Goal: Task Accomplishment & Management: Complete application form

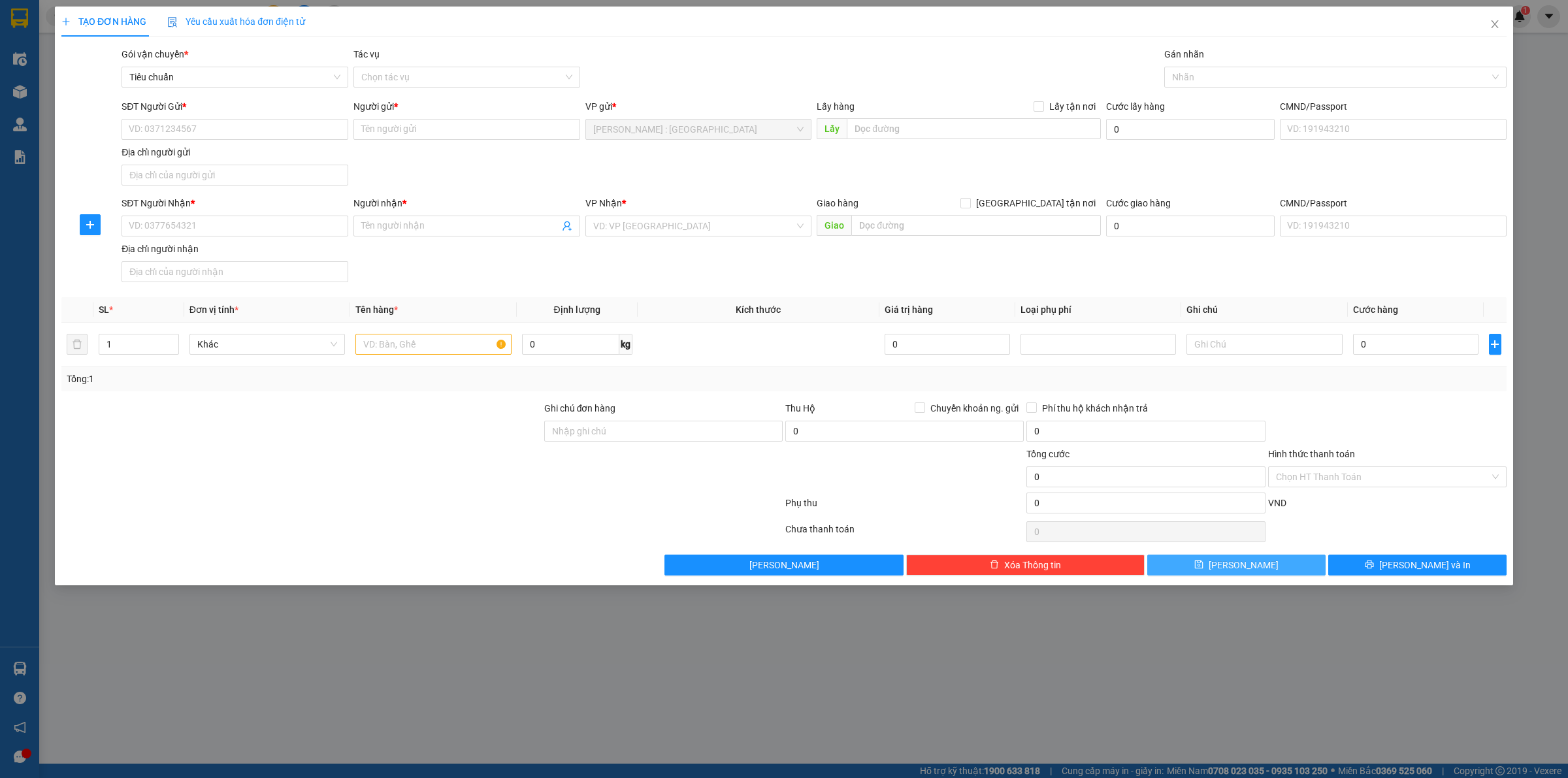
click at [1275, 565] on button "Lưu" at bounding box center [1237, 565] width 179 height 21
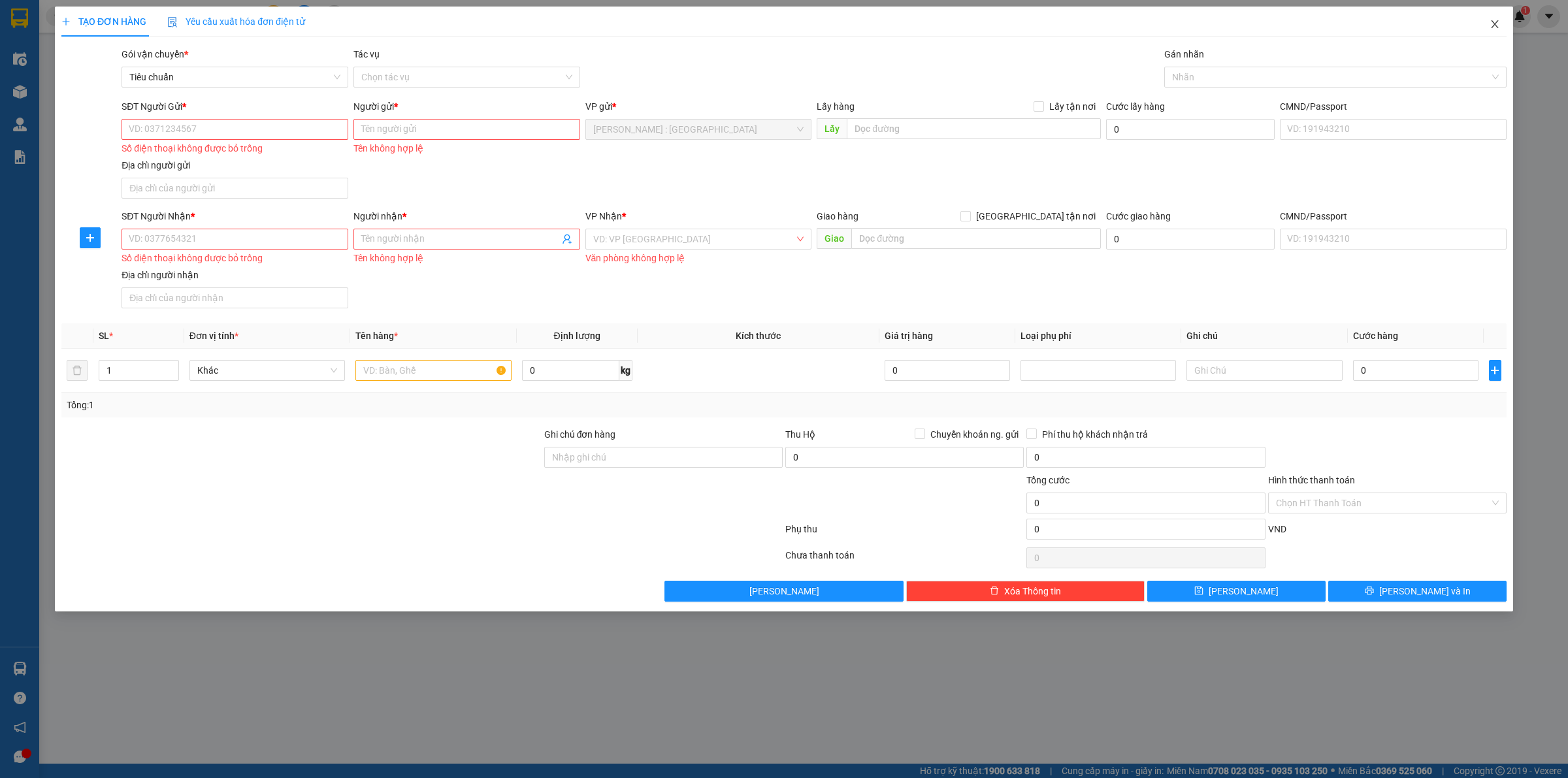
click at [1504, 24] on span "Close" at bounding box center [1495, 24] width 36 height 36
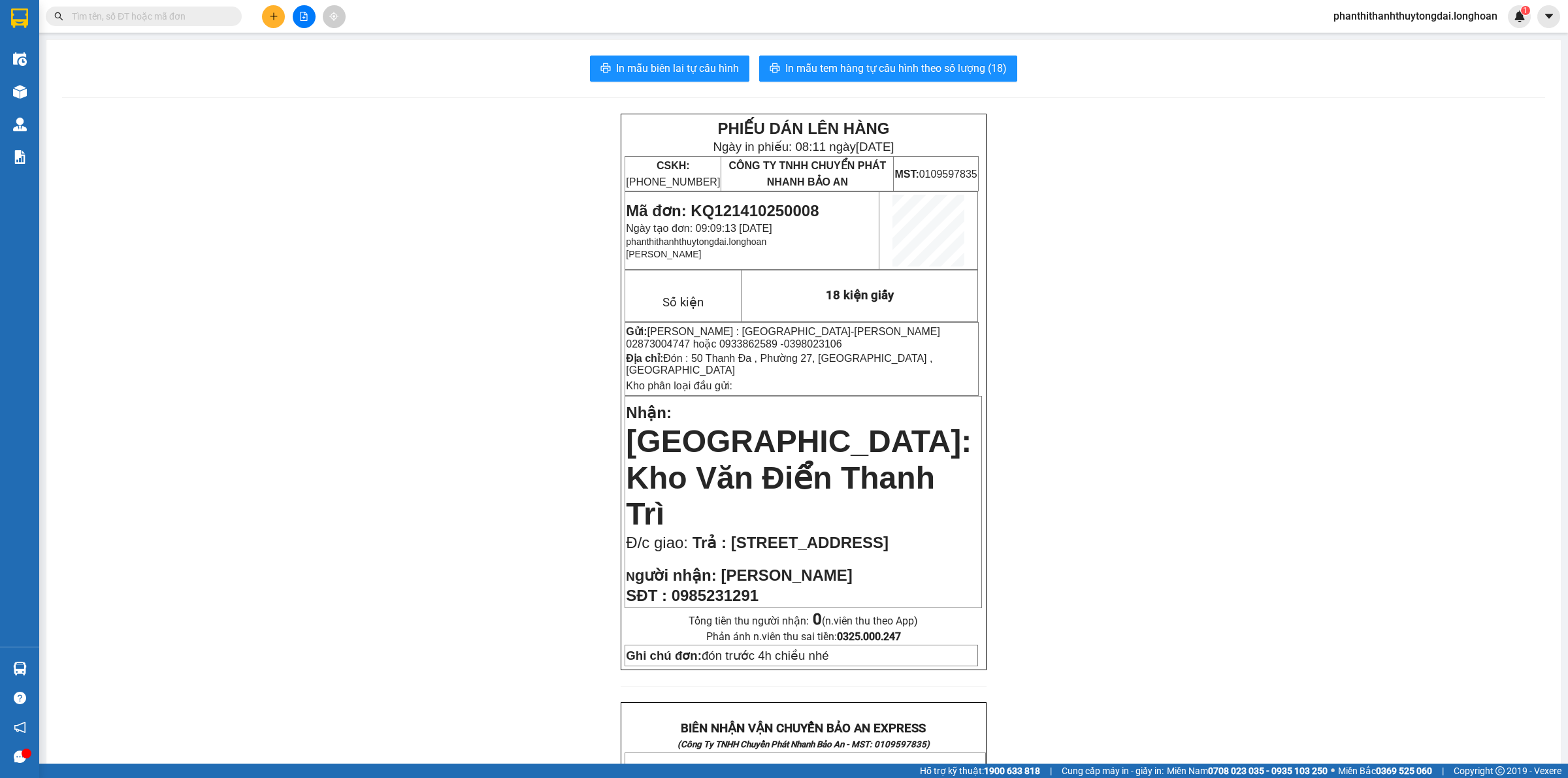
click at [205, 10] on input "text" at bounding box center [148, 16] width 154 height 14
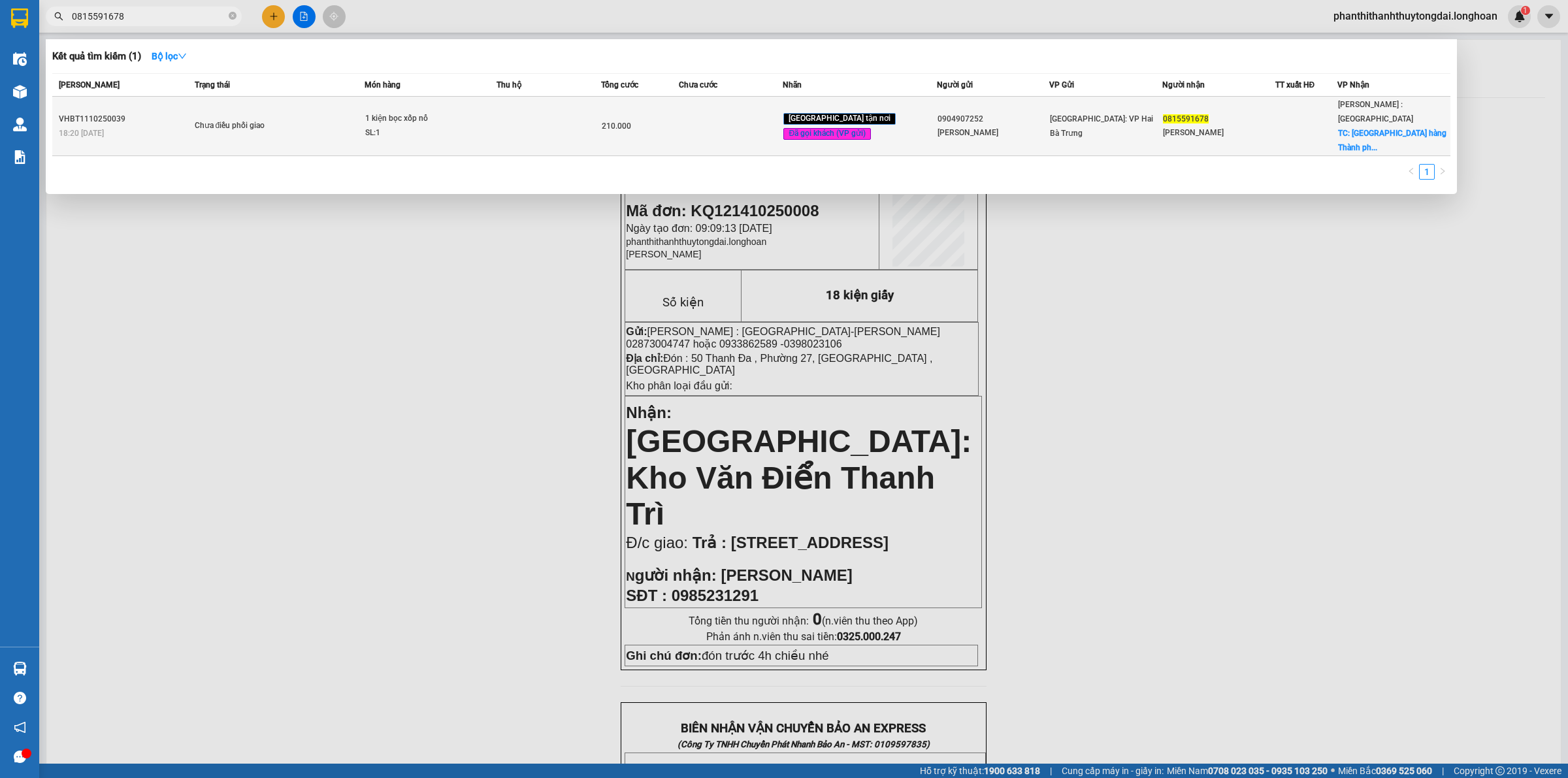
type input "0815591678"
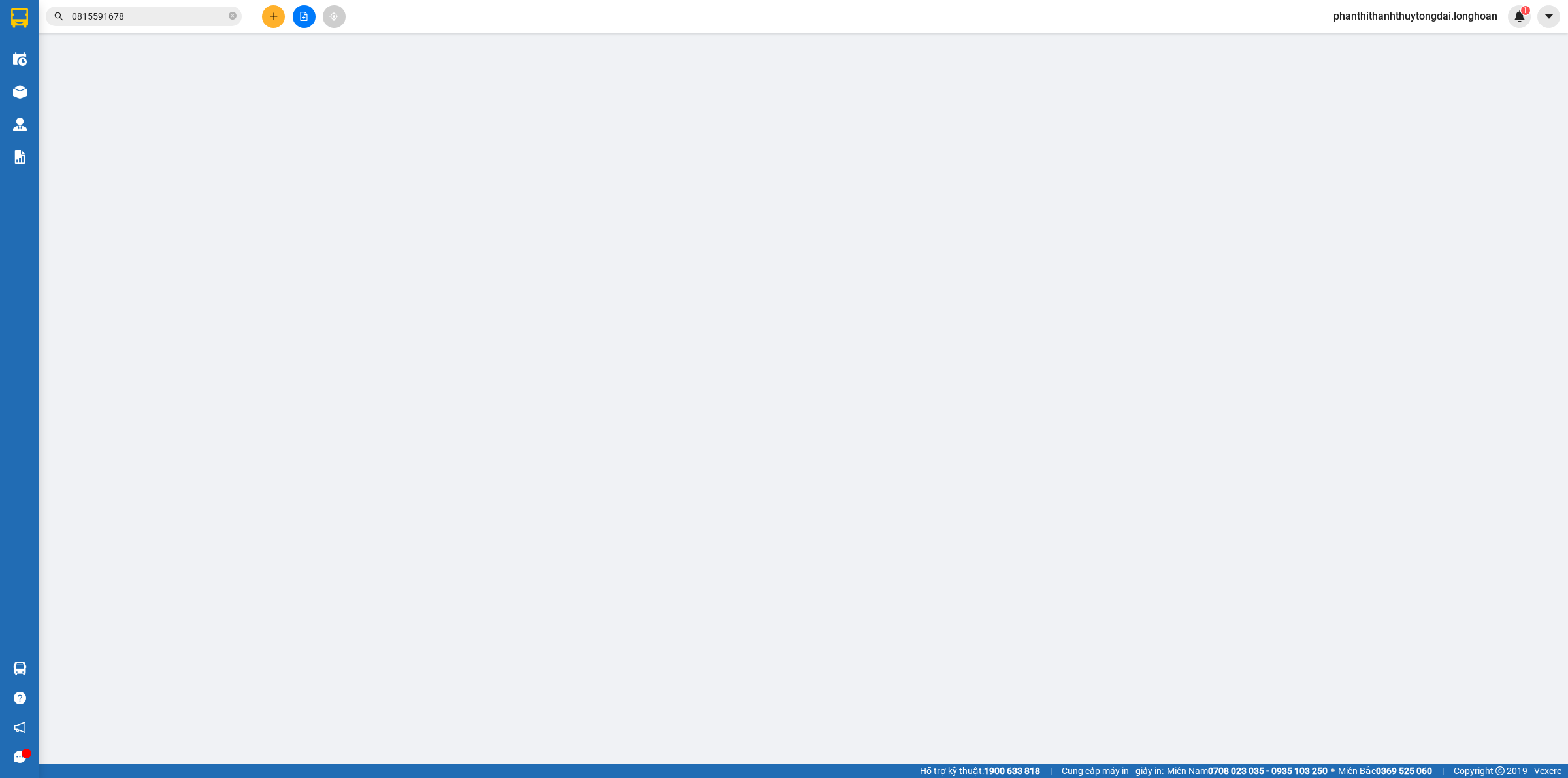
type input "0904907252"
type input "NGUYỄN HẬU"
type input "0815591678"
type input "Minh Trang"
checkbox input "true"
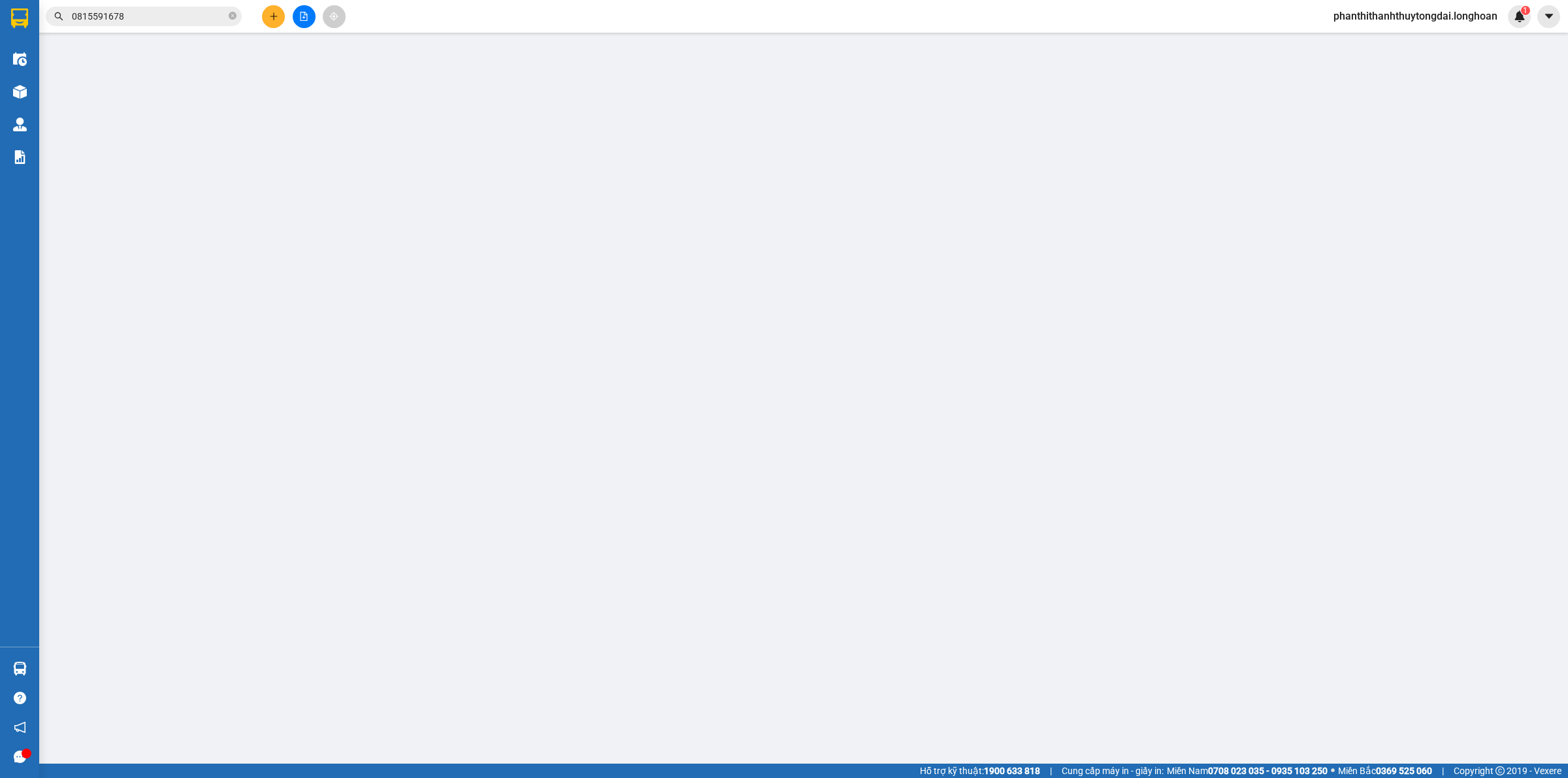
type input "Đại học Ngân hàng Thành phố Hồ Chí Minh, 36 Tôn Thất Đạm, Phường Nguyễn Thái Bì…"
type input "0"
type input "210.000"
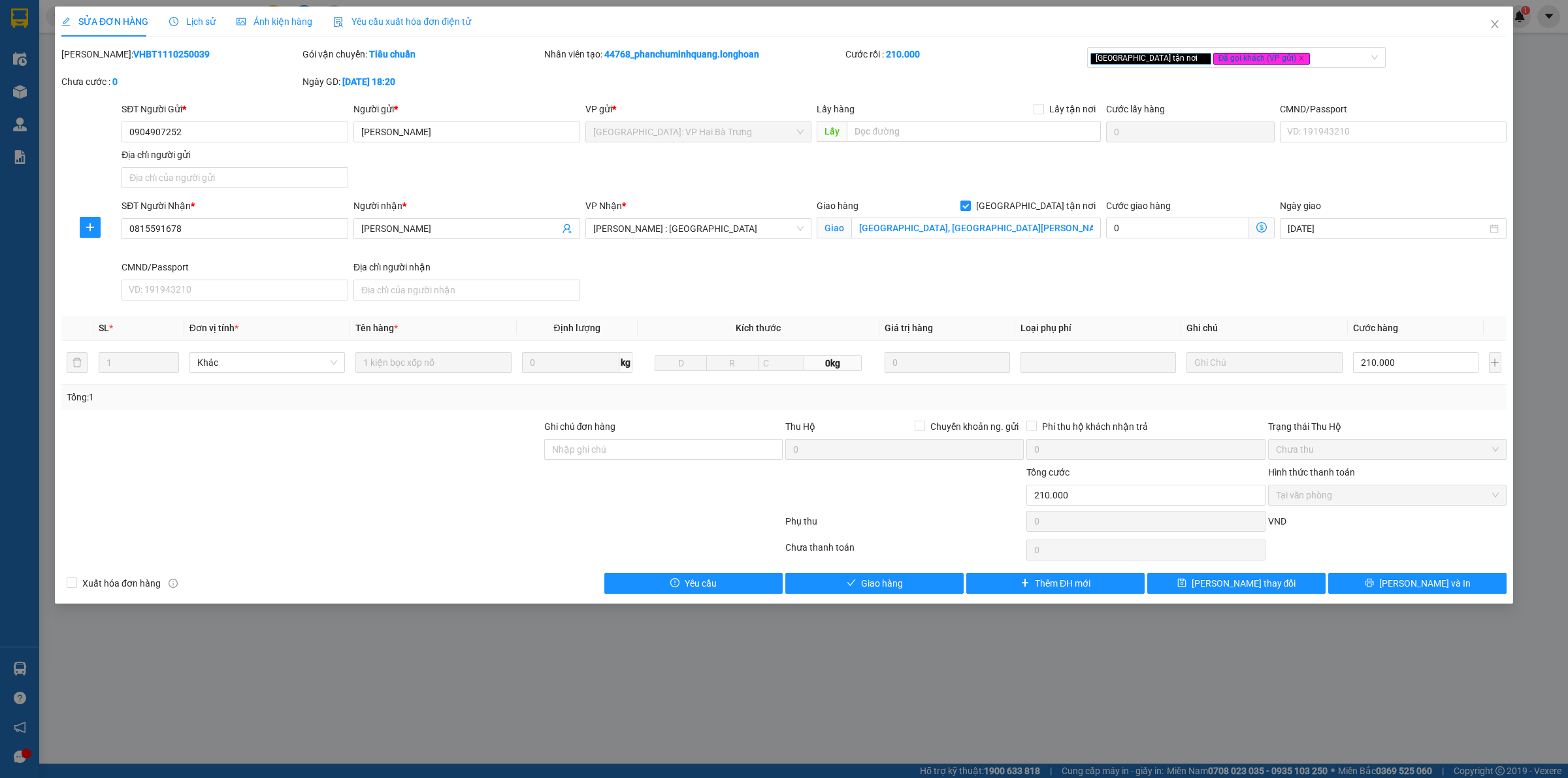
click at [203, 24] on span "Lịch sử" at bounding box center [192, 21] width 46 height 10
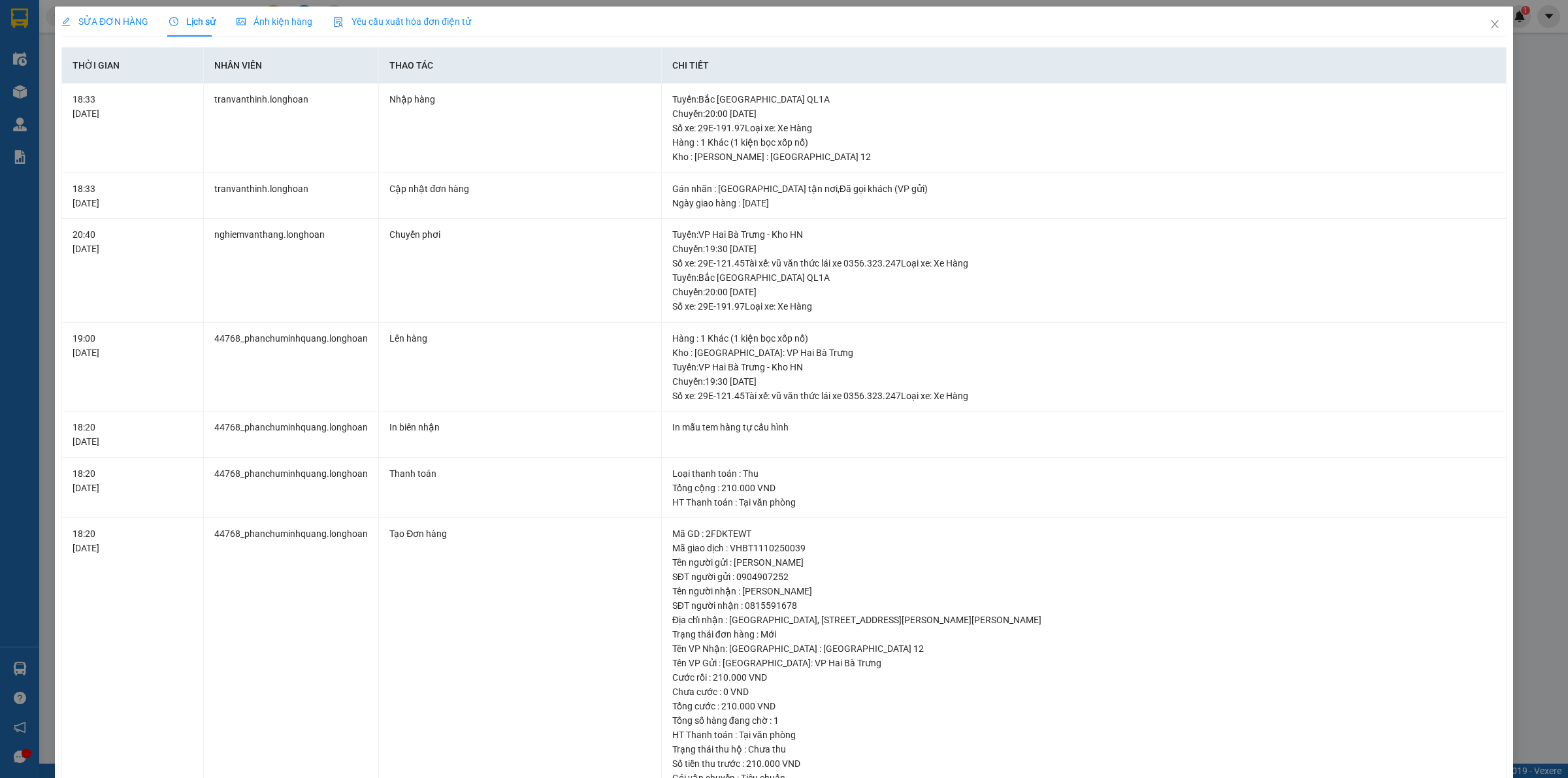
click at [121, 19] on span "SỬA ĐƠN HÀNG" at bounding box center [105, 21] width 87 height 10
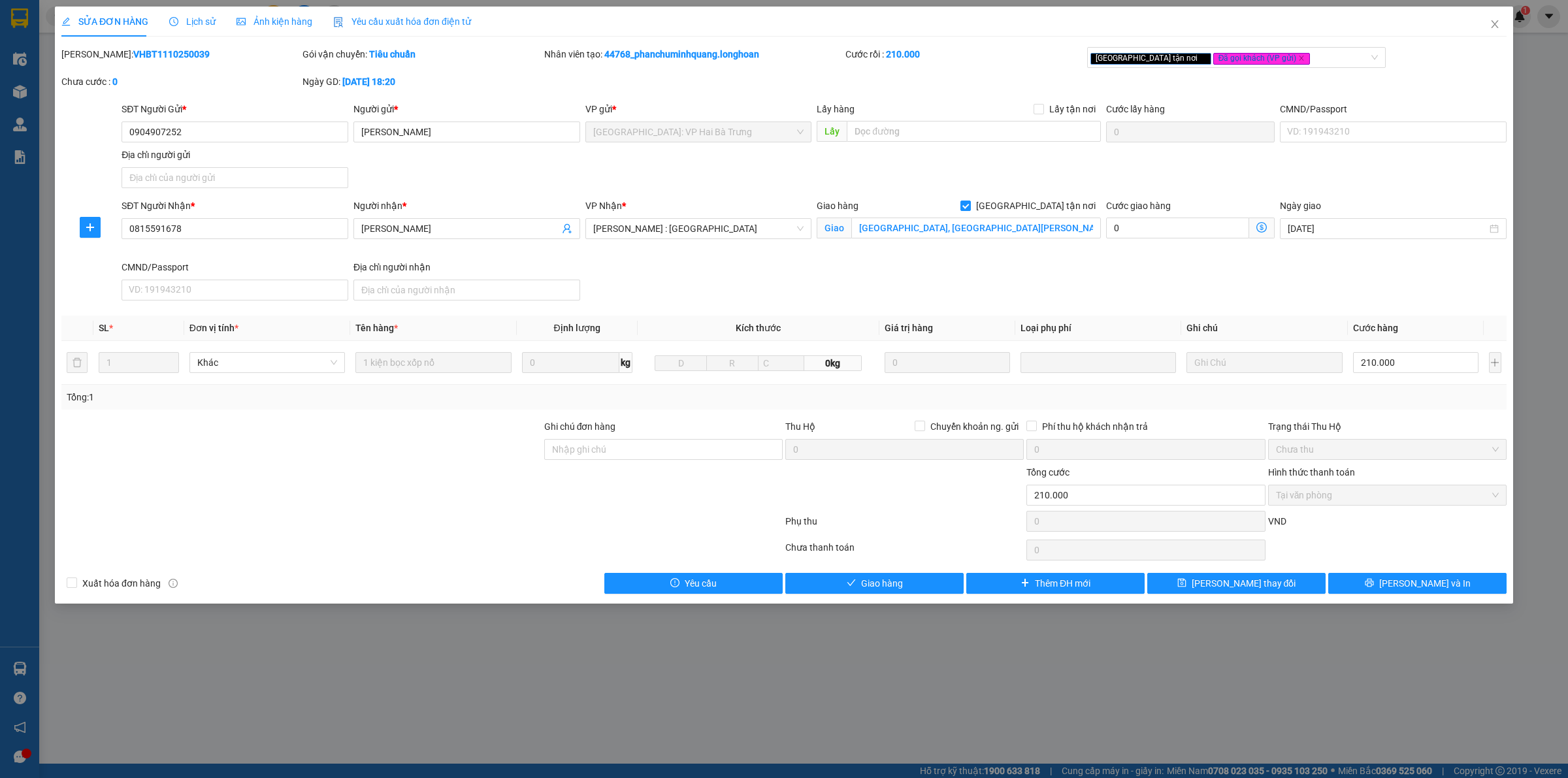
click at [550, 706] on div "SỬA ĐƠN HÀNG Lịch sử Ảnh kiện hàng Yêu cầu xuất hóa đơn điện tử Total Paid Fee …" at bounding box center [784, 389] width 1568 height 778
click at [572, 703] on div "SỬA ĐƠN HÀNG Lịch sử Ảnh kiện hàng Yêu cầu xuất hóa đơn điện tử Total Paid Fee …" at bounding box center [784, 389] width 1568 height 778
click at [623, 694] on div "SỬA ĐƠN HÀNG Lịch sử Ảnh kiện hàng Yêu cầu xuất hóa đơn điện tử Total Paid Fee …" at bounding box center [784, 389] width 1568 height 778
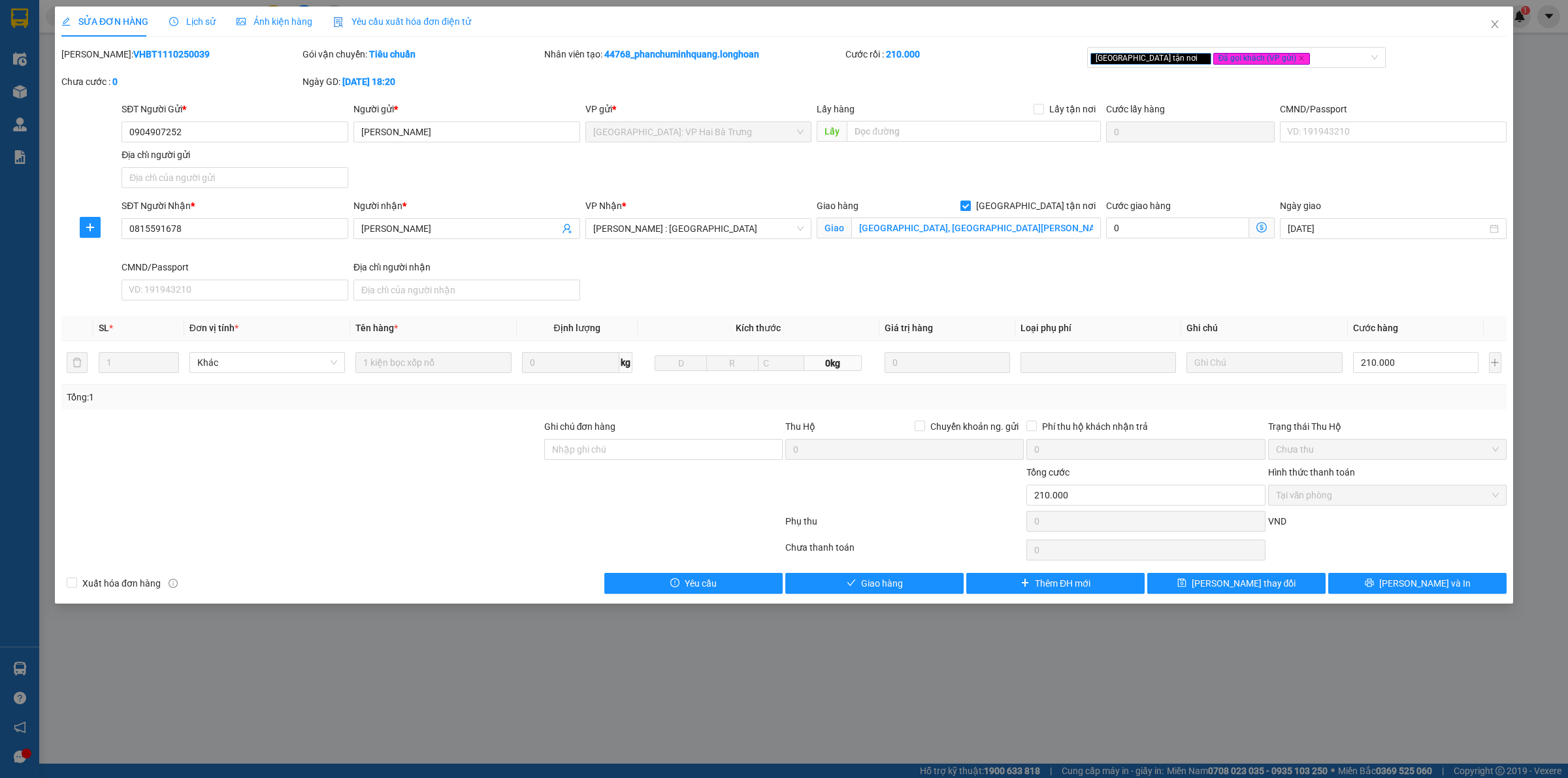
drag, startPoint x: 507, startPoint y: 730, endPoint x: 298, endPoint y: 754, distance: 210.4
click at [507, 732] on div "SỬA ĐƠN HÀNG Lịch sử Ảnh kiện hàng Yêu cầu xuất hóa đơn điện tử Total Paid Fee …" at bounding box center [784, 389] width 1568 height 778
click at [1425, 585] on span "[PERSON_NAME] và In" at bounding box center [1425, 583] width 92 height 14
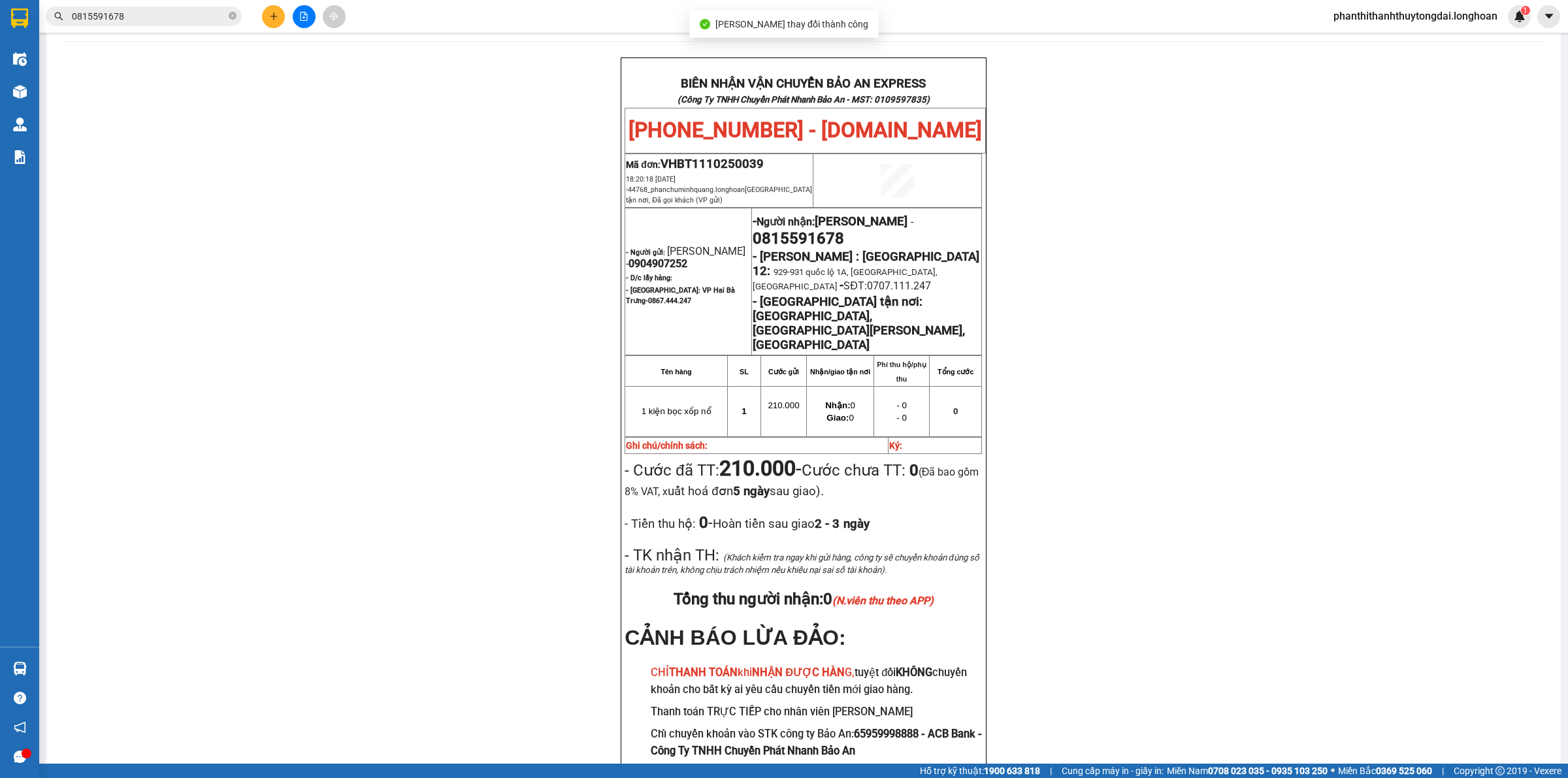
scroll to position [82, 0]
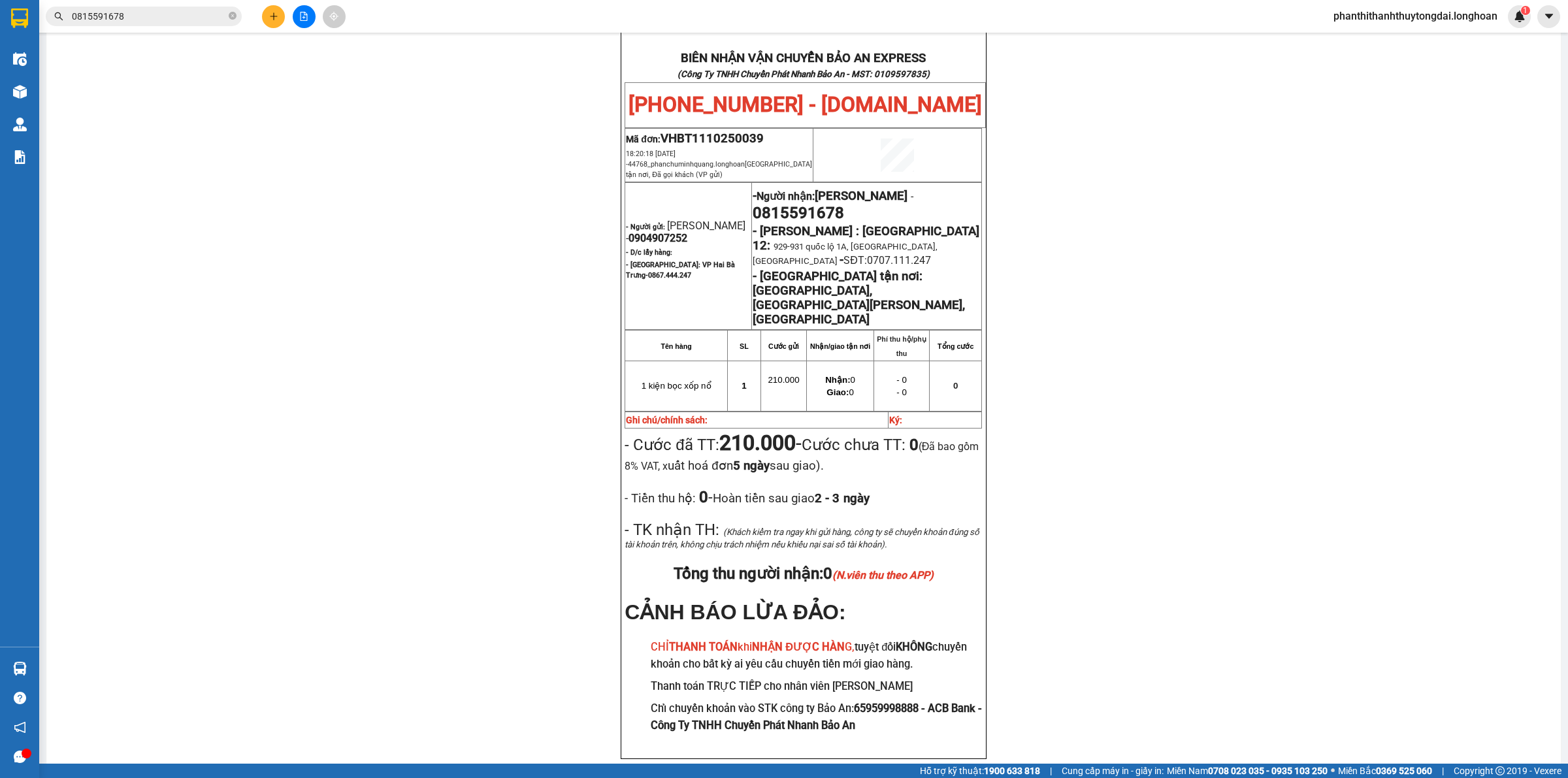
drag, startPoint x: 948, startPoint y: 657, endPoint x: 1024, endPoint y: 644, distance: 77.1
click at [952, 625] on p "CẢNH BÁO LỪA ĐẢO:" at bounding box center [803, 612] width 357 height 24
click at [1155, 593] on div "BIÊN NHẬN VẬN CHUYỂN BẢO AN EXPRESS (Công Ty TNHH Chuyển Phát Nhanh Bảo An - MS…" at bounding box center [804, 411] width 1484 height 759
click at [366, 332] on div "BIÊN NHẬN VẬN CHUYỂN BẢO AN EXPRESS (Công Ty TNHH Chuyển Phát Nhanh Bảo An - MS…" at bounding box center [804, 411] width 1484 height 759
click at [536, 233] on div "BIÊN NHẬN VẬN CHUYỂN BẢO AN EXPRESS (Công Ty TNHH Chuyển Phát Nhanh Bảo An - MS…" at bounding box center [804, 411] width 1484 height 759
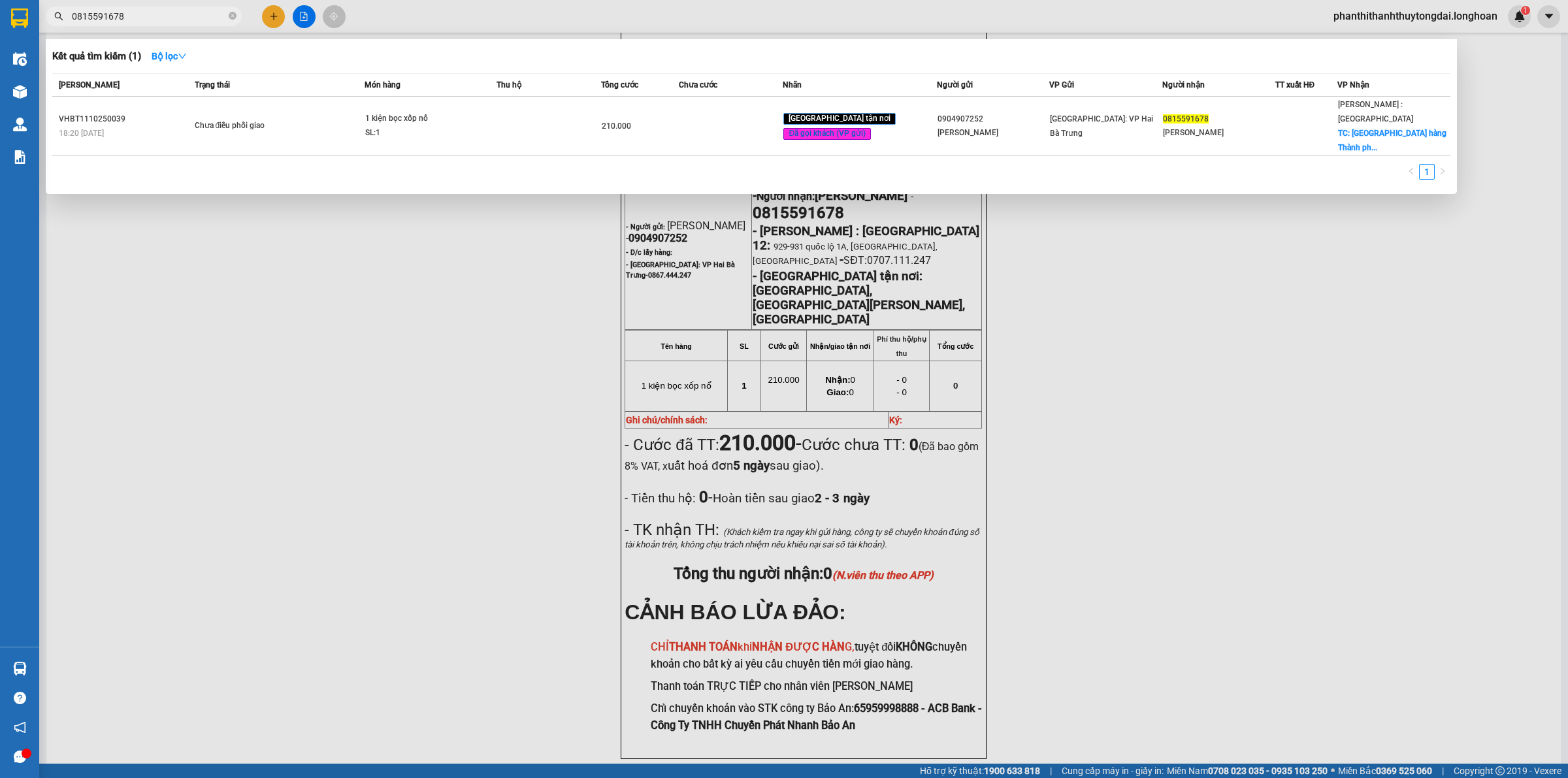
click at [164, 18] on input "0815591678" at bounding box center [148, 16] width 154 height 14
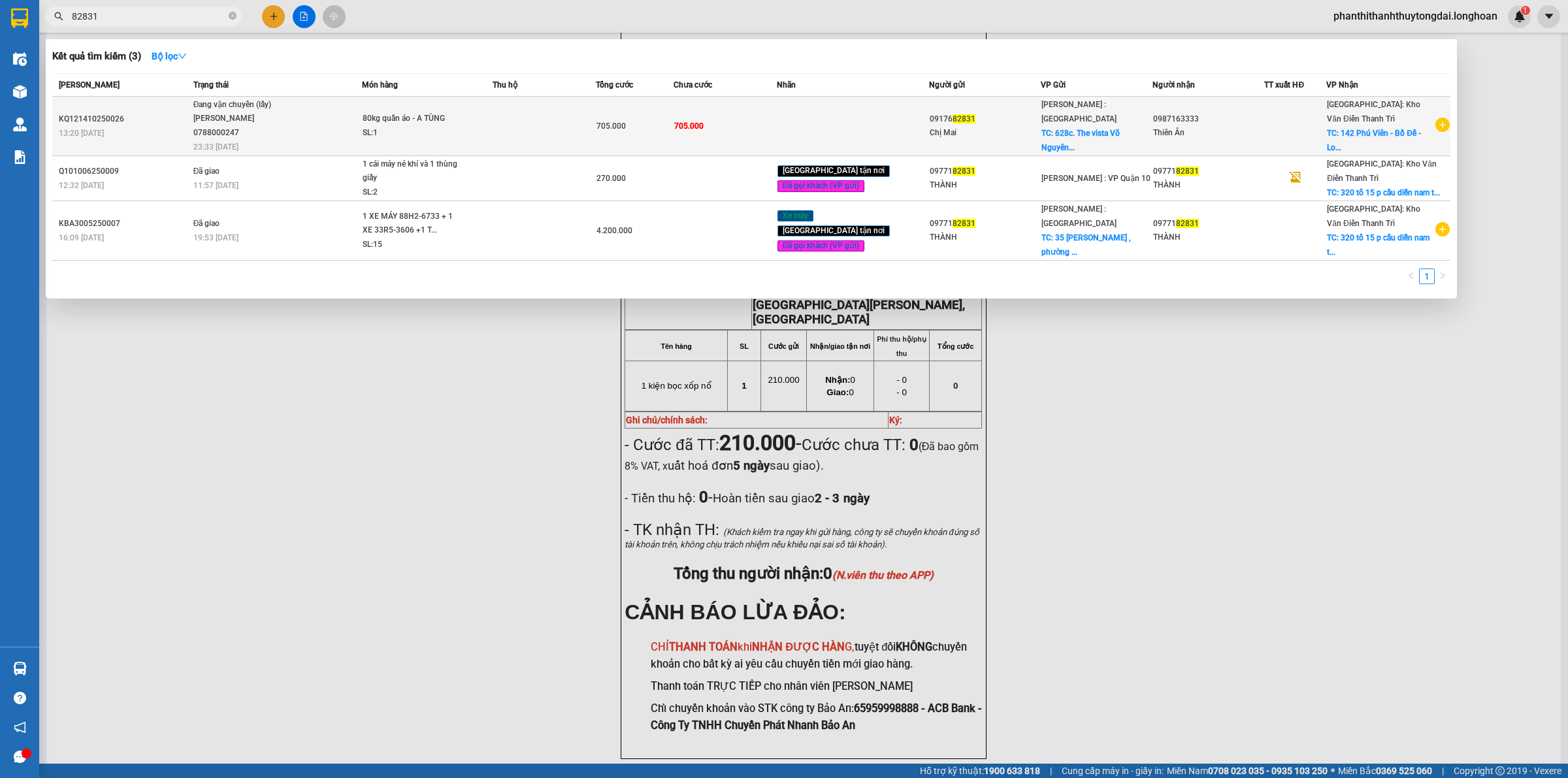
type input "82831"
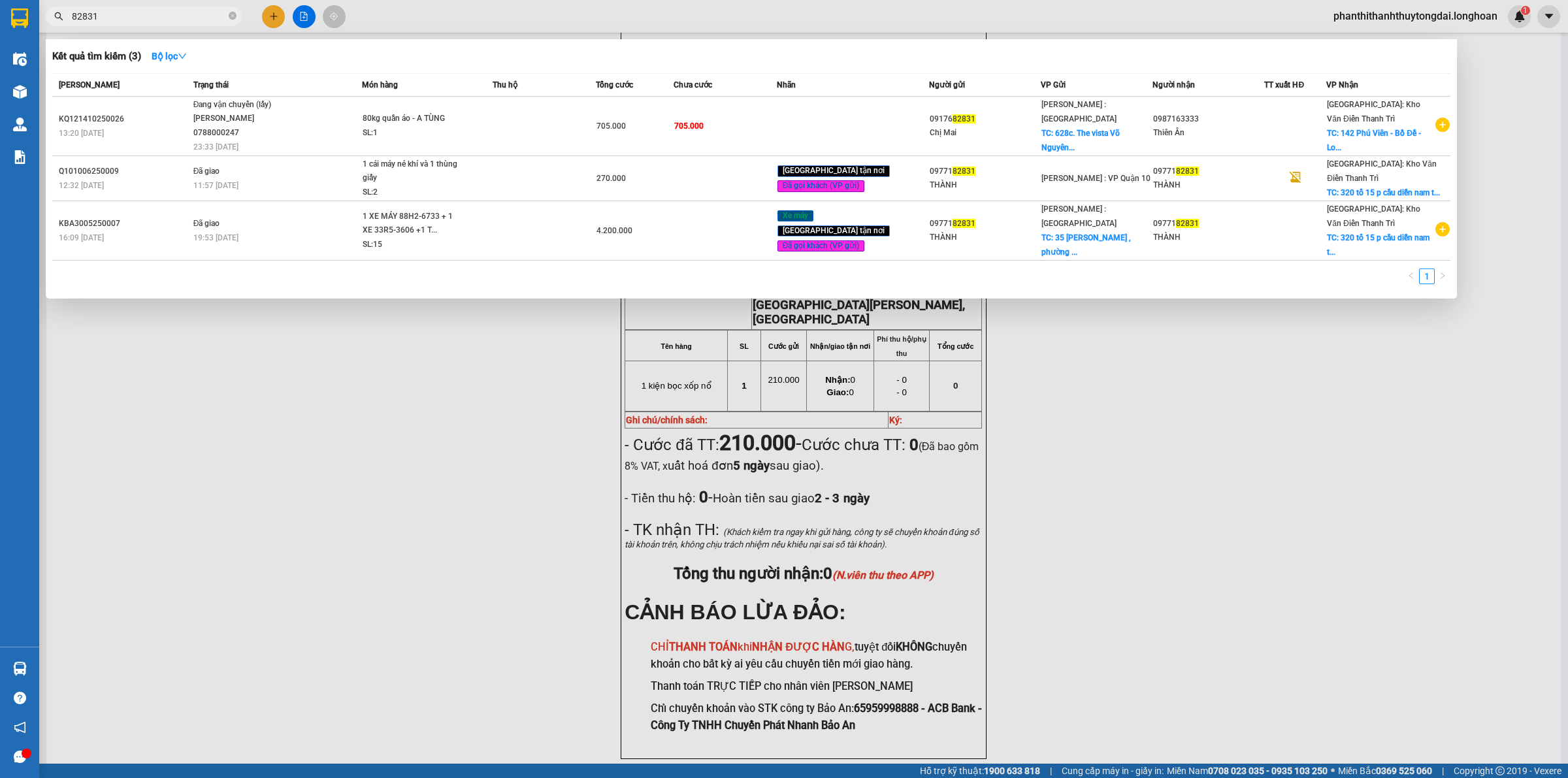
click at [313, 136] on span "Đang vận chuyển (lấy) NGUYỄN THIỆN THANH TÙNG 0788000247 23:33 - 14/10" at bounding box center [277, 125] width 168 height 54
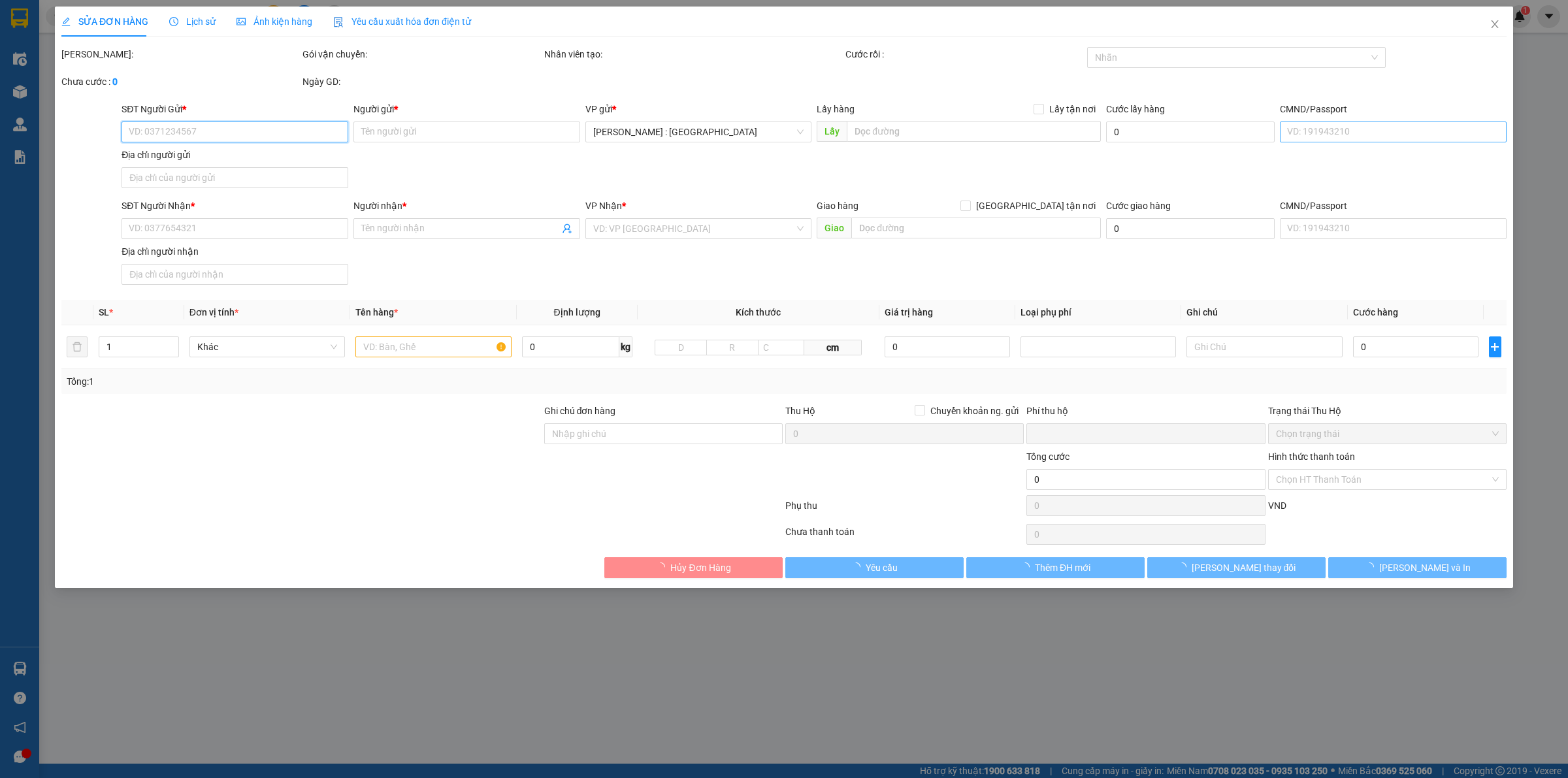
type input "0917682831"
type input "Chị Mai"
checkbox input "true"
type input "628c. The vista Võ Nguyên Giáp Phường An Khánh tphcm"
type input "0987163333"
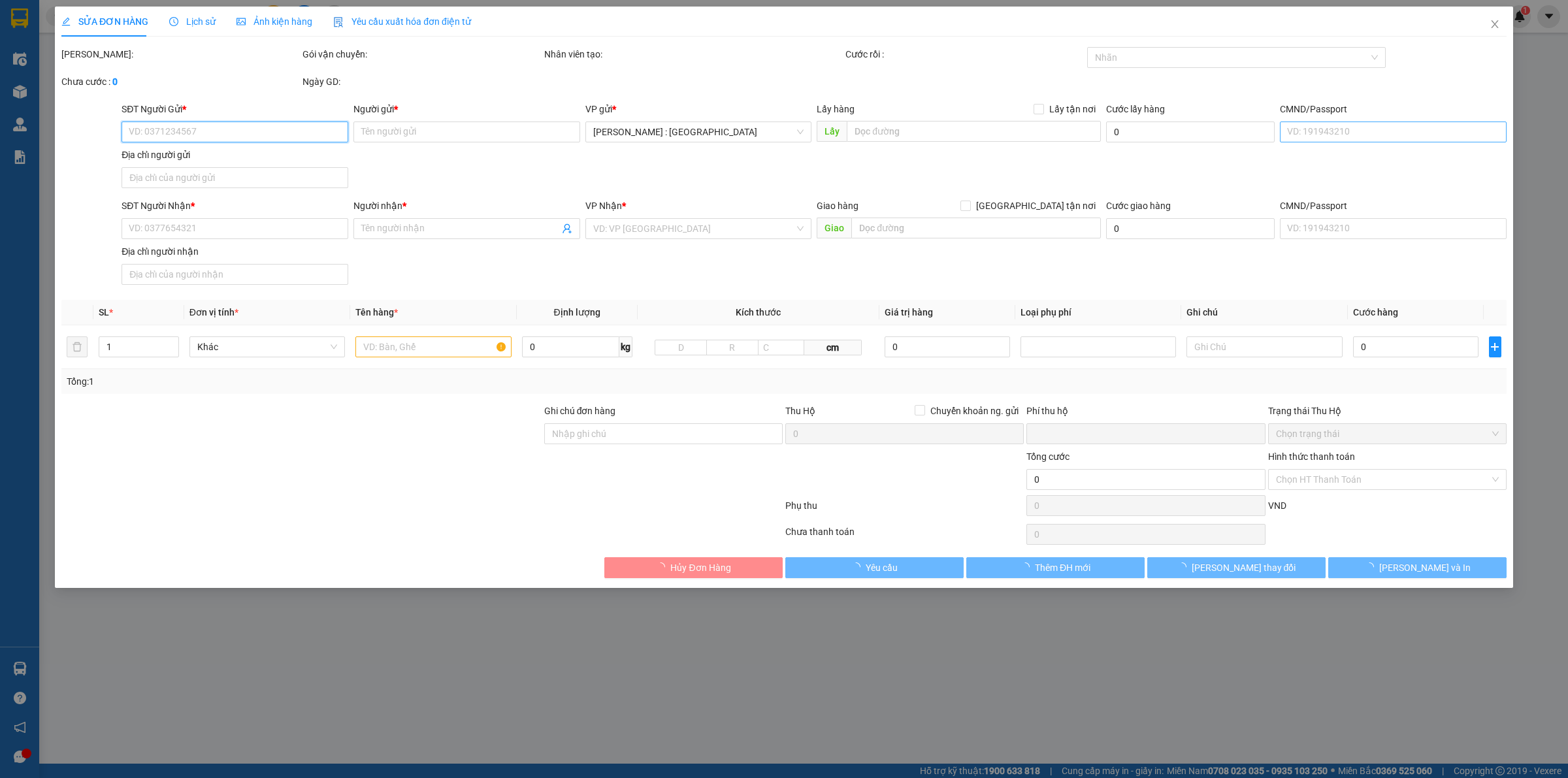
type input "Thiên Ân"
checkbox input "true"
type input "142 Phú Viên - Bồ Đề - Long Biên - Hà Nội"
type input "0"
type input "705.000"
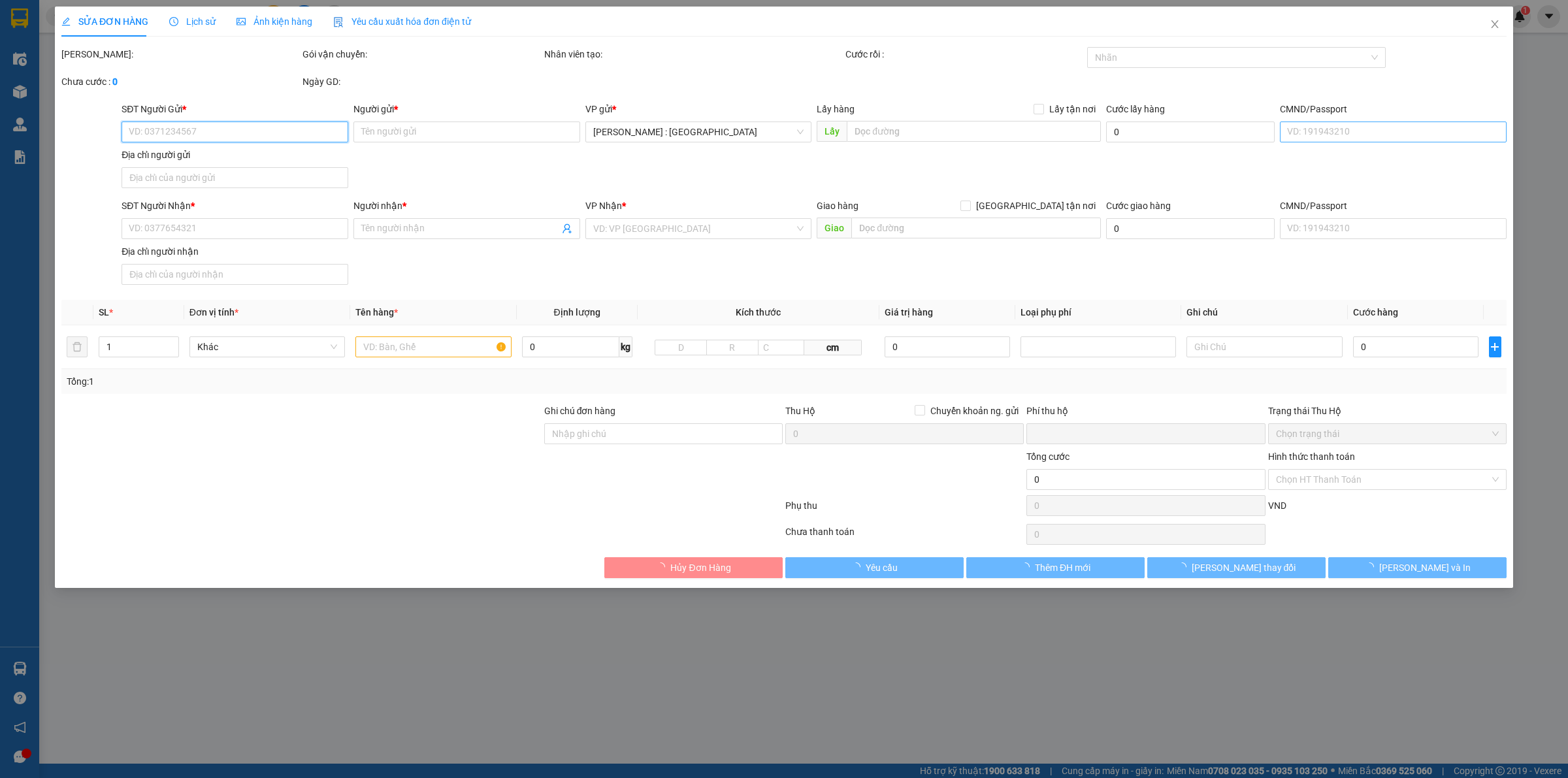
type input "705.000"
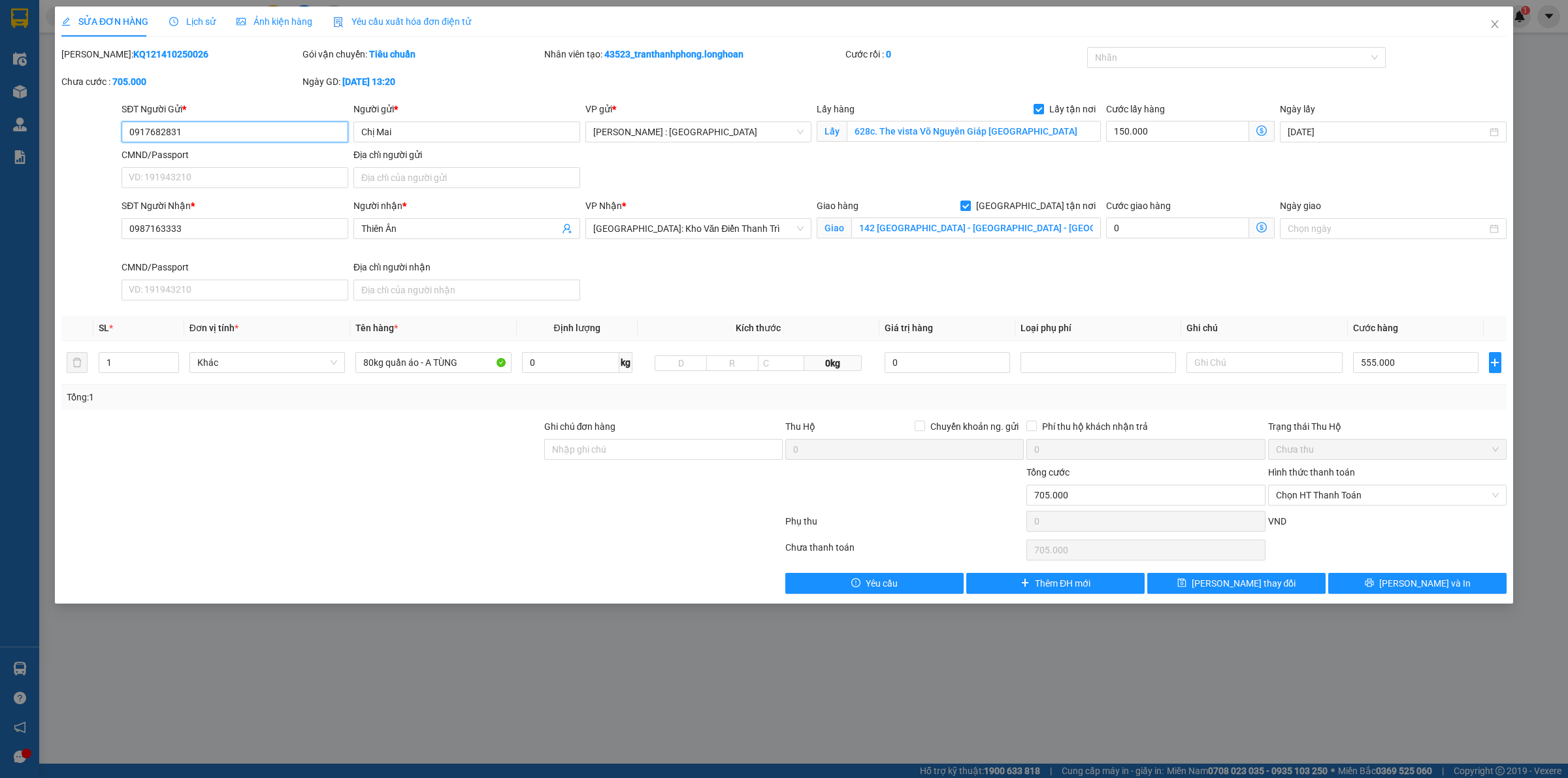
click at [234, 137] on input "0917682831" at bounding box center [234, 131] width 227 height 21
click at [1402, 587] on button "[PERSON_NAME] và In" at bounding box center [1418, 583] width 179 height 21
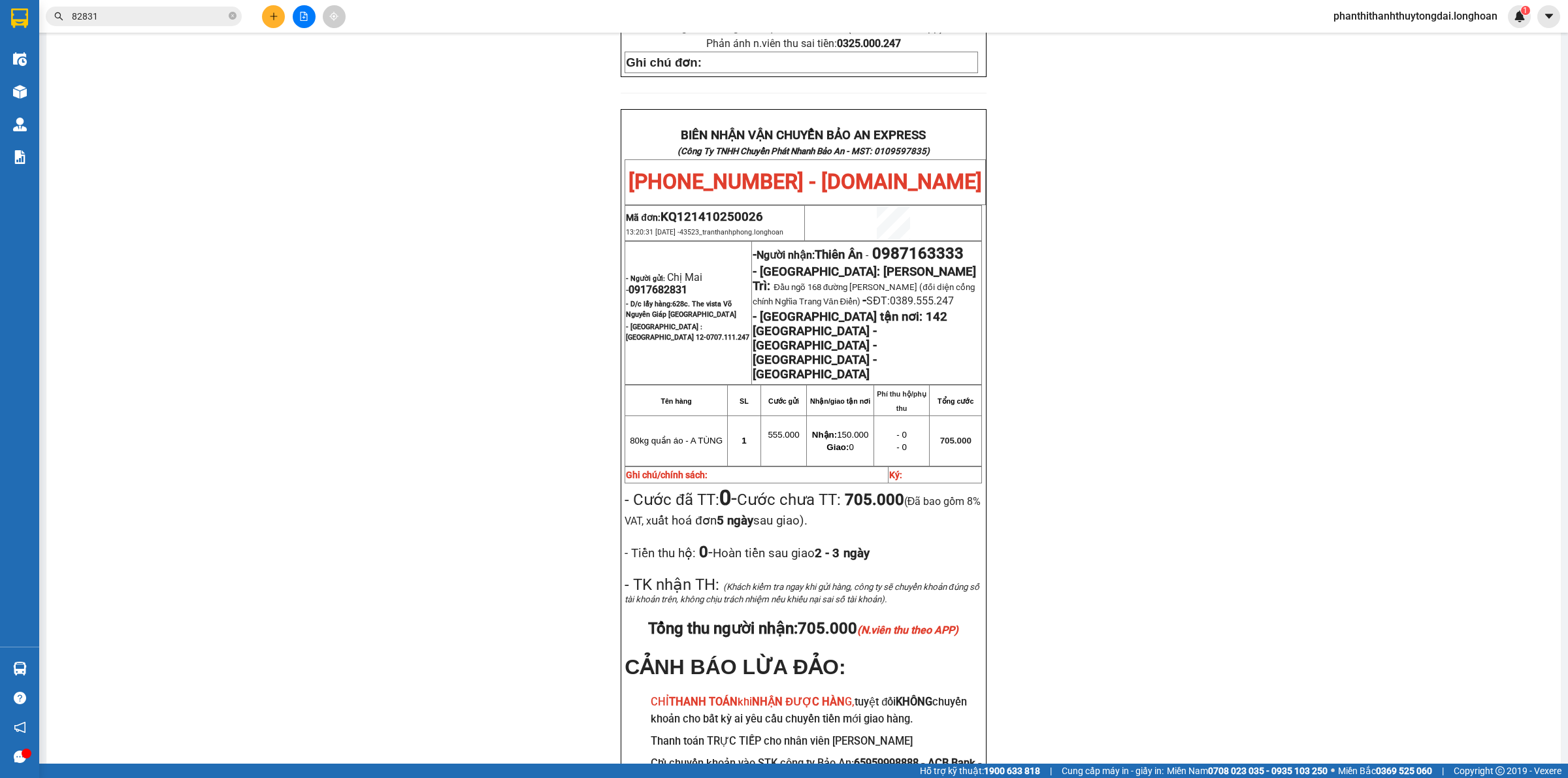
scroll to position [608, 0]
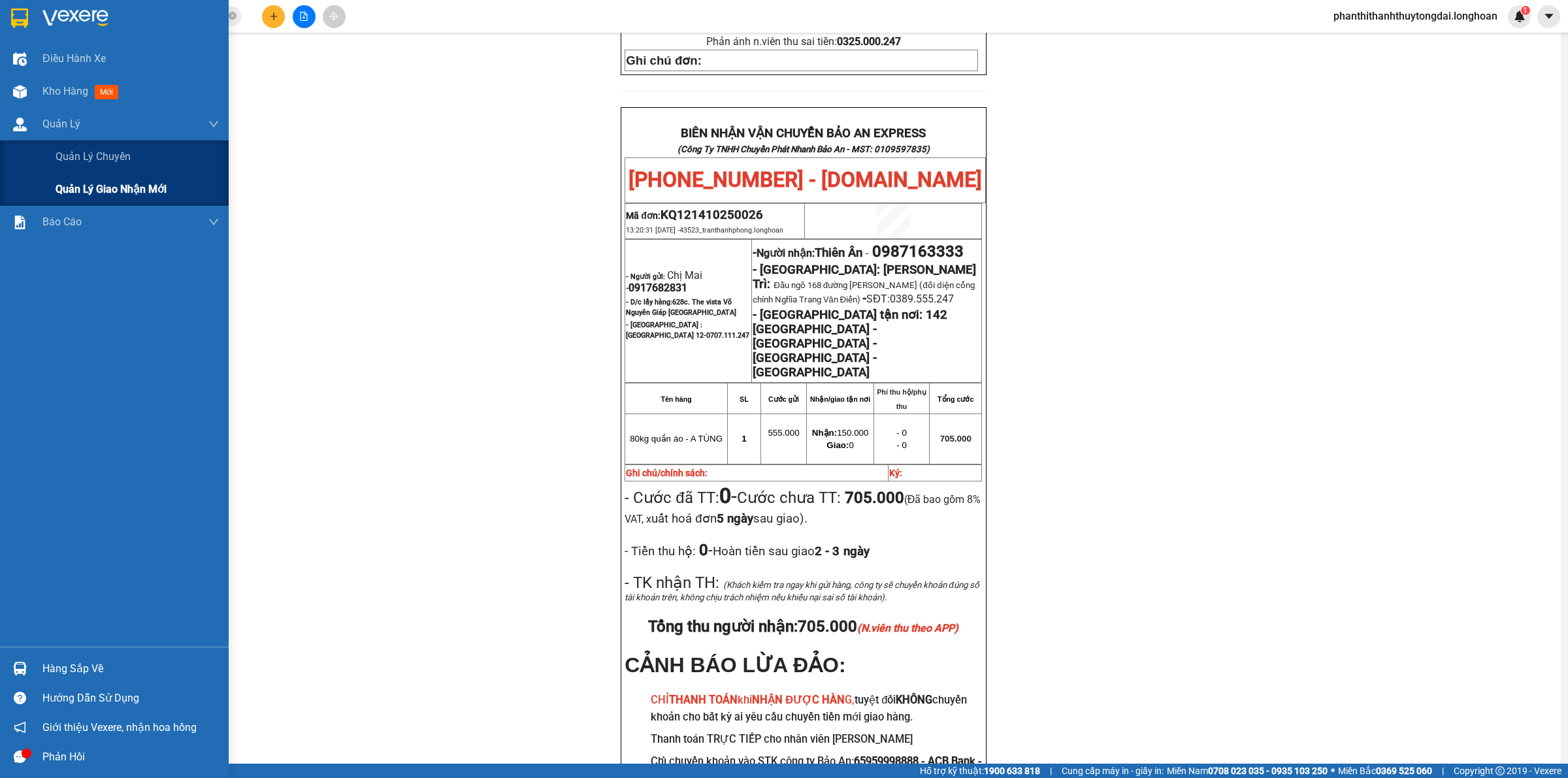
click at [66, 185] on span "Quản lý giao nhận mới" at bounding box center [111, 189] width 111 height 16
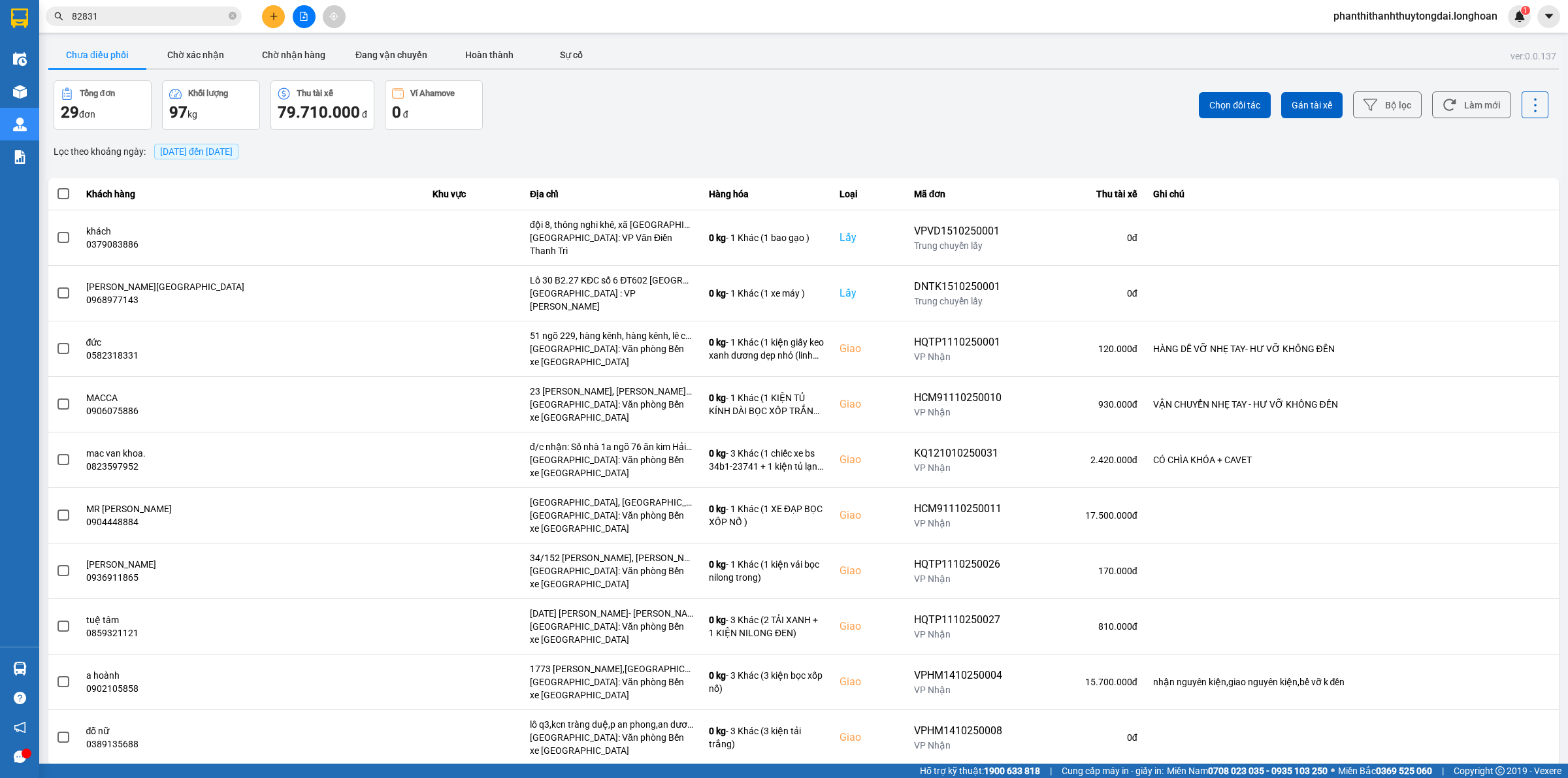
click at [220, 144] on span "15/10/2025 đến 15/10/2025" at bounding box center [196, 152] width 84 height 16
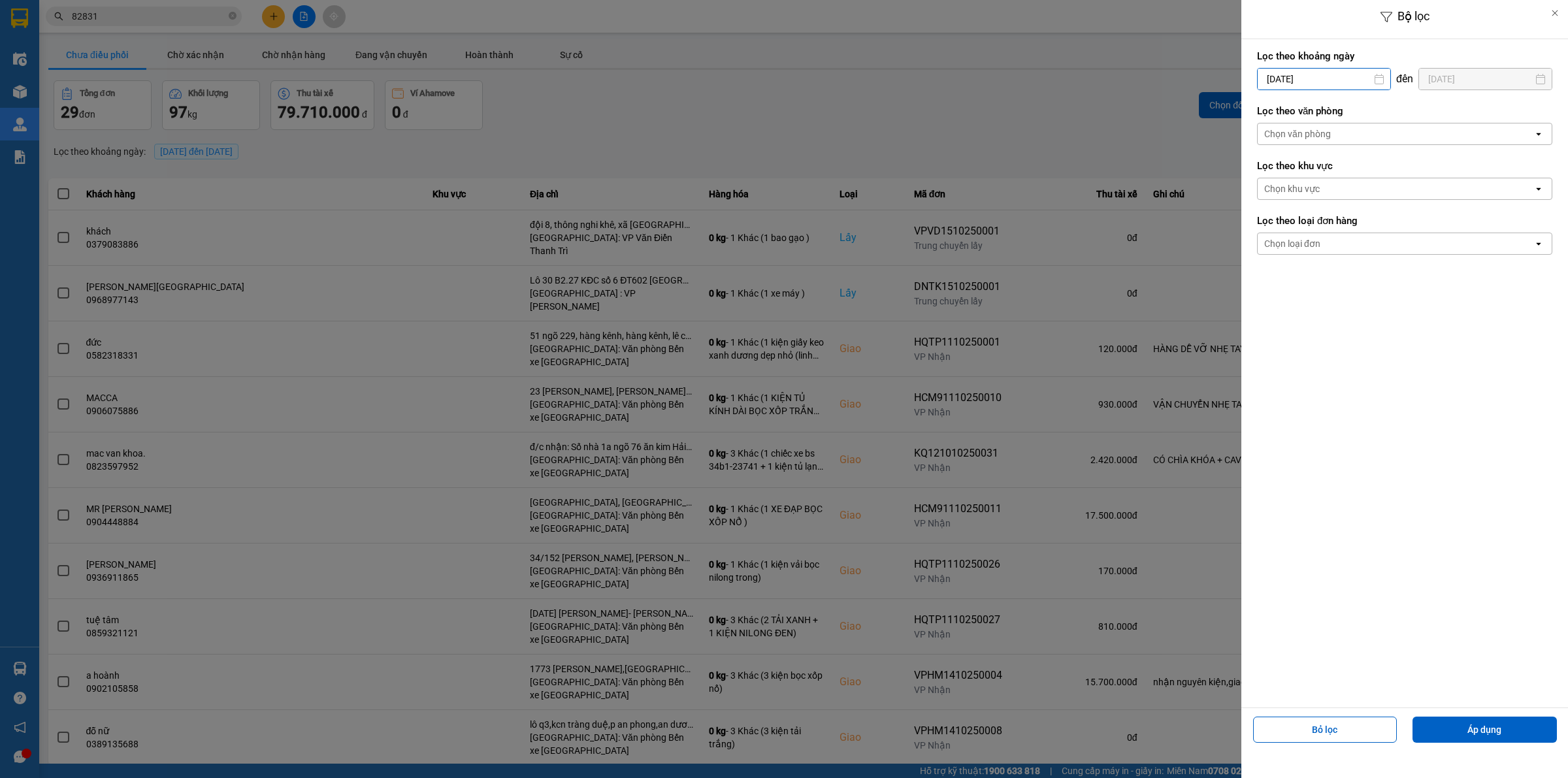
click at [1336, 777] on div "Bộ lọc Lọc theo khoảng ngày 15/10/2025 Press the down arrow key to interact wit…" at bounding box center [803, 789] width 1516 height 0
click at [1318, 176] on div "1" at bounding box center [1318, 174] width 19 height 16
type input "01/10/2025"
click at [1335, 132] on div "Chọn văn phòng" at bounding box center [1395, 134] width 276 height 21
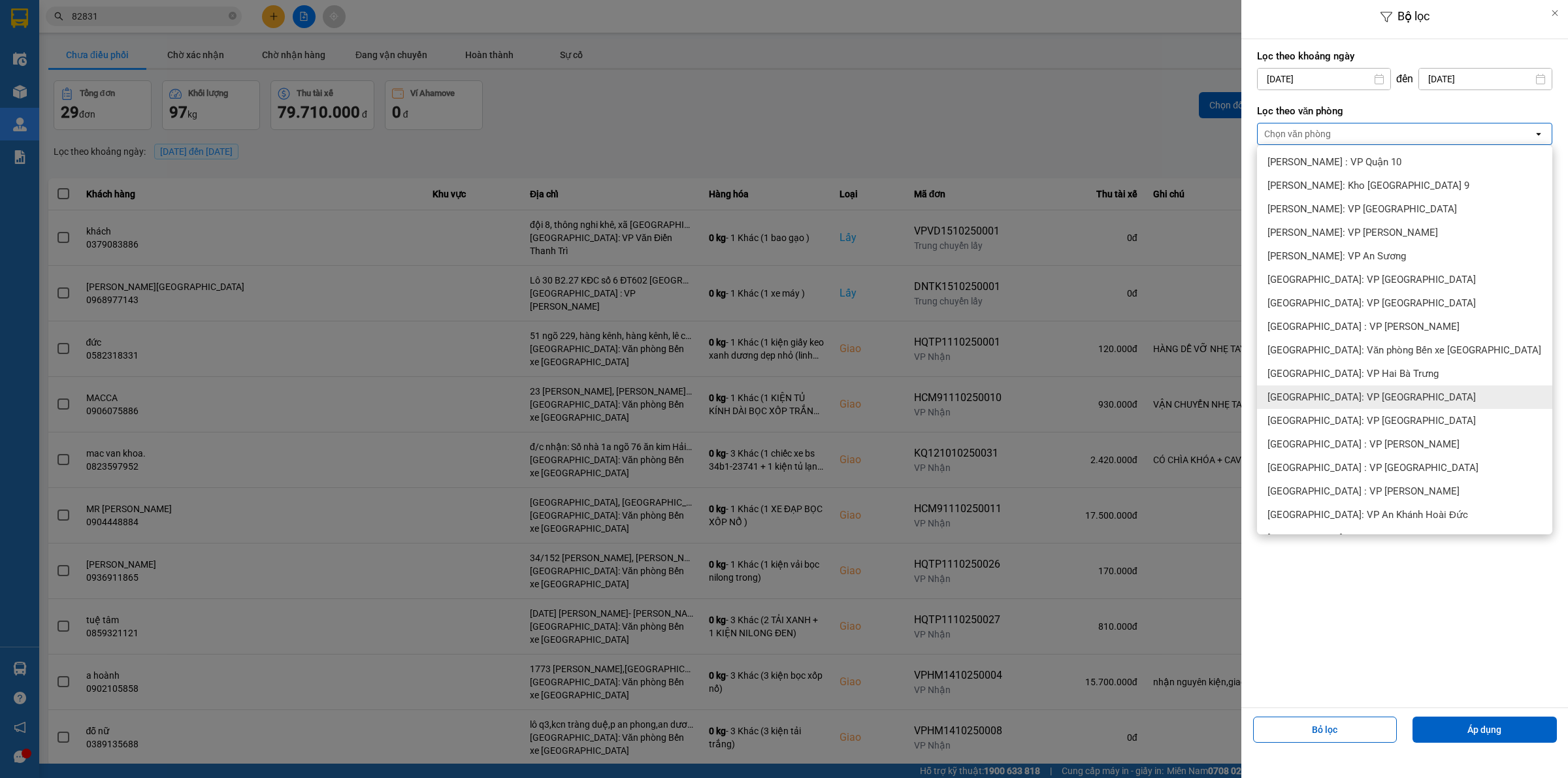
scroll to position [245, 0]
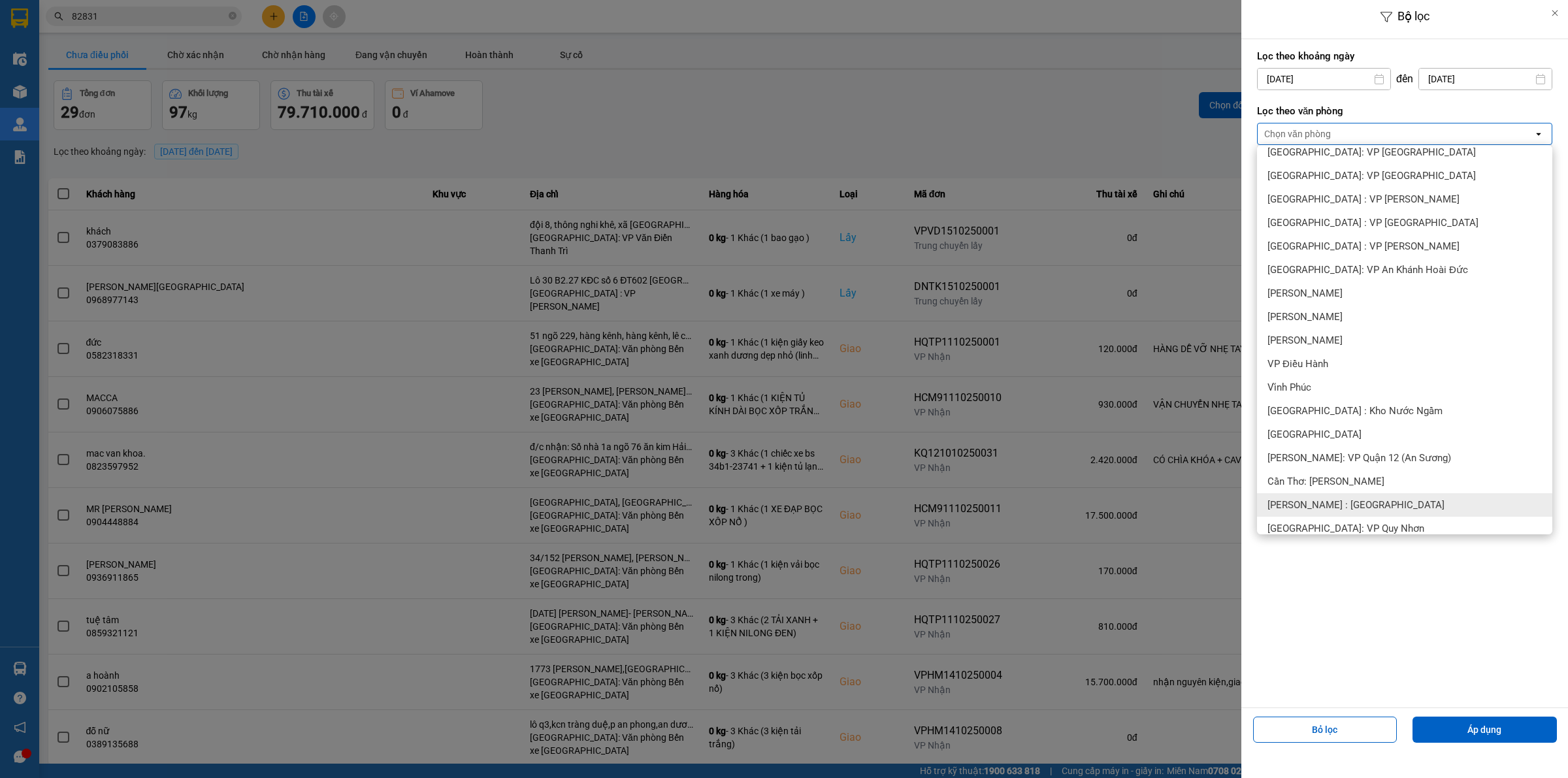
click at [1358, 507] on span "[PERSON_NAME] : [GEOGRAPHIC_DATA]" at bounding box center [1356, 505] width 177 height 13
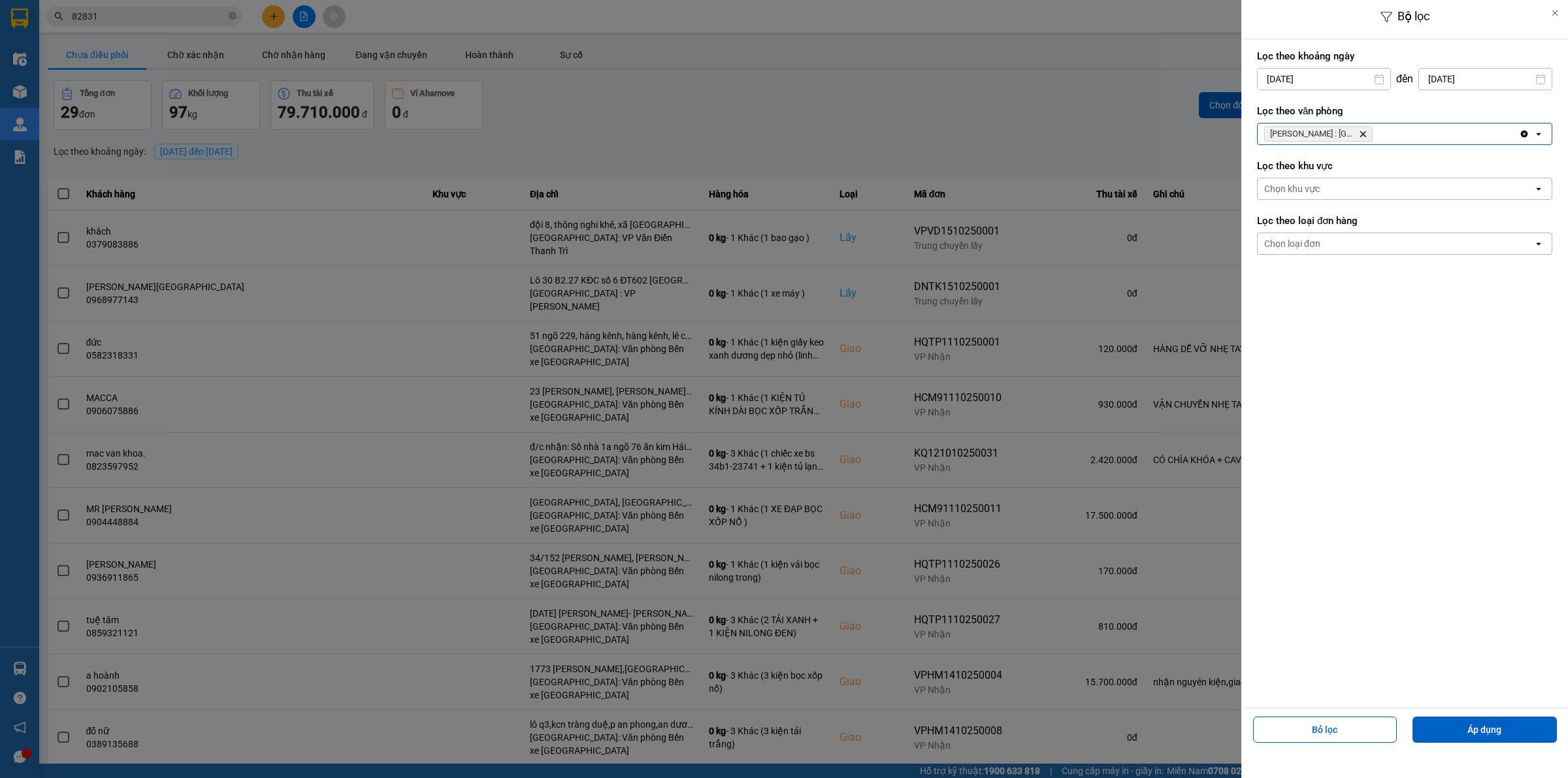
click at [1400, 245] on div "Chọn loại đơn" at bounding box center [1395, 244] width 276 height 21
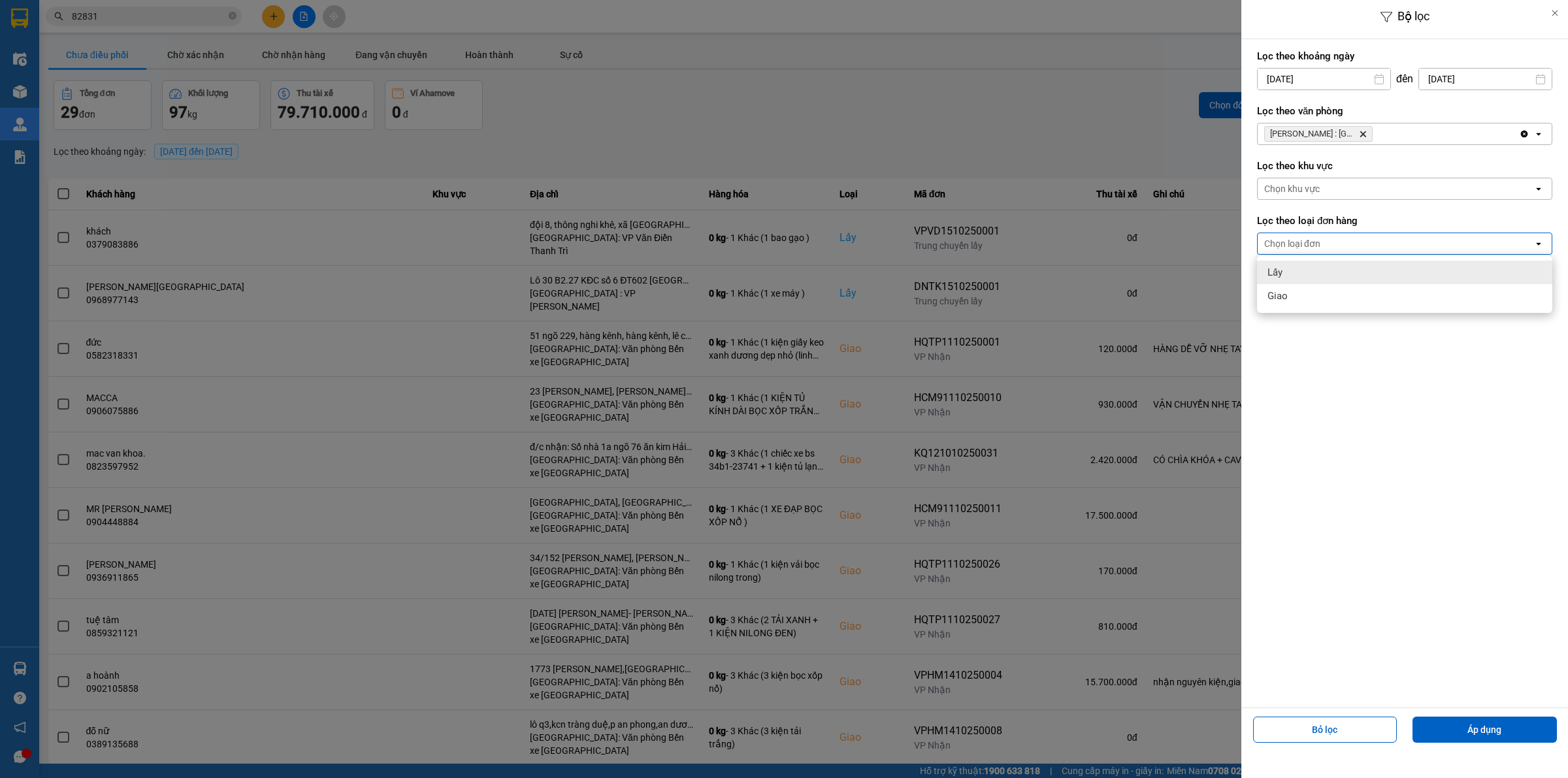
click at [1359, 269] on div "Lấy" at bounding box center [1404, 272] width 295 height 24
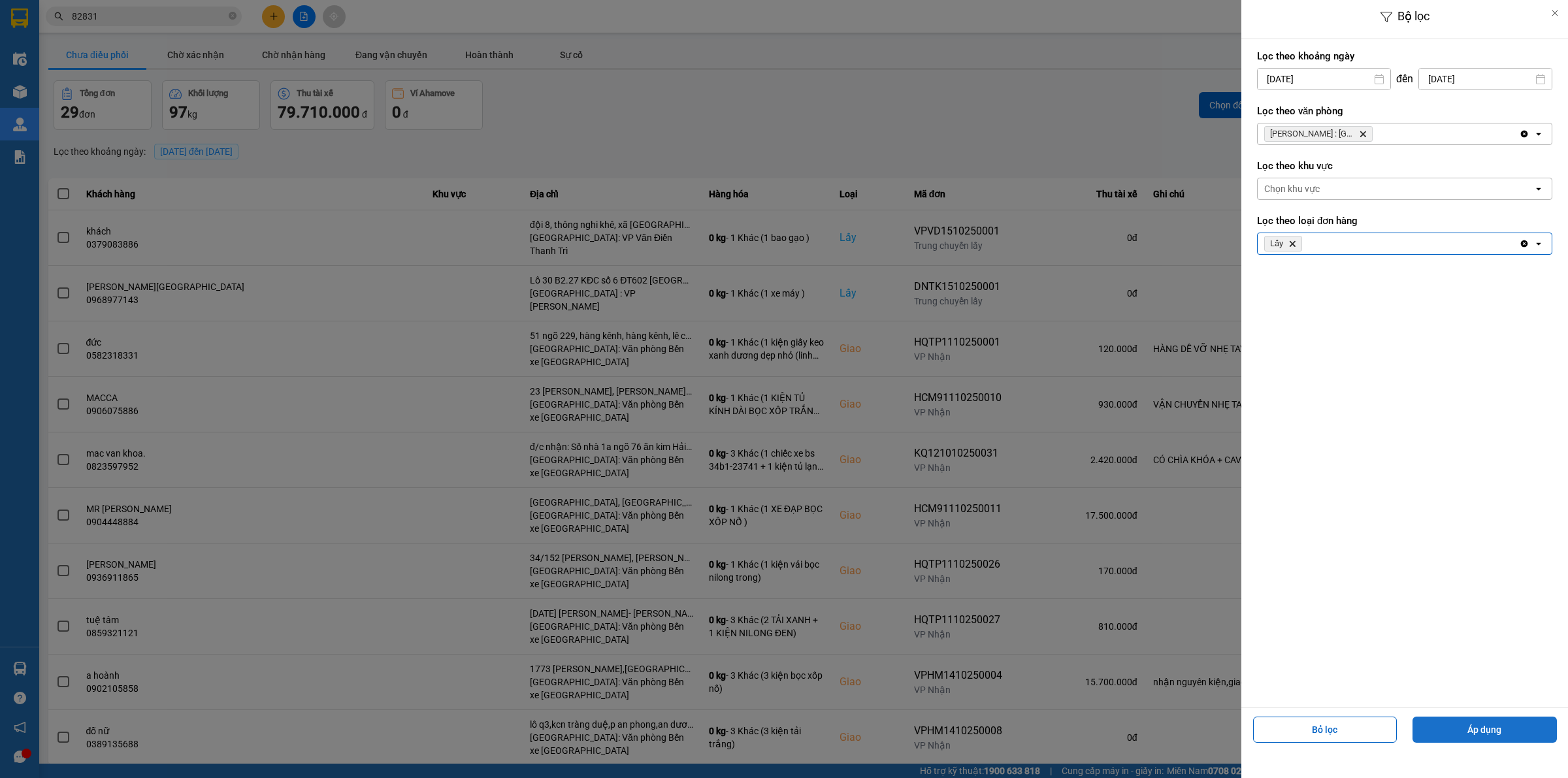
click at [1449, 727] on button "Áp dụng" at bounding box center [1485, 729] width 144 height 26
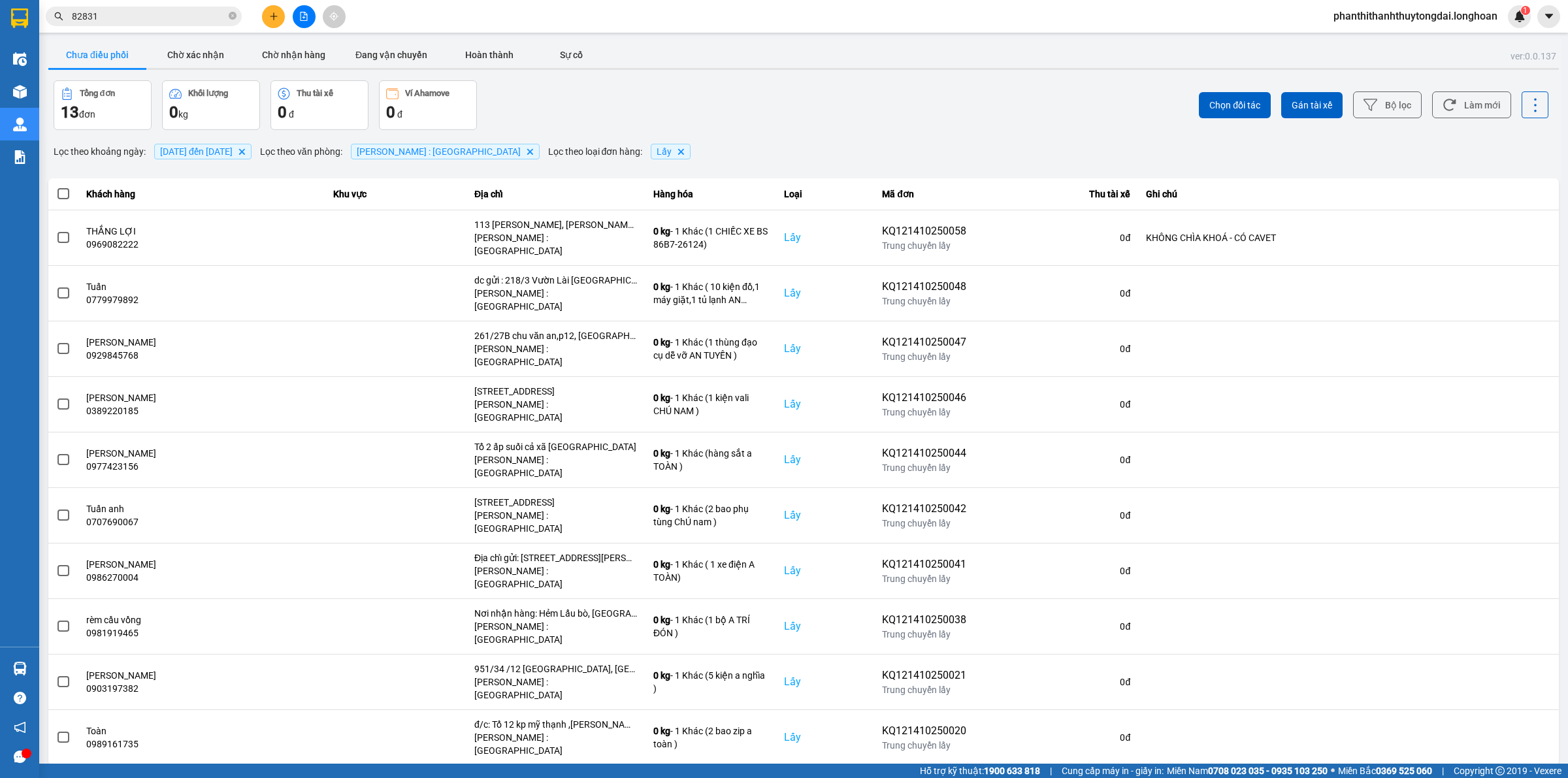
click at [1504, 770] on div "10 / trang" at bounding box center [1518, 776] width 40 height 13
click at [1521, 653] on li "100 / trang" at bounding box center [1524, 646] width 68 height 24
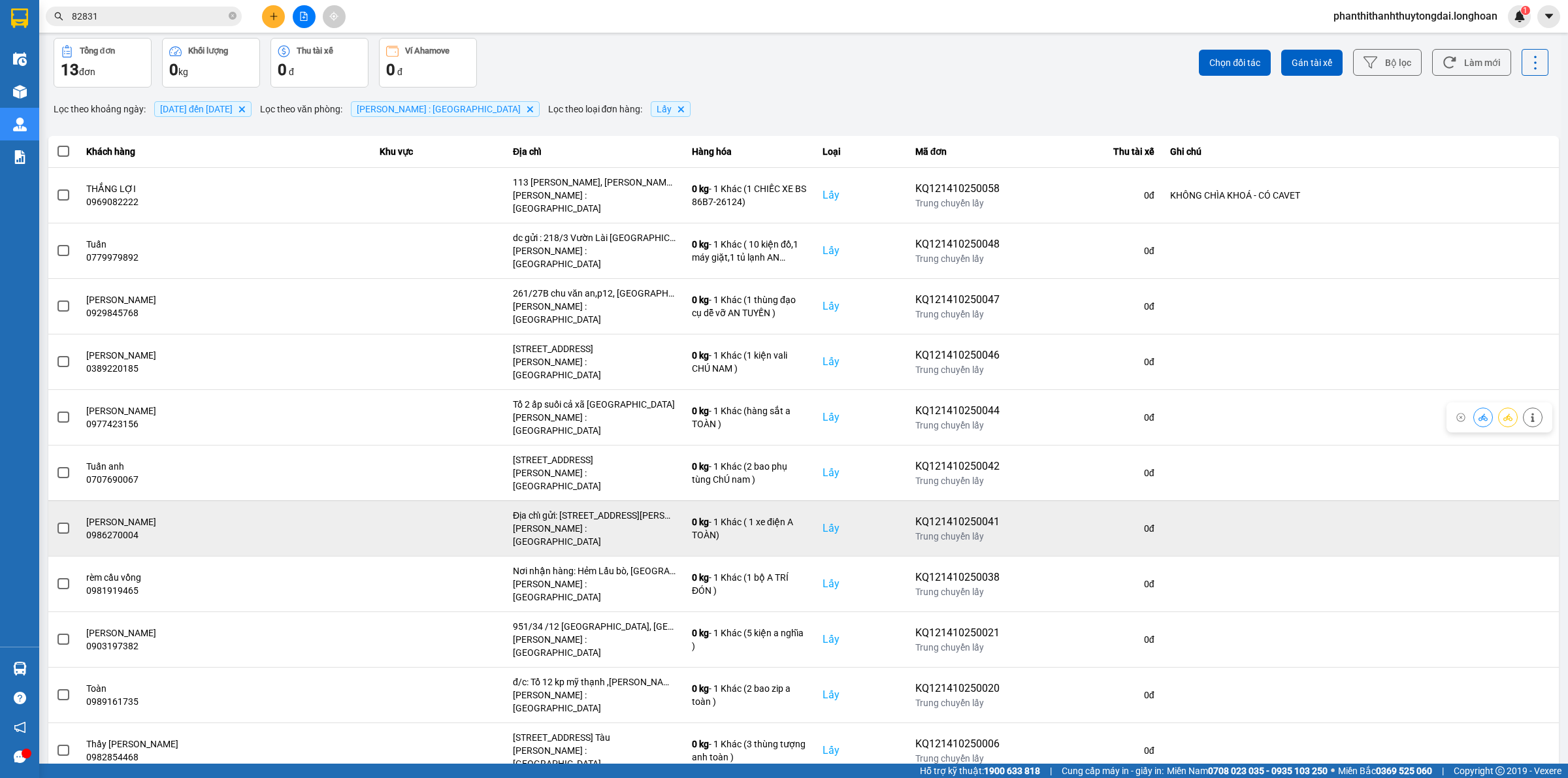
scroll to position [66, 0]
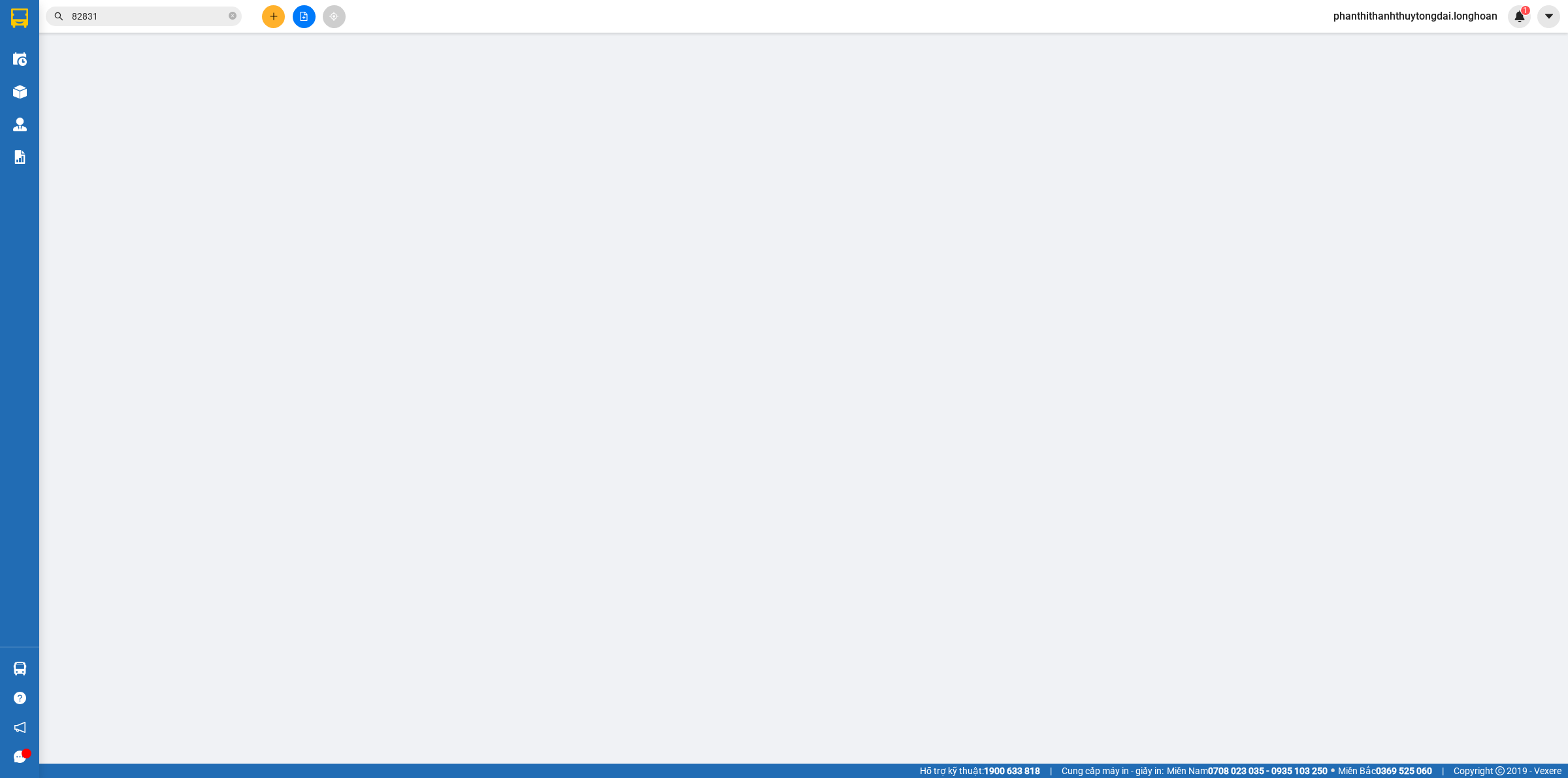
type input "0707582727"
type input "Nhu Mì"
checkbox input "true"
type input "203/11 Nguyễn Văn Thủ, Đakao, quận 1, hcm"
type input "0707582727"
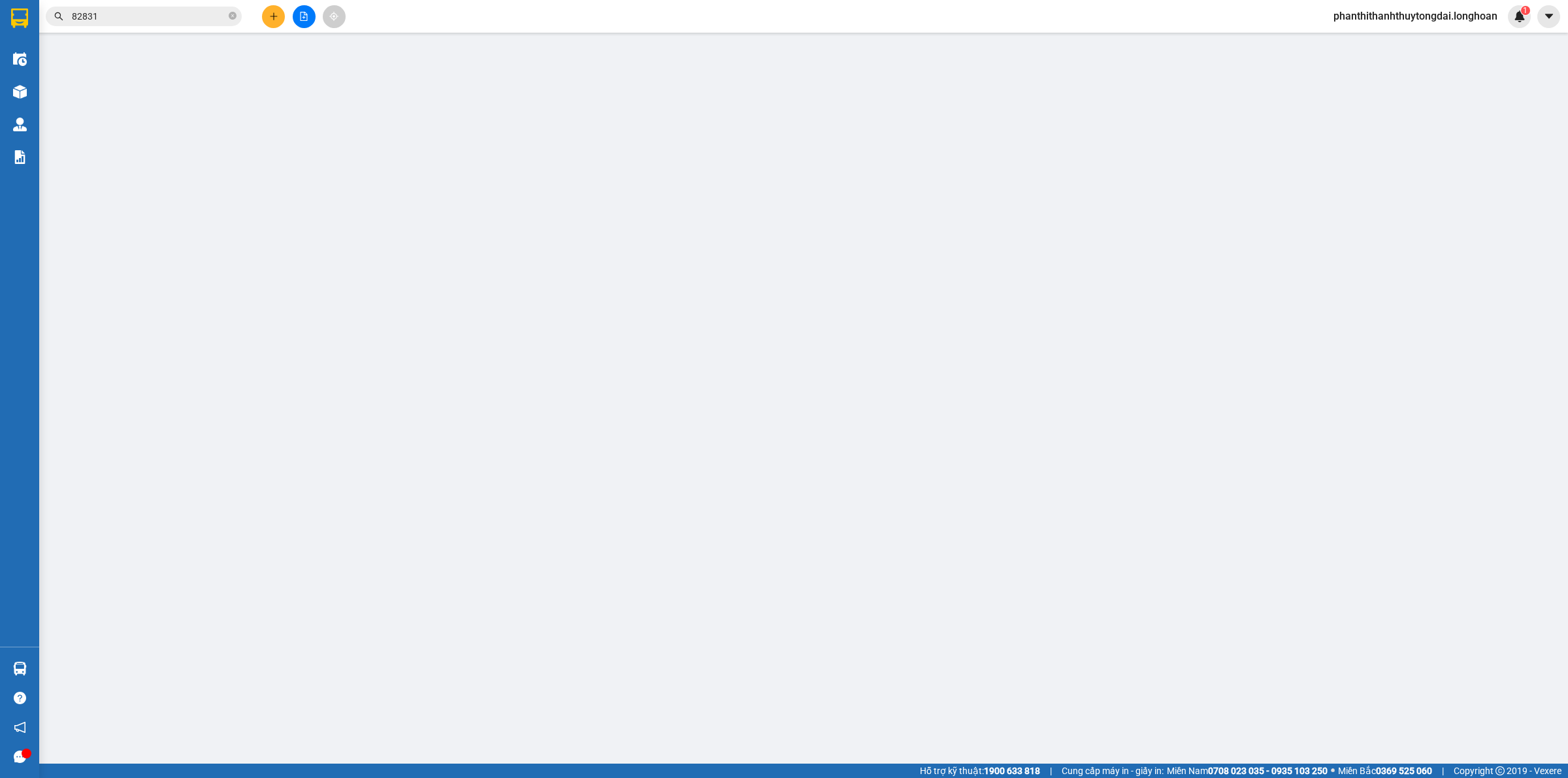
type input "Nhu Mì"
checkbox input "true"
type input "Tiên Sơn 2, quận Hải Châu, đà nẵng"
type input "0"
type input "1.050.000"
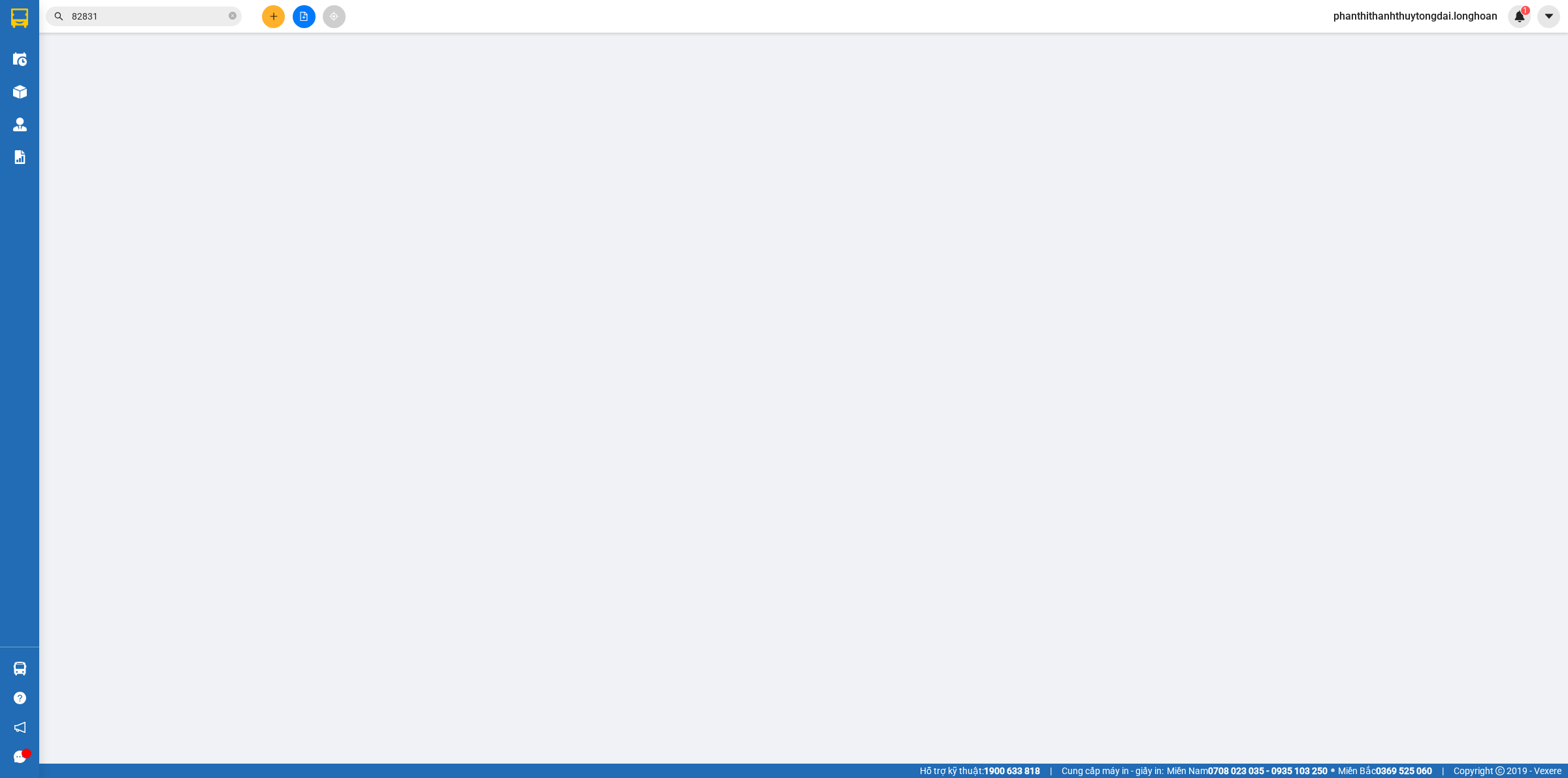
type input "1.050.000"
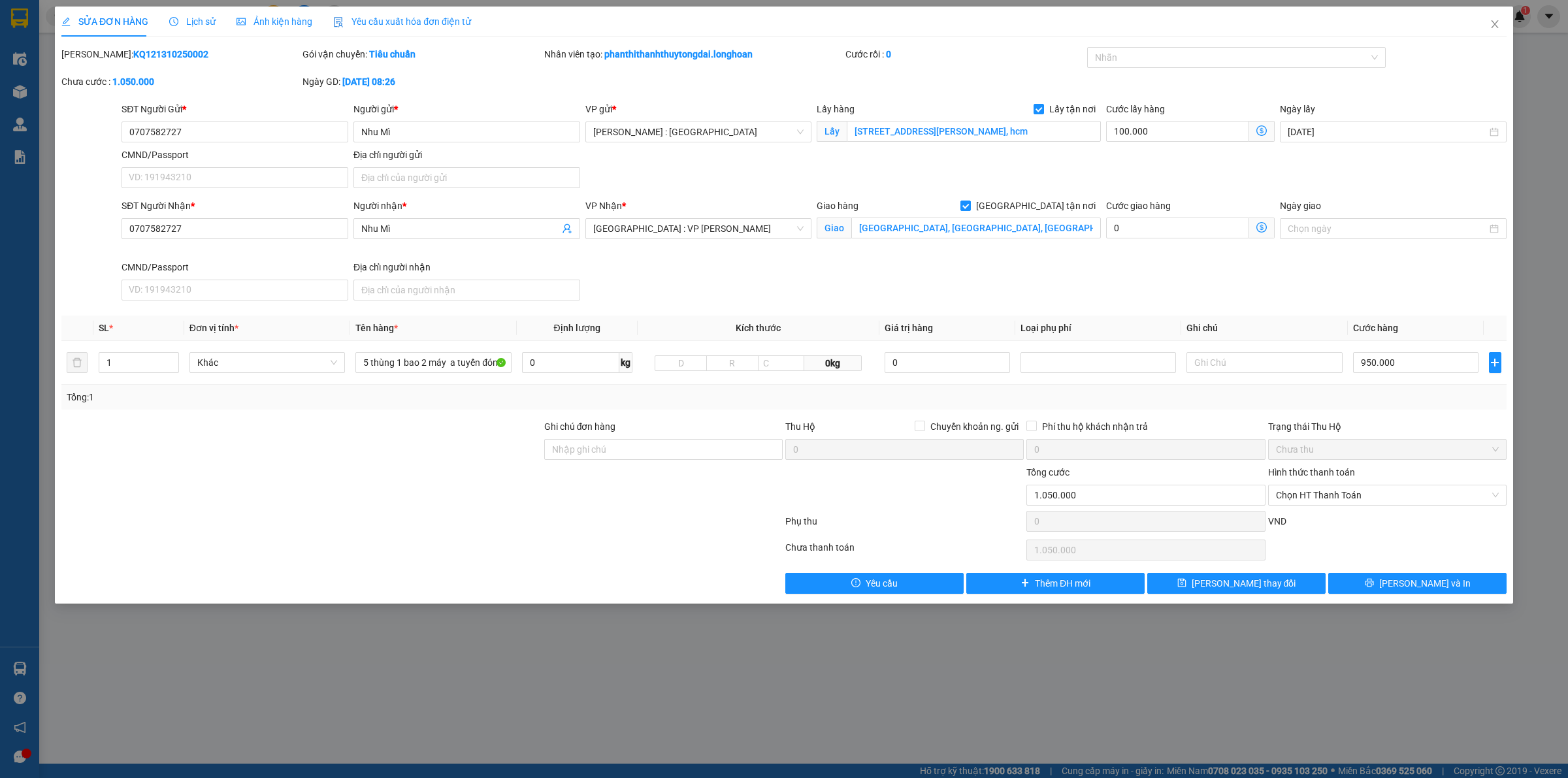
click at [206, 23] on span "Lịch sử" at bounding box center [192, 21] width 46 height 10
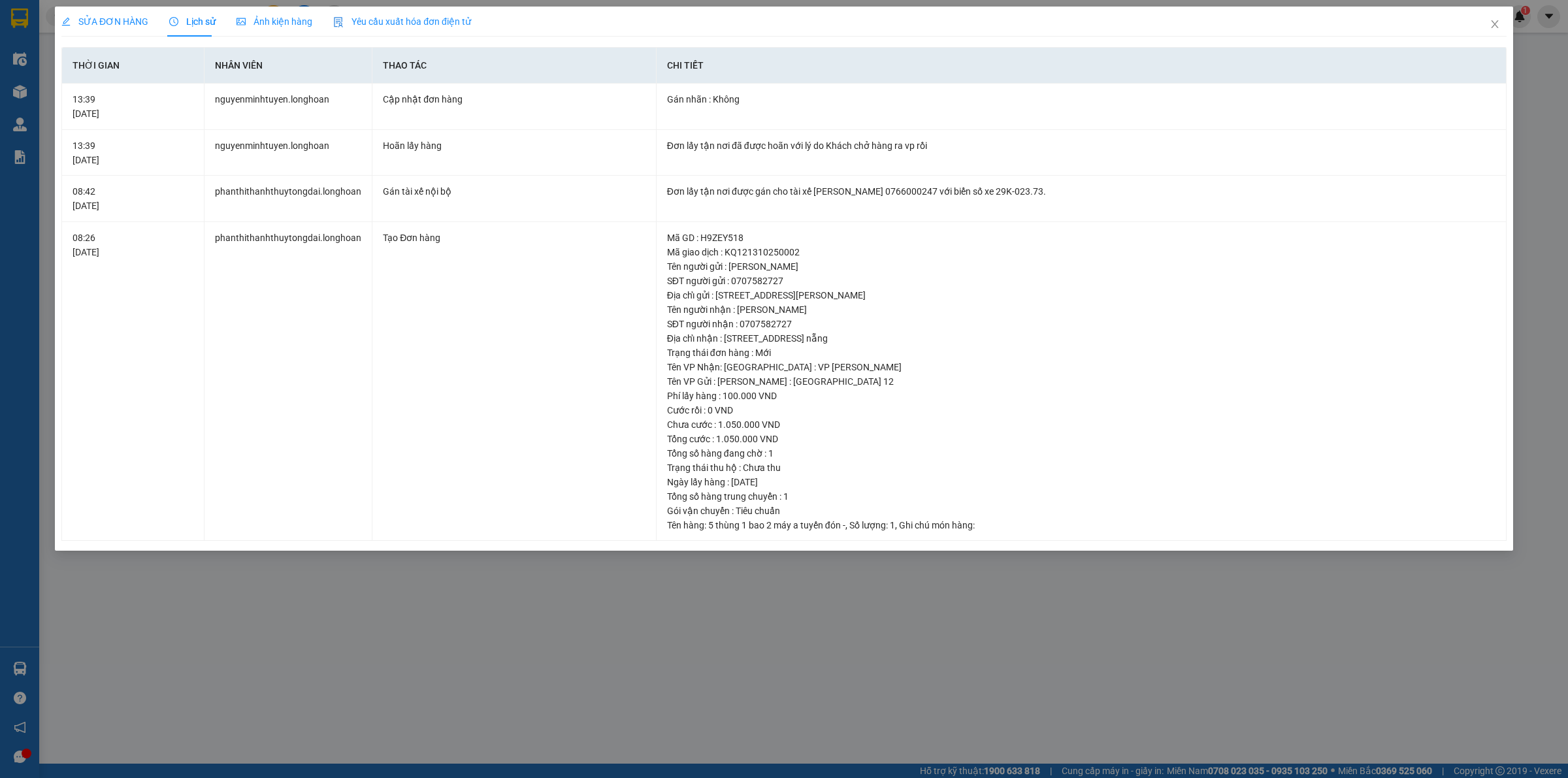
click at [96, 4] on div "SỬA ĐƠN HÀNG Lịch sử Ảnh kiện hàng Yêu cầu xuất hóa đơn điện tử Total Paid Fee …" at bounding box center [784, 389] width 1568 height 778
click at [125, 16] on span "SỬA ĐƠN HÀNG" at bounding box center [105, 21] width 87 height 10
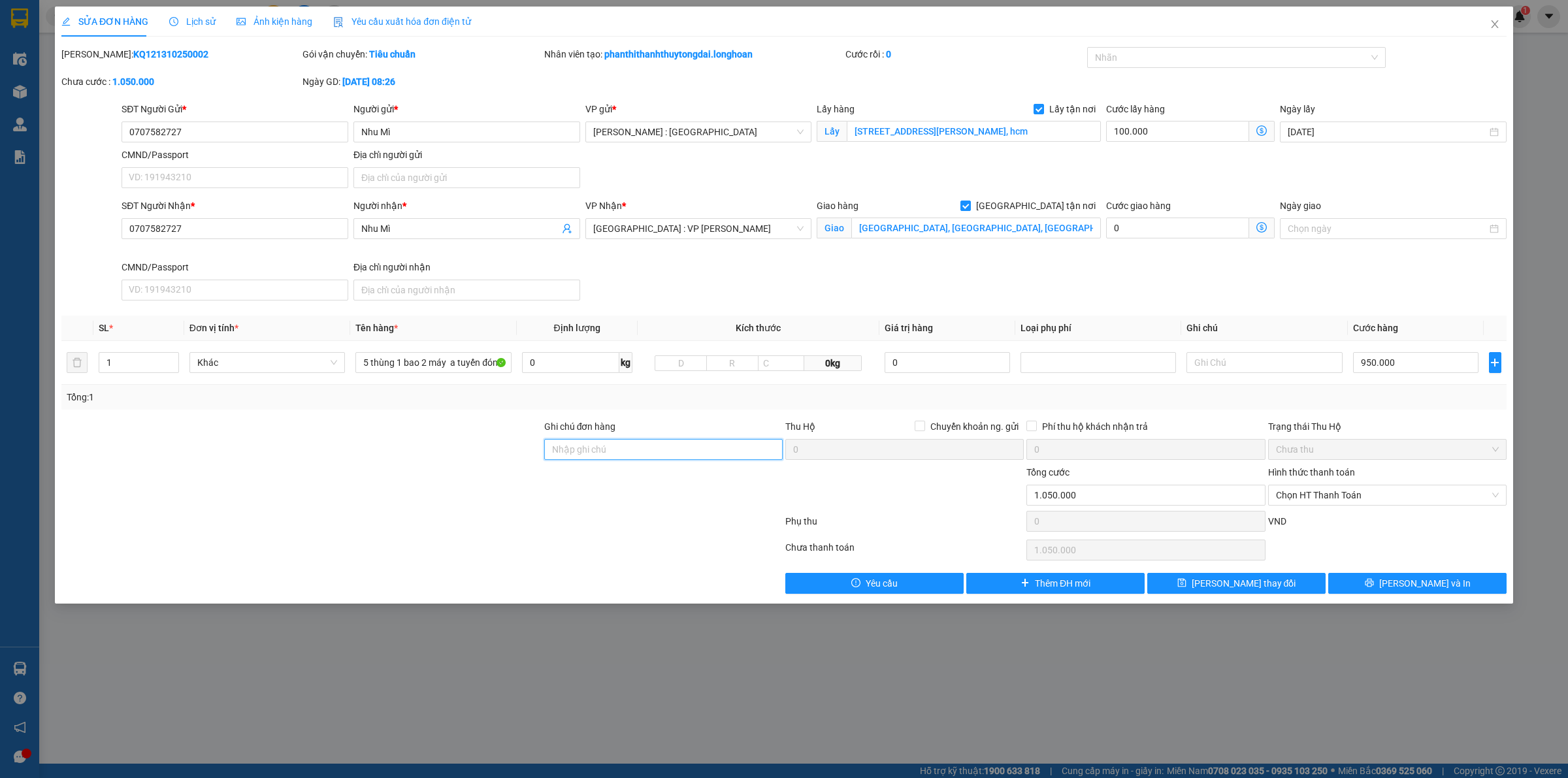
click at [743, 455] on input "Ghi chú đơn hàng" at bounding box center [663, 449] width 239 height 21
type input "KHÁCH RA VP GỬI"
click at [1041, 109] on input "Lấy tận nơi" at bounding box center [1038, 108] width 9 height 9
checkbox input "false"
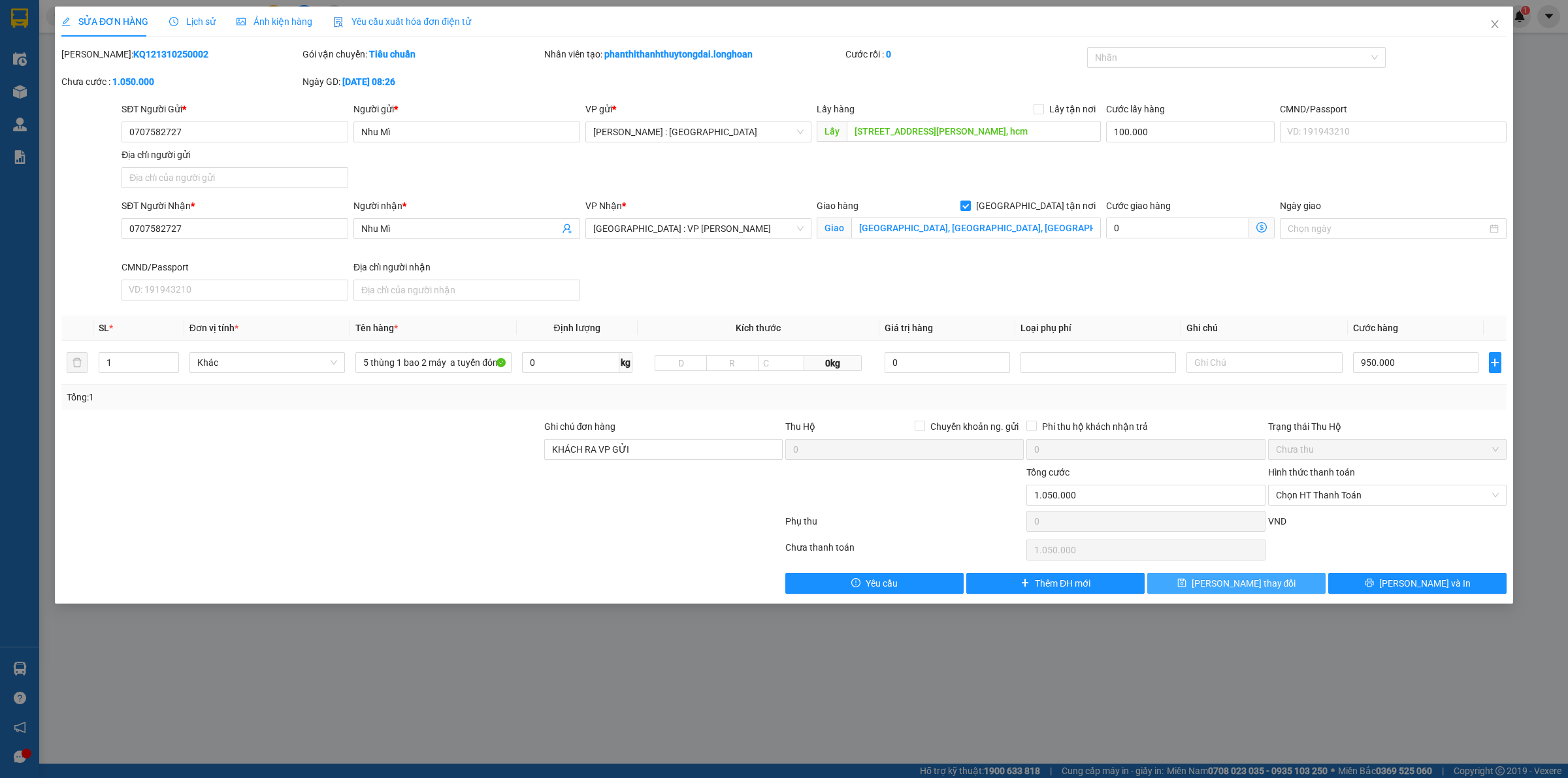
click at [1232, 585] on span "[PERSON_NAME] thay đổi" at bounding box center [1244, 583] width 105 height 14
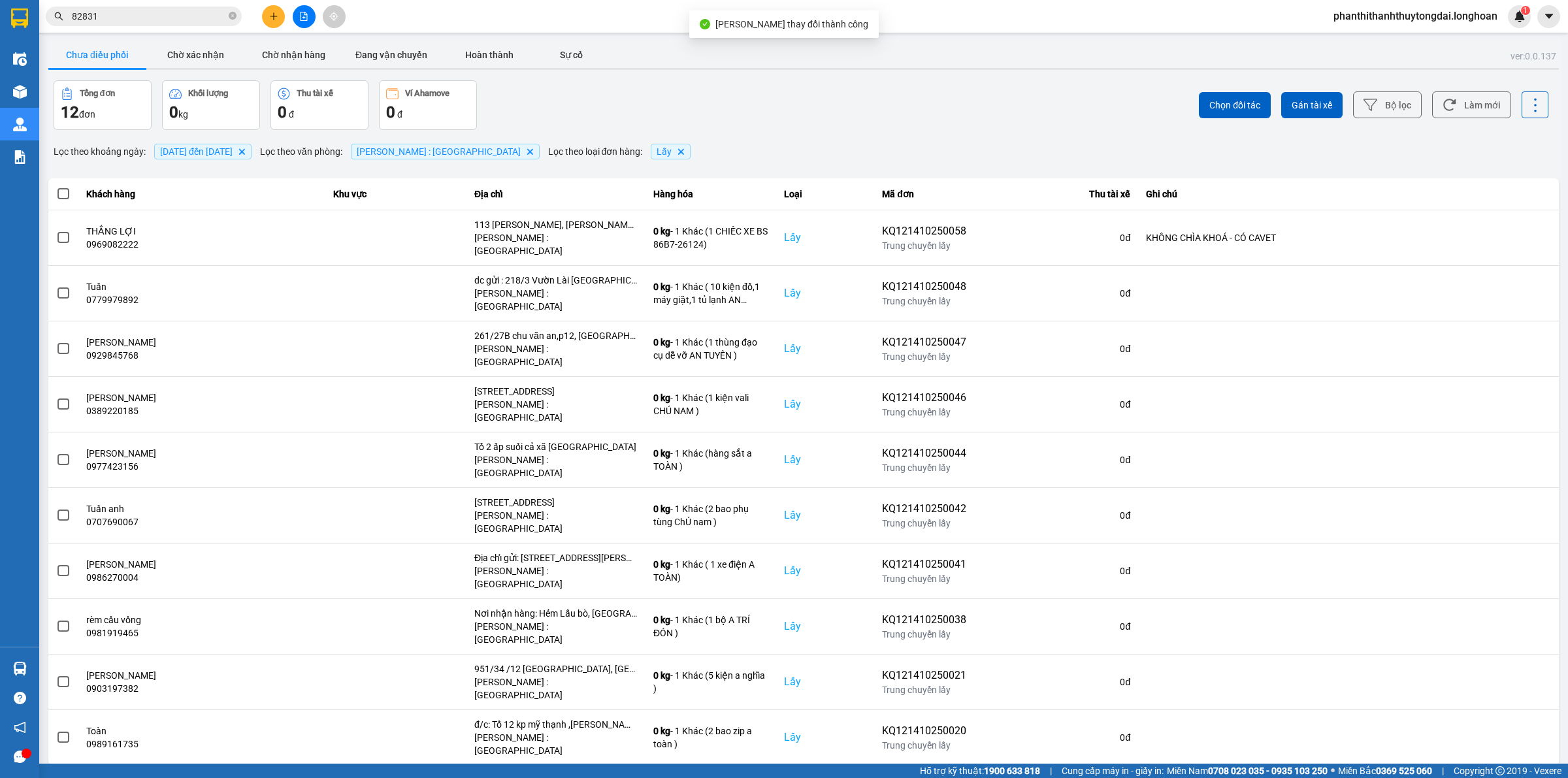
click at [1516, 684] on div "ver: 0.0.137 Chưa điều phối Chờ xác nhận Chờ nhận hàng Đang vận chuyển Hoàn thà…" at bounding box center [803, 415] width 1516 height 750
click at [1516, 765] on div "10 / trang" at bounding box center [1515, 775] width 51 height 21
click at [1511, 642] on div "100 / trang" at bounding box center [1524, 646] width 48 height 13
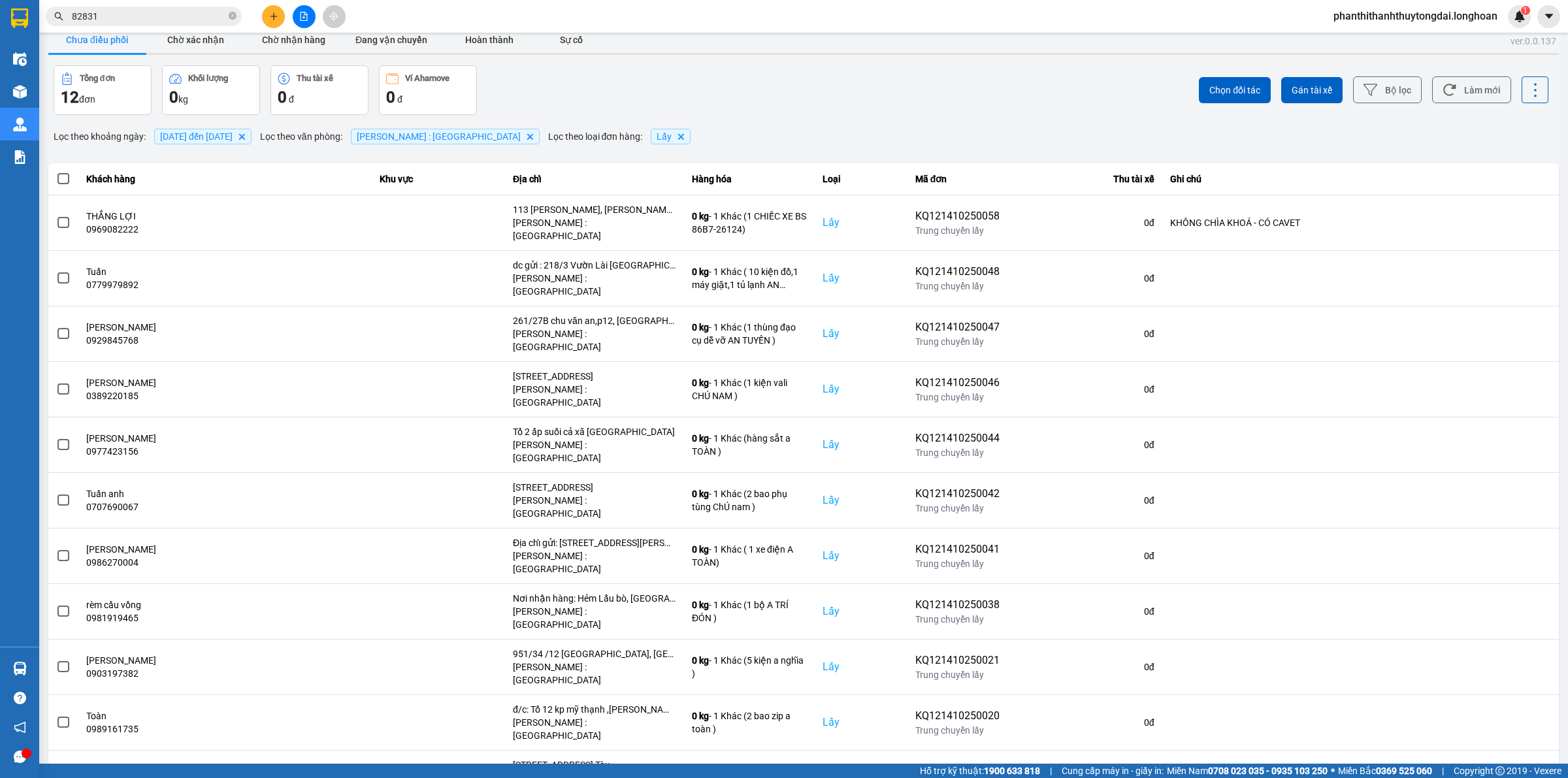
scroll to position [19, 0]
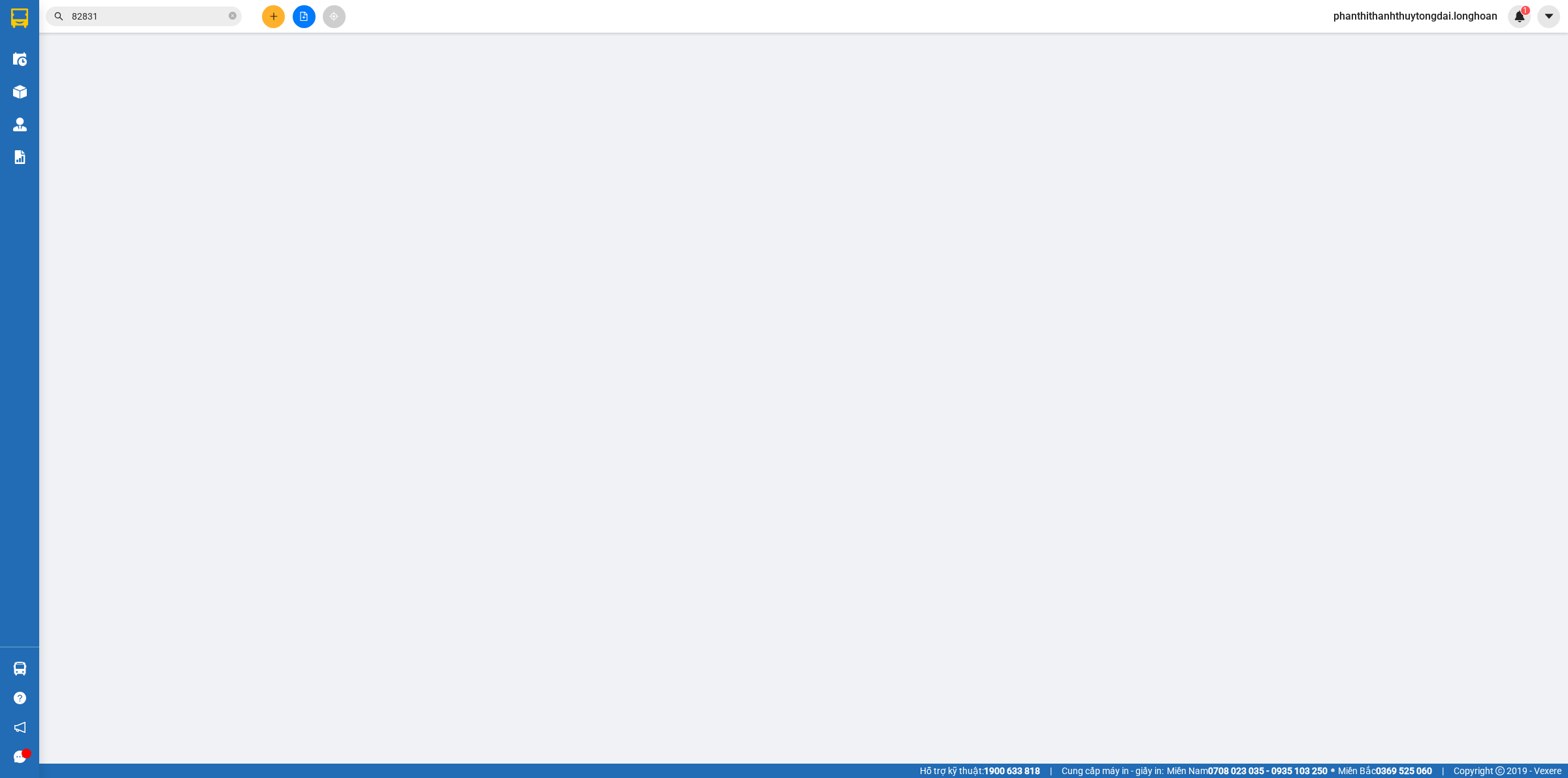
type input "0339339248"
type input "Phương"
checkbox input "true"
type input "Đón: Khu vui chơi Thái Tuấn trảng dài Biên Hòa"
type input "0363925521"
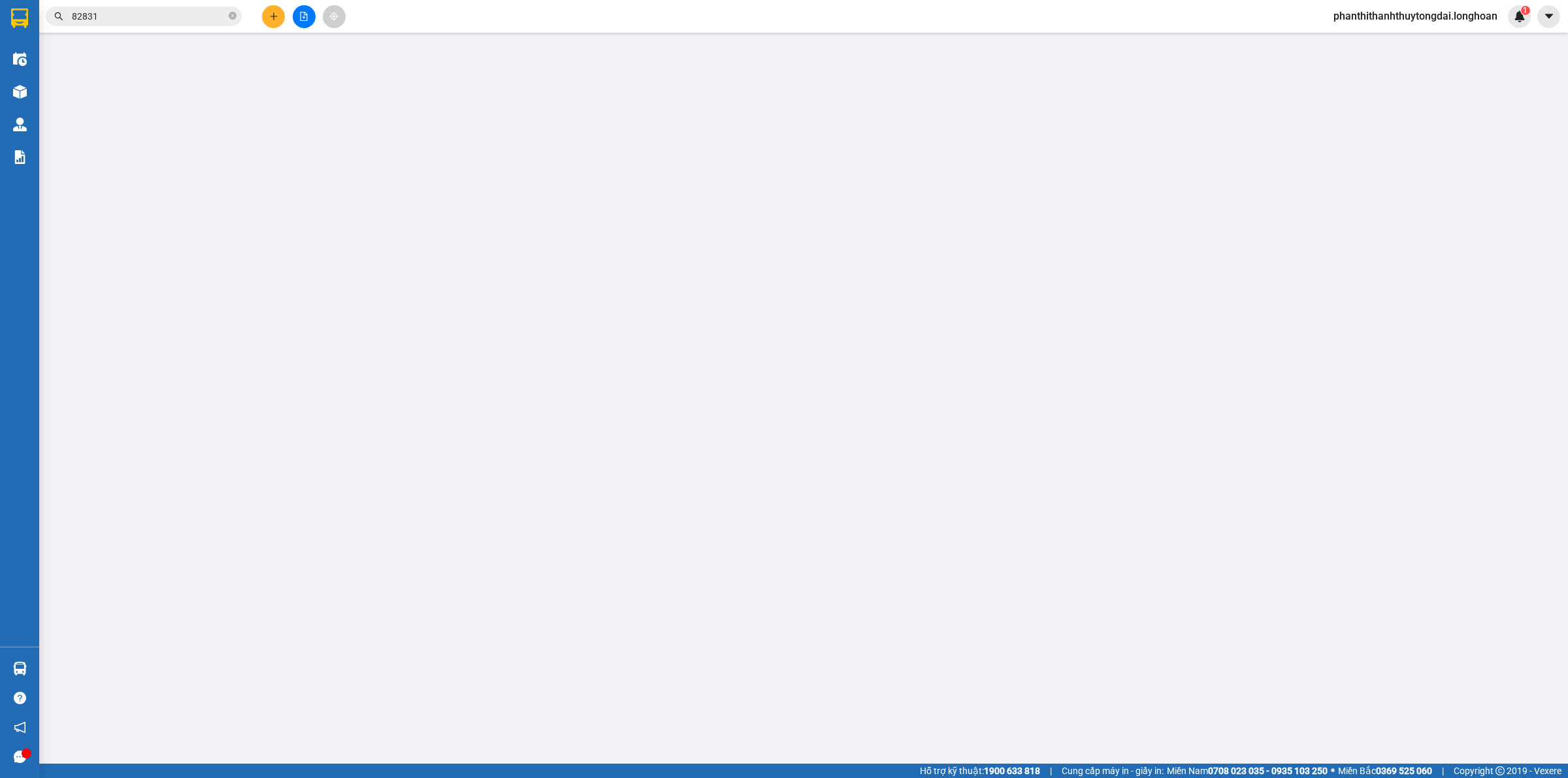
type input "Phương"
checkbox input "true"
type input "xóm 8 vĩnh phong vĩnh bảo hải phòng"
type input "0"
type input "1.680.000"
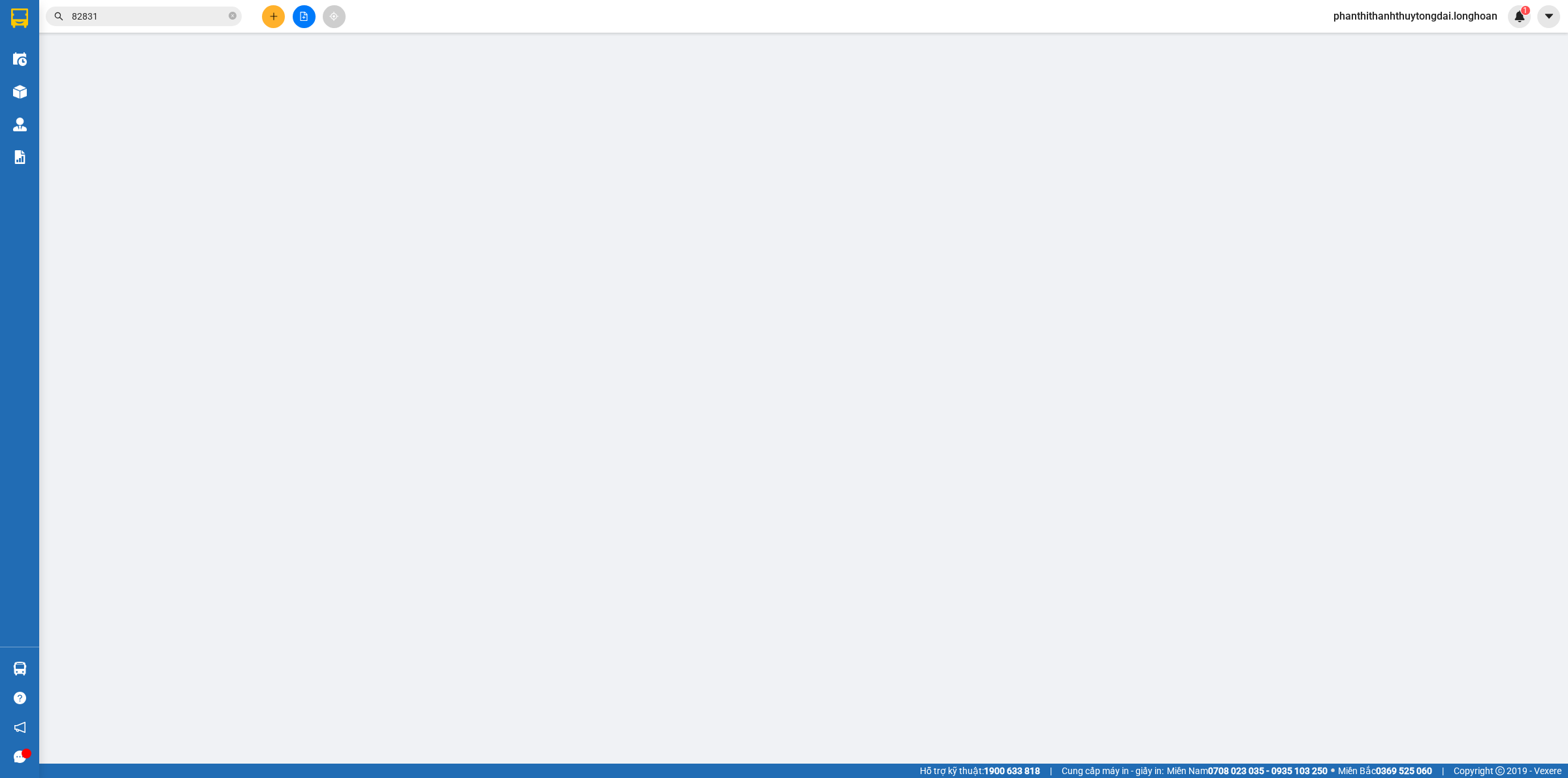
type input "1.680.000"
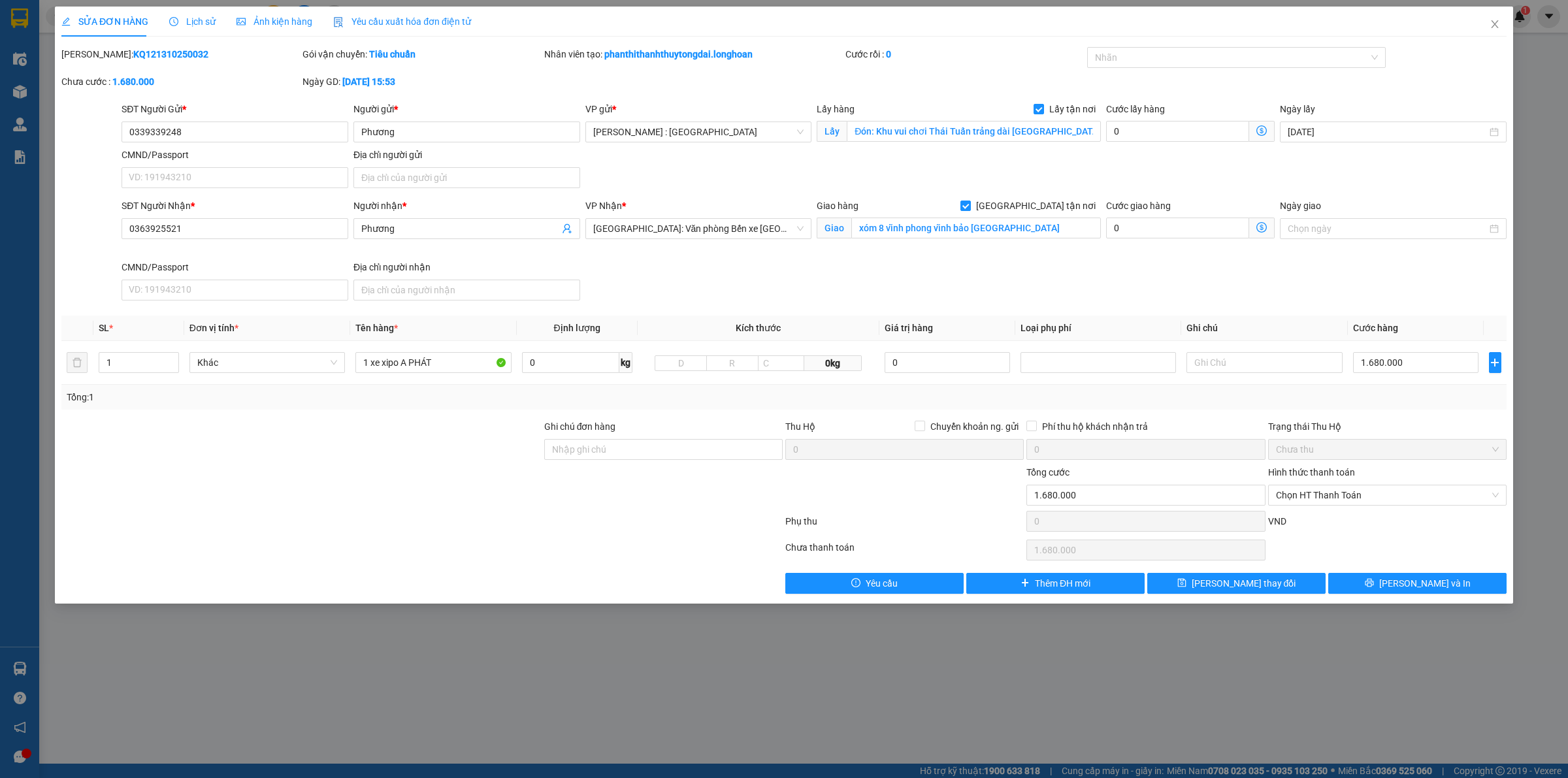
click at [204, 18] on span "Lịch sử" at bounding box center [192, 21] width 46 height 10
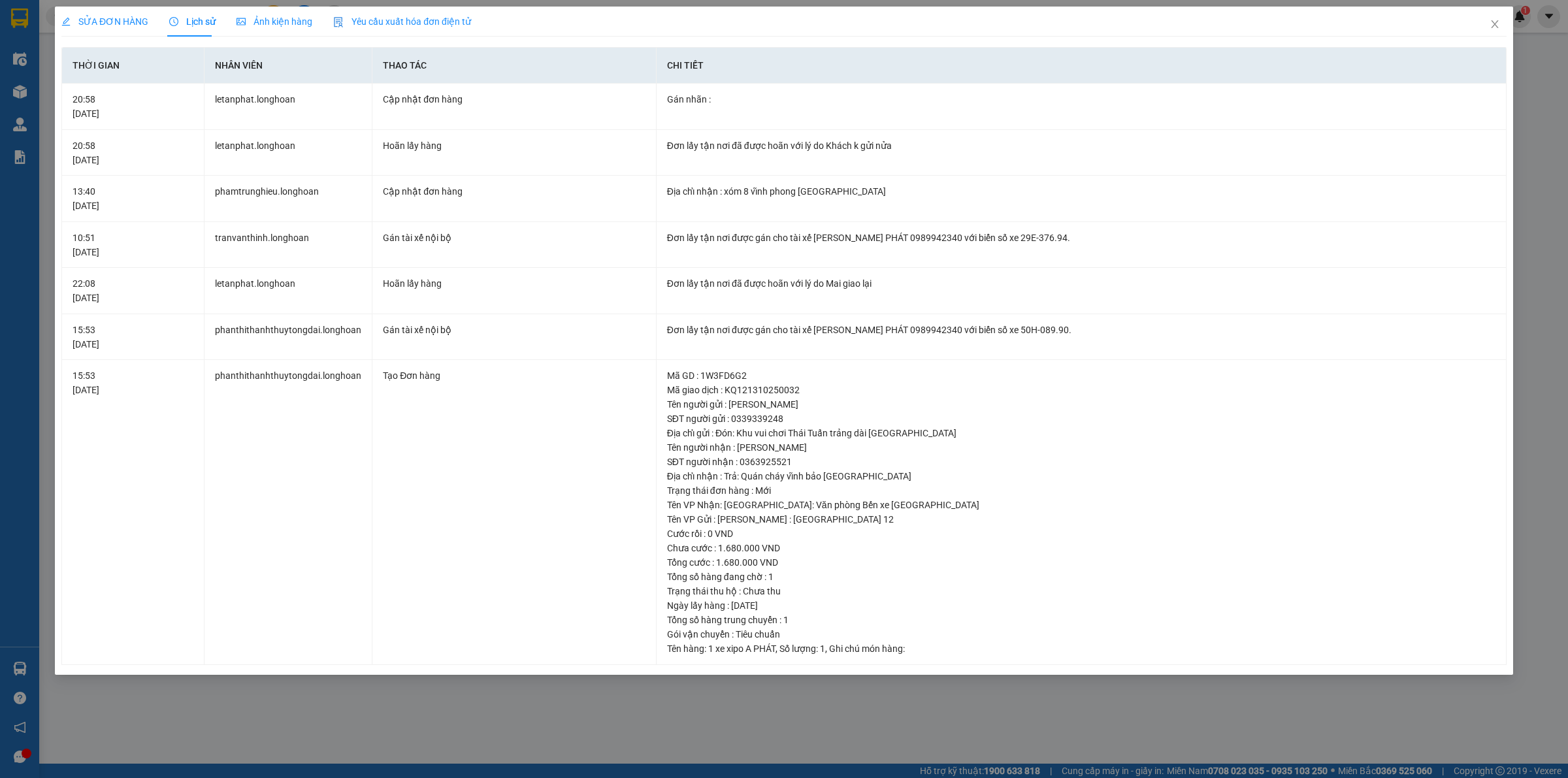
click at [85, 4] on div "SỬA ĐƠN HÀNG Lịch sử Ảnh kiện hàng Yêu cầu xuất hóa đơn điện tử Total Paid Fee …" at bounding box center [784, 389] width 1568 height 778
click at [94, 19] on span "SỬA ĐƠN HÀNG" at bounding box center [105, 21] width 87 height 10
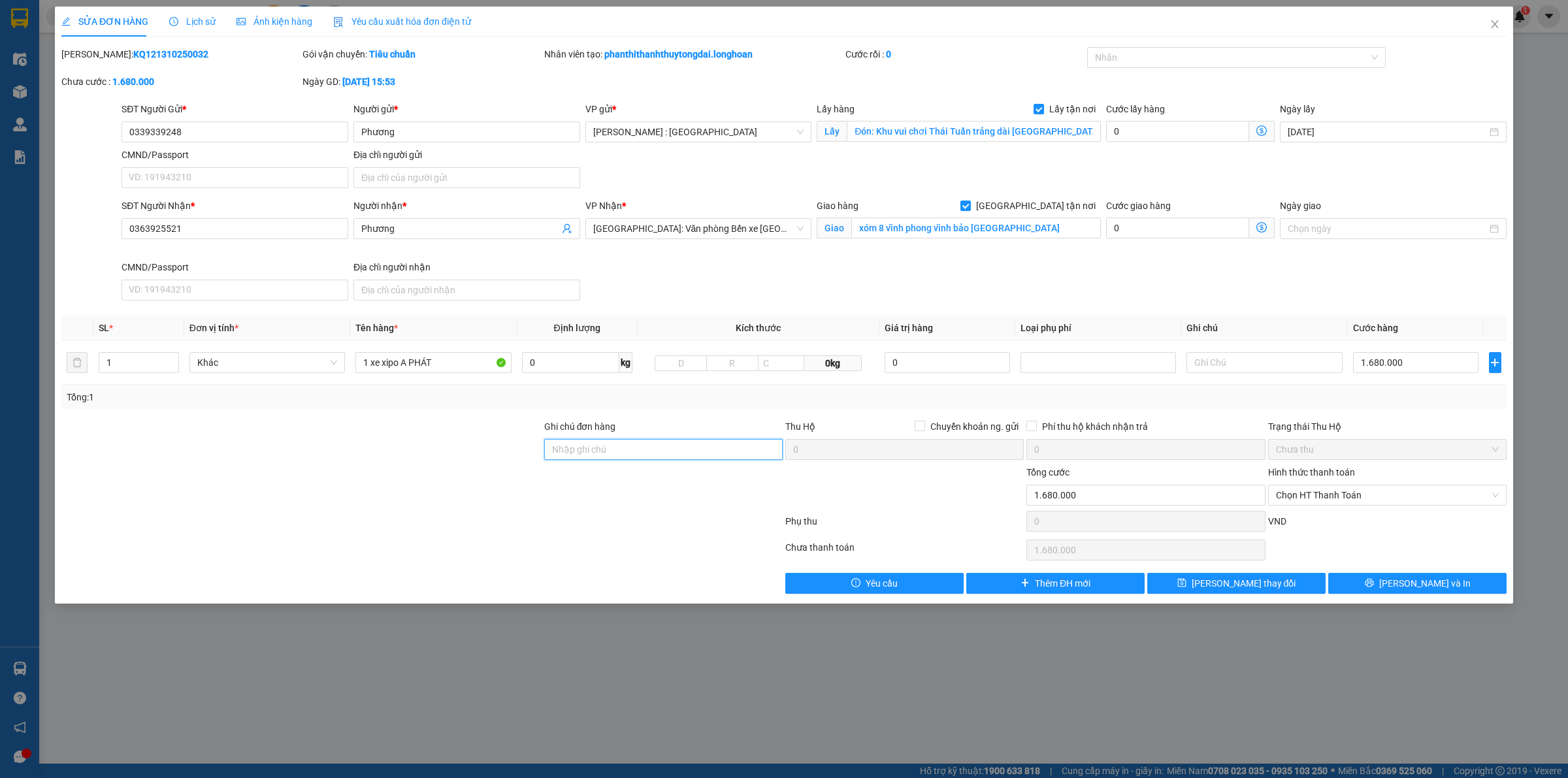
click at [729, 453] on input "Ghi chú đơn hàng" at bounding box center [663, 449] width 239 height 21
type input "kh"
click at [1044, 109] on span at bounding box center [1039, 109] width 10 height 10
click at [1043, 109] on input "Lấy tận nơi" at bounding box center [1038, 108] width 9 height 9
checkbox input "false"
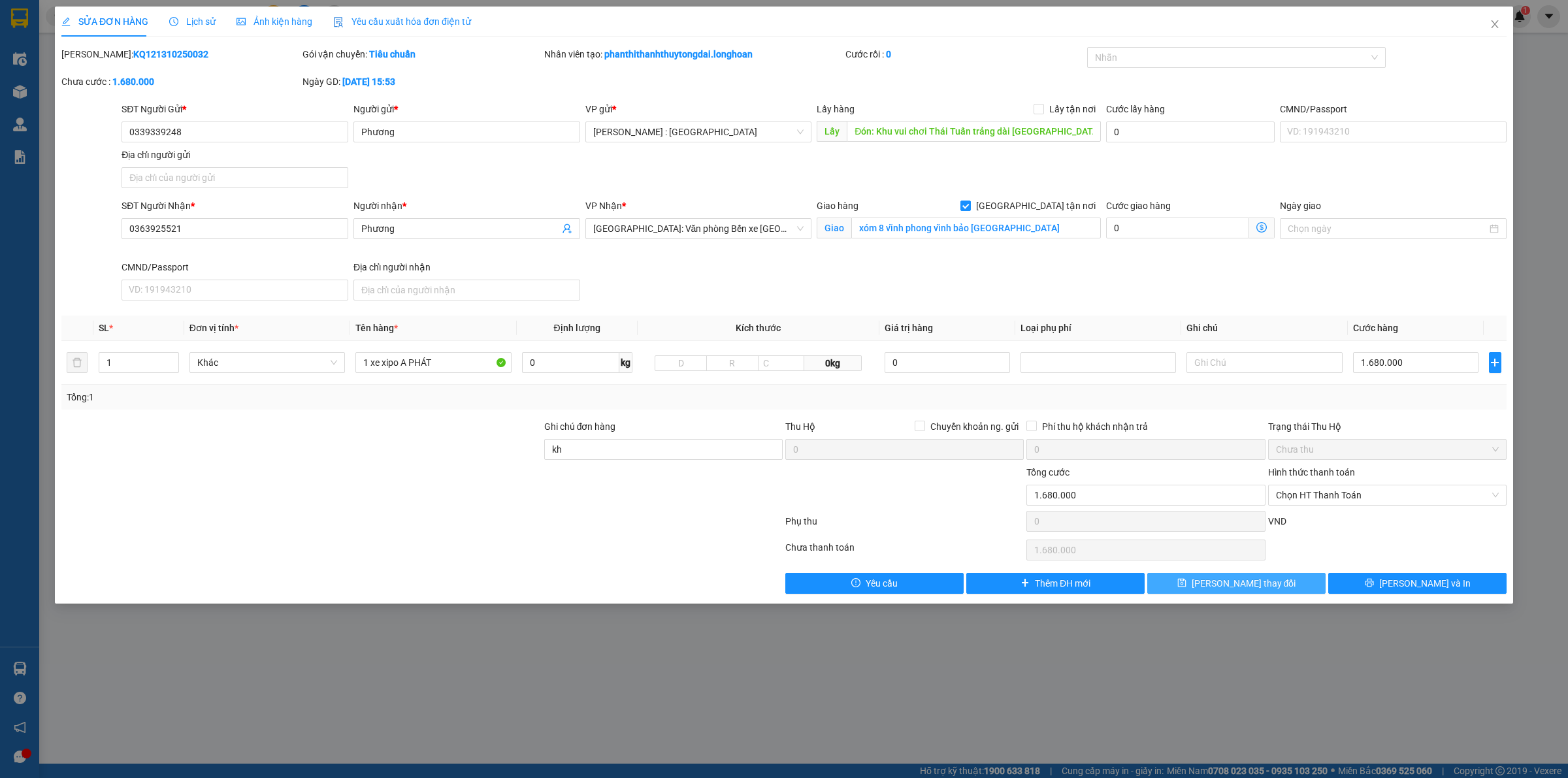
click at [1270, 580] on button "[PERSON_NAME] thay đổi" at bounding box center [1237, 583] width 179 height 21
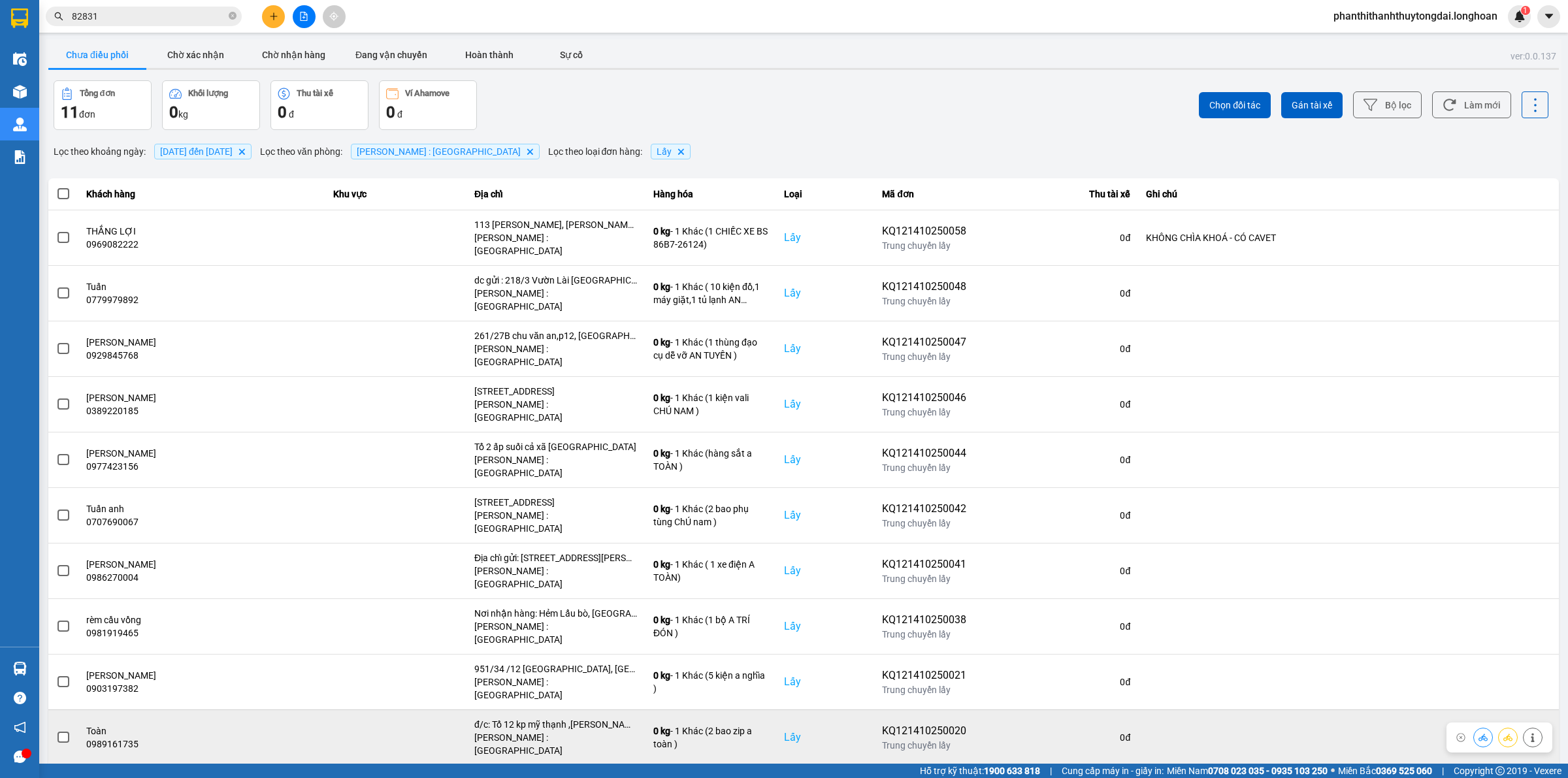
click at [1531, 733] on icon at bounding box center [1533, 738] width 9 height 9
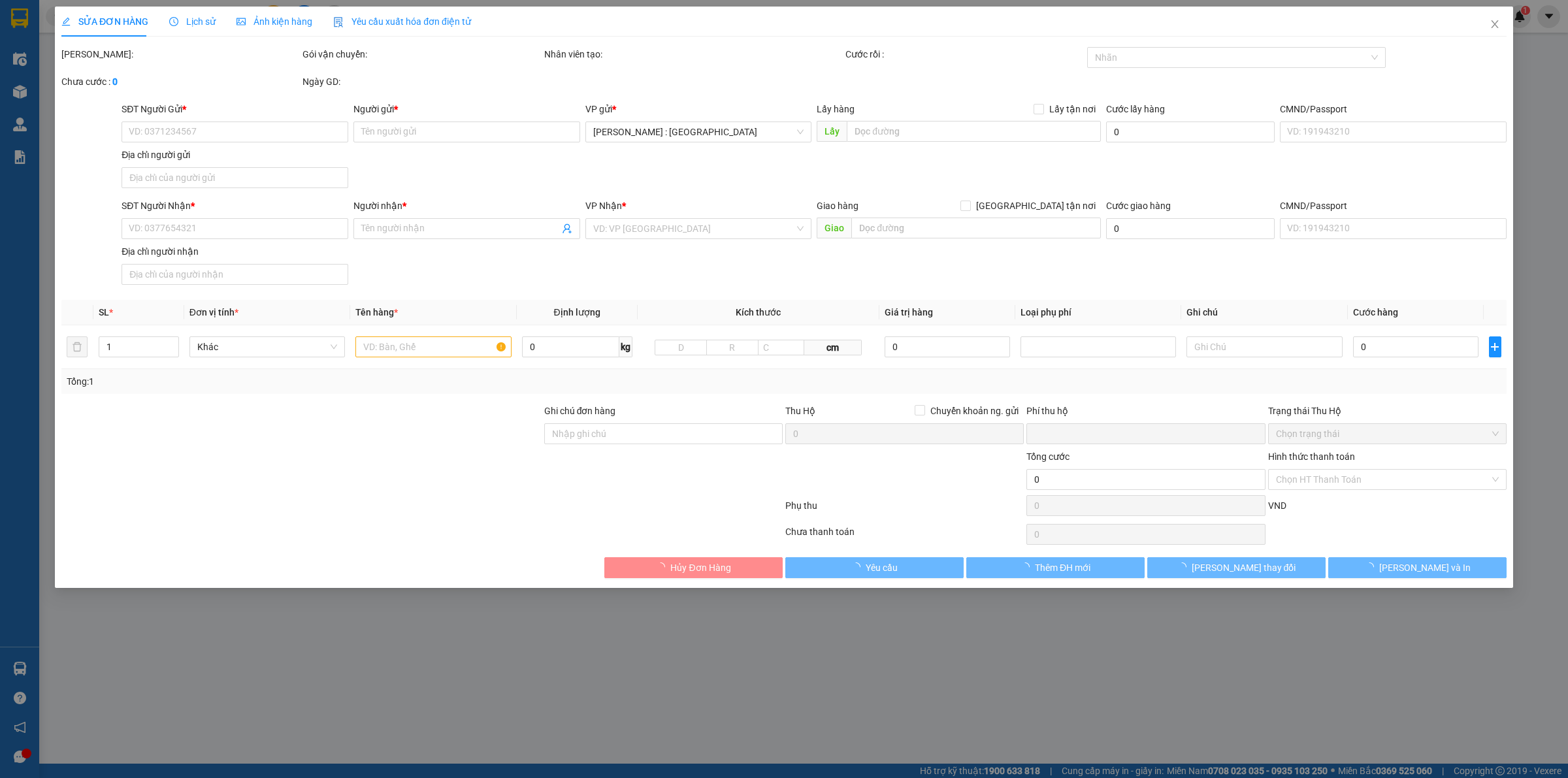
type input "0989161735"
type input "Toàn"
checkbox input "true"
type input "đ/c: Tổ 12 kp mỹ thạnh ,p mỹ xuân . Vũng tàu . Tphcm"
type input "0793772468"
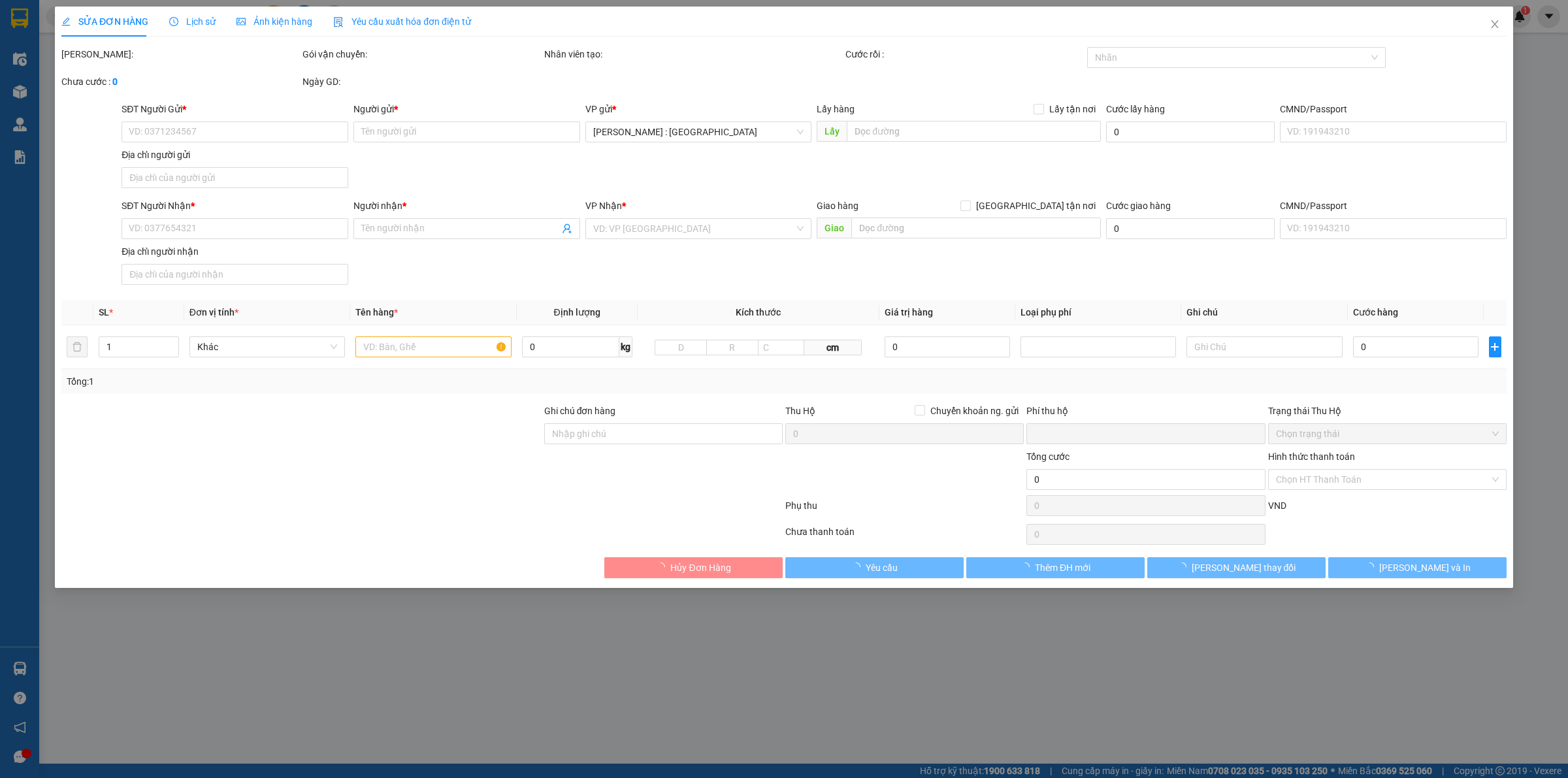
type input "Tuấn"
type input "đ/c: QL1A Ngay trạm điện ngã3 Vĩnh Phương . Tỉnh khánh hoà"
type input "0"
type input "230.000"
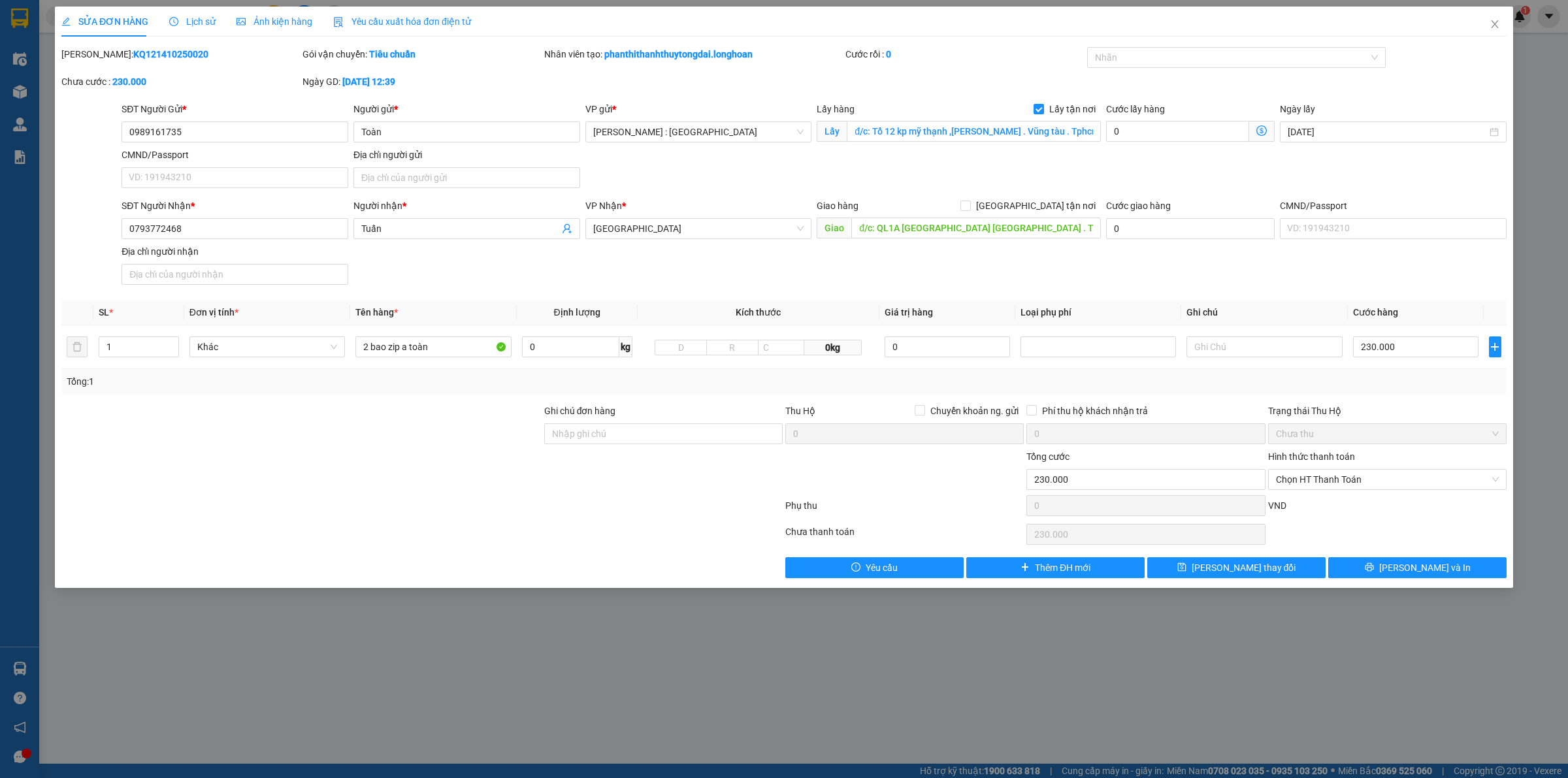
click at [196, 16] on span "Lịch sử" at bounding box center [192, 21] width 46 height 10
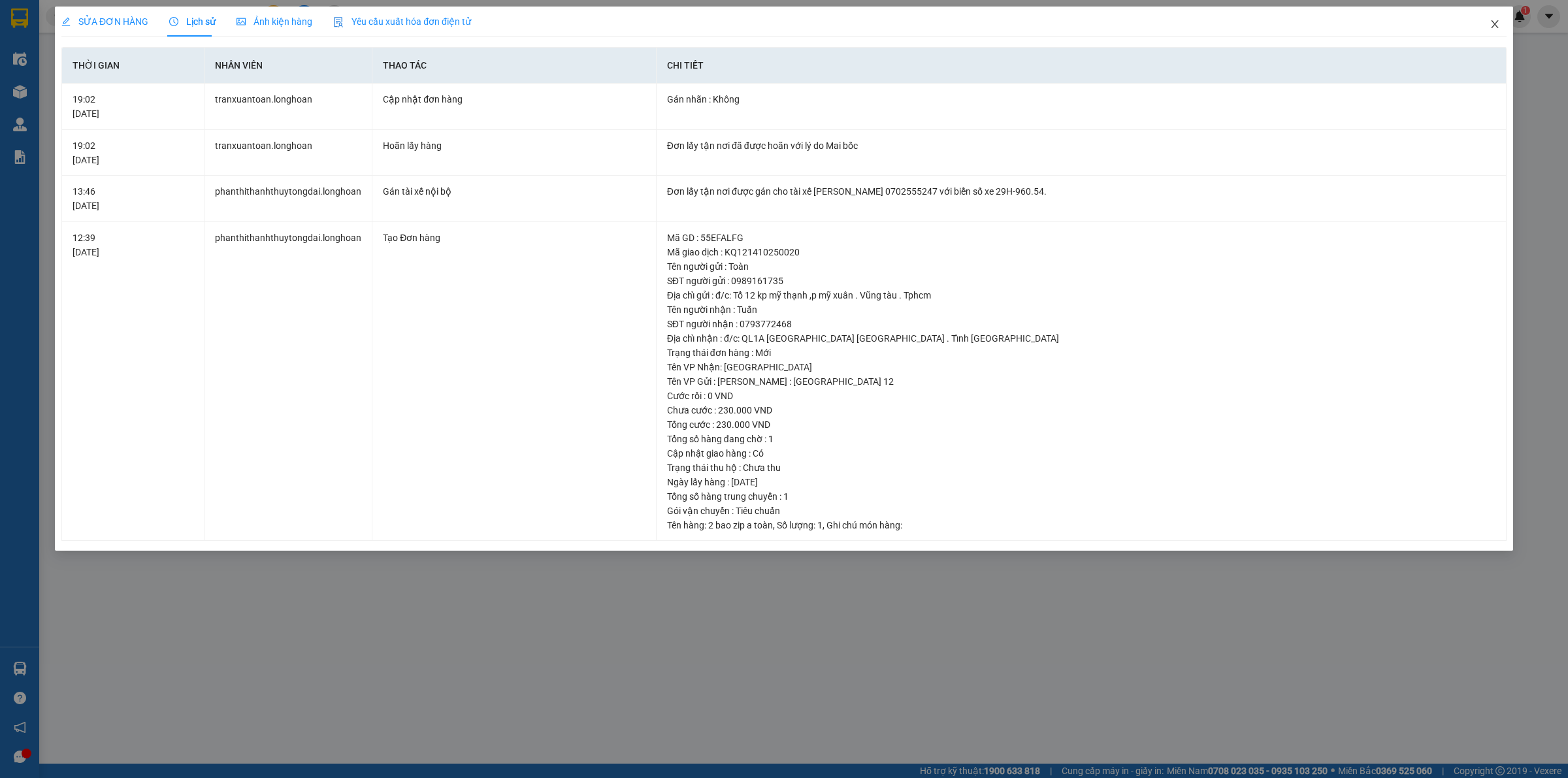
click at [1490, 21] on icon "close" at bounding box center [1495, 24] width 10 height 10
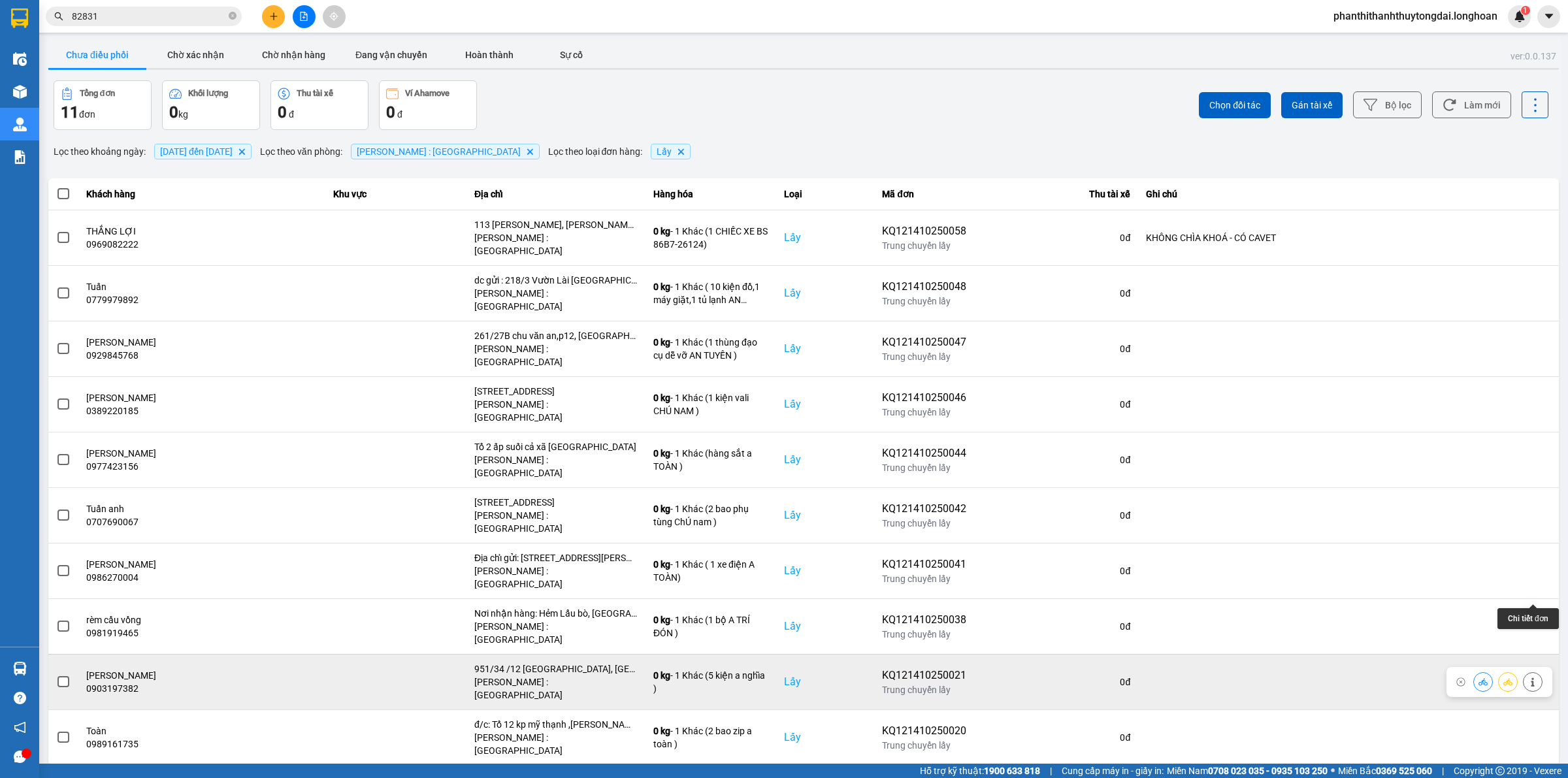
click at [1530, 678] on icon at bounding box center [1533, 682] width 9 height 9
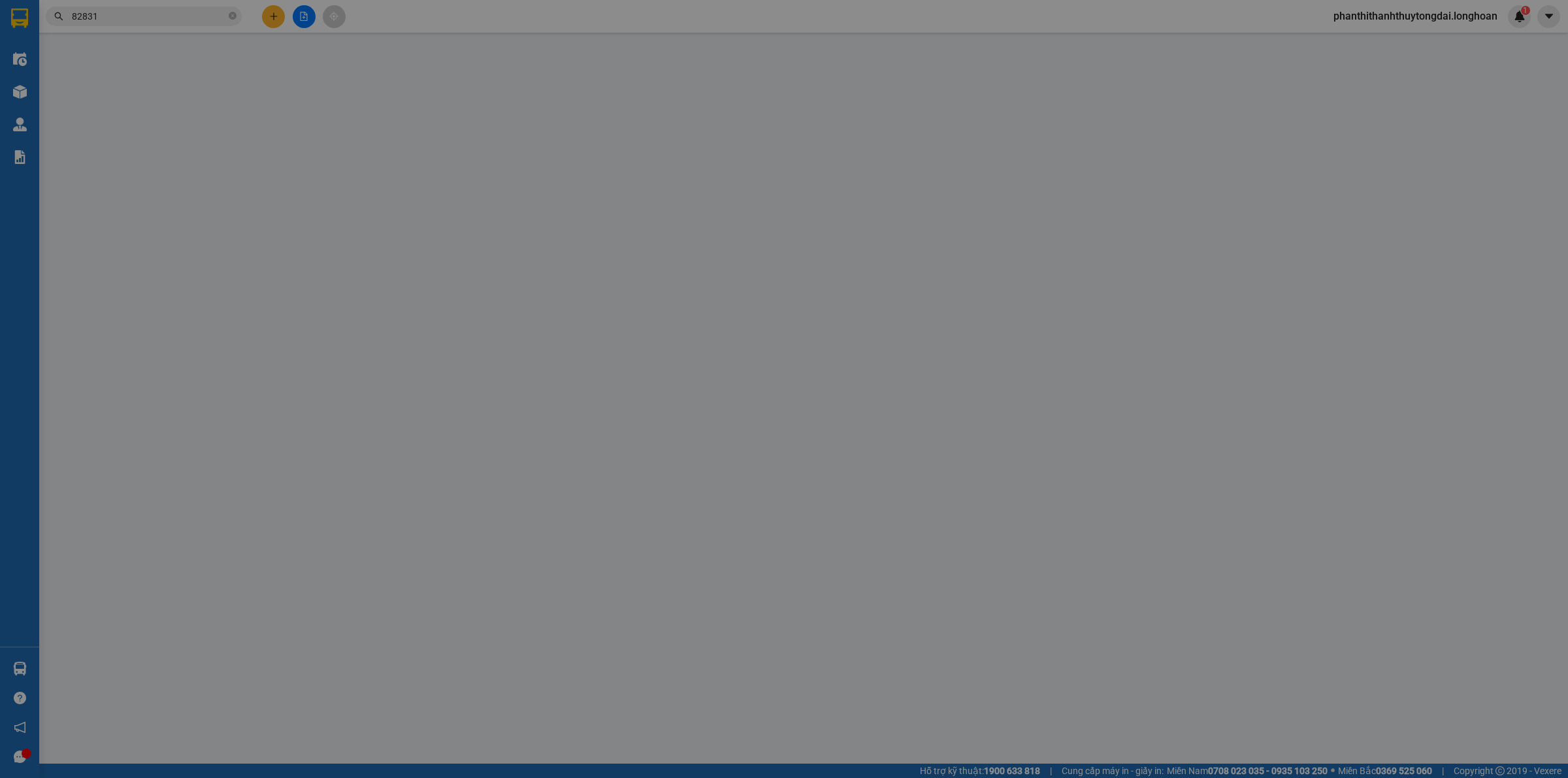
type input "0903197382"
type input "Nguyen Hoang Linh"
checkbox input "true"
type input "951/34 /12 An Lạc, Bình Tân"
type input "0397975818"
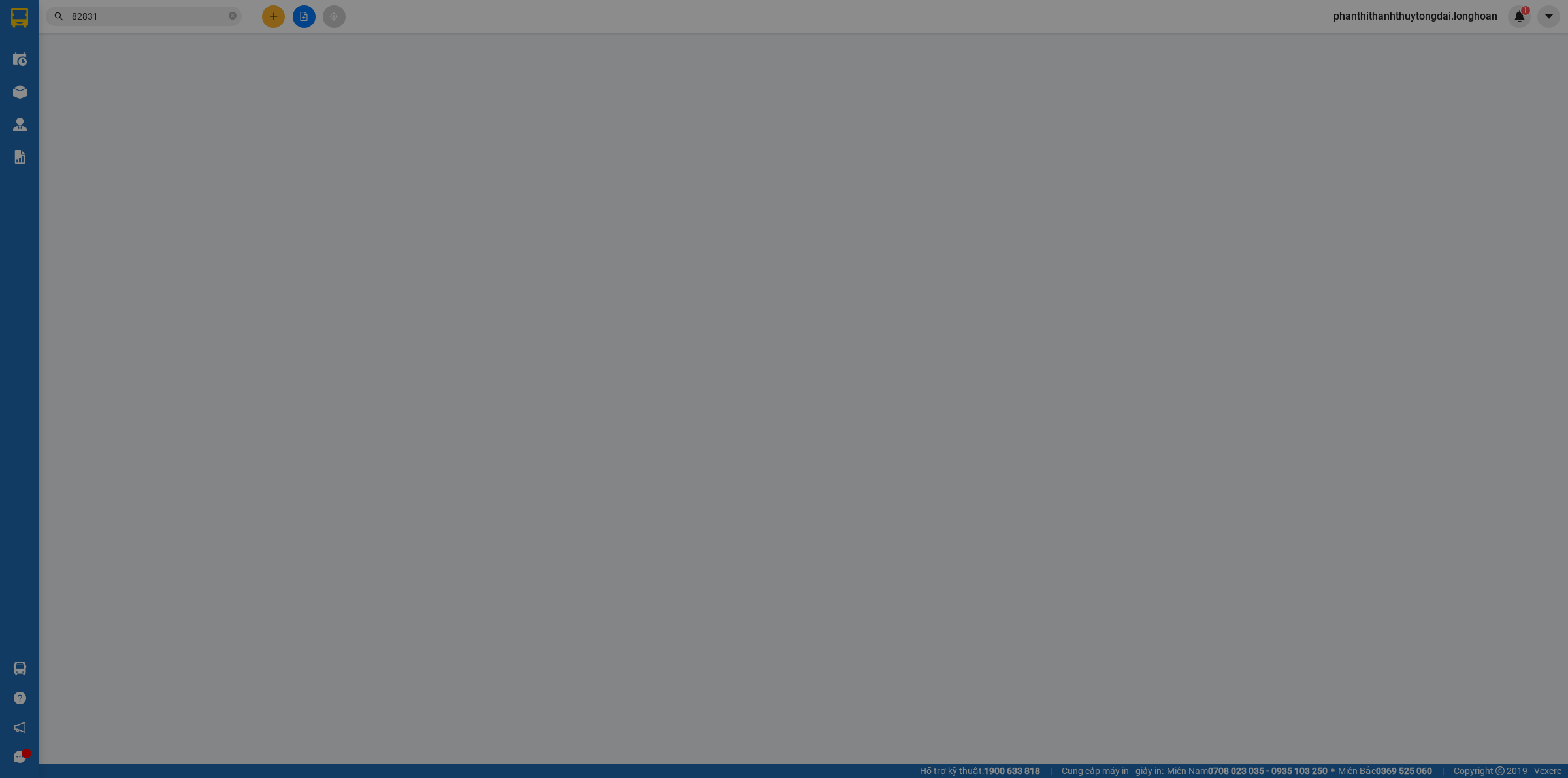
type input "Công ty CP cửa Sunspace"
checkbox input "true"
type input "Công ty CP cửa Sunspace, đường D3, Khu D, KCN Phố Nối A, Nguyễn Văn Linh, Hưng …"
type input "0"
type input "1.550.000"
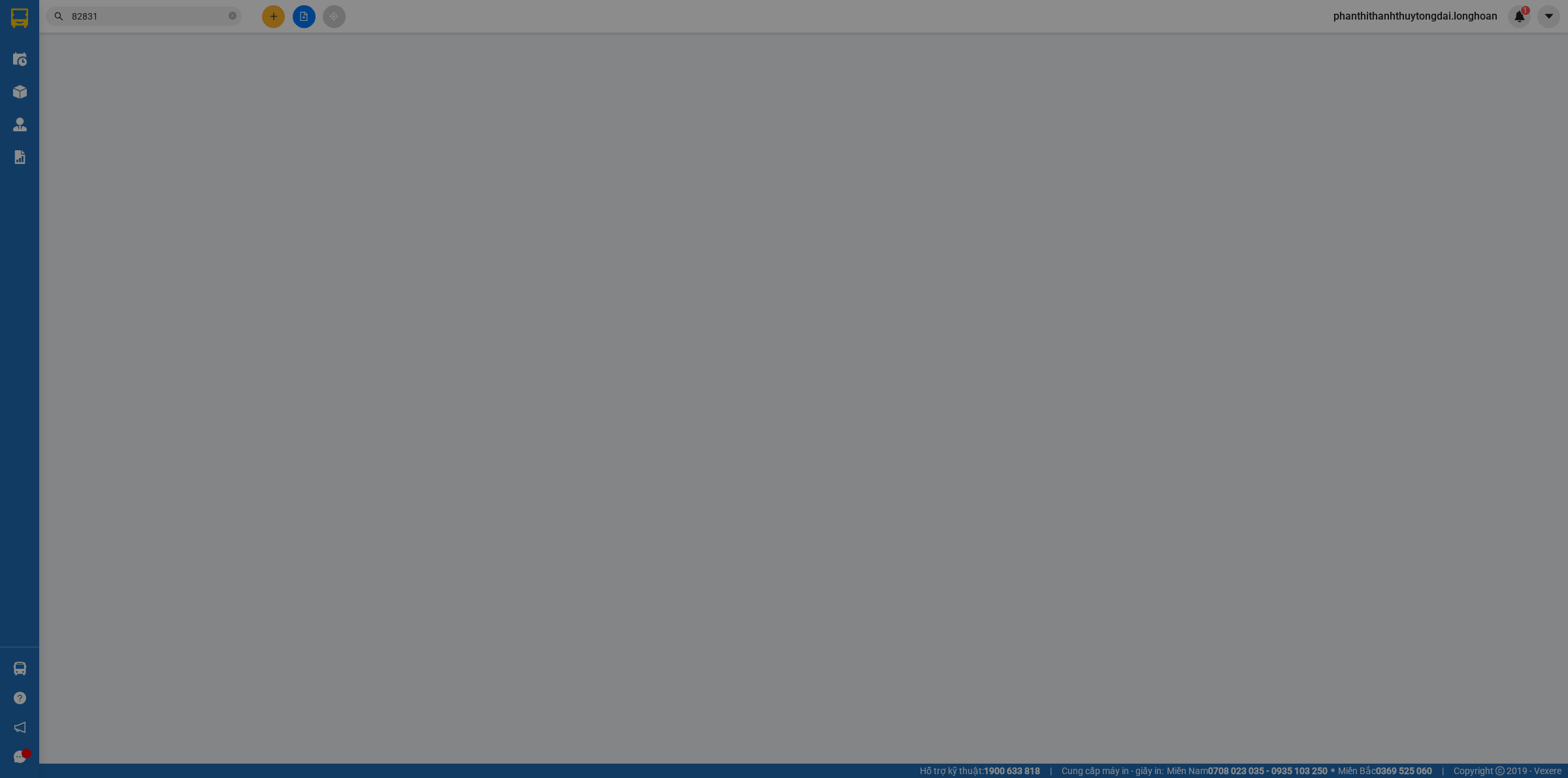
type input "1.550.000"
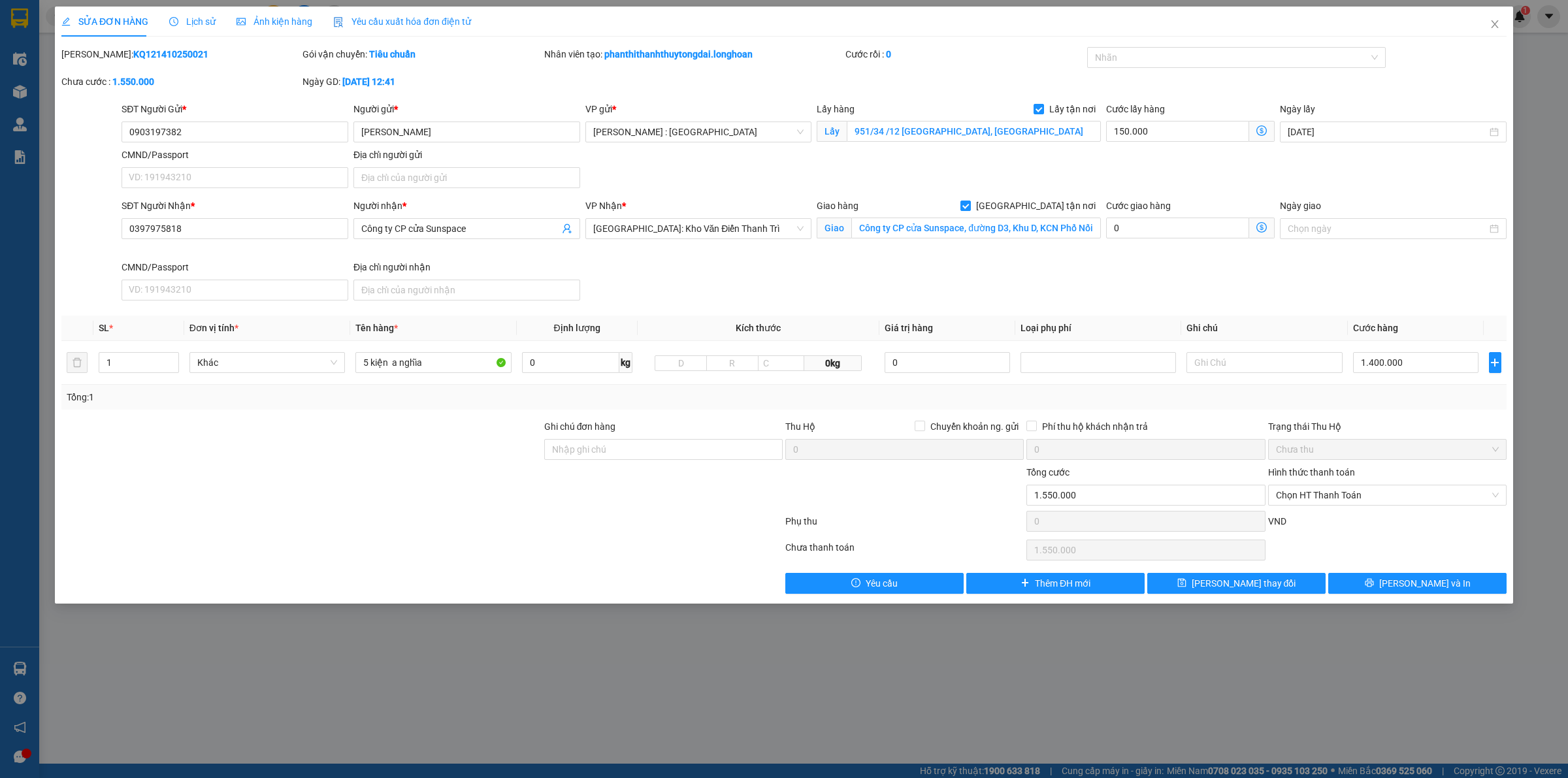
click at [197, 24] on span "Lịch sử" at bounding box center [192, 21] width 46 height 10
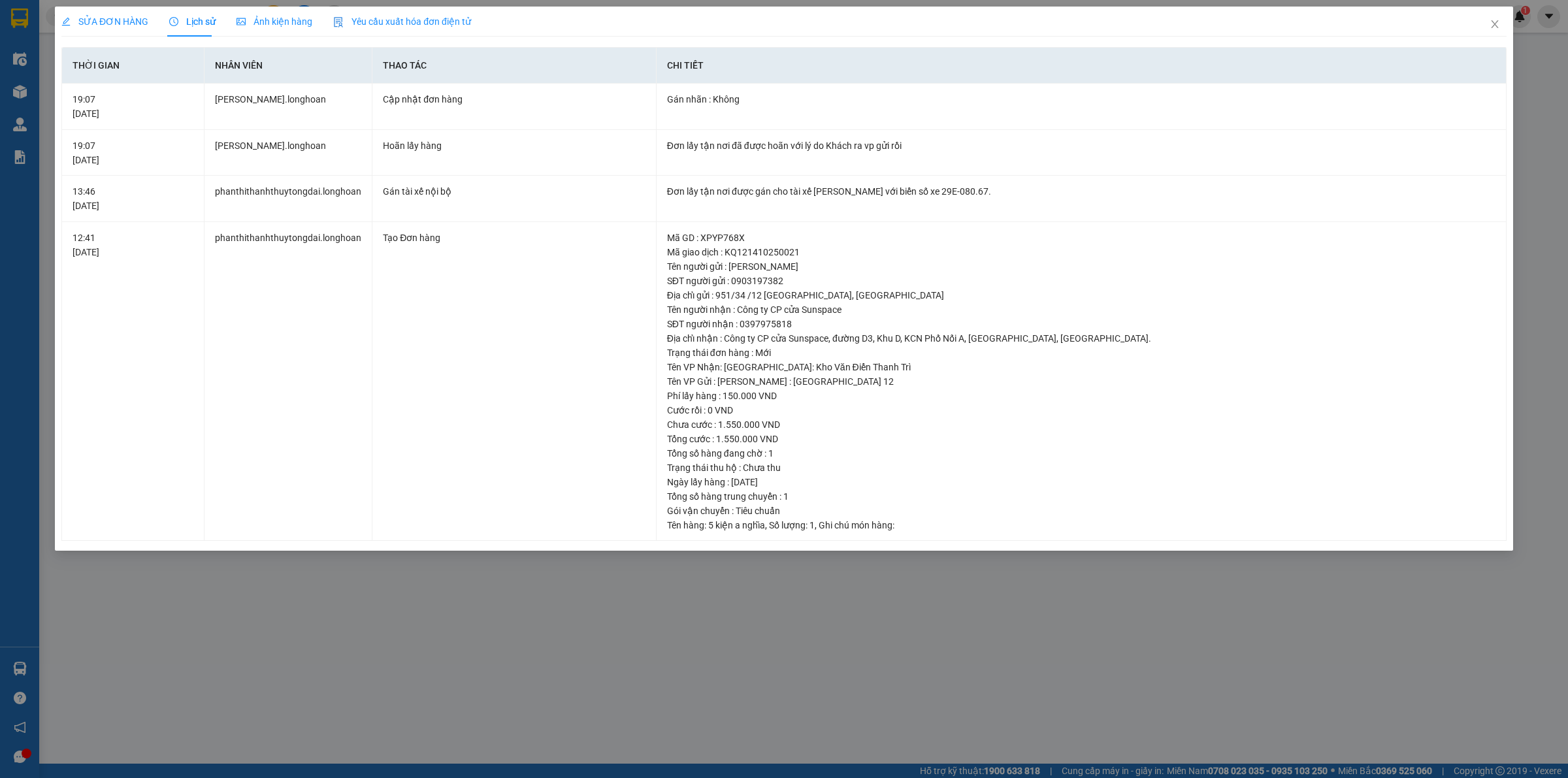
click at [123, 22] on span "SỬA ĐƠN HÀNG" at bounding box center [105, 21] width 87 height 10
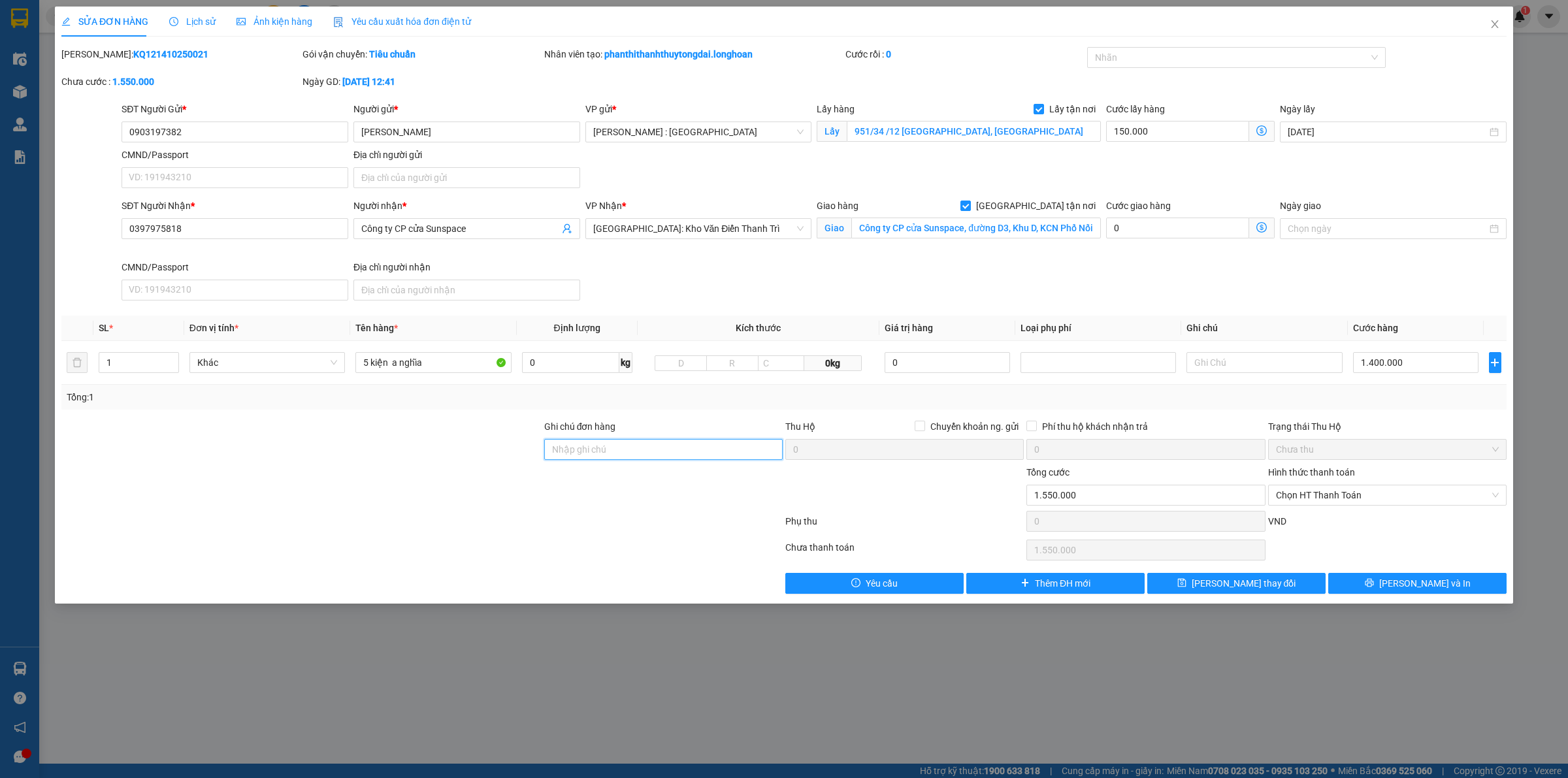
click at [717, 455] on input "Ghi chú đơn hàng" at bounding box center [663, 449] width 239 height 21
type input "KHÁCH RA VP GỬI"
click at [1040, 108] on input "Lấy tận nơi" at bounding box center [1038, 108] width 9 height 9
checkbox input "false"
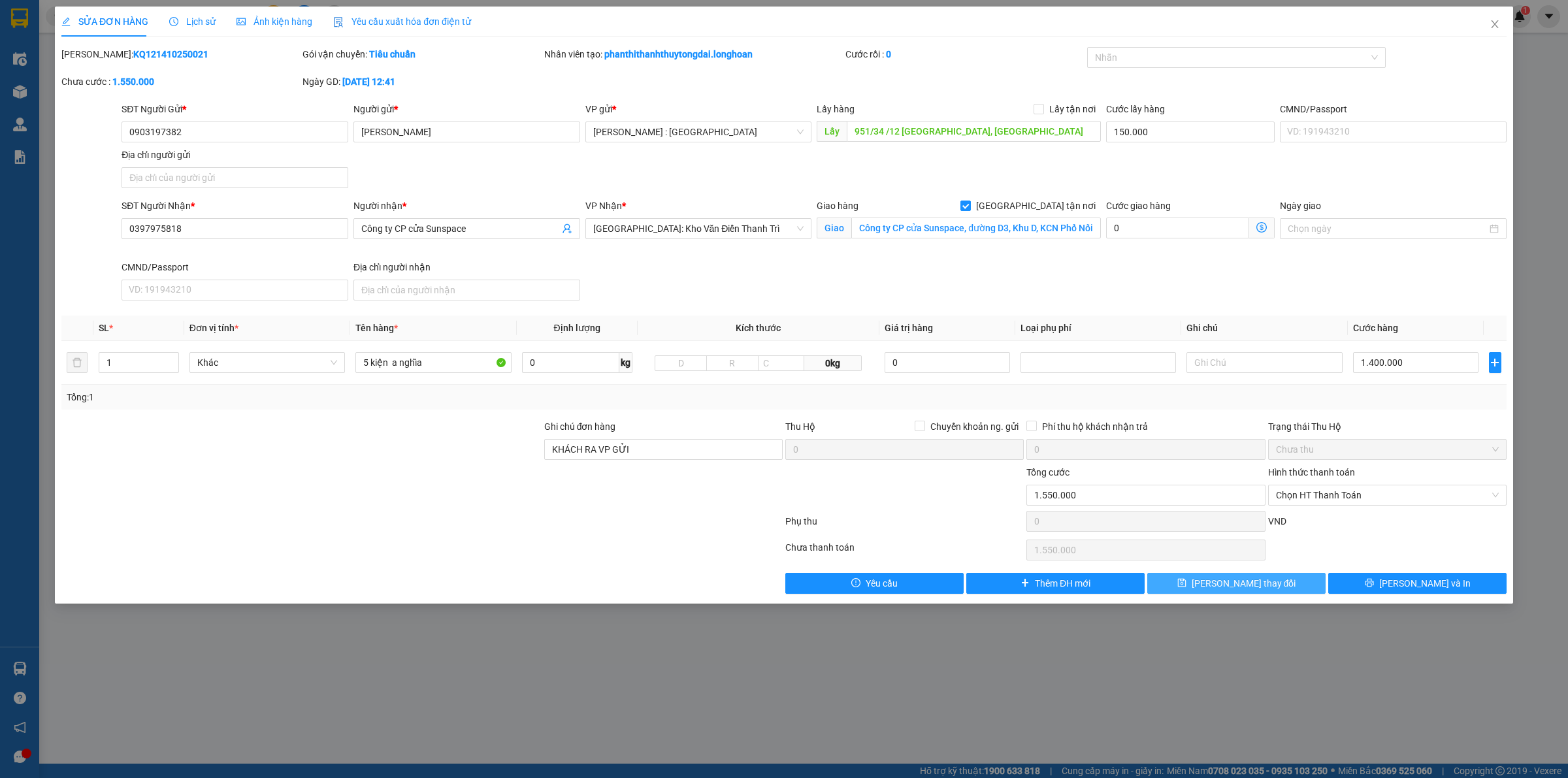
click at [1245, 586] on span "[PERSON_NAME] thay đổi" at bounding box center [1244, 583] width 105 height 14
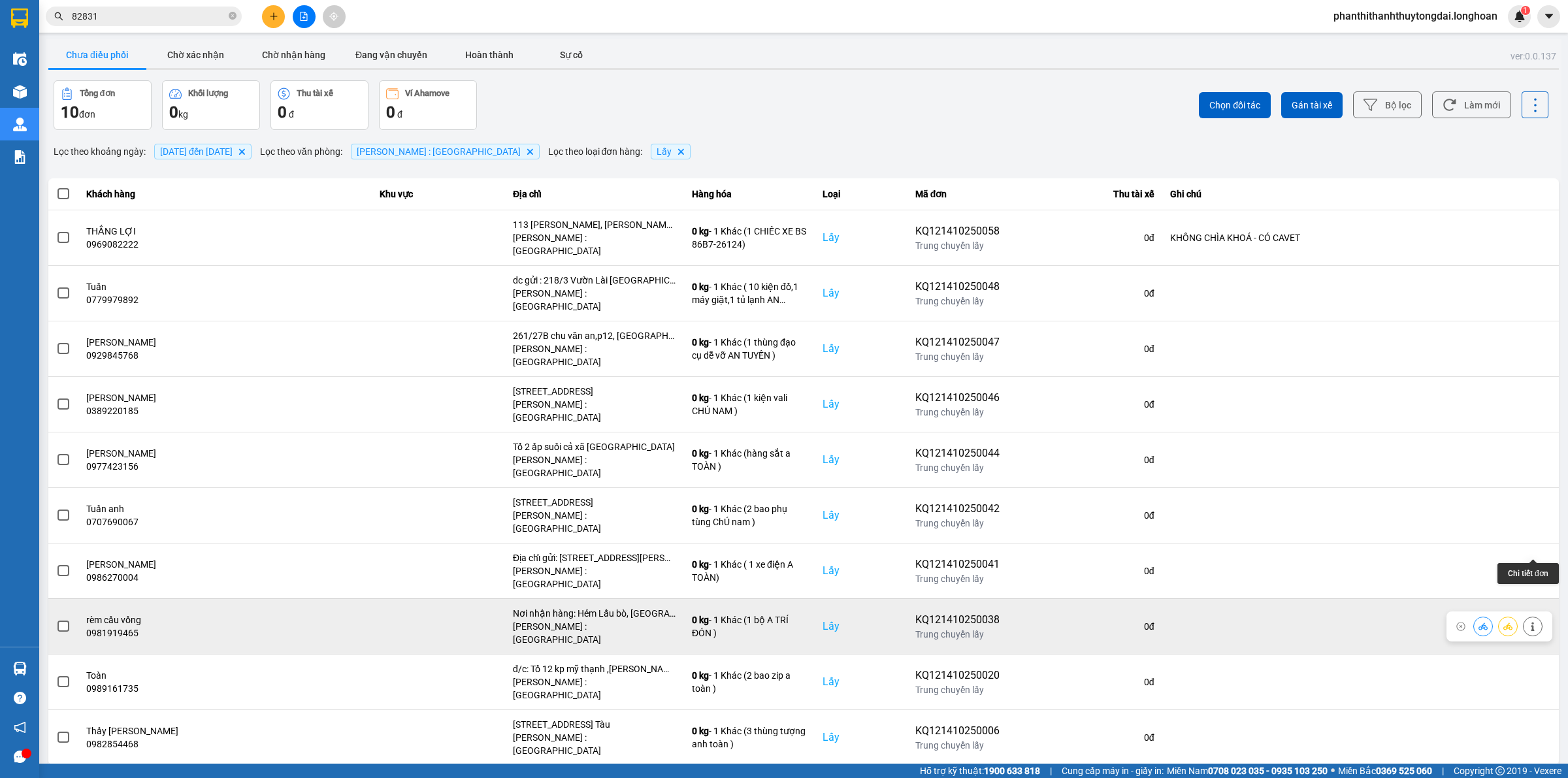
click at [1536, 622] on icon at bounding box center [1533, 626] width 9 height 9
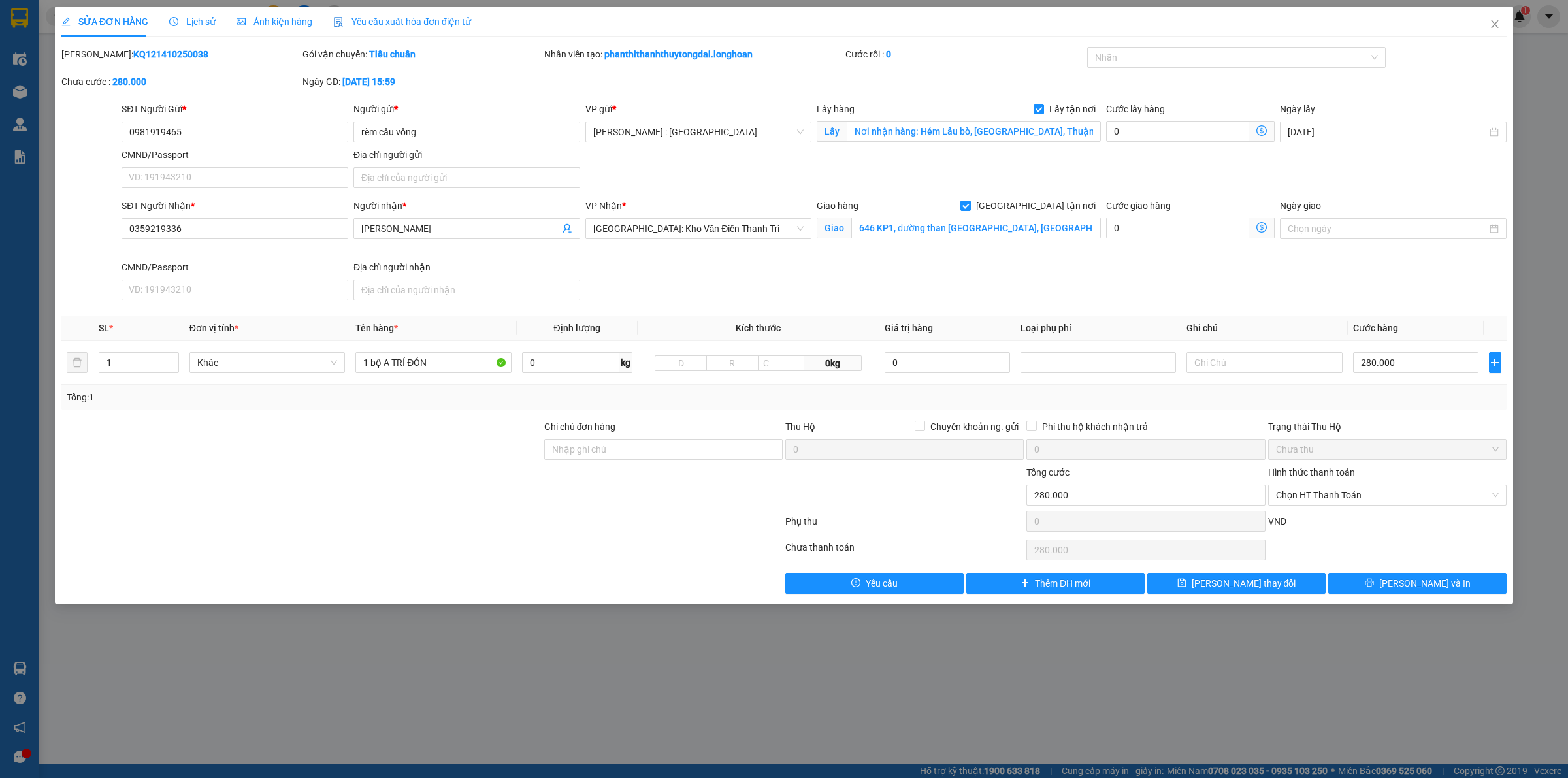
click at [190, 20] on span "Lịch sử" at bounding box center [192, 21] width 46 height 10
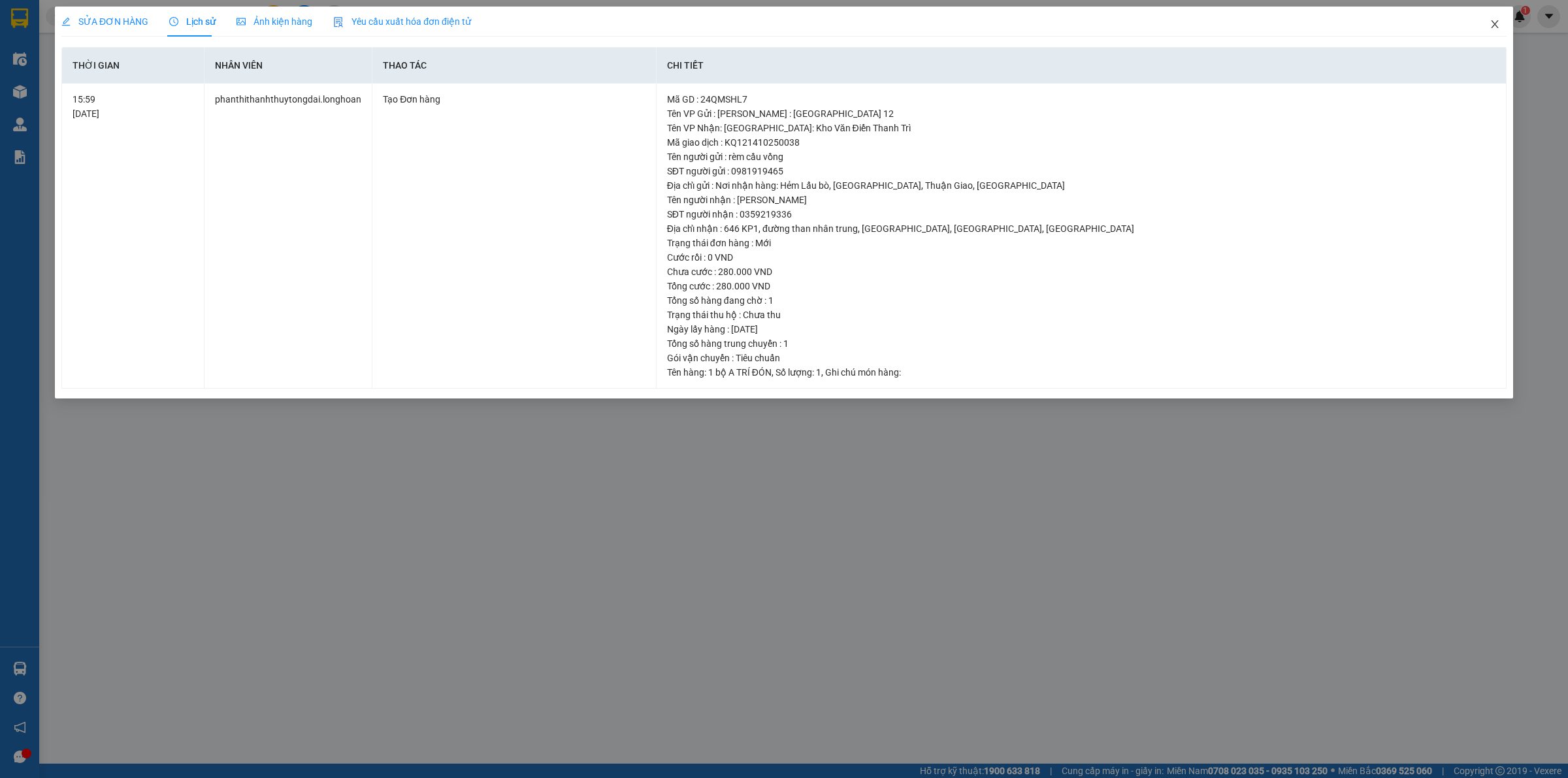
click at [1501, 18] on span "Close" at bounding box center [1495, 24] width 36 height 36
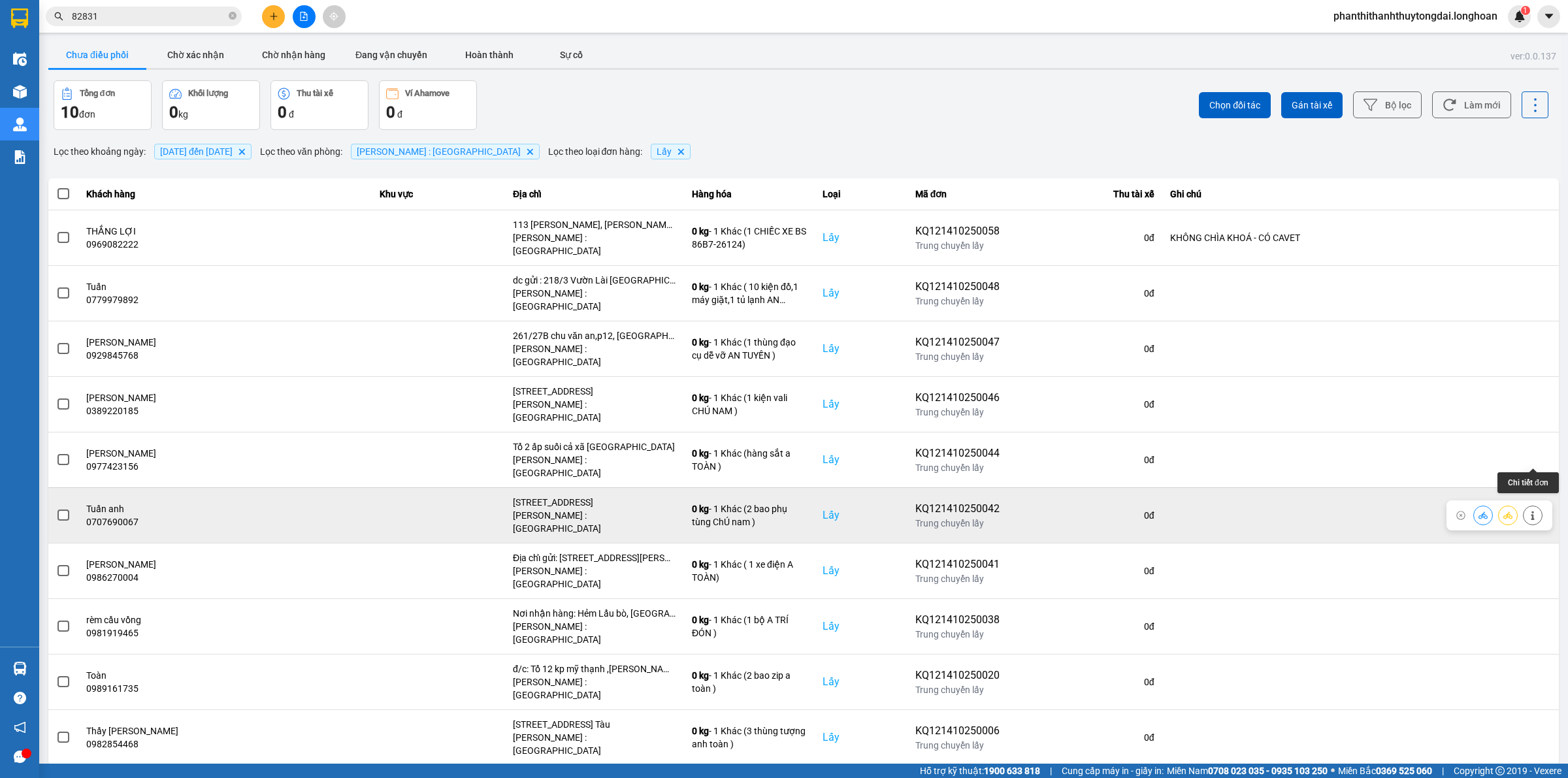
click at [1533, 511] on icon at bounding box center [1533, 515] width 3 height 9
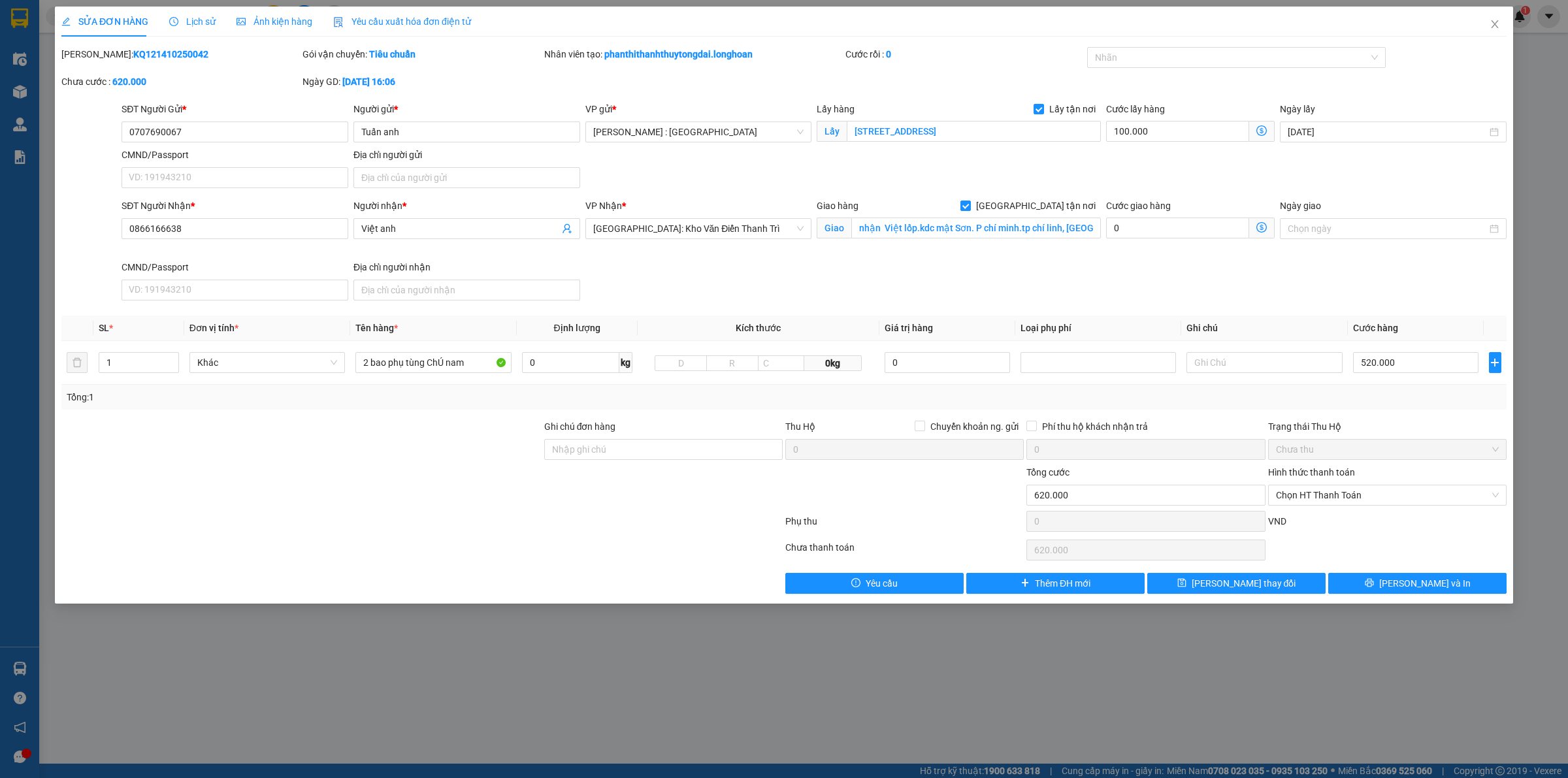
click at [202, 22] on span "Lịch sử" at bounding box center [192, 21] width 46 height 10
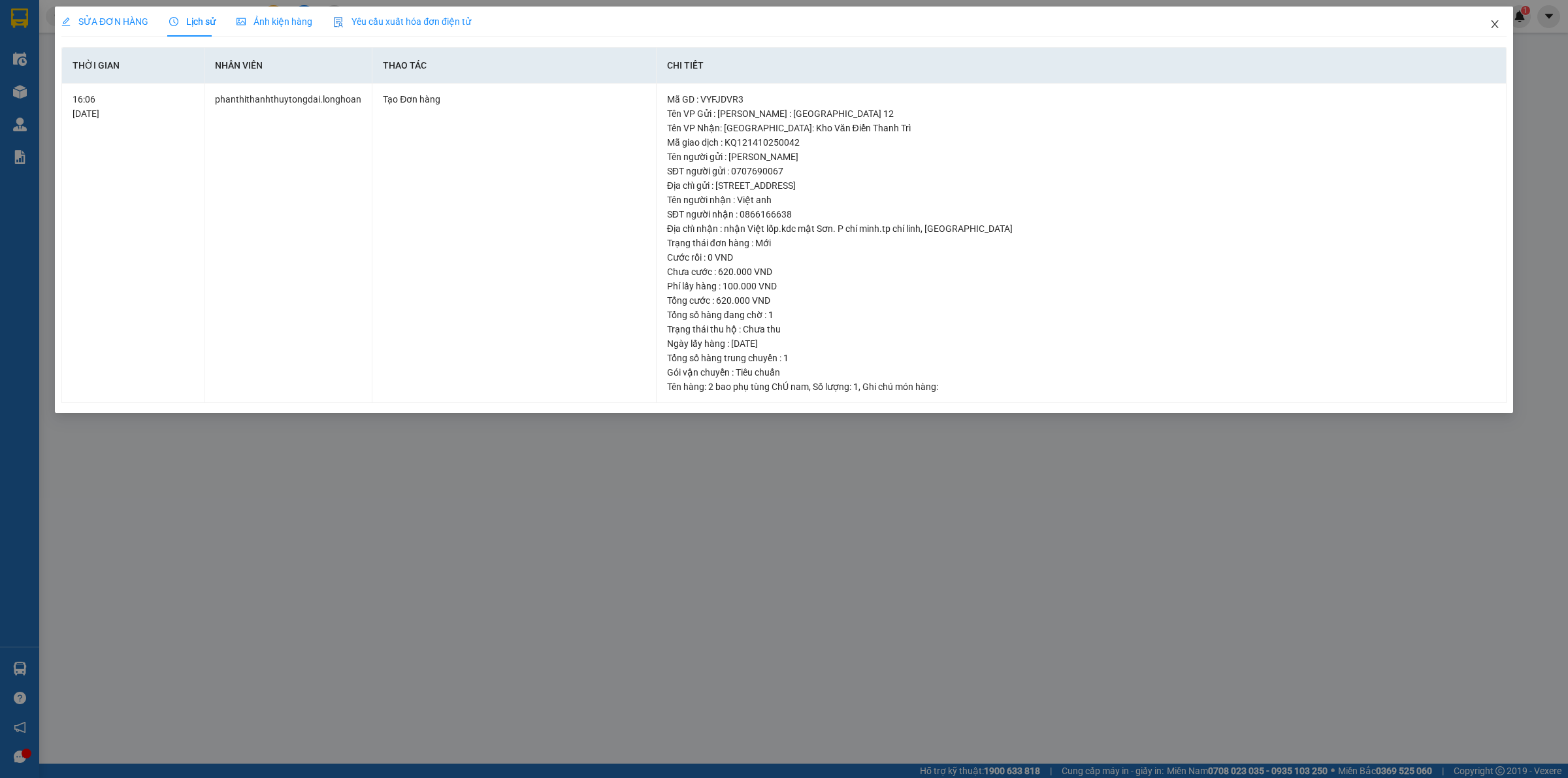
click at [1491, 21] on icon "close" at bounding box center [1495, 24] width 10 height 10
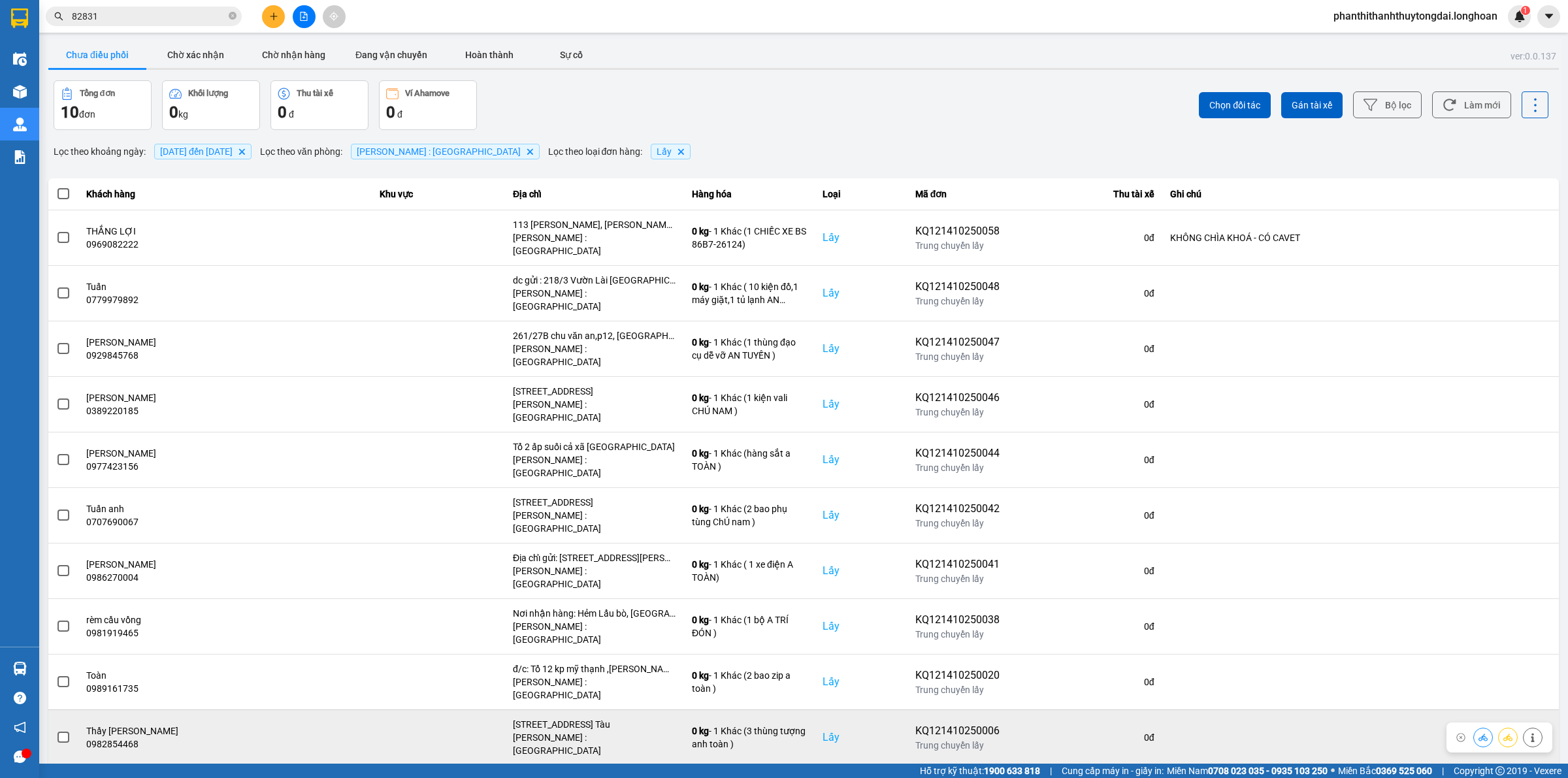
click at [63, 732] on span at bounding box center [63, 738] width 12 height 12
click at [56, 731] on input "checkbox" at bounding box center [56, 731] width 0 height 0
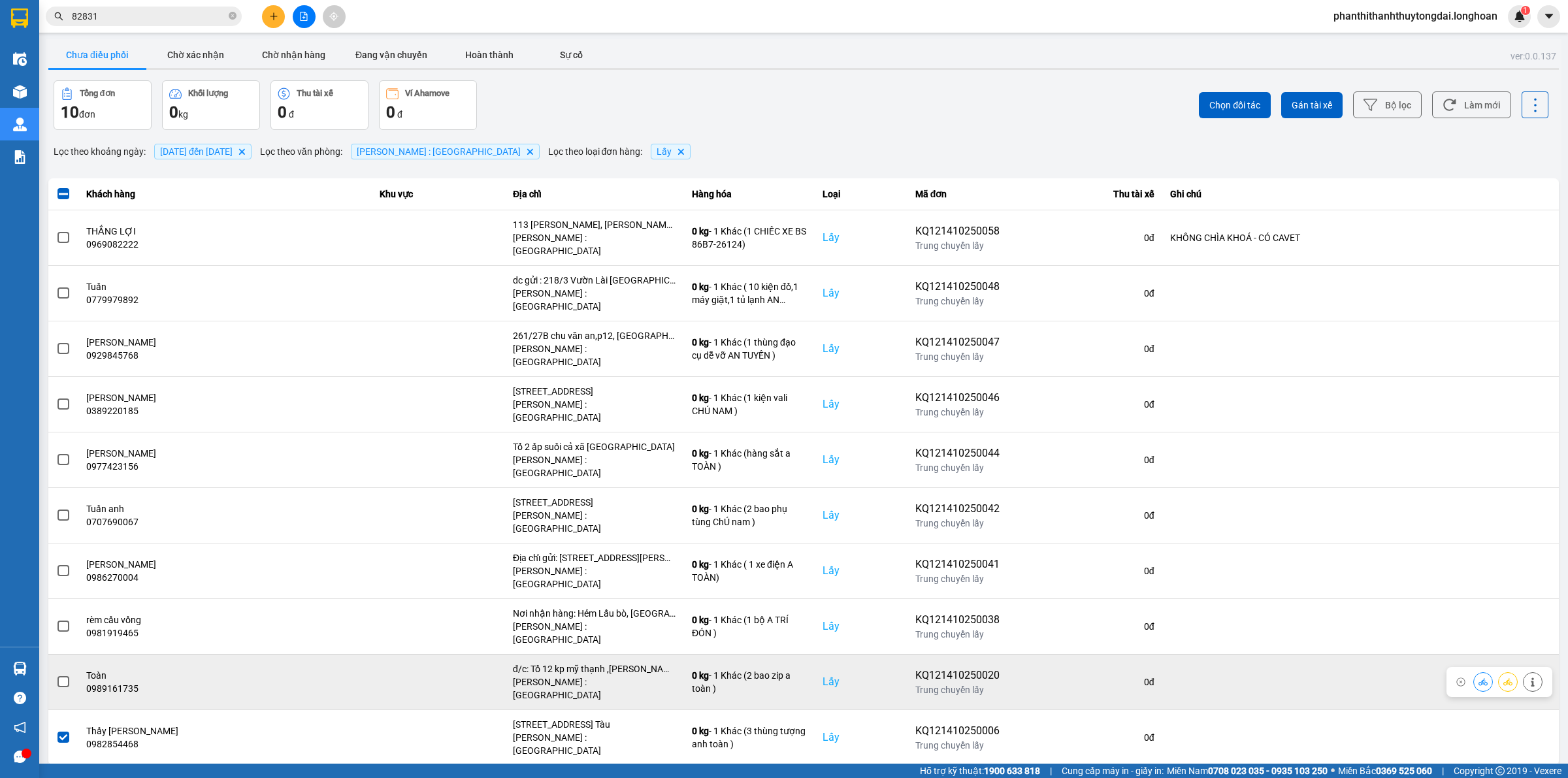
click at [60, 676] on span at bounding box center [63, 682] width 12 height 12
click at [56, 675] on input "checkbox" at bounding box center [56, 675] width 0 height 0
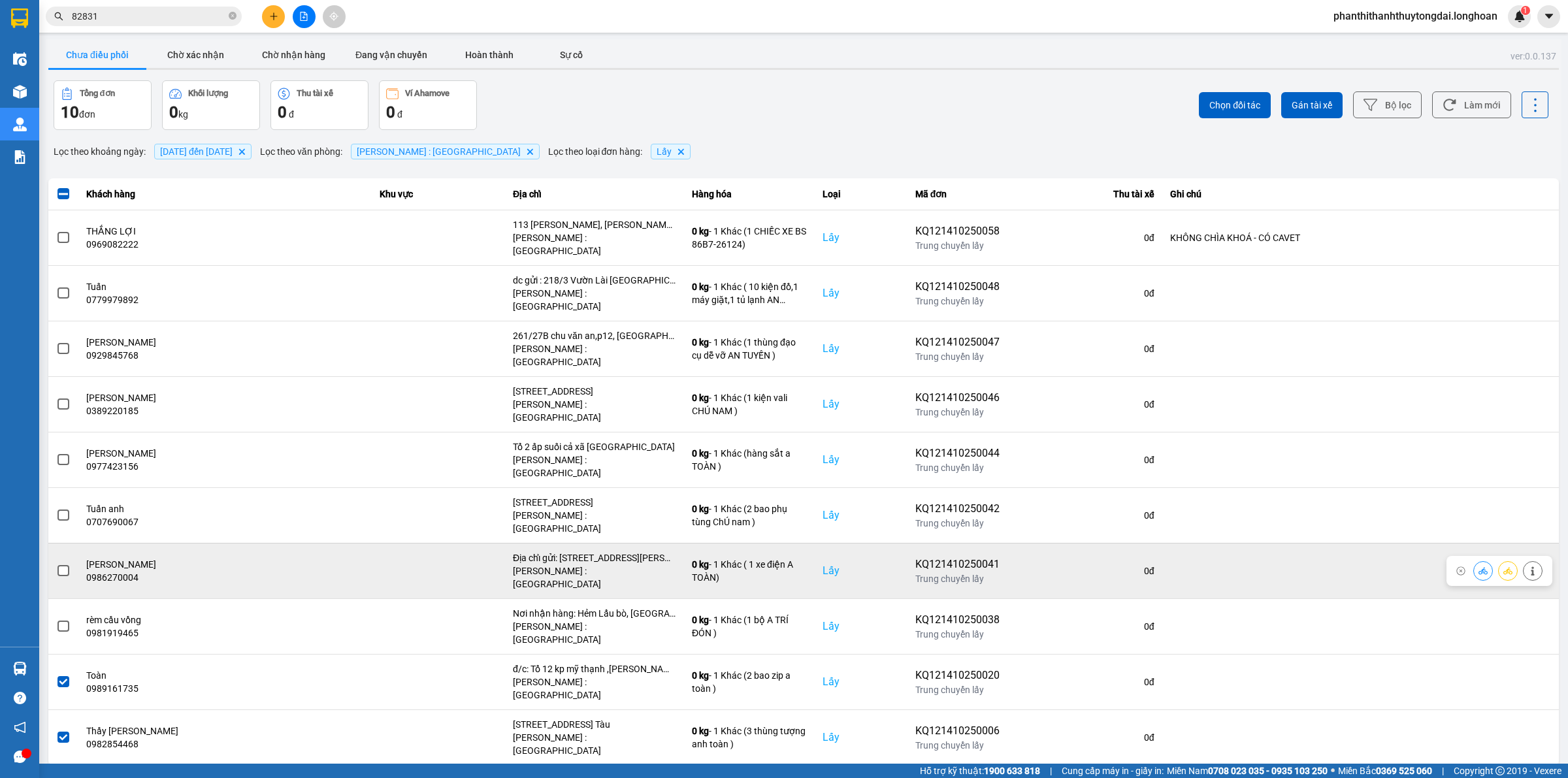
click at [67, 565] on span at bounding box center [63, 571] width 12 height 12
click at [56, 564] on input "checkbox" at bounding box center [56, 564] width 0 height 0
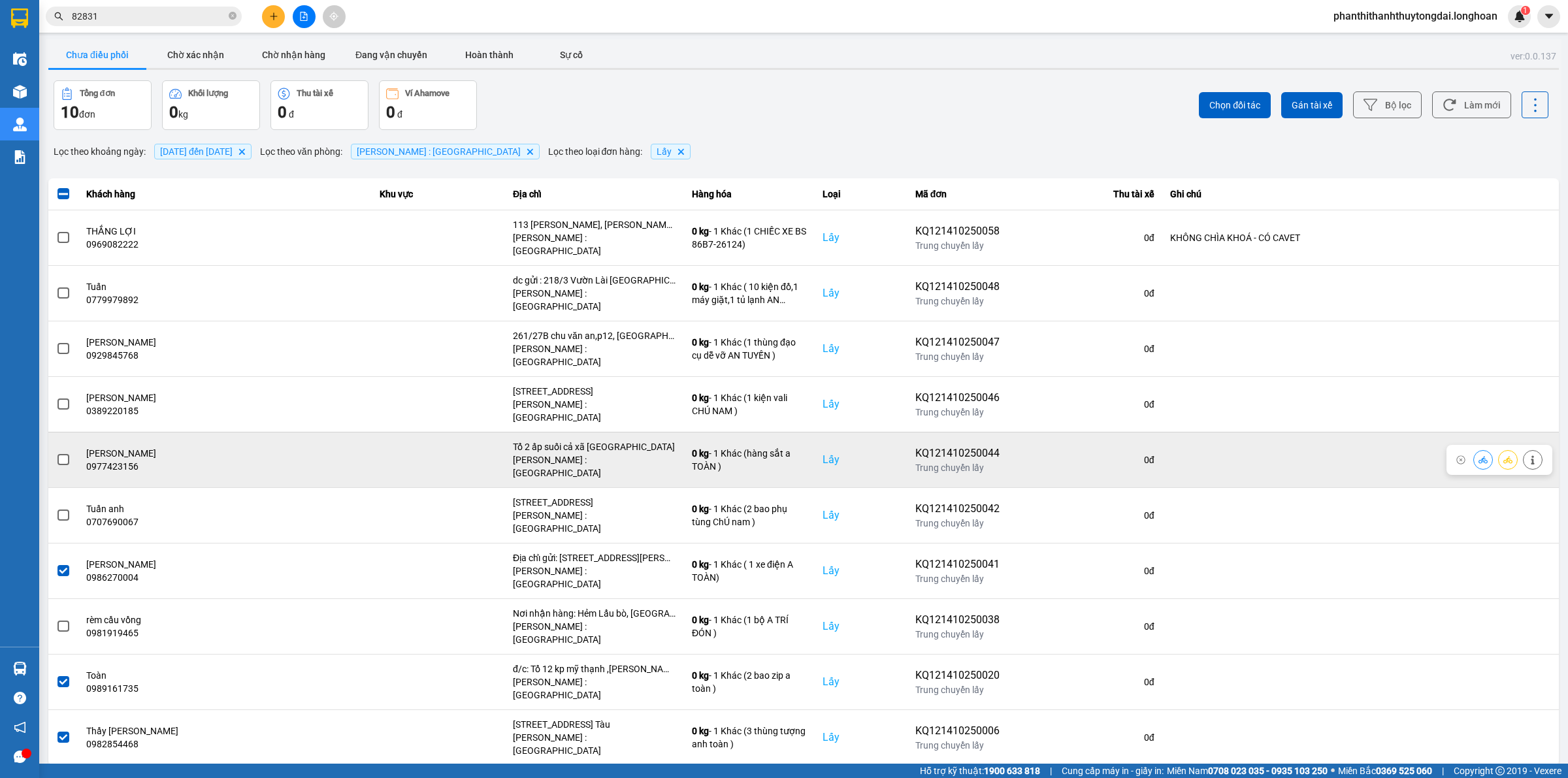
click at [62, 454] on span at bounding box center [63, 460] width 12 height 12
click at [56, 453] on input "checkbox" at bounding box center [56, 453] width 0 height 0
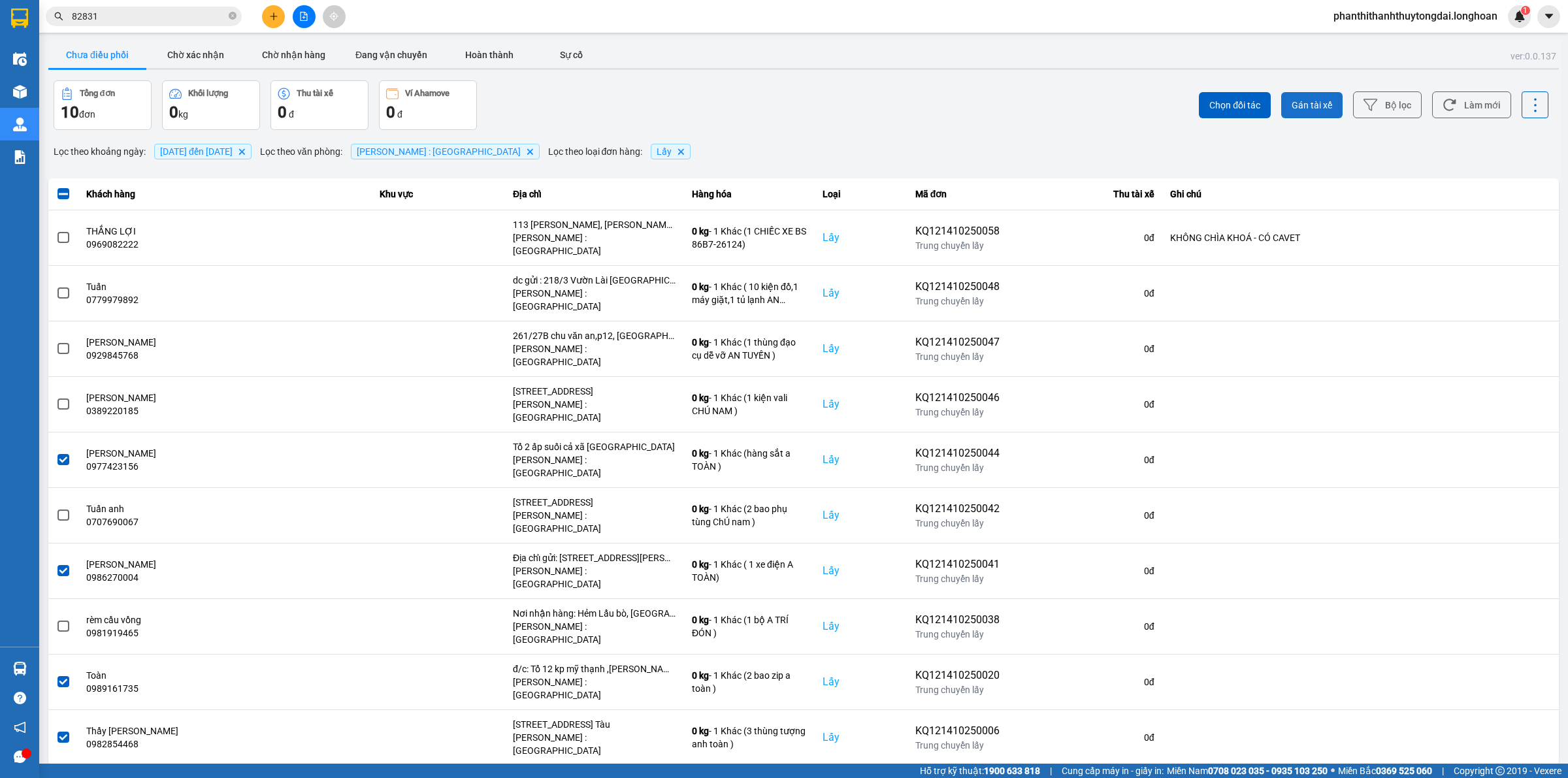
click at [1328, 94] on button "Gán tài xế" at bounding box center [1312, 105] width 62 height 26
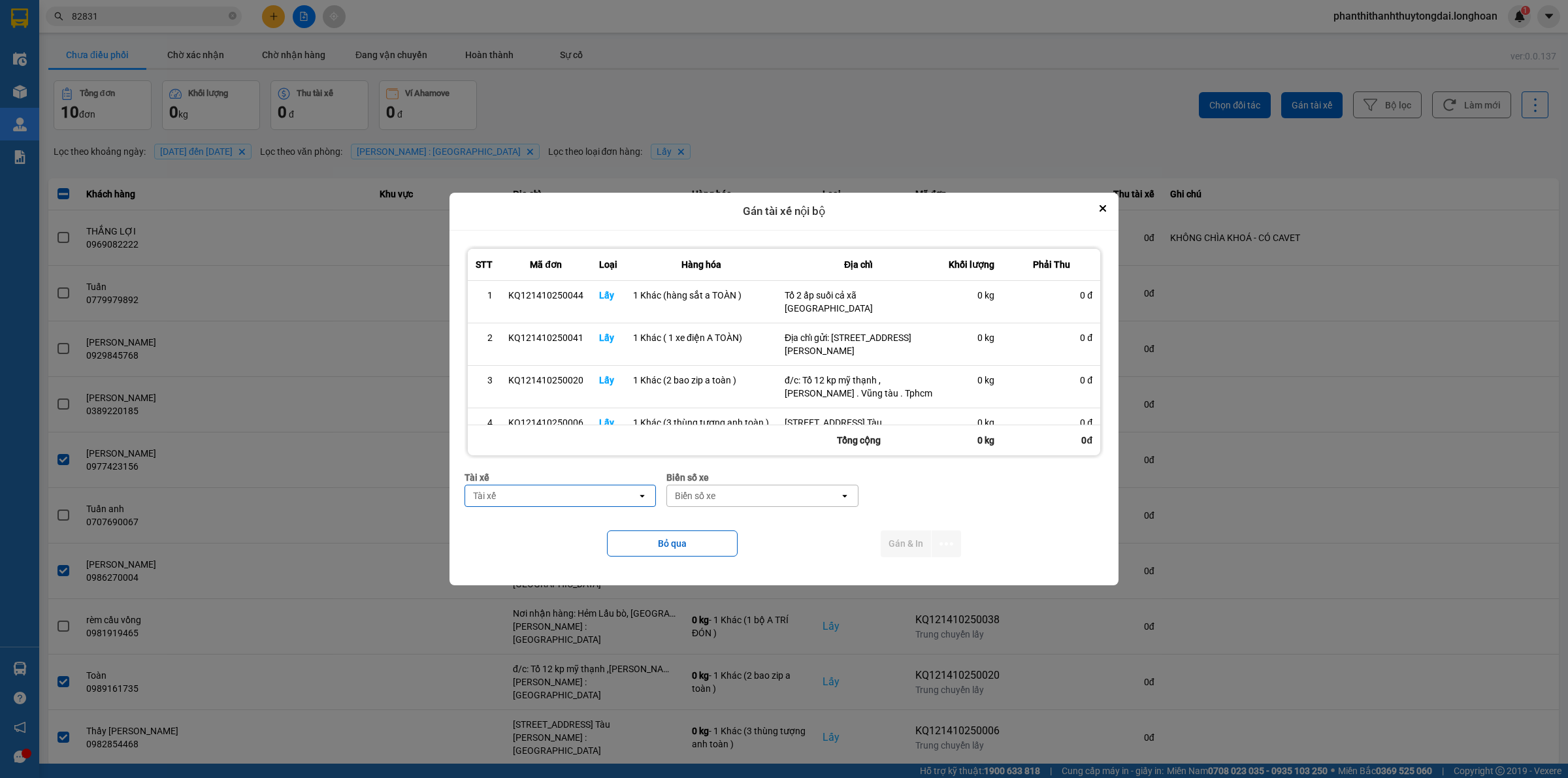
click at [504, 494] on div "Tài xế" at bounding box center [551, 496] width 172 height 21
type input "toàn"
click at [594, 528] on span "0702555247 - TRẦN XUÂN TOÀN 0702555247" at bounding box center [561, 530] width 179 height 26
click at [762, 500] on div "Biển số xe" at bounding box center [789, 496] width 172 height 21
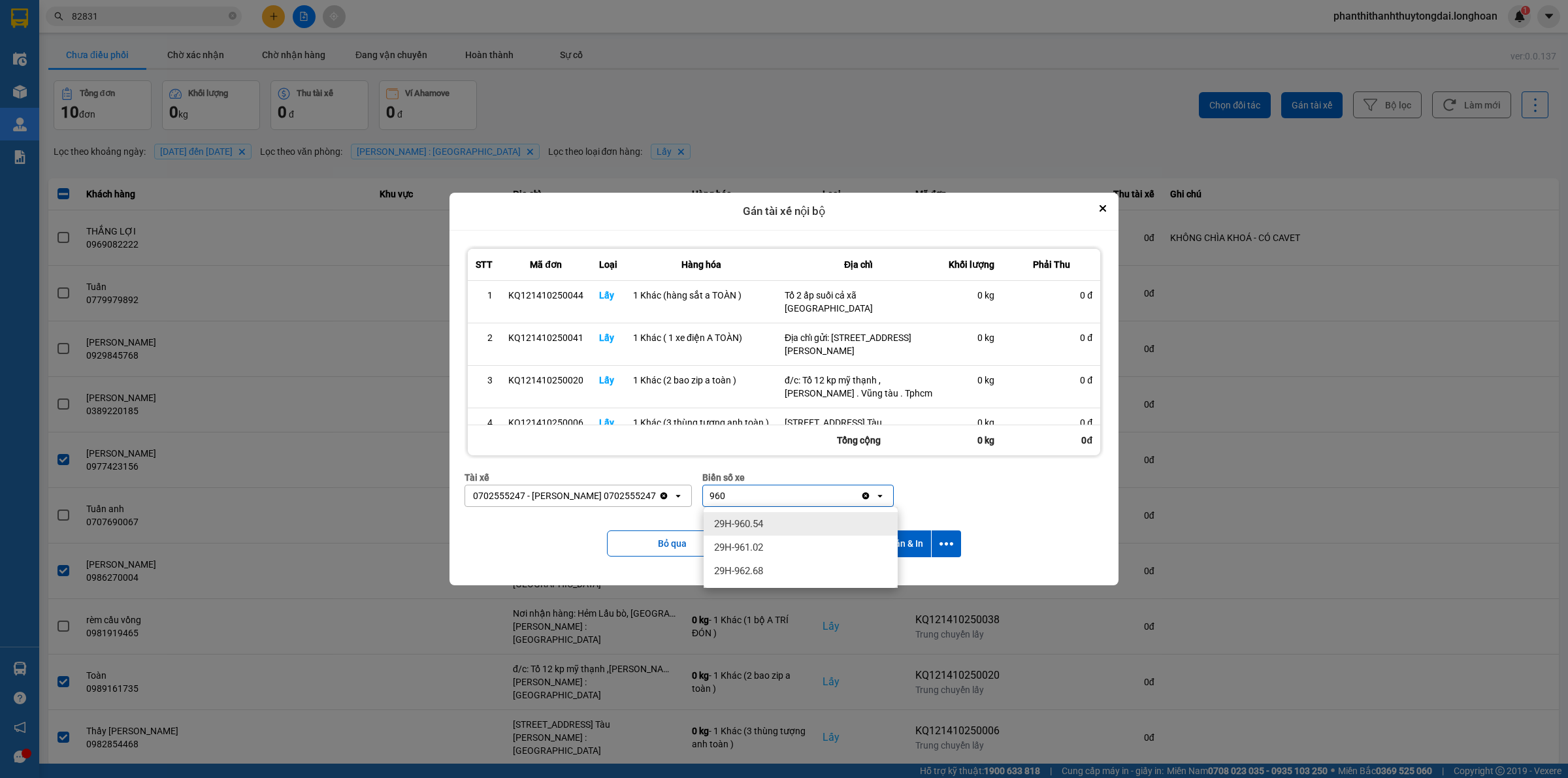
type input "960"
click at [944, 547] on icon "dialog" at bounding box center [947, 544] width 13 height 13
click at [936, 573] on div "Chỉ gán tài" at bounding box center [912, 580] width 77 height 13
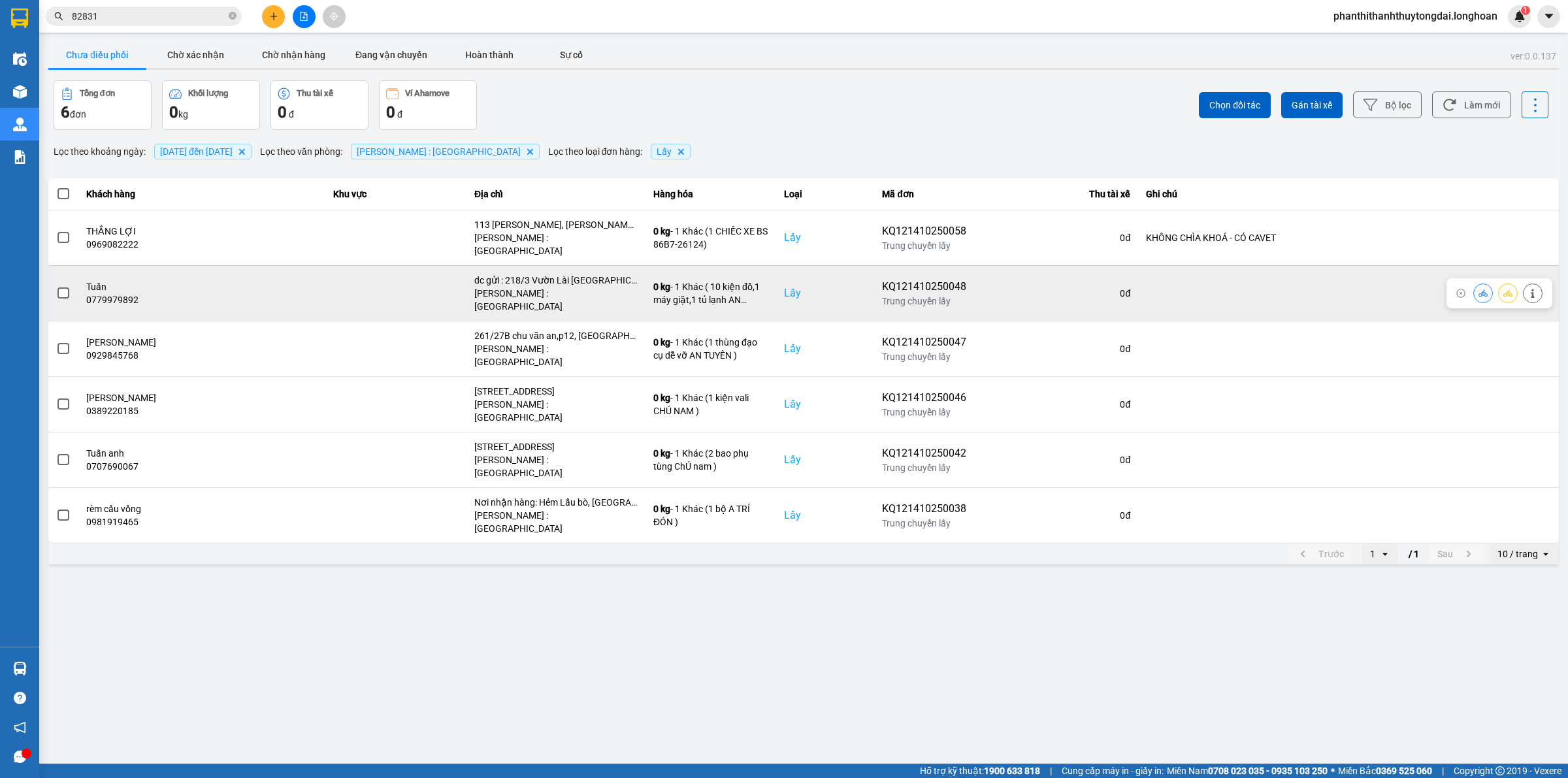
click at [59, 287] on span at bounding box center [63, 293] width 12 height 12
click at [56, 287] on input "checkbox" at bounding box center [56, 287] width 0 height 0
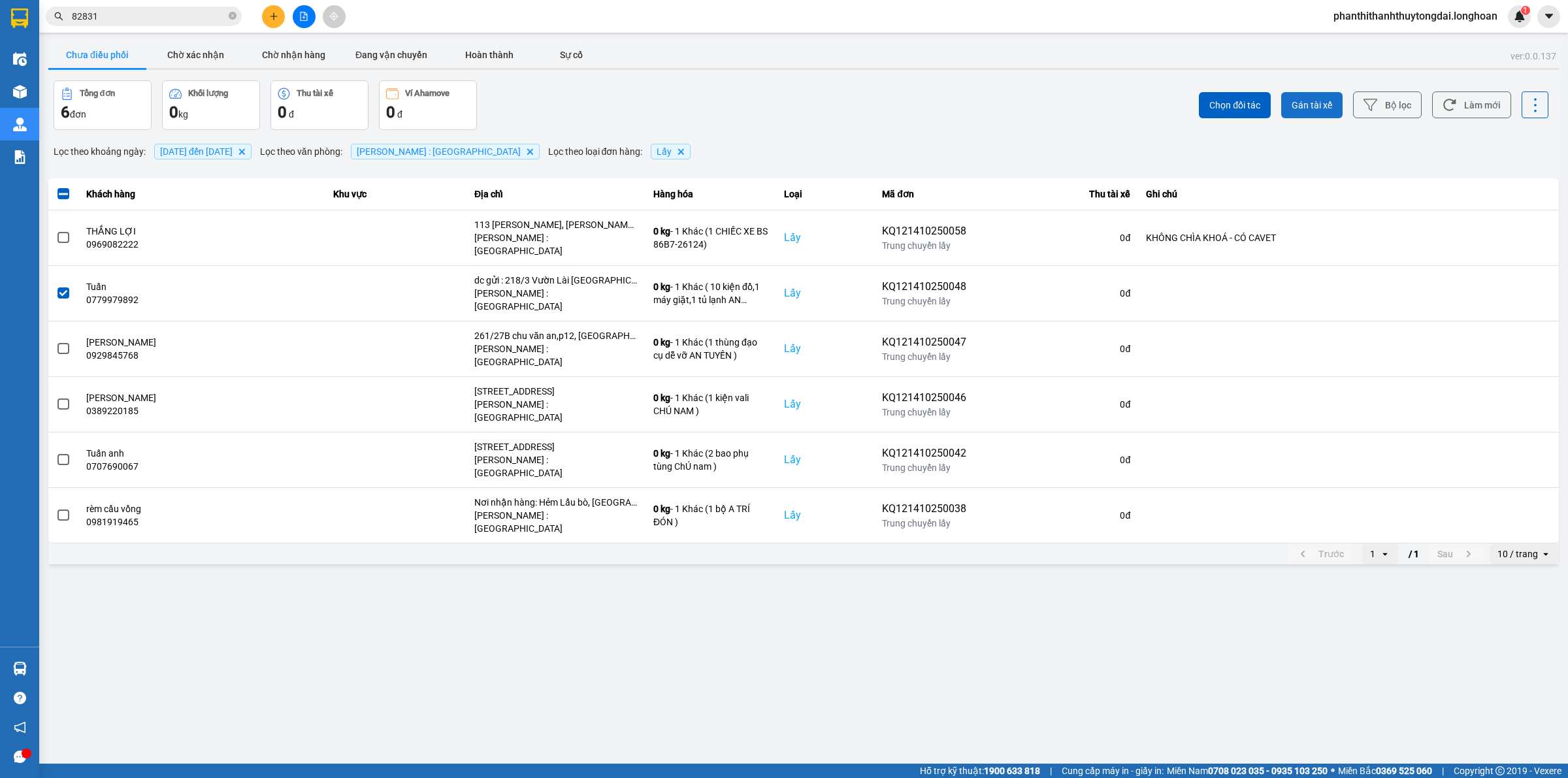
click at [1312, 99] on span "Gán tài xế" at bounding box center [1312, 105] width 40 height 13
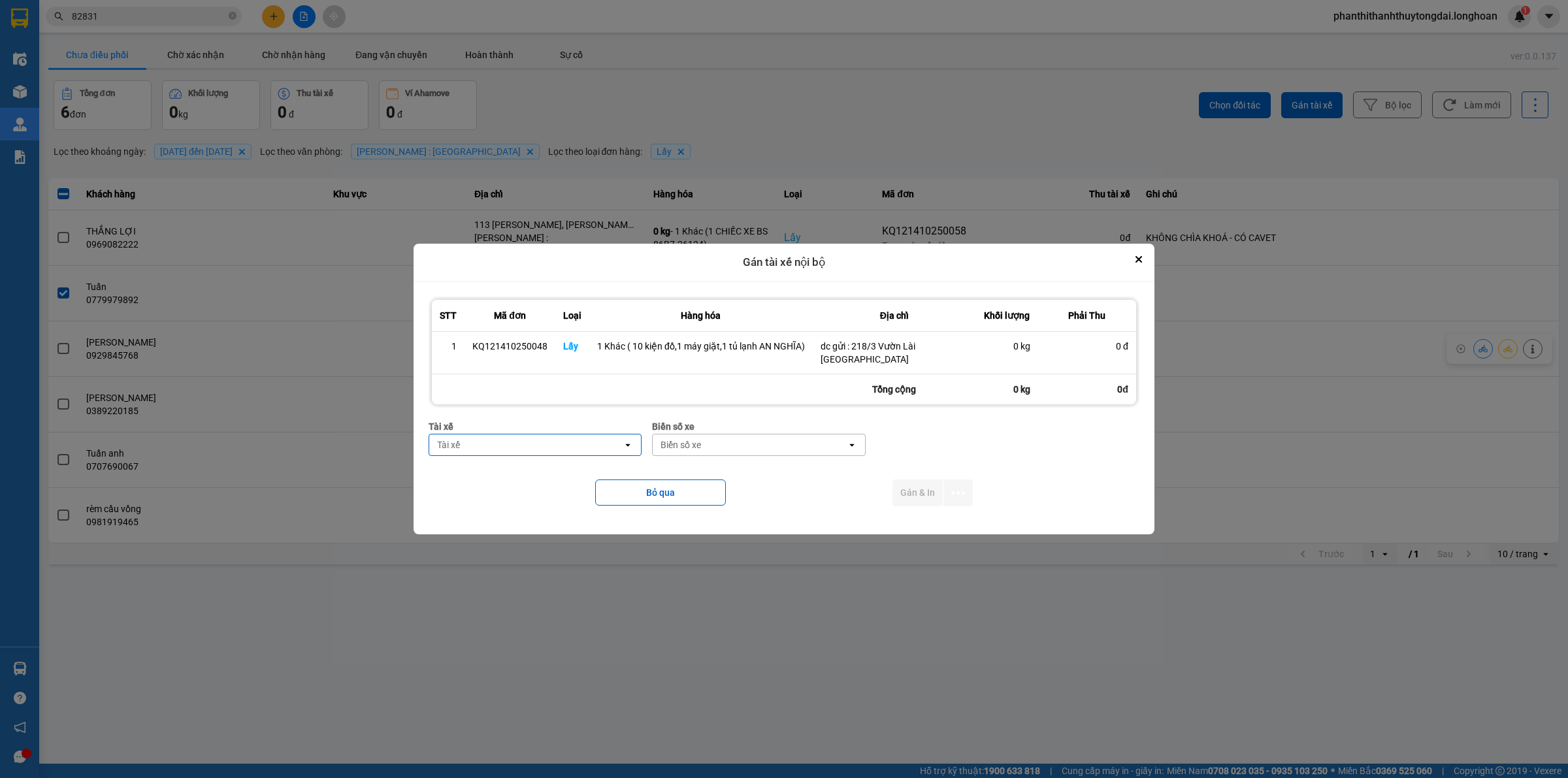
click at [529, 423] on div "Tài xế" at bounding box center [534, 427] width 213 height 14
click at [528, 434] on div "Tài xế open" at bounding box center [534, 445] width 213 height 22
type input "nghĩa"
drag, startPoint x: 541, startPoint y: 468, endPoint x: 724, endPoint y: 446, distance: 184.3
click at [547, 468] on span "0796111247 - Nguyễn Văn Nghĩa" at bounding box center [507, 467] width 135 height 13
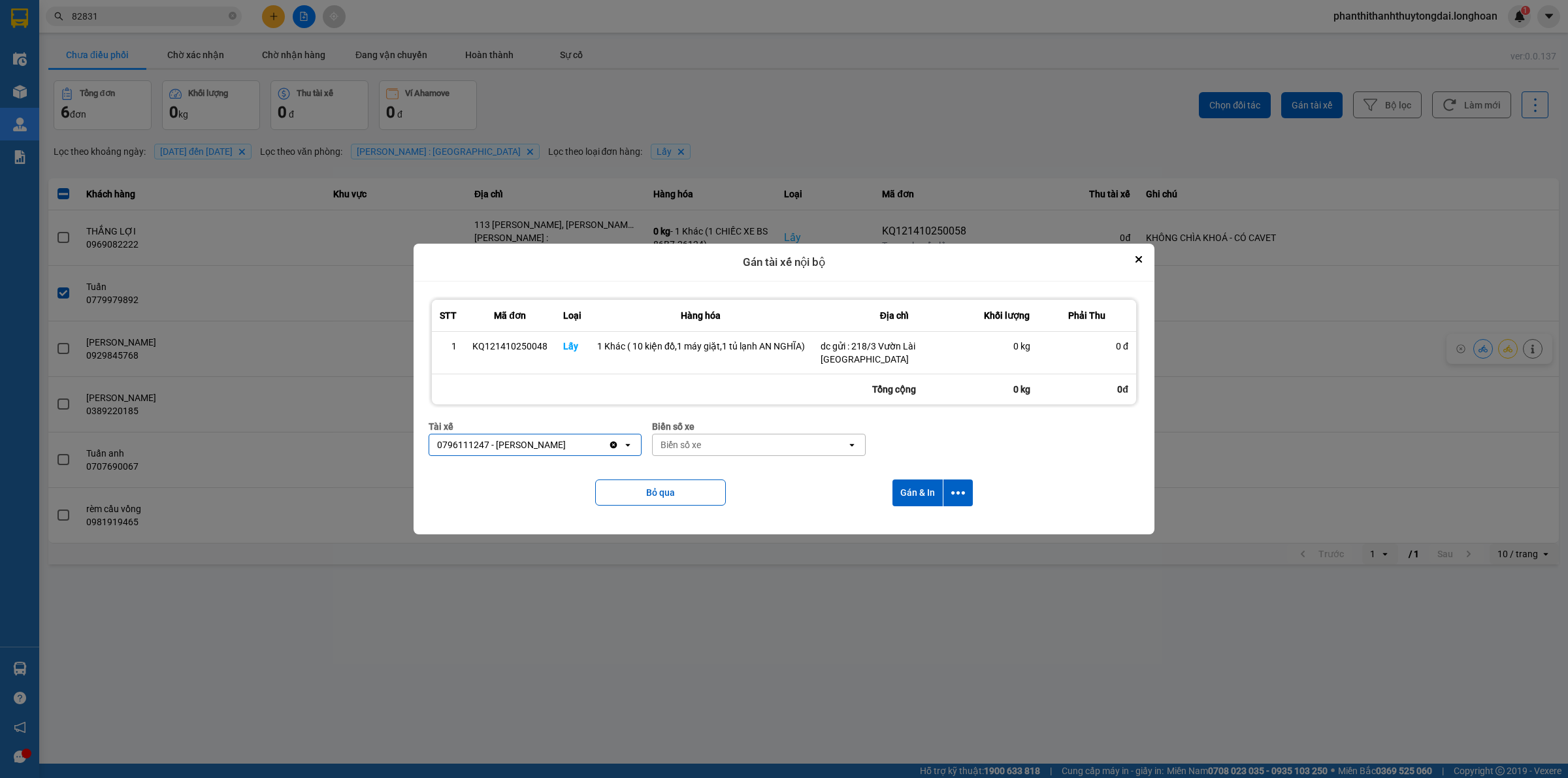
click at [727, 445] on div "Biển số xe" at bounding box center [749, 444] width 193 height 21
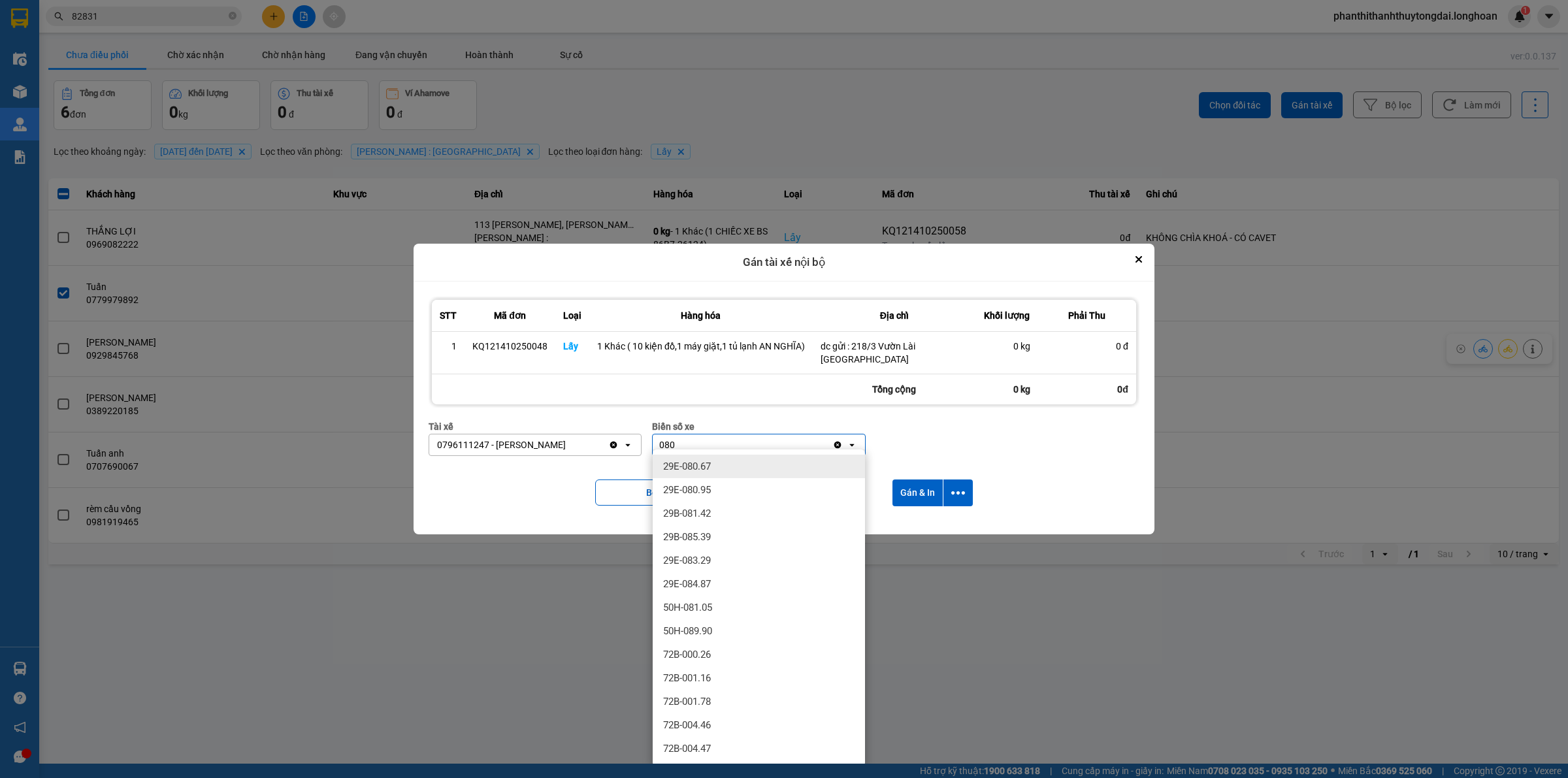
type input "080"
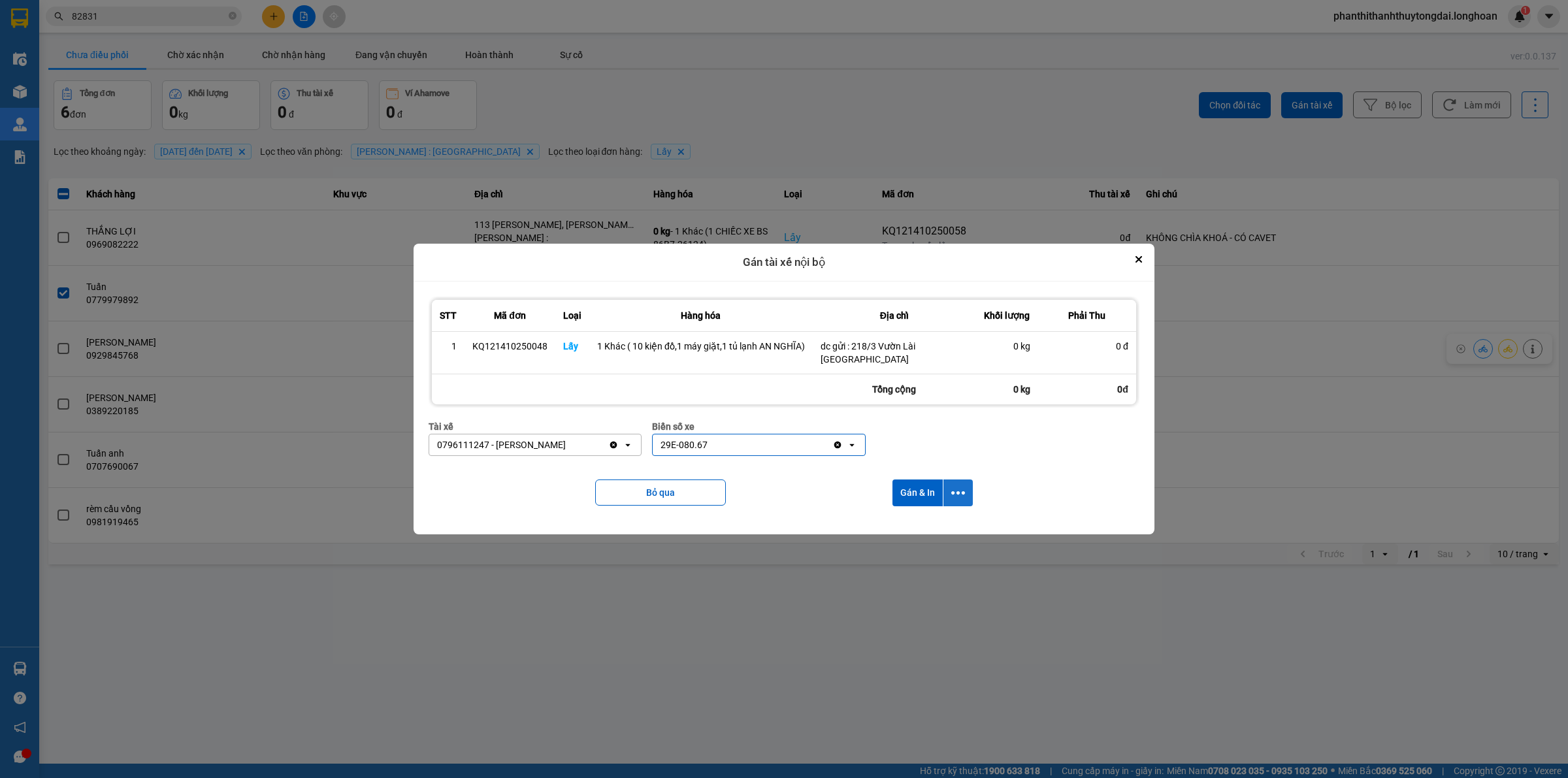
click at [959, 486] on icon "dialog" at bounding box center [959, 493] width 13 height 13
click at [951, 517] on div "Chỉ gán tài" at bounding box center [922, 523] width 77 height 13
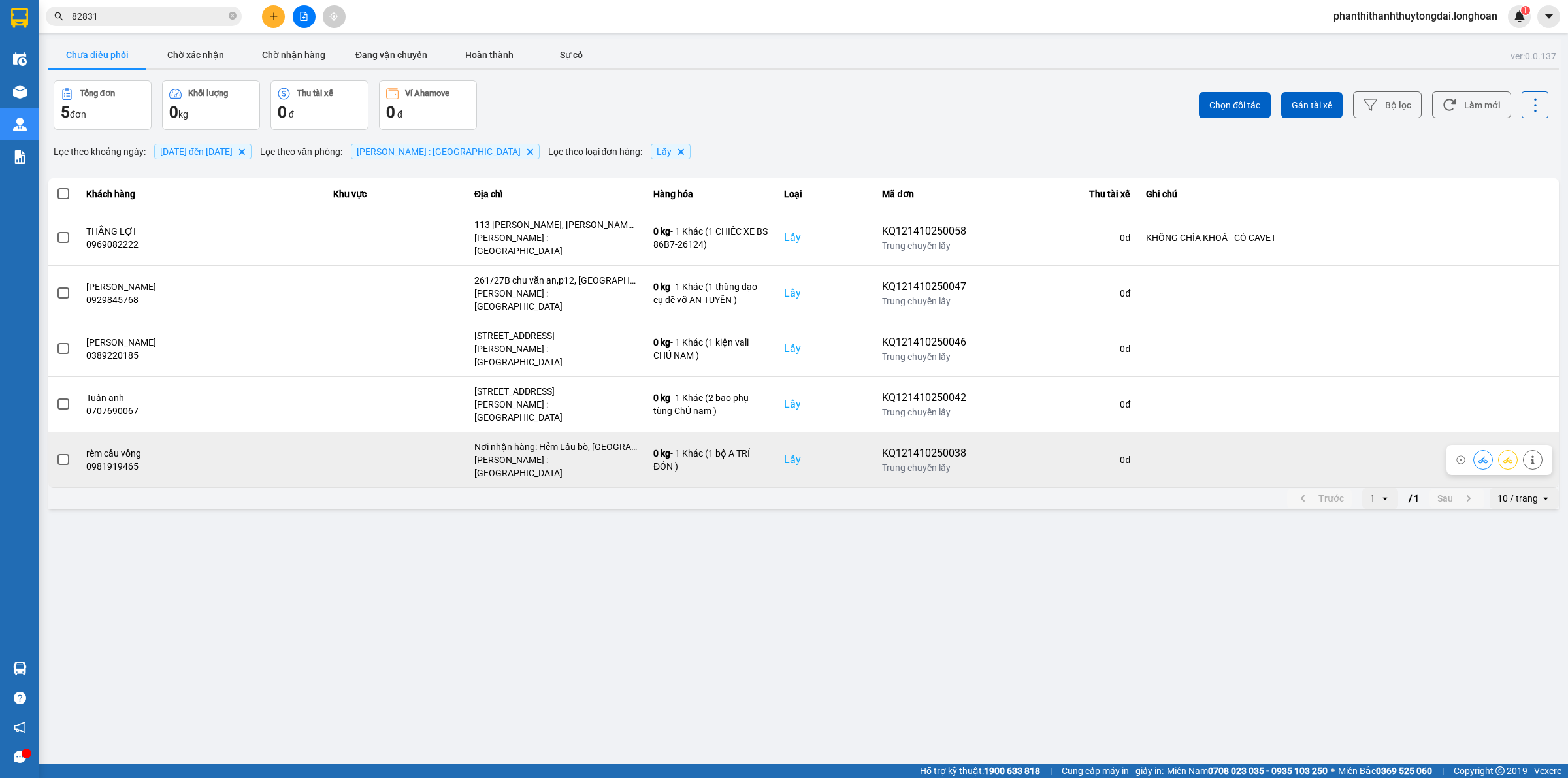
click at [63, 454] on span at bounding box center [63, 460] width 12 height 12
click at [56, 453] on input "checkbox" at bounding box center [56, 453] width 0 height 0
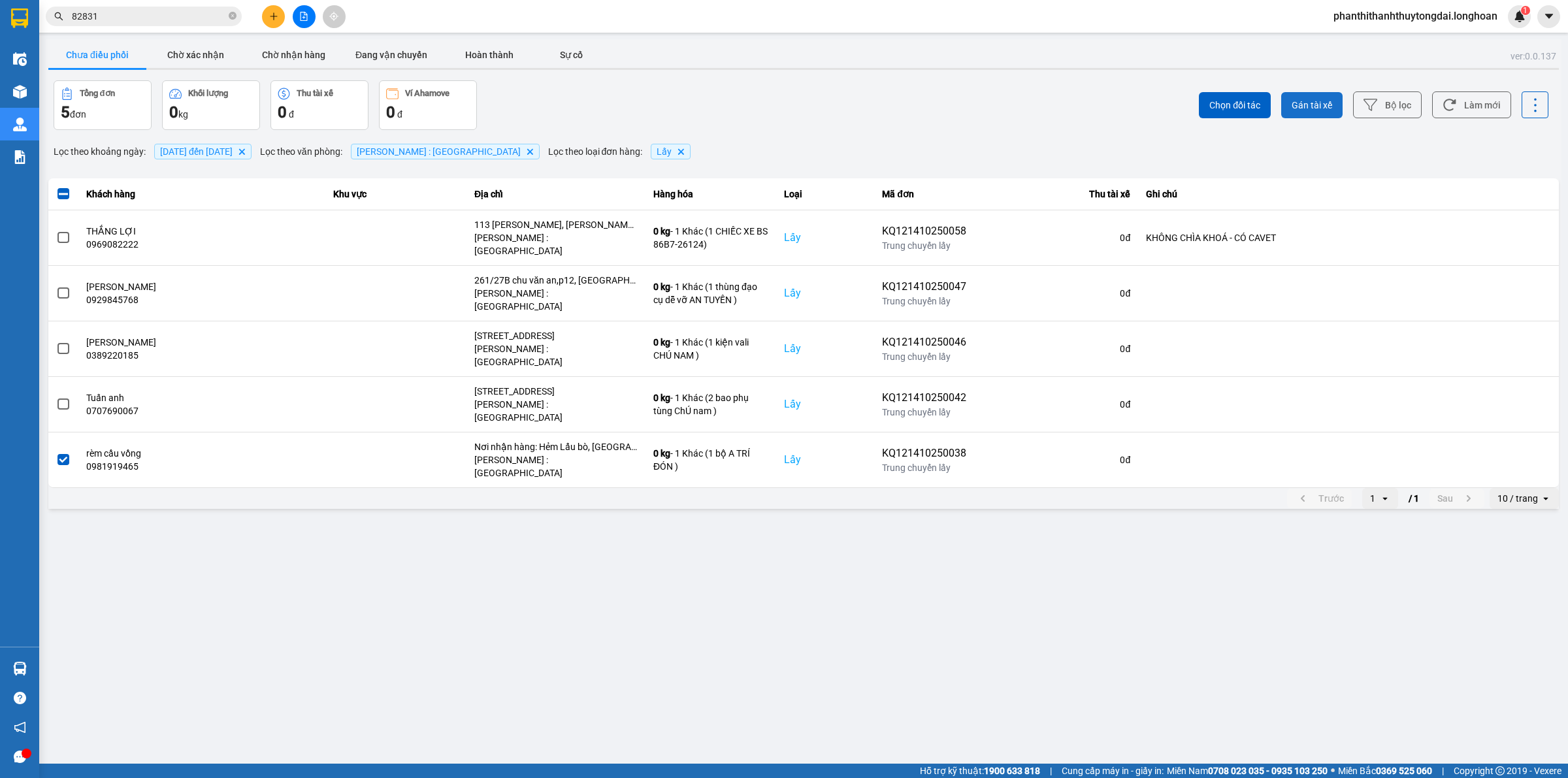
click at [1317, 105] on span "Gán tài xế" at bounding box center [1312, 105] width 40 height 13
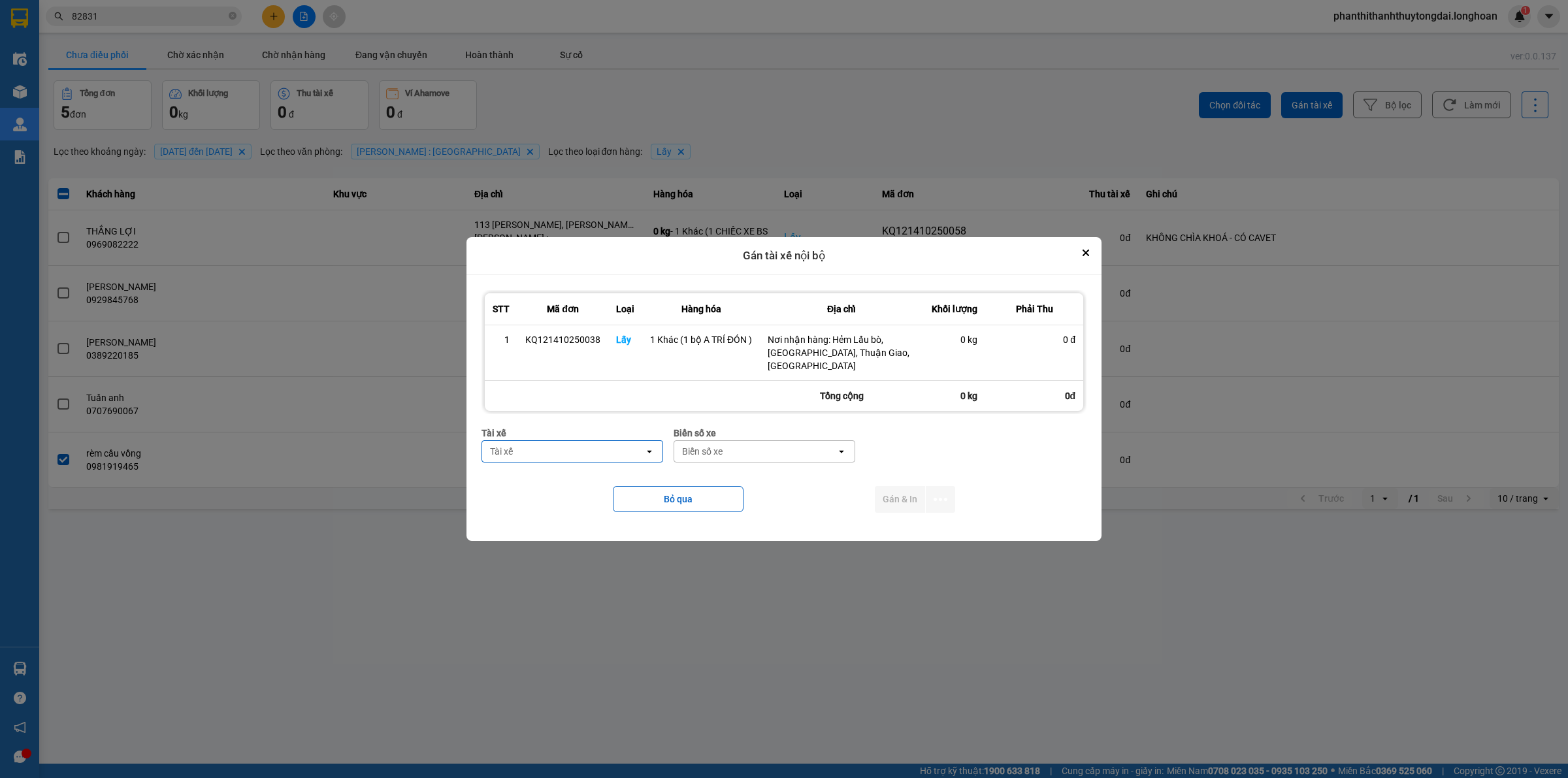
click at [567, 452] on div "Tài xế" at bounding box center [563, 451] width 162 height 21
type input "trí"
drag, startPoint x: 572, startPoint y: 502, endPoint x: 696, endPoint y: 478, distance: 126.3
click at [577, 502] on span "0762111247 - ĐINH HÒA TRÍ 0762111247" at bounding box center [575, 509] width 164 height 26
click at [743, 449] on div "Biển số xe" at bounding box center [749, 452] width 40 height 13
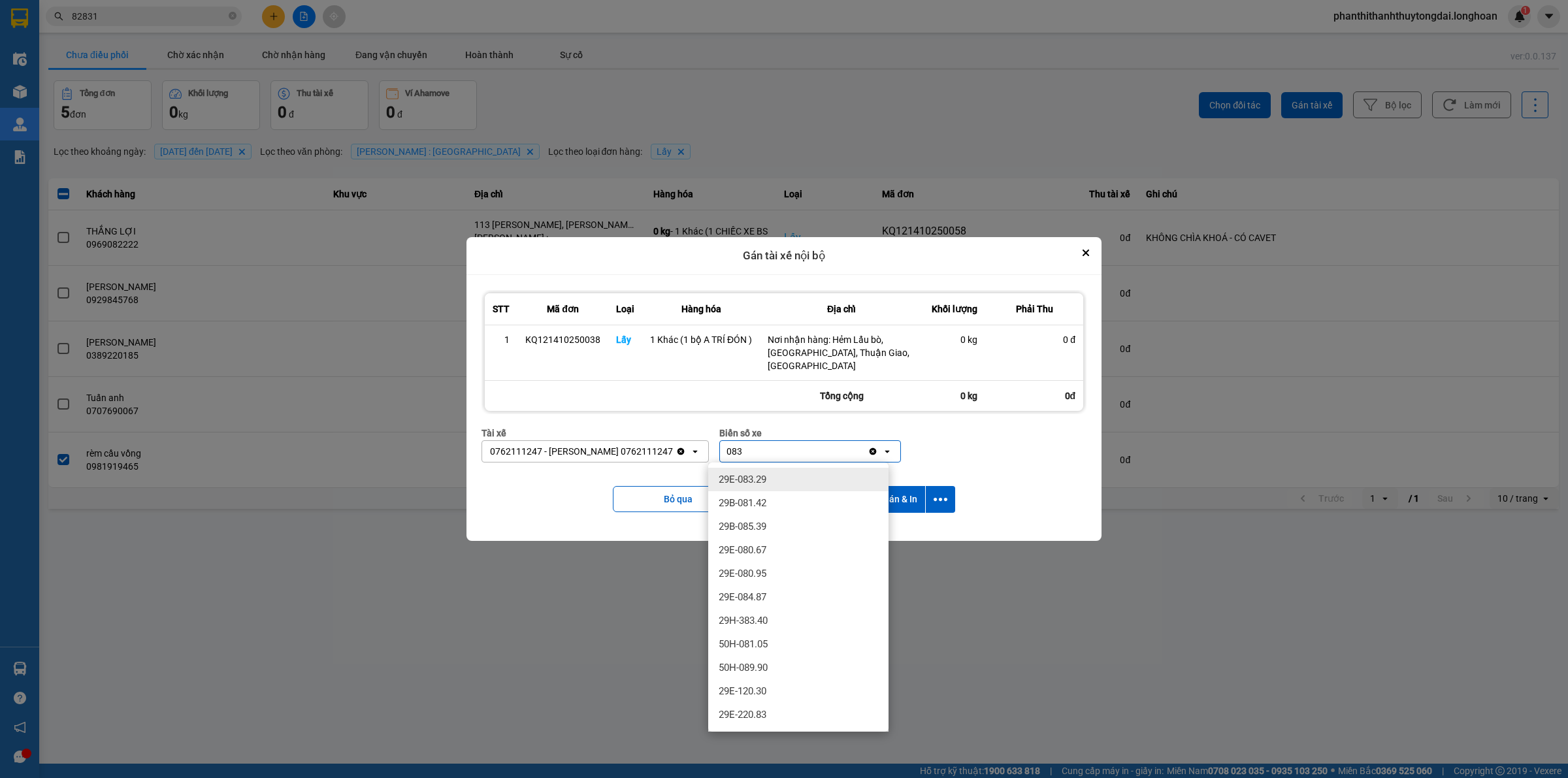
type input "083"
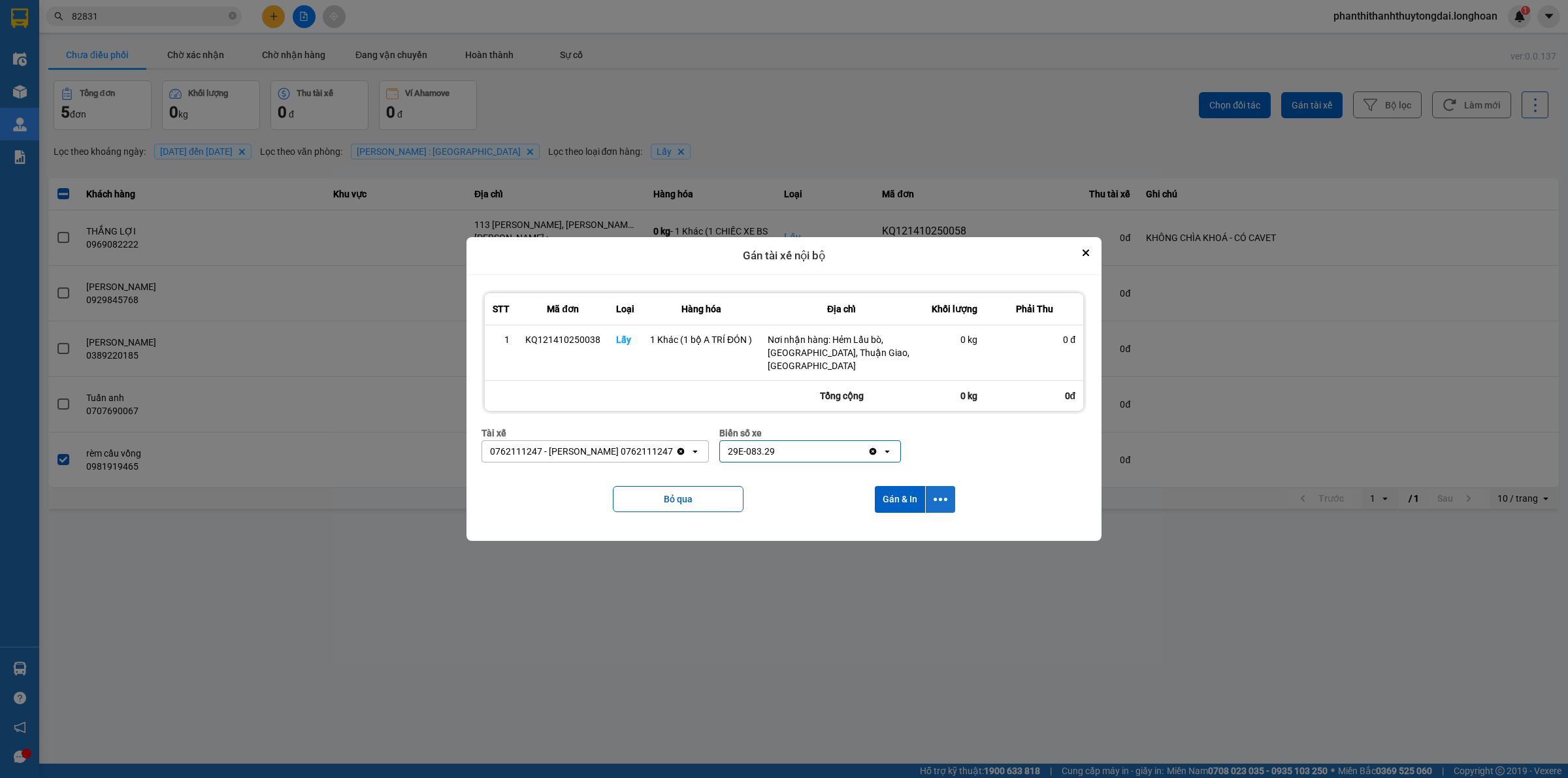
click at [937, 501] on icon "dialog" at bounding box center [941, 499] width 13 height 13
click at [896, 534] on span "Chỉ gán tài" at bounding box center [889, 535] width 43 height 13
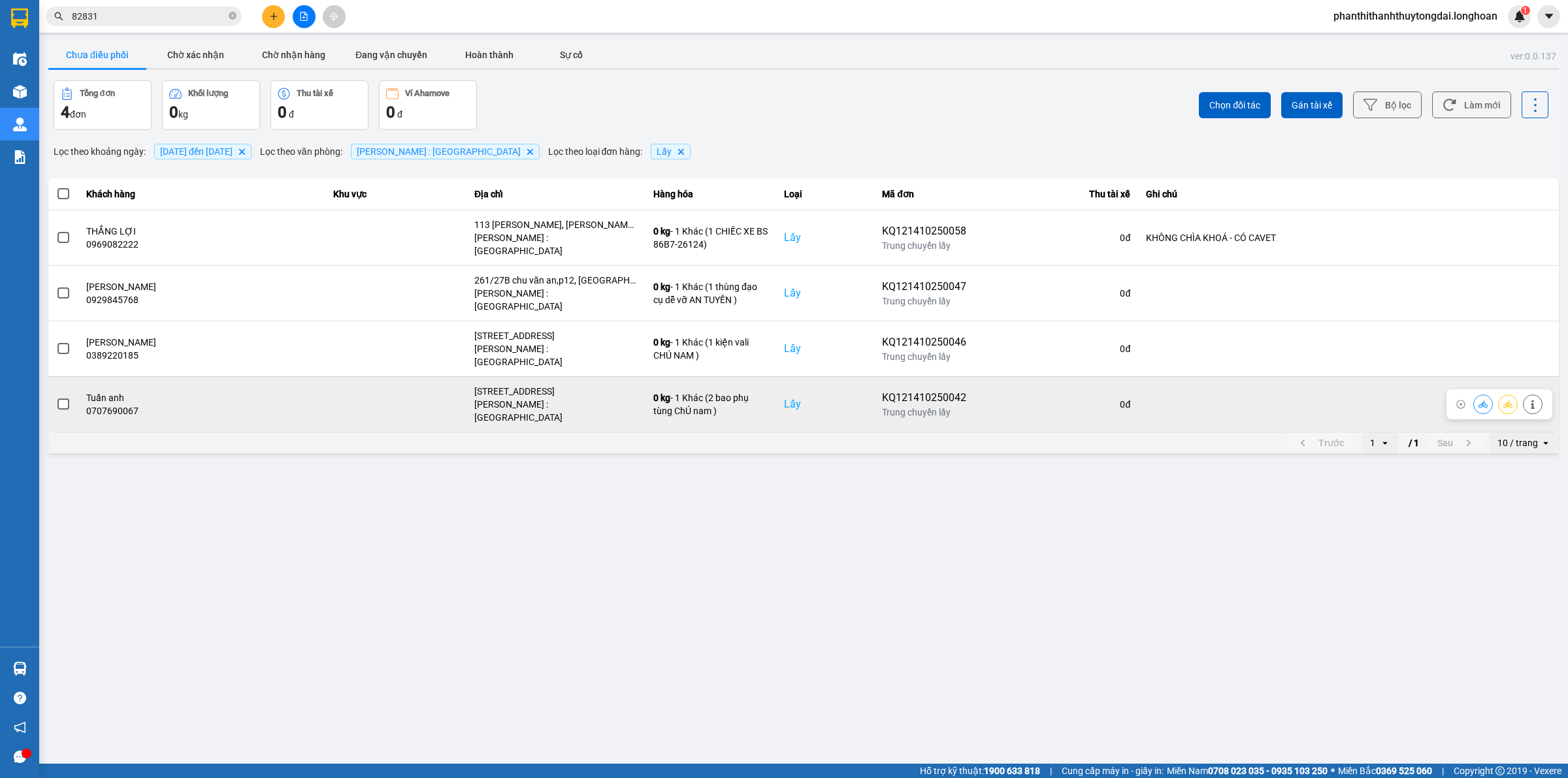
click at [66, 399] on span at bounding box center [63, 405] width 12 height 12
click at [56, 397] on input "checkbox" at bounding box center [56, 397] width 0 height 0
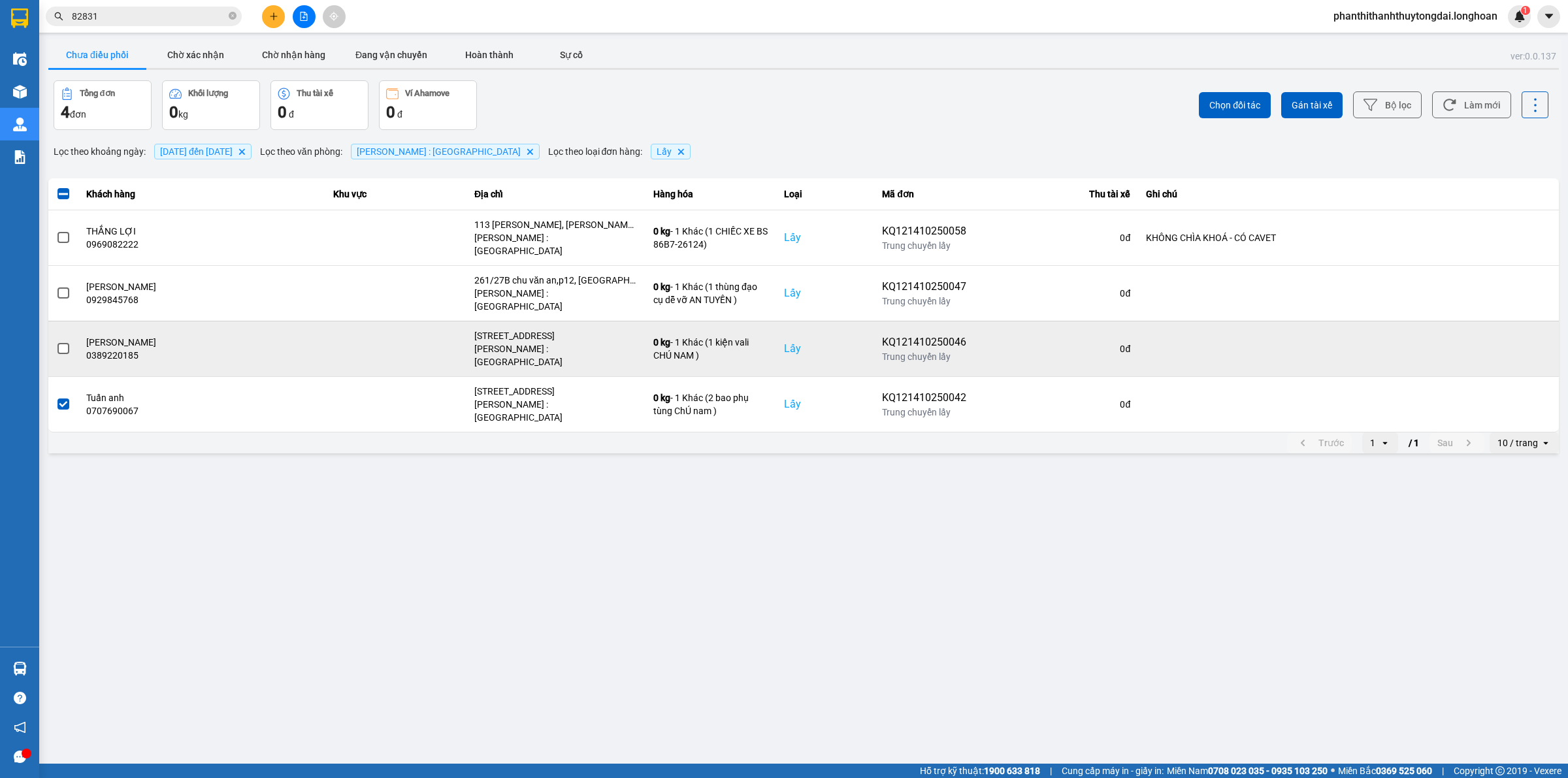
click at [59, 341] on label at bounding box center [63, 348] width 14 height 14
click at [56, 341] on input "checkbox" at bounding box center [56, 341] width 0 height 0
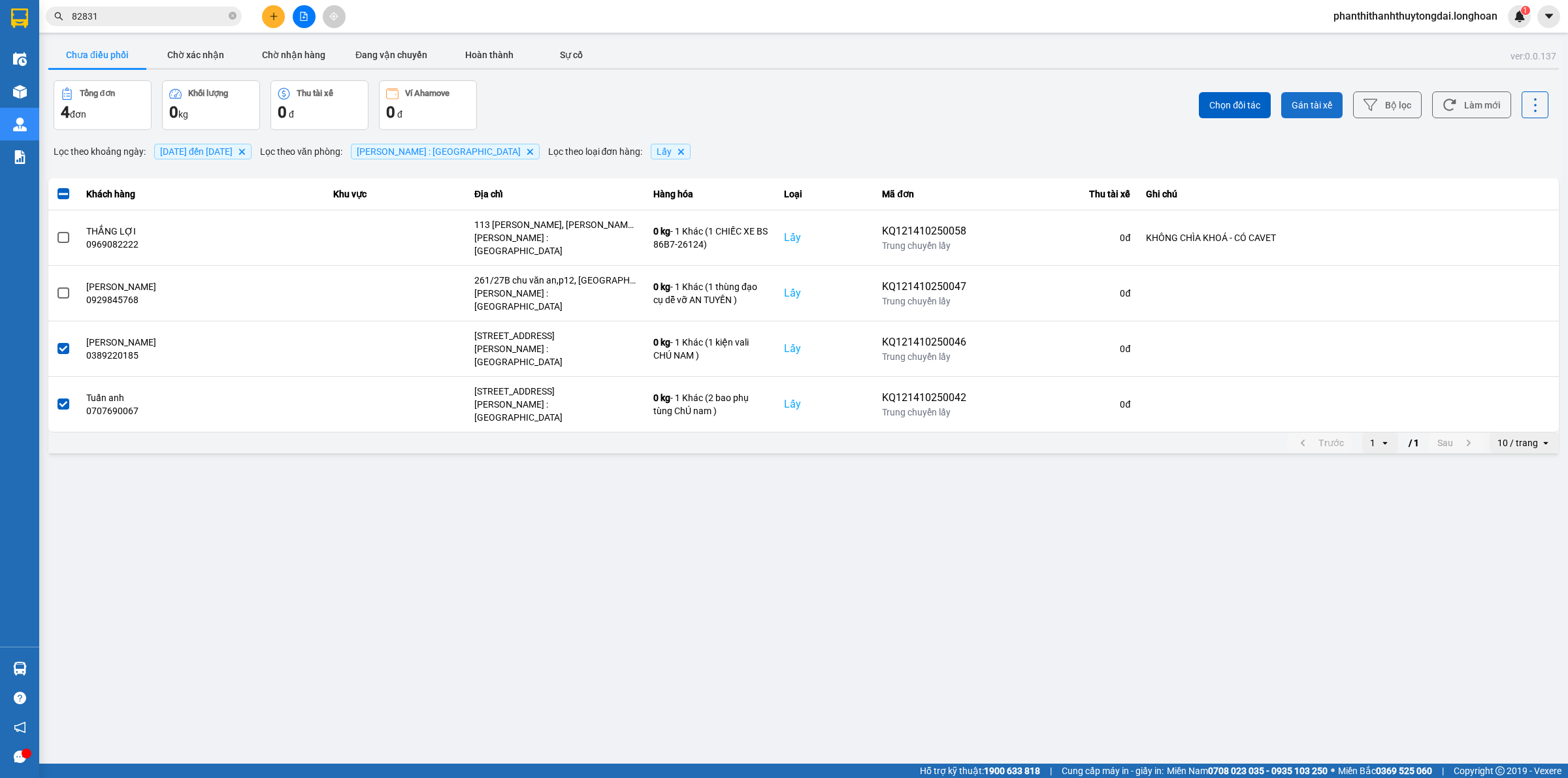
click at [1324, 101] on span "Gán tài xế" at bounding box center [1312, 105] width 40 height 13
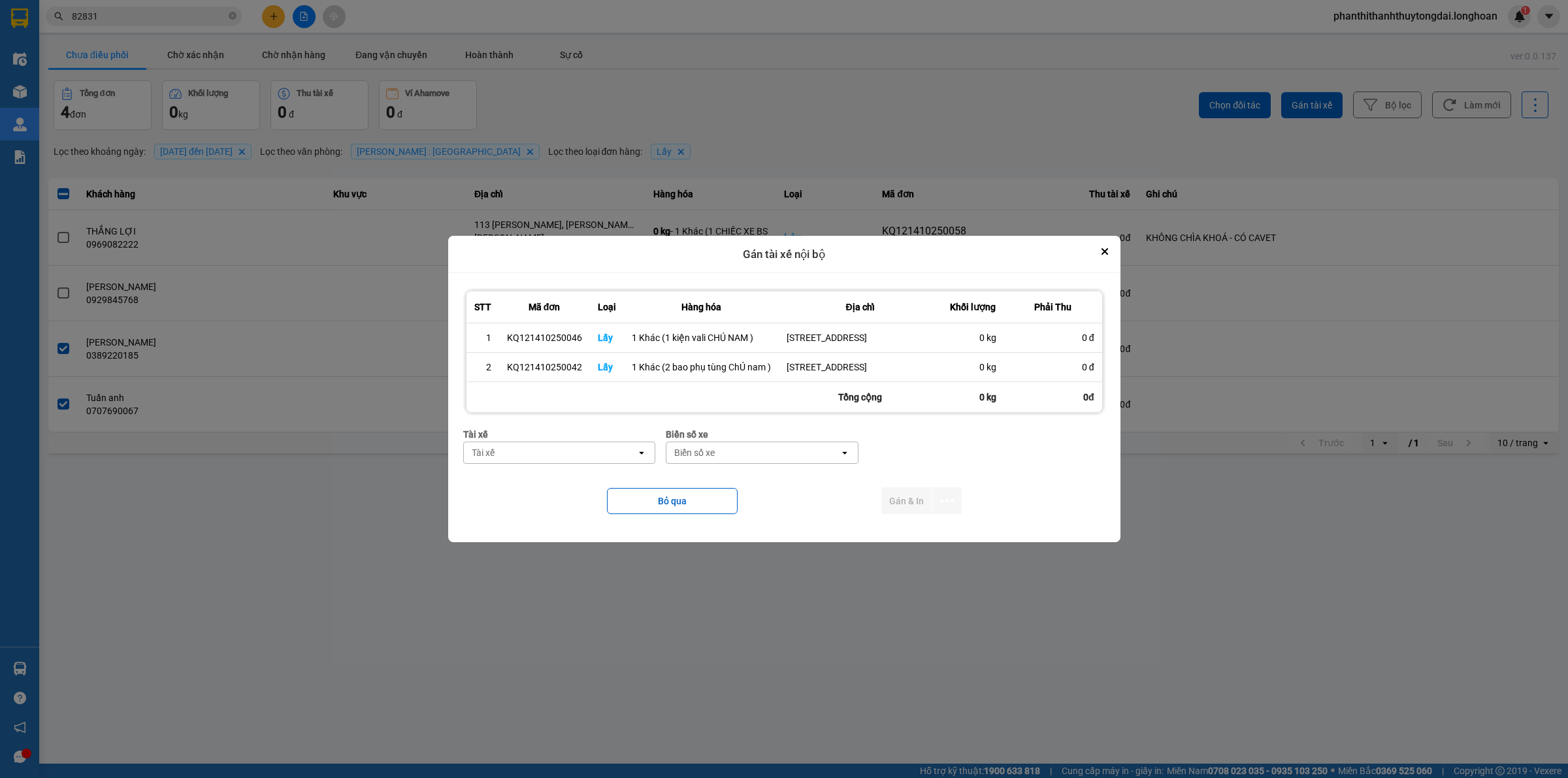
click at [566, 459] on div "Tài xế" at bounding box center [550, 453] width 173 height 21
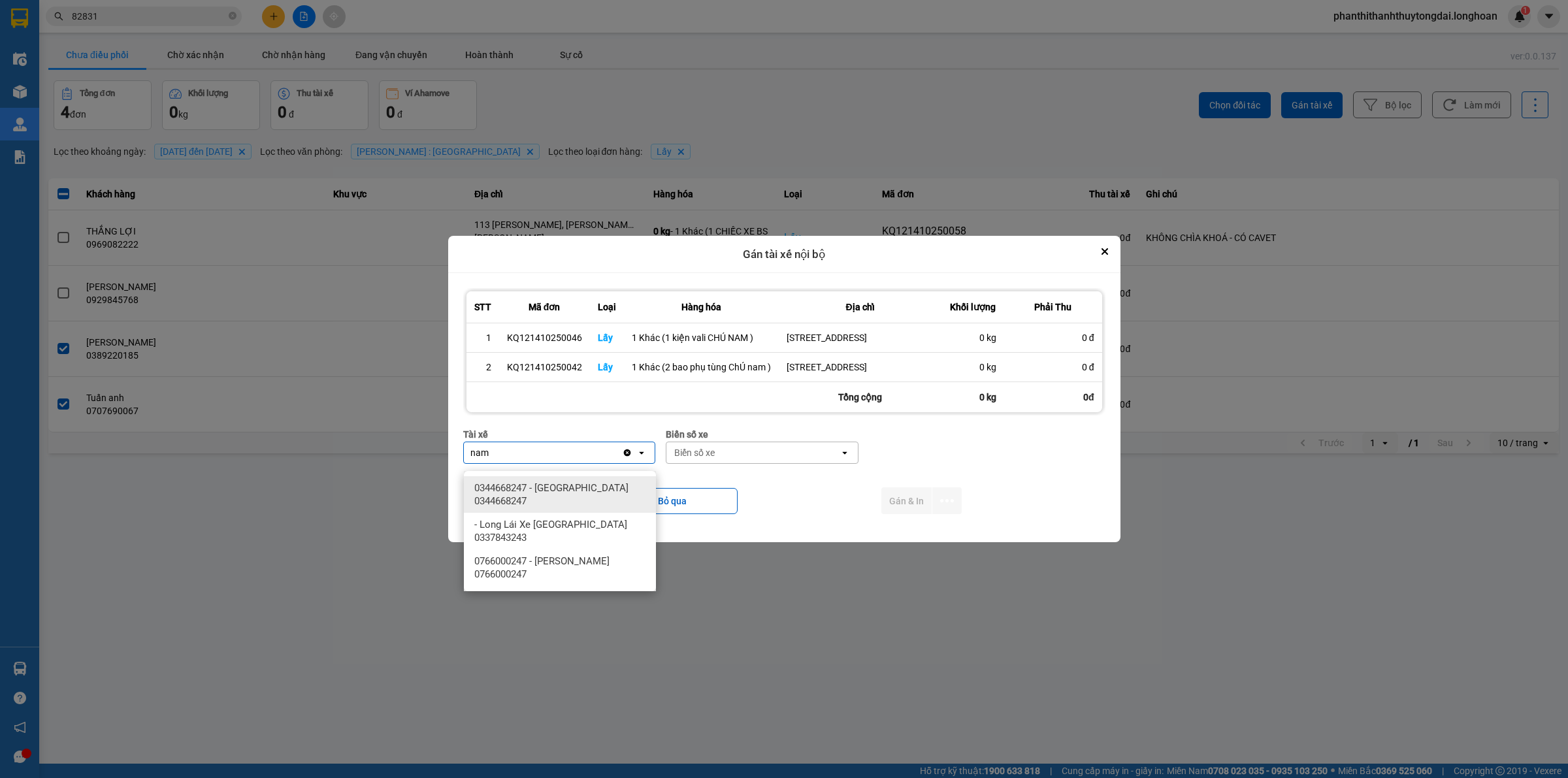
type input "nam"
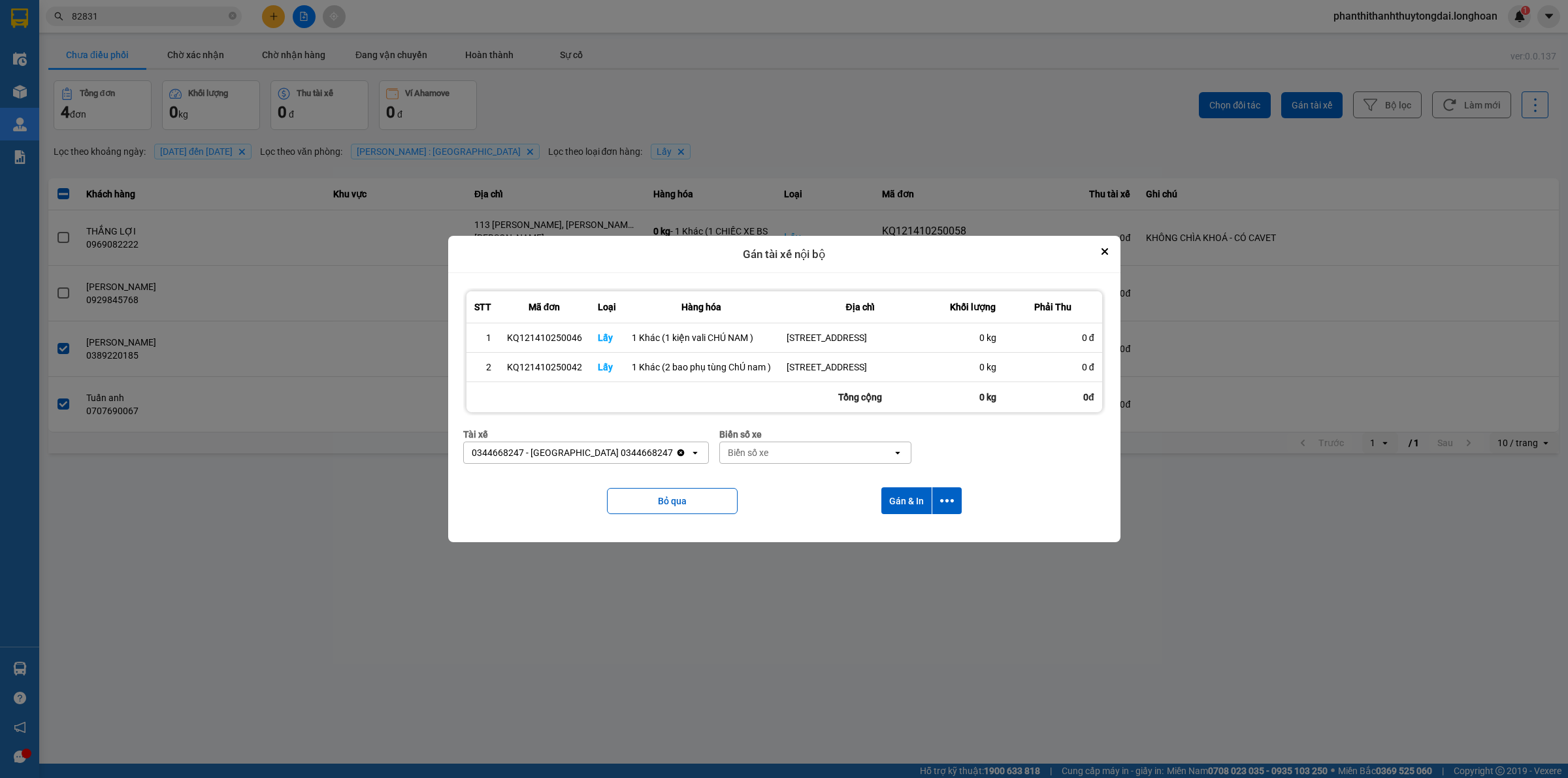
click at [742, 460] on div "Biển số xe" at bounding box center [806, 453] width 173 height 21
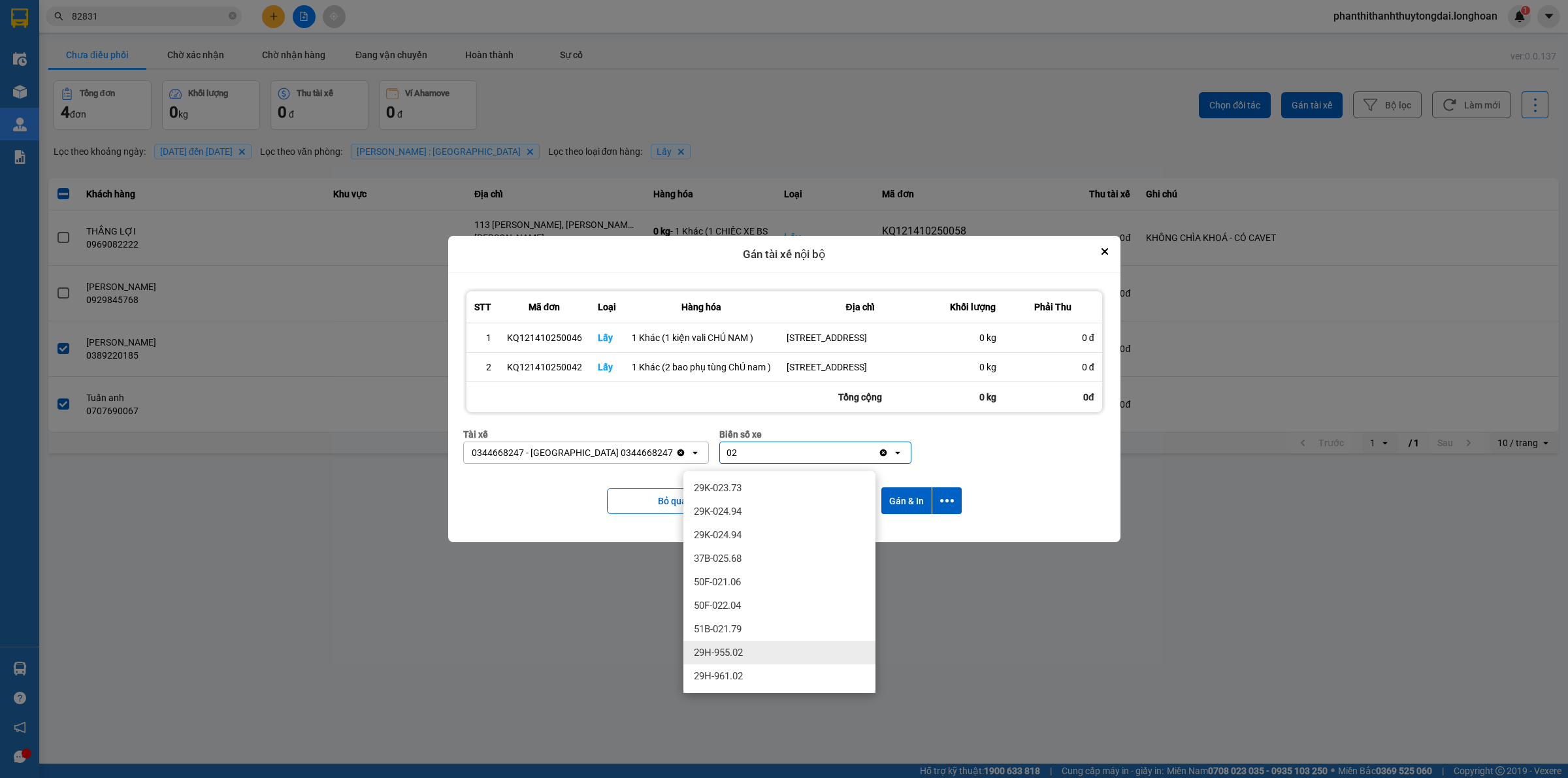
type input "02"
click at [750, 645] on div "29H-955.02" at bounding box center [780, 652] width 192 height 24
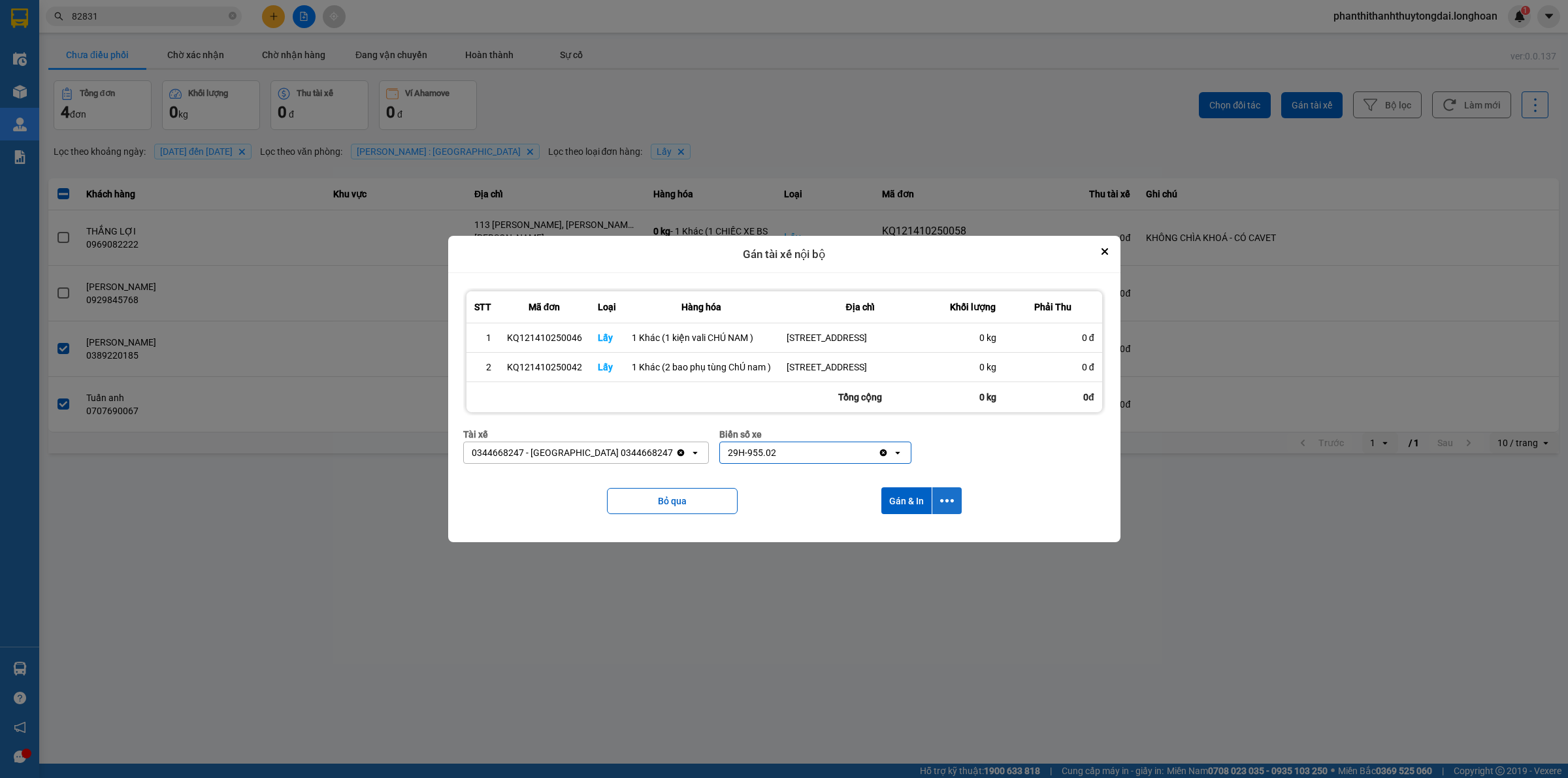
click at [951, 514] on button "dialog" at bounding box center [947, 501] width 30 height 27
click at [932, 544] on div "Chỉ gán tài" at bounding box center [911, 544] width 77 height 13
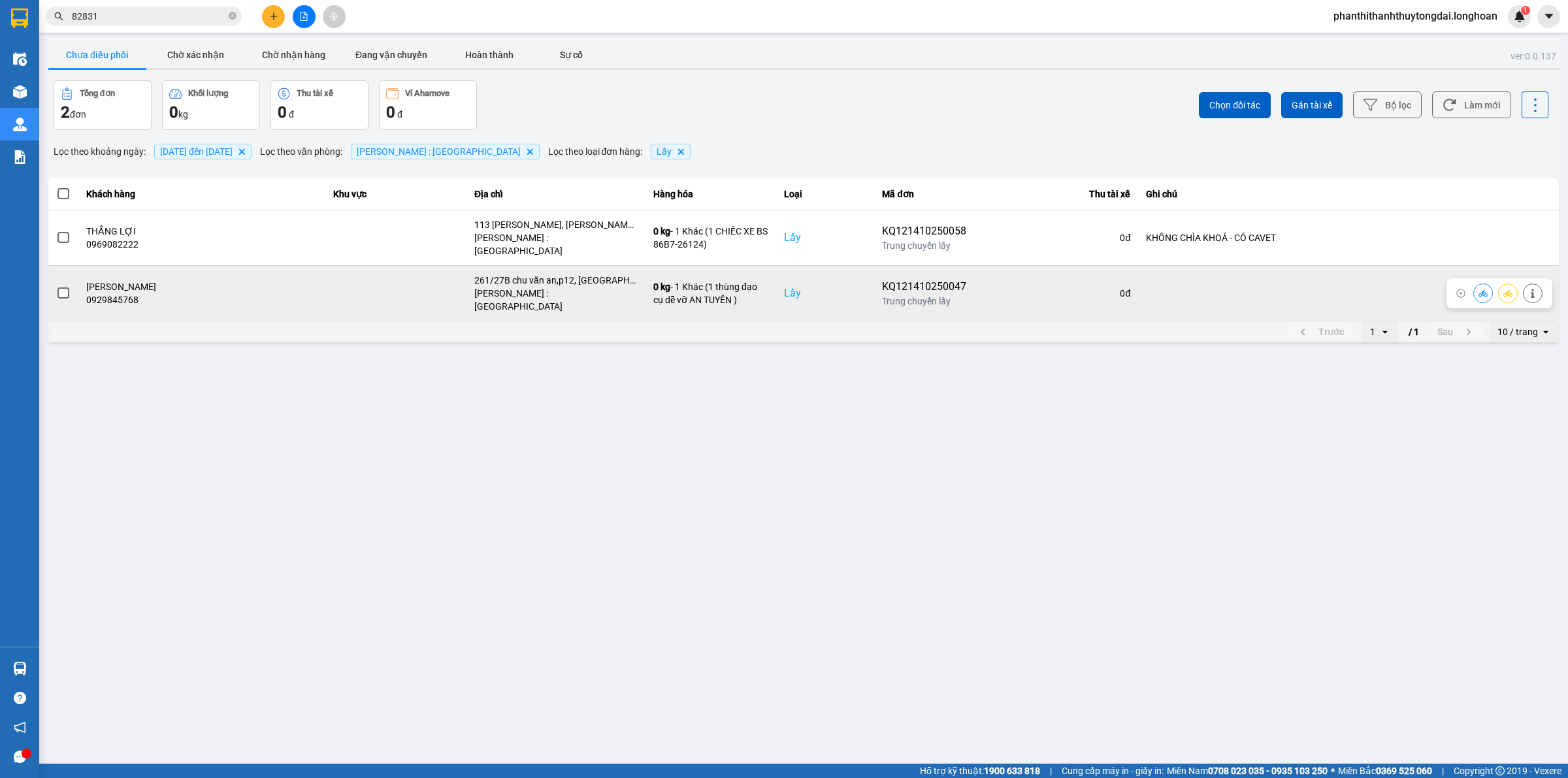
click at [59, 287] on span at bounding box center [63, 293] width 12 height 12
click at [56, 287] on input "checkbox" at bounding box center [56, 287] width 0 height 0
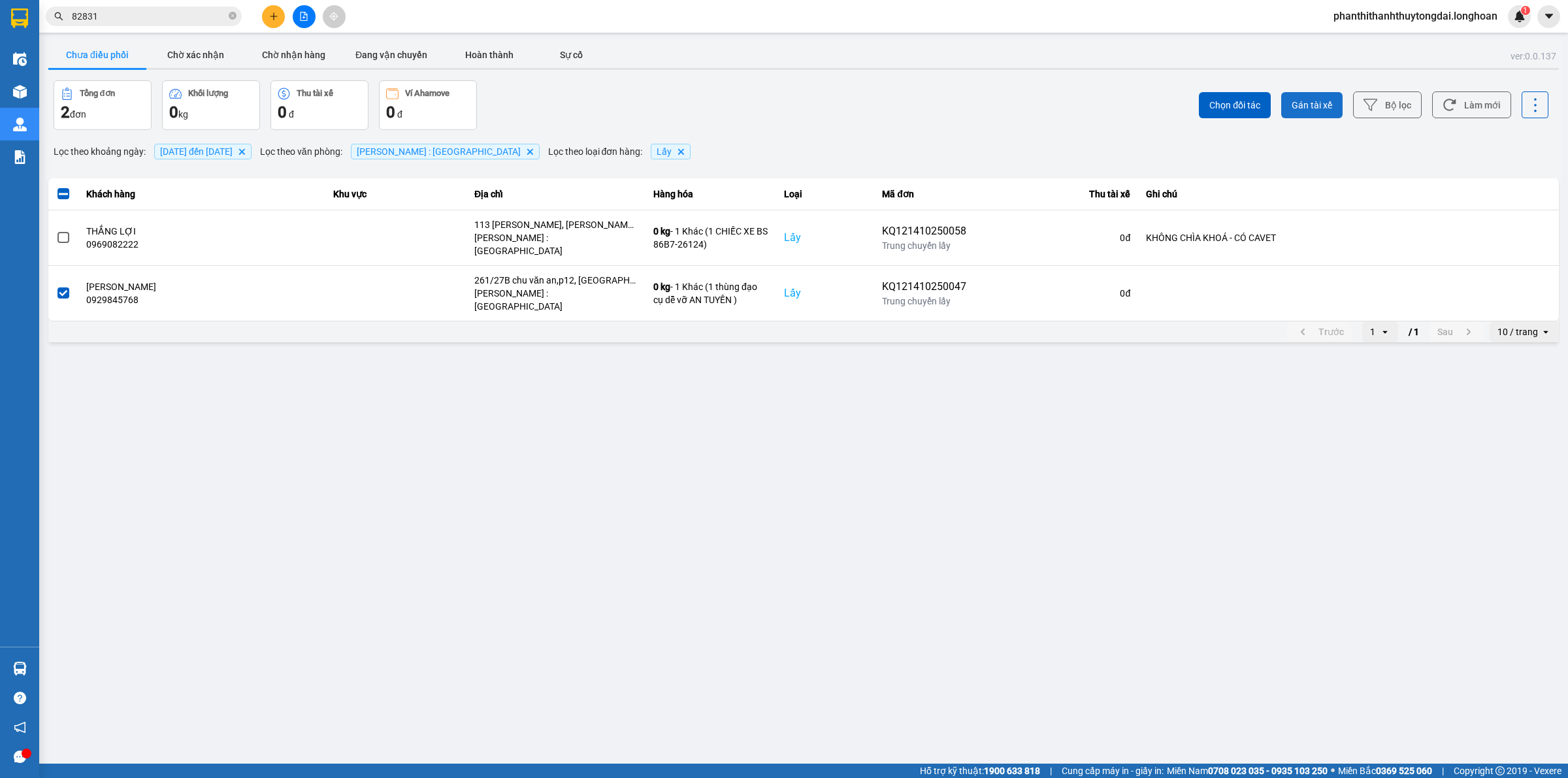
click at [1301, 100] on span "Gán tài xế" at bounding box center [1312, 105] width 40 height 13
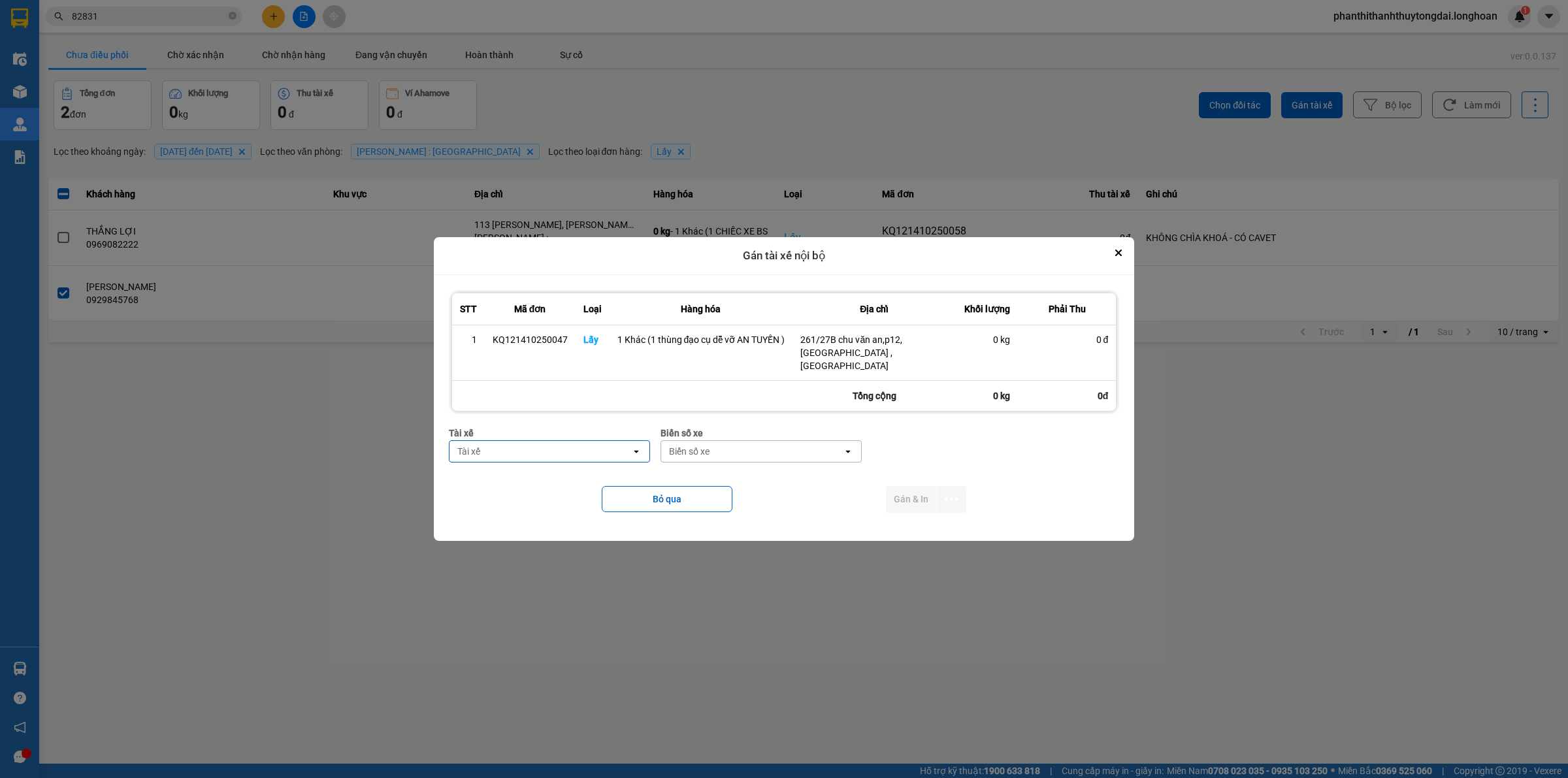
click at [556, 443] on div "Tài xế" at bounding box center [540, 451] width 181 height 21
type input "tuy"
click at [733, 445] on div "Biển số xe" at bounding box center [716, 452] width 40 height 13
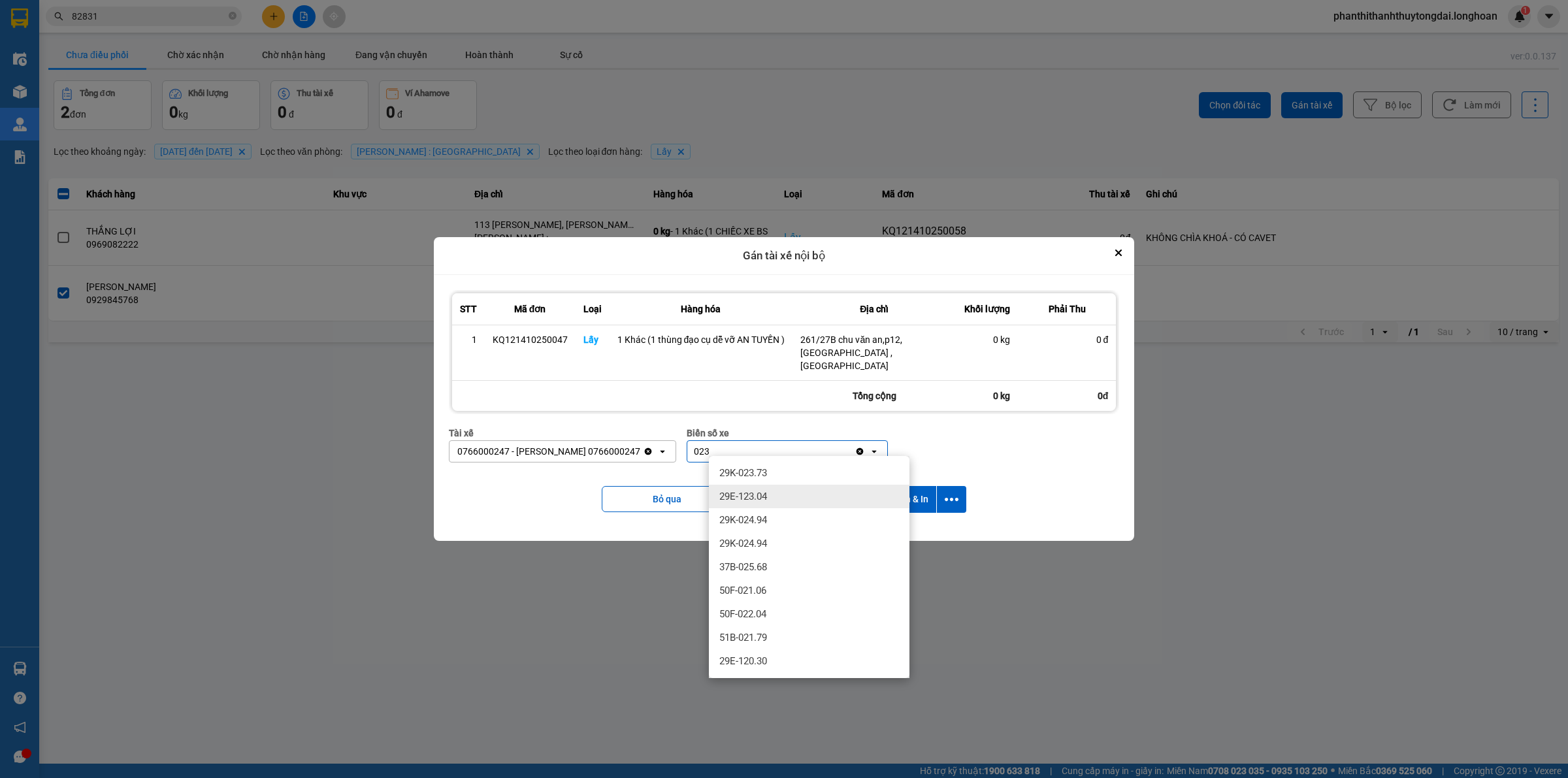
type input "023"
click at [745, 472] on span "29K-023.73" at bounding box center [743, 473] width 48 height 13
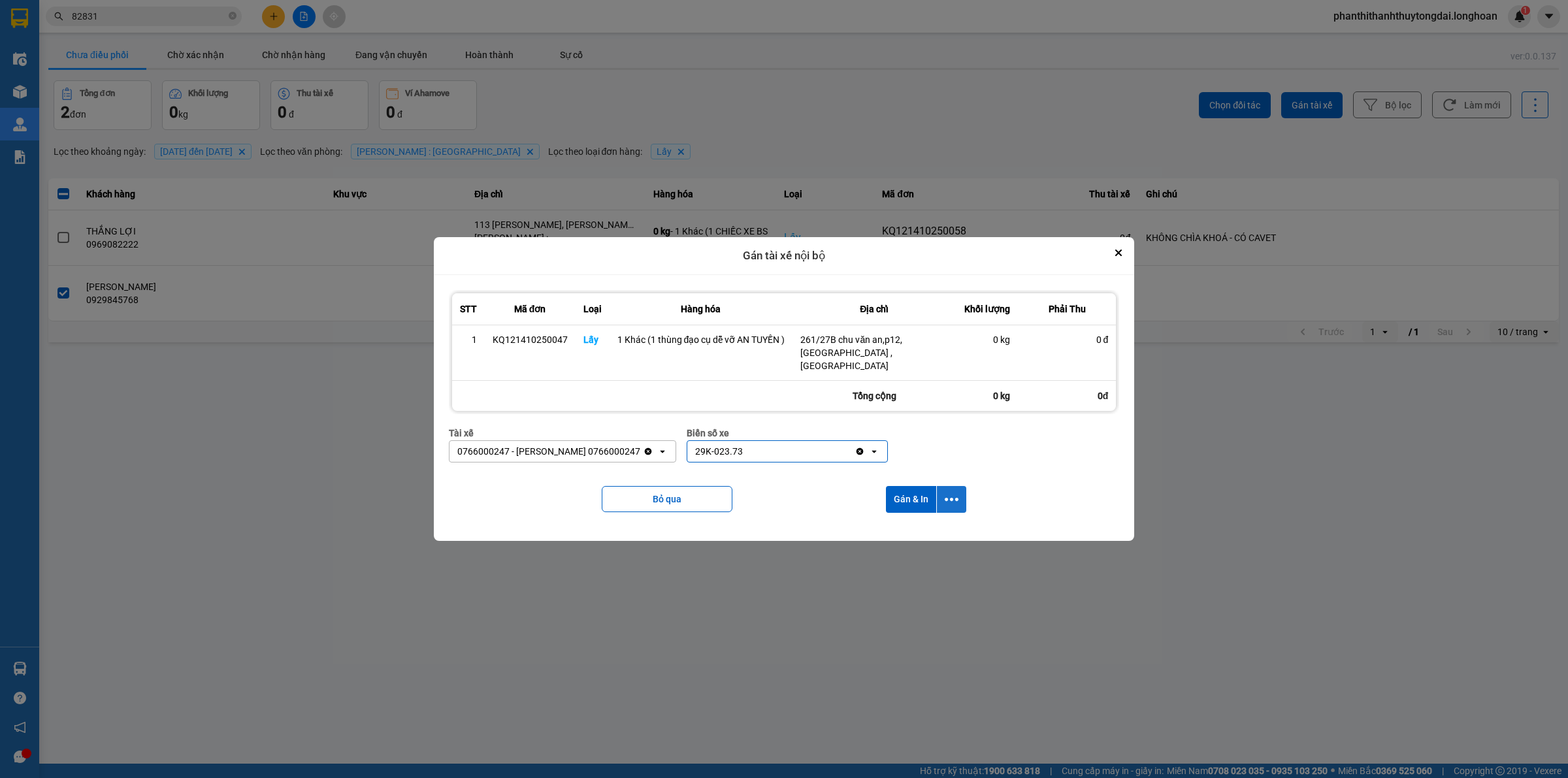
click at [958, 498] on icon "dialog" at bounding box center [952, 500] width 13 height 3
click at [943, 531] on div "Chỉ gán tài" at bounding box center [916, 529] width 77 height 13
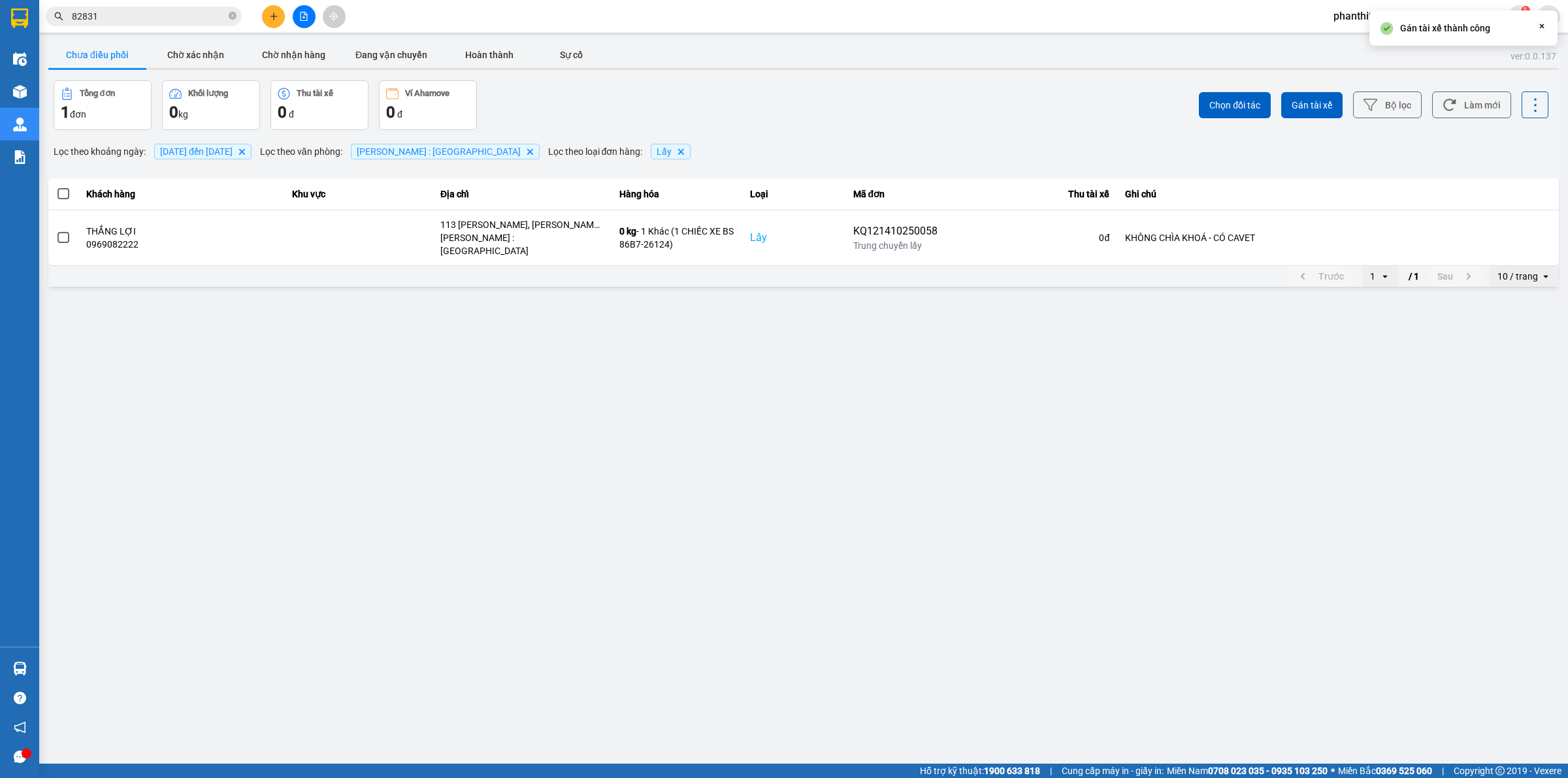
click at [658, 557] on main "ver: 0.0.137 Chưa điều phối Chờ xác nhận Chờ nhận hàng Đang vận chuyển Hoàn thà…" at bounding box center [784, 382] width 1568 height 764
click at [176, 21] on input "82831" at bounding box center [148, 16] width 154 height 14
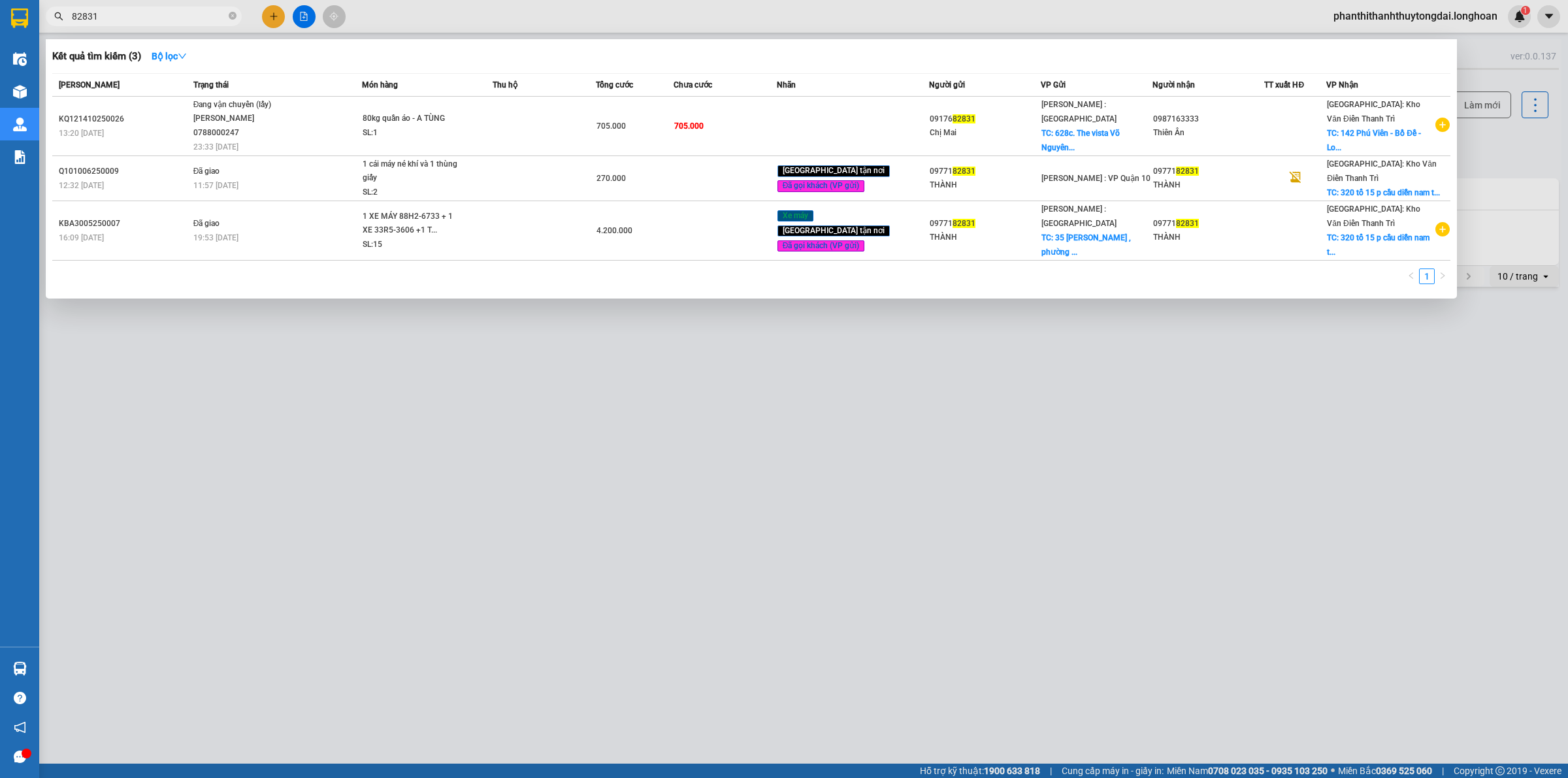
click at [176, 21] on input "82831" at bounding box center [148, 16] width 154 height 14
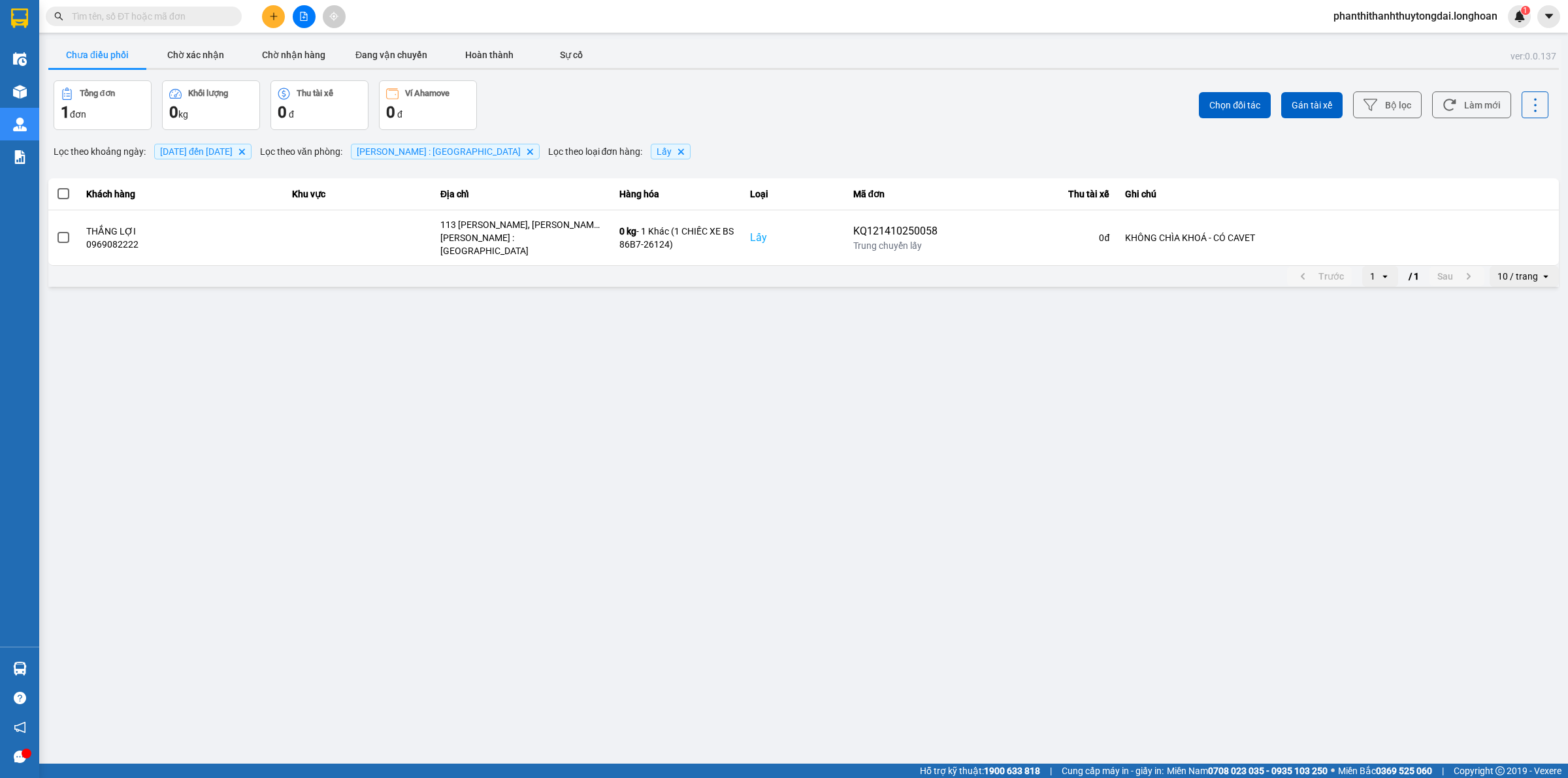
paste input "0779979892"
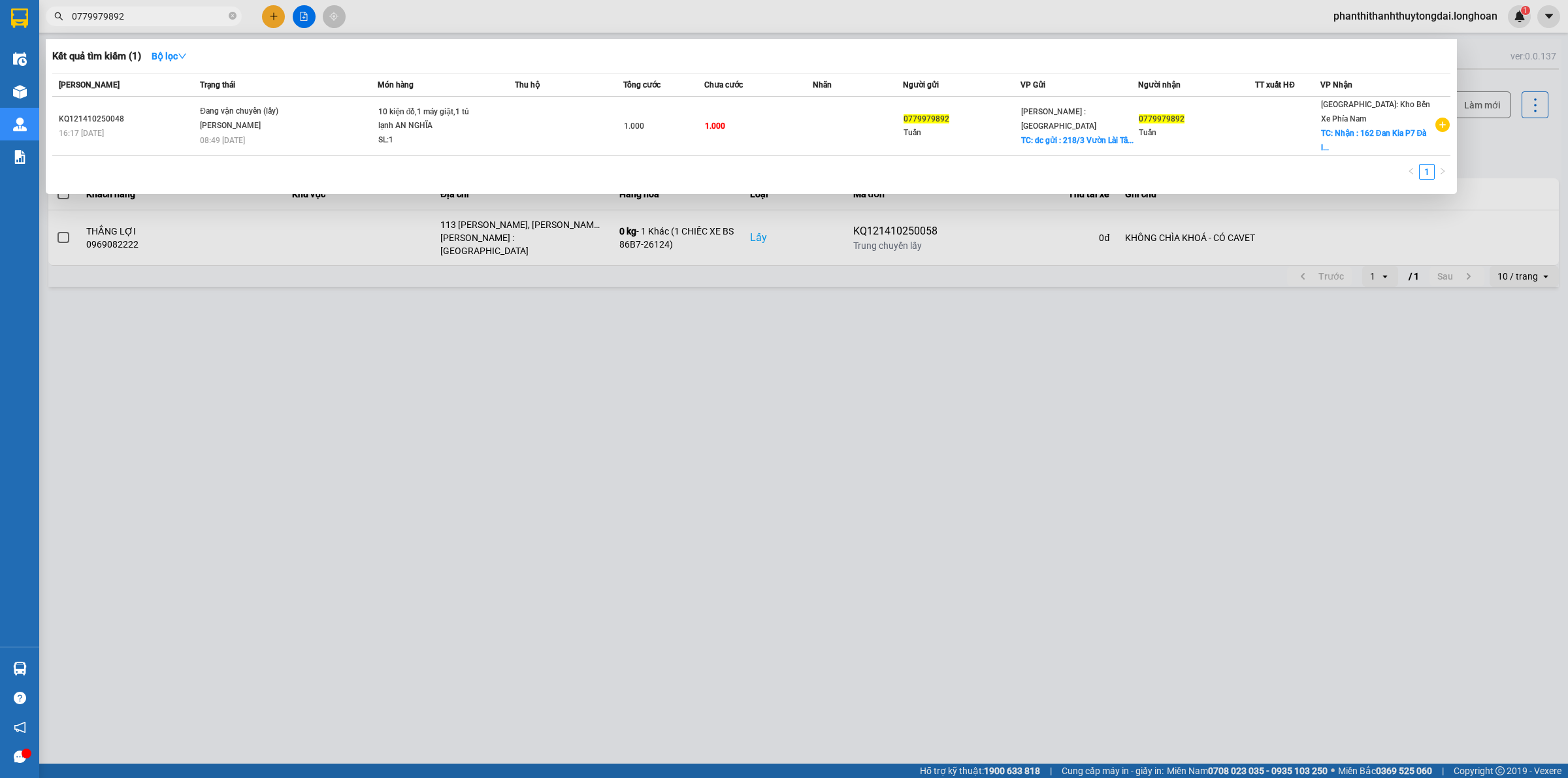
click at [197, 13] on input "0779979892" at bounding box center [148, 16] width 154 height 14
paste input "918295325"
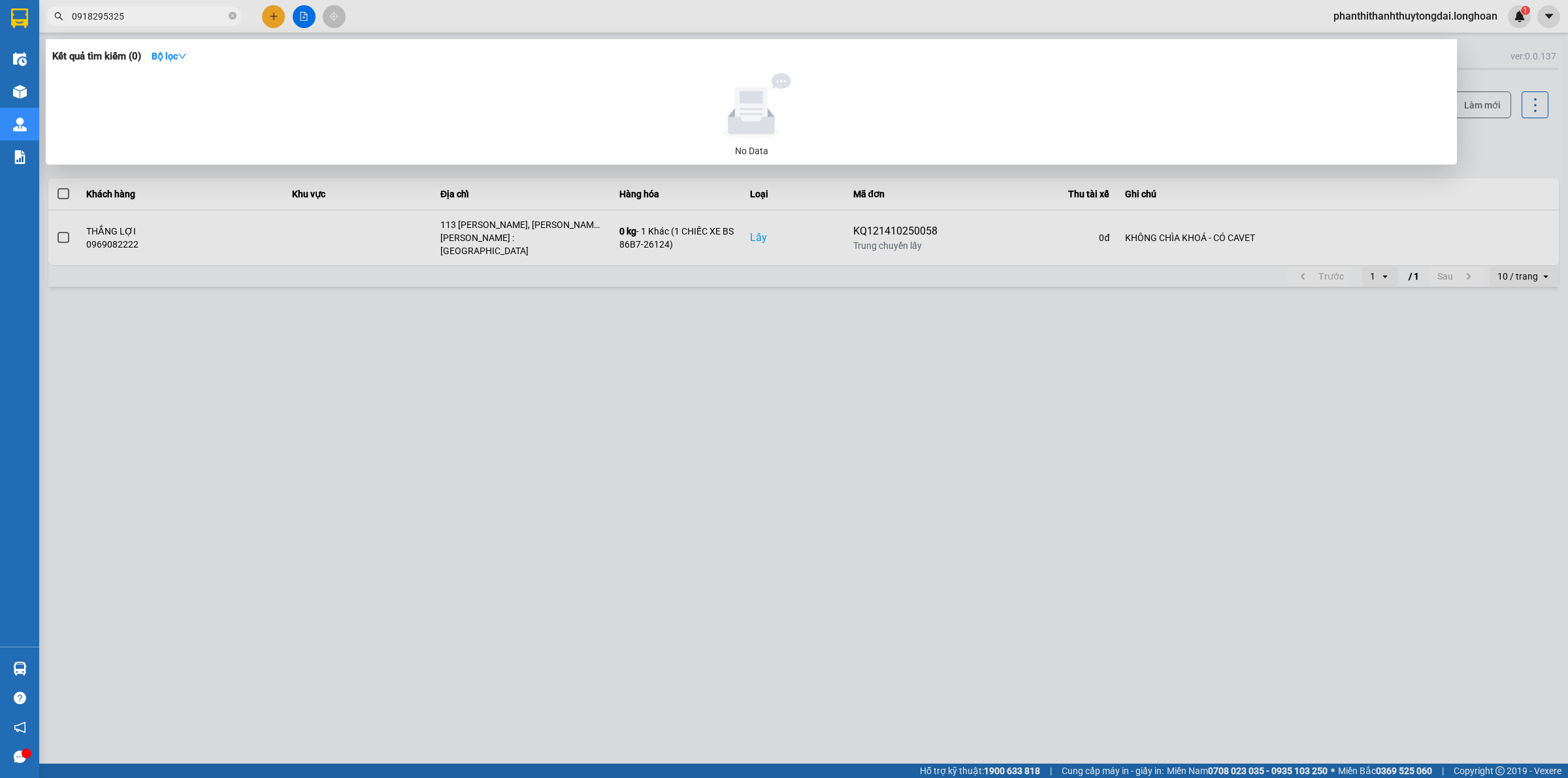
type input "0918295325"
click at [271, 14] on div at bounding box center [784, 389] width 1568 height 778
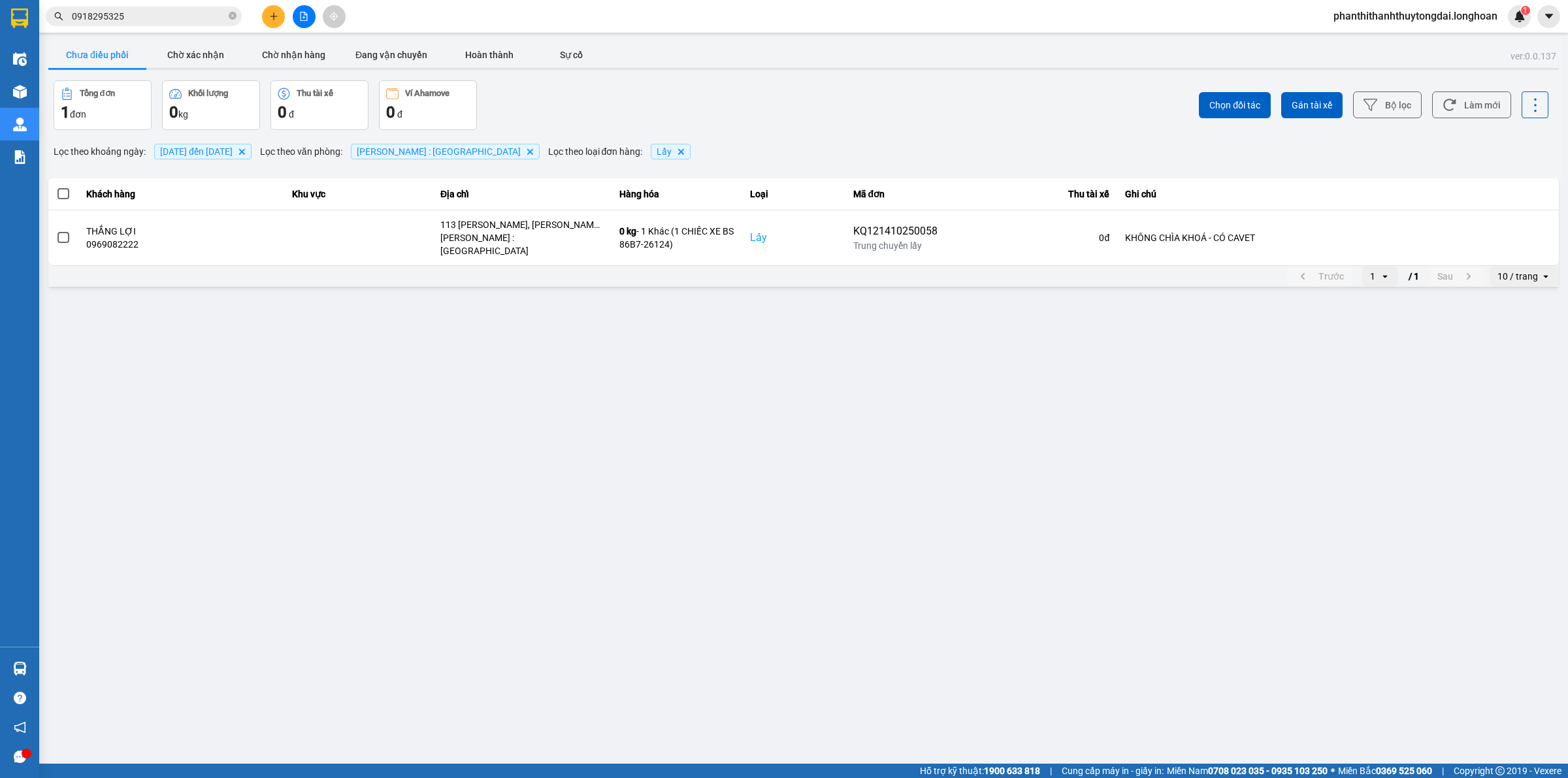
click at [280, 15] on button at bounding box center [273, 16] width 23 height 23
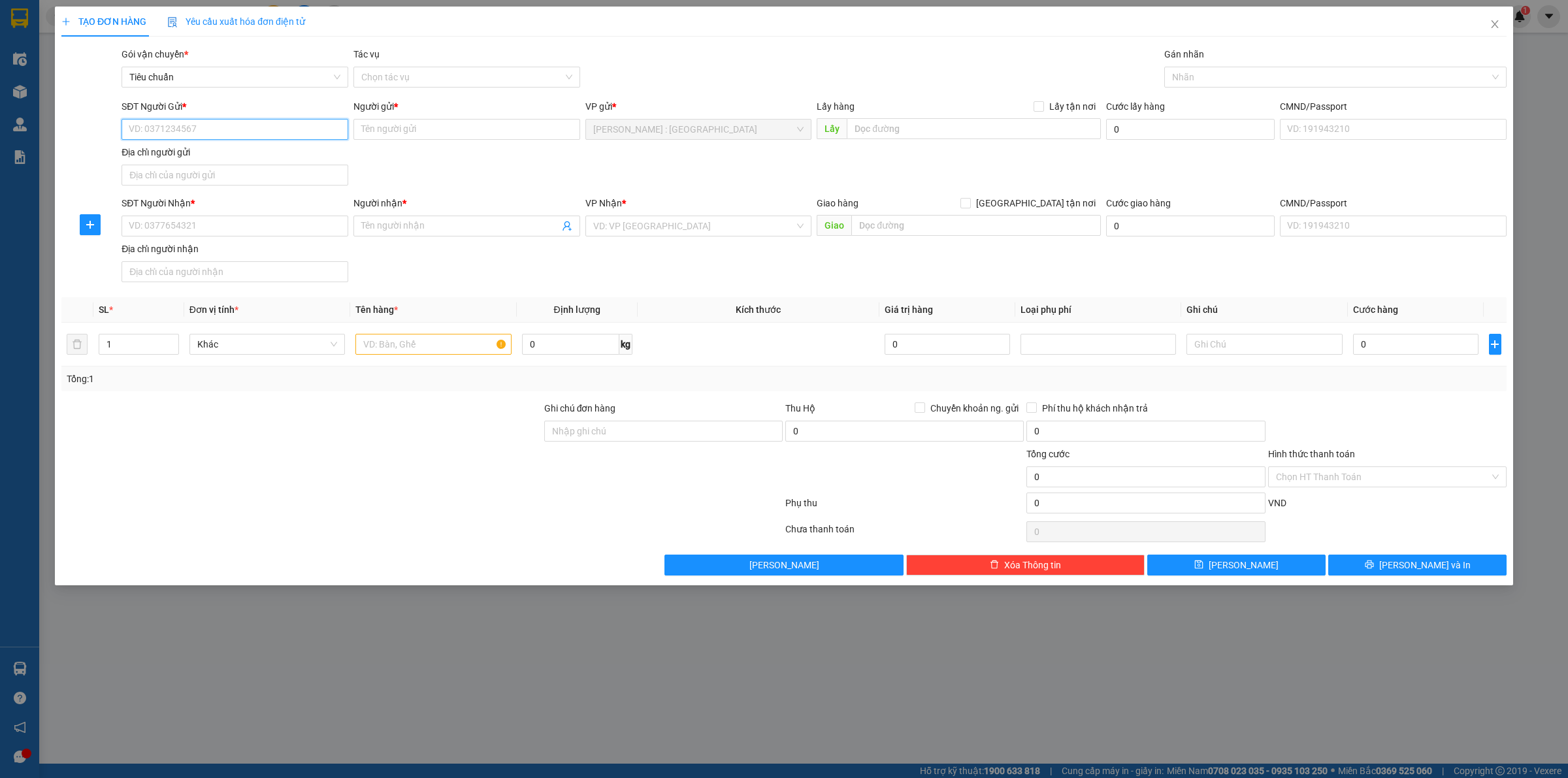
click at [308, 131] on input "SĐT Người Gửi *" at bounding box center [234, 129] width 227 height 21
paste input "0918295325"
type input "0918295325"
click at [303, 237] on input "SĐT Người Nhận *" at bounding box center [234, 226] width 227 height 21
paste input "097 2116137"
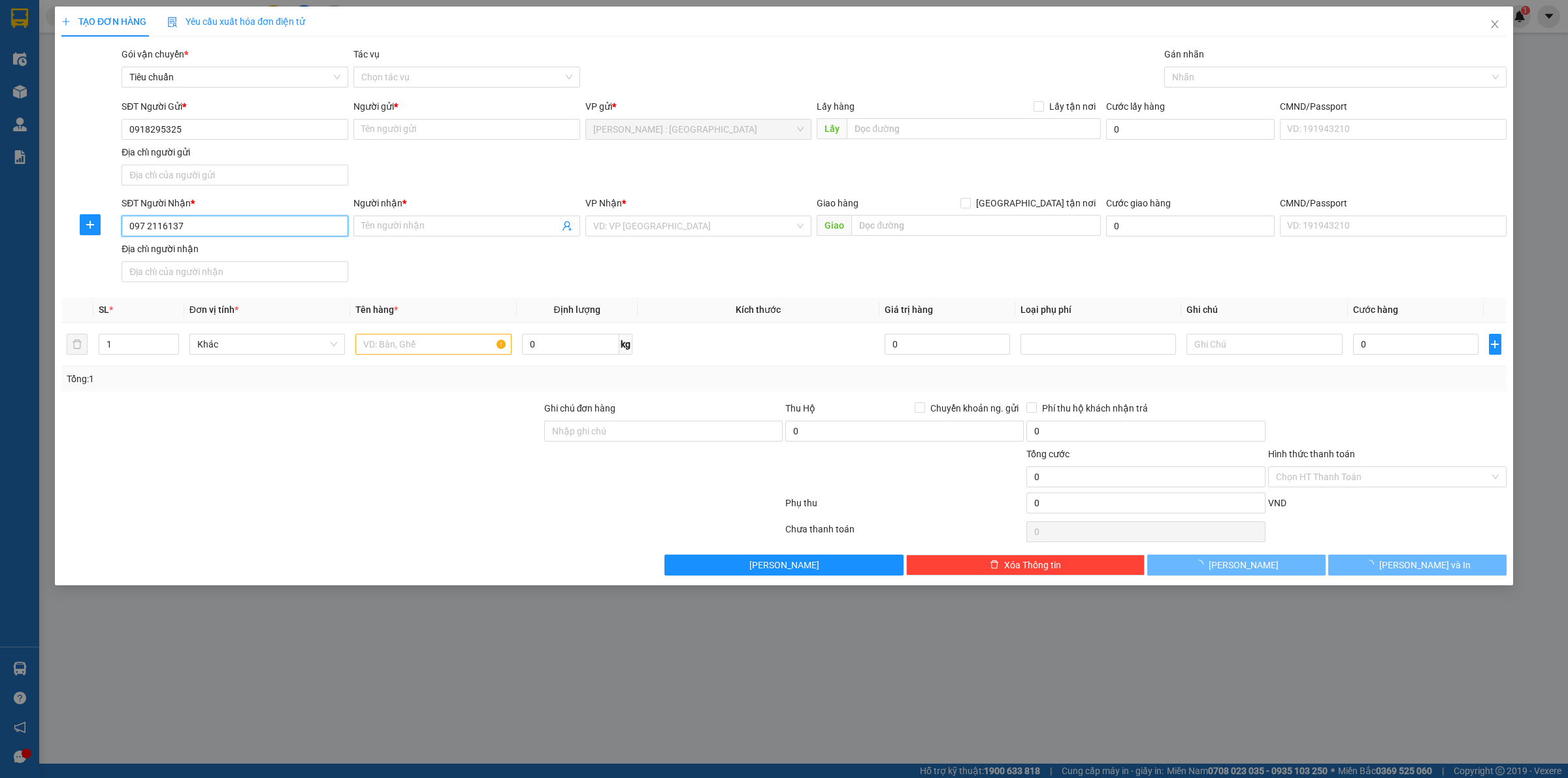
type input "097 2116137"
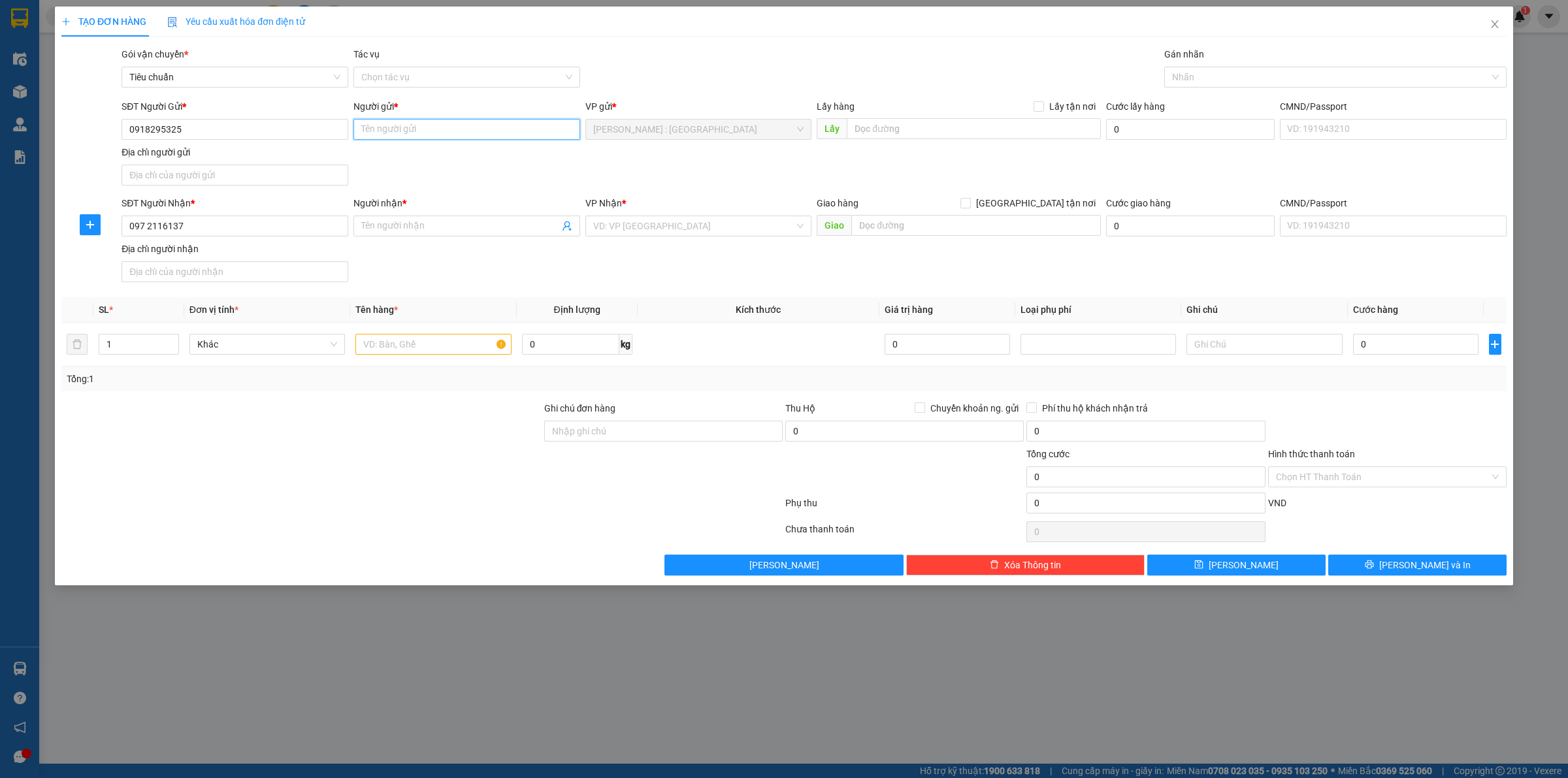
click at [518, 131] on input "Người gửi *" at bounding box center [466, 129] width 227 height 21
paste input "Đặng Thái Quế"
type input "Đặng Thái Quế"
click at [404, 232] on input "Người nhận *" at bounding box center [460, 226] width 198 height 14
paste input "Đặng Văn Thanh"
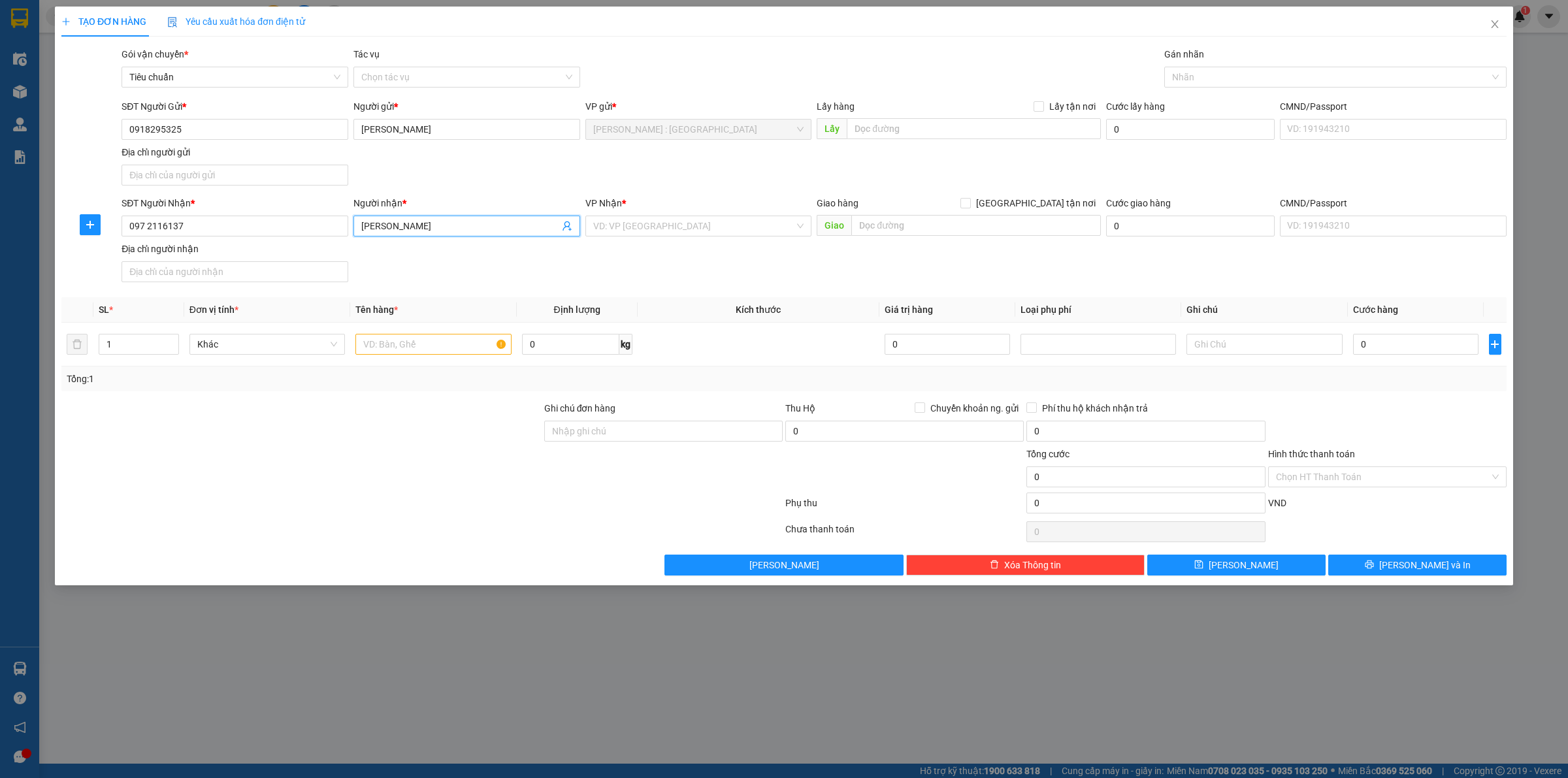
type input "Đặng Văn Thanh"
drag, startPoint x: 986, startPoint y: 136, endPoint x: 1011, endPoint y: 116, distance: 32.0
click at [988, 134] on input "text" at bounding box center [975, 128] width 255 height 21
paste input "404-B8 khu 5 tầng, phường 7, tp. Vũng Tàu"
type input "404-B8 khu 5 tầng, phường 7, tp. Vũng Tàu"
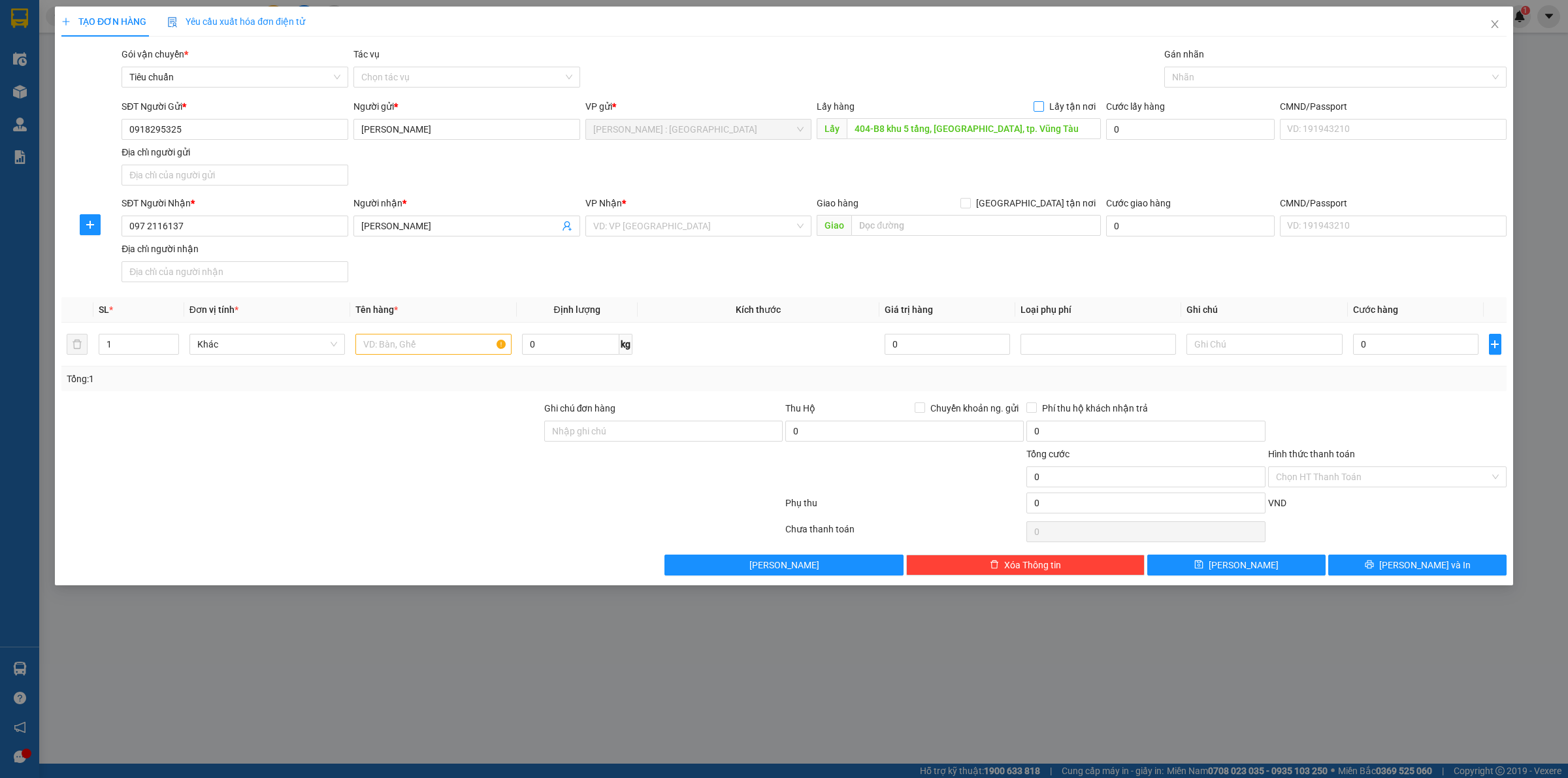
click at [1043, 106] on input "Lấy tận nơi" at bounding box center [1038, 105] width 9 height 9
checkbox input "true"
click at [876, 217] on input "text" at bounding box center [976, 225] width 250 height 21
paste input "Đ/C: QL1A TIRN ĐIỀN, NGHI XUÂN (Tổ DP Giang Thuỷ, Thị trấn Tiên Điền, Nghi Xuân…"
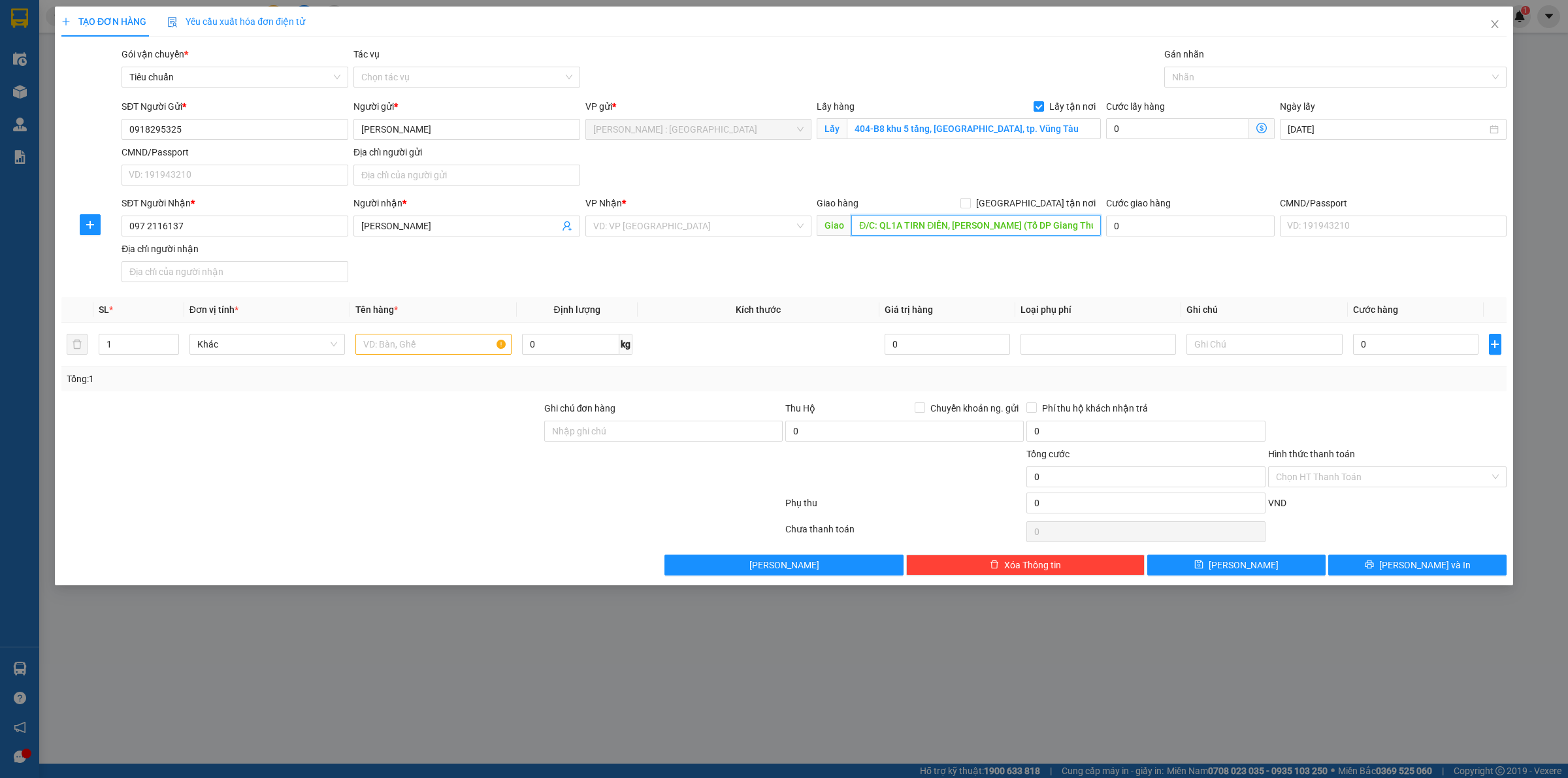
scroll to position [0, 158]
type input "Đ/C: QL1A TIRN ĐIỀN, NGHI XUÂN (Tổ DP Giang Thuỷ, Thị trấn Tiên Điền, Nghi Xuân…"
click at [969, 204] on input "[GEOGRAPHIC_DATA] tận nơi" at bounding box center [964, 202] width 9 height 9
checkbox input "true"
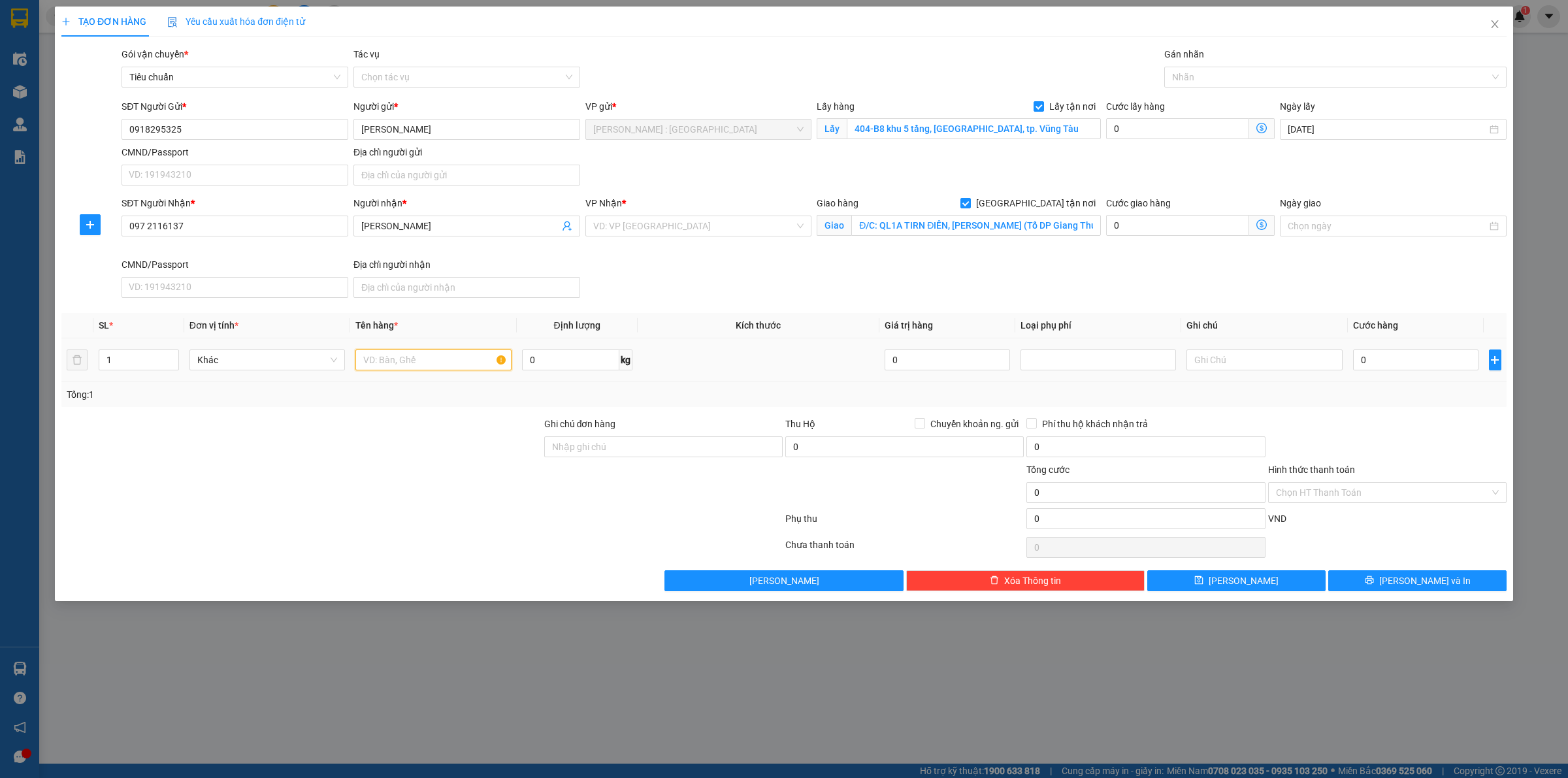
click at [456, 361] on input "text" at bounding box center [433, 360] width 155 height 21
paste input "1 xe Wave"
type input "1 xe Wave an toàn"
click at [1377, 358] on input "0" at bounding box center [1415, 360] width 126 height 21
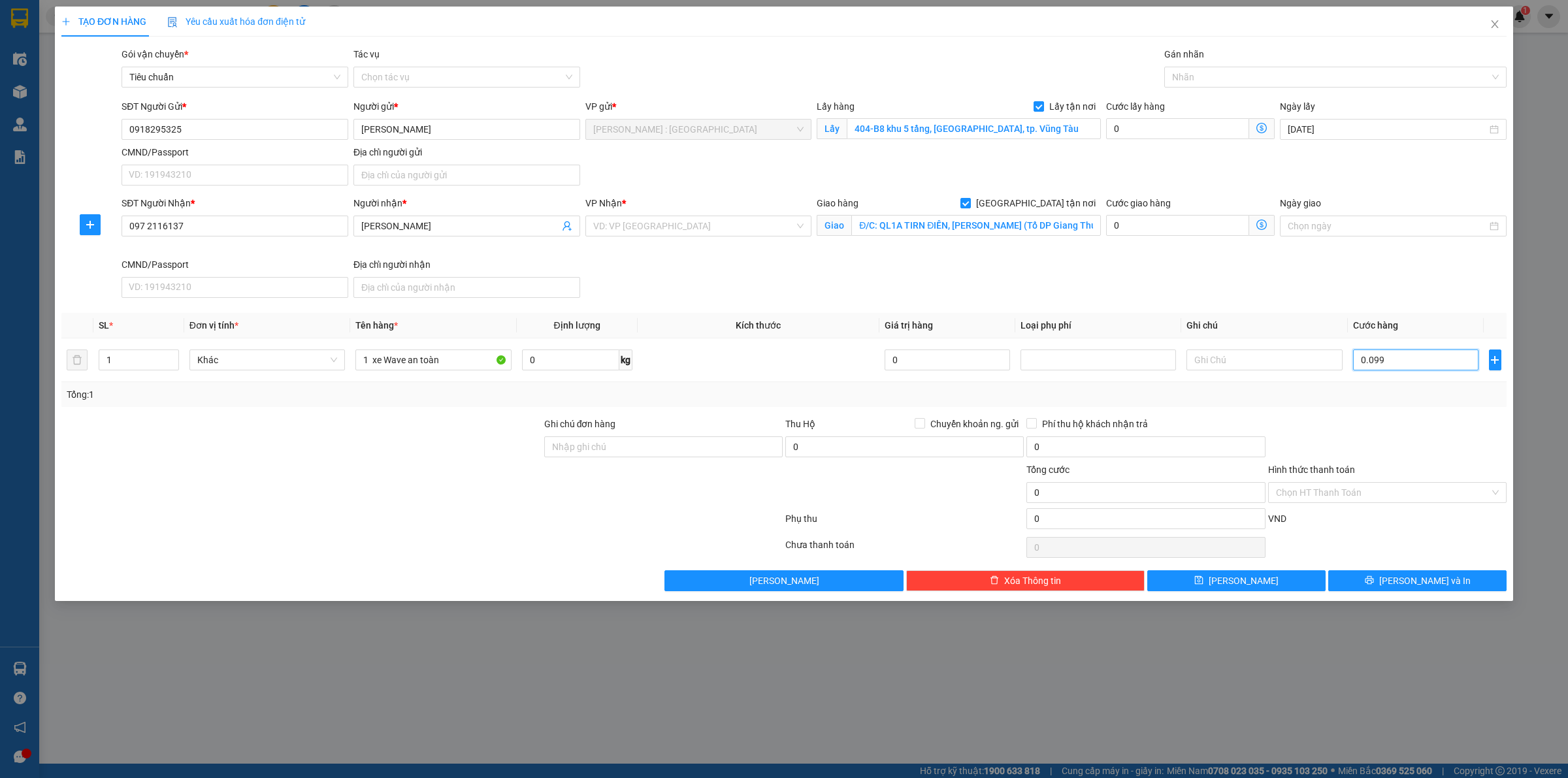
type input "0.099"
type input "99"
type input "009"
type input "9"
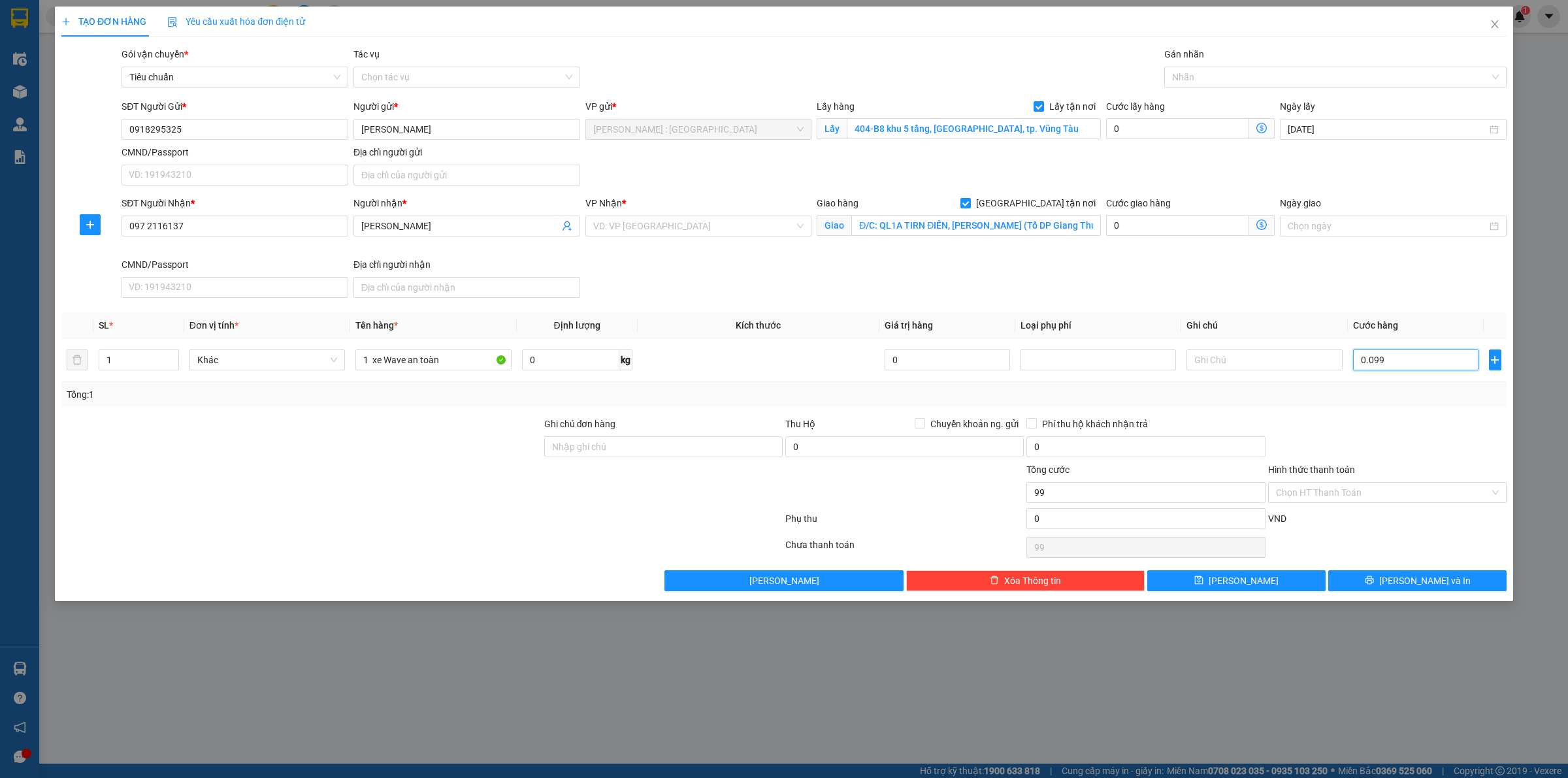
type input "9"
type input "00"
type input "0"
type input "0.099"
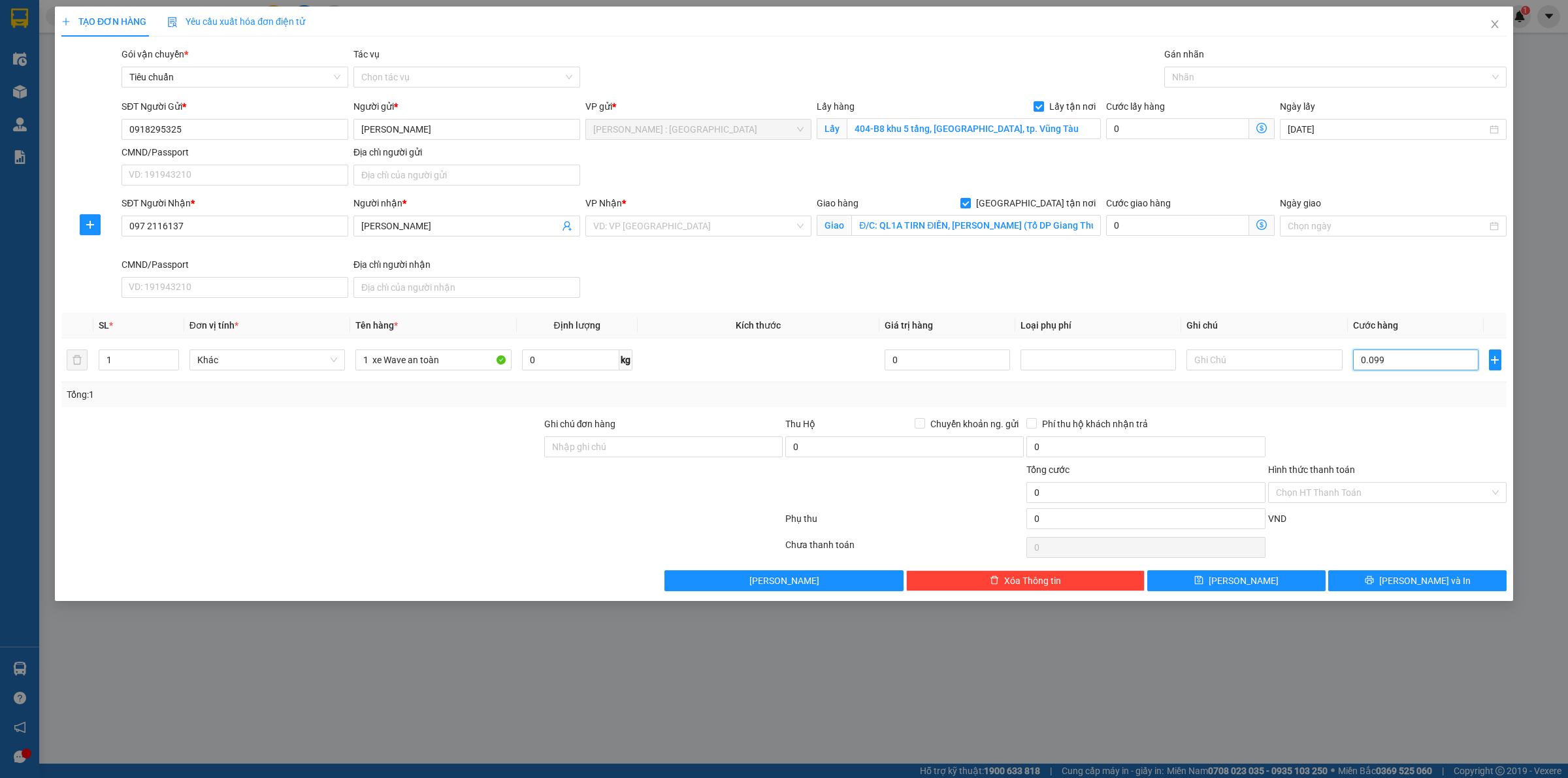
type input "99"
type input "009"
type input "9"
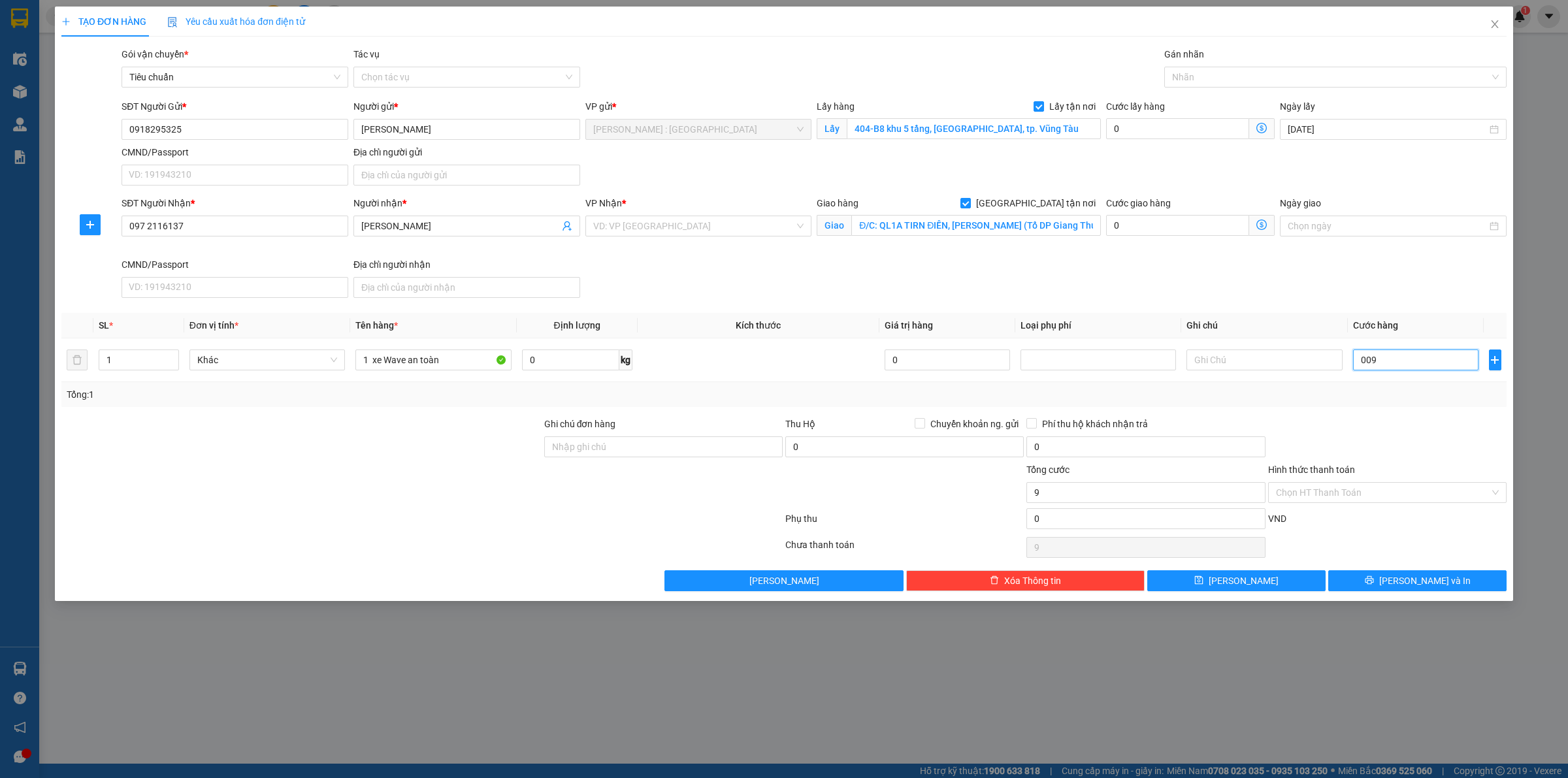
type input "00.092"
type input "92"
type input "0.000.920"
type input "920"
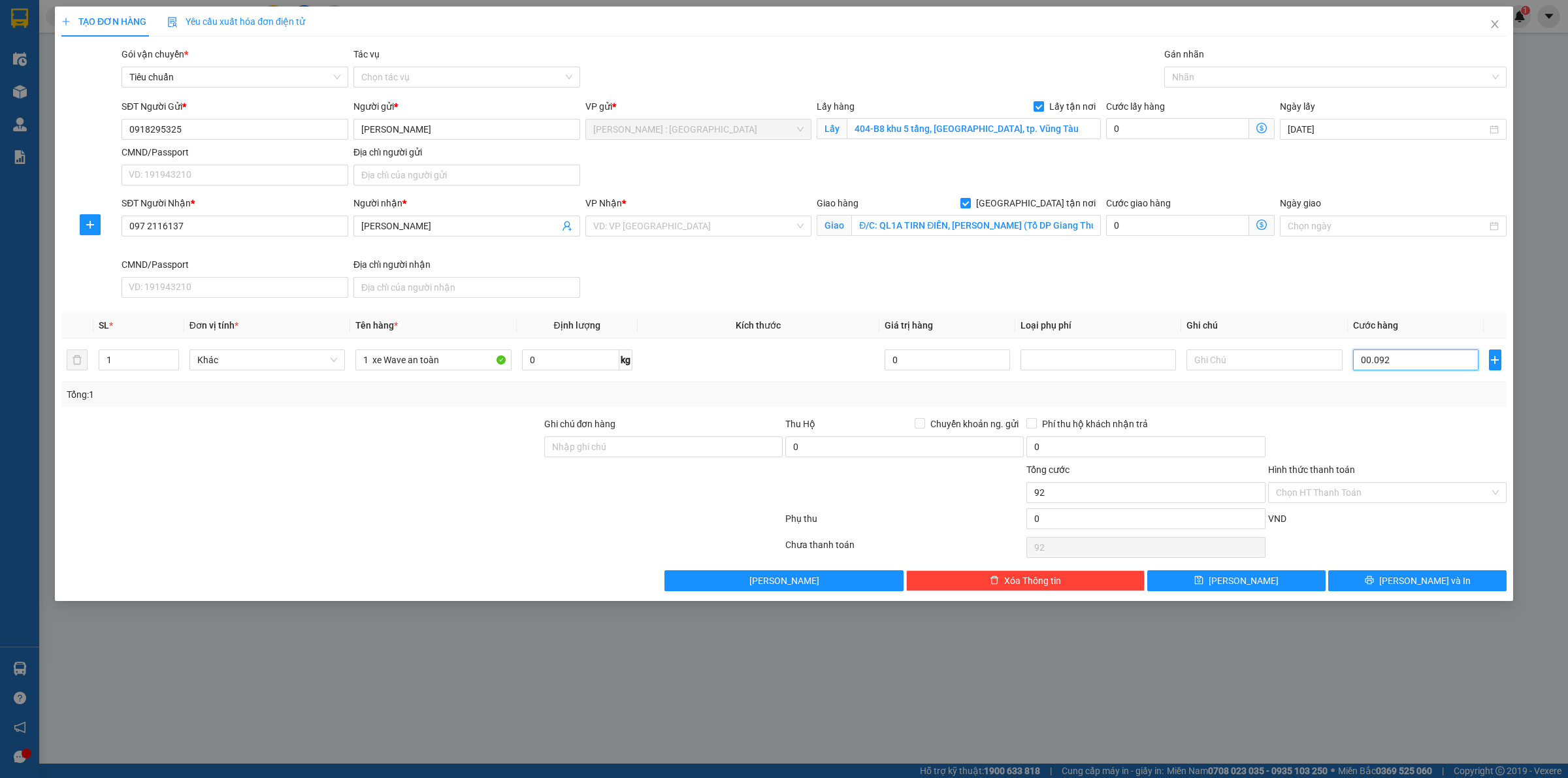
type input "920"
click at [1392, 395] on div "Tổng: 1" at bounding box center [784, 394] width 1435 height 14
type input "920.000"
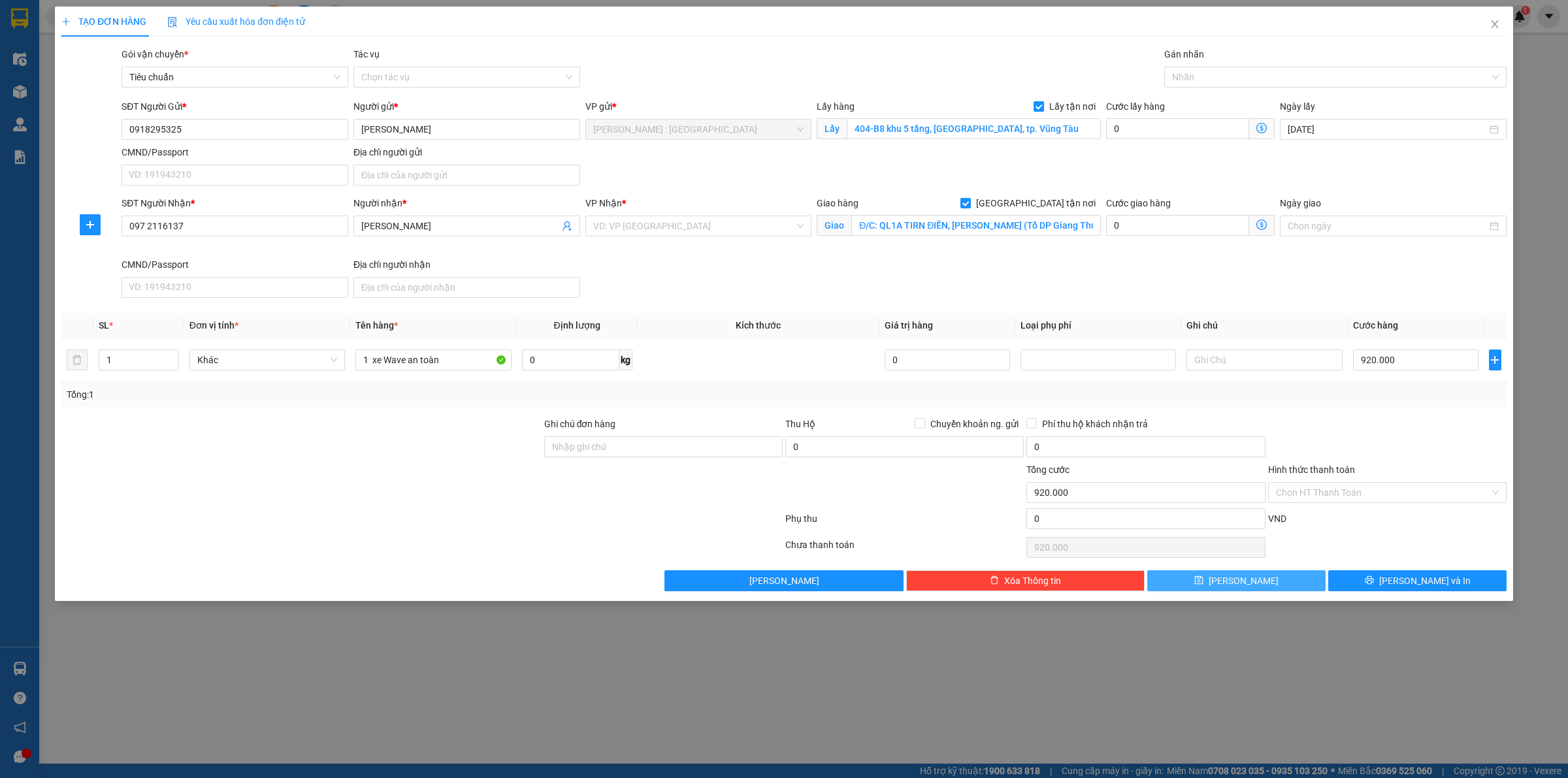
click at [1239, 586] on span "Lưu" at bounding box center [1243, 581] width 70 height 14
click at [148, 229] on input "097 2116137" at bounding box center [234, 226] width 227 height 21
type input "0972116137"
click at [1069, 225] on input "Đ/C: QL1A TIRN ĐIỀN, NGHI XUÂN (Tổ DP Giang Thuỷ, Thị trấn Tiên Điền, Nghi Xuân…" at bounding box center [976, 225] width 250 height 21
click at [1071, 225] on input "Đ/C: QL1A TIRN ĐIỀN, NGHI XUÂN (Tổ DP Giang Thuỷ, Thị trấn Tiên Điền, Nghi Xuân…" at bounding box center [976, 225] width 250 height 21
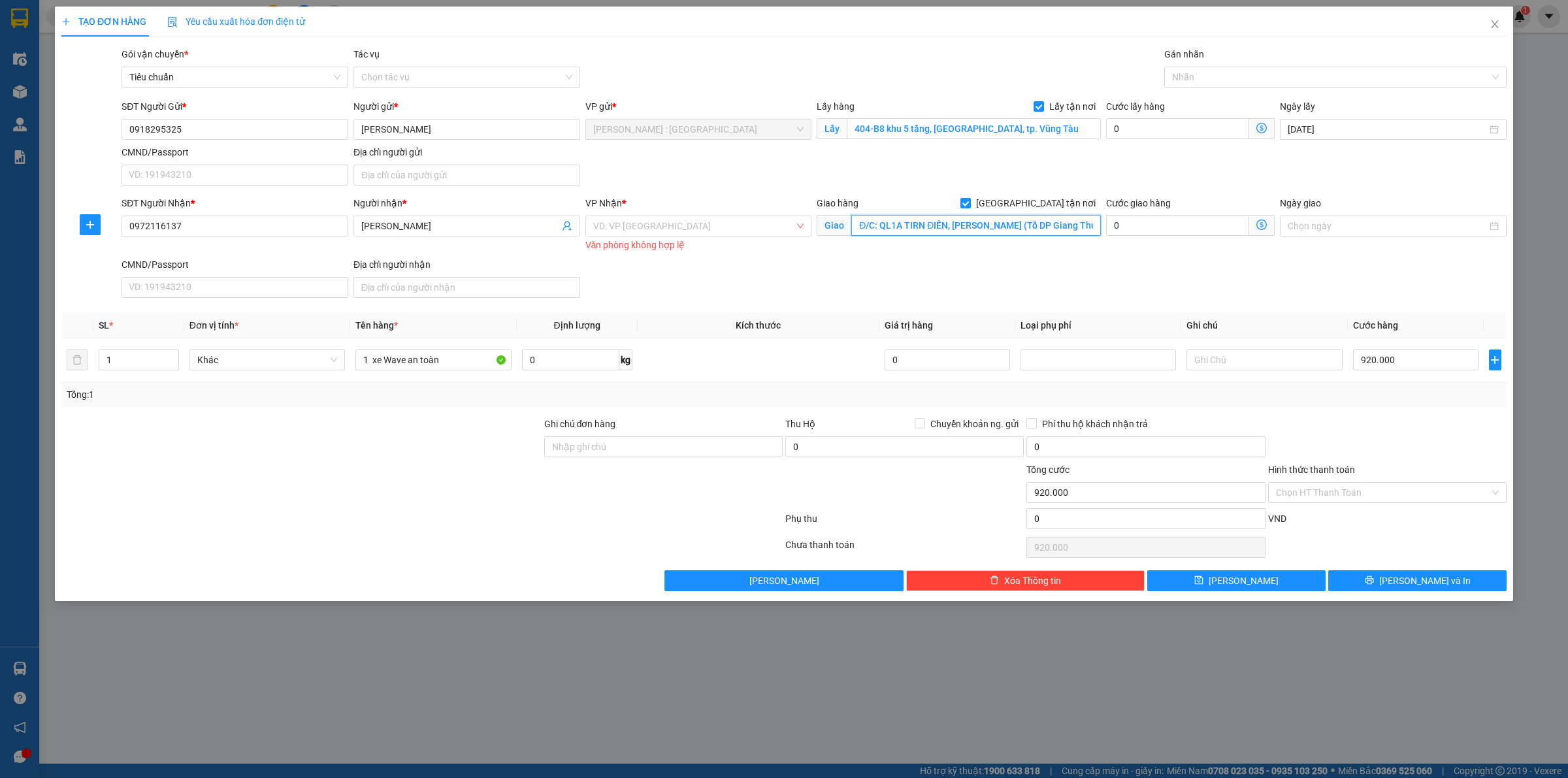
click at [1078, 227] on input "Đ/C: QL1A TIRN ĐIỀN, NGHI XUÂN (Tổ DP Giang Thuỷ, Thị trấn Tiên Điền, Nghi Xuân…" at bounding box center [976, 225] width 250 height 21
drag, startPoint x: 1078, startPoint y: 227, endPoint x: 1131, endPoint y: 227, distance: 53.0
click at [1131, 227] on div "SĐT Người Nhận * 0972116137 Người nhận * Đặng Văn Thanh VP Nhận * VD: VP Sài Gò…" at bounding box center [814, 249] width 1390 height 107
click at [1034, 200] on label "[GEOGRAPHIC_DATA] tận nơi" at bounding box center [1030, 203] width 141 height 14
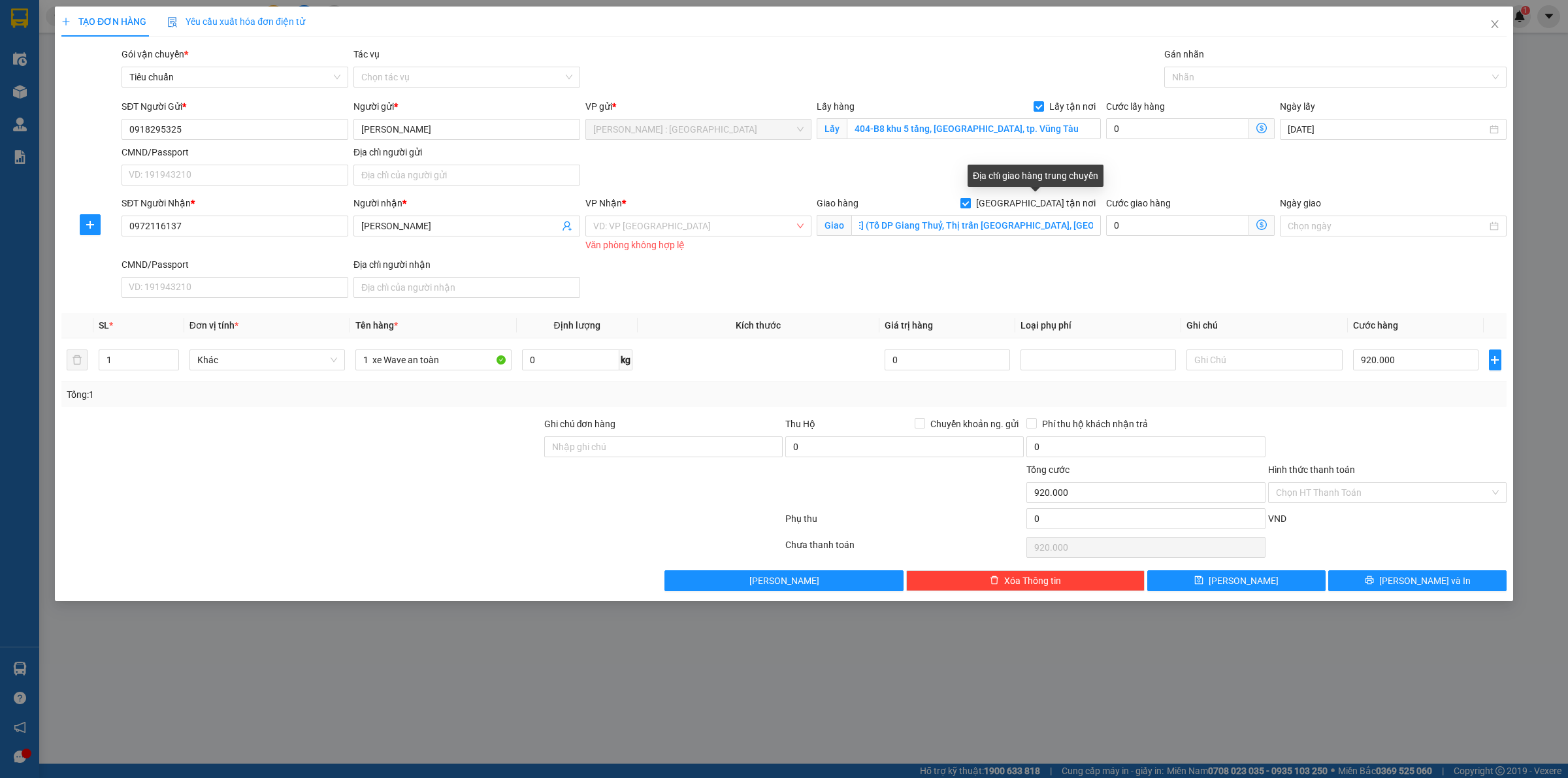
scroll to position [0, 0]
click at [969, 202] on input "[GEOGRAPHIC_DATA] tận nơi" at bounding box center [964, 202] width 9 height 9
checkbox input "false"
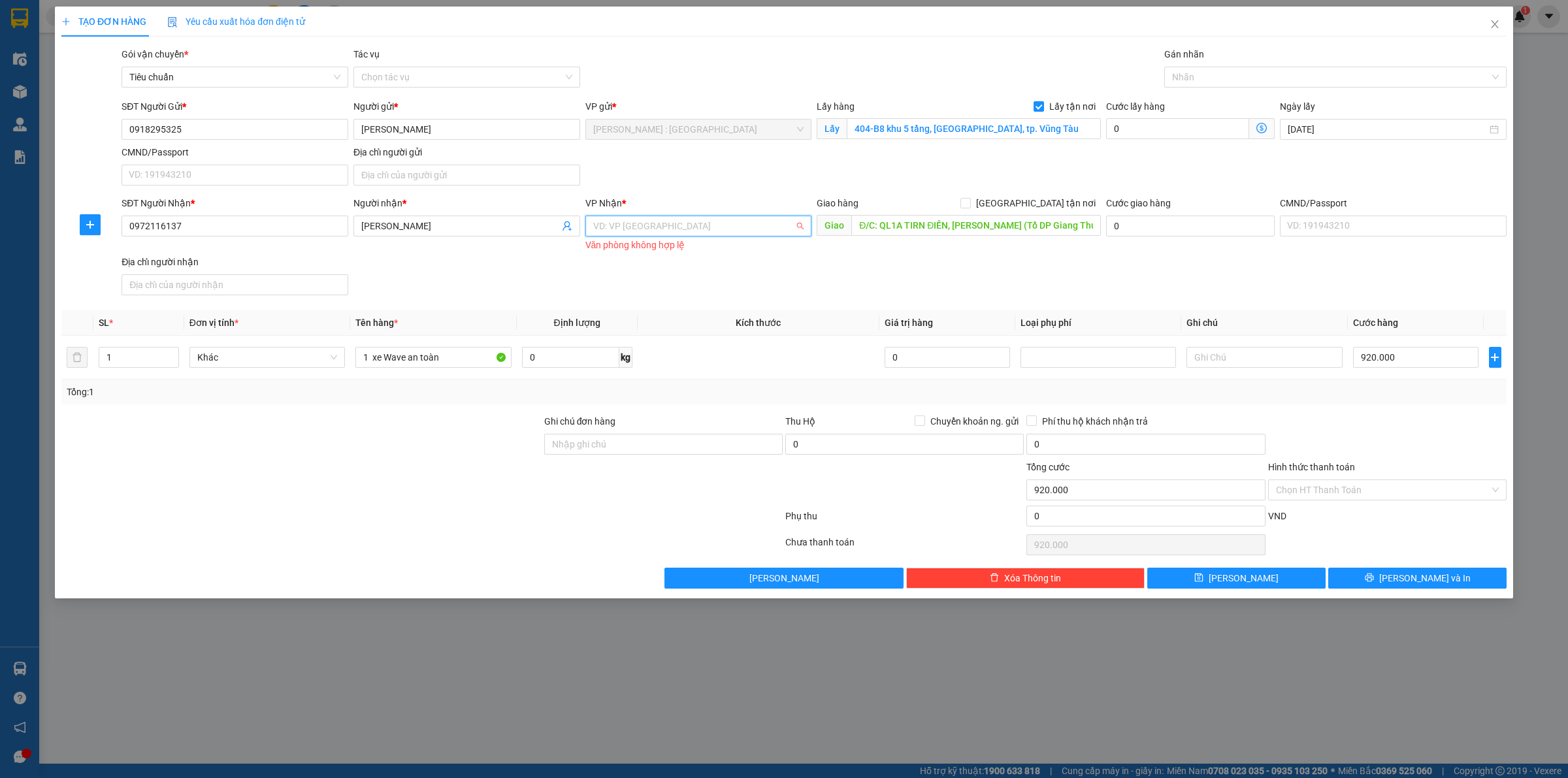
click at [695, 232] on input "search" at bounding box center [695, 226] width 202 height 19
type input "hà ti"
click at [650, 247] on div "Hà Tĩnh" at bounding box center [699, 252] width 211 height 14
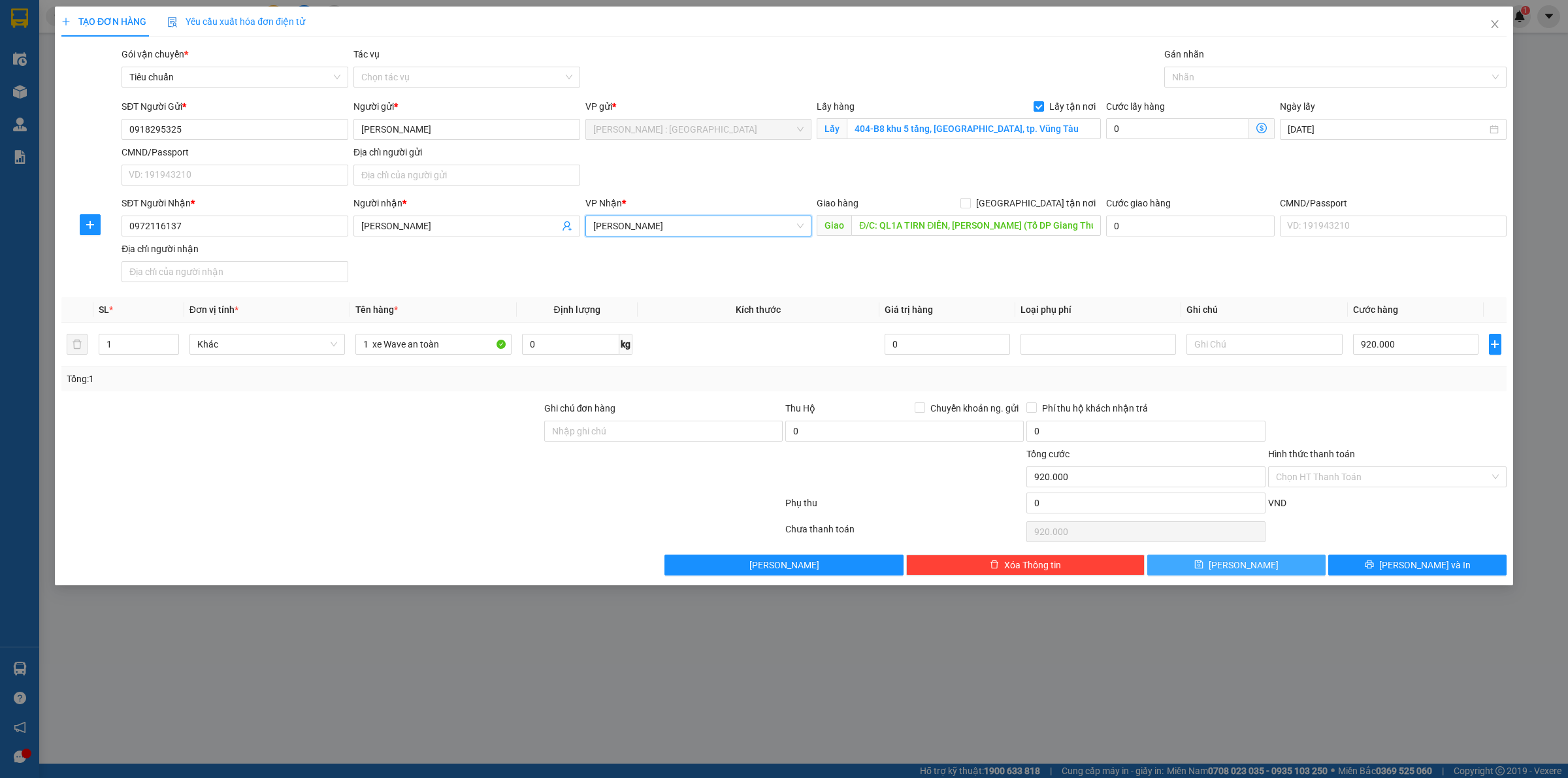
click at [1261, 570] on button "Lưu" at bounding box center [1237, 565] width 179 height 21
checkbox input "false"
type input "0"
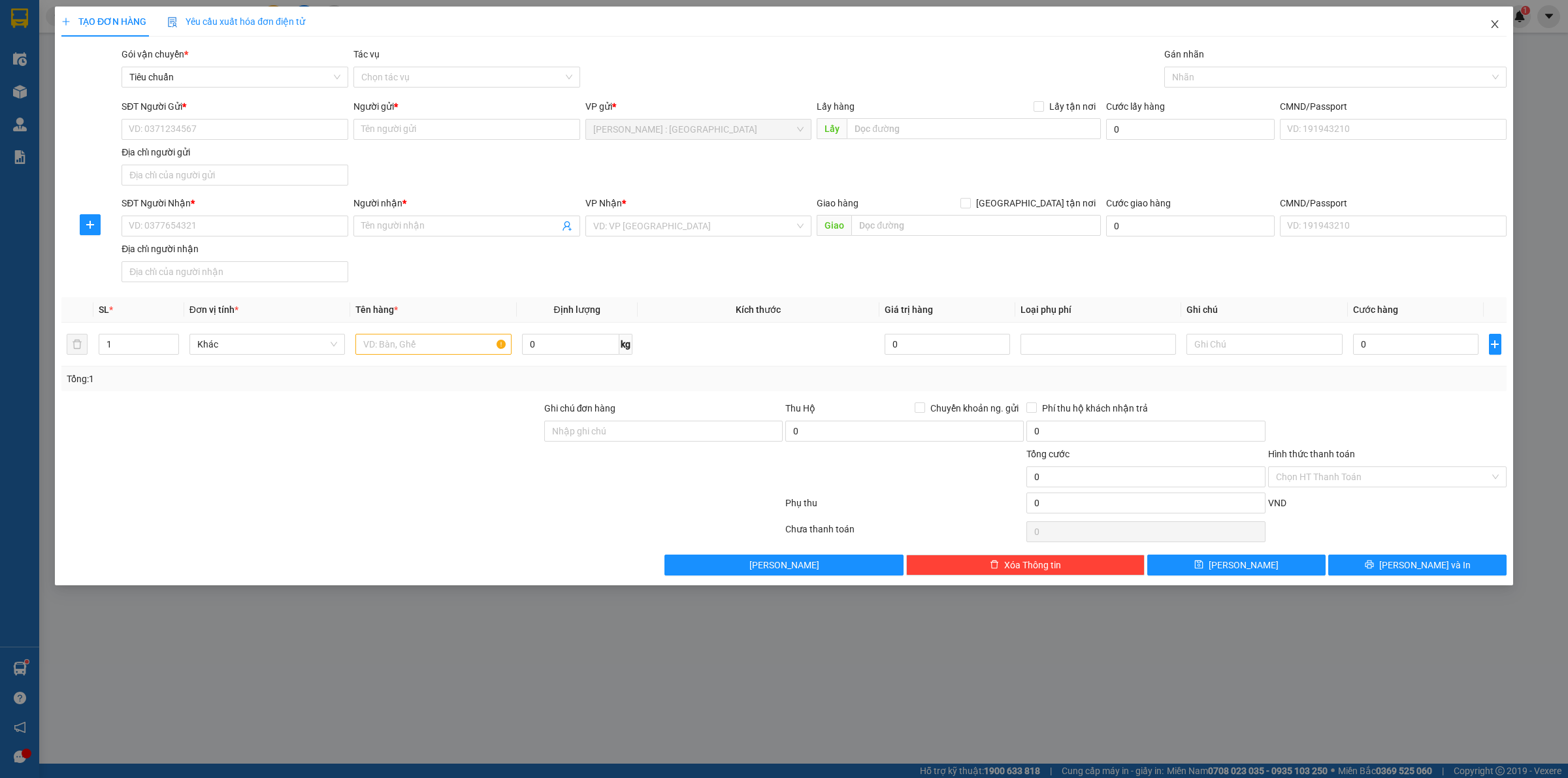
click at [1497, 24] on icon "close" at bounding box center [1495, 24] width 10 height 10
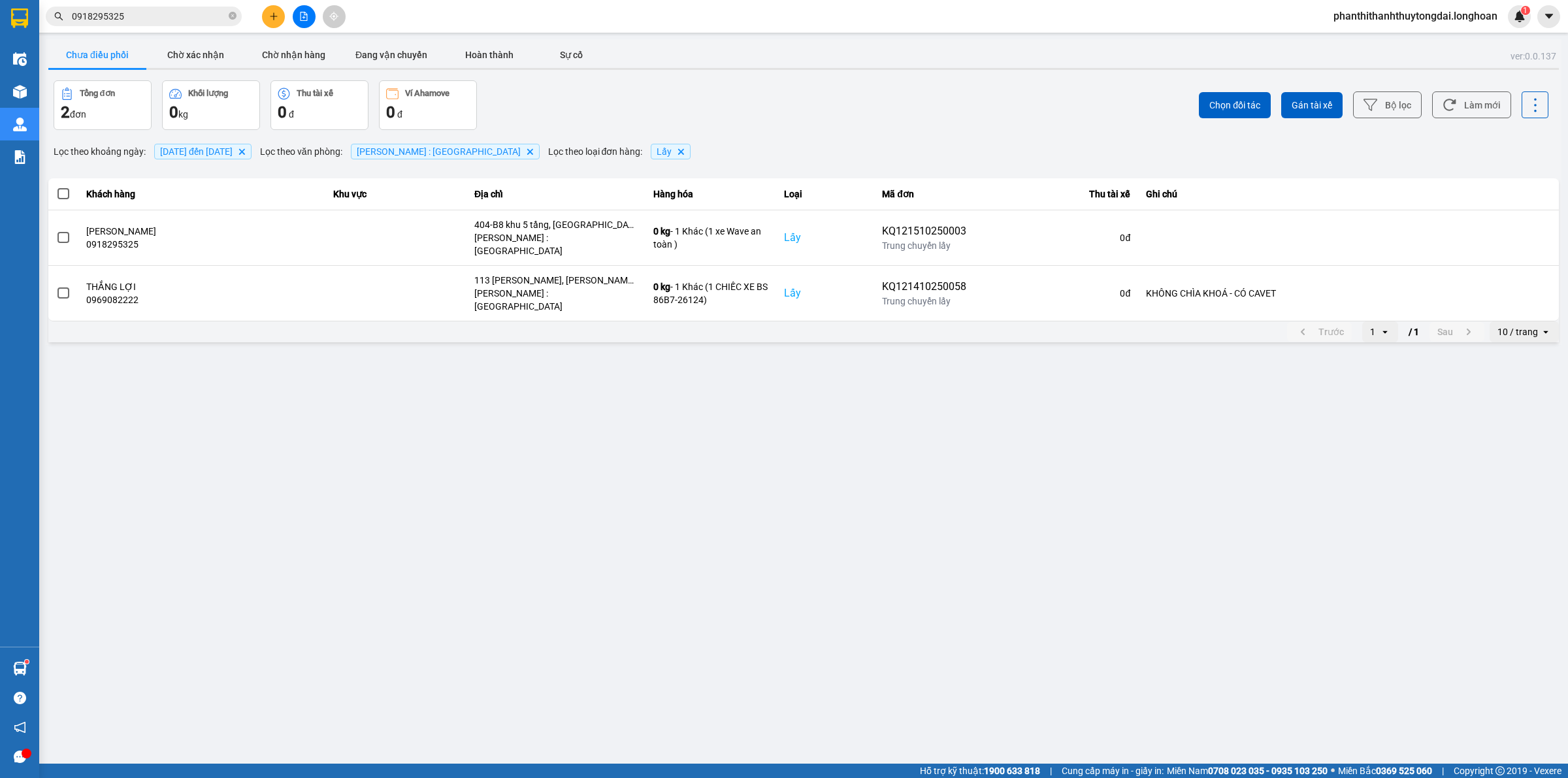
click at [191, 21] on input "0918295325" at bounding box center [148, 16] width 154 height 14
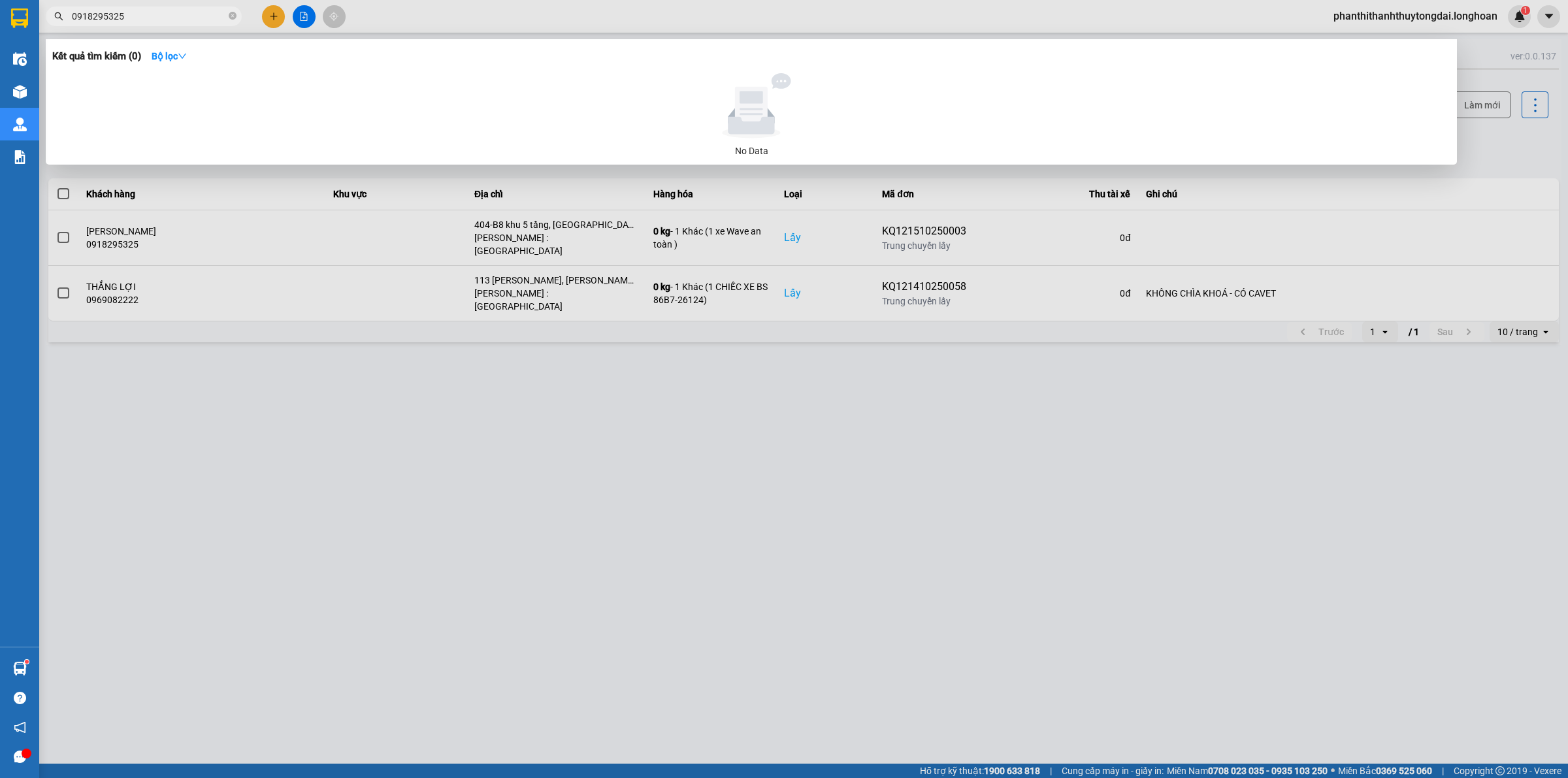
click at [191, 21] on input "0918295325" at bounding box center [148, 16] width 154 height 14
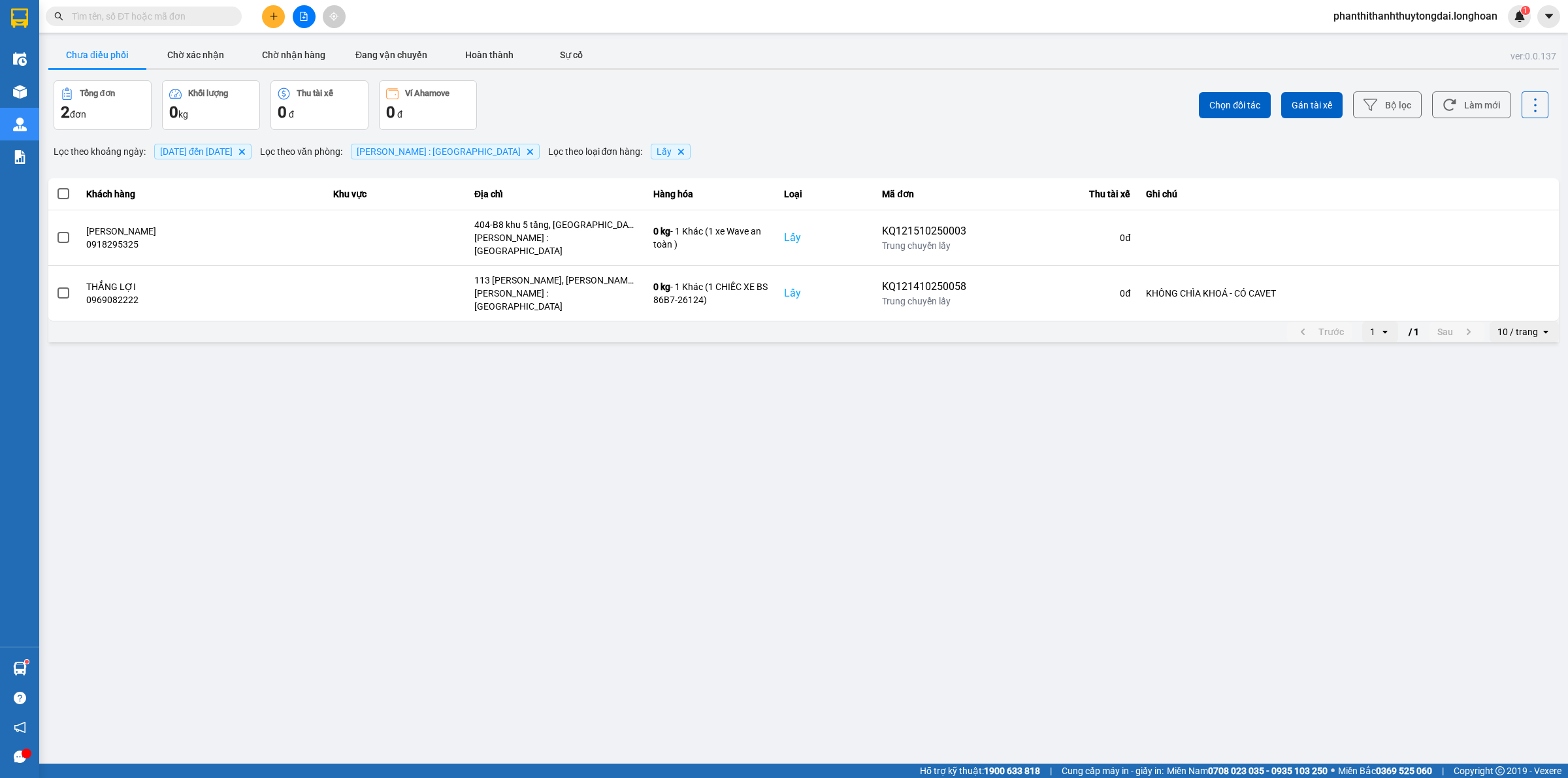
click at [188, 18] on input "text" at bounding box center [148, 16] width 154 height 14
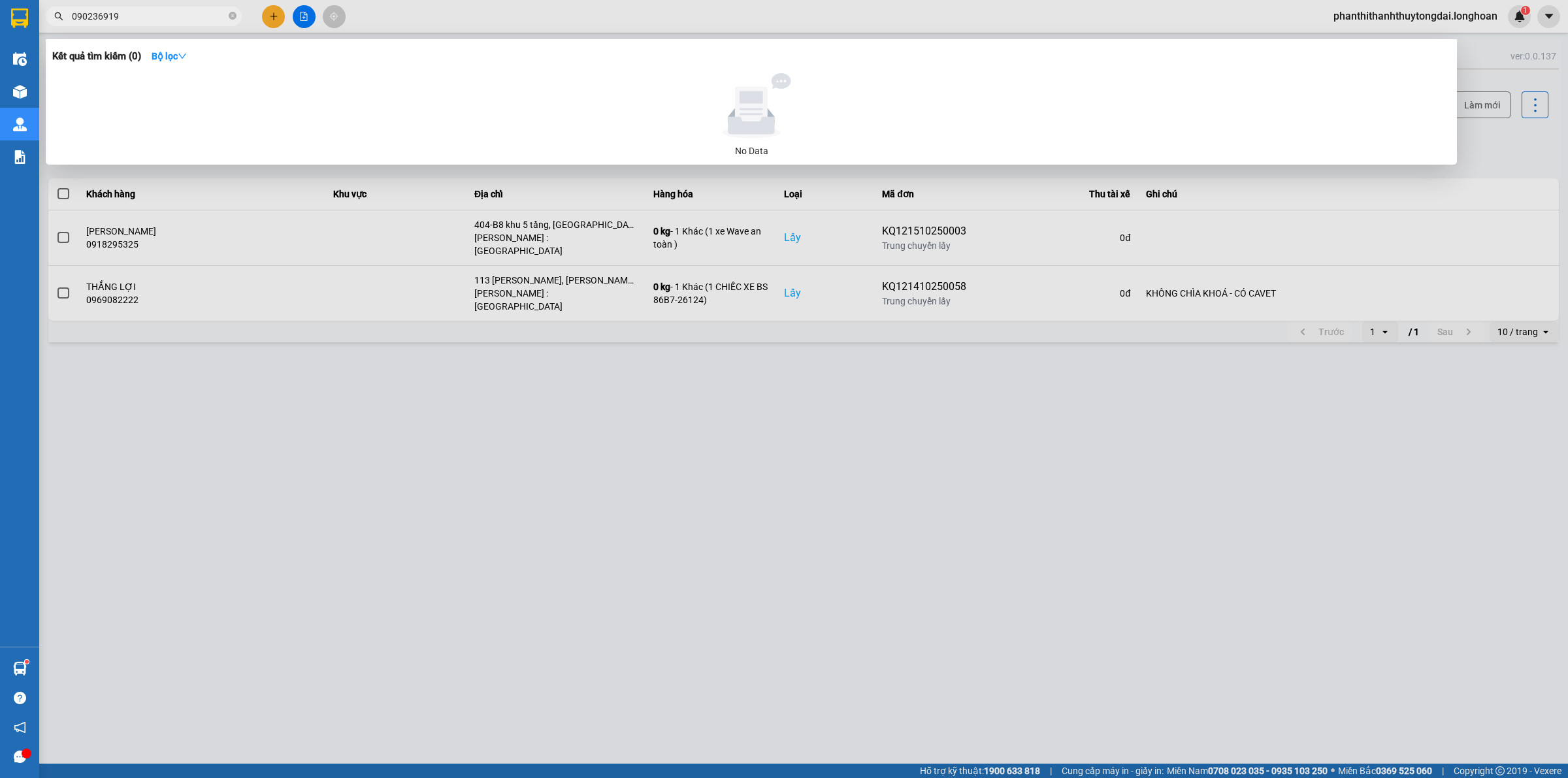
click at [106, 19] on input "090236919" at bounding box center [148, 16] width 154 height 14
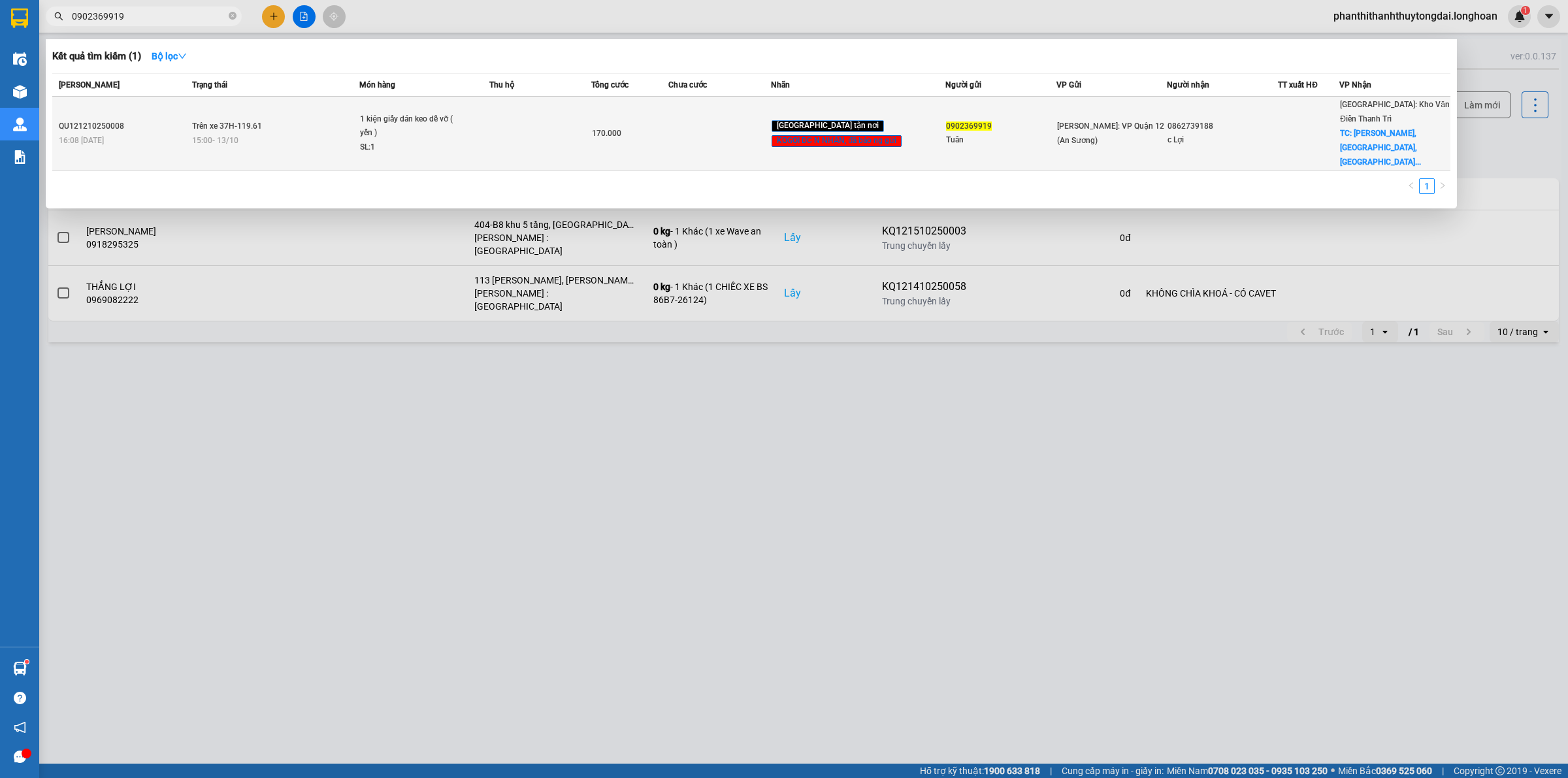
type input "0902369919"
click at [534, 145] on td at bounding box center [541, 134] width 103 height 74
click at [530, 134] on td at bounding box center [541, 134] width 103 height 74
click at [536, 125] on td at bounding box center [541, 134] width 103 height 74
drag, startPoint x: 770, startPoint y: 124, endPoint x: 785, endPoint y: 124, distance: 15.0
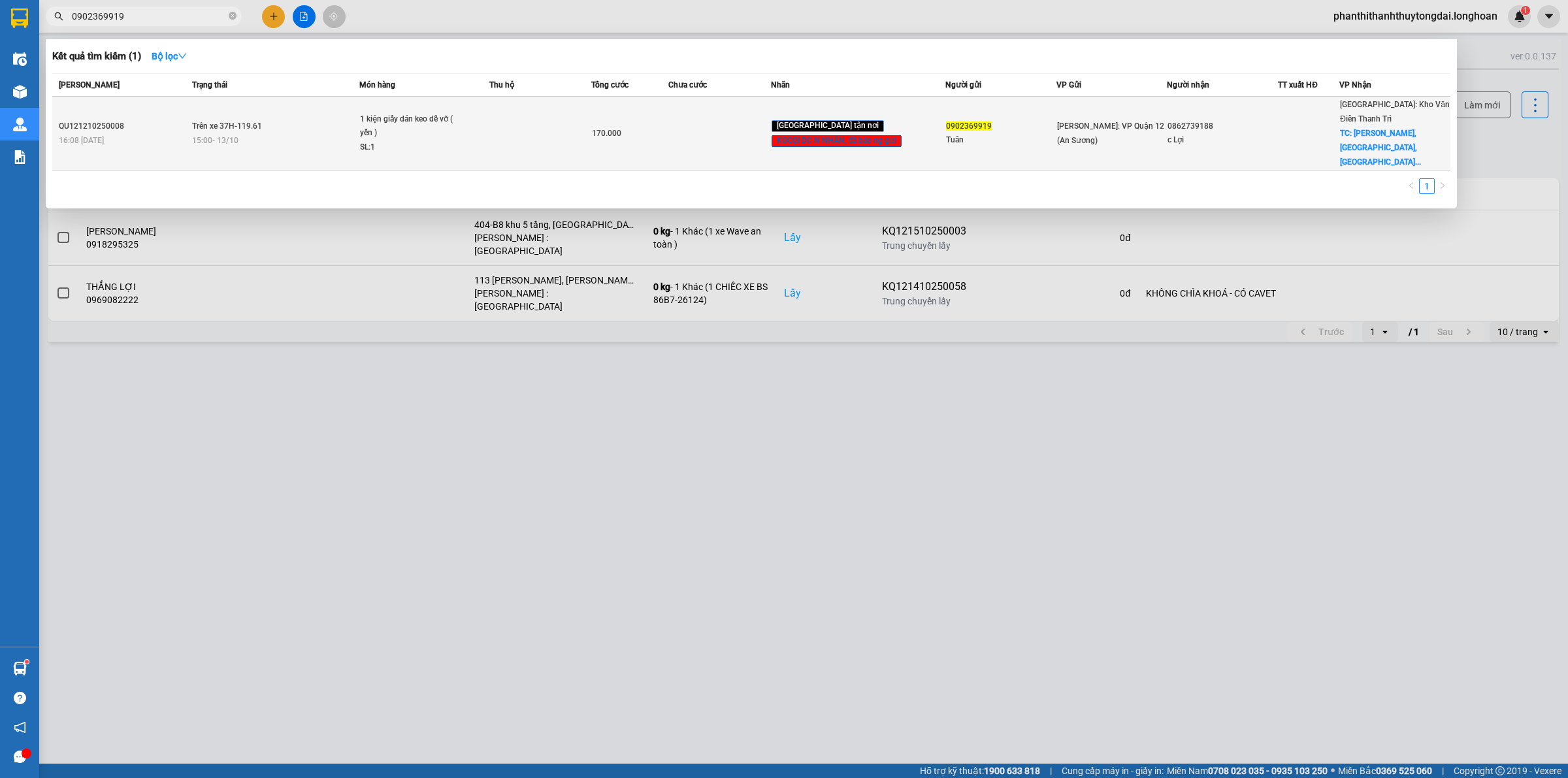
click at [776, 124] on tr "QU121210250008 16:08 - 12/10 Trên xe 37H-119.61 15:00 - 13/10 1 kiện giấy dán k…" at bounding box center [751, 134] width 1399 height 74
drag, startPoint x: 865, startPoint y: 124, endPoint x: 876, endPoint y: 124, distance: 11.0
click at [873, 133] on span "KOGỌI DC N NHẬN, đã báo ng gửi" at bounding box center [837, 140] width 132 height 13
click at [960, 133] on div "Tuân" at bounding box center [1001, 140] width 110 height 13
click at [1068, 127] on span "Hồ Chí Minh: VP Quận 12 (An Sương)" at bounding box center [1110, 133] width 107 height 24
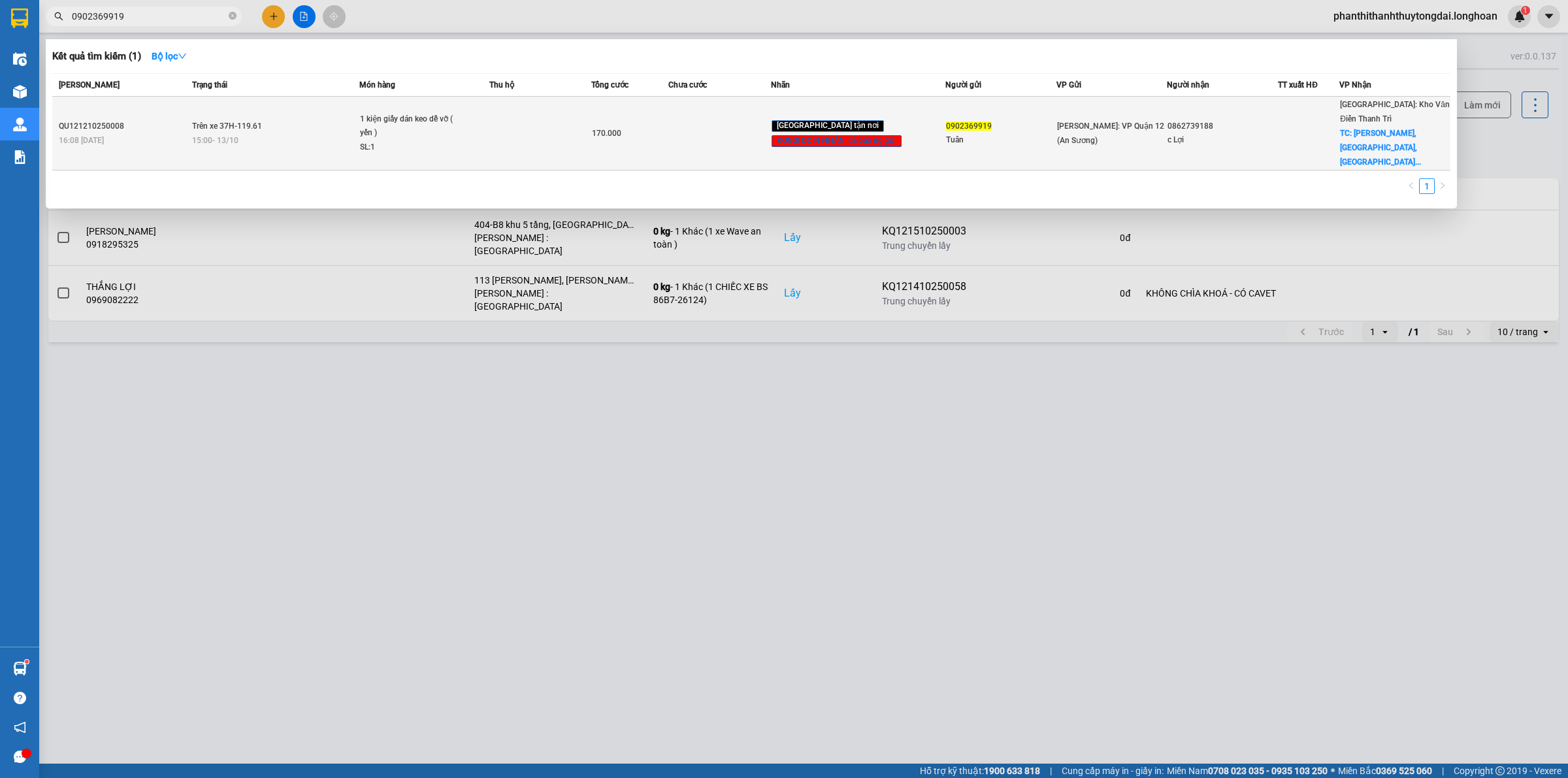
drag, startPoint x: 1202, startPoint y: 113, endPoint x: 1269, endPoint y: 116, distance: 67.1
click at [1203, 120] on div "0862739188" at bounding box center [1222, 126] width 110 height 13
click at [1388, 129] on span "TC: Hán Lý, Ninh Giang, Hải Dư..." at bounding box center [1381, 148] width 81 height 38
click at [1389, 129] on span "TC: Hán Lý, Ninh Giang, Hải Dư..." at bounding box center [1381, 148] width 81 height 38
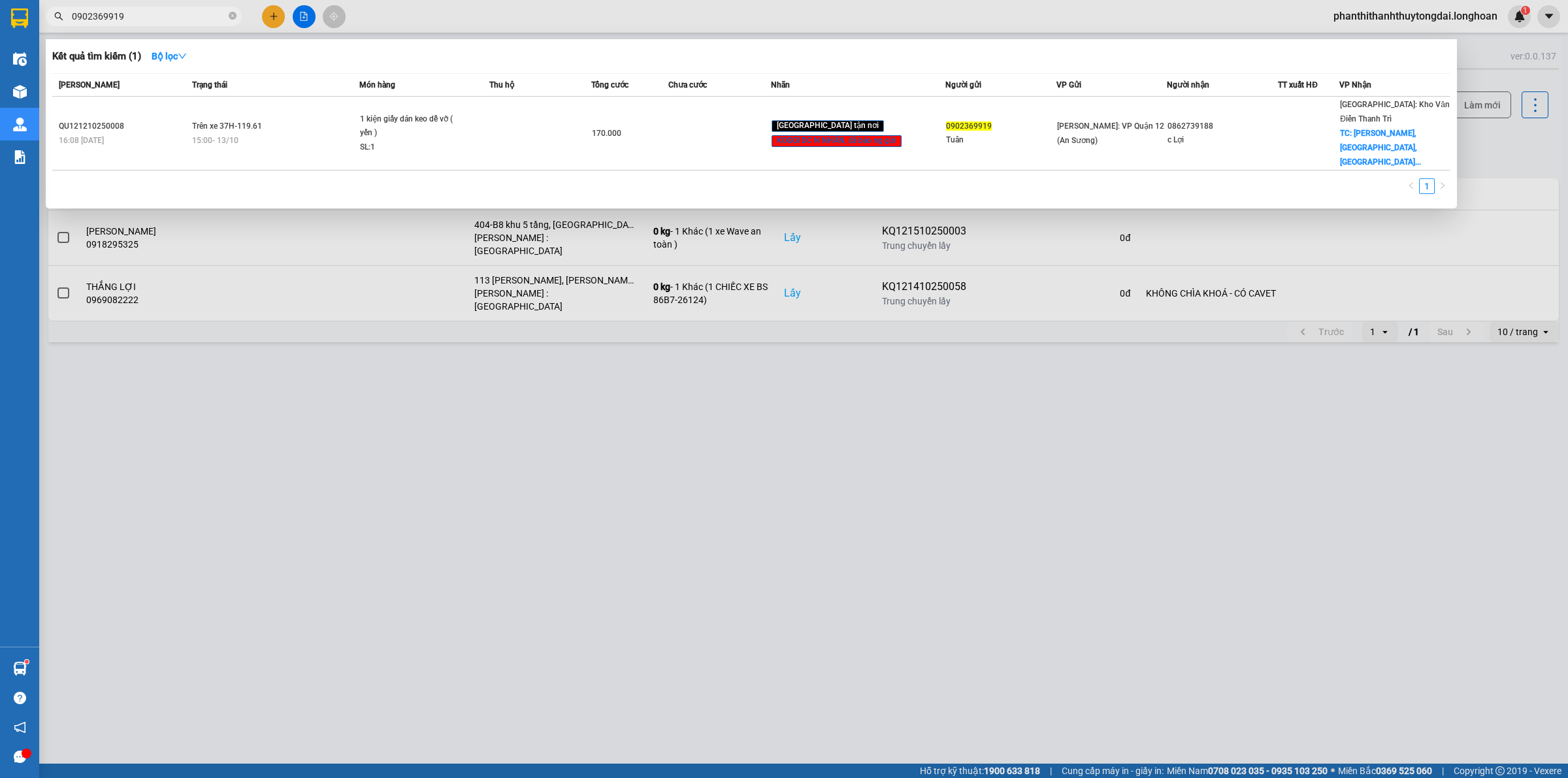
click at [871, 377] on div at bounding box center [784, 389] width 1568 height 778
click at [180, 16] on input "0902369919" at bounding box center [148, 16] width 154 height 14
click at [1004, 452] on div at bounding box center [784, 389] width 1568 height 778
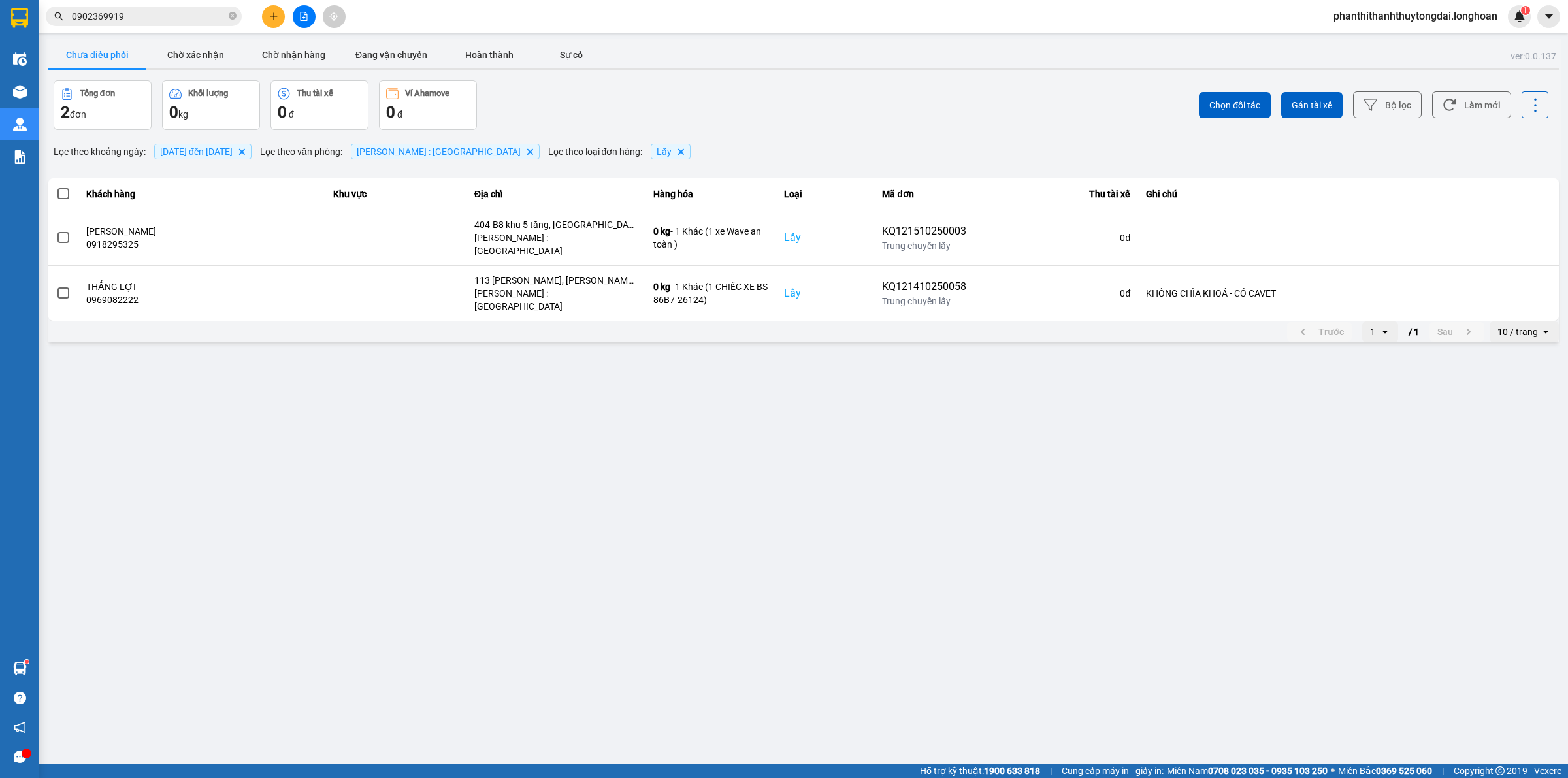
click at [201, 22] on input "0902369919" at bounding box center [148, 16] width 154 height 14
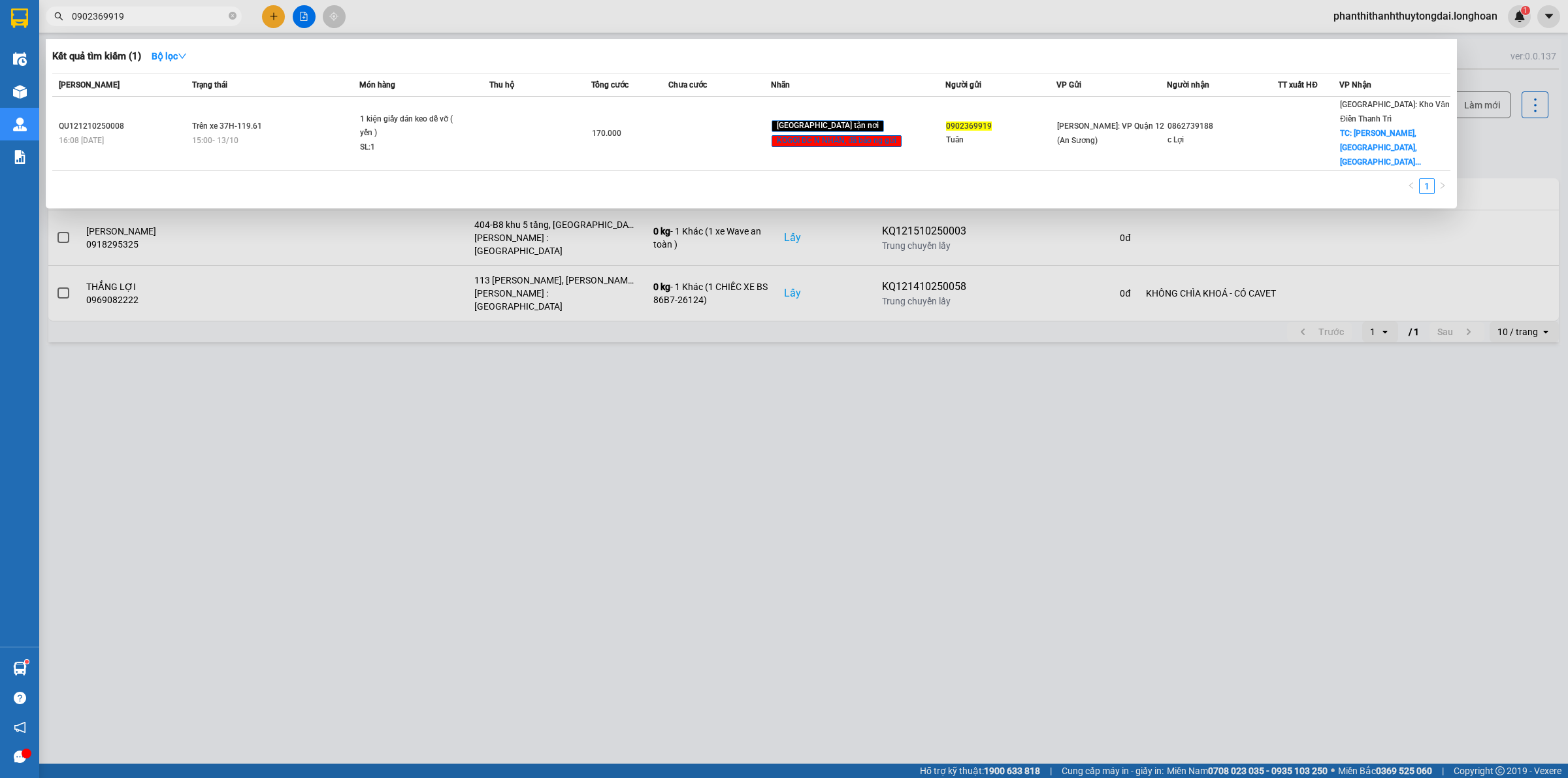
click at [971, 458] on div at bounding box center [784, 389] width 1568 height 778
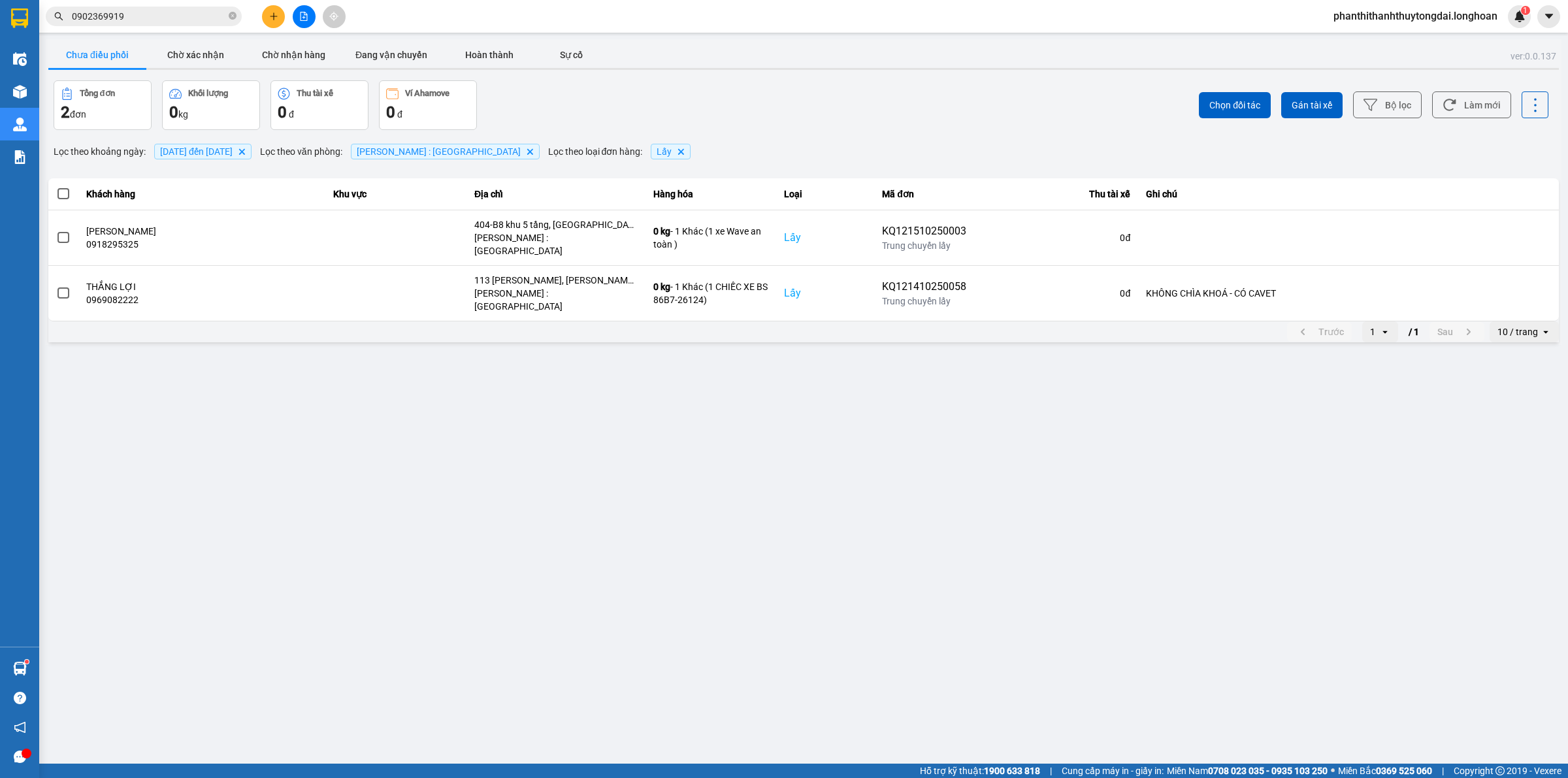
click at [206, 17] on input "0902369919" at bounding box center [148, 16] width 154 height 14
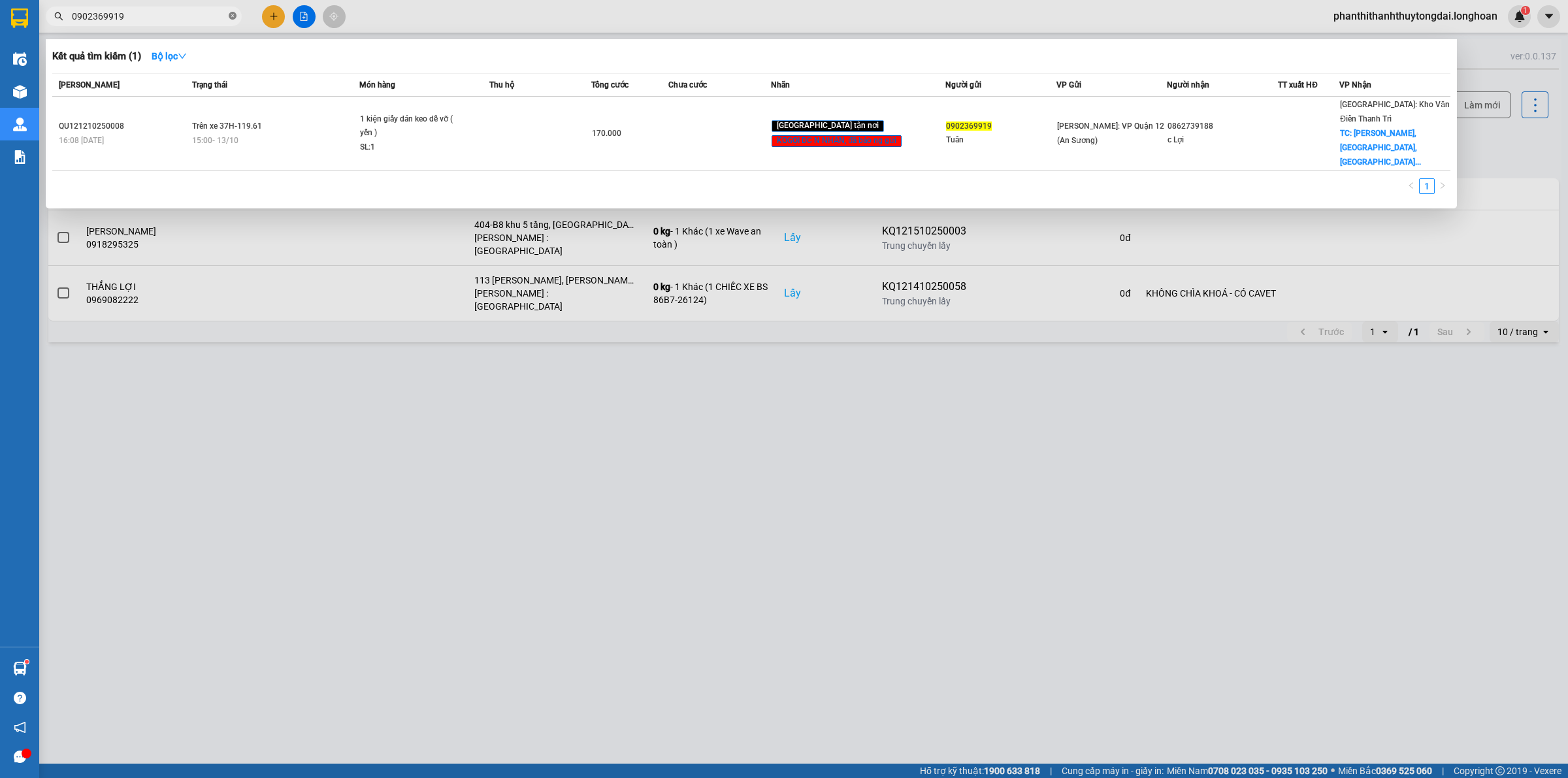
click at [232, 17] on icon "close-circle" at bounding box center [232, 15] width 8 height 8
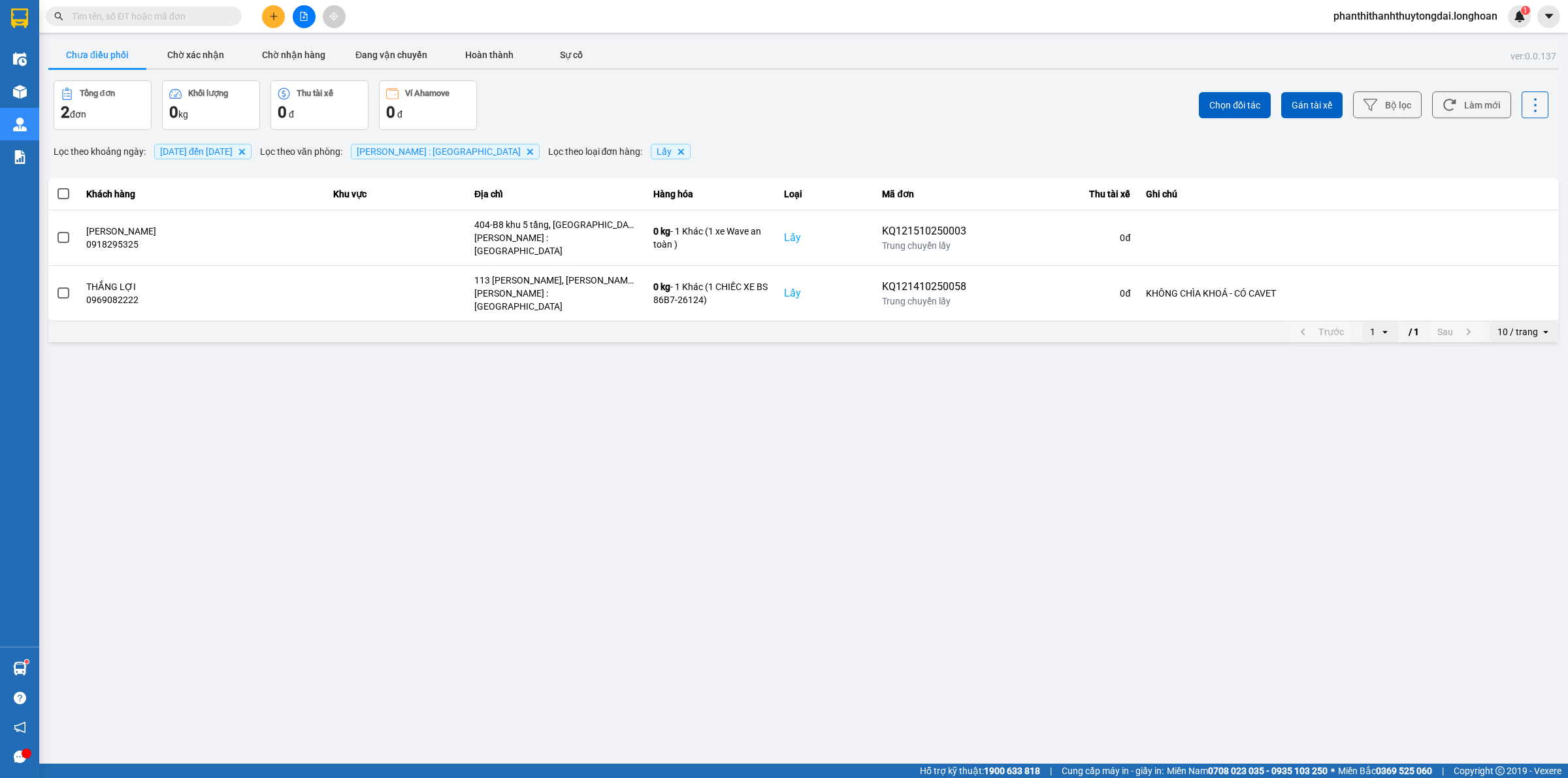
click at [214, 19] on input "text" at bounding box center [148, 16] width 154 height 14
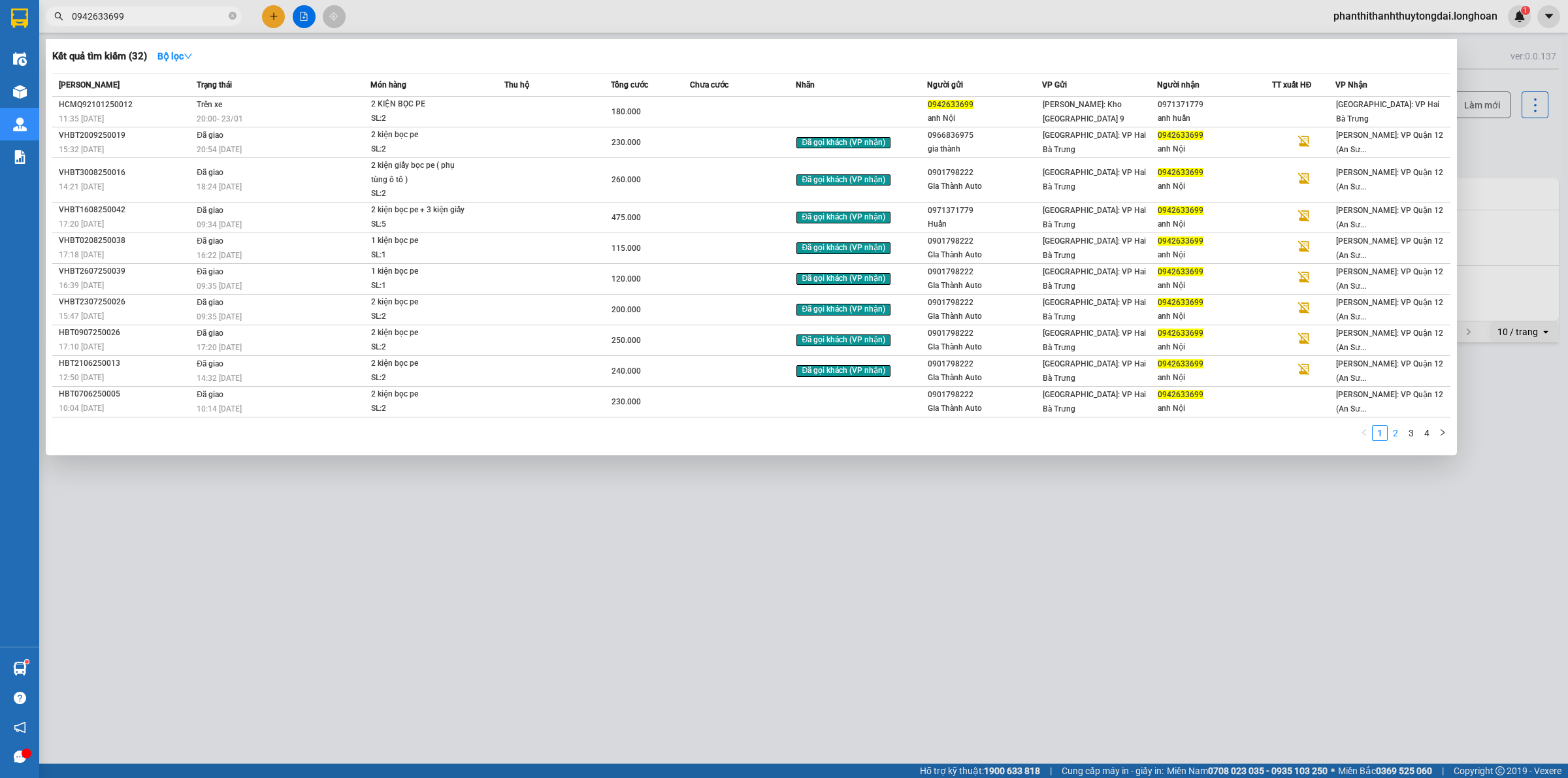
type input "0942633699"
click at [1399, 432] on link "2" at bounding box center [1395, 432] width 14 height 14
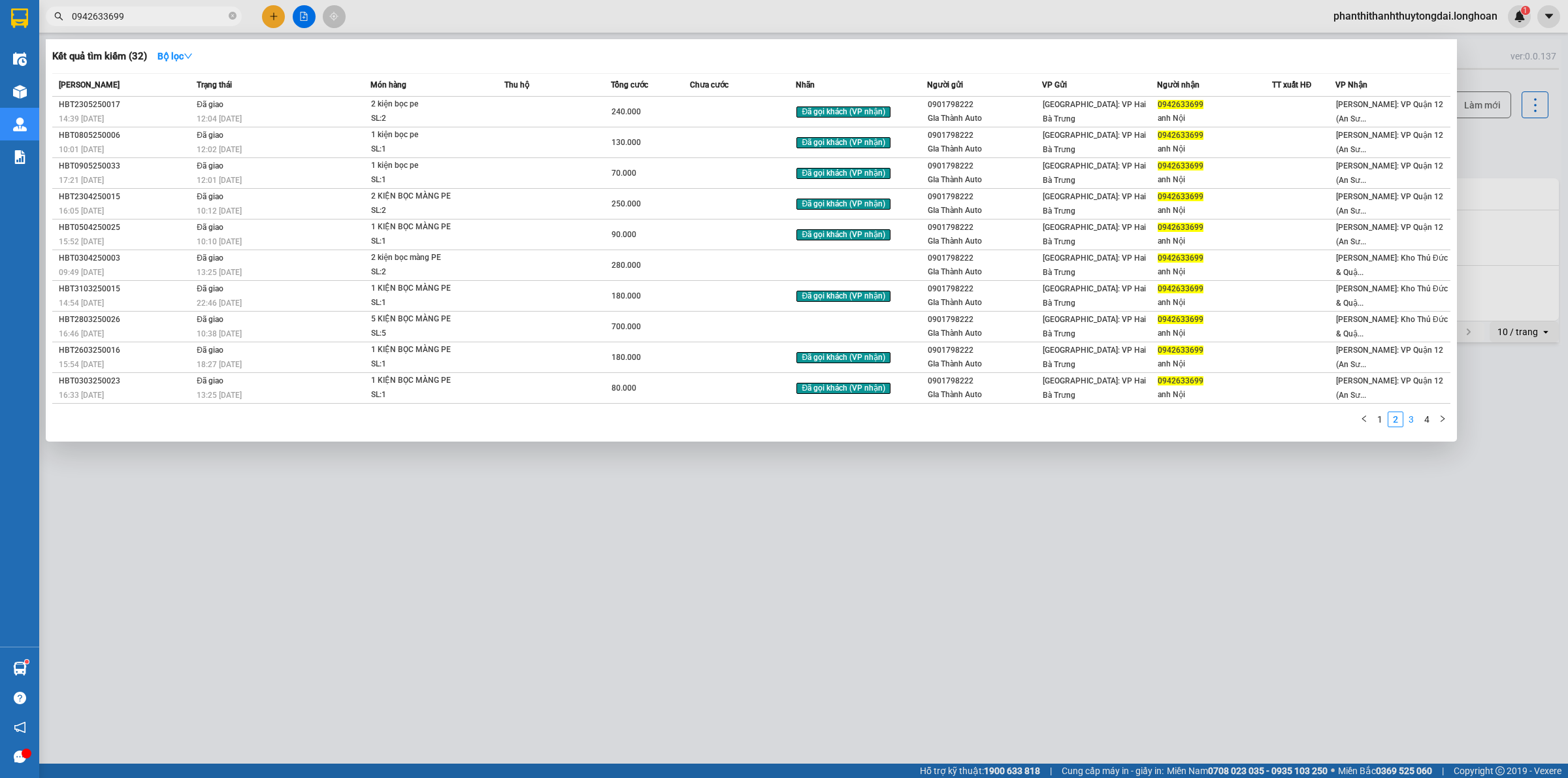
click at [1410, 419] on link "3" at bounding box center [1411, 419] width 14 height 14
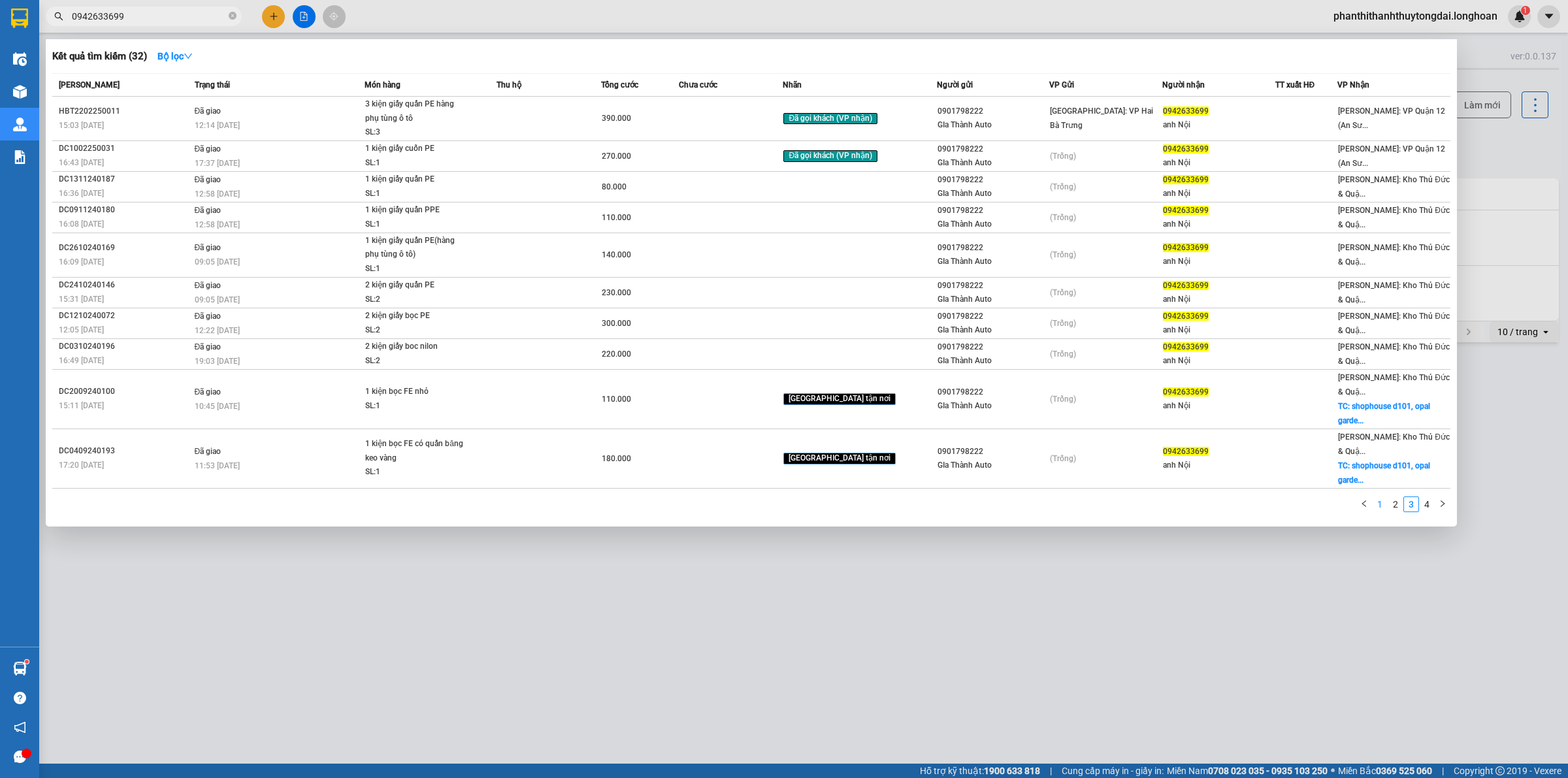
click at [1373, 500] on link "1" at bounding box center [1380, 504] width 14 height 14
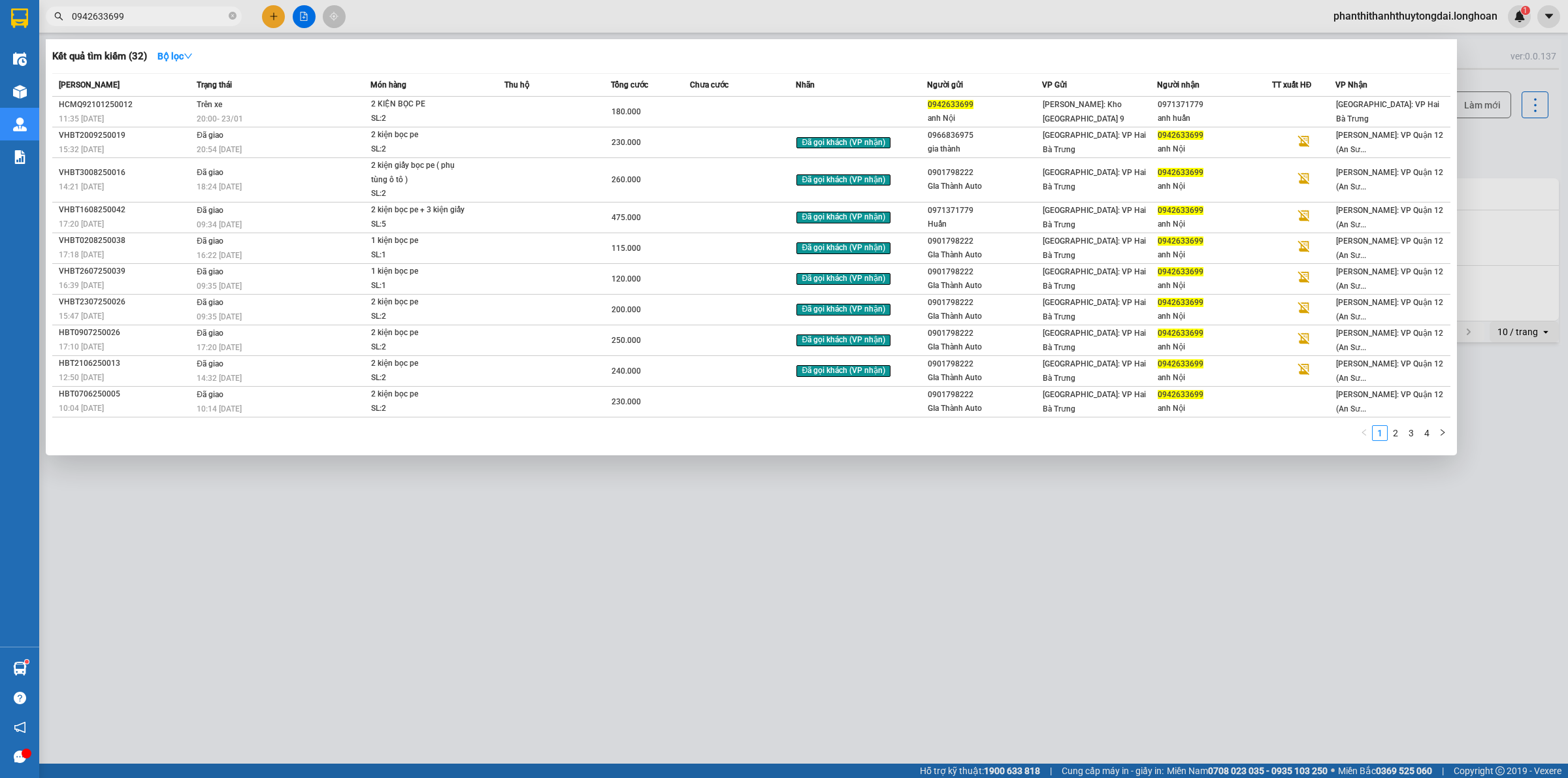
click at [275, 13] on div at bounding box center [784, 389] width 1568 height 778
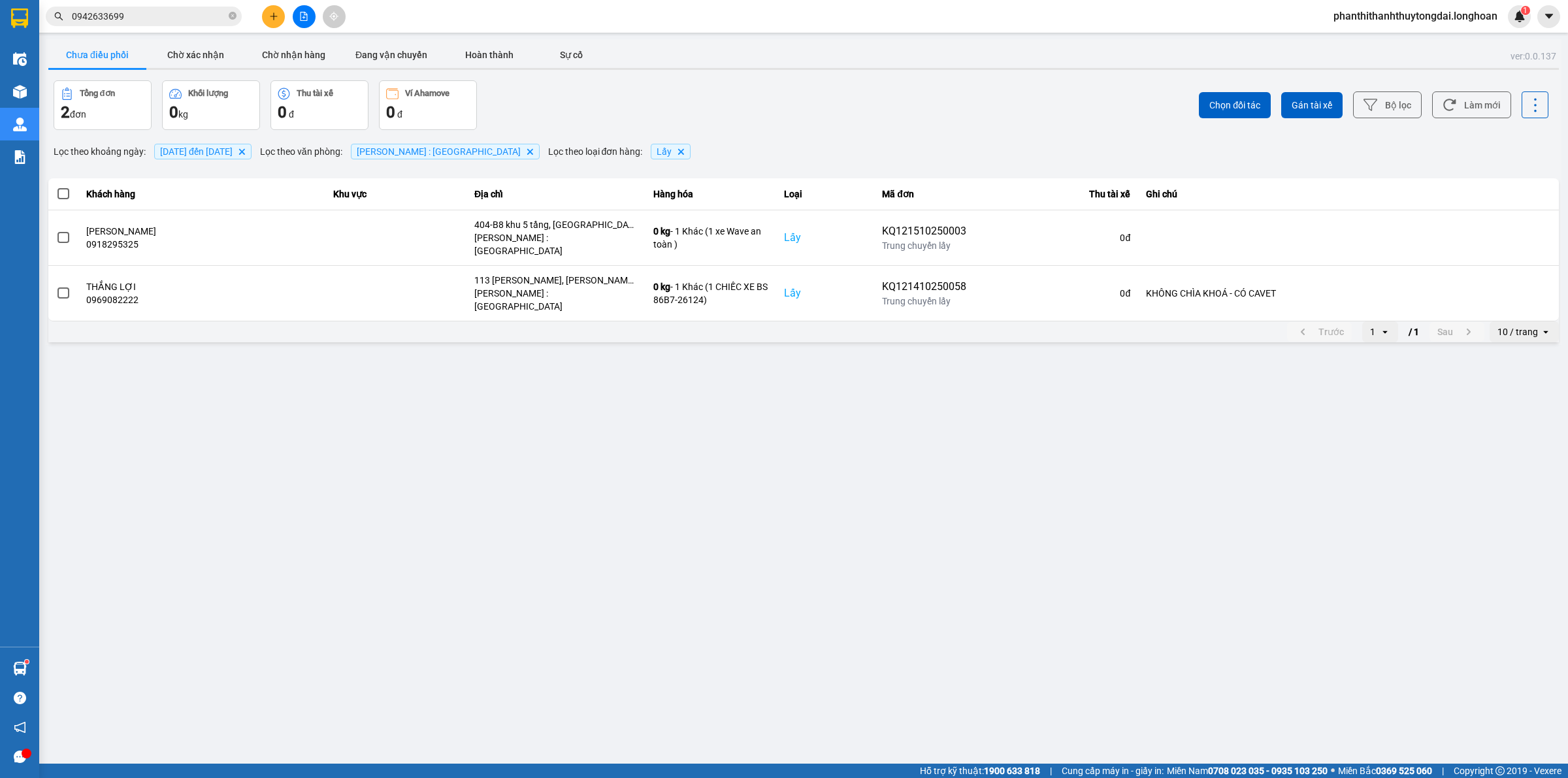
click at [270, 19] on icon "plus" at bounding box center [273, 16] width 9 height 9
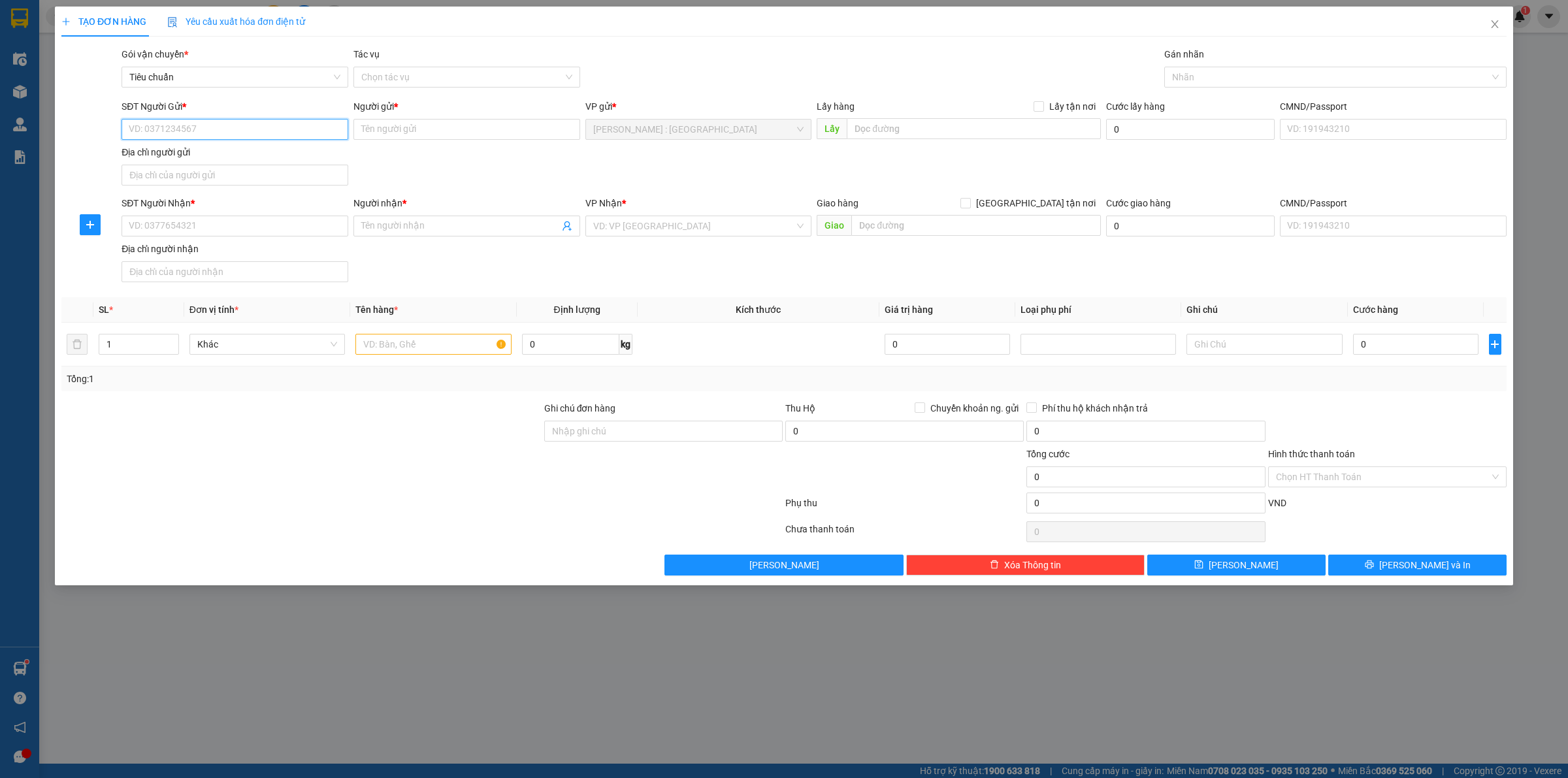
click at [282, 132] on input "SĐT Người Gửi *" at bounding box center [234, 129] width 227 height 21
paste input "0985556493"
type input "0985556493"
click at [310, 223] on input "SĐT Người Nhận *" at bounding box center [234, 226] width 227 height 21
paste input "0982569680"
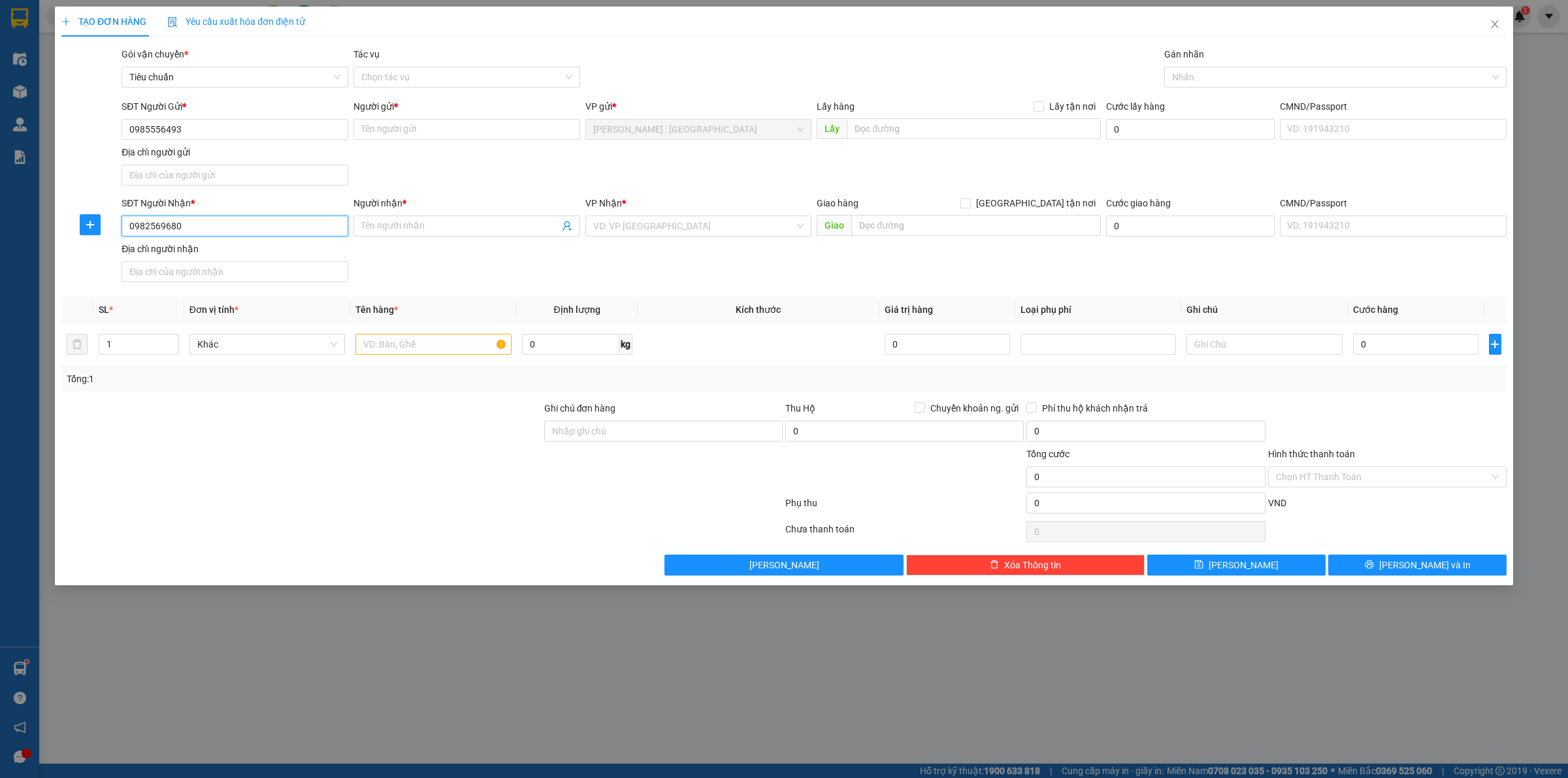
type input "0982569680"
click at [432, 126] on input "Người gửi *" at bounding box center [466, 129] width 227 height 21
paste input "anh trung"
type input "anh trung"
click at [438, 219] on input "Người nhận *" at bounding box center [460, 226] width 198 height 14
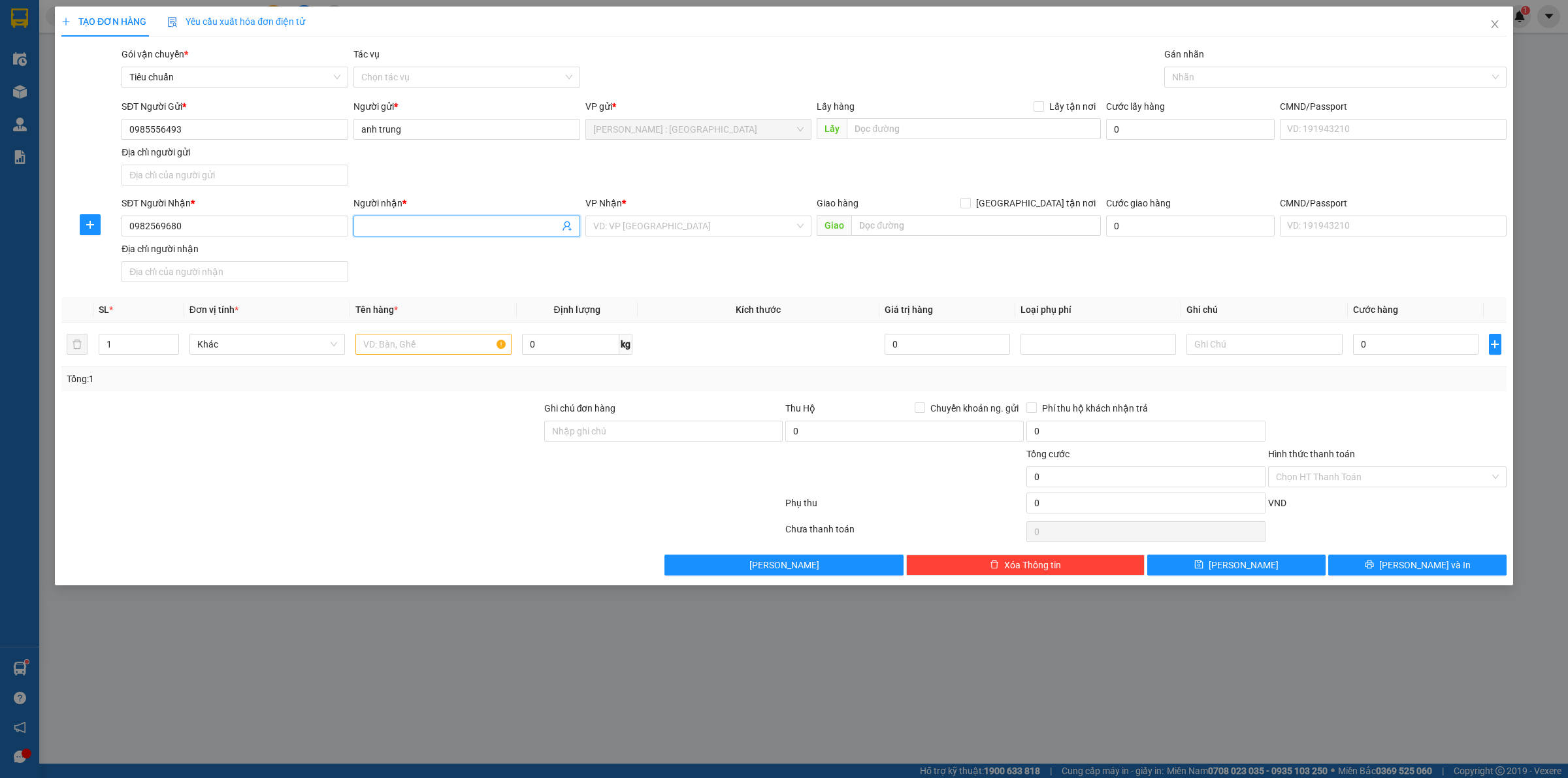
paste input "anh đạo"
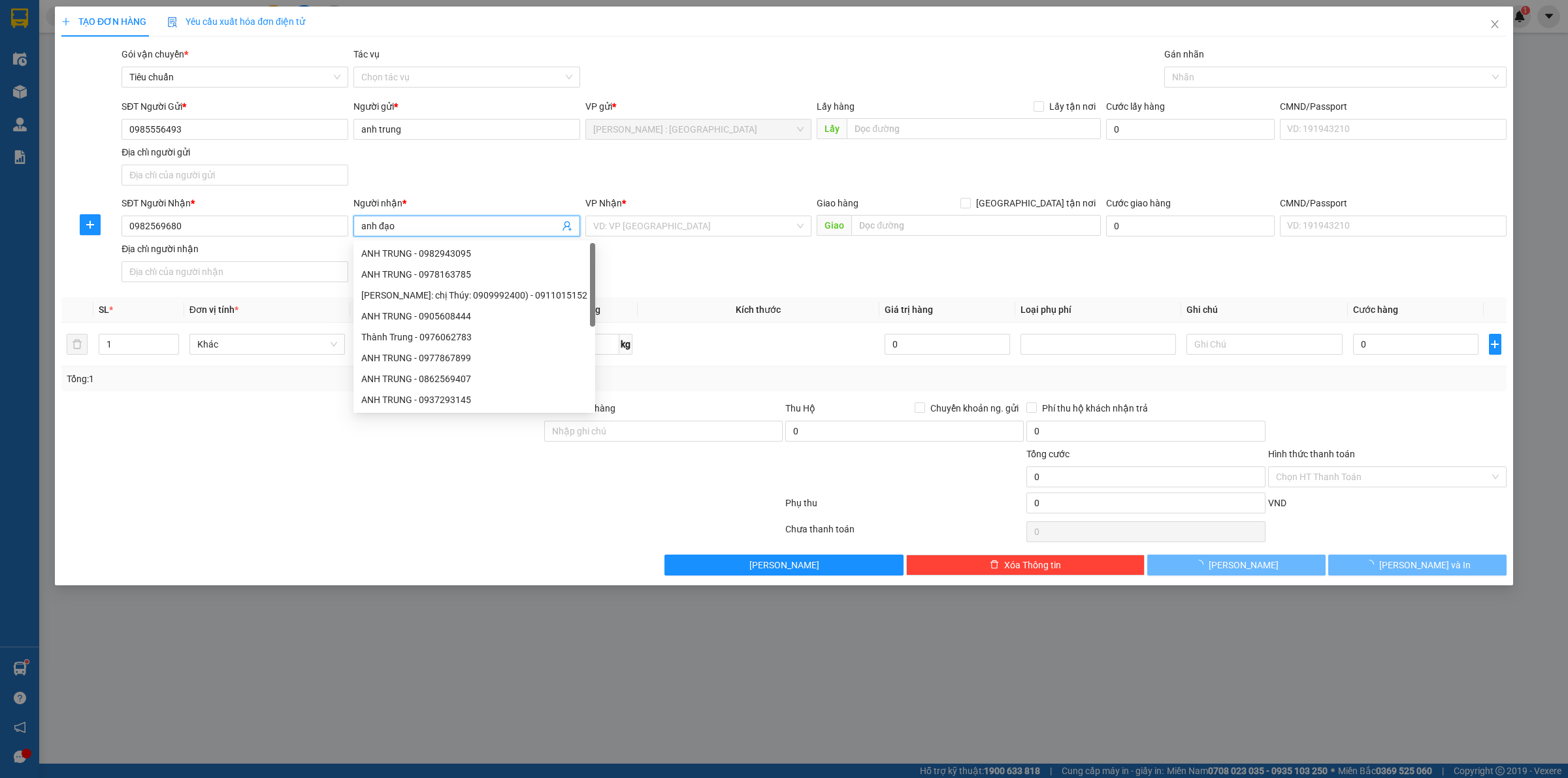
type input "anh đạo"
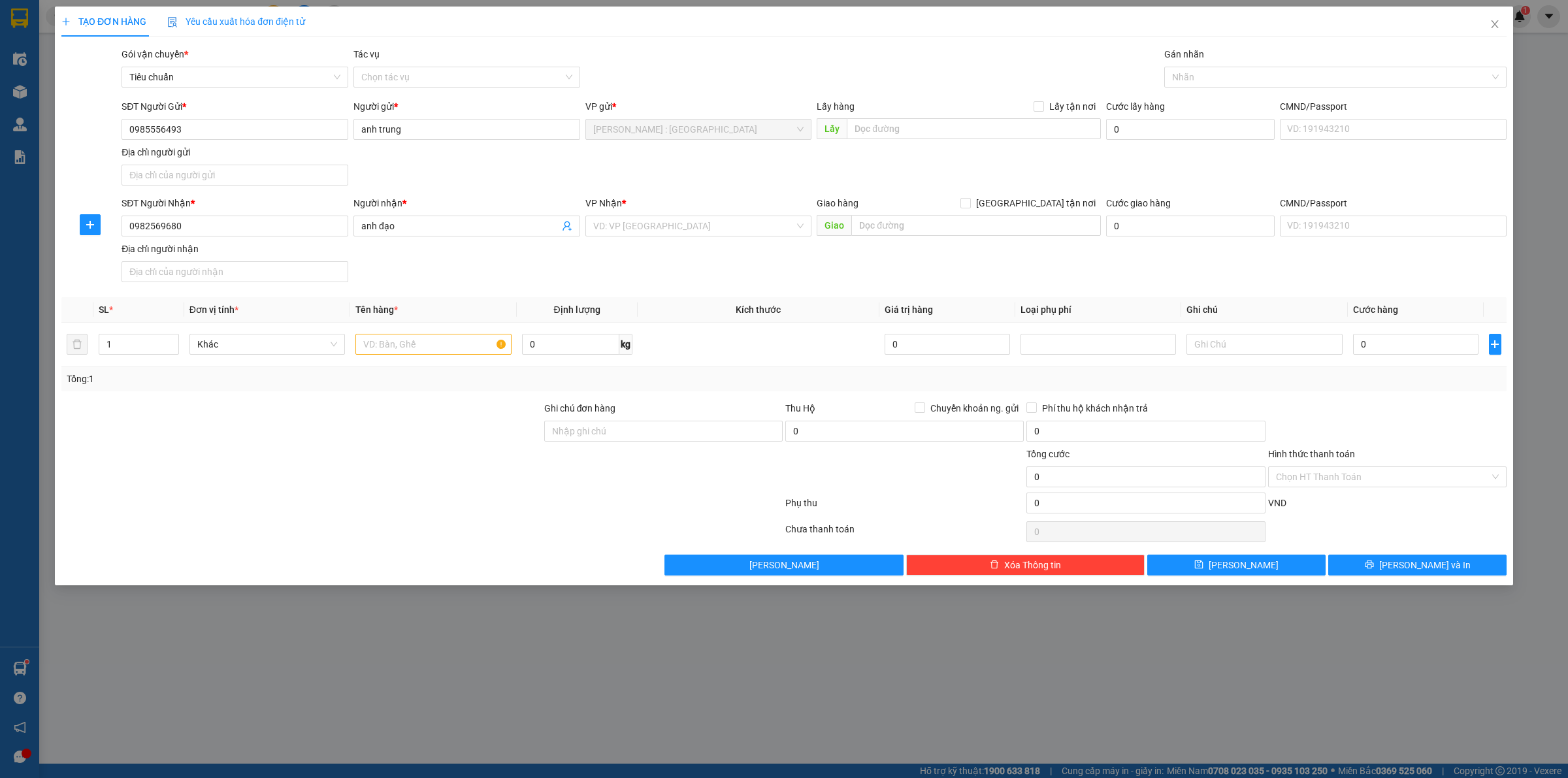
click at [952, 144] on div "Lấy hàng Lấy tận nơi Lấy" at bounding box center [959, 122] width 284 height 46
click at [952, 129] on input "text" at bounding box center [975, 128] width 255 height 21
paste input "Phú Mỹ, Tân Thành, Ba Ria - Vung Tau, Vietnam"
type input "Phú Mỹ, Tân Thành, Ba Ria - Vung Tau, Vietnam"
click at [1037, 106] on input "Lấy tận nơi" at bounding box center [1038, 105] width 9 height 9
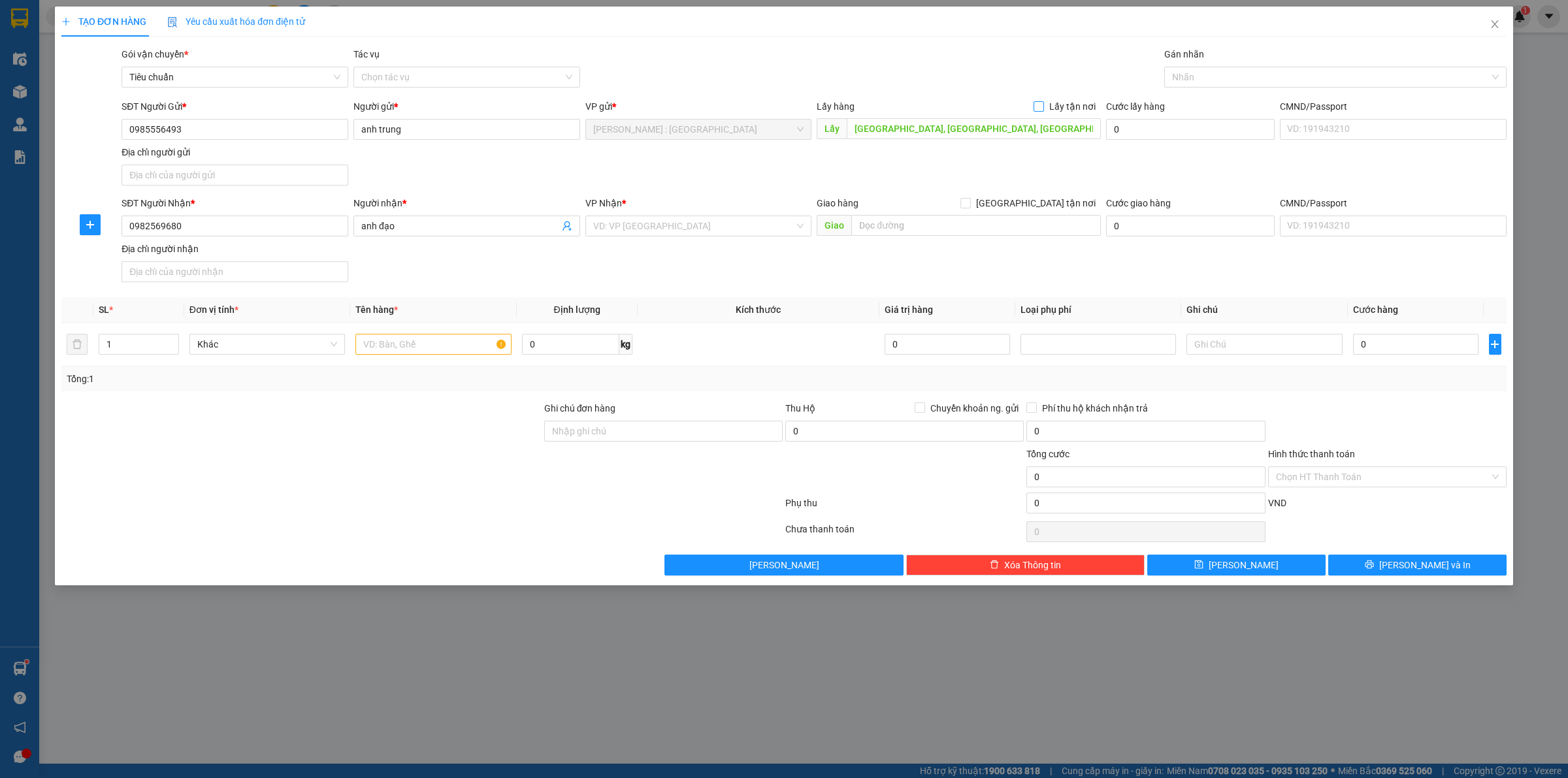
checkbox input "true"
click at [909, 228] on input "text" at bounding box center [976, 225] width 250 height 21
paste input "nhận:Công ty hưng đạo. Thôn an hạ. Anh khánh . Hà nội"
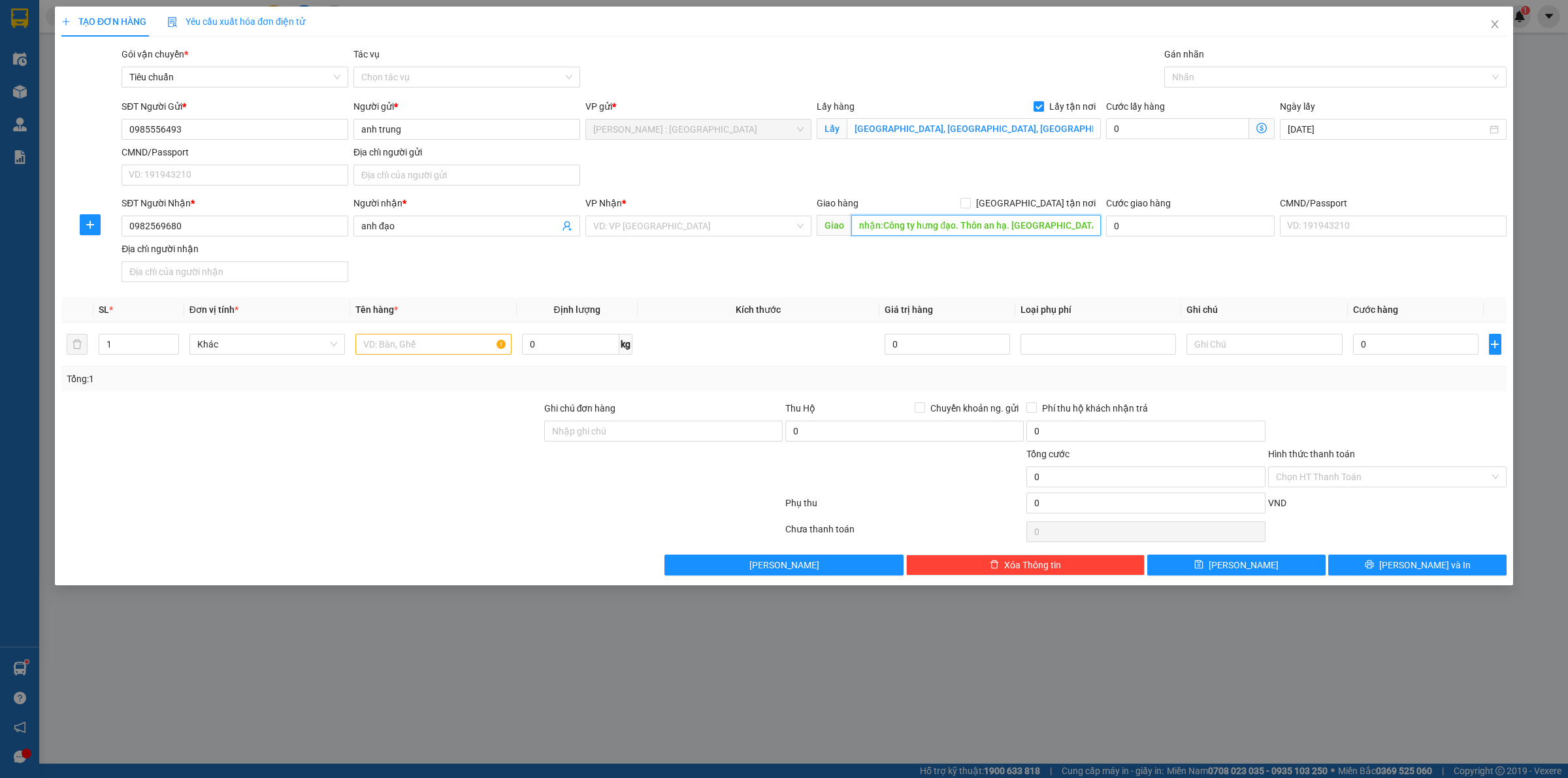
scroll to position [0, 2]
type input "nhận:Công ty hưng đạo. Thôn an hạ. Anh khánh . Hà nội"
click at [969, 205] on input "[GEOGRAPHIC_DATA] tận nơi" at bounding box center [964, 202] width 9 height 9
checkbox input "true"
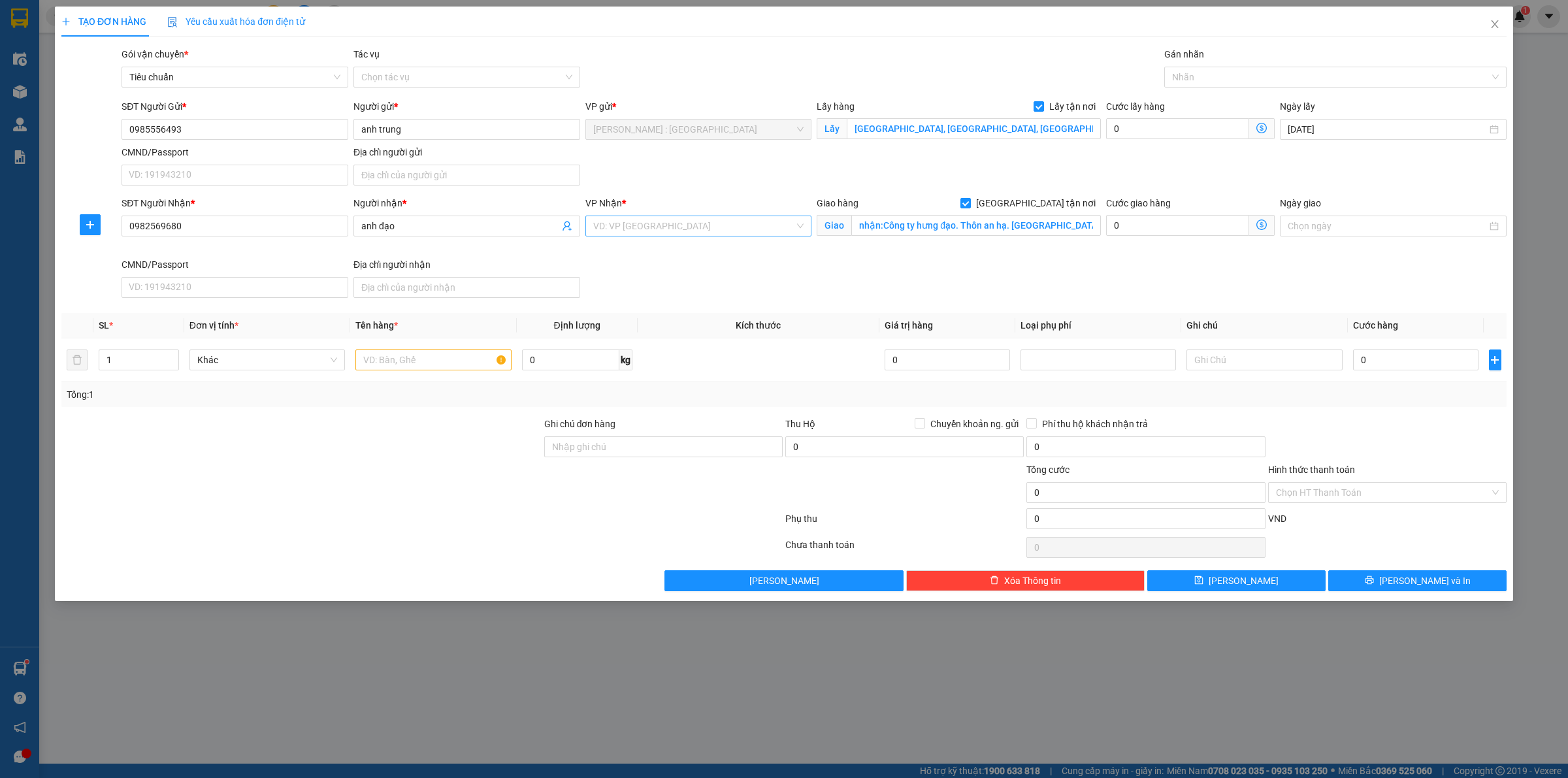
click at [795, 229] on div "VD: VP [GEOGRAPHIC_DATA]" at bounding box center [699, 226] width 227 height 21
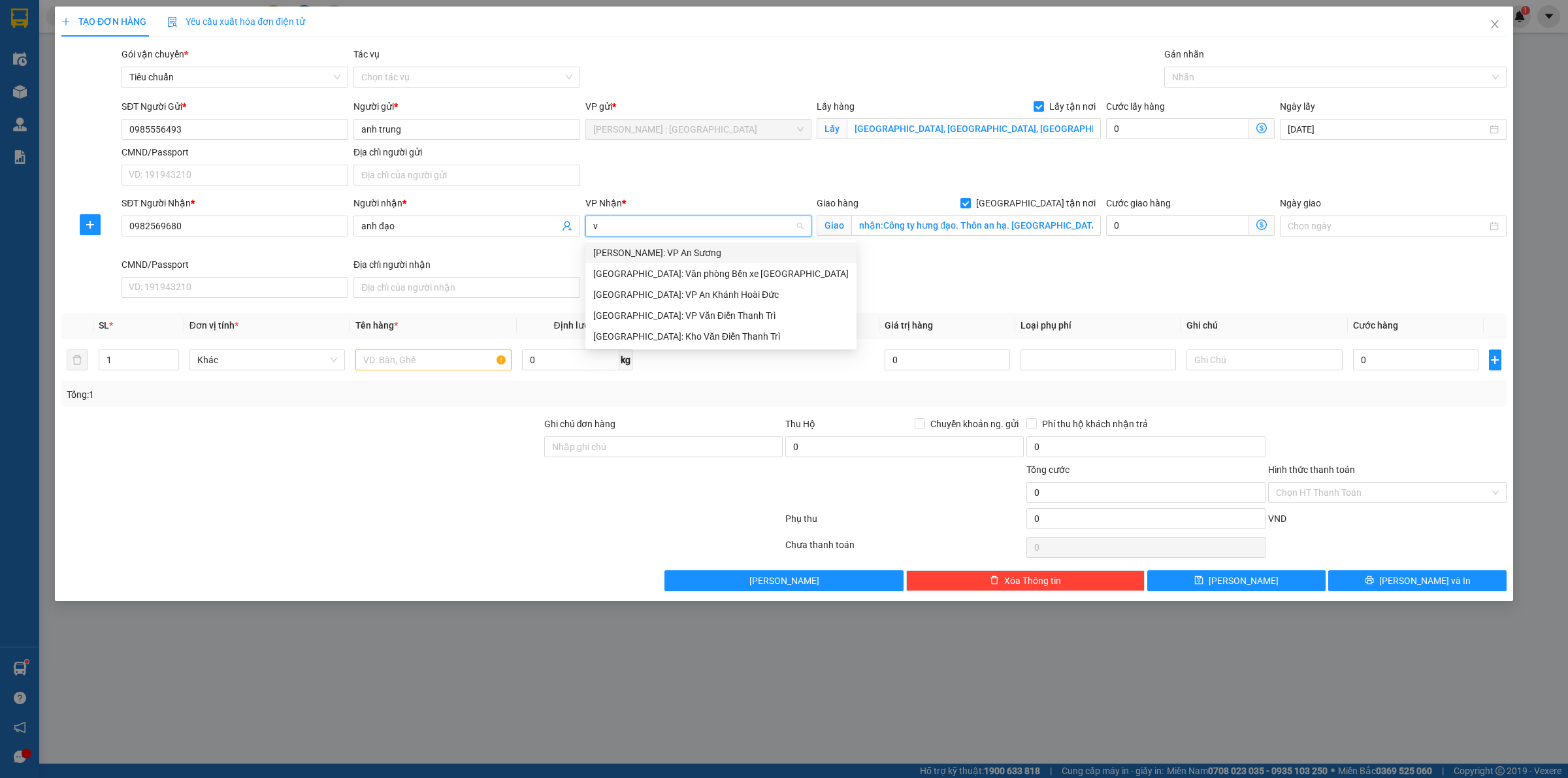
type input "vă"
click at [681, 298] on div "[GEOGRAPHIC_DATA]: Kho Văn Điển Thanh Trì" at bounding box center [721, 294] width 255 height 14
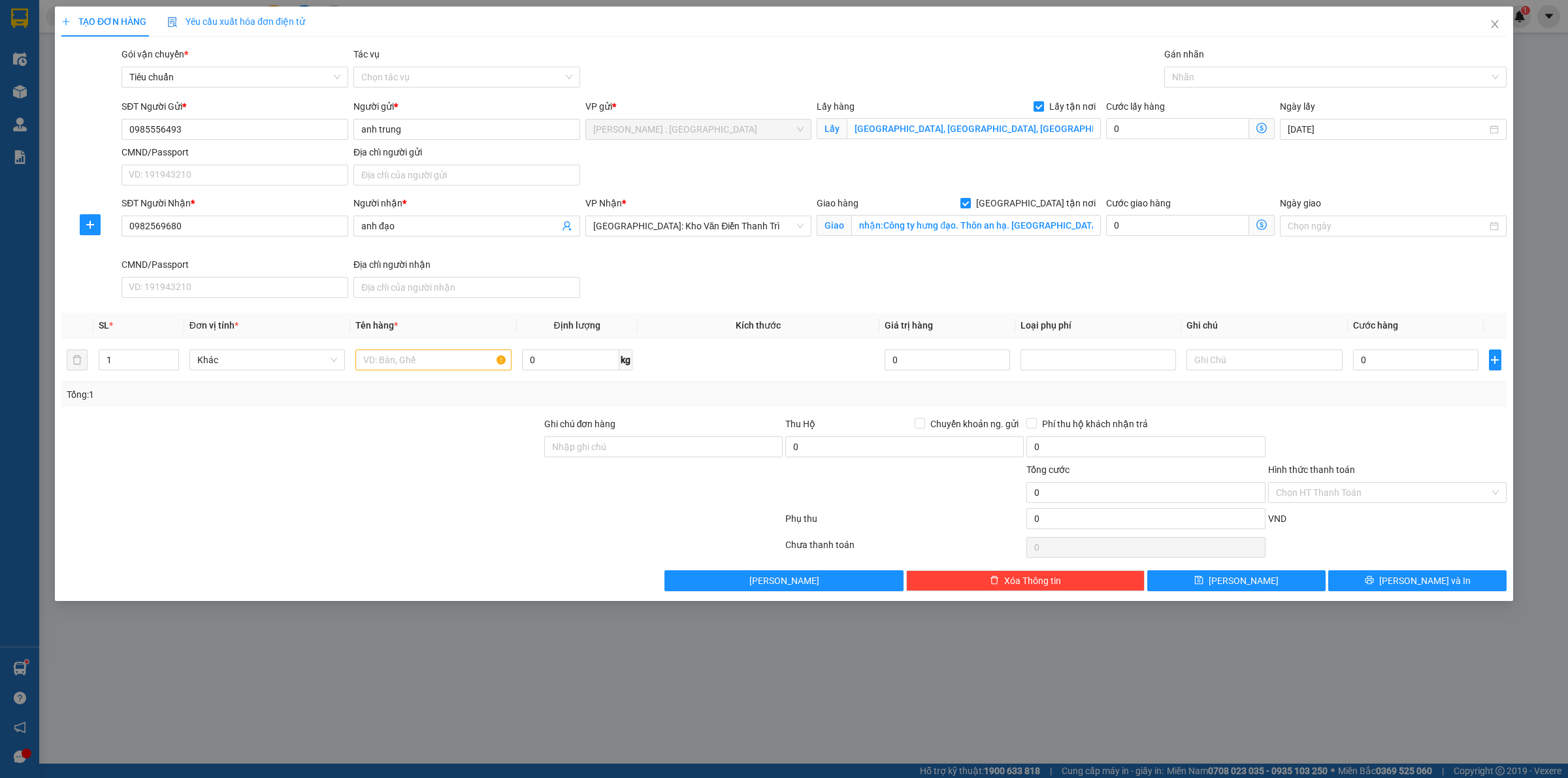
scroll to position [428, 0]
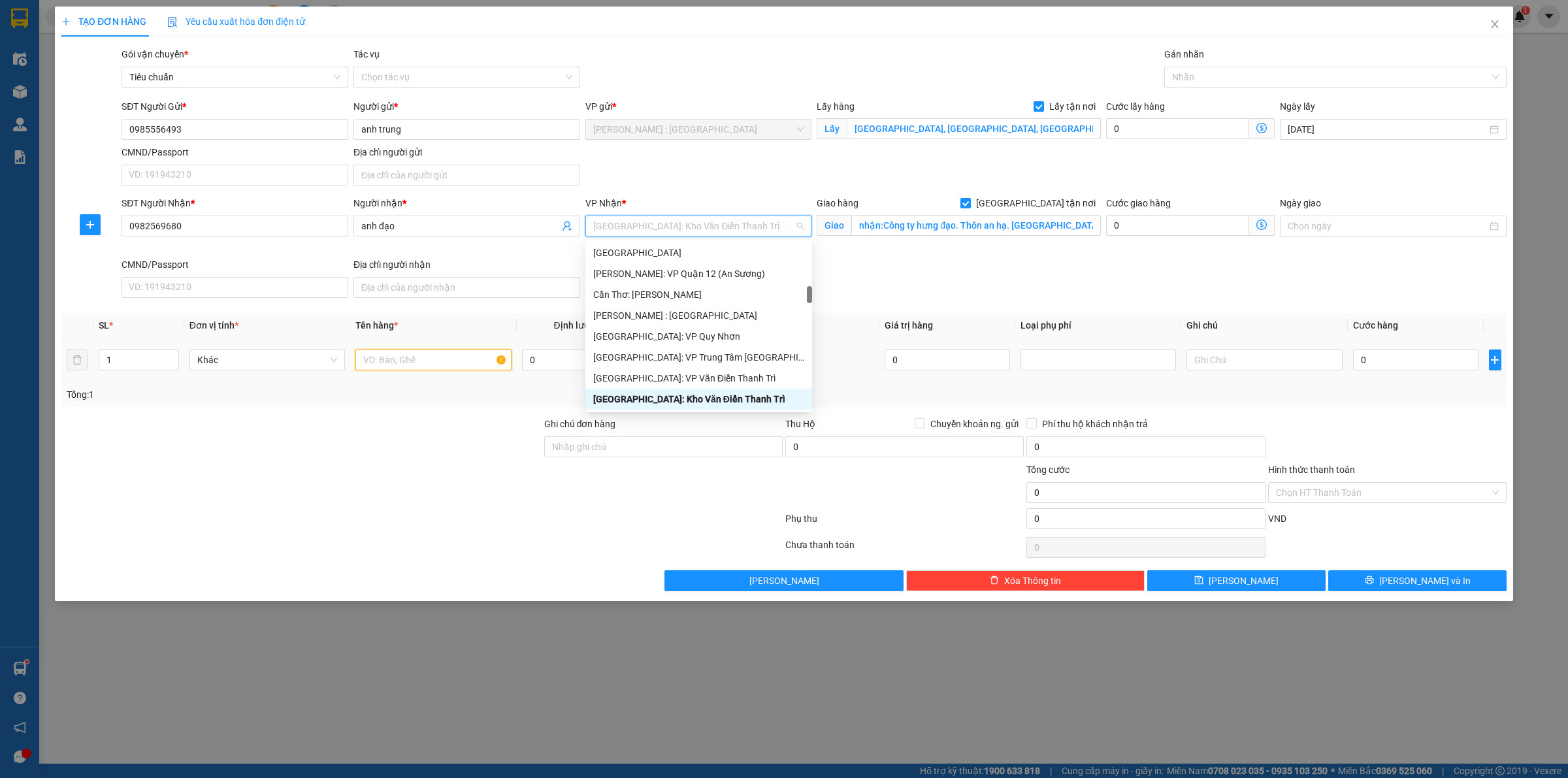
click at [366, 360] on input "text" at bounding box center [433, 360] width 155 height 21
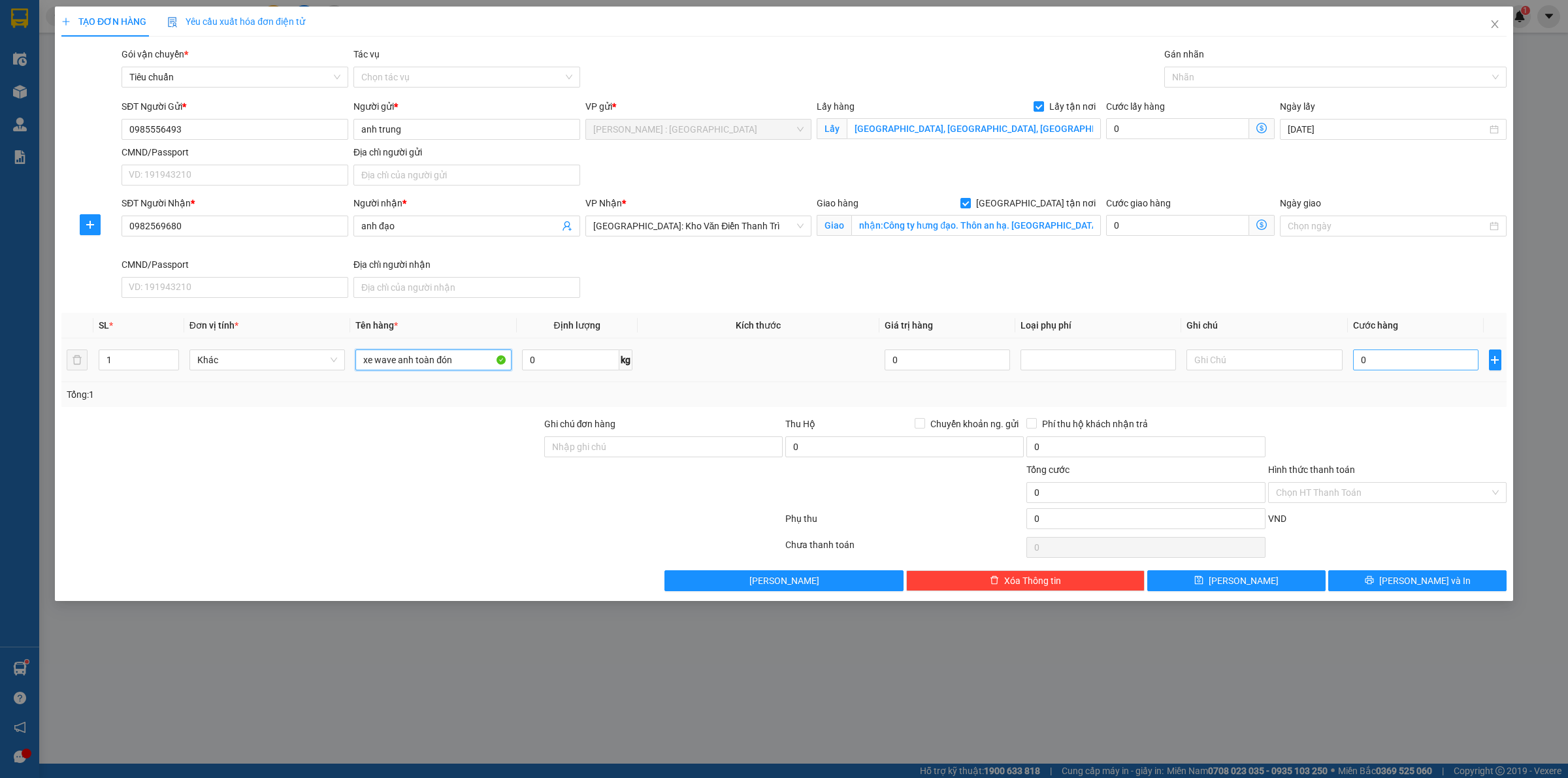
type input "xe wave anh toàn đón"
click at [1376, 366] on input "0" at bounding box center [1415, 360] width 126 height 21
type input "1"
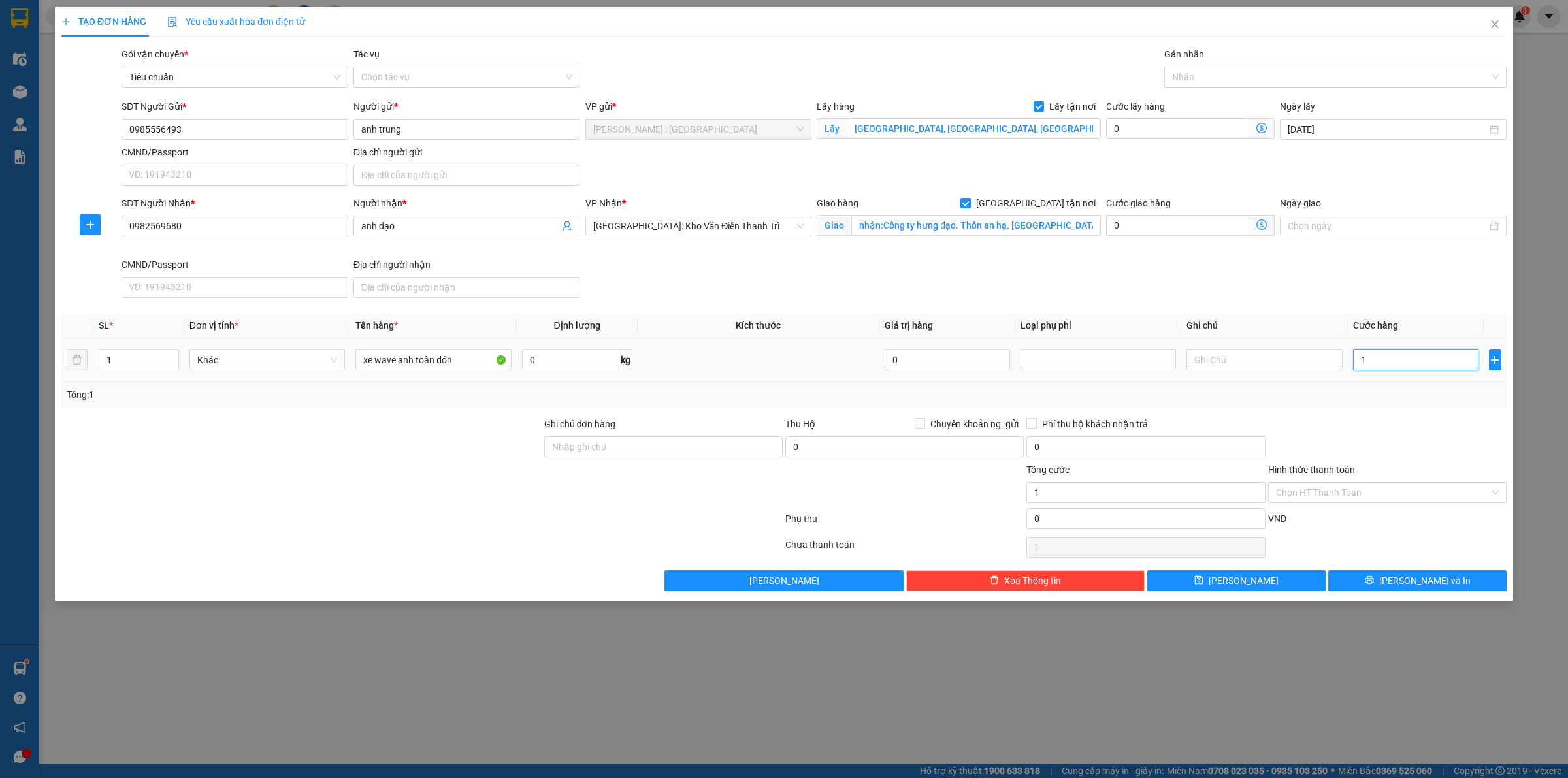
type input "12"
type input "122"
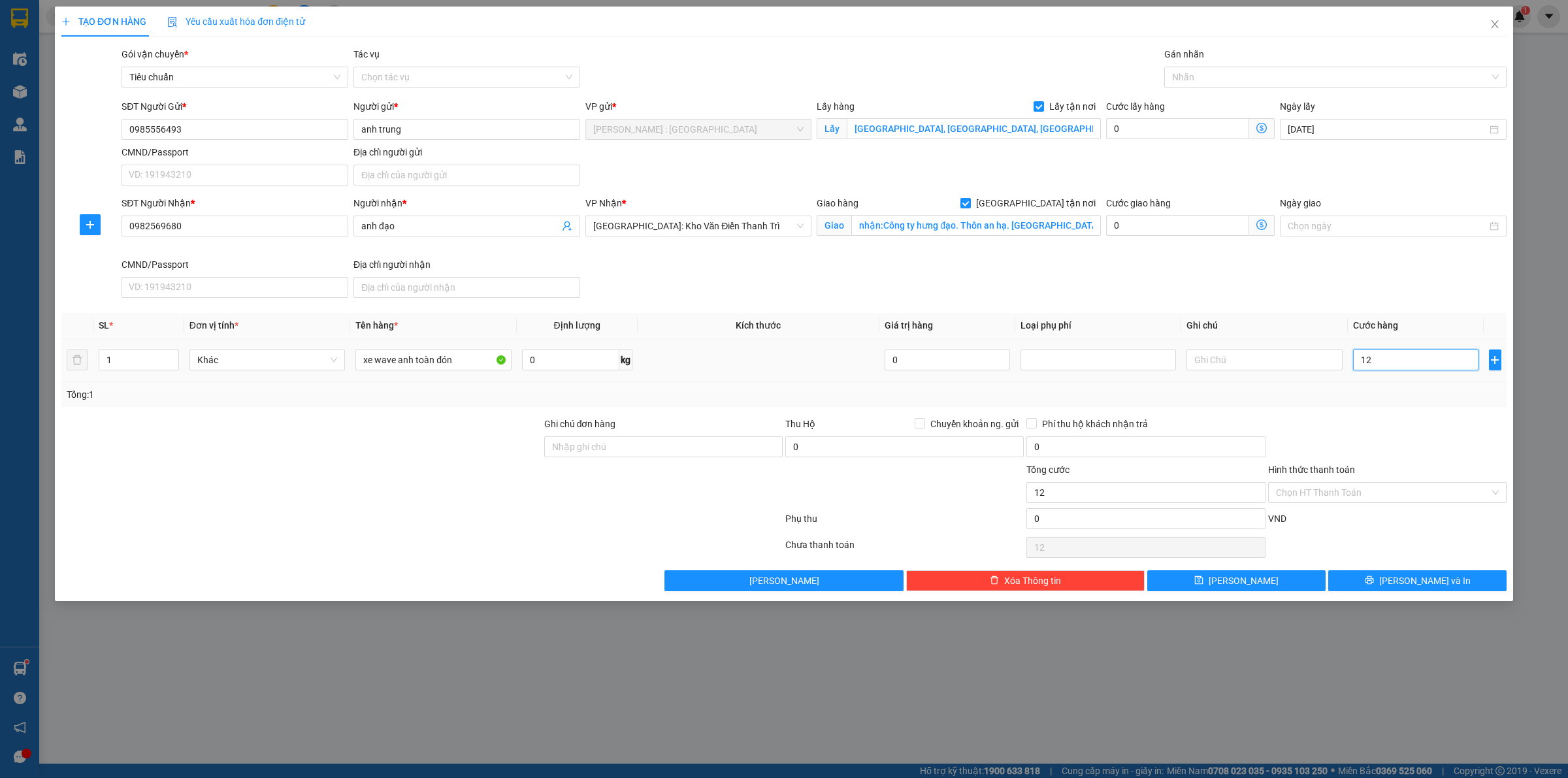
type input "122"
type input "1.220"
type input "1.220.000"
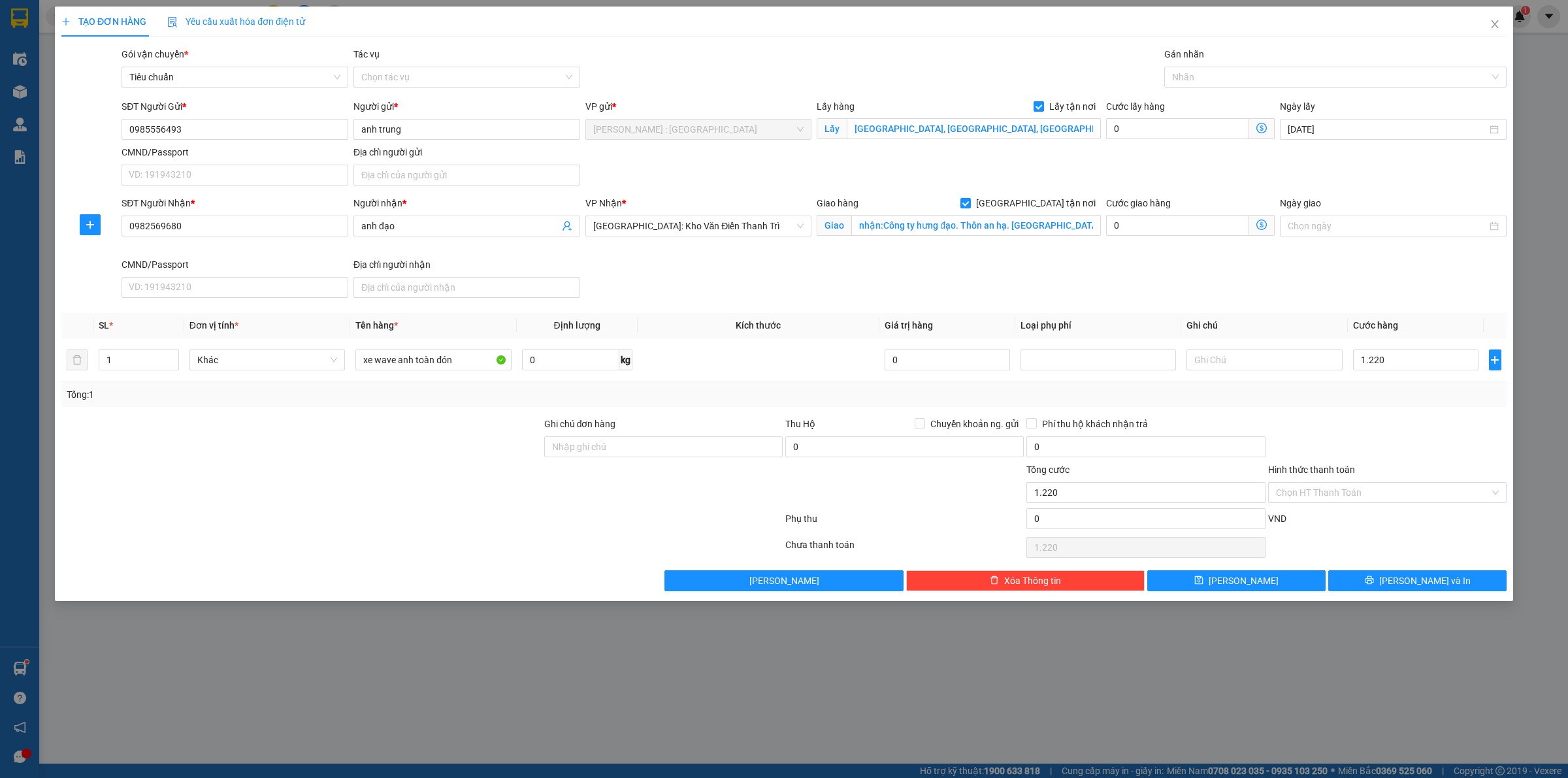
type input "1.220.000"
click at [1410, 416] on div "Transit Pickup Surcharge Ids Transit Deliver Surcharge Ids Transit Deliver Surc…" at bounding box center [784, 319] width 1446 height 545
click at [1295, 582] on button "Lưu" at bounding box center [1237, 581] width 179 height 21
checkbox input "false"
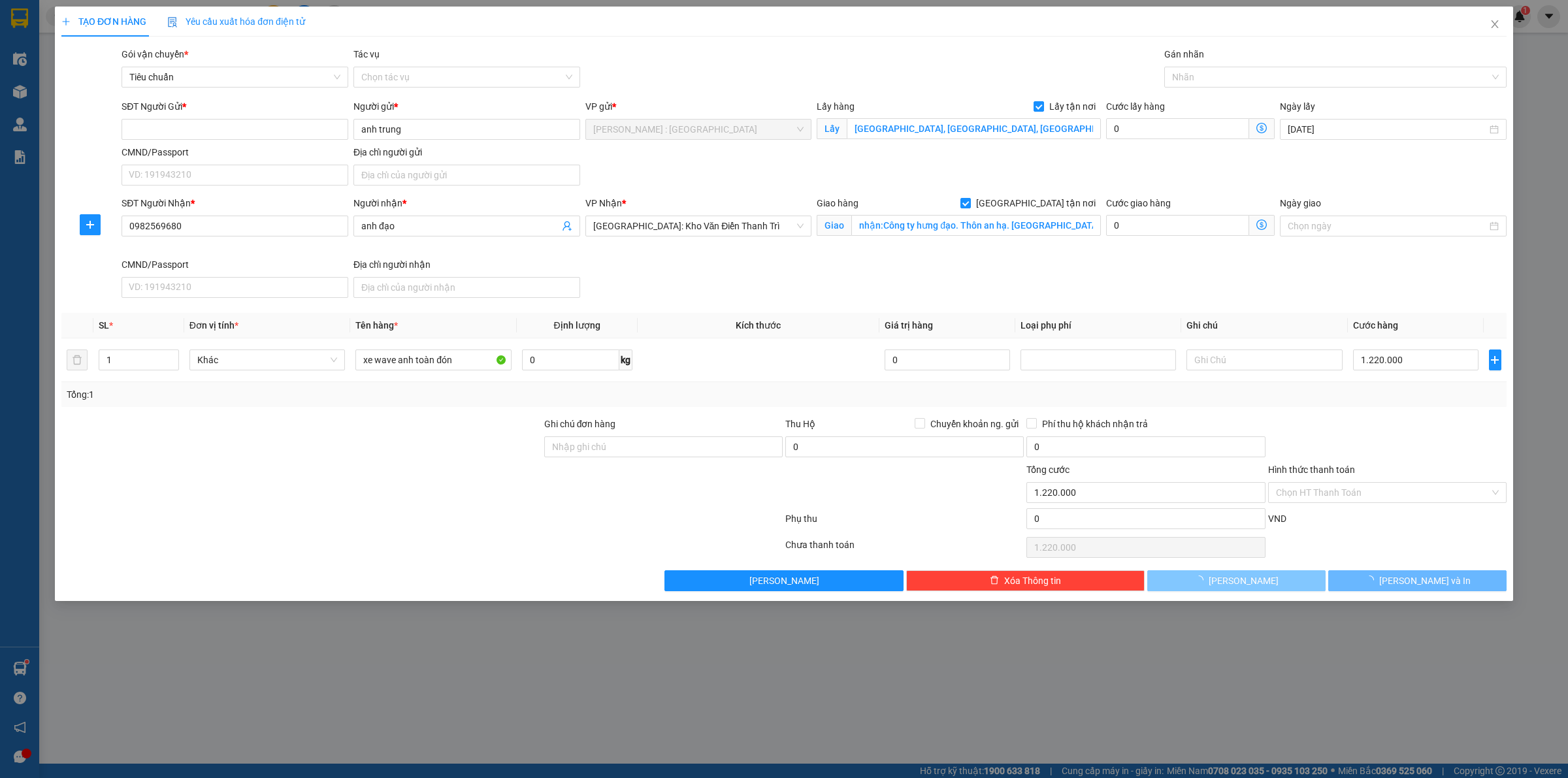
checkbox input "false"
type input "0"
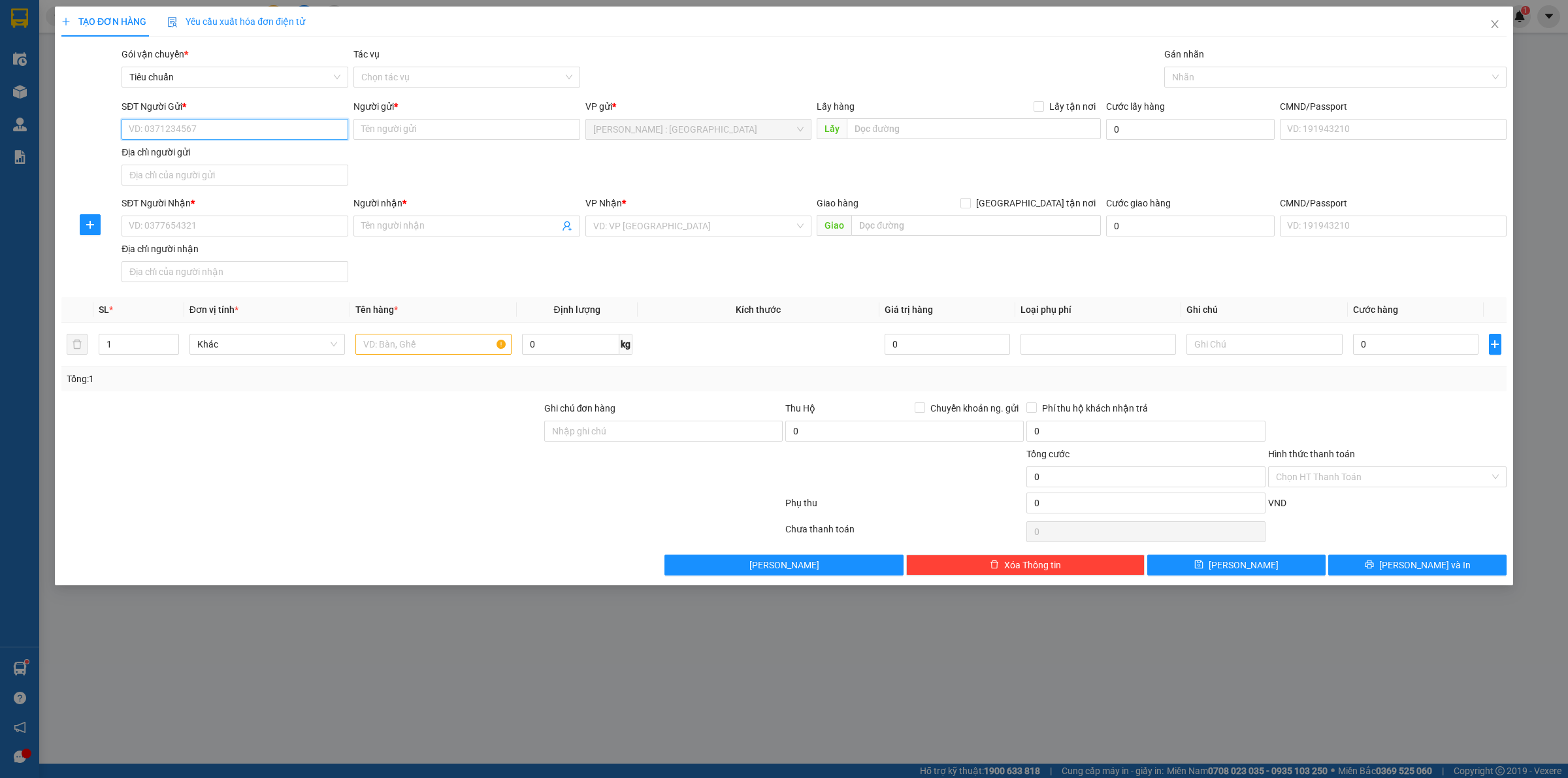
click at [325, 136] on input "SĐT Người Gửi *" at bounding box center [234, 129] width 227 height 21
paste input "0946097989"
type input "0946097989"
click at [409, 135] on input "Người gửi *" at bounding box center [466, 129] width 227 height 21
paste input "a hiếu dinh"
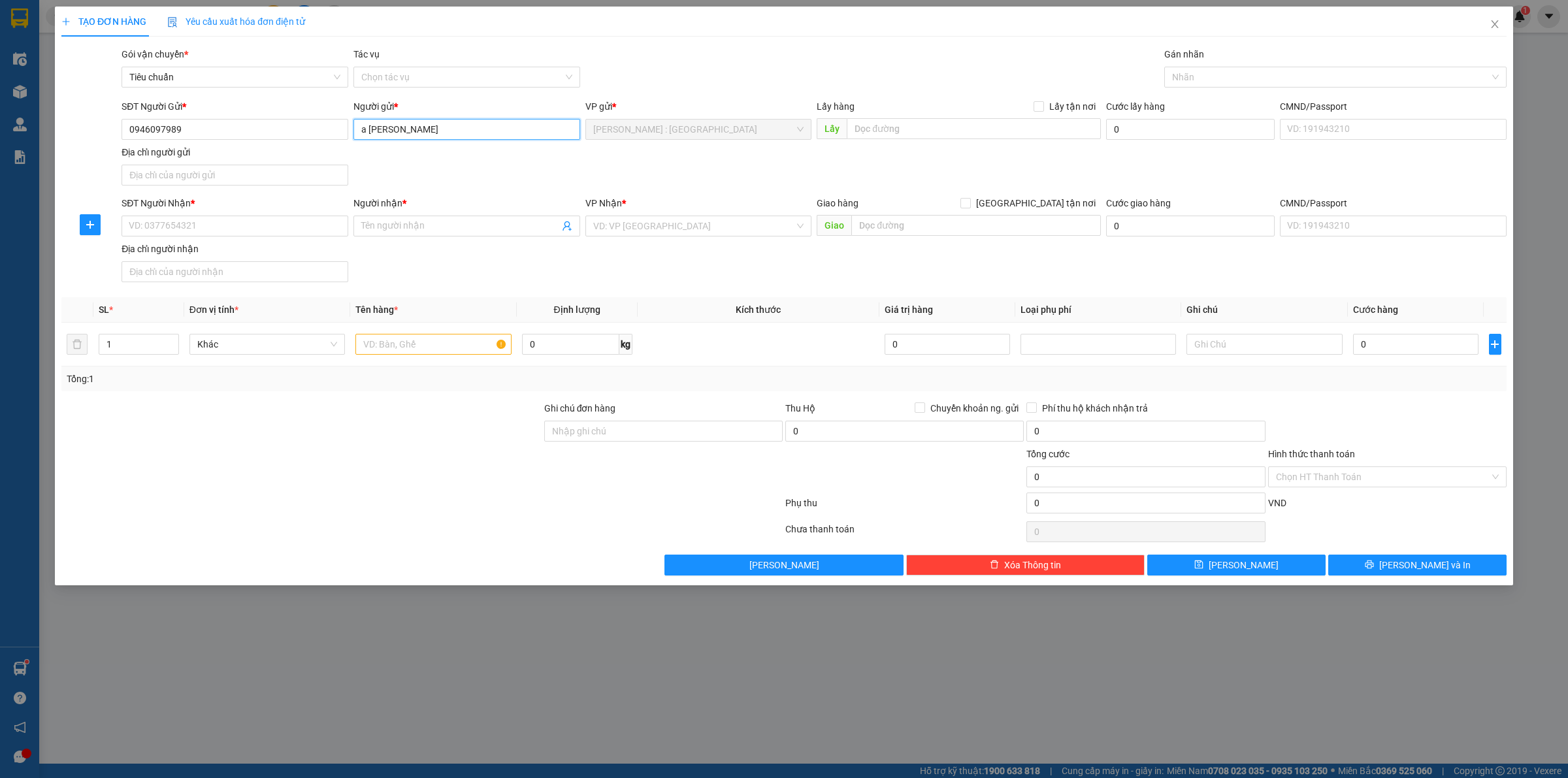
type input "a hiếu dinh"
click at [887, 134] on input "text" at bounding box center [975, 128] width 255 height 21
paste input "Trả : 36 tô hiệu phường ngô quyền thành phố nam định"
type input "Trả : 36 tô hiệu phường ngô quyền thành phố nam định"
click at [1044, 106] on span at bounding box center [1039, 106] width 10 height 10
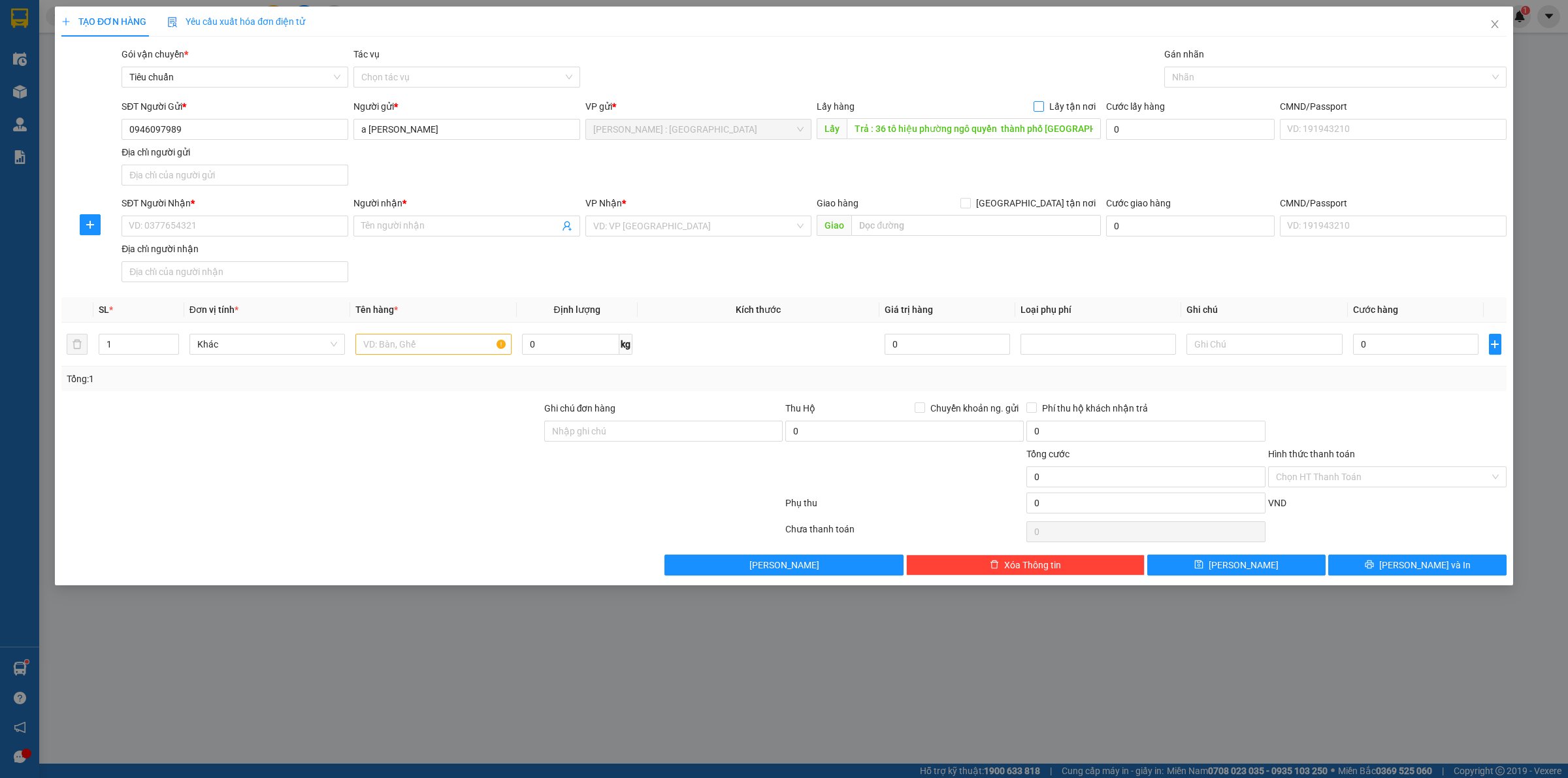
click at [1043, 106] on input "Lấy tận nơi" at bounding box center [1038, 105] width 9 height 9
checkbox input "true"
click at [946, 223] on input "text" at bounding box center [976, 225] width 250 height 21
paste input "Trả : 36 tô hiệu phường ngô quyền thành phố nam định"
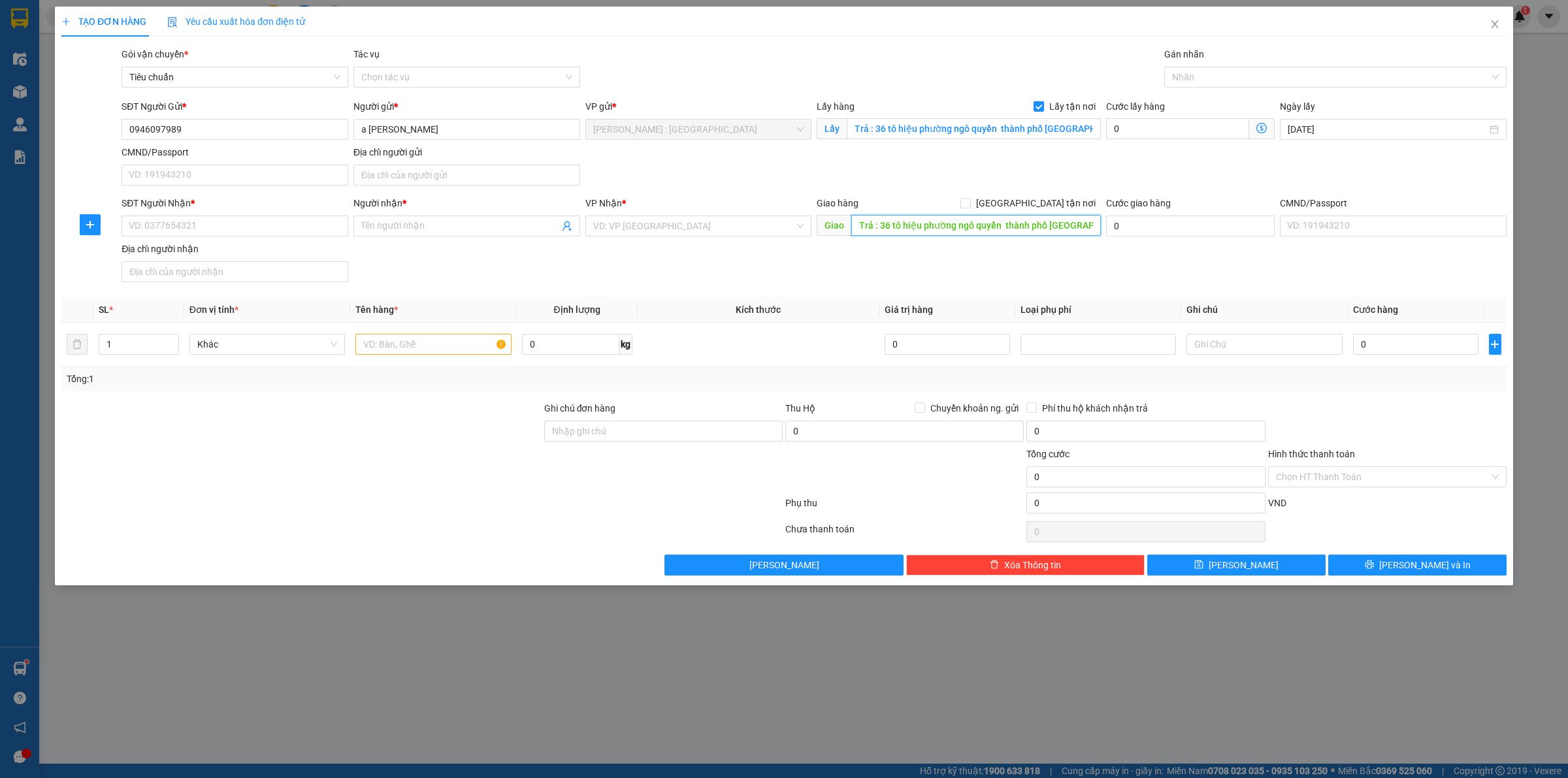
scroll to position [0, 4]
type input "Trả : 36 tô hiệu phường ngô quyền thành phố nam định"
click at [417, 125] on input "a hiếu dinh" at bounding box center [466, 129] width 227 height 21
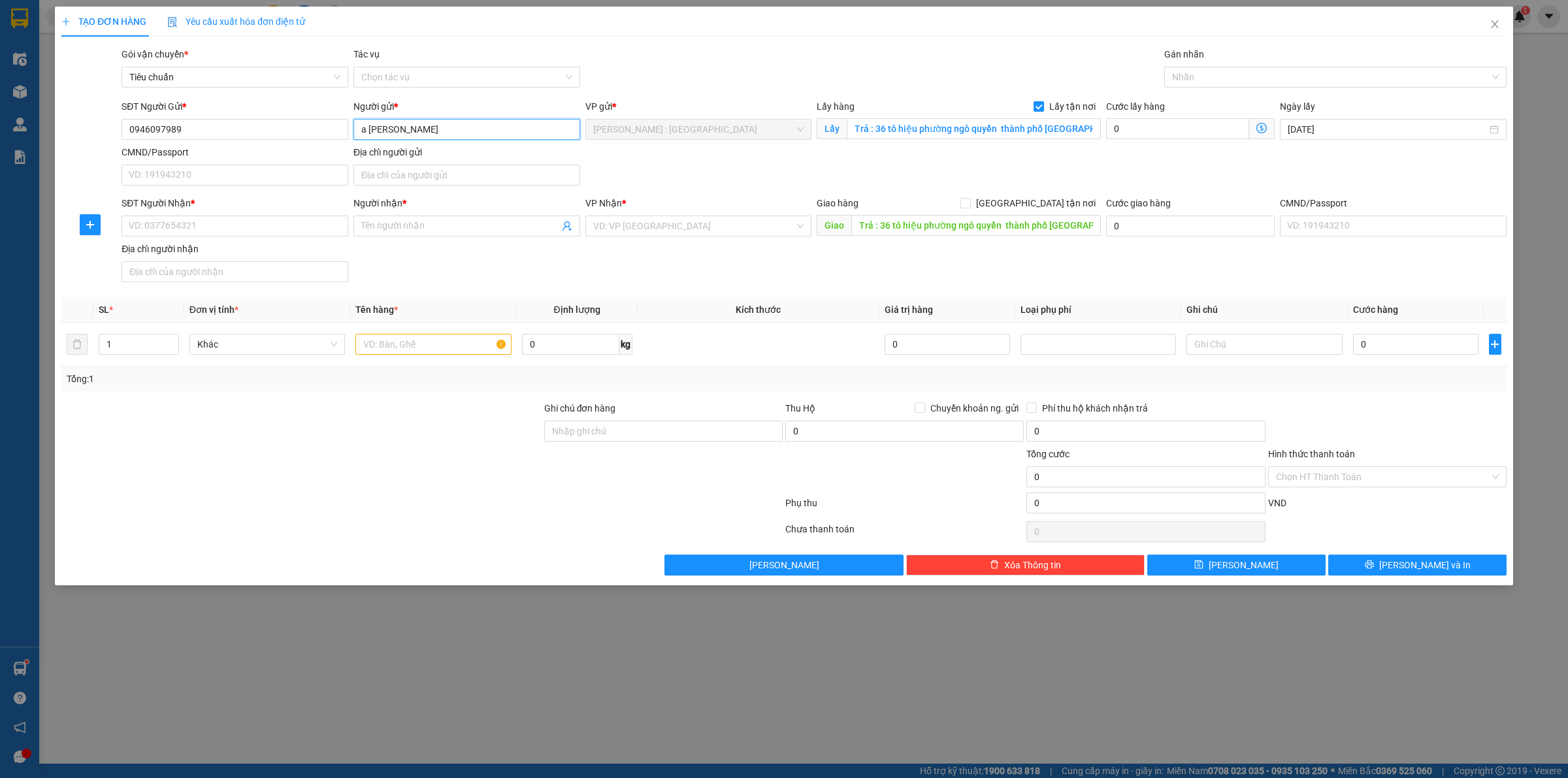
click at [417, 125] on input "a hiếu dinh" at bounding box center [466, 129] width 227 height 21
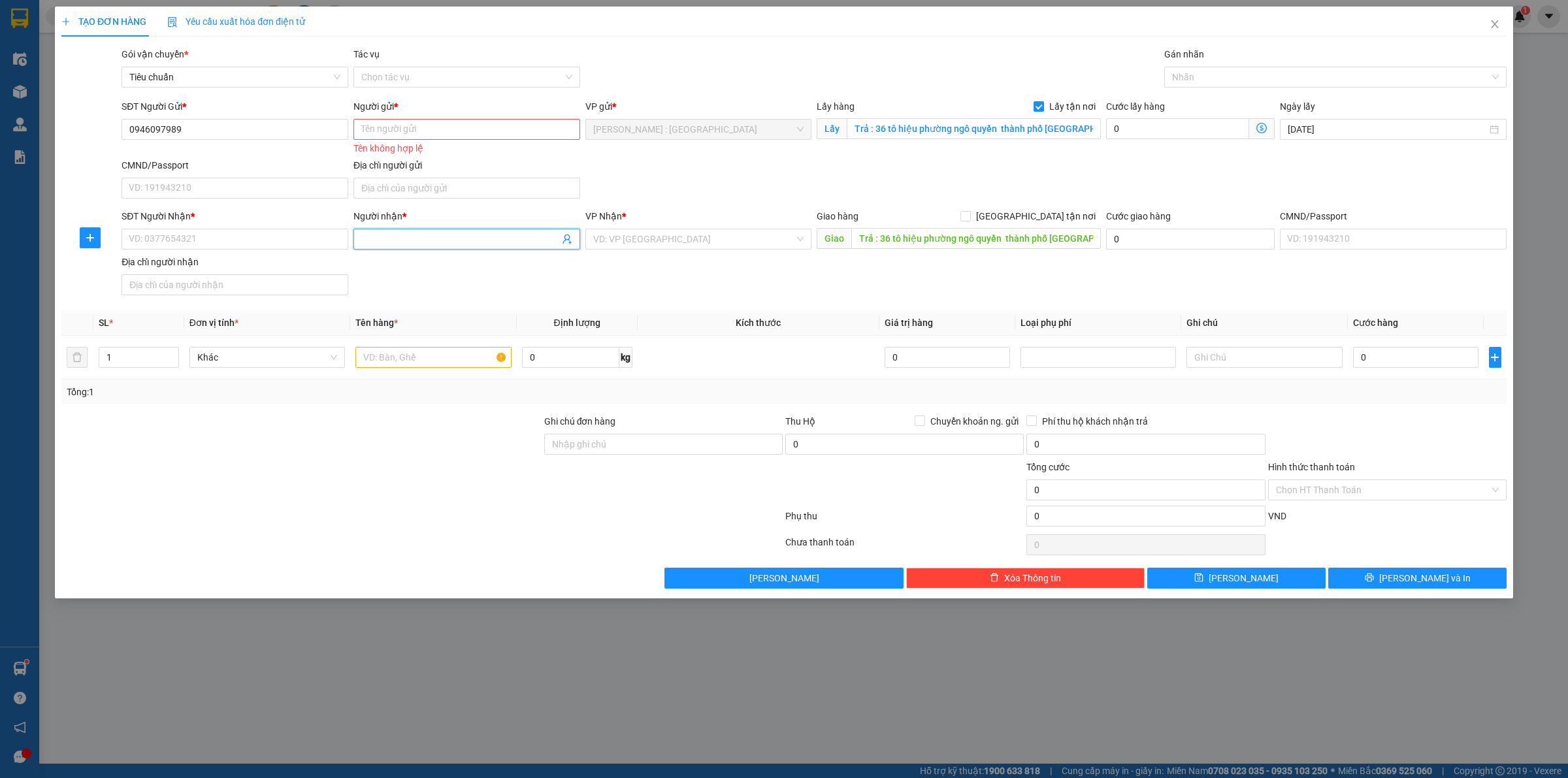
click at [438, 233] on input "Người nhận *" at bounding box center [460, 239] width 198 height 14
paste input "a hiếu dinh"
type input "a hiếu dinh"
click at [279, 134] on input "0946097989" at bounding box center [234, 129] width 227 height 21
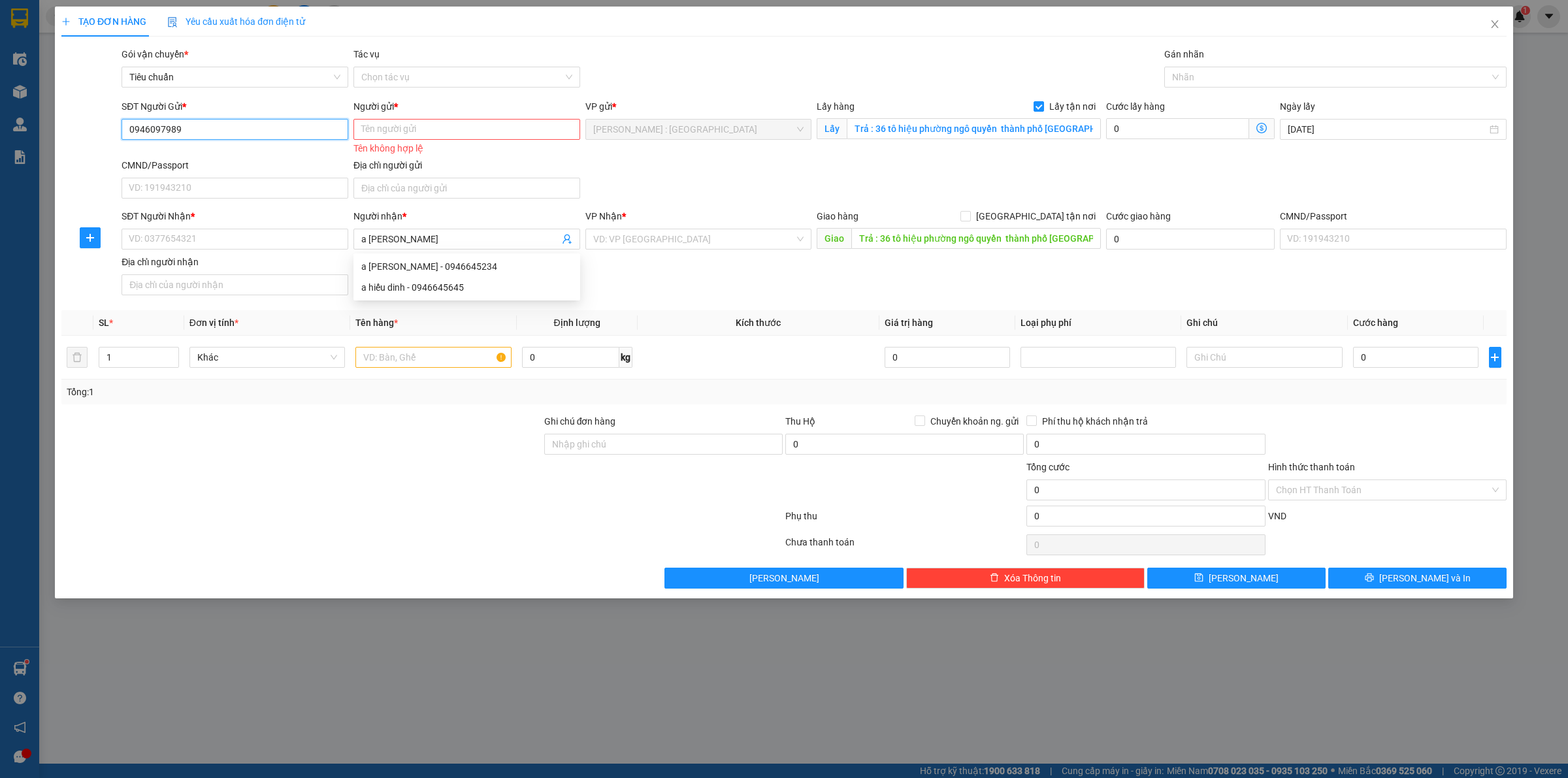
click at [279, 134] on input "0946097989" at bounding box center [234, 129] width 227 height 21
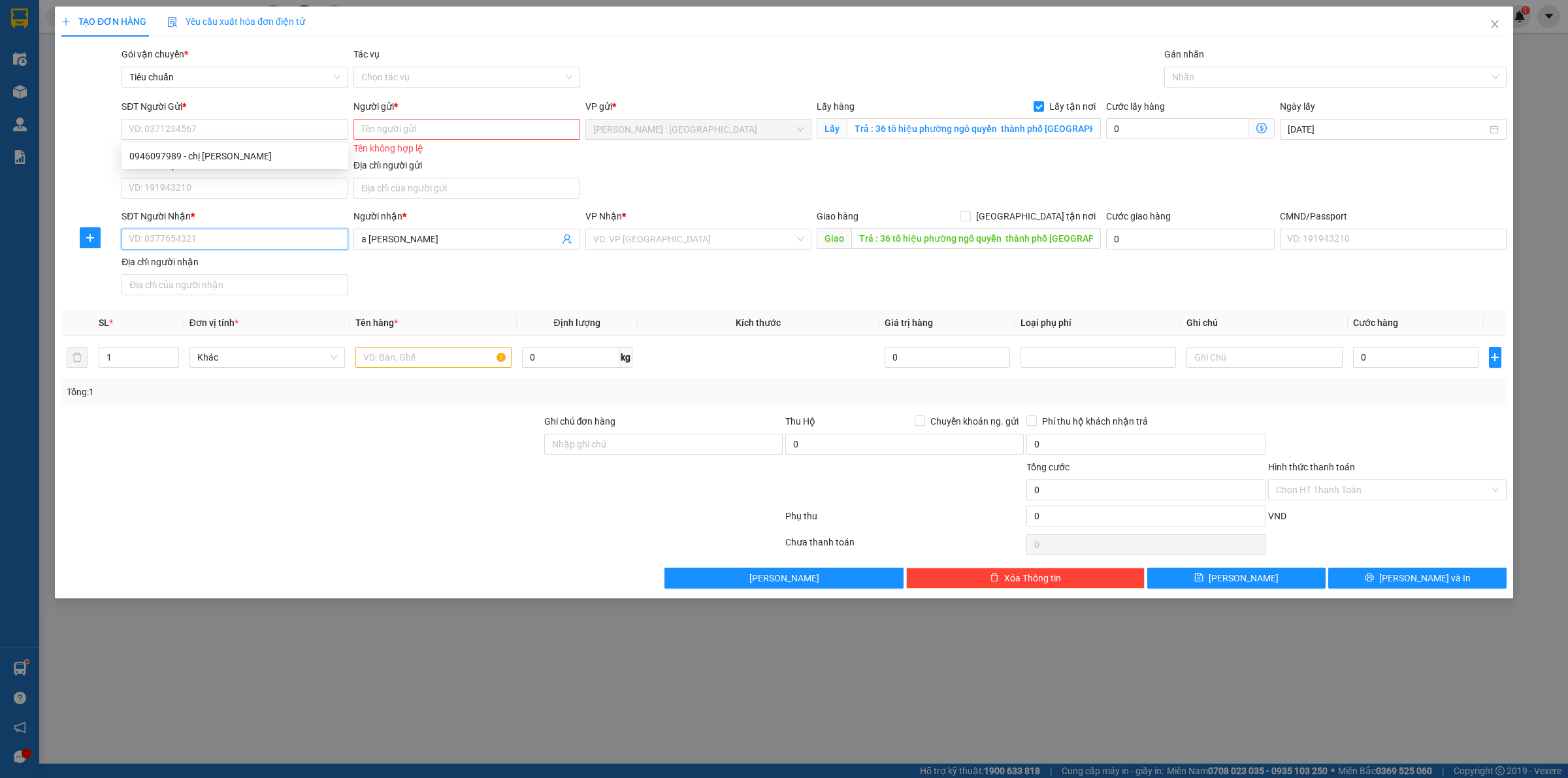
click at [298, 236] on input "SĐT Người Nhận *" at bounding box center [234, 239] width 227 height 21
paste input "0946097989"
type input "0946097989"
click at [275, 132] on input "SĐT Người Gửi *" at bounding box center [234, 129] width 227 height 21
paste input "0946097989"
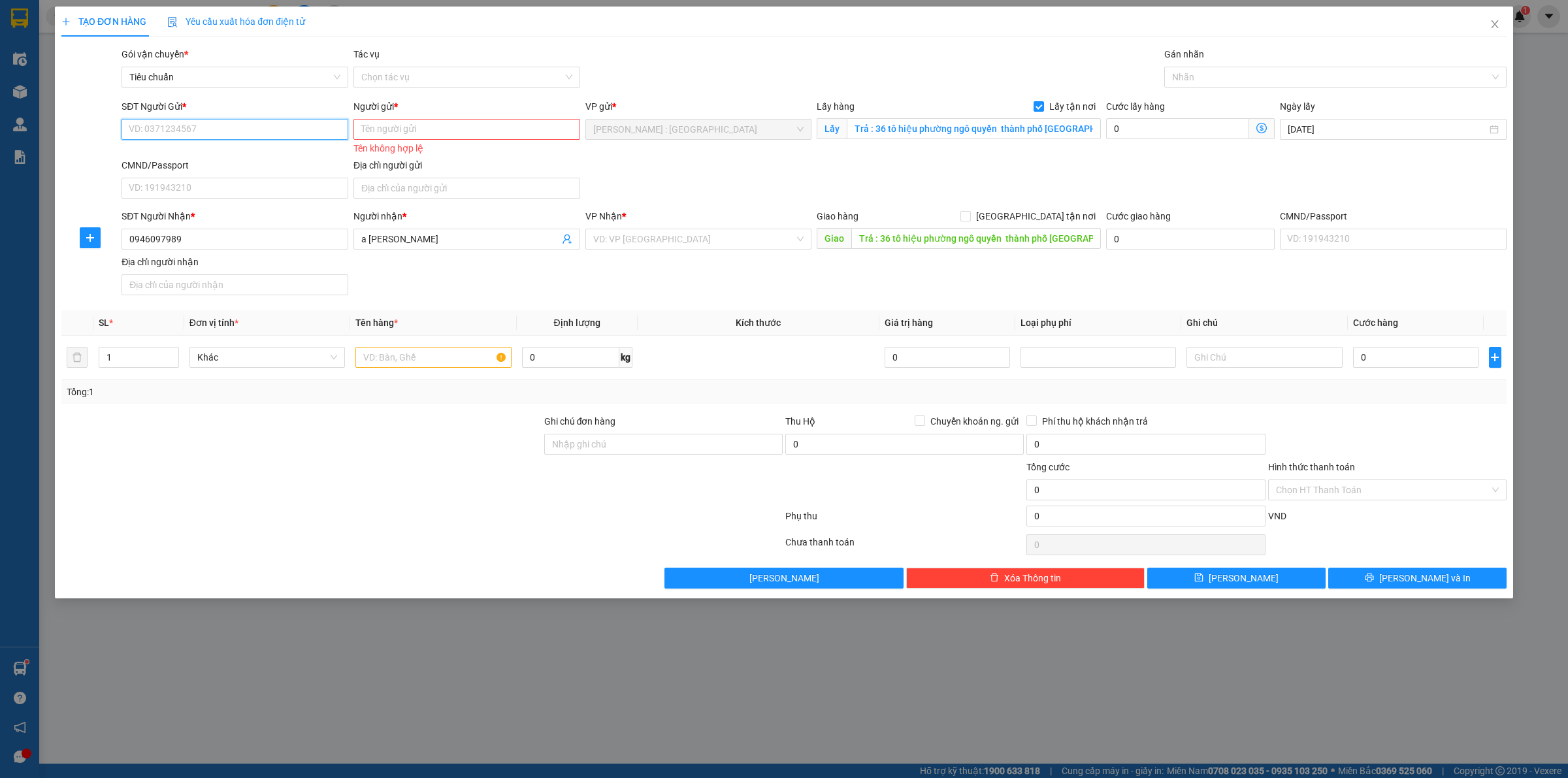
type input "0946097989"
click at [249, 153] on div "0946097989 - chị thảo" at bounding box center [234, 156] width 211 height 14
type input "chị [PERSON_NAME]"
type input "từ 24U đường 2C phường an lạc A quận [GEOGRAPHIC_DATA]."
checkbox input "true"
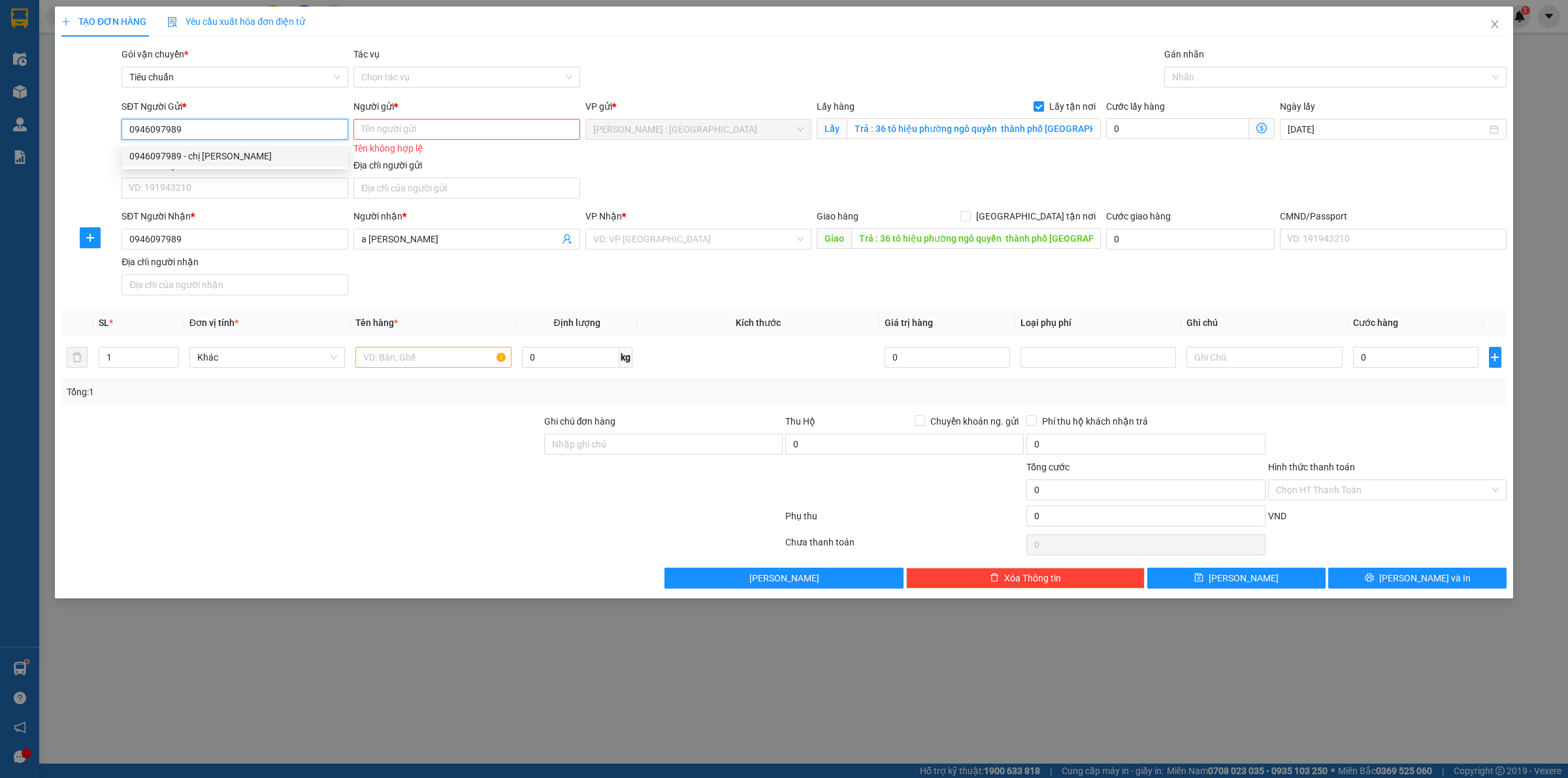
type input "50.000"
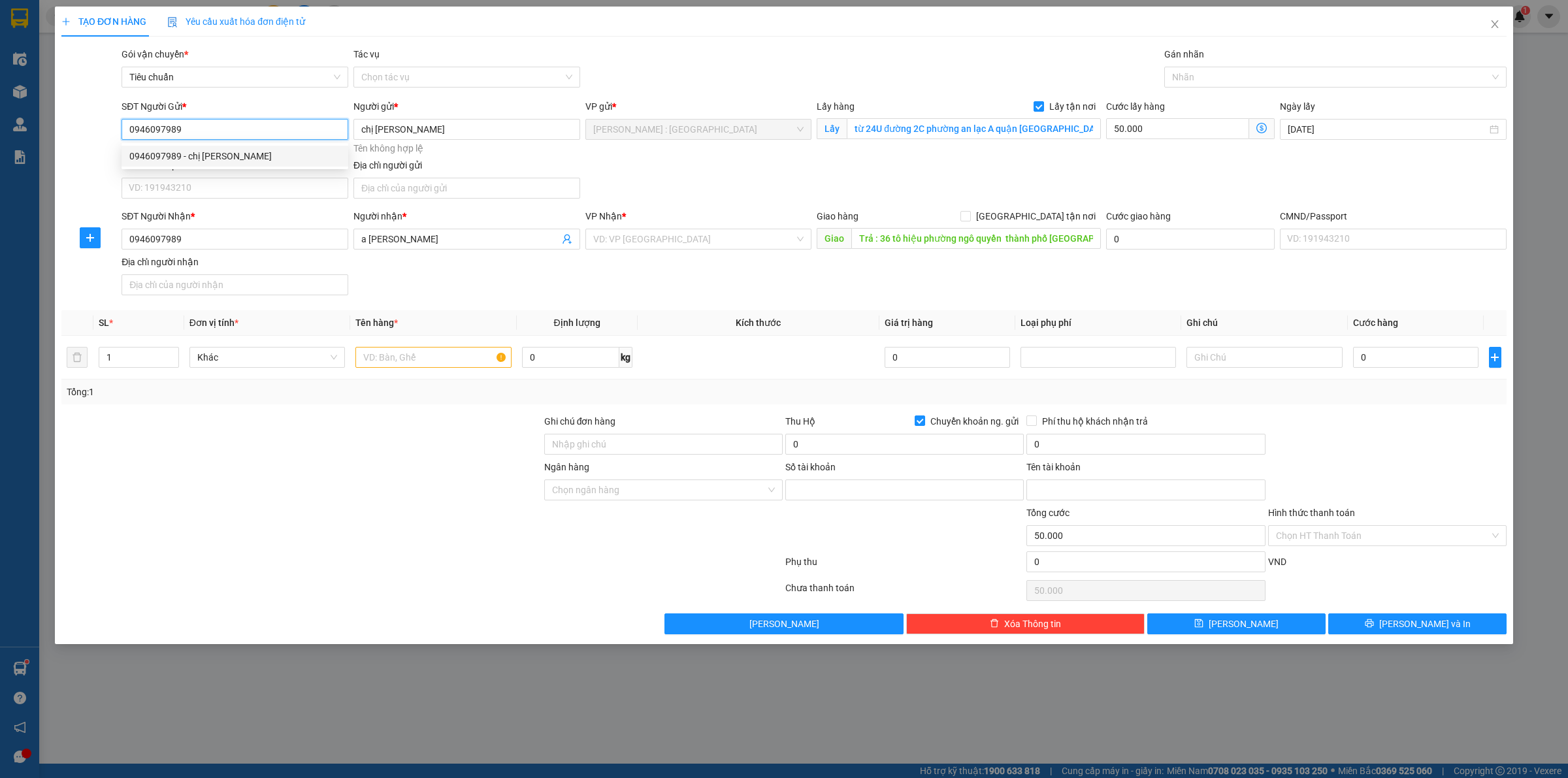
type input "19036646966014"
type input "[PERSON_NAME]"
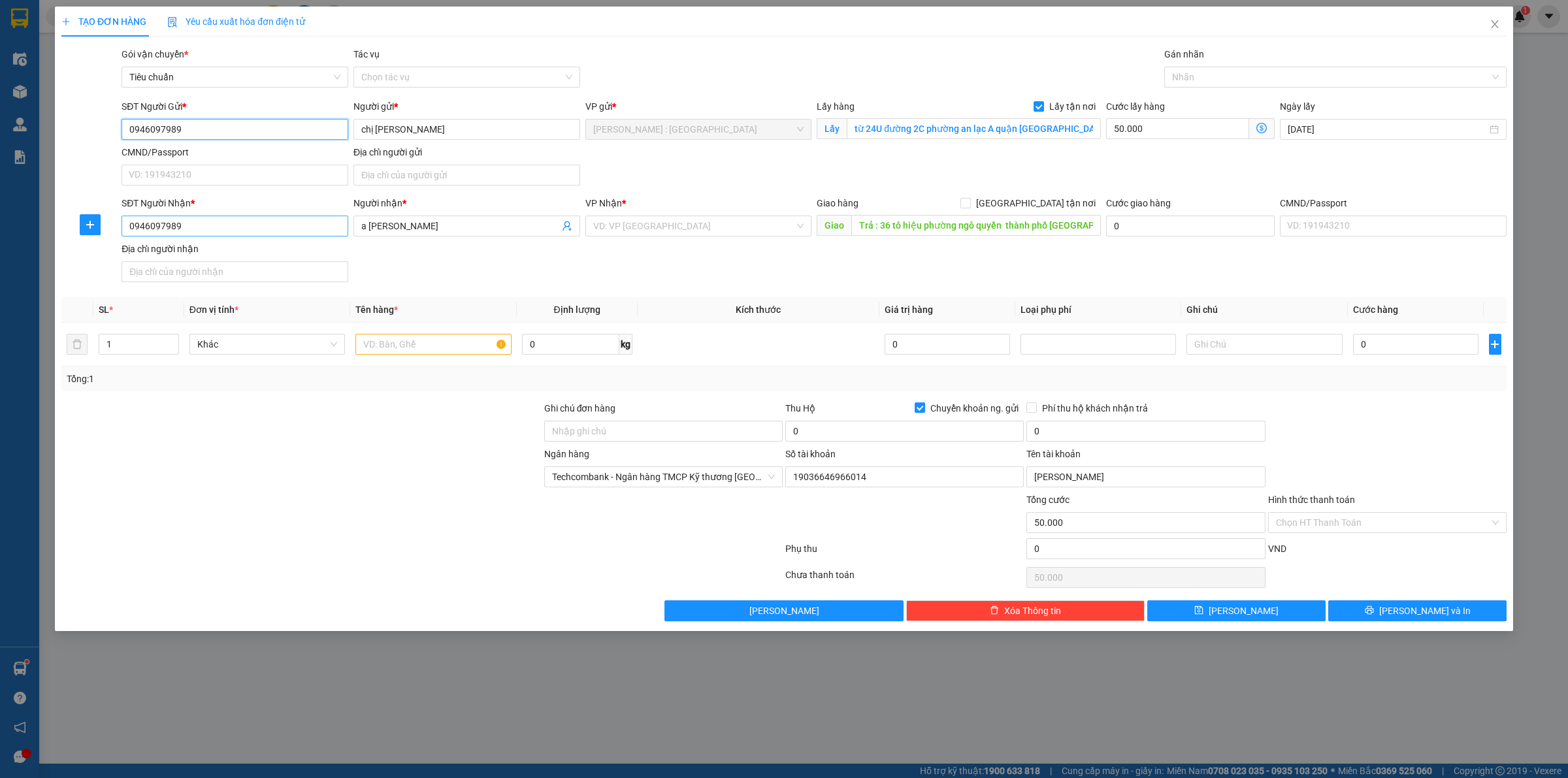
type input "0946097989"
click at [281, 223] on input "0946097989" at bounding box center [234, 226] width 227 height 21
click at [219, 233] on input "SĐT Người Nhận *" at bounding box center [234, 226] width 227 height 21
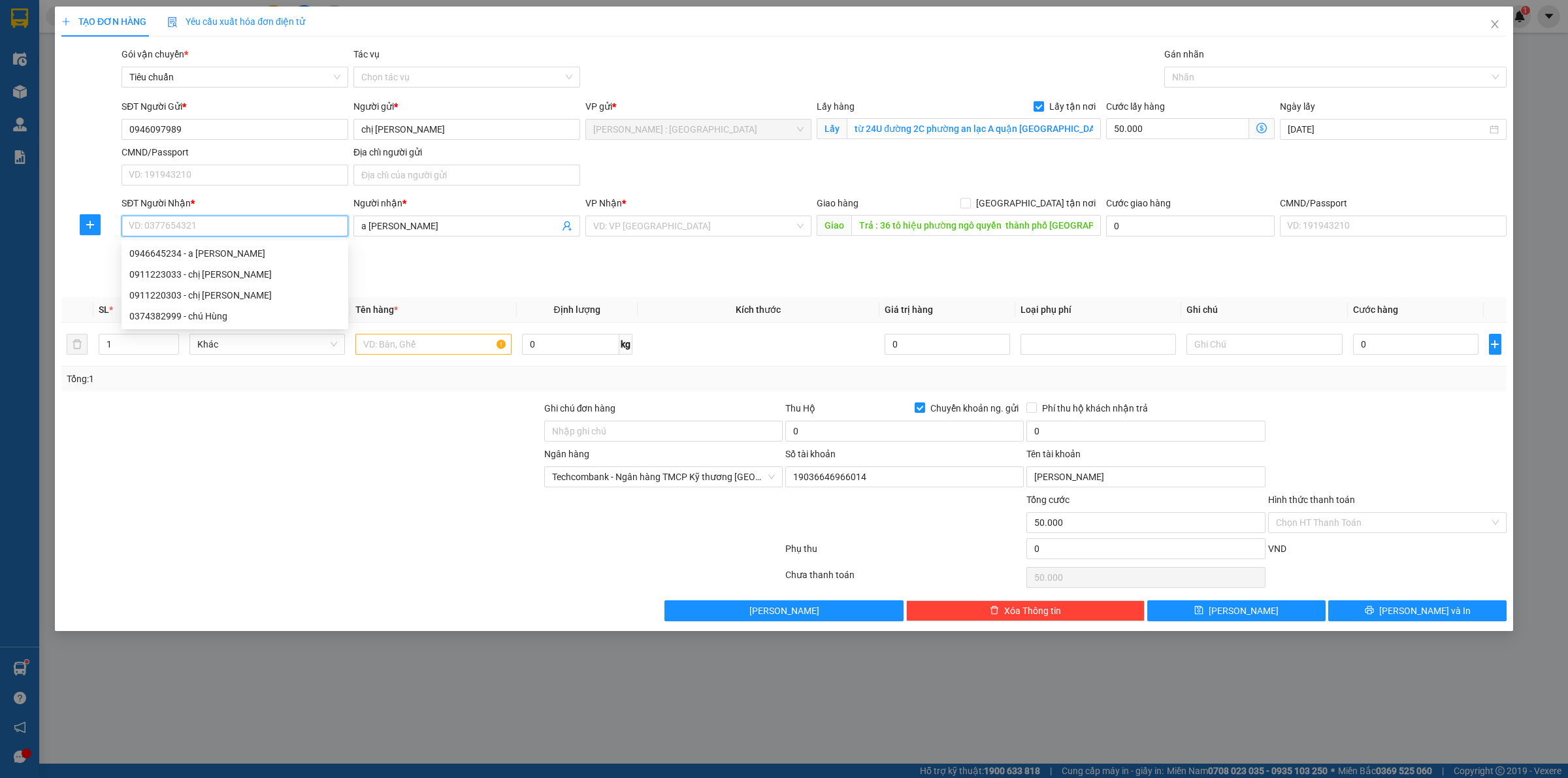
paste input "0946645645"
type input "0946645645"
click at [971, 206] on span at bounding box center [965, 203] width 10 height 10
click at [969, 206] on input "[GEOGRAPHIC_DATA] tận nơi" at bounding box center [964, 202] width 9 height 9
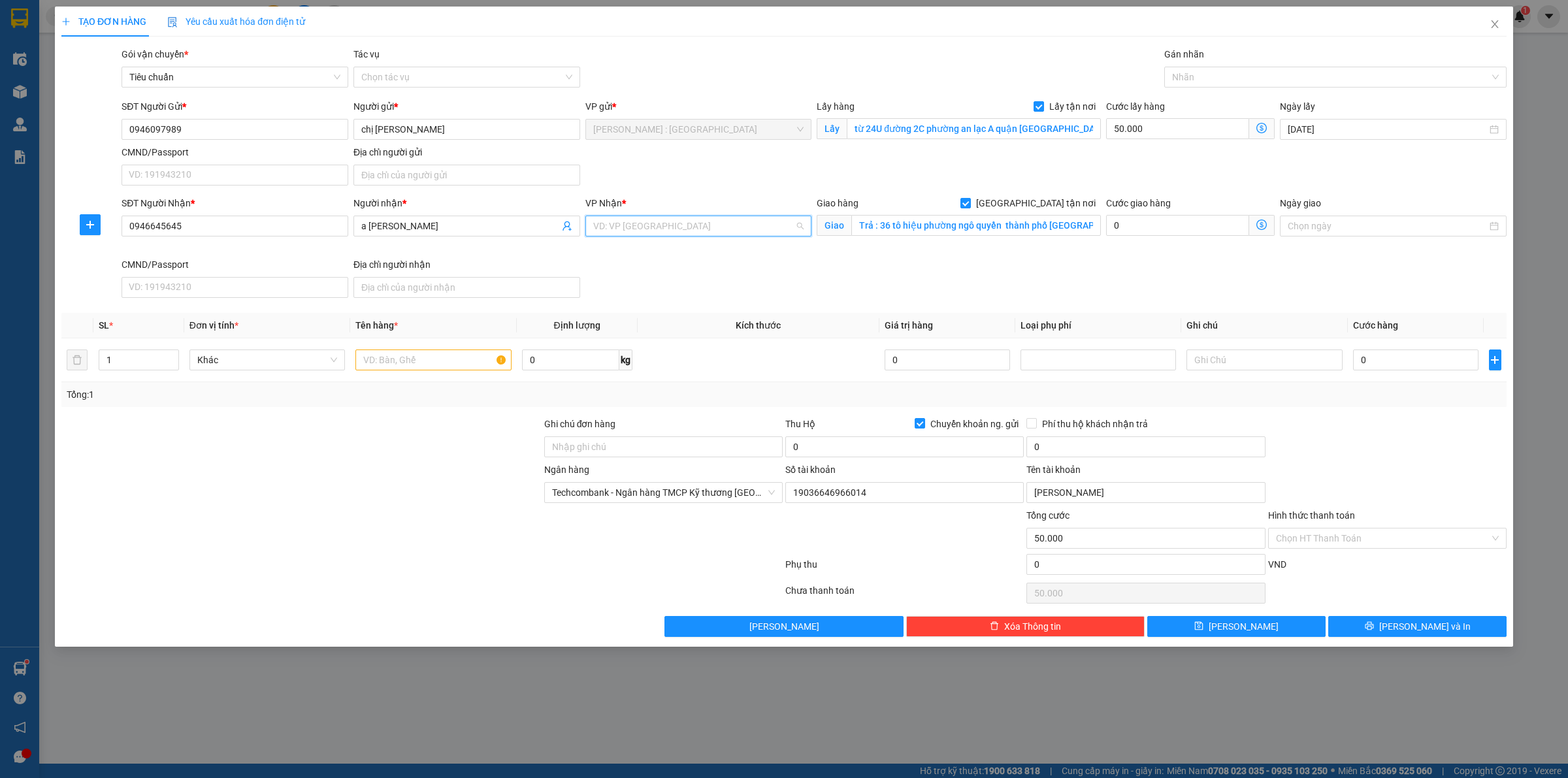
click at [757, 228] on input "search" at bounding box center [695, 226] width 202 height 19
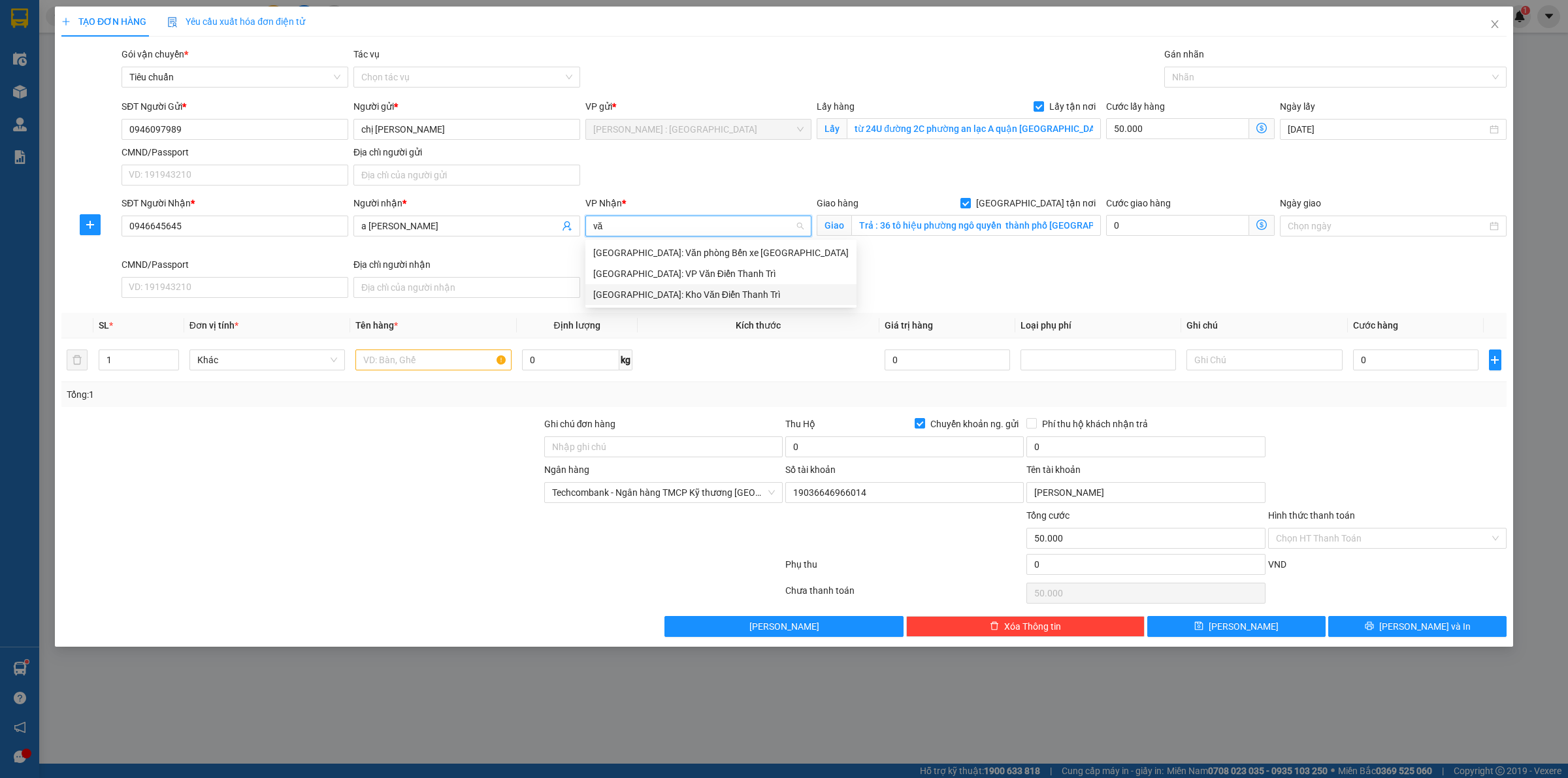
click at [749, 295] on div "[GEOGRAPHIC_DATA]: Kho Văn Điển Thanh Trì" at bounding box center [721, 294] width 255 height 14
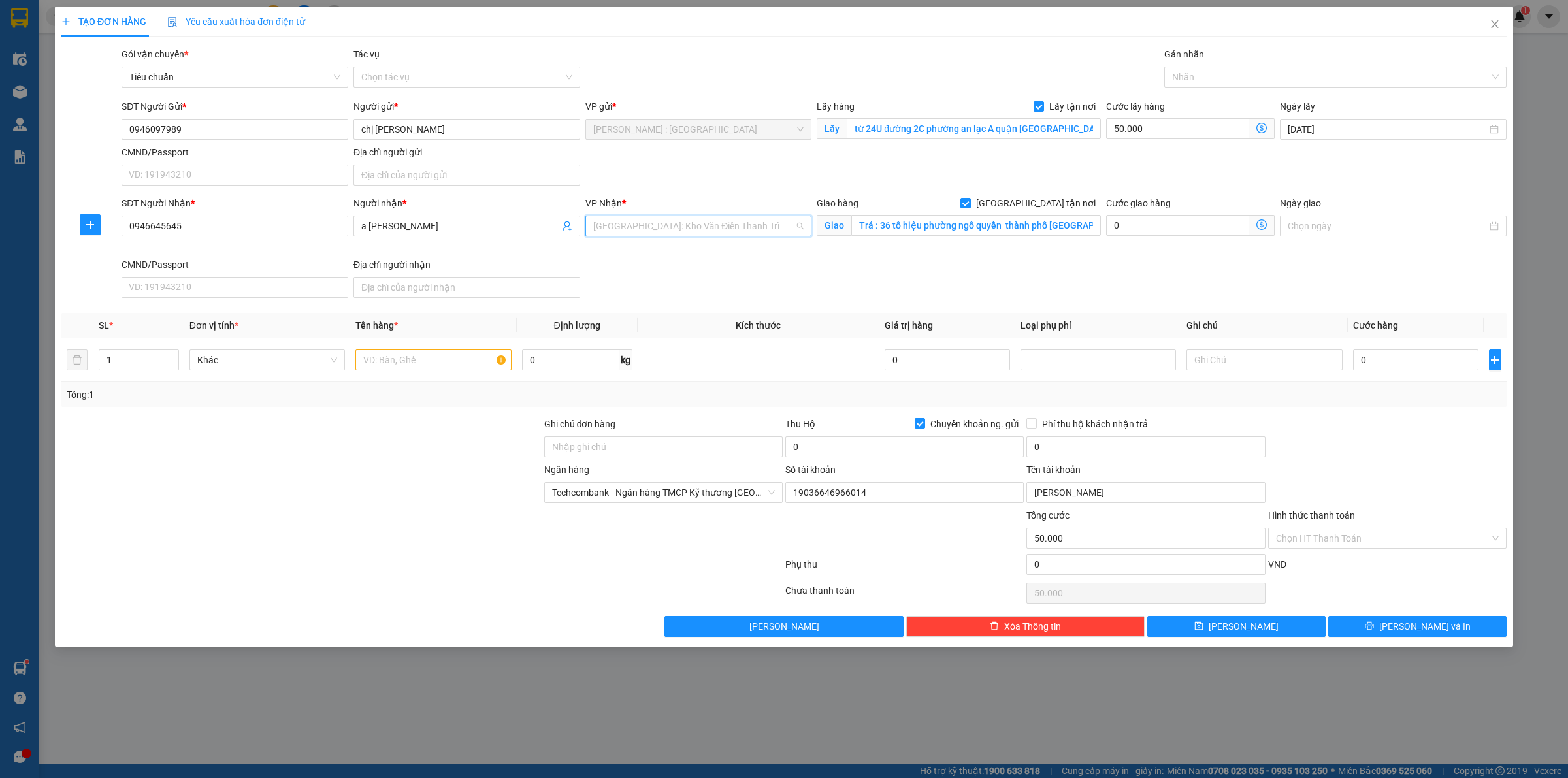
scroll to position [428, 0]
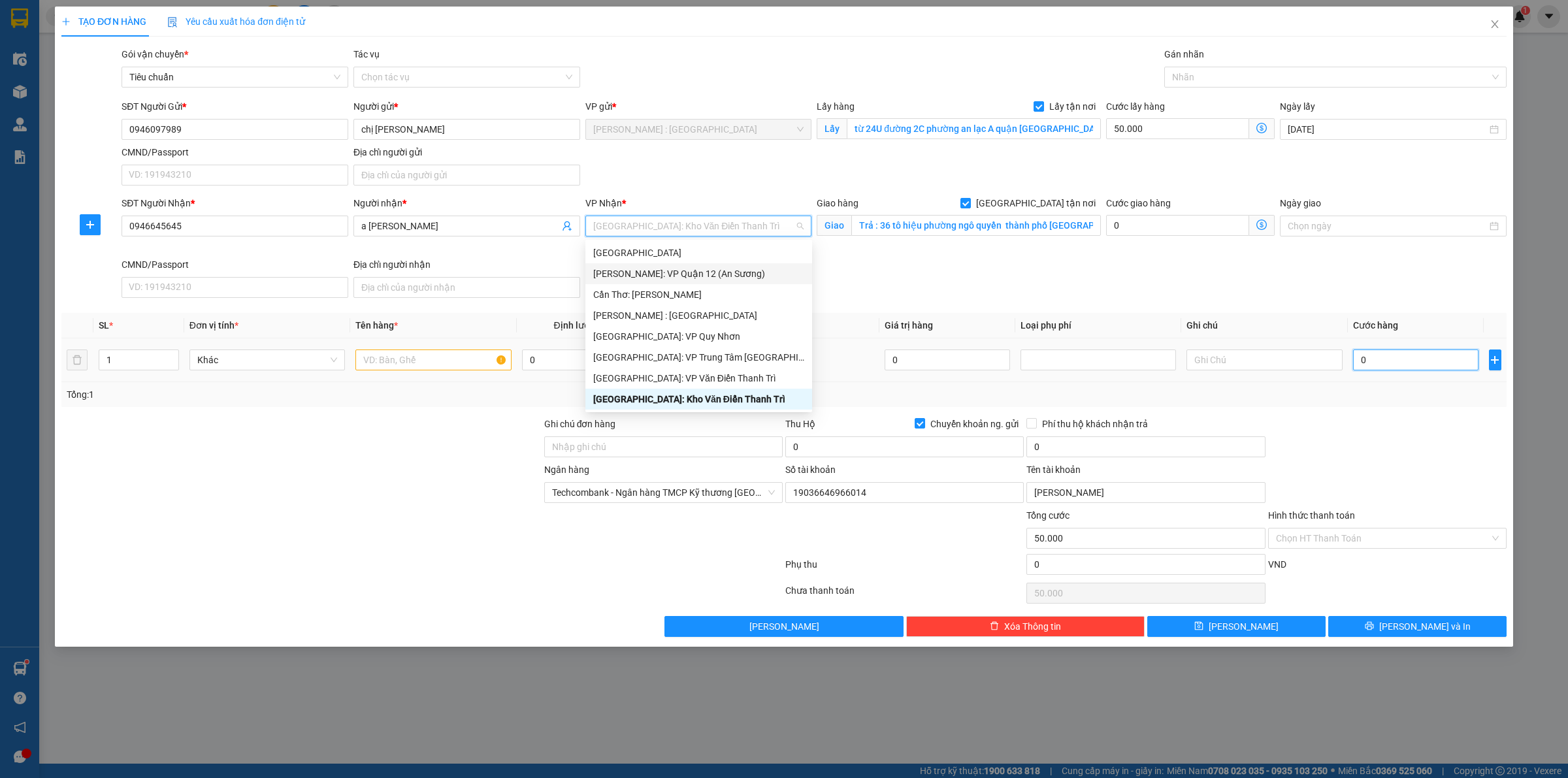
click at [1367, 366] on input "0" at bounding box center [1415, 360] width 126 height 21
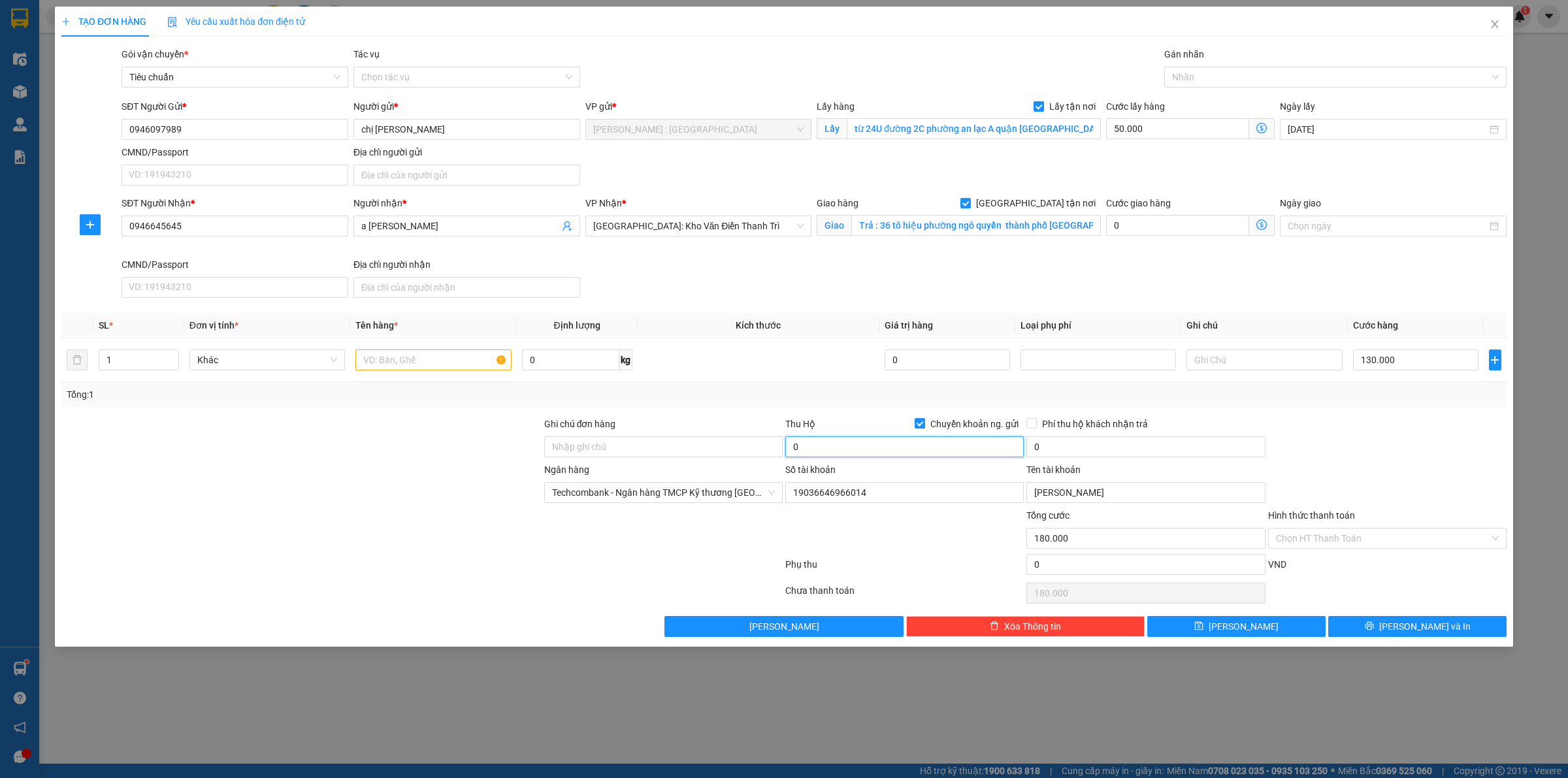
click at [834, 449] on input "0" at bounding box center [905, 447] width 239 height 21
click at [745, 272] on div "SĐT Người Nhận * 0946645645 Người nhận * a hiếu dinh VP Nhận * Hà Nội: Kho Văn …" at bounding box center [814, 249] width 1390 height 107
click at [438, 362] on input "text" at bounding box center [433, 360] width 155 height 21
paste input "Đồng hồ úp ly"
click at [855, 452] on input "2.000.000" at bounding box center [905, 447] width 239 height 21
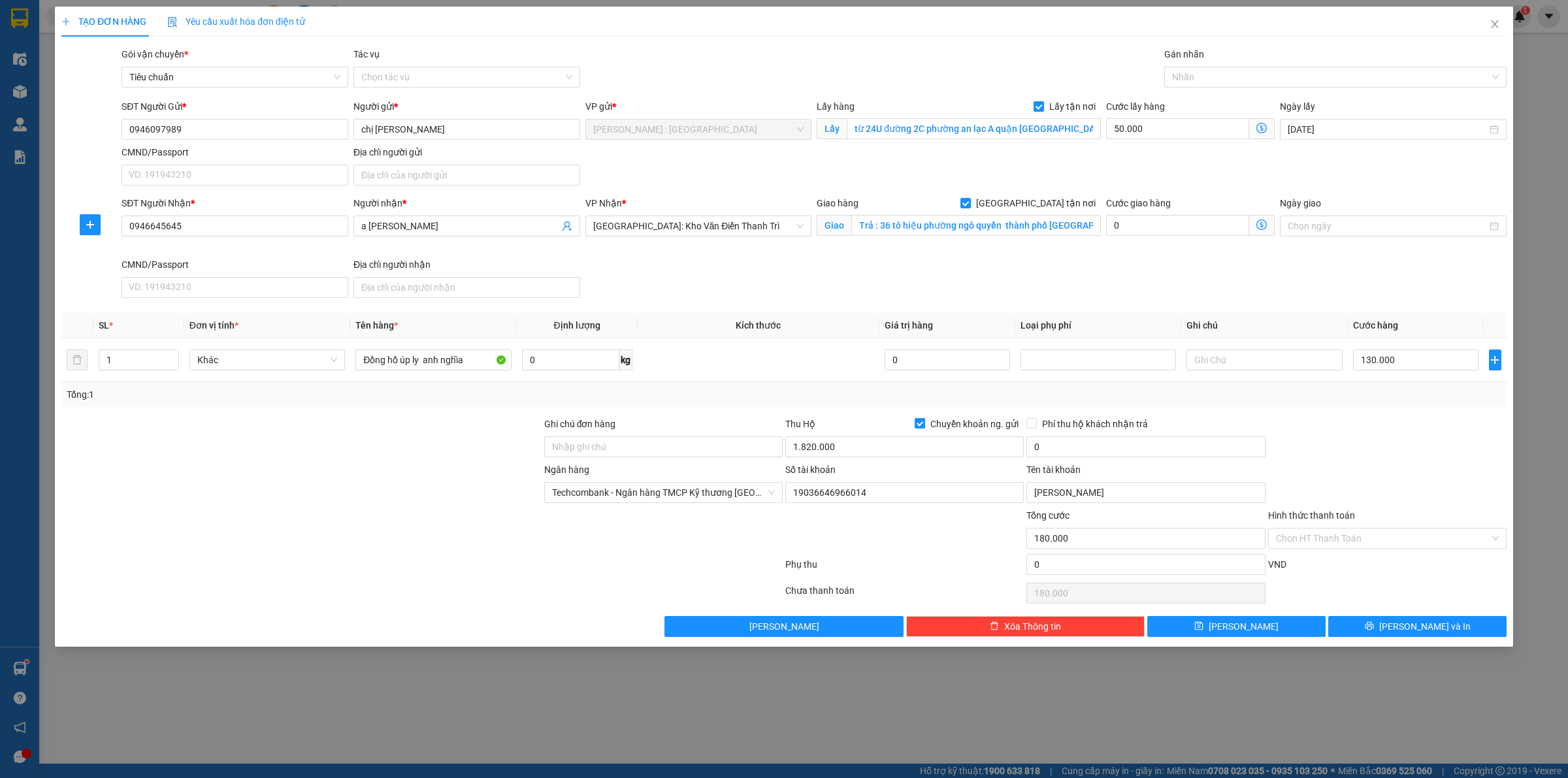
click at [807, 389] on div "Tổng: 1" at bounding box center [784, 394] width 1435 height 14
click at [1069, 448] on input "0" at bounding box center [1146, 447] width 239 height 21
click at [1359, 416] on div "Transit Pickup Surcharge Ids Transit Deliver Surcharge Ids Transit Deliver Surc…" at bounding box center [784, 342] width 1446 height 590
click at [1204, 628] on icon "save" at bounding box center [1200, 626] width 8 height 8
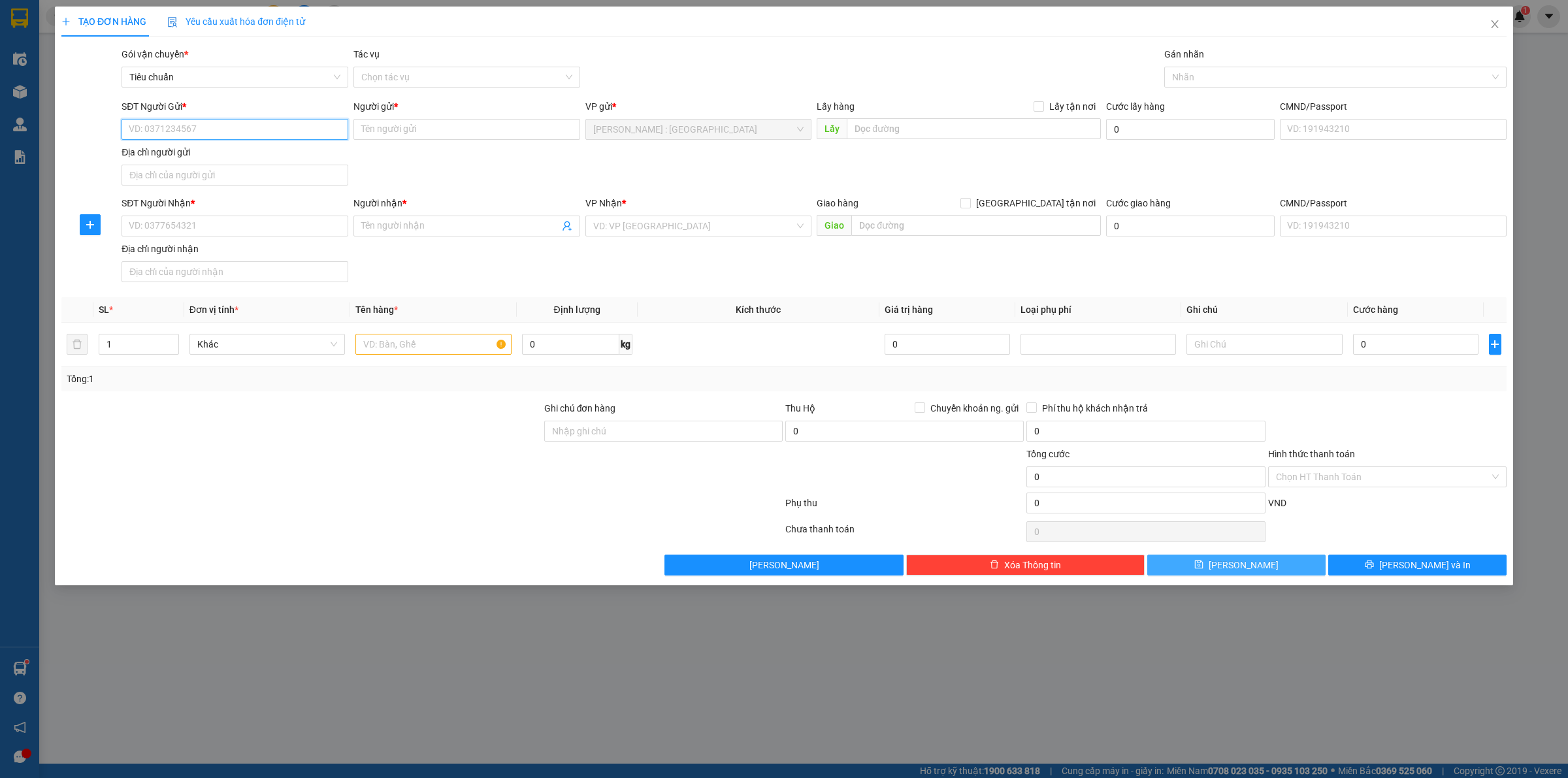
click at [301, 135] on input "SĐT Người Gửi *" at bounding box center [234, 129] width 227 height 21
paste input "0946097989"
click at [252, 131] on input "0946097989" at bounding box center [234, 129] width 227 height 21
click at [245, 161] on div "0946097989 - chị thảo" at bounding box center [234, 156] width 211 height 14
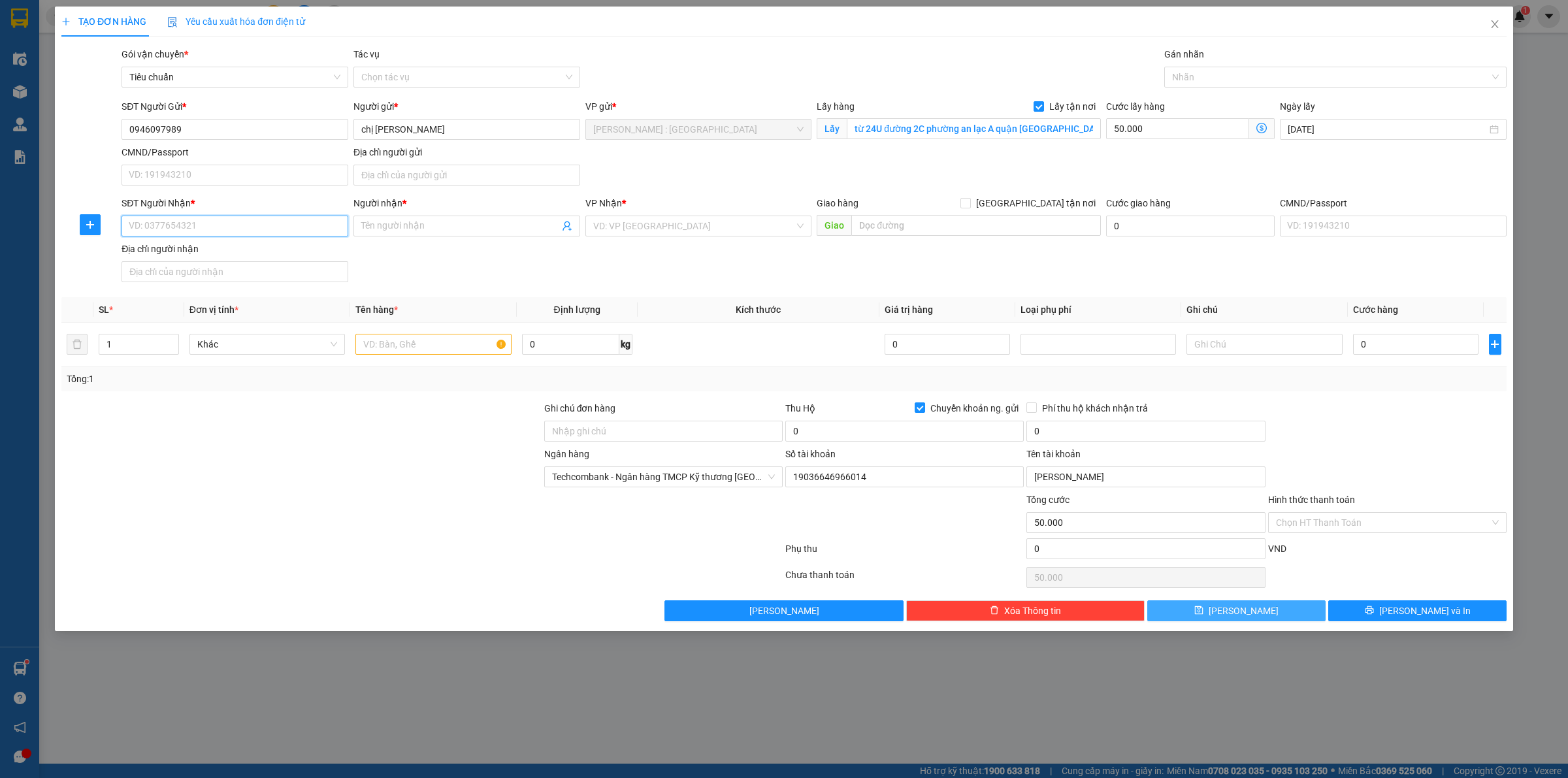
click at [294, 229] on input "SĐT Người Nhận *" at bounding box center [234, 226] width 227 height 21
paste input "0911220303"
click at [481, 233] on input "Người nhận *" at bounding box center [460, 226] width 198 height 14
paste input "mắt to"
click at [402, 344] on input "text" at bounding box center [433, 344] width 155 height 21
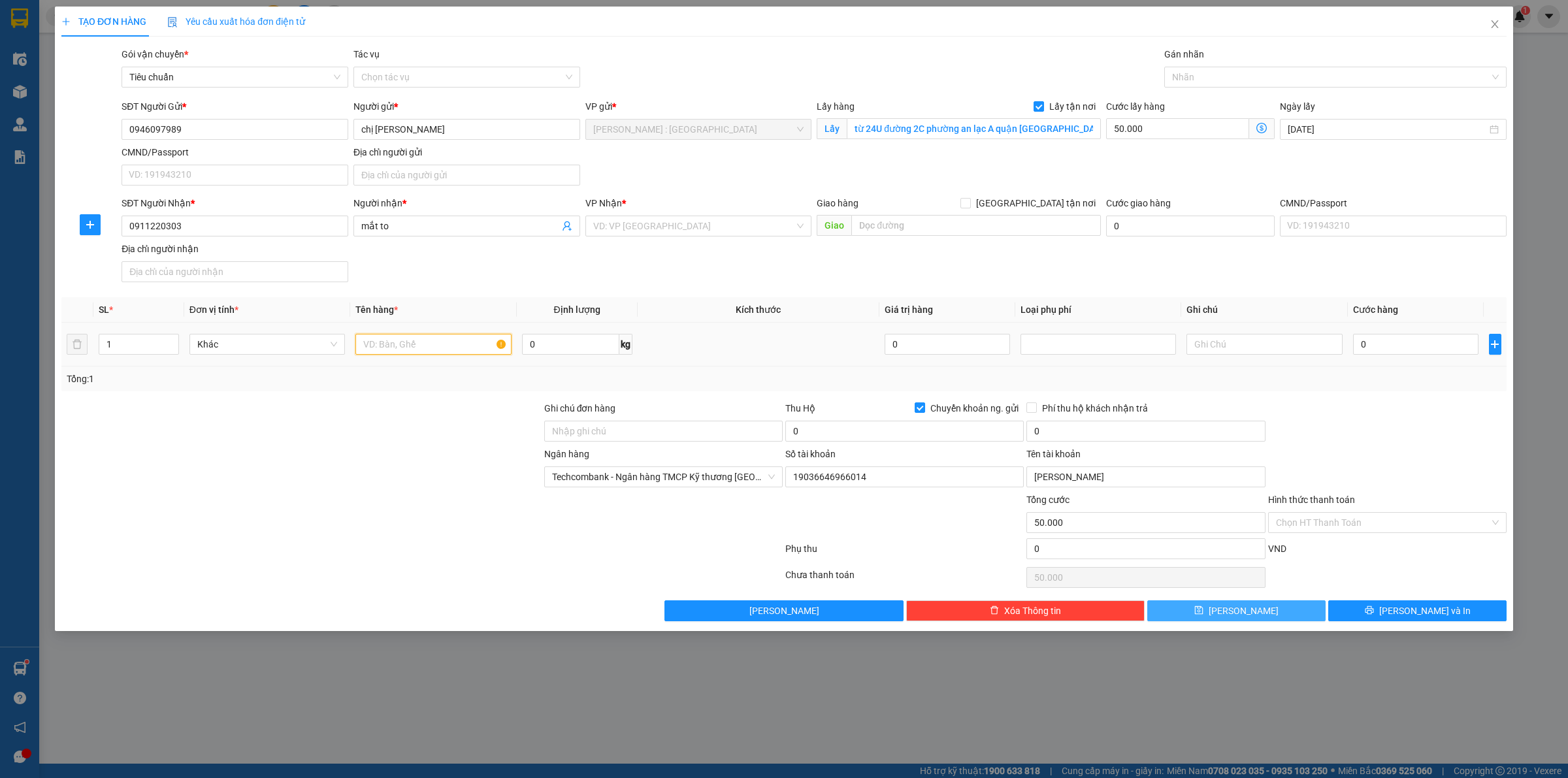
paste input "máy chiếu"
click at [1402, 428] on div at bounding box center [1388, 424] width 241 height 46
click at [889, 434] on input "0" at bounding box center [905, 431] width 239 height 21
click at [1321, 433] on div at bounding box center [1388, 424] width 241 height 46
click at [1286, 621] on button "Lưu" at bounding box center [1237, 610] width 179 height 21
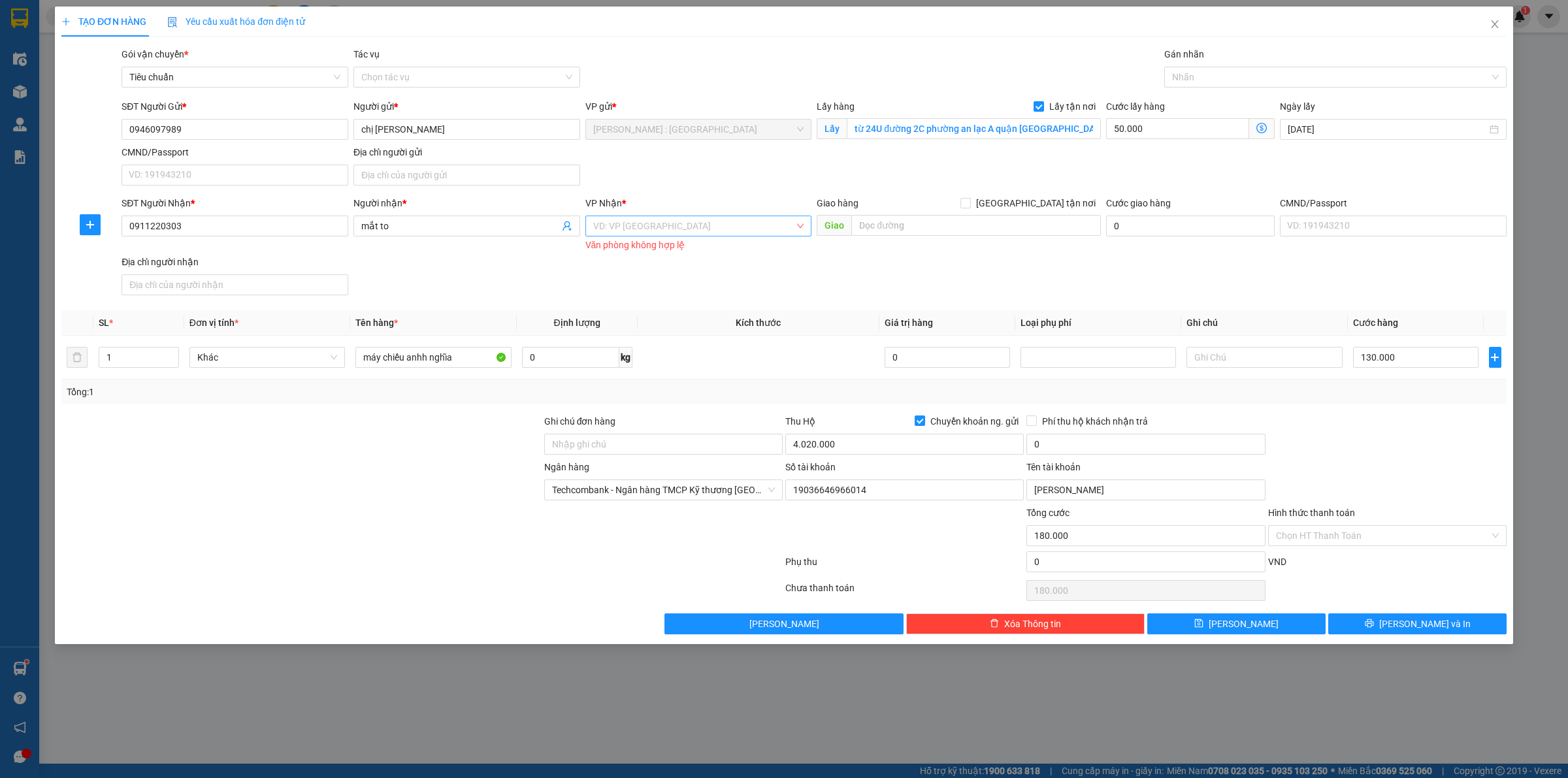
click at [699, 230] on input "search" at bounding box center [695, 226] width 202 height 19
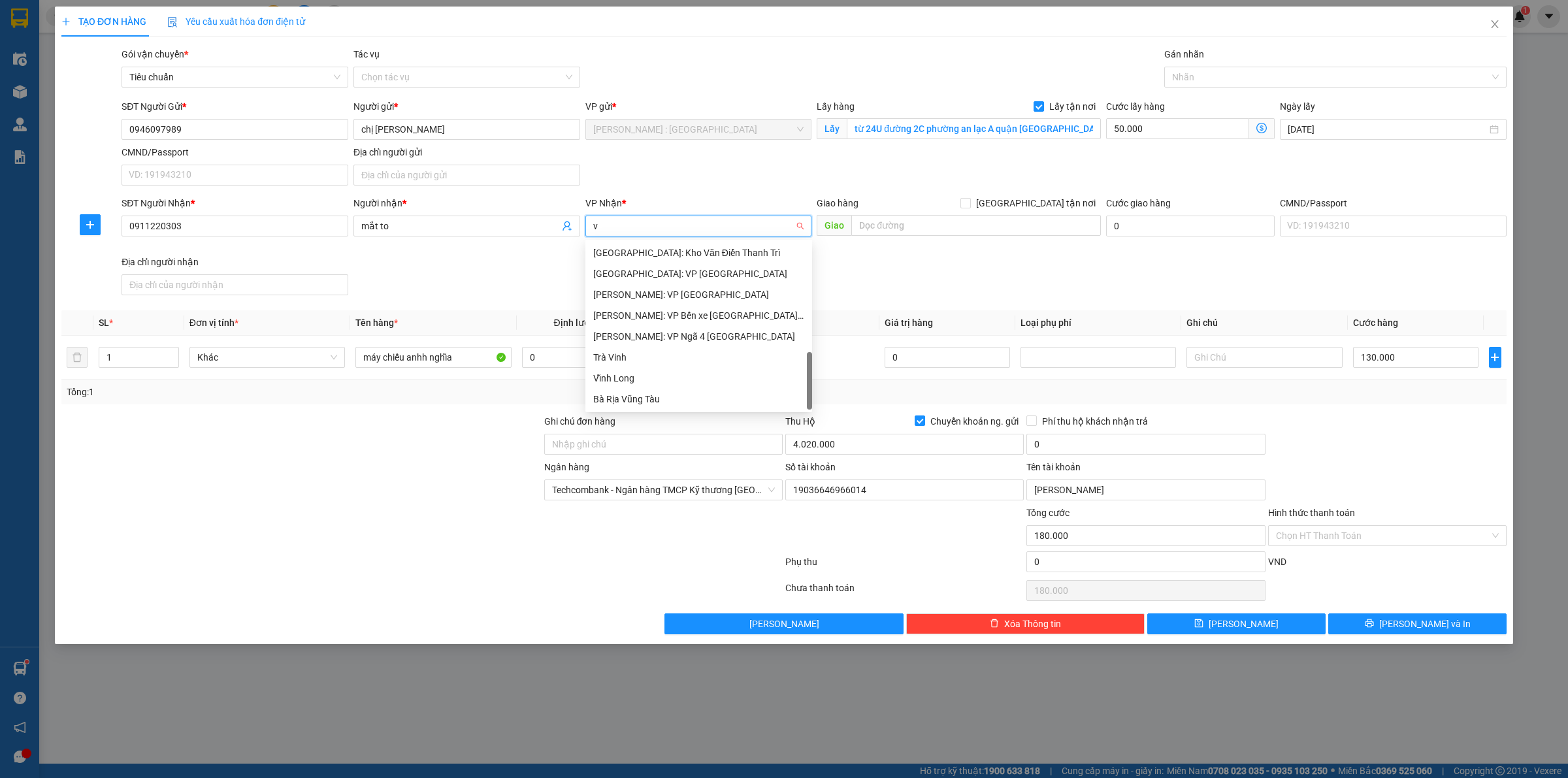
scroll to position [423, 0]
click at [706, 245] on div "[GEOGRAPHIC_DATA]: Kho Văn Điển Thanh Trì" at bounding box center [699, 253] width 227 height 21
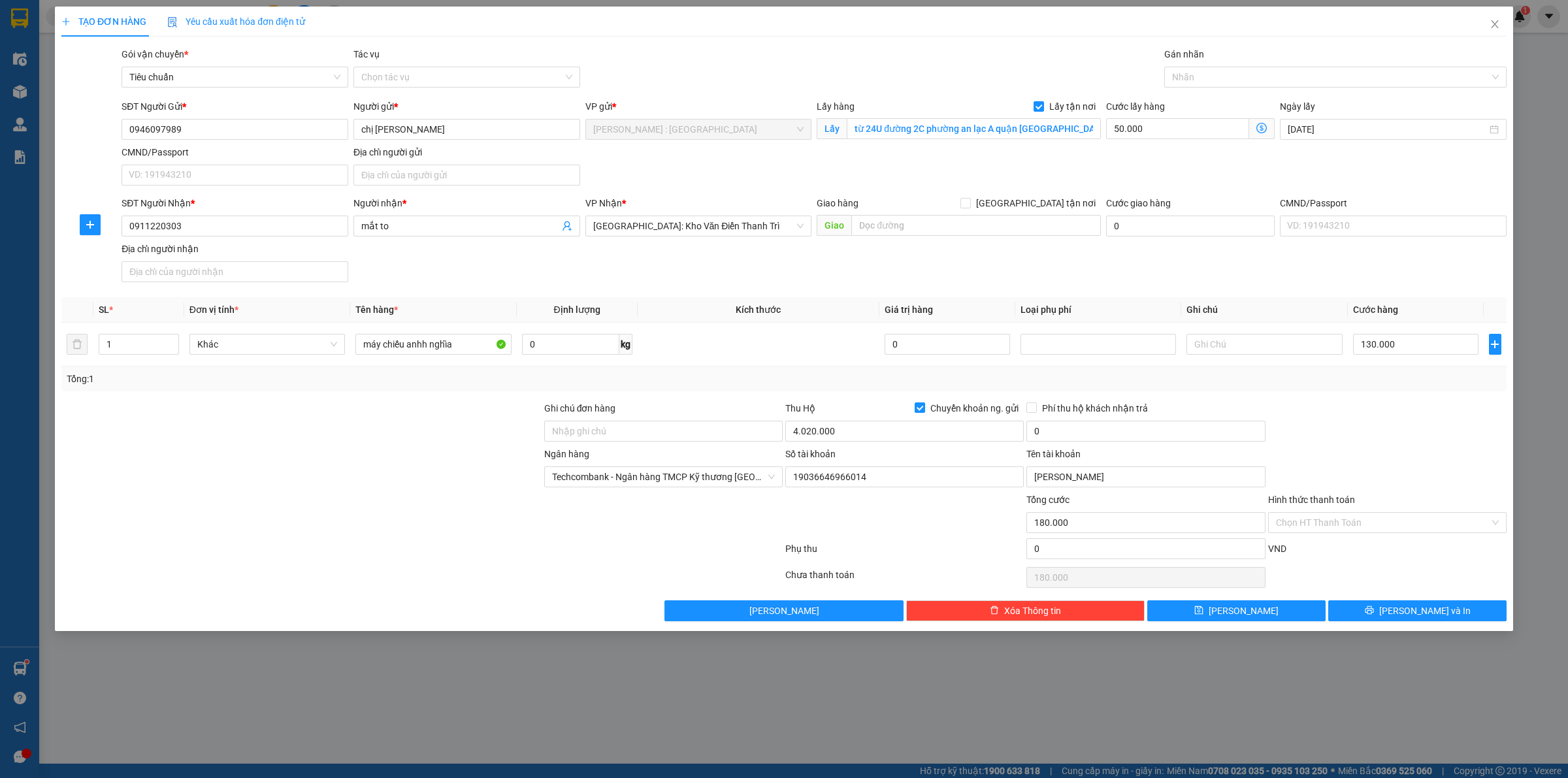
scroll to position [428, 0]
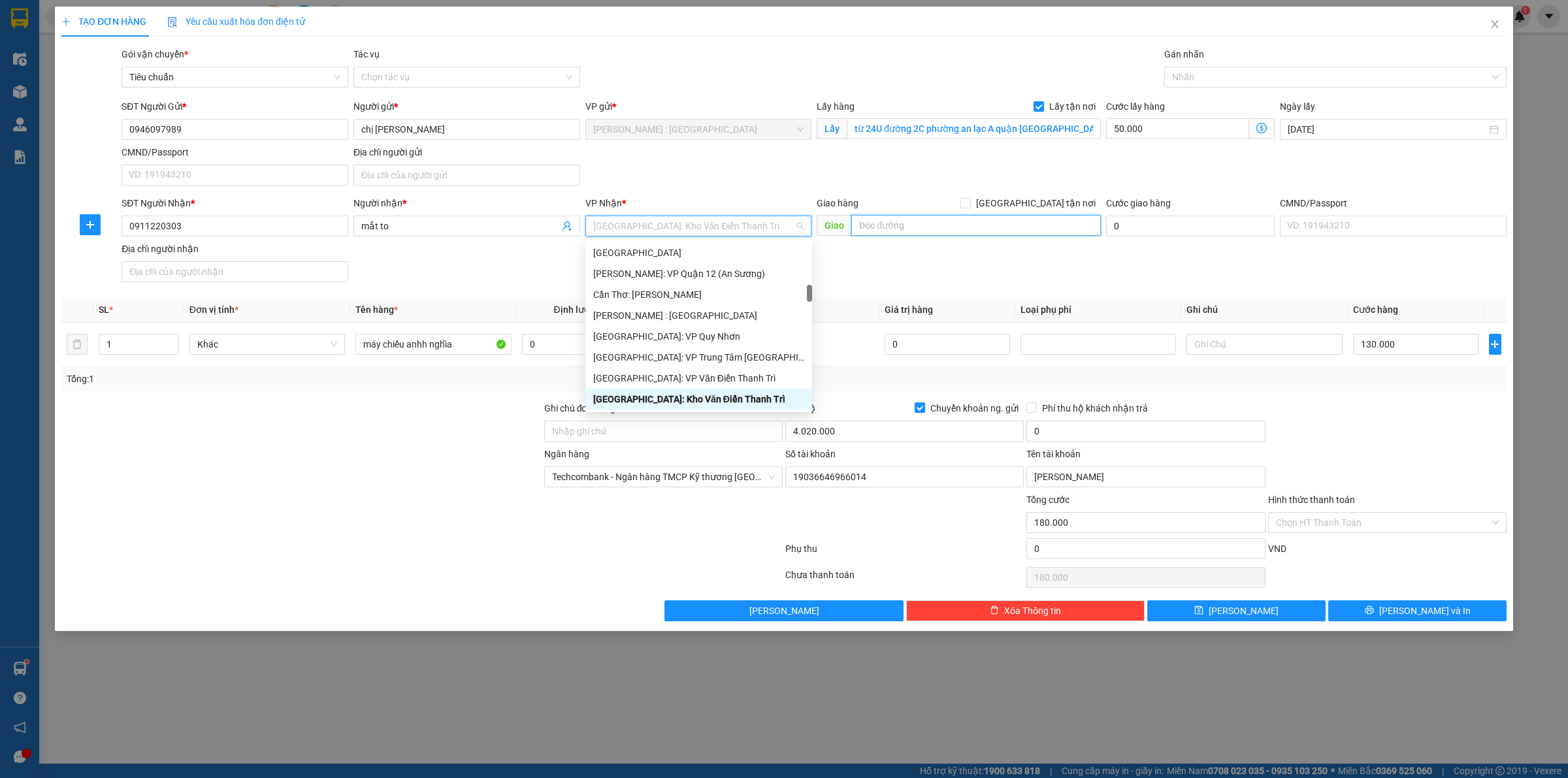
click at [1011, 221] on input "text" at bounding box center [976, 225] width 250 height 21
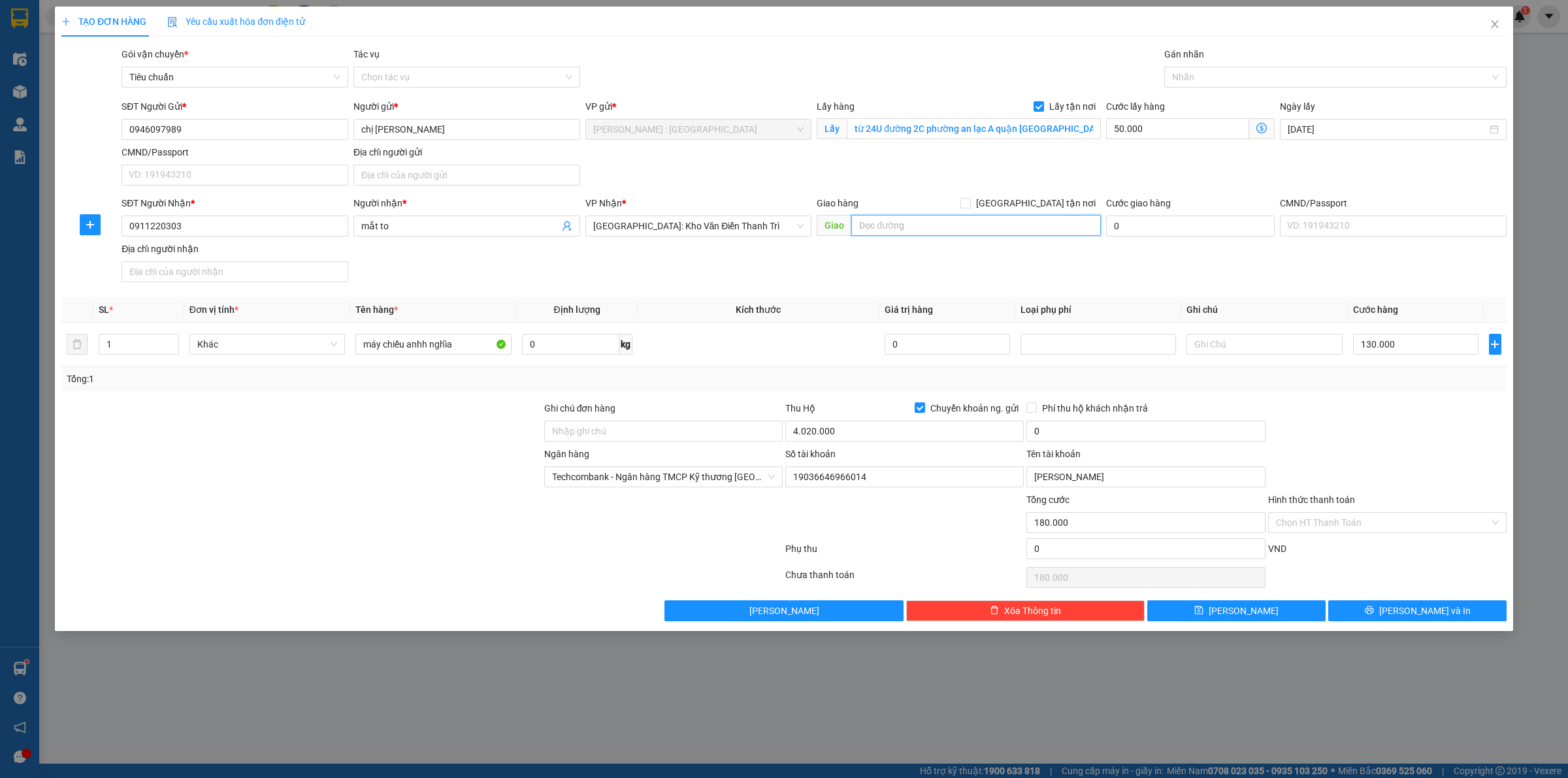
paste input "Trả : 158 hồng mai bạch mai hà nội"
click at [969, 202] on input "[GEOGRAPHIC_DATA] tận nơi" at bounding box center [964, 202] width 9 height 9
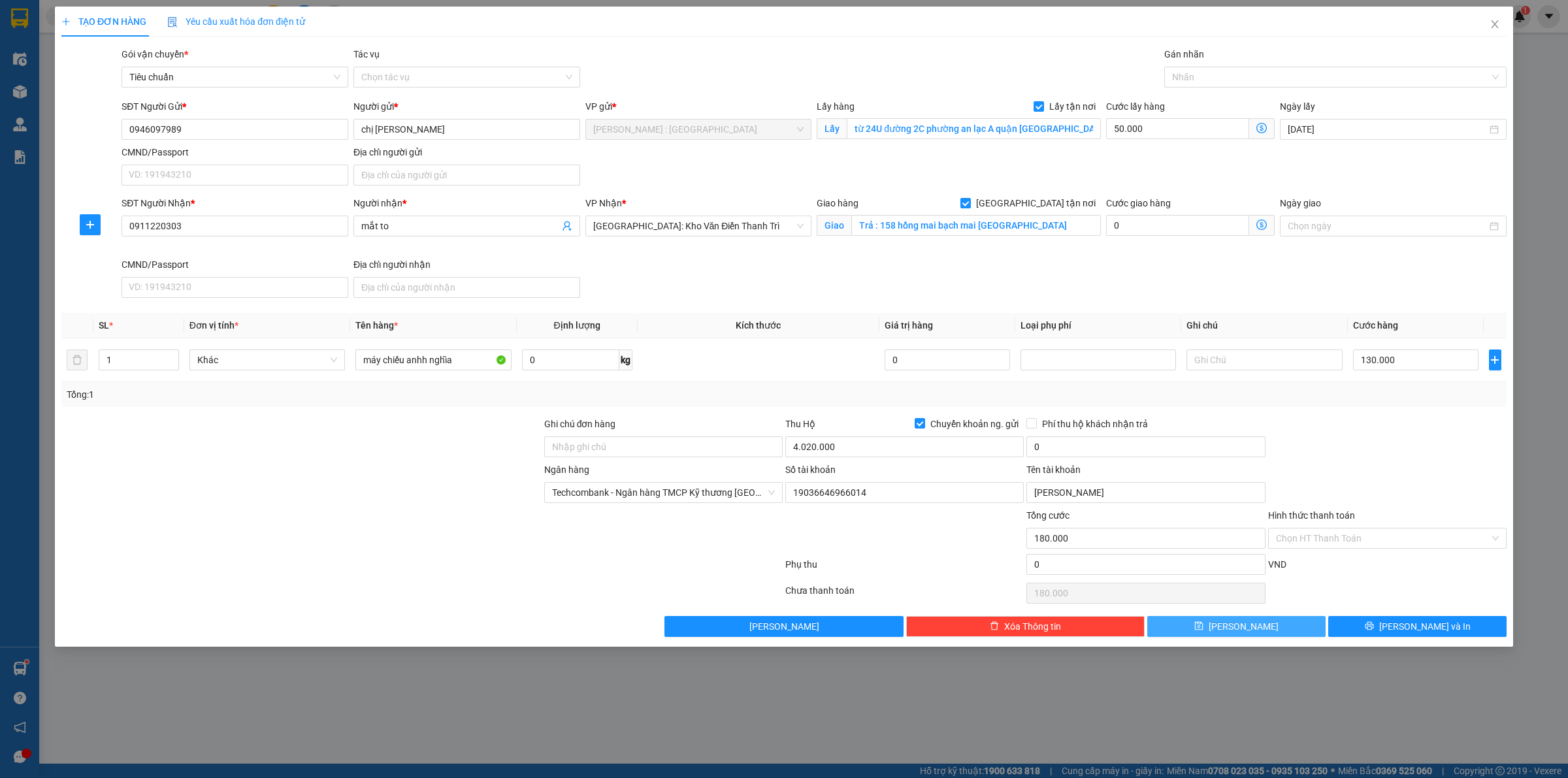
click at [1286, 632] on button "Lưu" at bounding box center [1237, 626] width 179 height 21
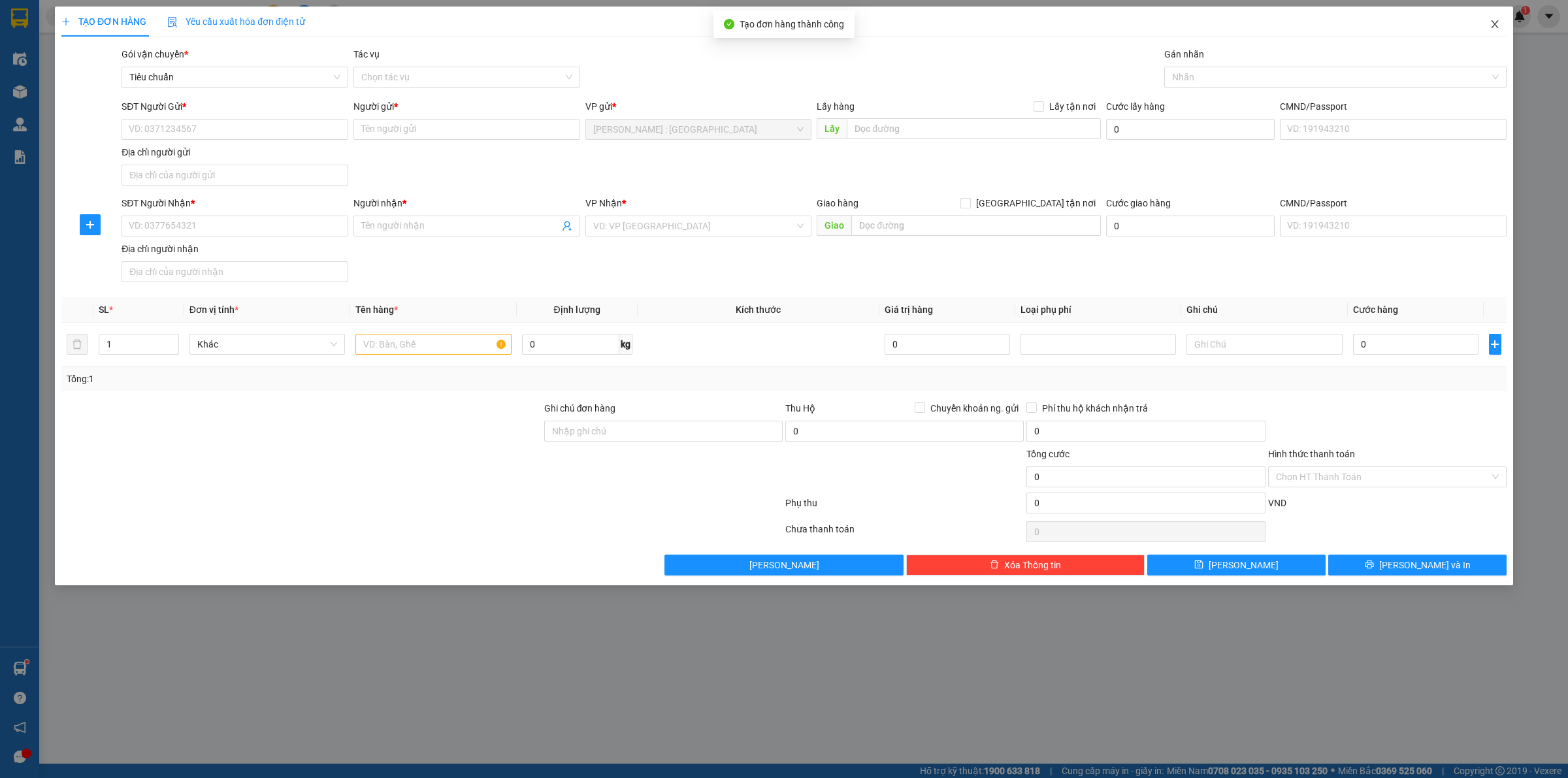
click at [1487, 30] on span "Close" at bounding box center [1495, 24] width 36 height 36
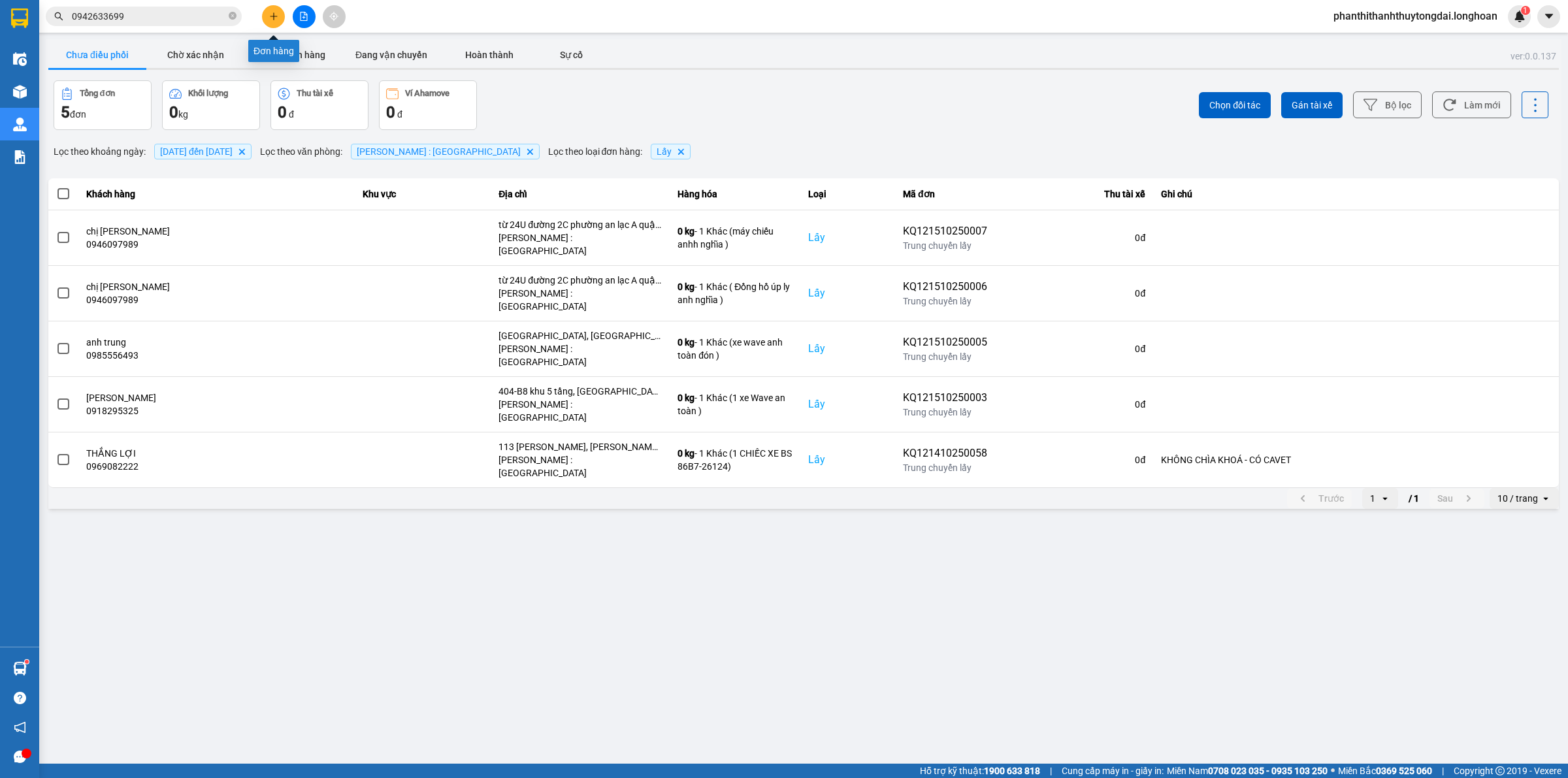
click at [271, 10] on button at bounding box center [273, 16] width 23 height 23
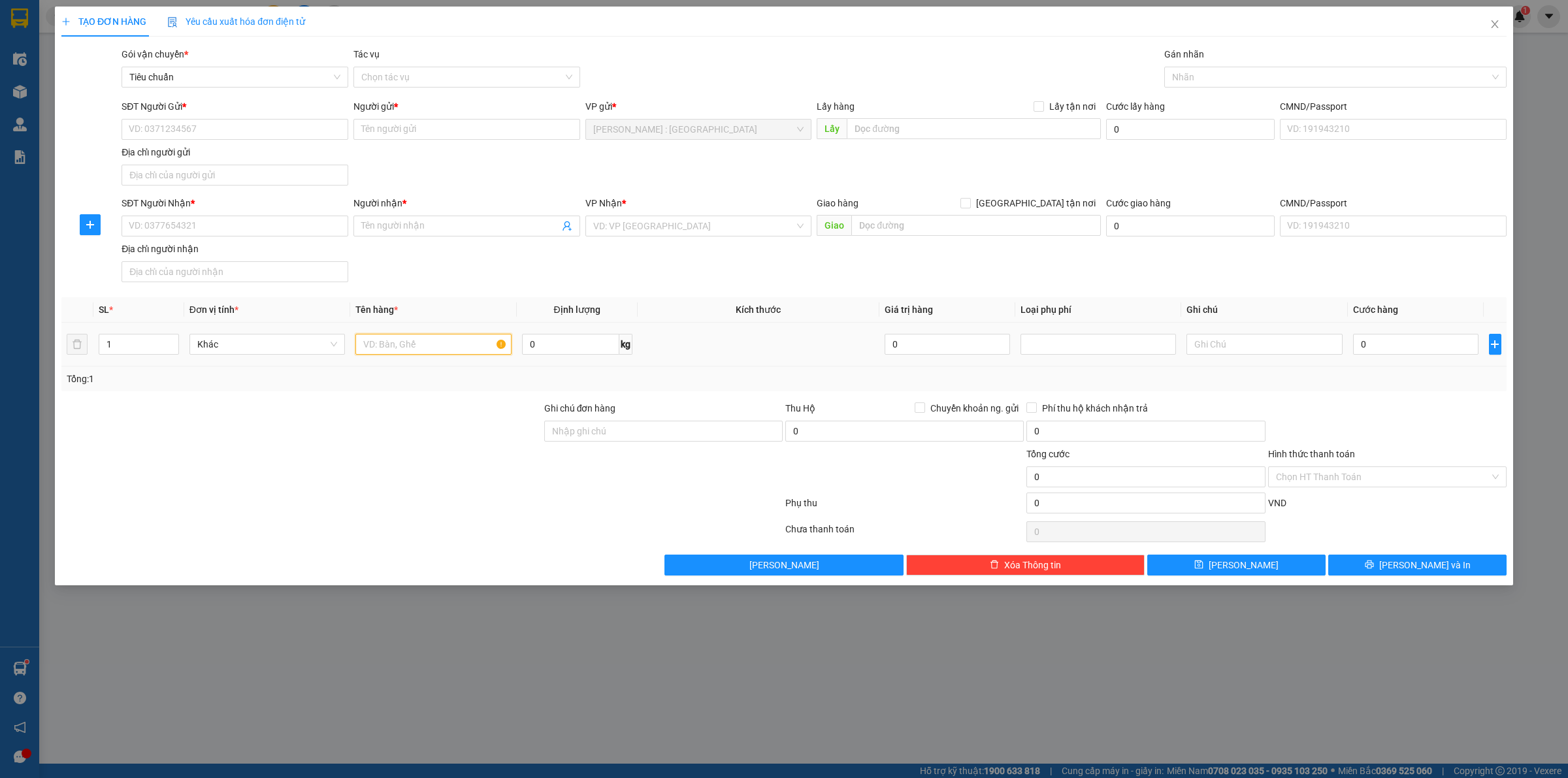
click at [420, 341] on input "text" at bounding box center [433, 344] width 155 height 21
drag, startPoint x: 1489, startPoint y: 24, endPoint x: 837, endPoint y: 26, distance: 652.0
click at [1490, 24] on span "Close" at bounding box center [1495, 24] width 36 height 36
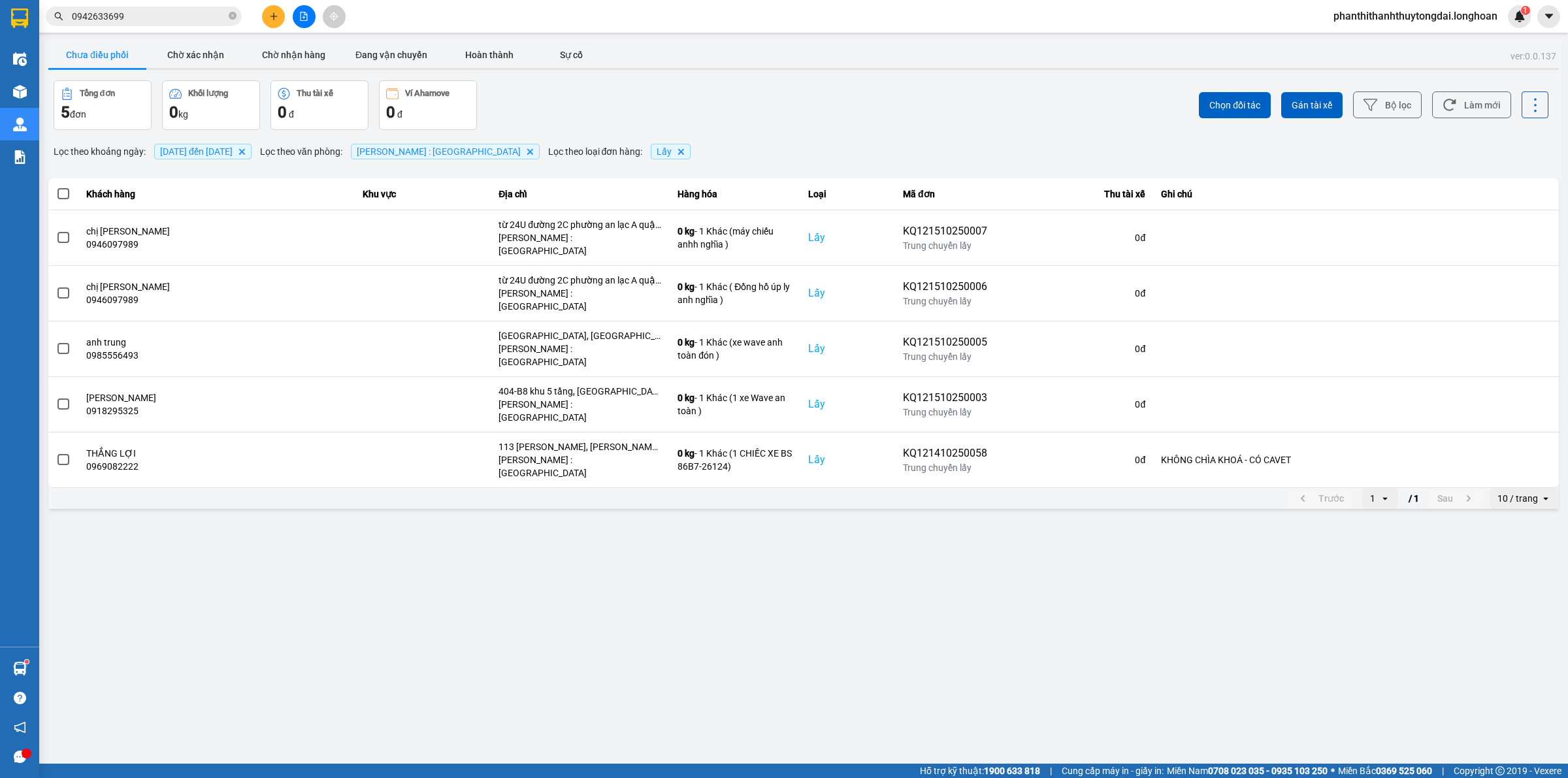
click at [187, 14] on input "0942633699" at bounding box center [148, 16] width 154 height 14
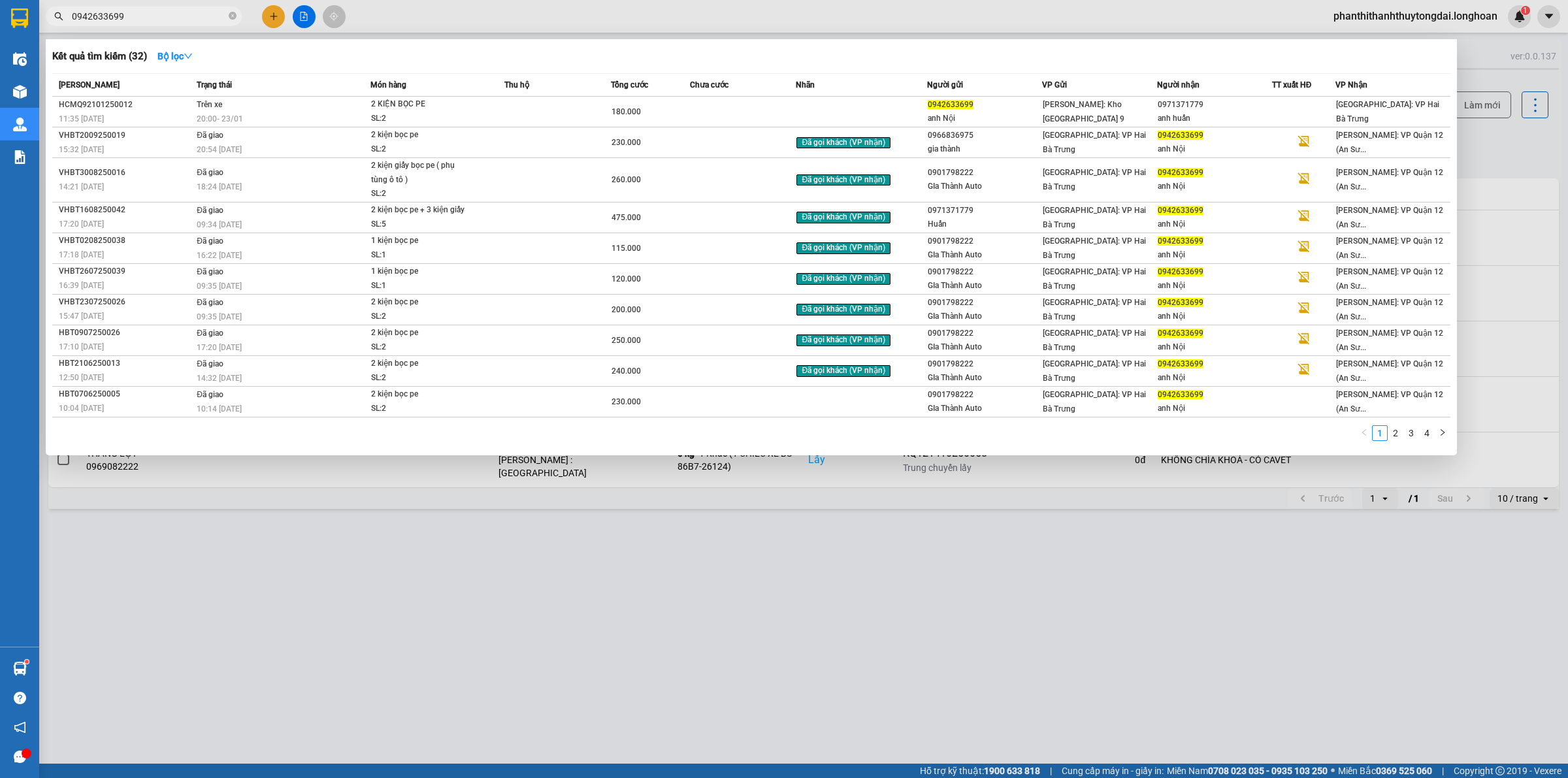
click at [191, 19] on input "0942633699" at bounding box center [148, 16] width 154 height 14
paste input "68905904"
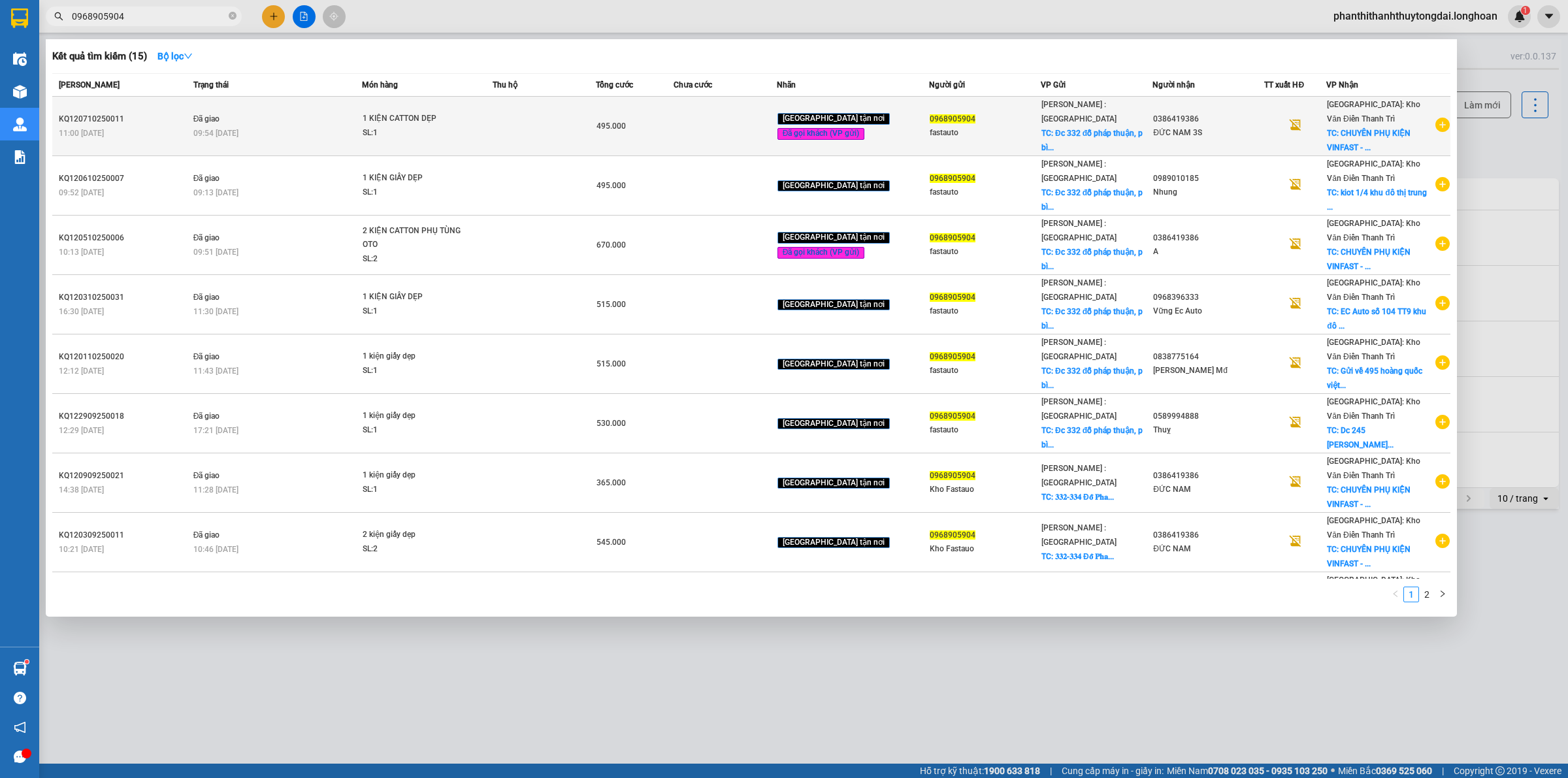
click at [287, 134] on div "09:54 - 11/10" at bounding box center [277, 133] width 168 height 14
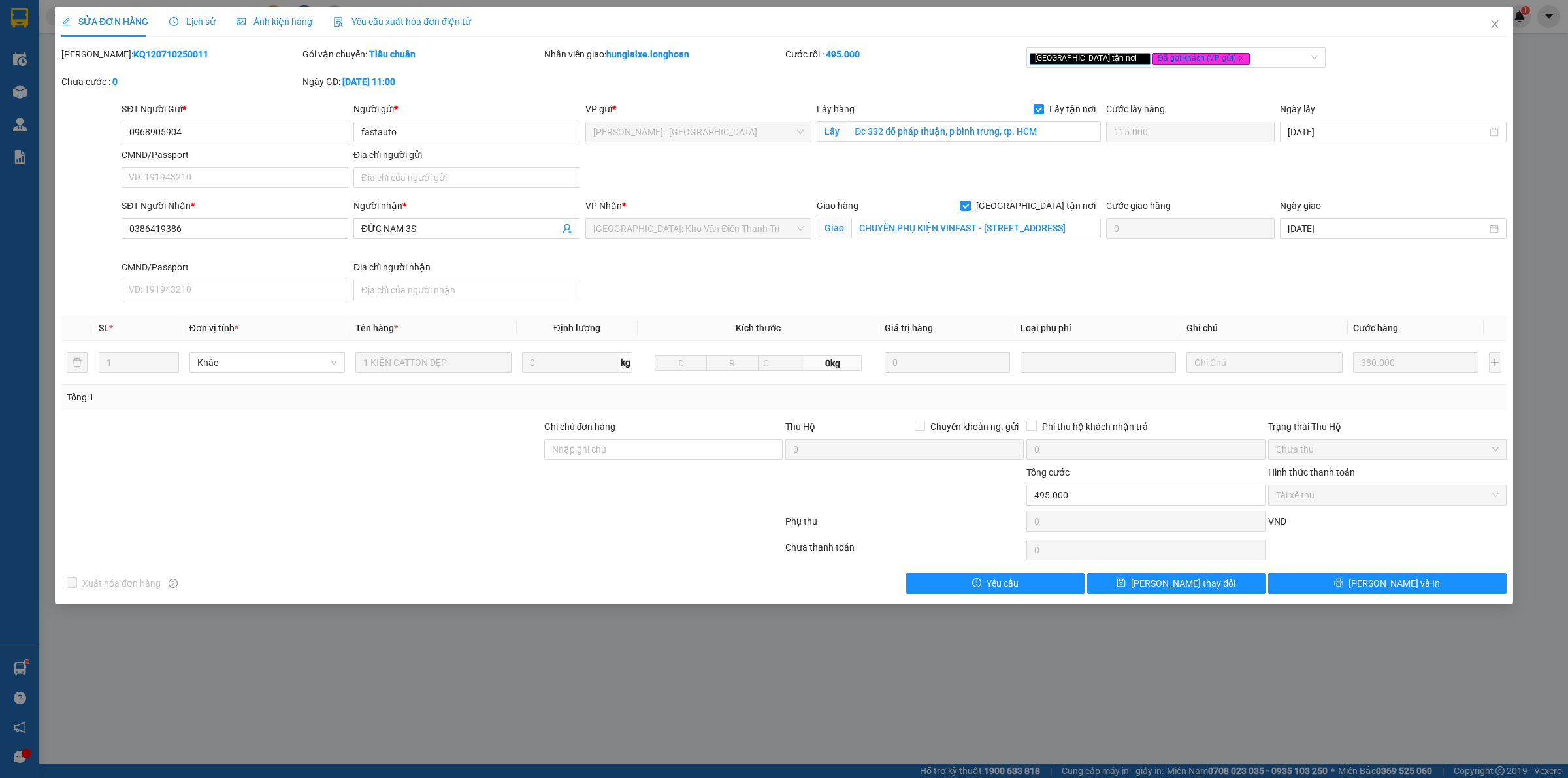
click at [206, 24] on span "Lịch sử" at bounding box center [192, 21] width 46 height 10
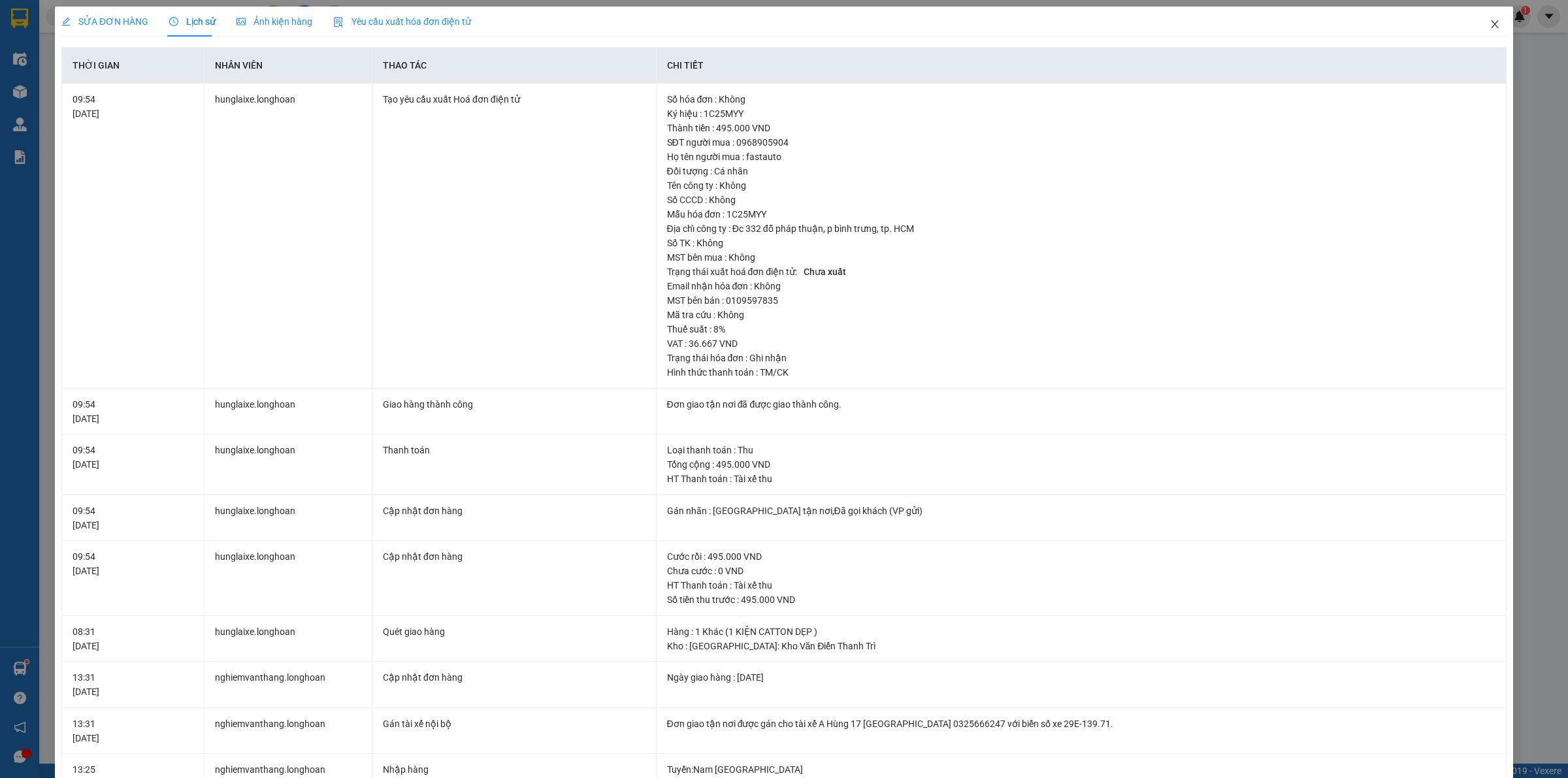
click at [1490, 23] on icon "close" at bounding box center [1495, 24] width 10 height 10
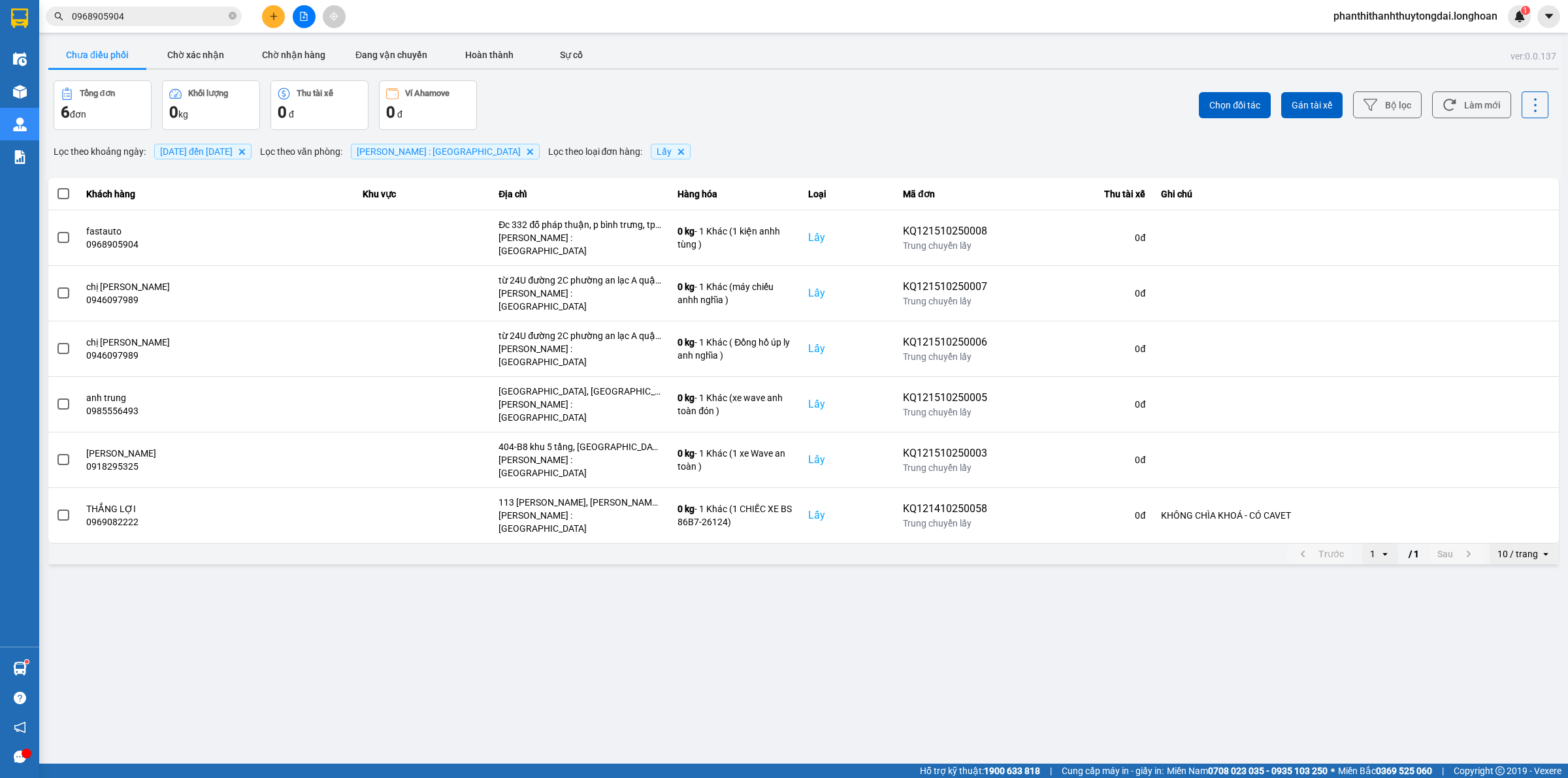
click at [262, 11] on div at bounding box center [303, 16] width 98 height 23
click at [269, 17] on icon "plus" at bounding box center [273, 16] width 9 height 9
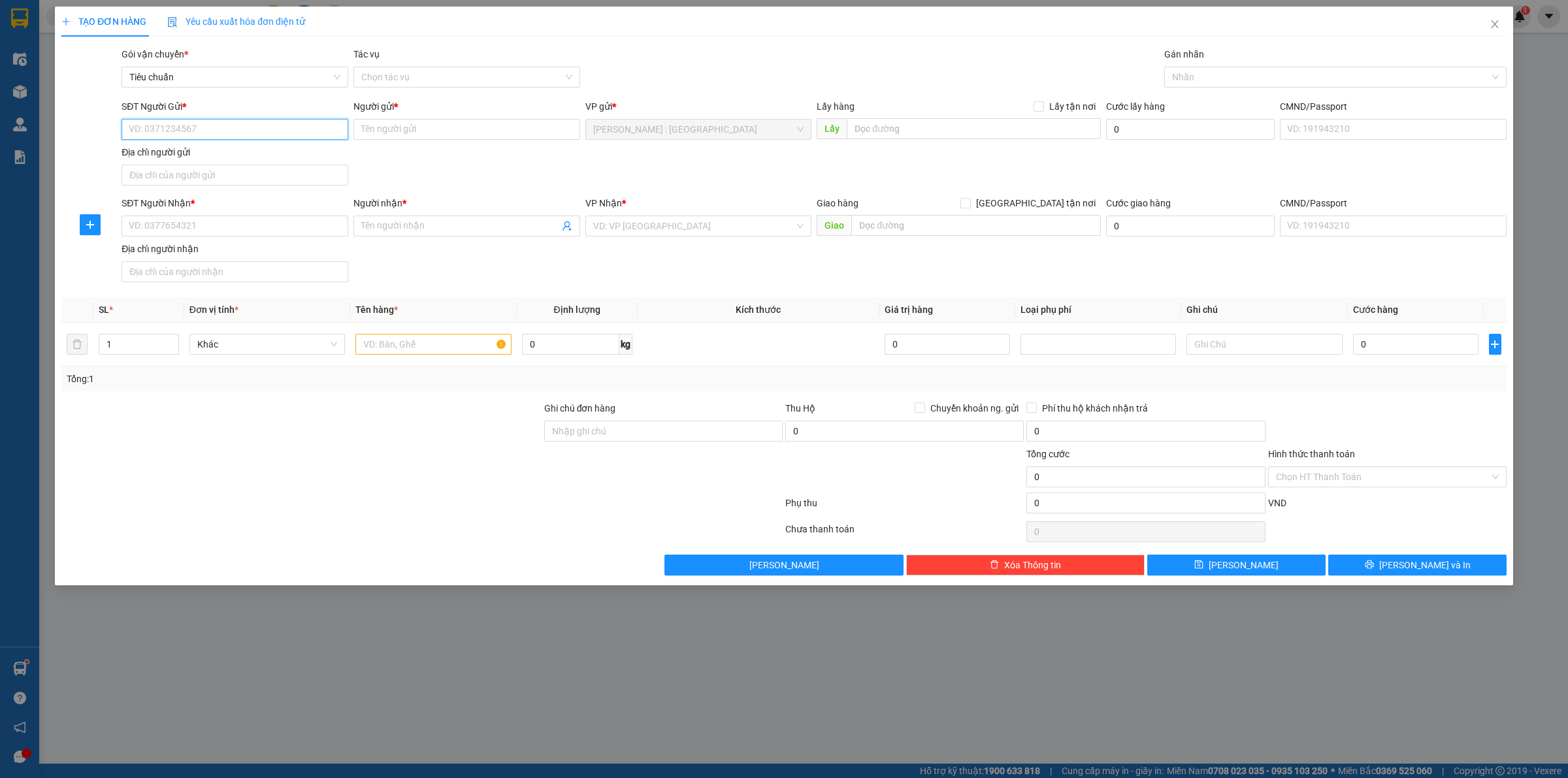
click at [281, 135] on input "SĐT Người Gửi *" at bounding box center [234, 129] width 227 height 21
paste input "0972906196"
click at [246, 129] on input "0972906196" at bounding box center [234, 129] width 227 height 21
click at [239, 160] on div "0972906196 - Hân" at bounding box center [234, 156] width 211 height 14
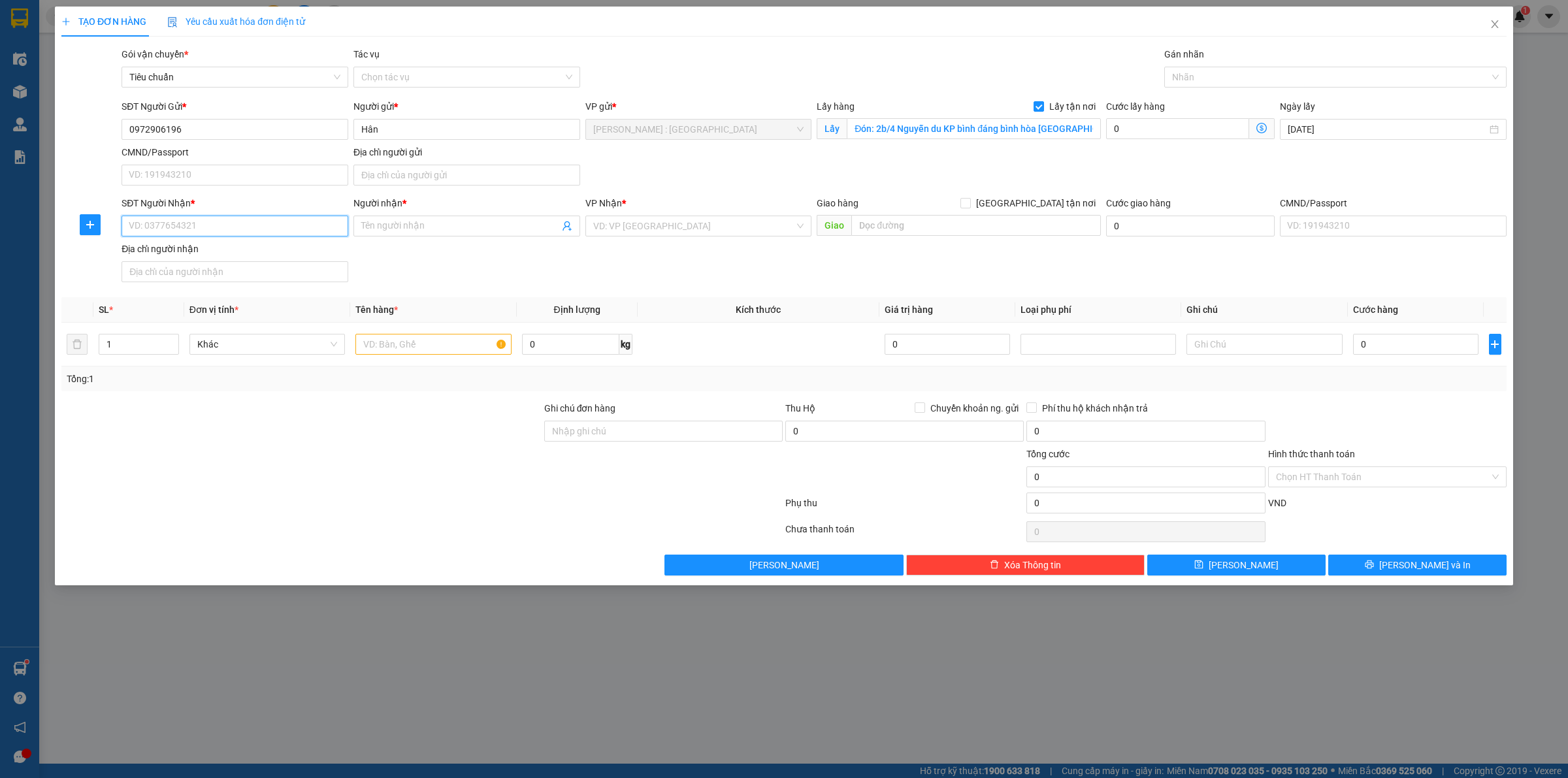
click at [285, 231] on input "SĐT Người Nhận *" at bounding box center [234, 226] width 227 height 21
paste input "0357833701"
click at [281, 254] on div "0357833701 - Phấn" at bounding box center [234, 253] width 211 height 14
click at [902, 230] on input "ql1a phú yên" at bounding box center [976, 225] width 250 height 21
click at [888, 225] on input "ql1a phú yên" at bounding box center [976, 225] width 250 height 21
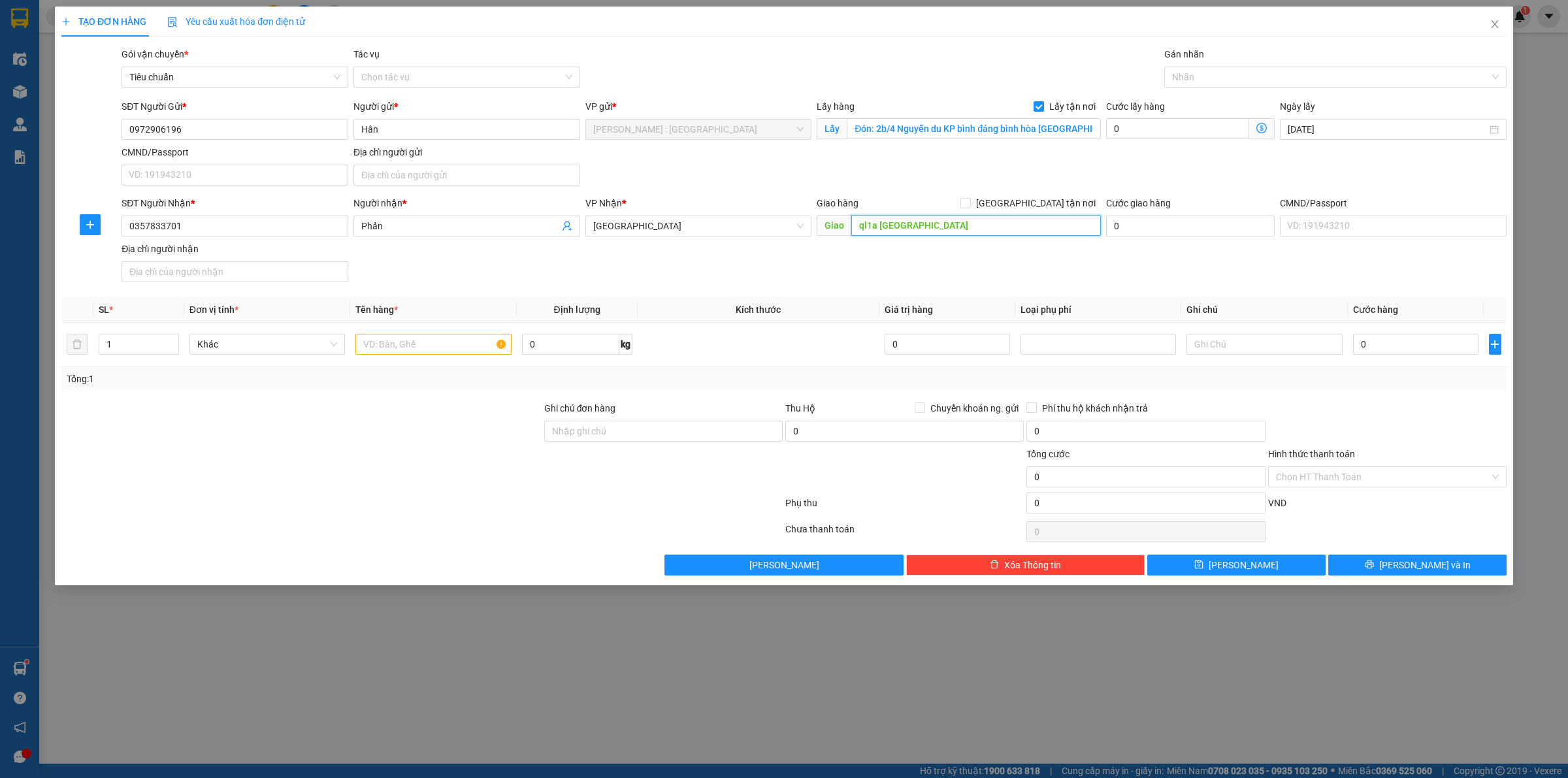
drag, startPoint x: 879, startPoint y: 227, endPoint x: 926, endPoint y: 228, distance: 47.0
click at [926, 228] on input "ql1a phú yên" at bounding box center [976, 225] width 250 height 21
paste input "Phú Lâm Tuy Hòa Phú Yên"
click at [402, 353] on input "text" at bounding box center [433, 344] width 155 height 21
paste input "300kg chỉ may"
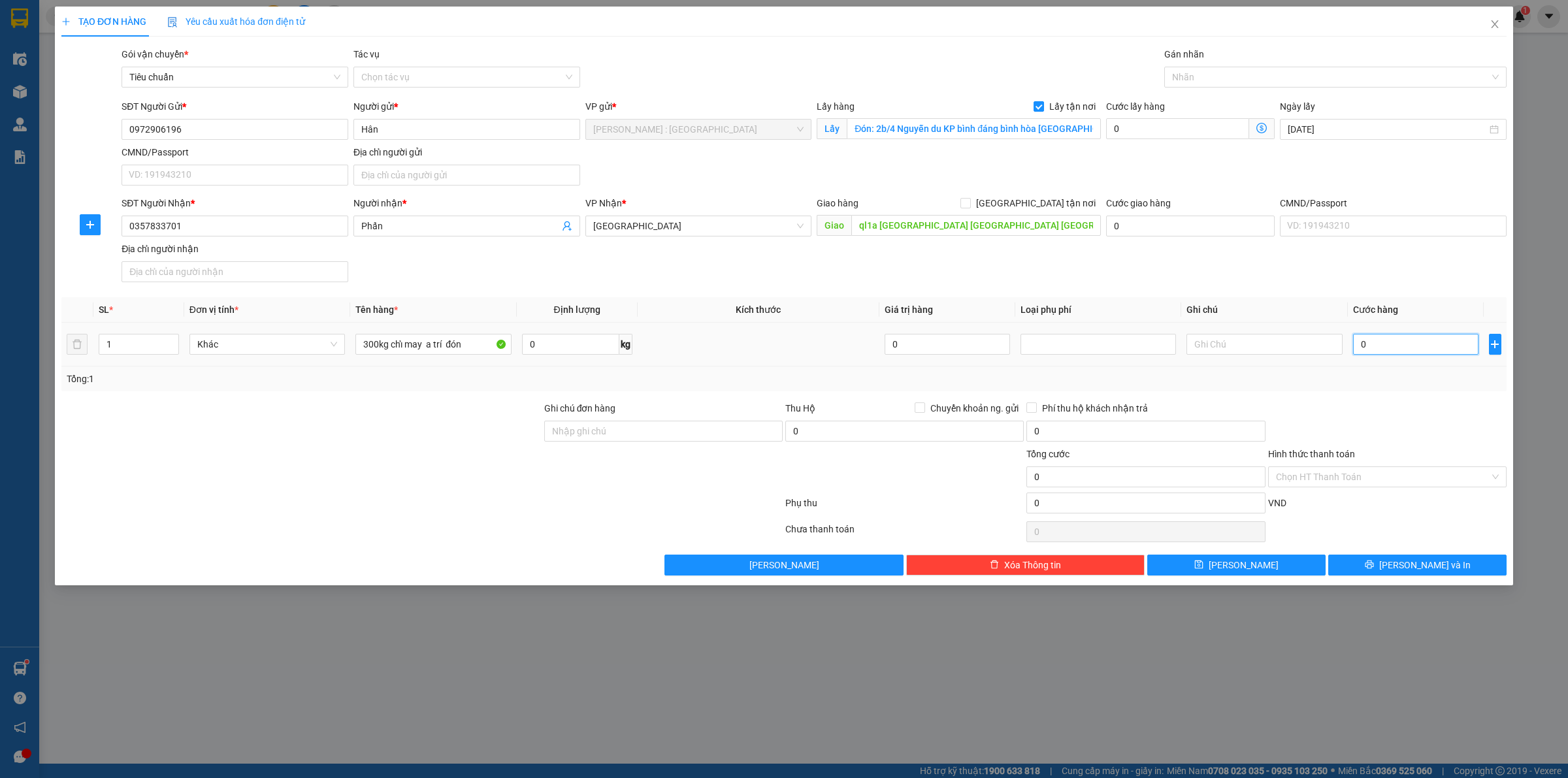
click at [1369, 345] on input "0" at bounding box center [1415, 344] width 126 height 21
drag, startPoint x: 1350, startPoint y: 405, endPoint x: 1344, endPoint y: 400, distance: 7.8
click at [1350, 405] on div at bounding box center [1388, 424] width 241 height 46
click at [1251, 568] on button "Lưu" at bounding box center [1237, 565] width 179 height 21
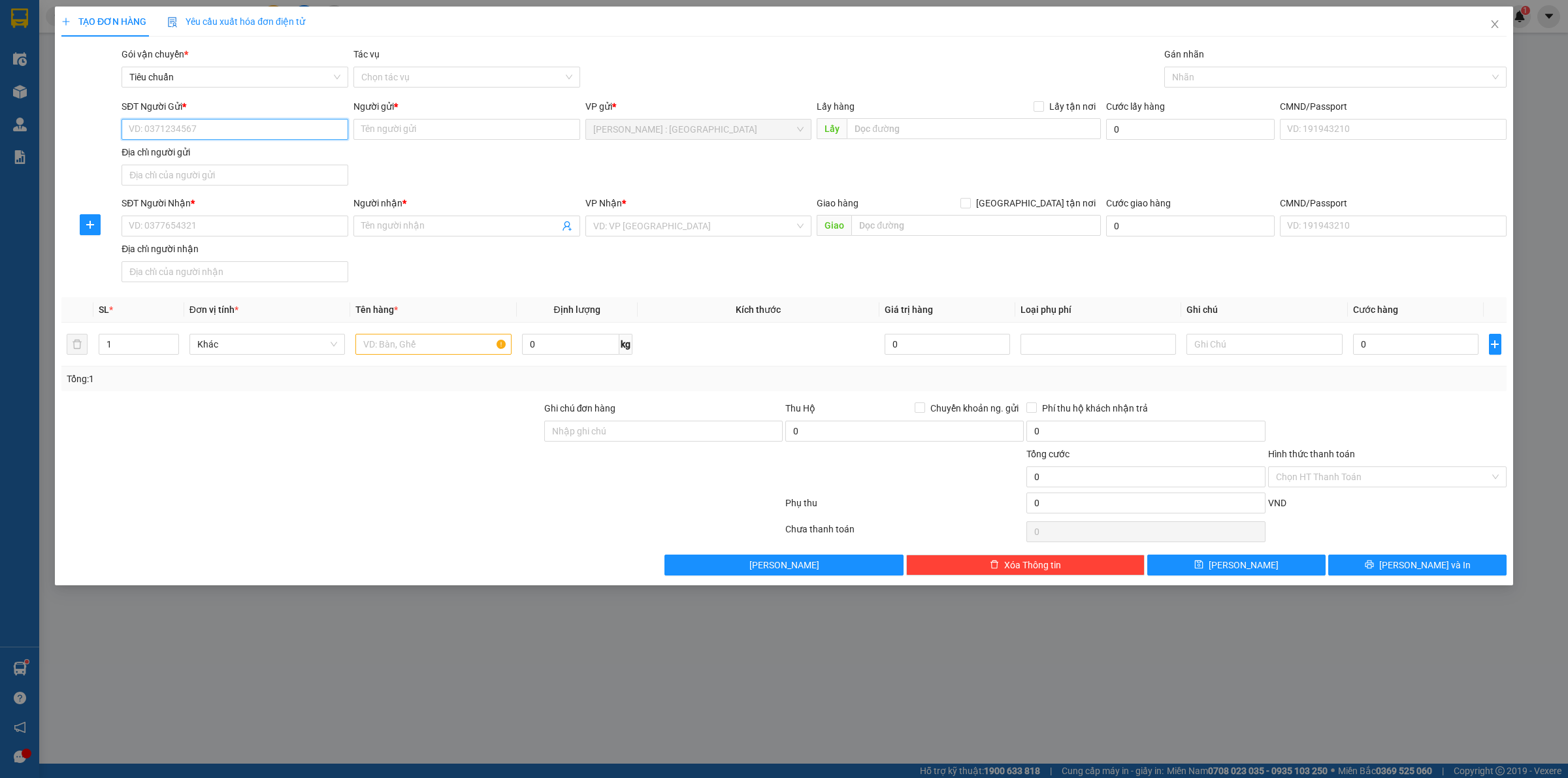
click at [237, 135] on input "SĐT Người Gửi *" at bounding box center [234, 129] width 227 height 21
paste input "0937383559"
click at [522, 135] on input "Người gửi *" at bounding box center [466, 129] width 227 height 21
paste input "chú Sanh"
click at [423, 223] on input "Người nhận *" at bounding box center [460, 226] width 198 height 14
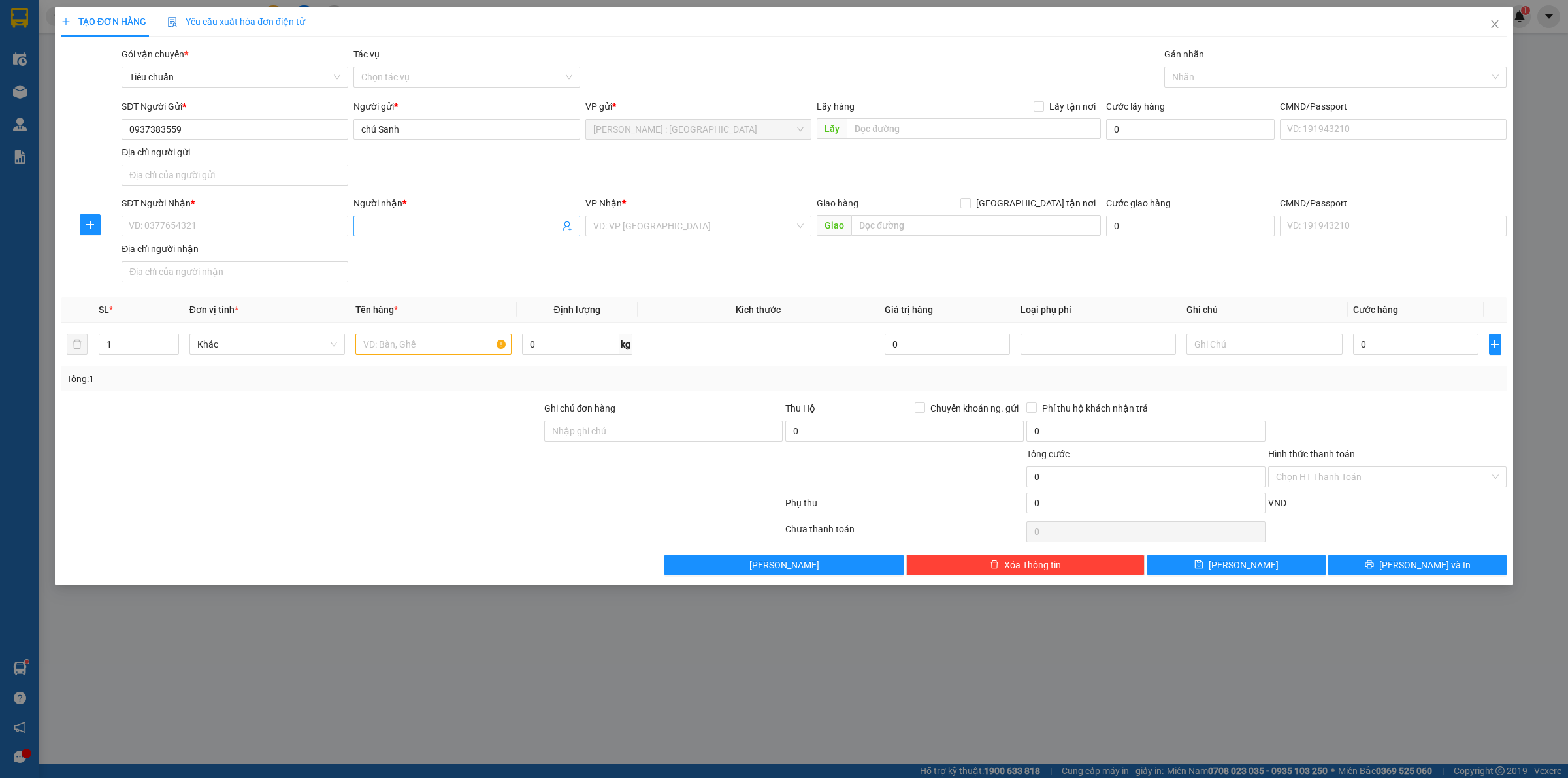
paste input "anh Long"
click at [291, 223] on input "SĐT Người Nhận *" at bounding box center [234, 226] width 227 height 21
paste input "0911949131"
click at [1071, 126] on input "text" at bounding box center [975, 128] width 255 height 21
paste input "Đón: 14/14 Viba , phường Vũng tàu, Tphcm."
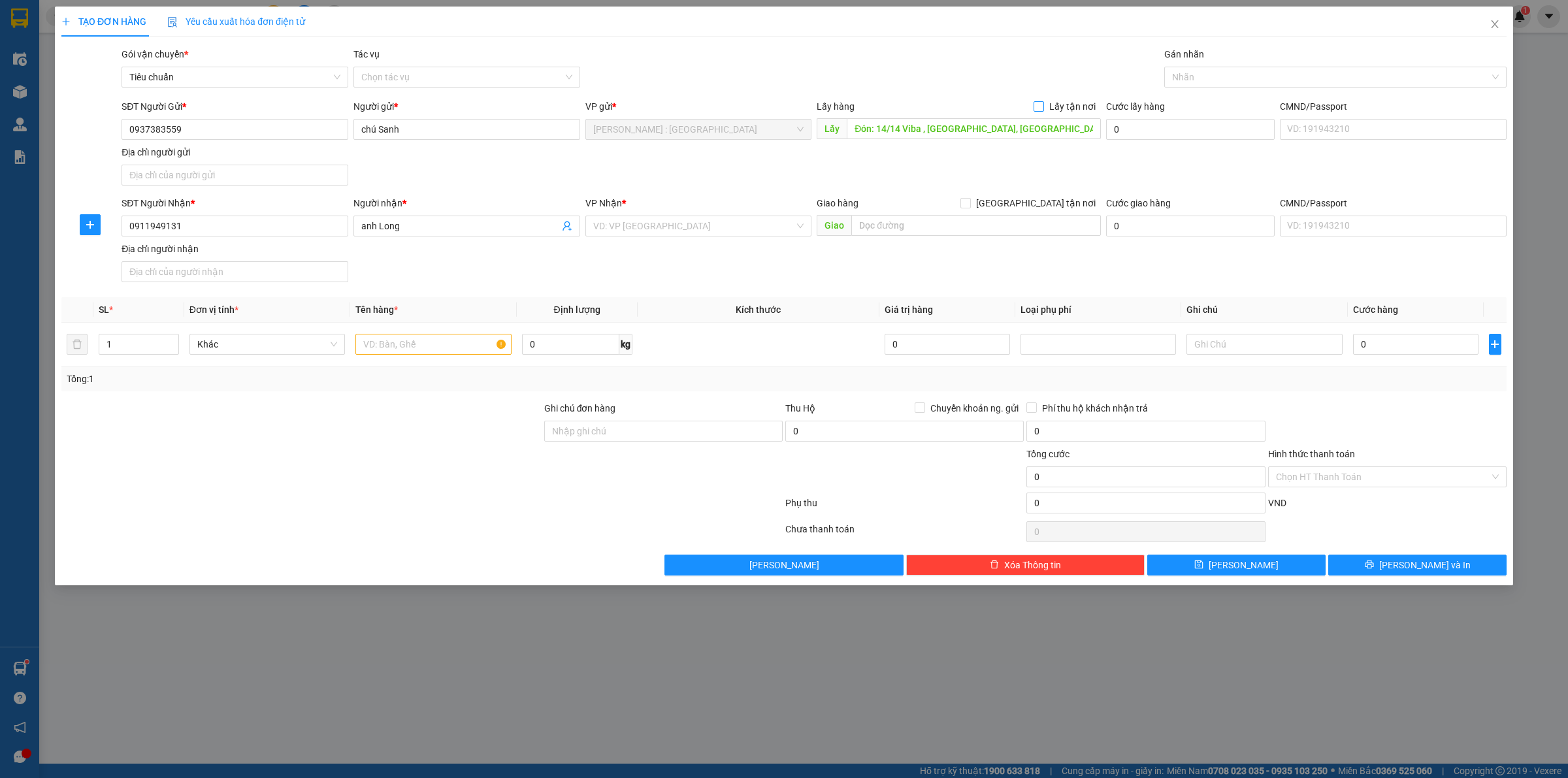
click at [1042, 106] on input "Lấy tận nơi" at bounding box center [1038, 105] width 9 height 9
click at [873, 220] on input "text" at bounding box center [976, 225] width 250 height 21
paste input "Trả: Khu tổ hợp du lịch Sonasea Villas and Resort, tổ 5, ấp Đường Bào, X…"
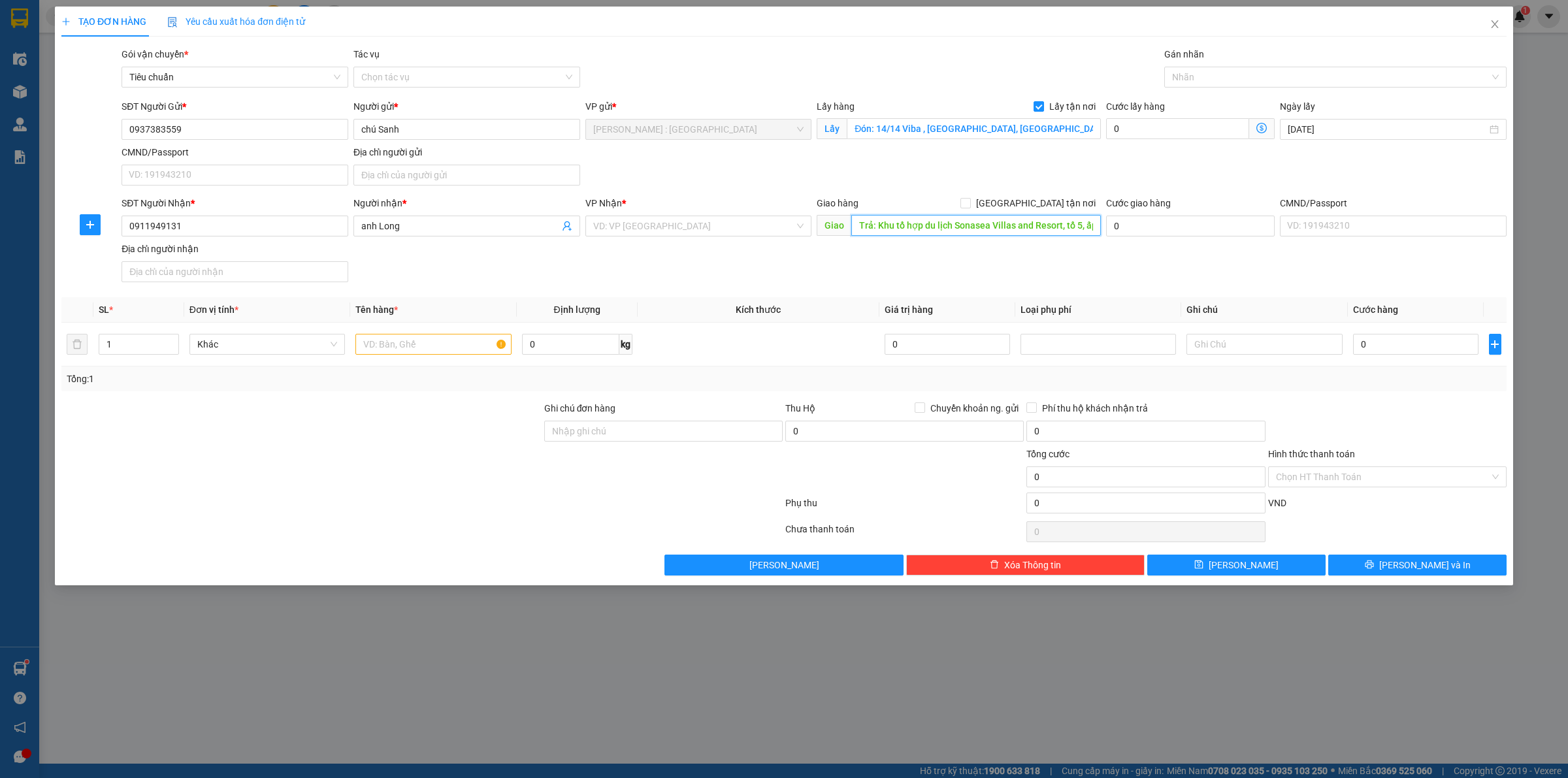
scroll to position [0, 286]
click at [969, 207] on input "[GEOGRAPHIC_DATA] tận nơi" at bounding box center [964, 202] width 9 height 9
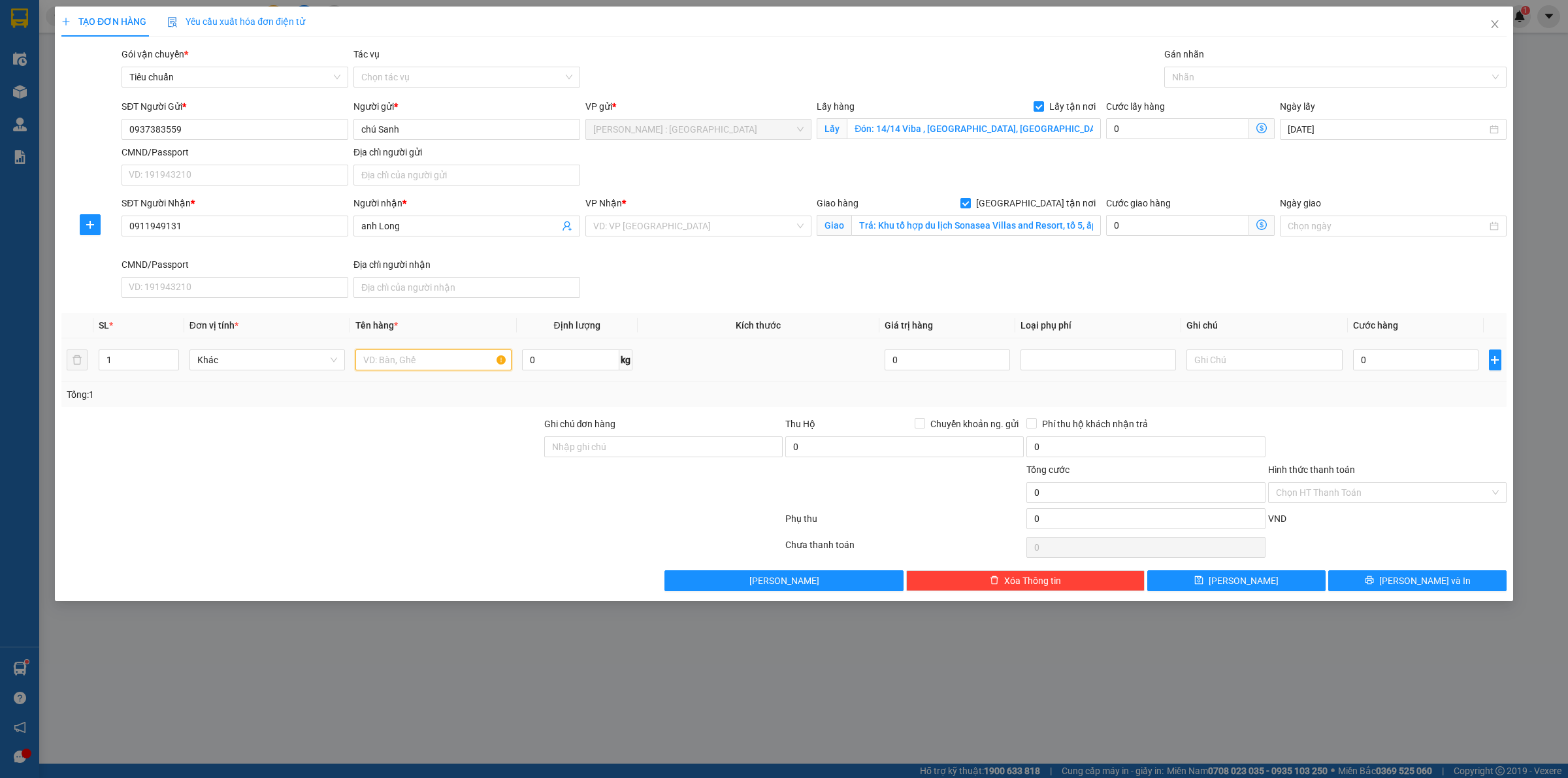
click at [426, 366] on input "text" at bounding box center [433, 360] width 155 height 21
paste input "1 xe ab"
click at [1376, 356] on input "0" at bounding box center [1415, 360] width 126 height 21
click at [1367, 266] on div "SĐT Người Nhận * 0911949131 Người nhận * anh Long VP Nhận * VD: VP Sài Gòn Giao…" at bounding box center [814, 249] width 1390 height 107
click at [1269, 589] on button "Lưu" at bounding box center [1237, 581] width 179 height 21
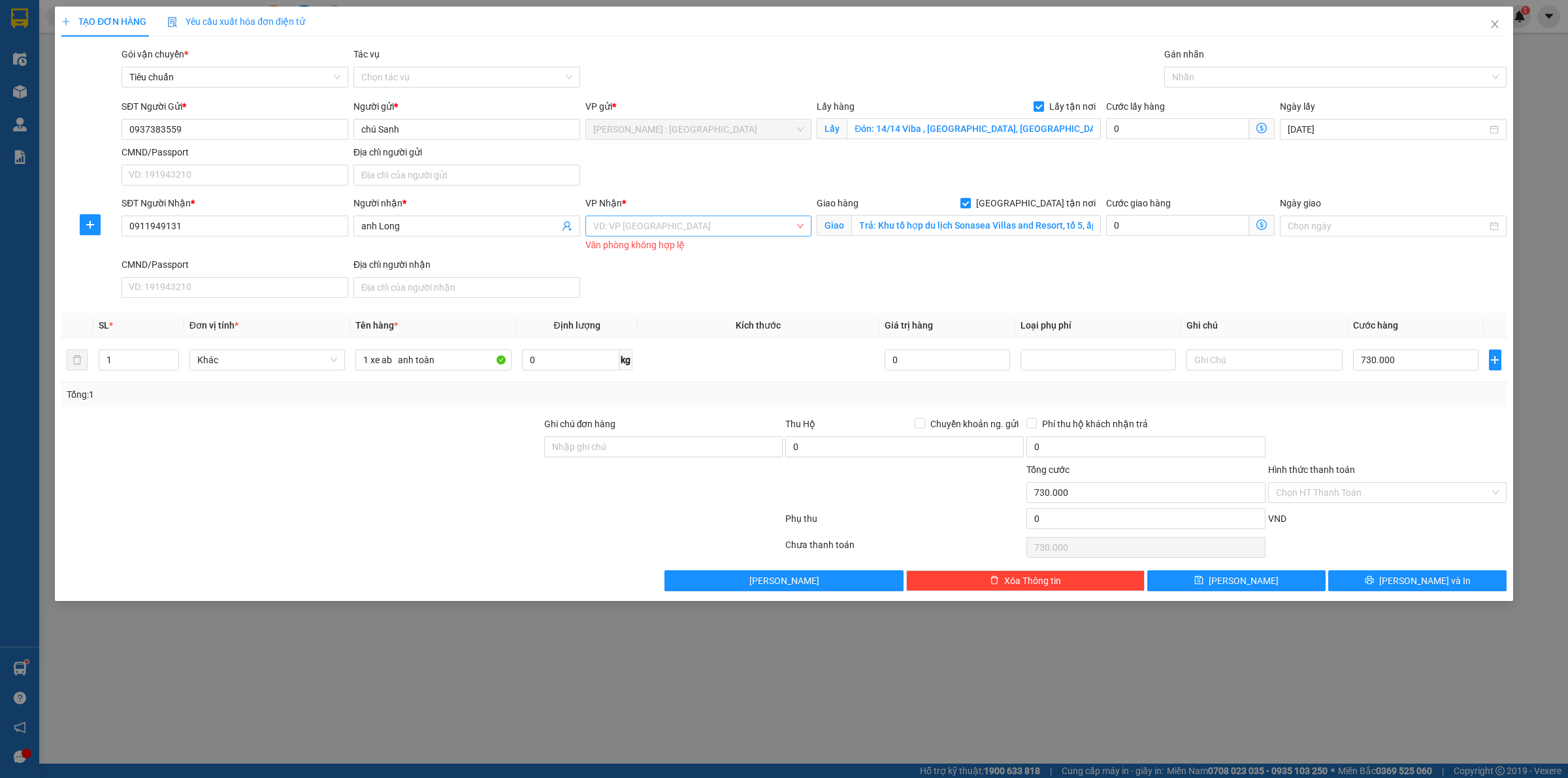
click at [624, 233] on input "search" at bounding box center [695, 226] width 202 height 19
click at [646, 255] on div "Kiên Giang" at bounding box center [699, 252] width 211 height 14
click at [695, 224] on span "Kiên Giang" at bounding box center [699, 226] width 211 height 19
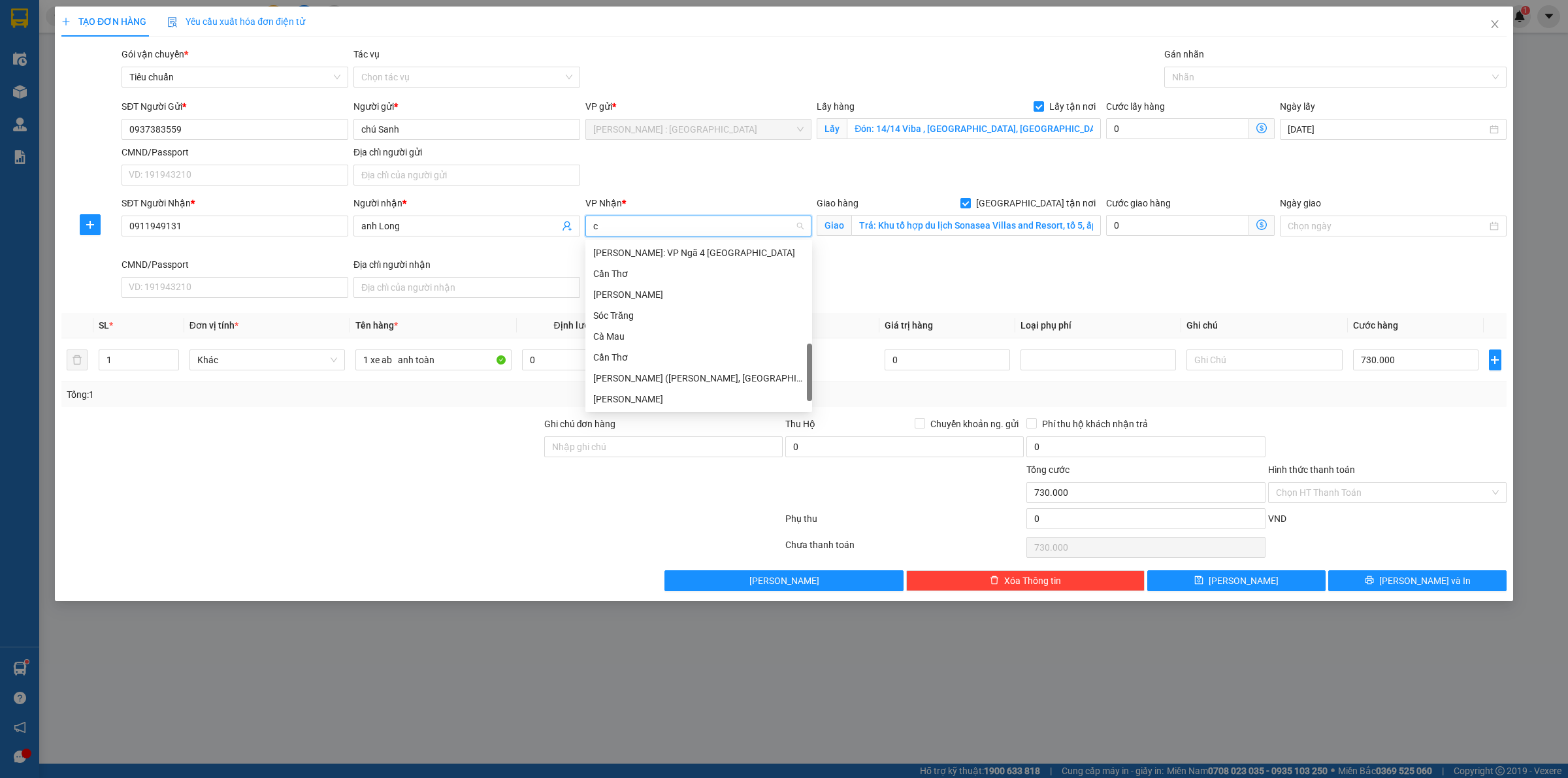
scroll to position [0, 0]
drag, startPoint x: 704, startPoint y: 255, endPoint x: 701, endPoint y: 249, distance: 6.7
click at [703, 255] on div "Cần Thơ: Kho Ninh Kiều" at bounding box center [699, 252] width 211 height 14
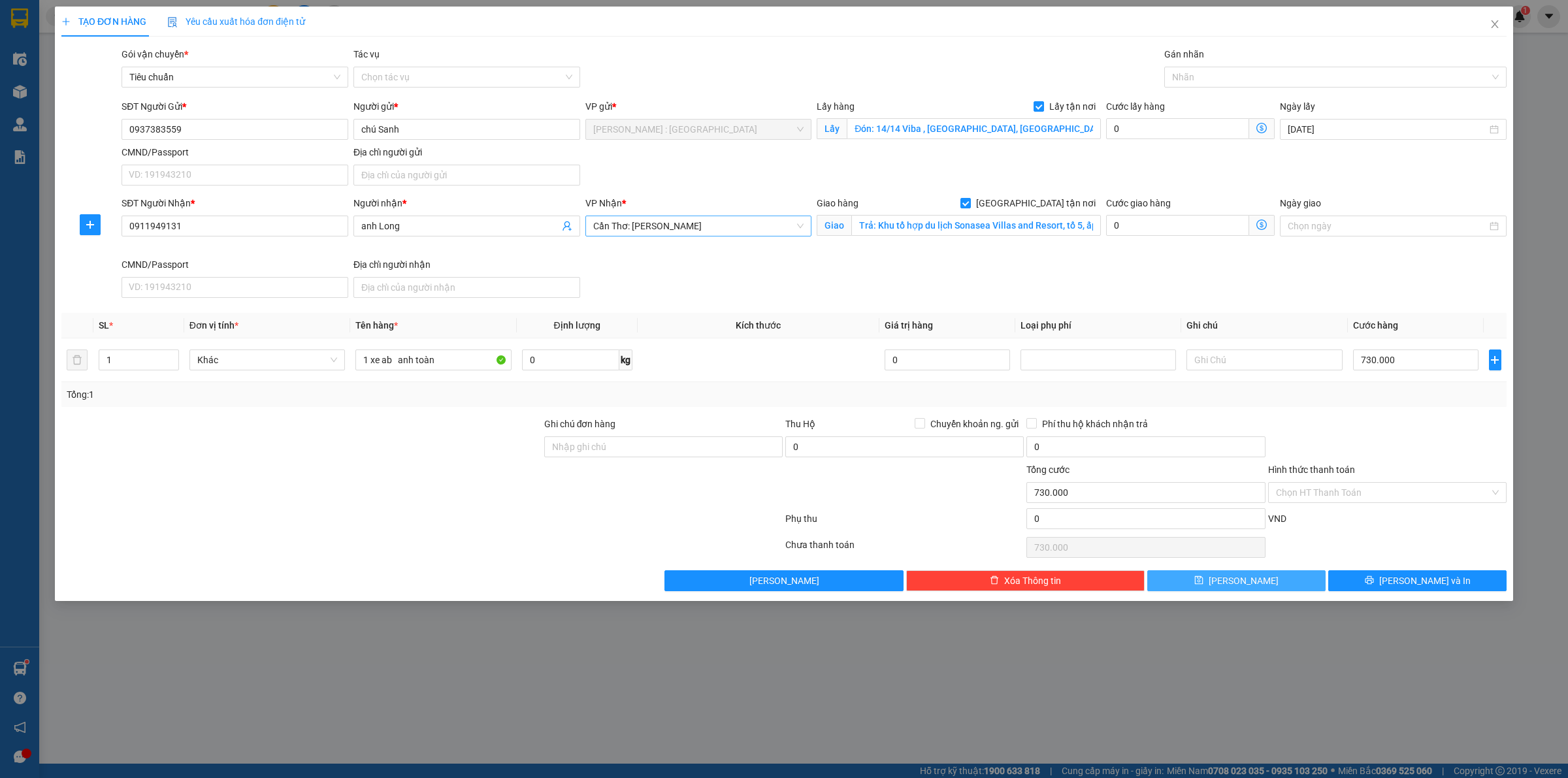
click at [1204, 585] on icon "save" at bounding box center [1199, 580] width 9 height 9
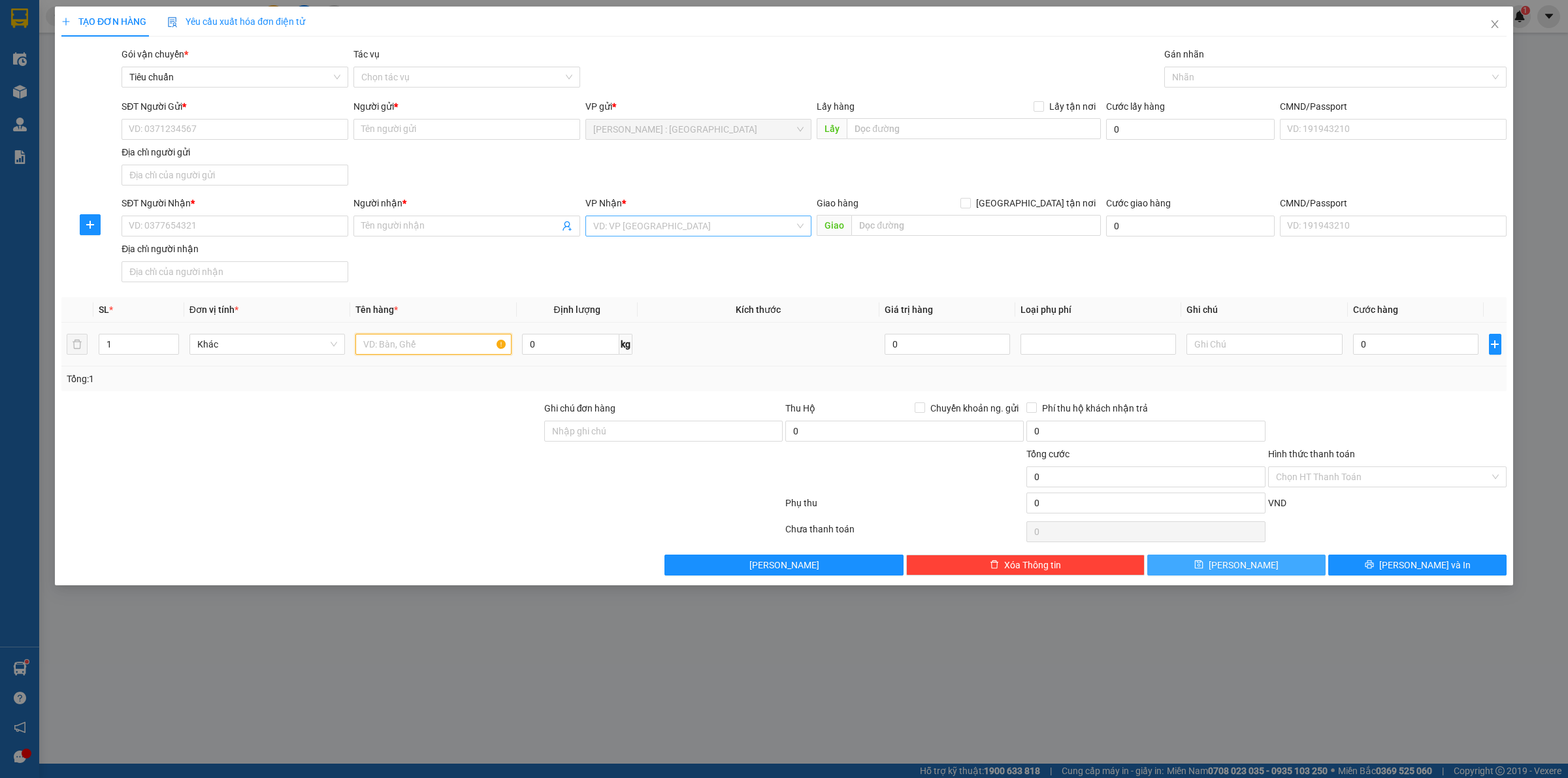
click at [389, 350] on input "text" at bounding box center [433, 344] width 155 height 21
paste input "5 kiện hàng"
click at [944, 131] on input "text" at bounding box center [975, 128] width 255 height 21
paste input "đón: Kho mình ở 85 đường số 50, Tân Tạo Bình Tân, TP.HCMM"
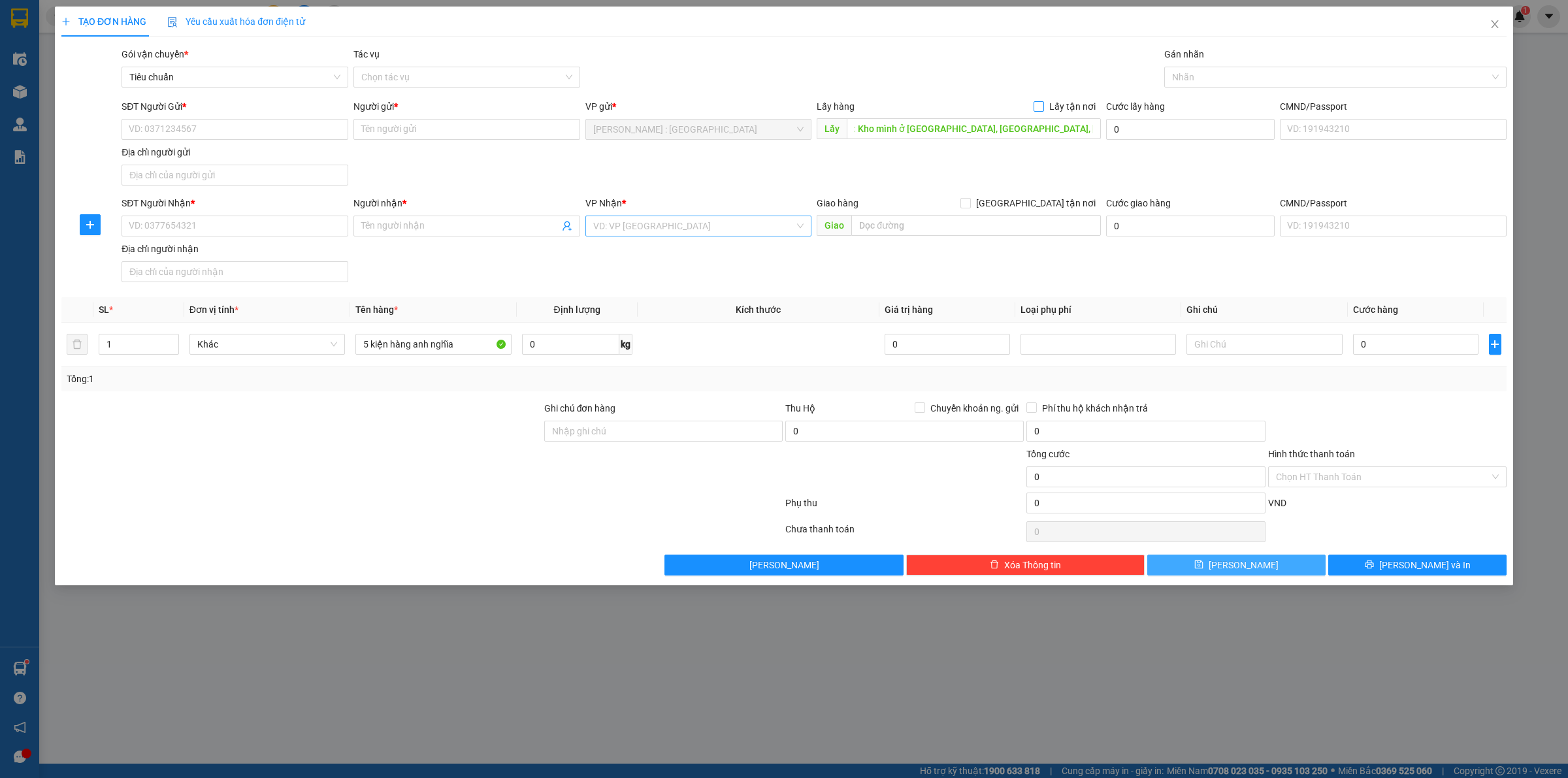
click at [1043, 105] on input "Lấy tận nơi" at bounding box center [1038, 105] width 9 height 9
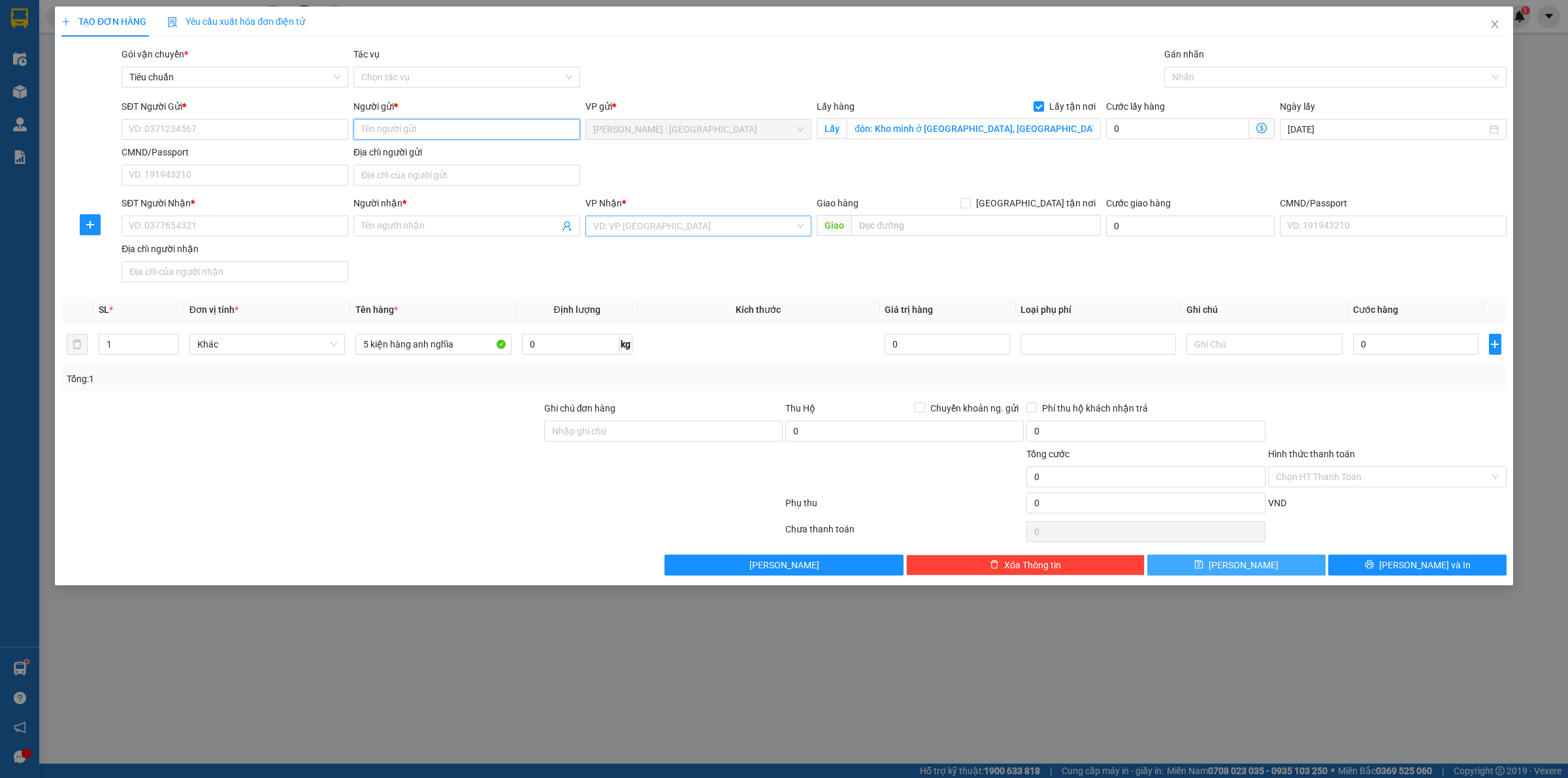
click at [389, 138] on input "Người gửi *" at bounding box center [466, 129] width 227 height 21
paste input "Khải"
drag, startPoint x: 299, startPoint y: 123, endPoint x: 281, endPoint y: 127, distance: 18.4
click at [298, 124] on input "SĐT Người Gửi *" at bounding box center [234, 129] width 227 height 21
paste input "0948809928"
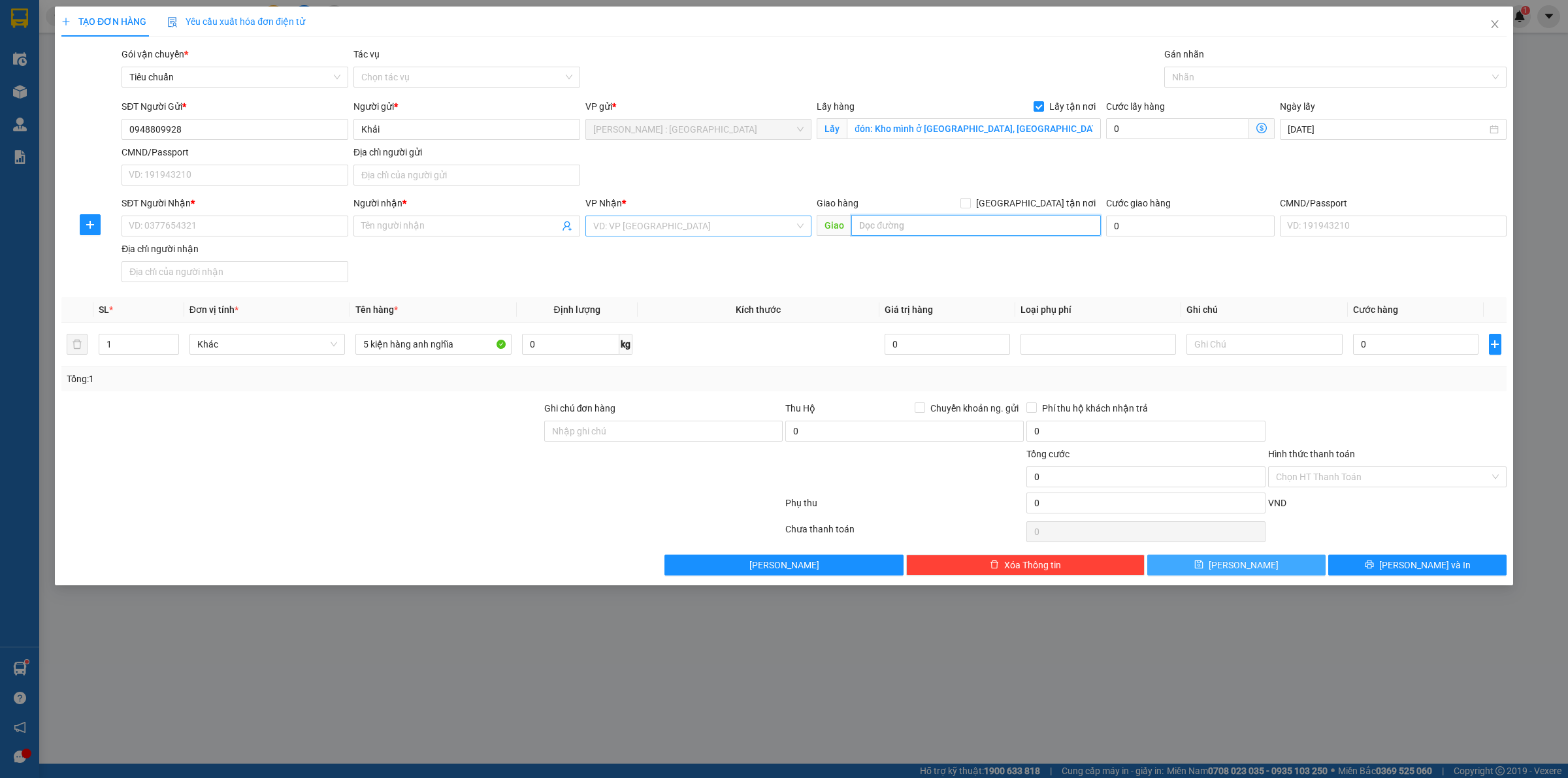
drag, startPoint x: 998, startPoint y: 228, endPoint x: 1021, endPoint y: 219, distance: 24.7
click at [1001, 228] on input "text" at bounding box center [976, 225] width 250 height 21
paste input "số 28, thôn Nội 1, Đức Thượng, Hoài Đức, HN"
click at [969, 207] on input "[GEOGRAPHIC_DATA] tận nơi" at bounding box center [964, 202] width 9 height 9
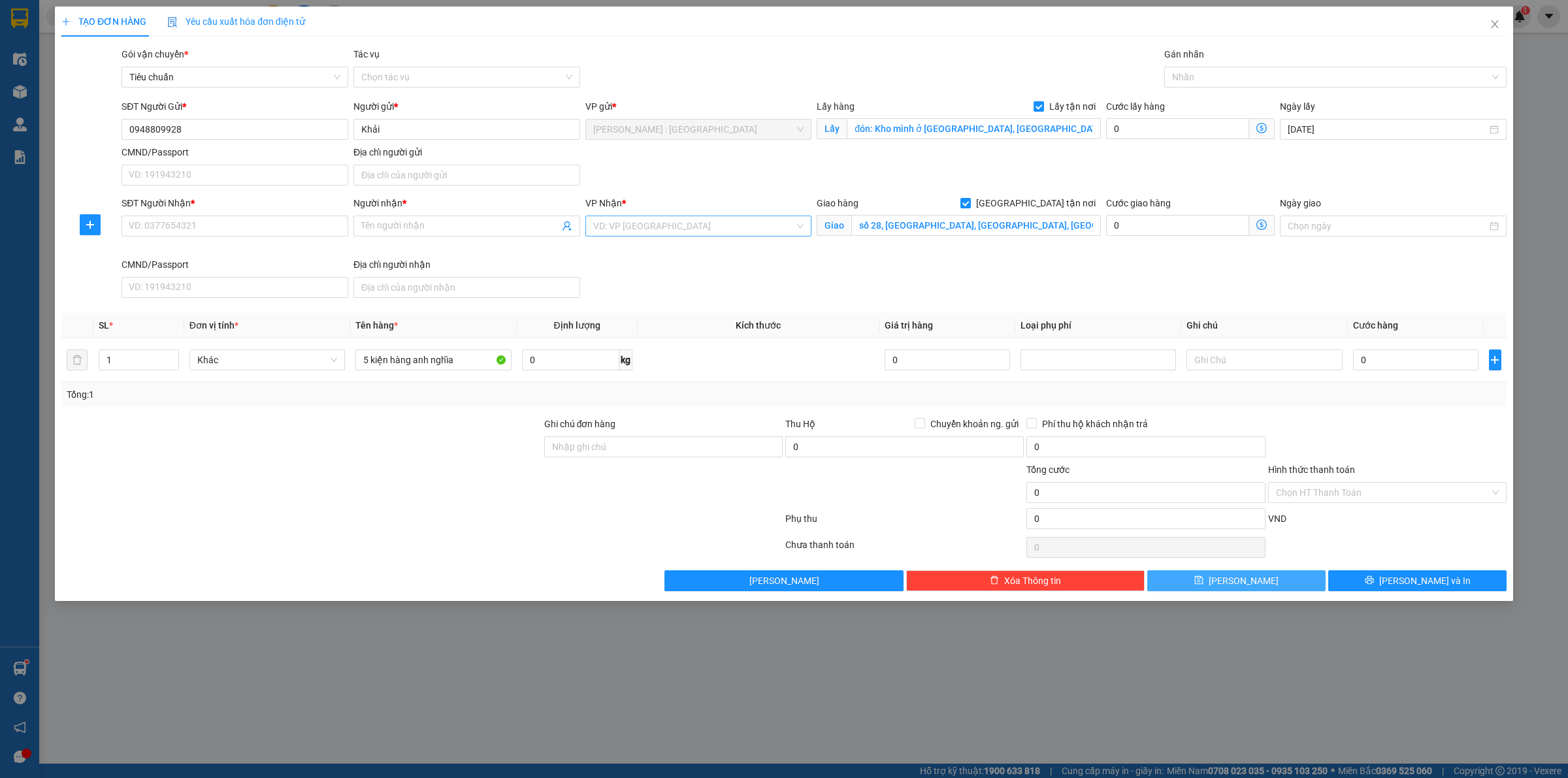
click at [679, 228] on input "search" at bounding box center [695, 226] width 202 height 19
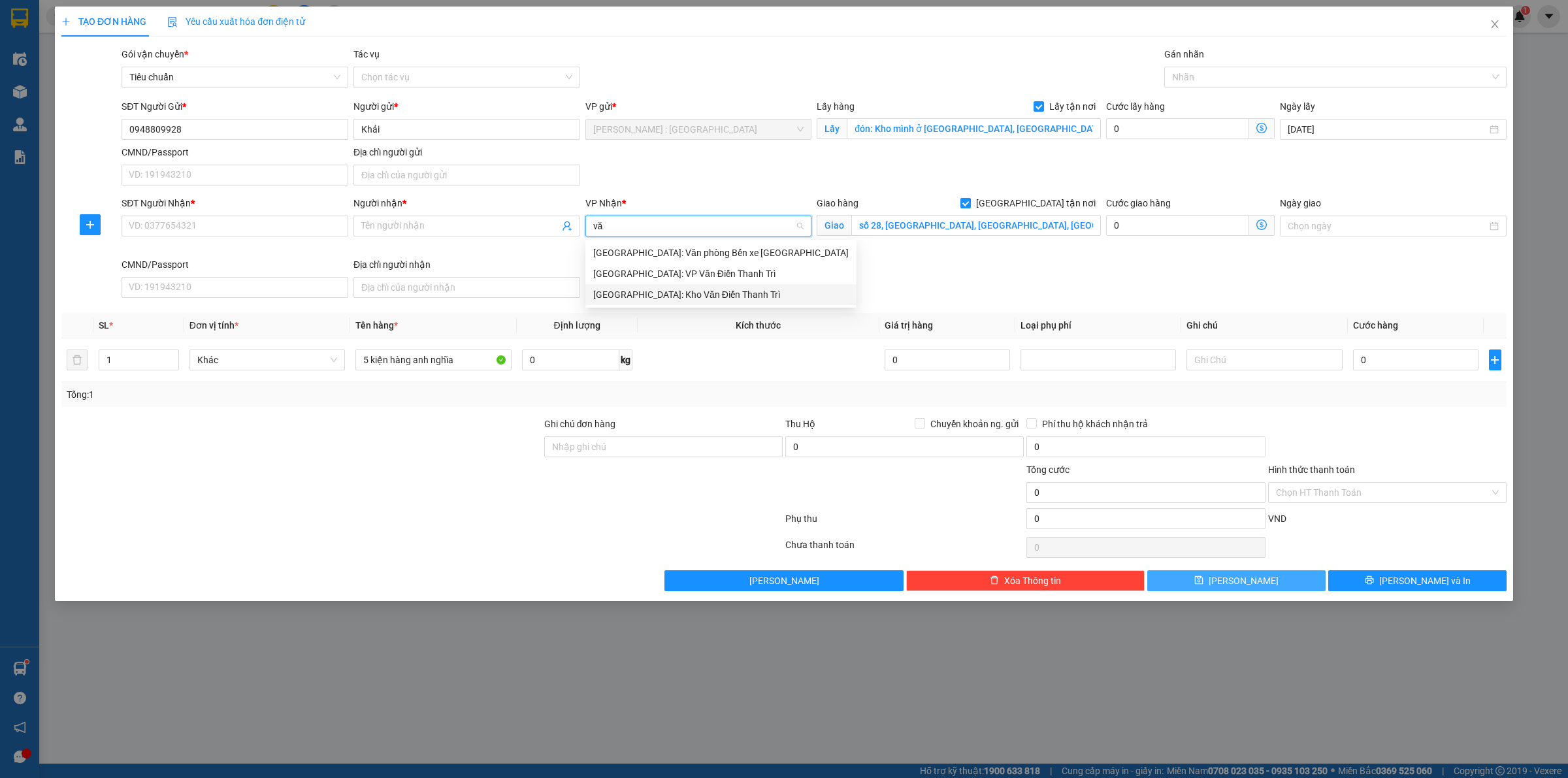
click at [701, 292] on div "[GEOGRAPHIC_DATA]: Kho Văn Điển Thanh Trì" at bounding box center [721, 294] width 255 height 14
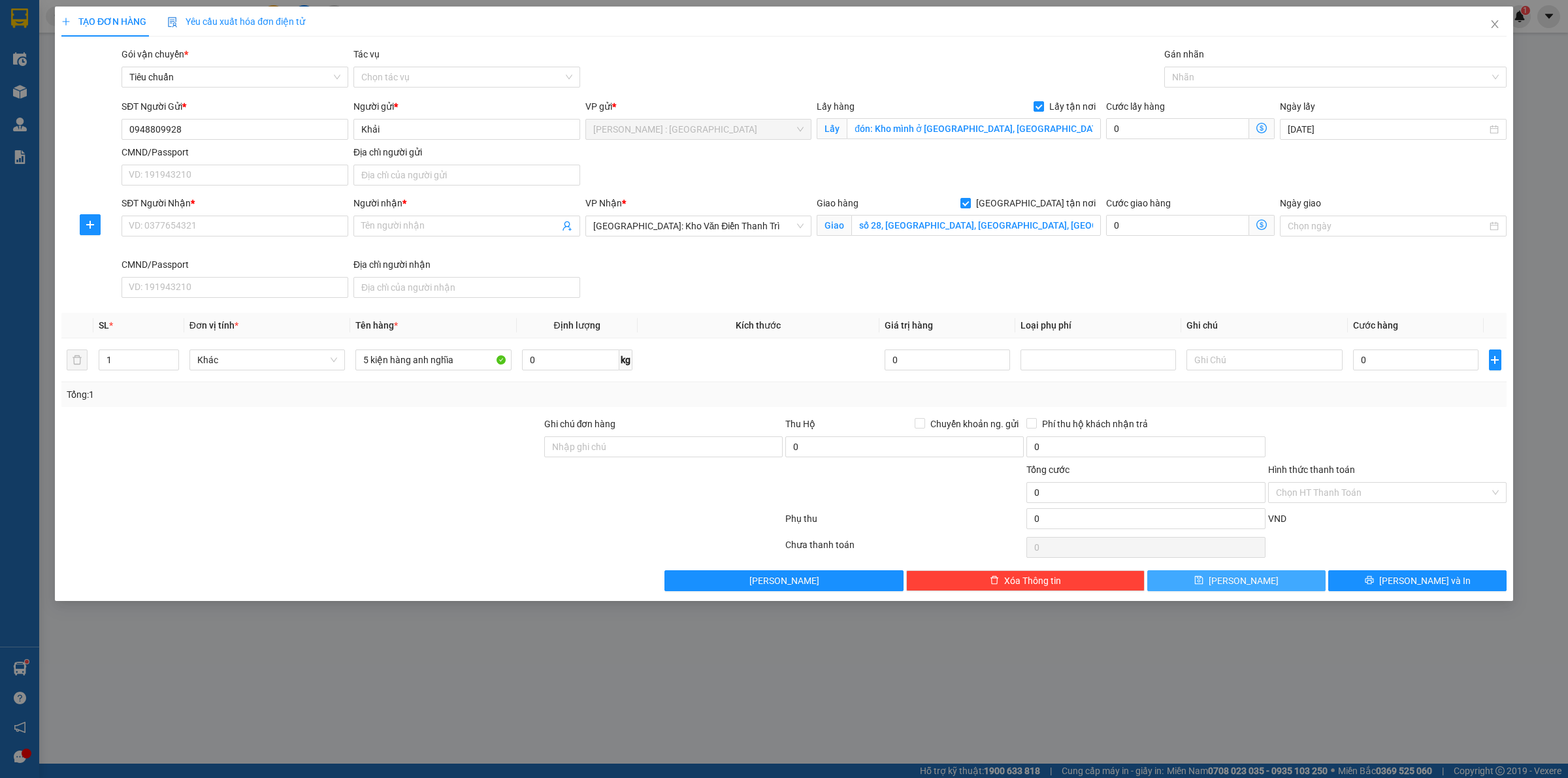
scroll to position [418, 0]
click at [287, 223] on input "SĐT Người Nhận *" at bounding box center [234, 226] width 227 height 21
paste input "0789336689"
click at [439, 223] on input "Người nhận *" at bounding box center [460, 226] width 198 height 14
paste input "Hường"
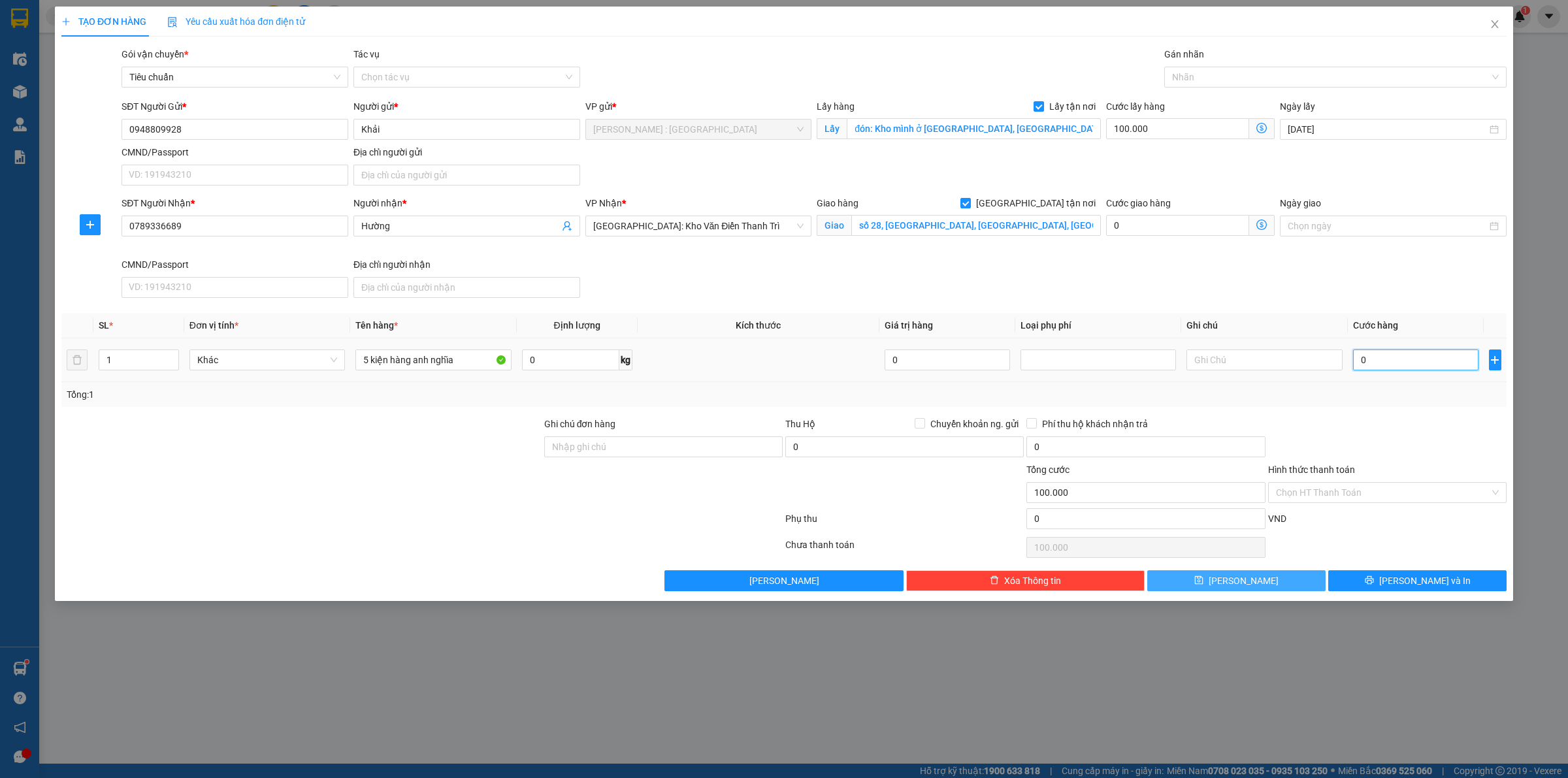
click at [1414, 367] on input "0" at bounding box center [1415, 360] width 126 height 21
click at [1367, 260] on div "SĐT Người Nhận * 0789336689 Người nhận * Hường VP Nhận * Hà Nội: Kho Văn Điển T…" at bounding box center [814, 249] width 1390 height 107
click at [1237, 583] on span "Lưu" at bounding box center [1243, 581] width 70 height 14
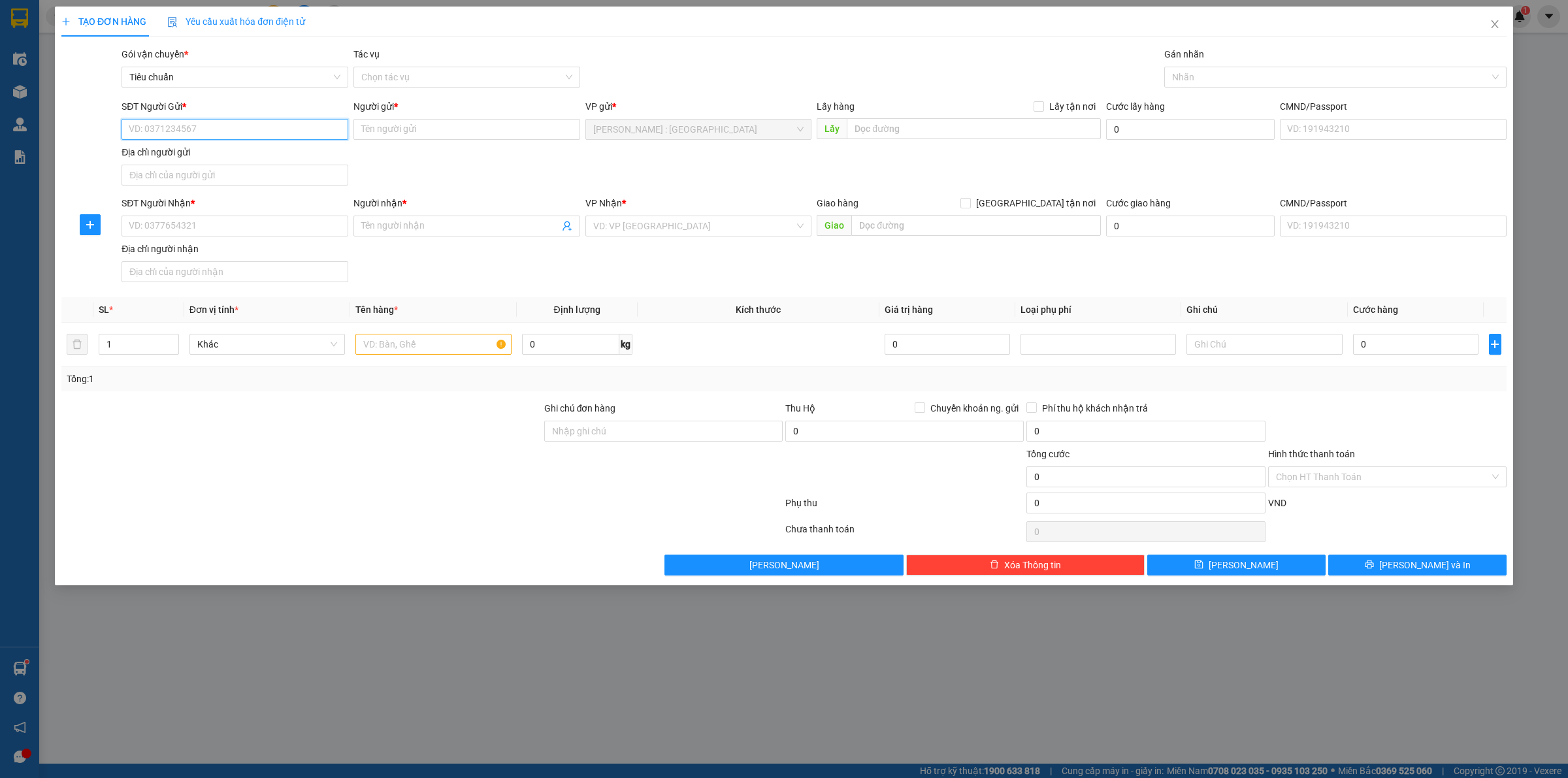
click at [278, 132] on input "SĐT Người Gửi *" at bounding box center [234, 129] width 227 height 21
paste input "0916424774"
click at [321, 232] on input "SĐT Người Nhận *" at bounding box center [234, 226] width 227 height 21
paste input "0945039998"
click at [246, 128] on input "0916424774" at bounding box center [234, 129] width 227 height 21
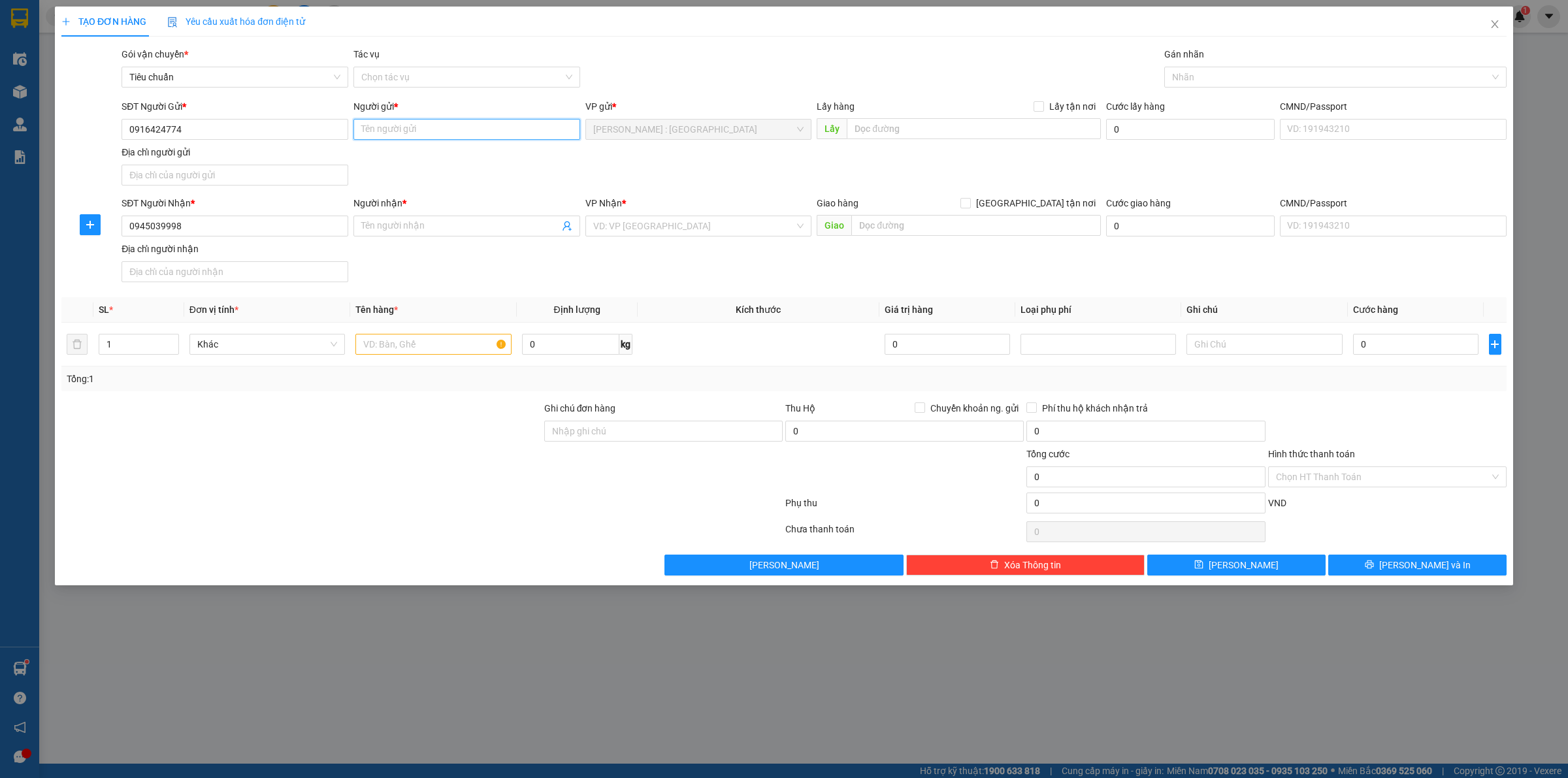
click at [488, 128] on input "Người gửi *" at bounding box center [466, 129] width 227 height 21
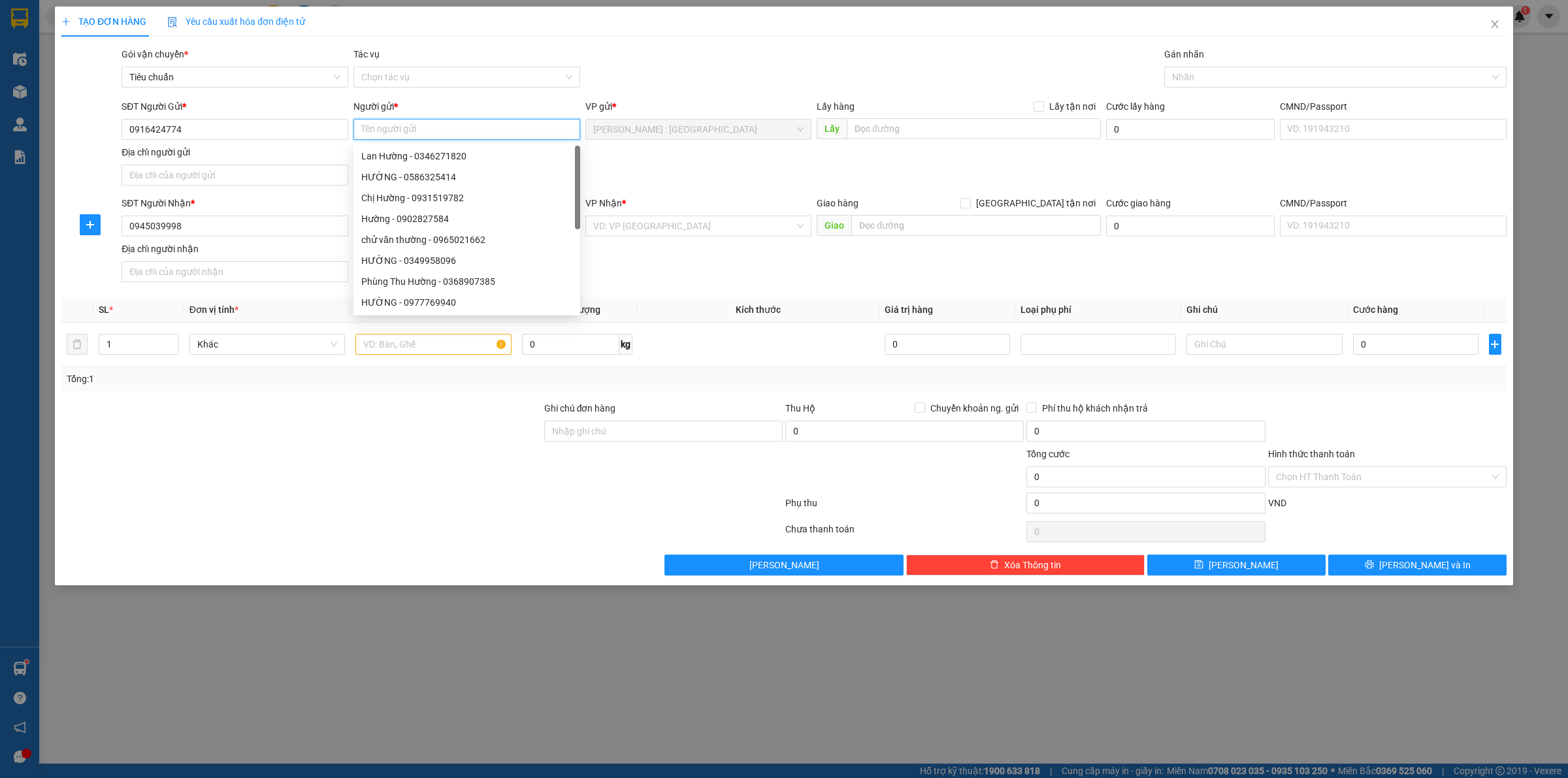
paste input "hương giang"
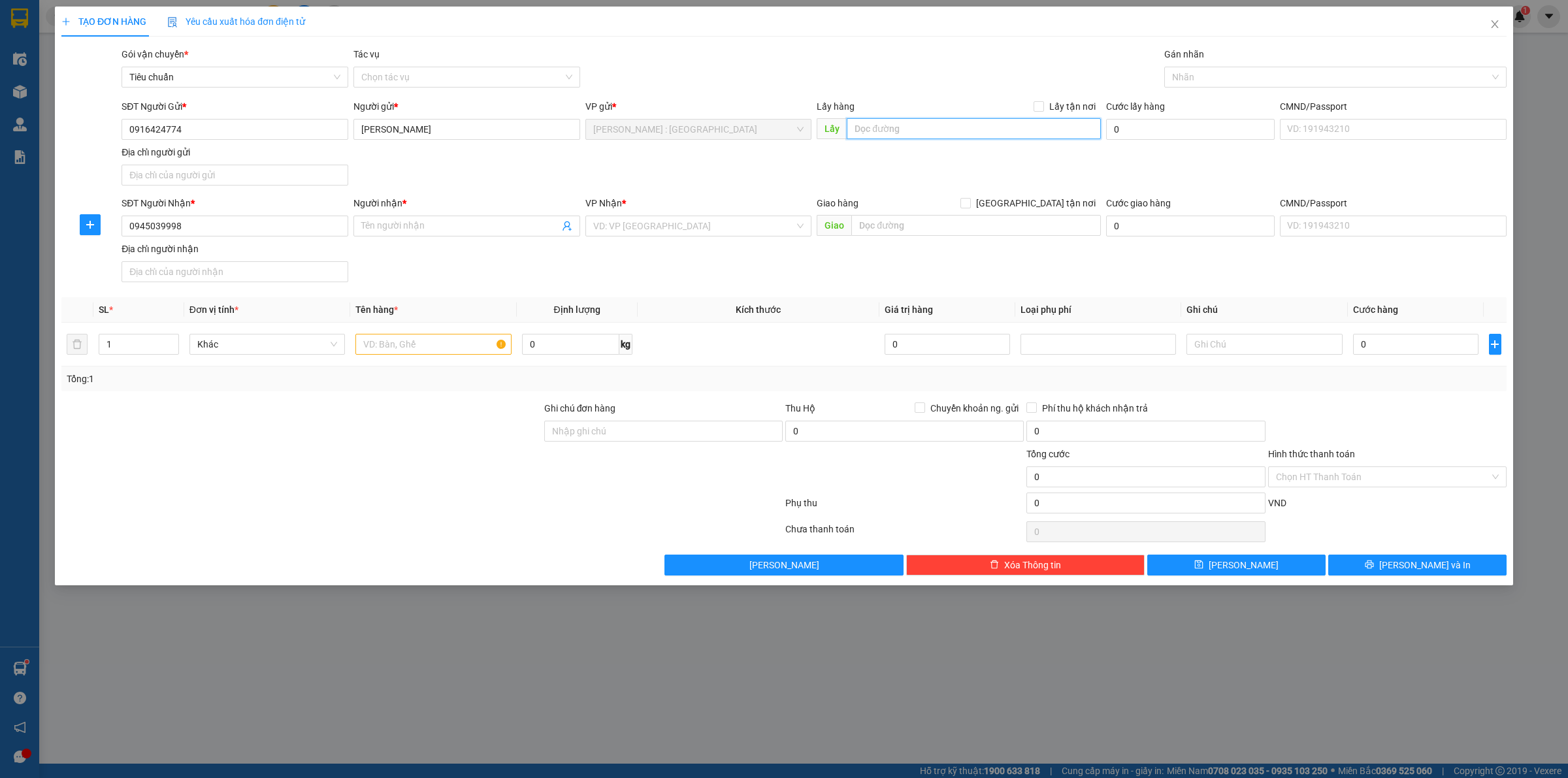
click at [926, 125] on input "text" at bounding box center [975, 128] width 255 height 21
paste input "đ/c: lấy hàng tại Nova4x4 -01 Nguyễn Thanh sơn, Thạnh Mỹ Lợi, Thủ Đức"
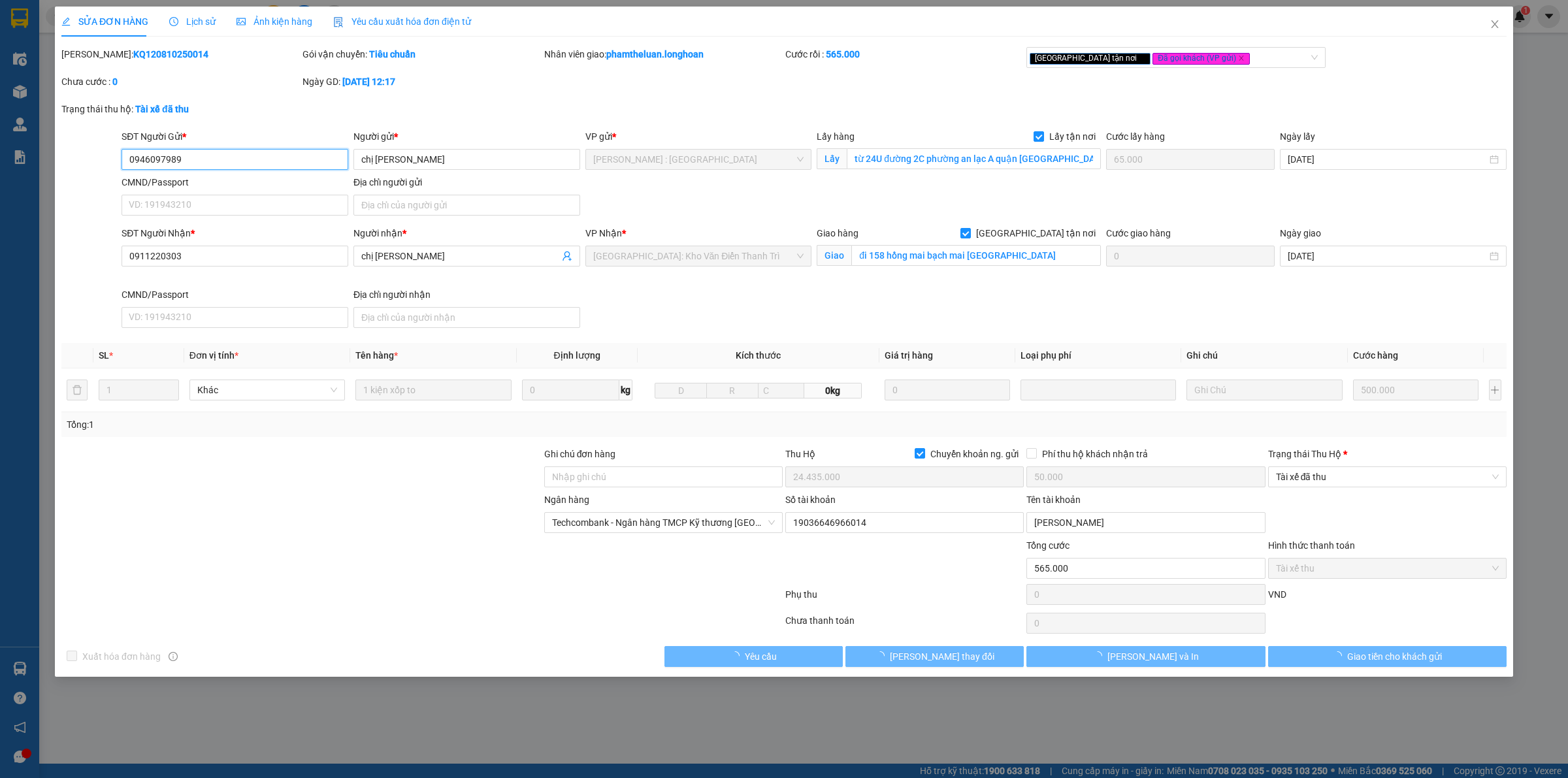
type input "0946097989"
type input "chị [PERSON_NAME]"
checkbox input "true"
type input "từ 24U đường 2C phường an lạc A quận [GEOGRAPHIC_DATA]."
type input "65.000"
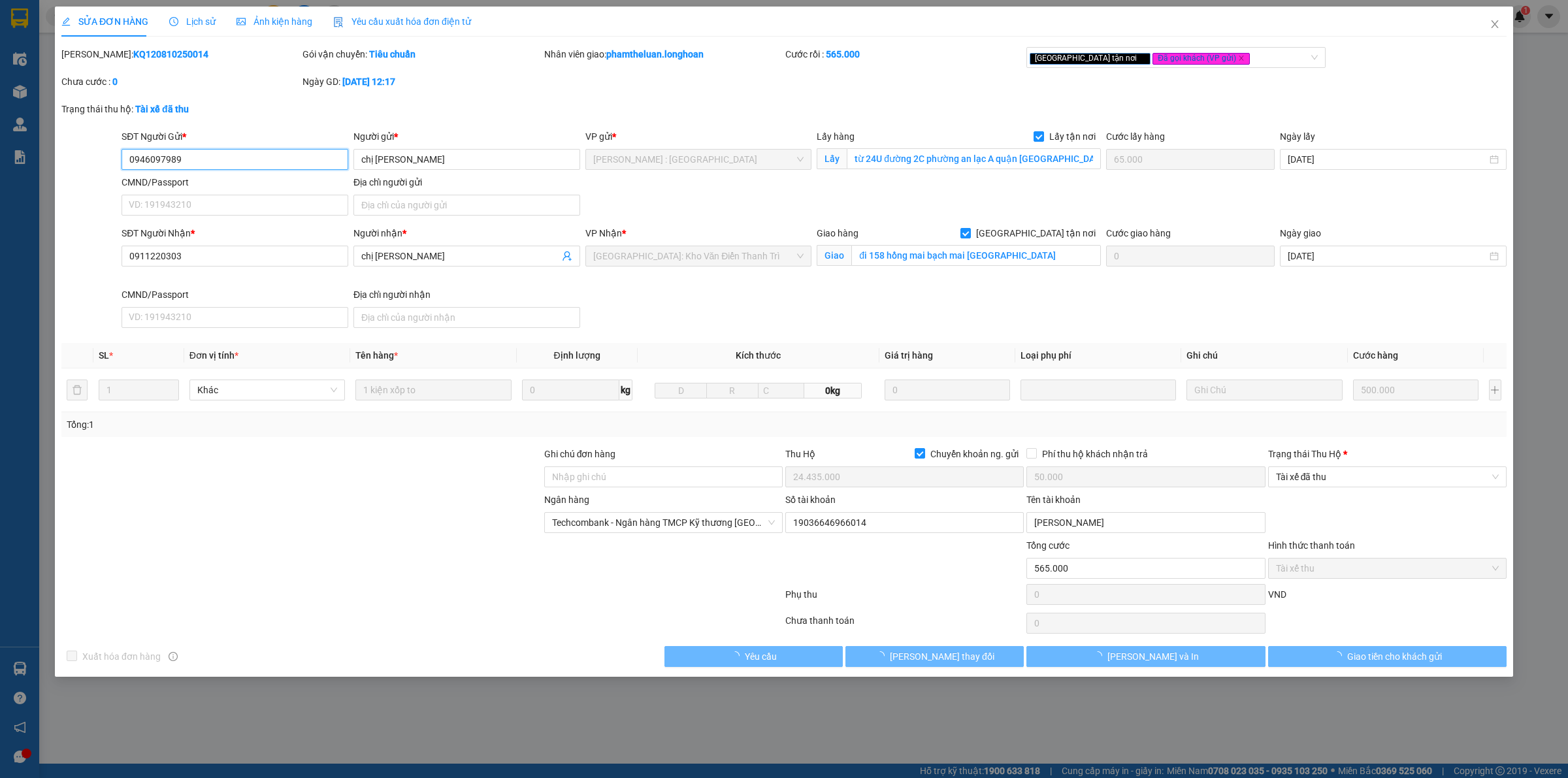
type input "0911220303"
type input "chị [PERSON_NAME]"
checkbox input "true"
type input "đi 158 hồng mai bạch mai [GEOGRAPHIC_DATA]"
checkbox input "true"
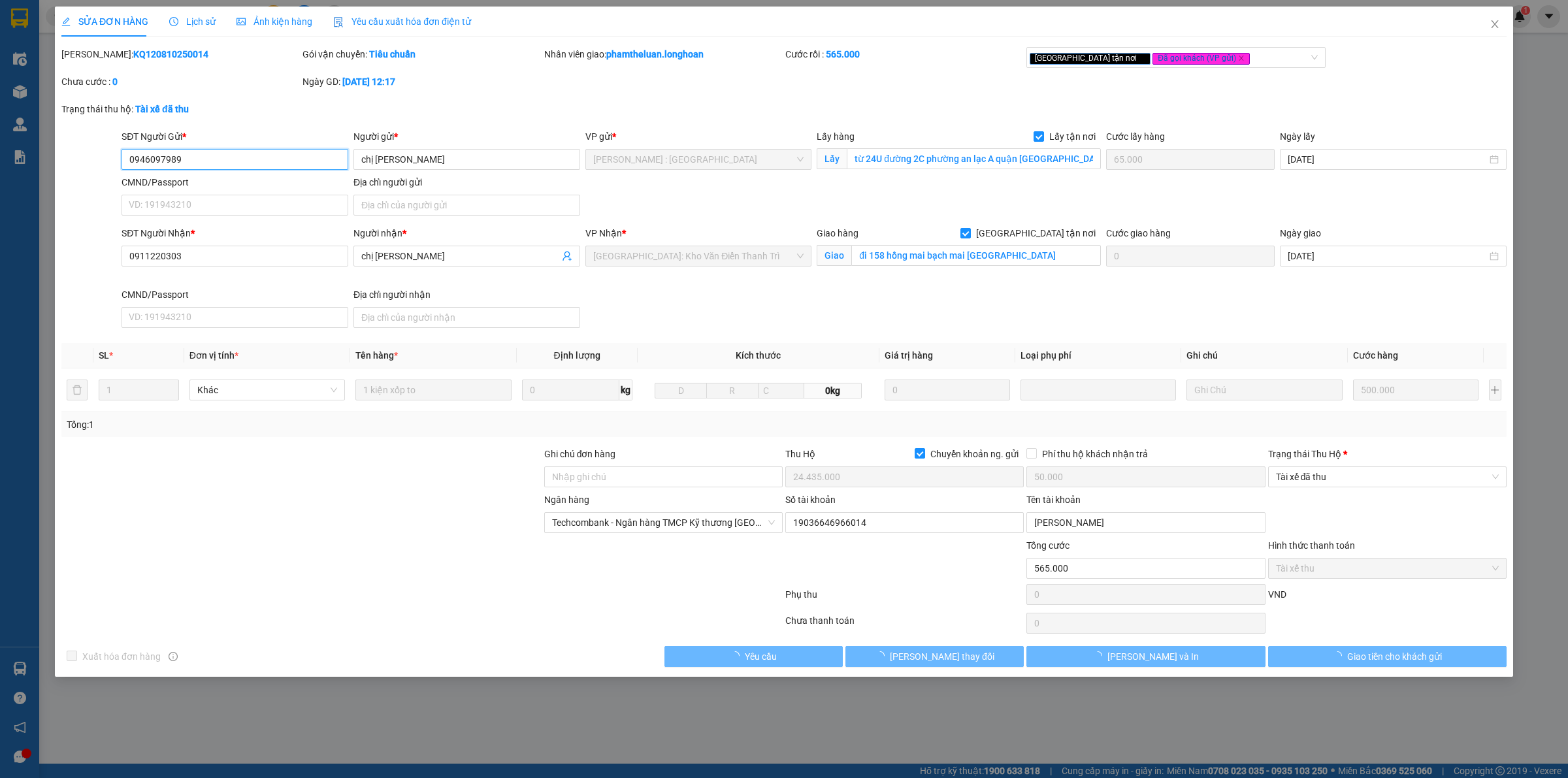
type input "24.435.000"
type input "50.000"
type input "565.000"
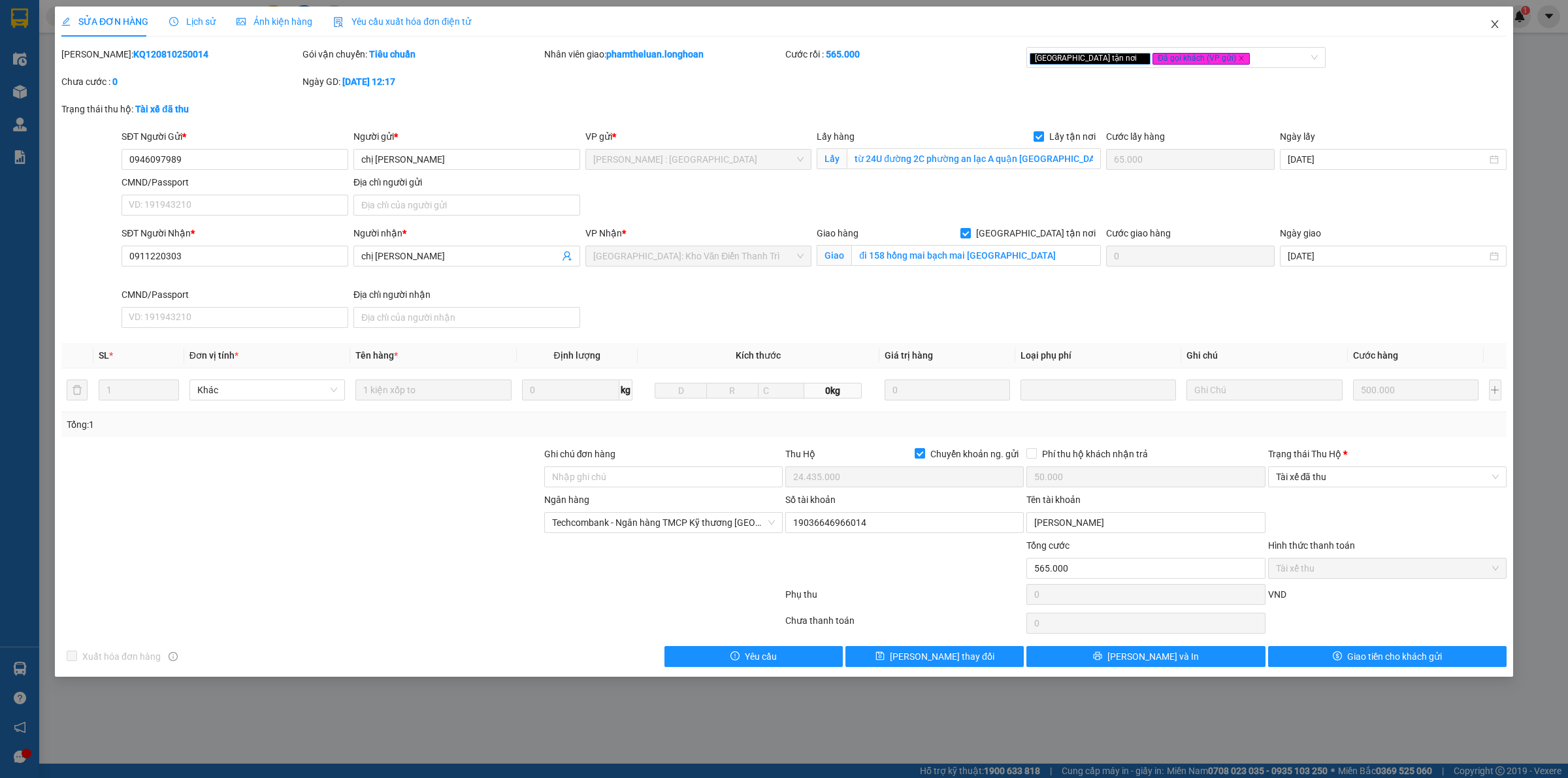
click at [1498, 23] on icon "close" at bounding box center [1495, 24] width 10 height 10
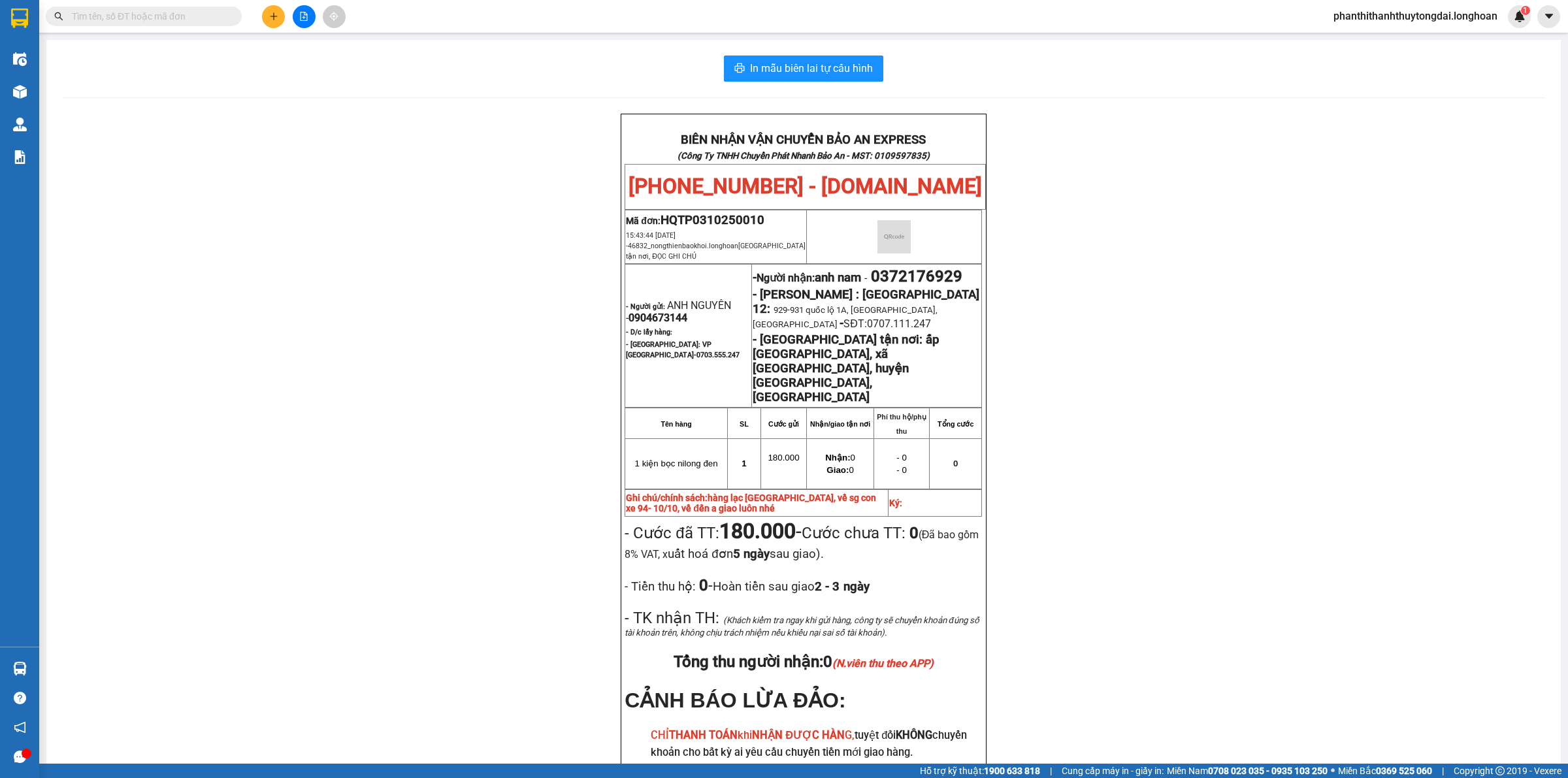
click at [191, 11] on input "text" at bounding box center [148, 16] width 154 height 14
paste input "0968905904"
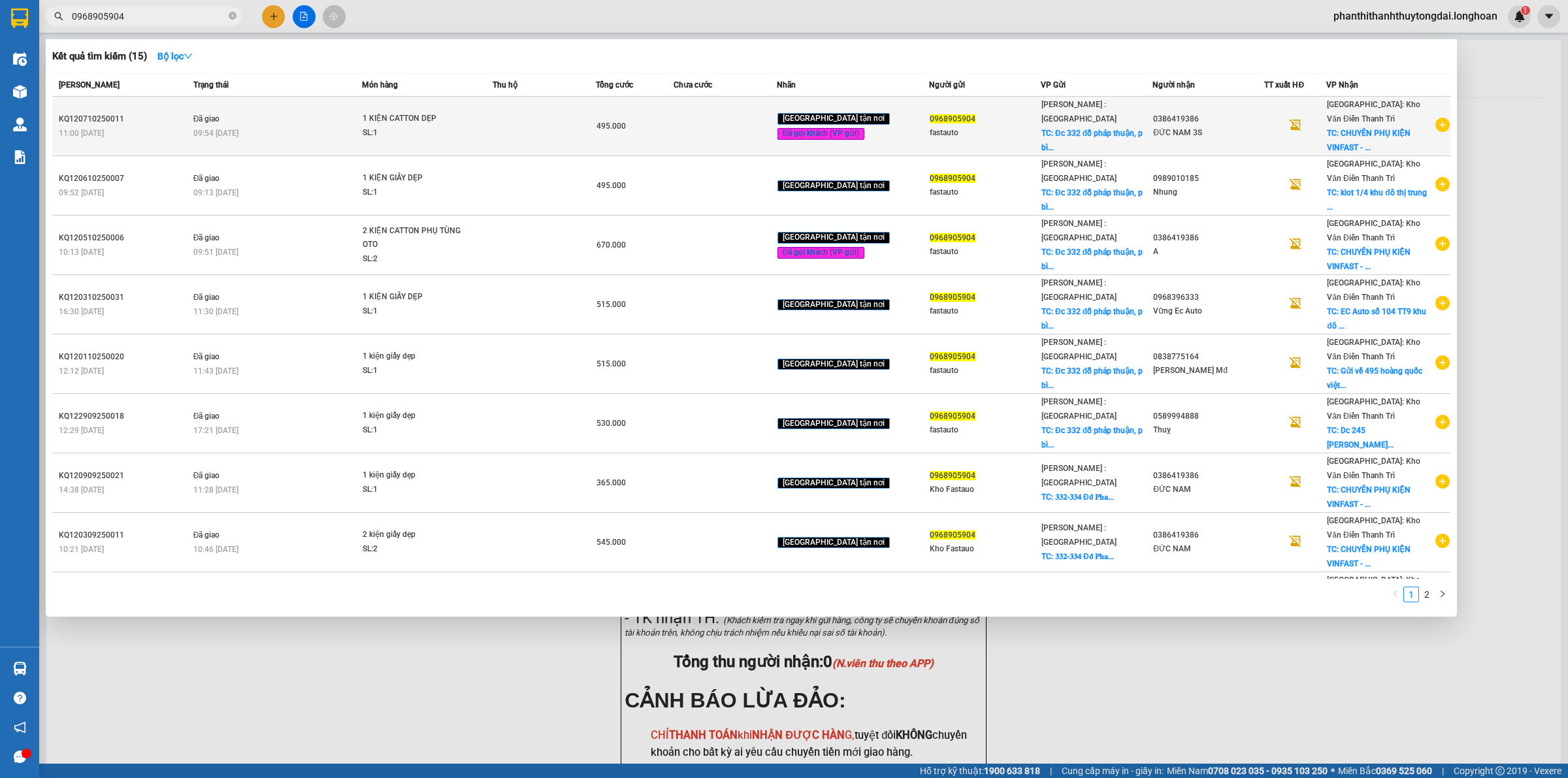
type input "0968905904"
click at [1436, 126] on icon "plus-circle" at bounding box center [1442, 125] width 14 height 14
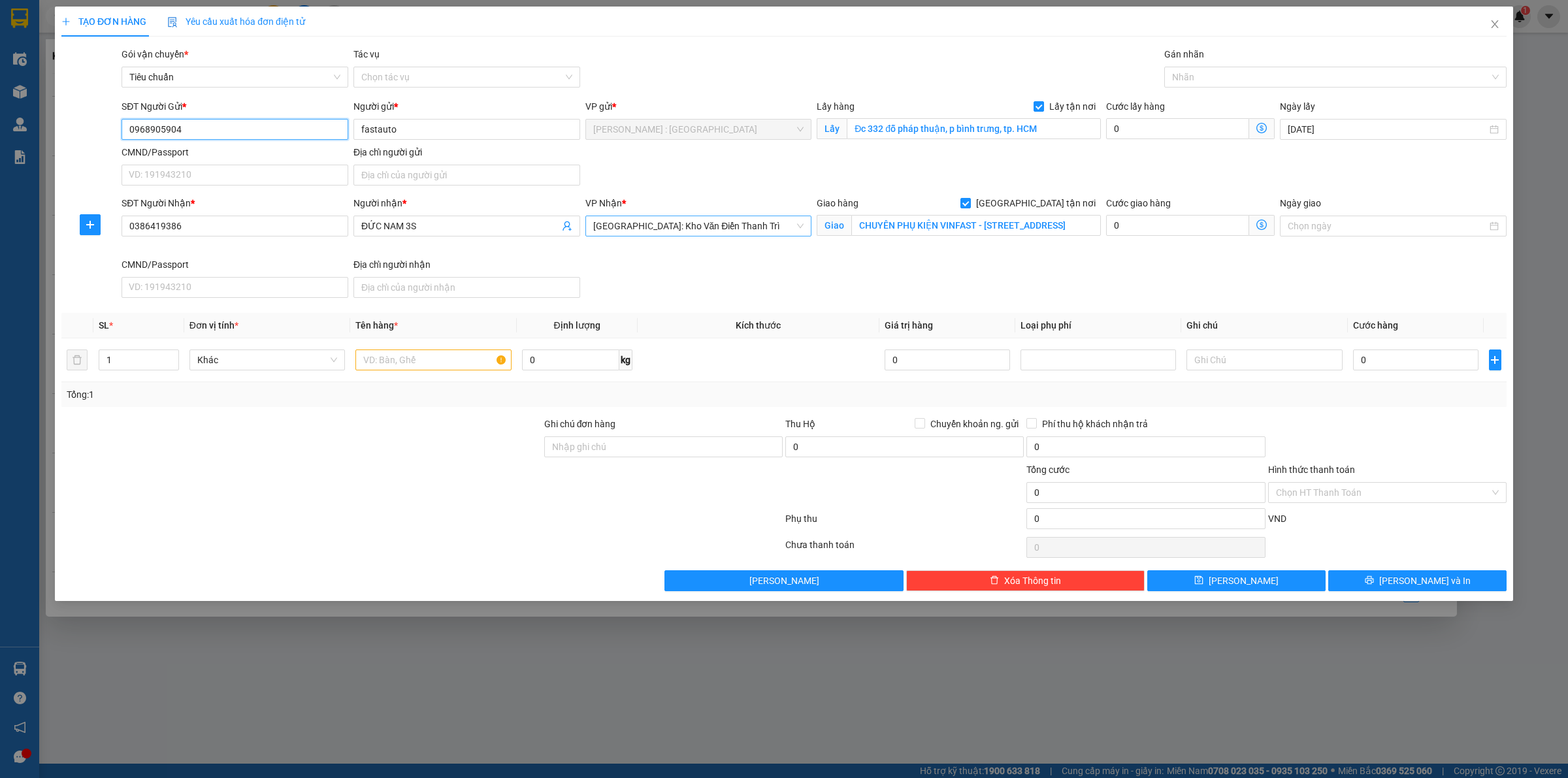
click at [726, 230] on span "[GEOGRAPHIC_DATA]: Kho Văn Điển Thanh Trì" at bounding box center [699, 226] width 211 height 19
type input "nha"
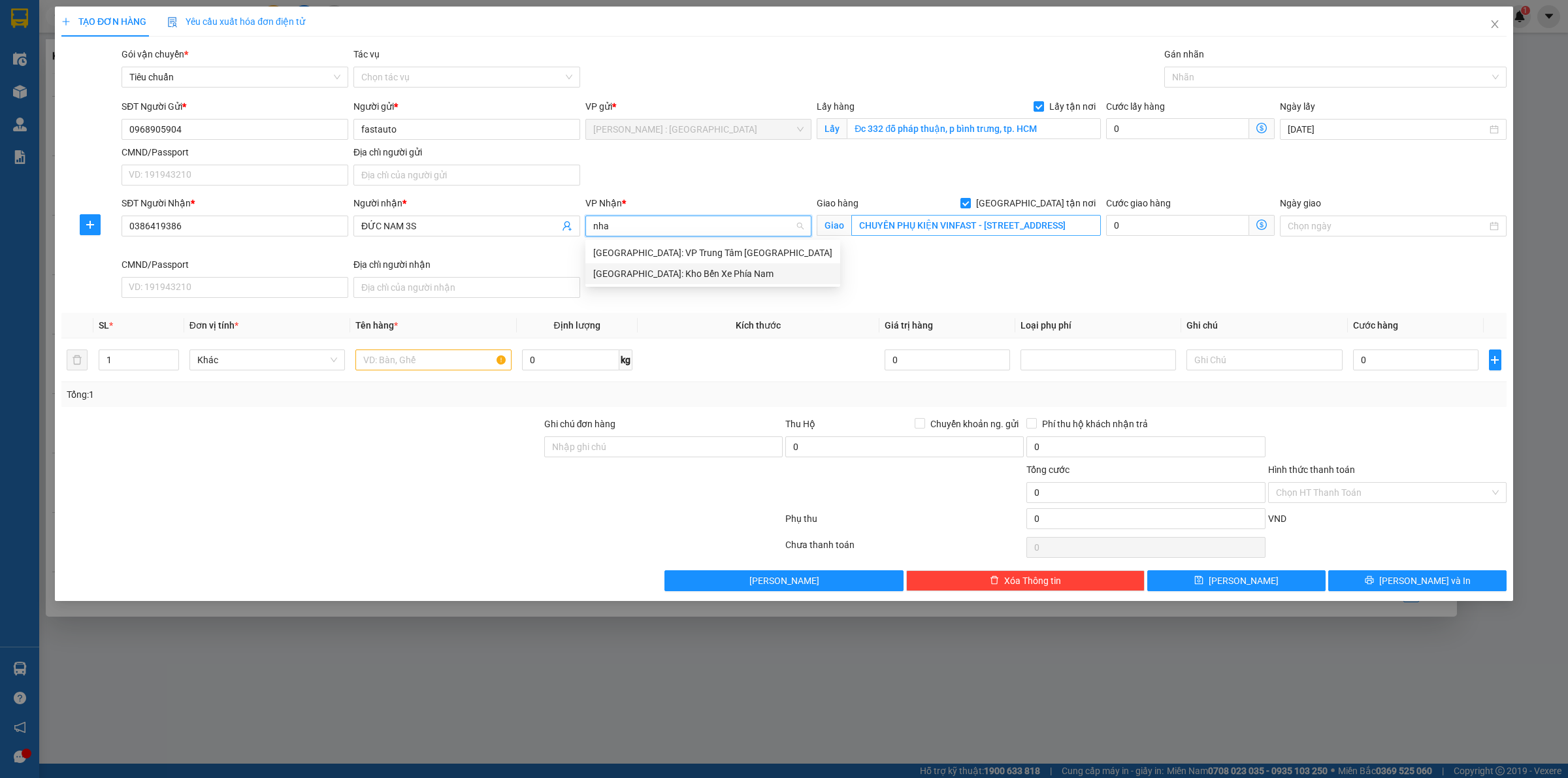
drag, startPoint x: 744, startPoint y: 266, endPoint x: 919, endPoint y: 233, distance: 178.1
click at [750, 269] on div "Nha Trang: Kho Bến Xe Phía Nam" at bounding box center [713, 273] width 239 height 14
click at [315, 230] on input "0386419386" at bounding box center [234, 226] width 227 height 21
click at [315, 231] on input "0386419386" at bounding box center [234, 226] width 227 height 21
paste input "Nhân"
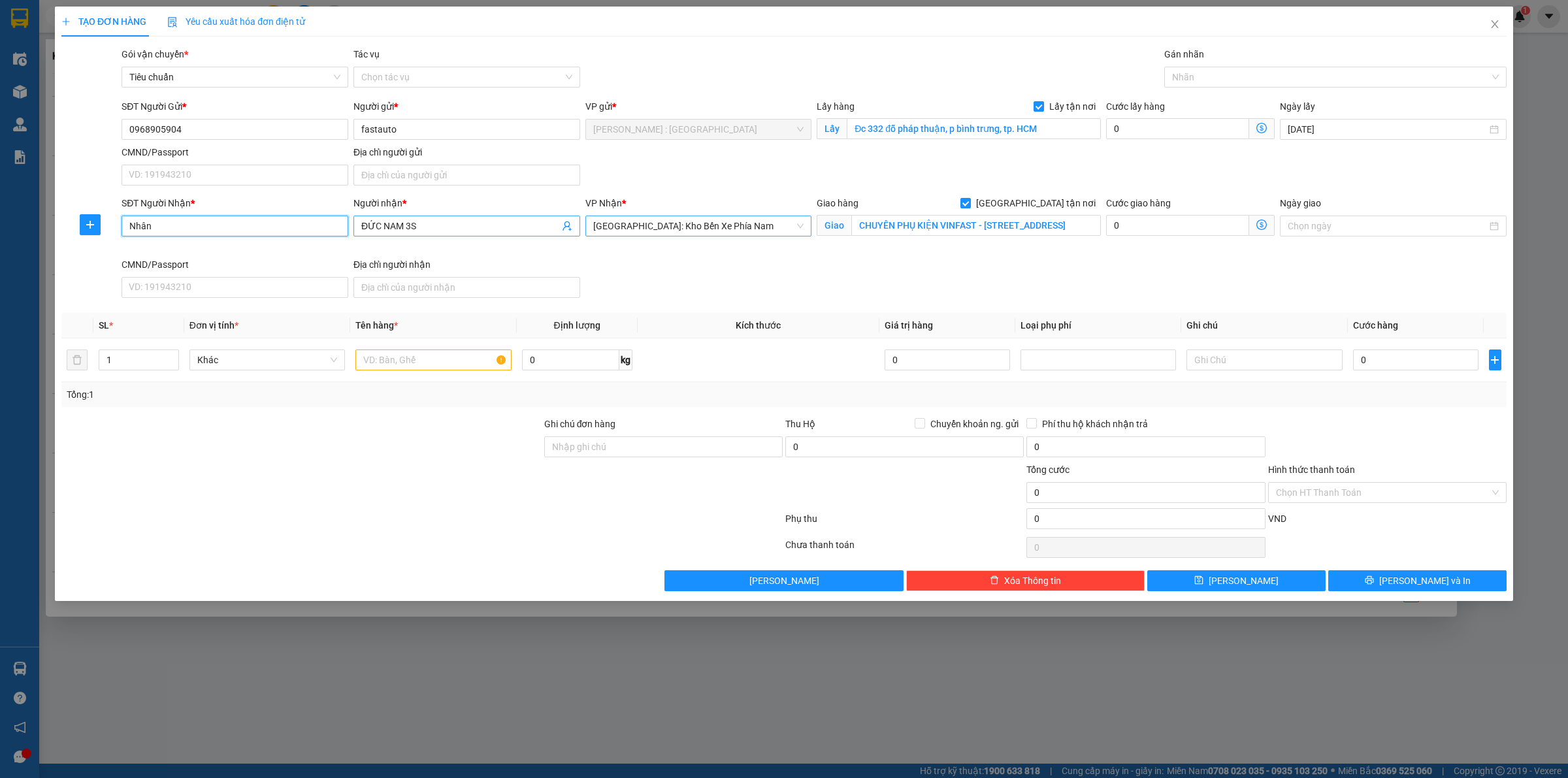
type input "Nhân"
click at [416, 228] on input "ĐỨC NAM 3S" at bounding box center [460, 226] width 198 height 14
paste input "Nhân"
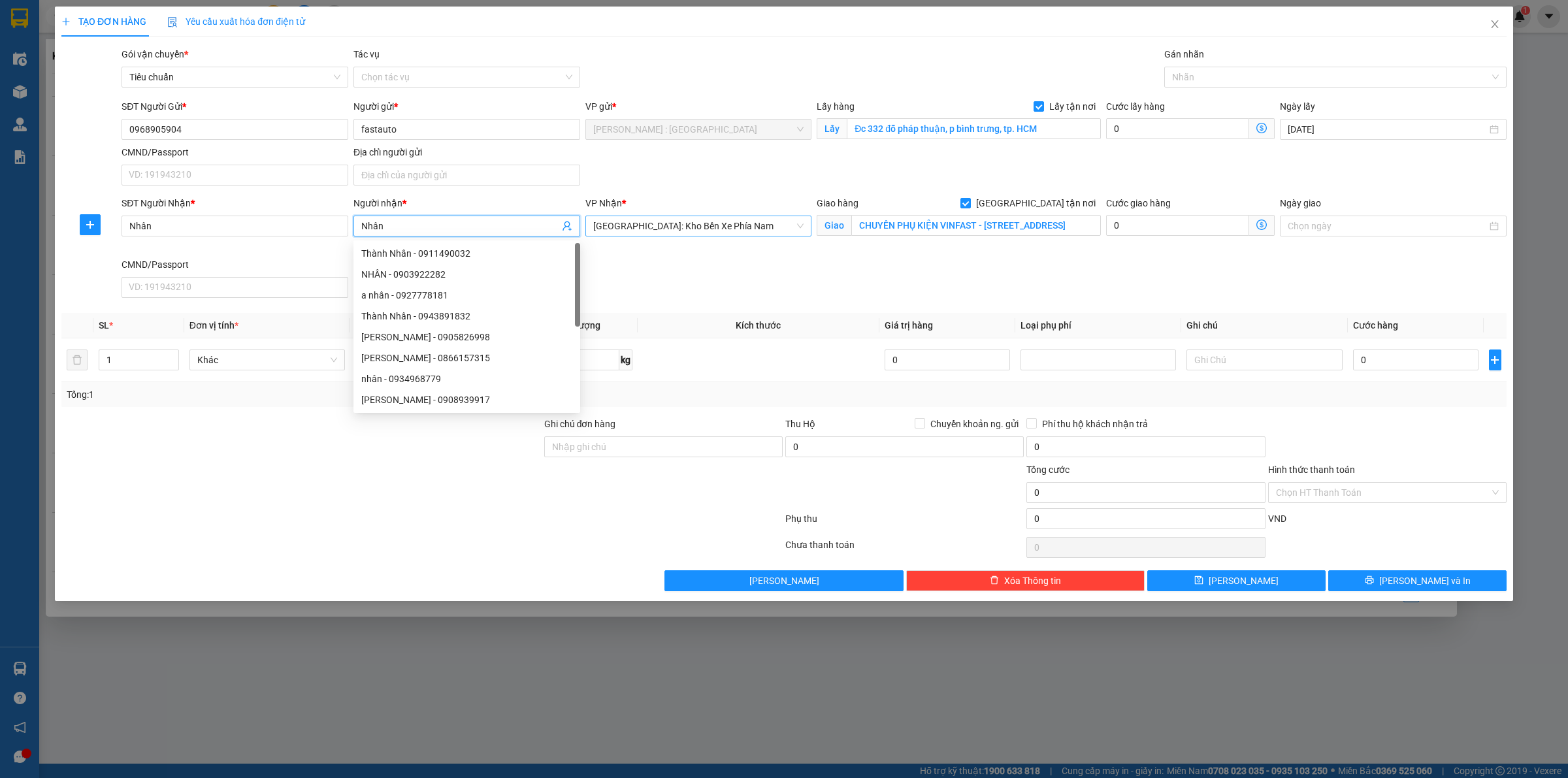
type input "Nhân"
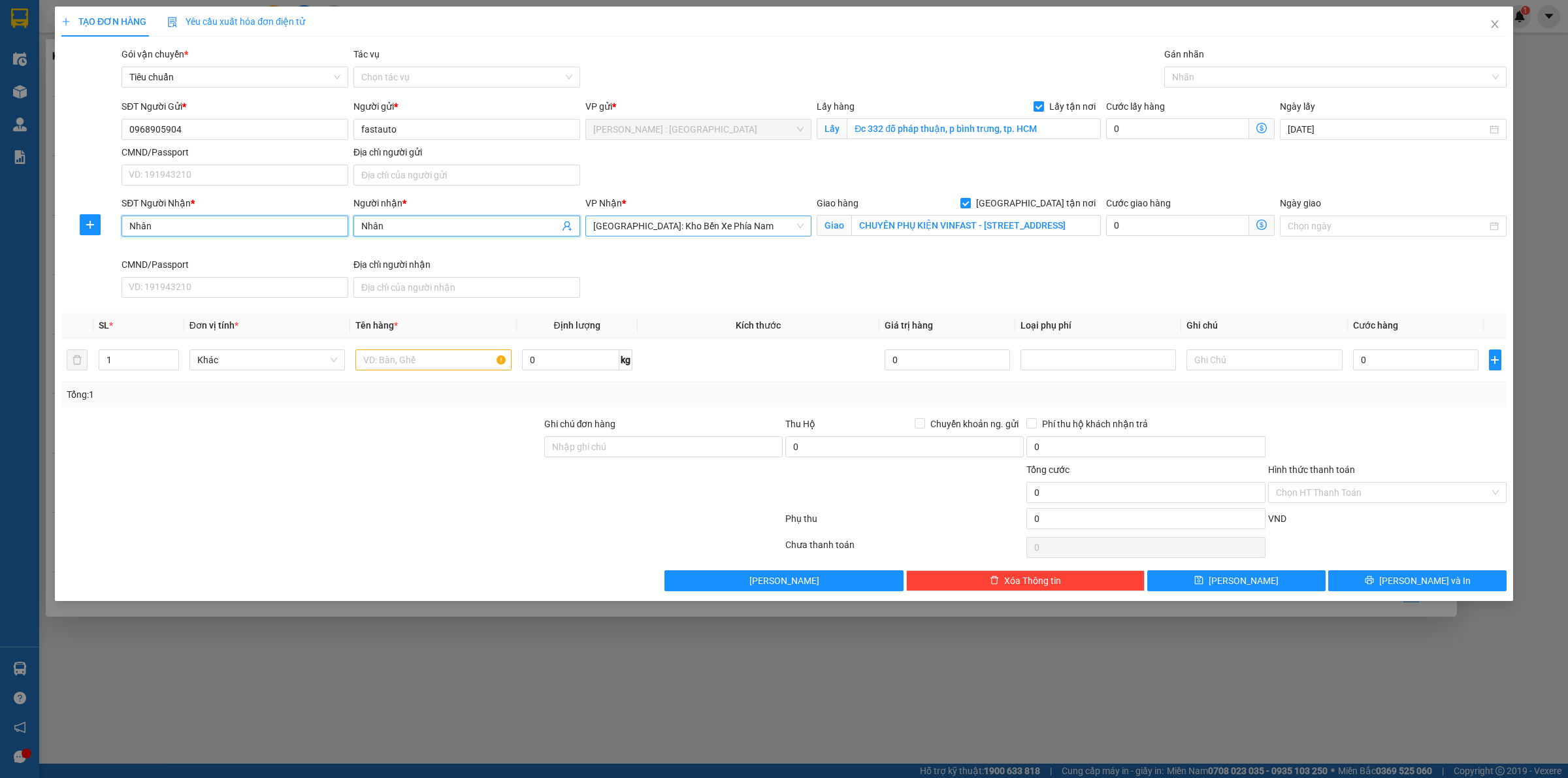
click at [314, 223] on input "Nhân" at bounding box center [234, 226] width 227 height 21
paste input "0932032417"
drag, startPoint x: 153, startPoint y: 228, endPoint x: 87, endPoint y: 233, distance: 66.2
click at [87, 233] on div "SĐT Người Nhận * Nhân0932032417 Nhân0932032417 Người nhận * Nhân VP Nhận * Nha …" at bounding box center [784, 249] width 1448 height 107
type input "0932032417"
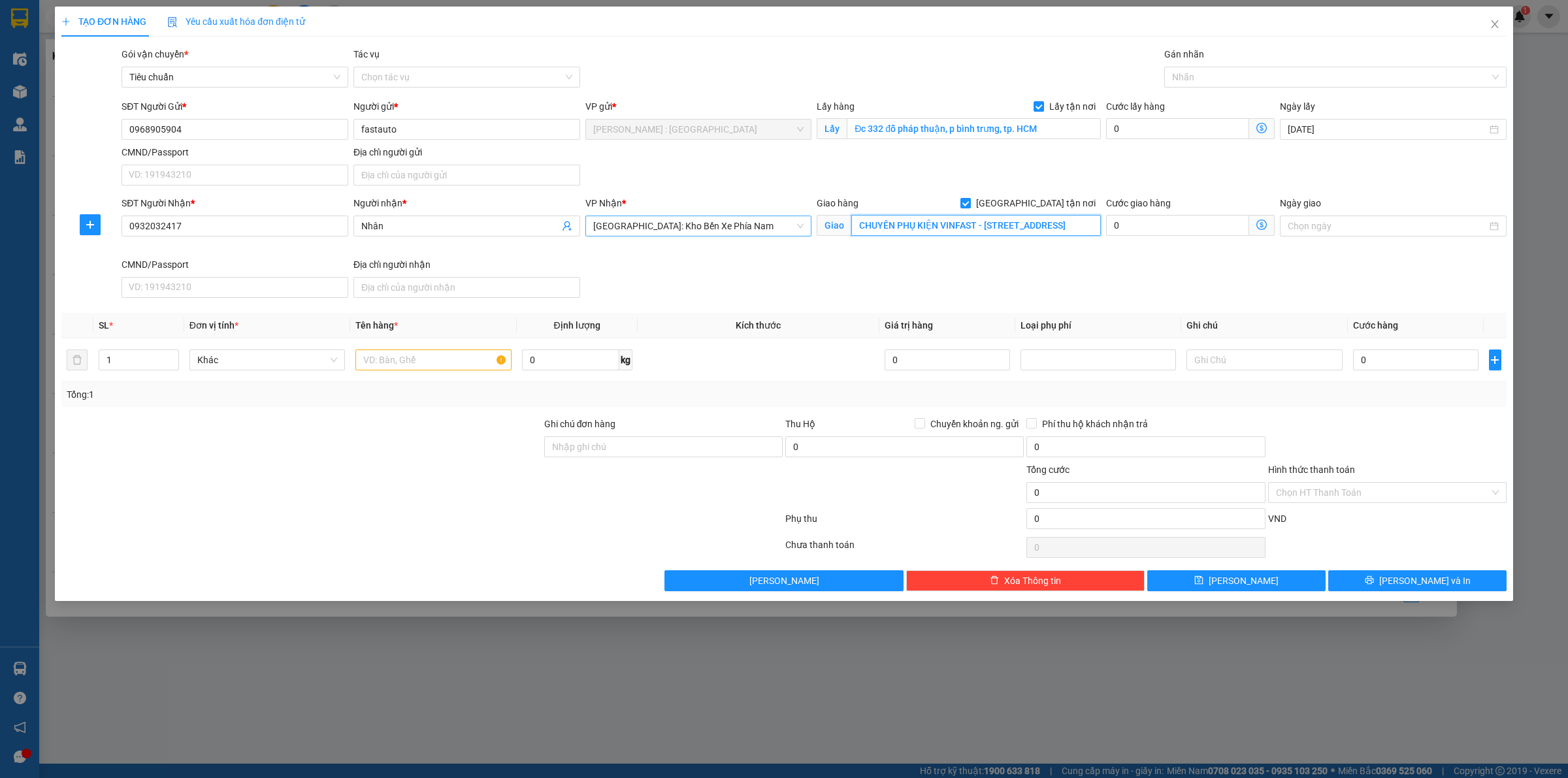
click at [1012, 228] on input "CHUYÊN PHỤ KIỆN VINFAST - SỐ 28 LIỀN KỀ 7, TỔNG CỤC 5, TÂN TRIỀU, THANH TRÌ, HÀ…" at bounding box center [976, 225] width 250 height 21
paste input "đc: Tổ 19/ thôn đồng nhơn / xã vĩnh trung/ tp nha trang/ khánh hoà"
type input "đc: Tổ 19/ thôn đồng nhơn / xã vĩnh trung/ tp nha trang/ khánh hoà"
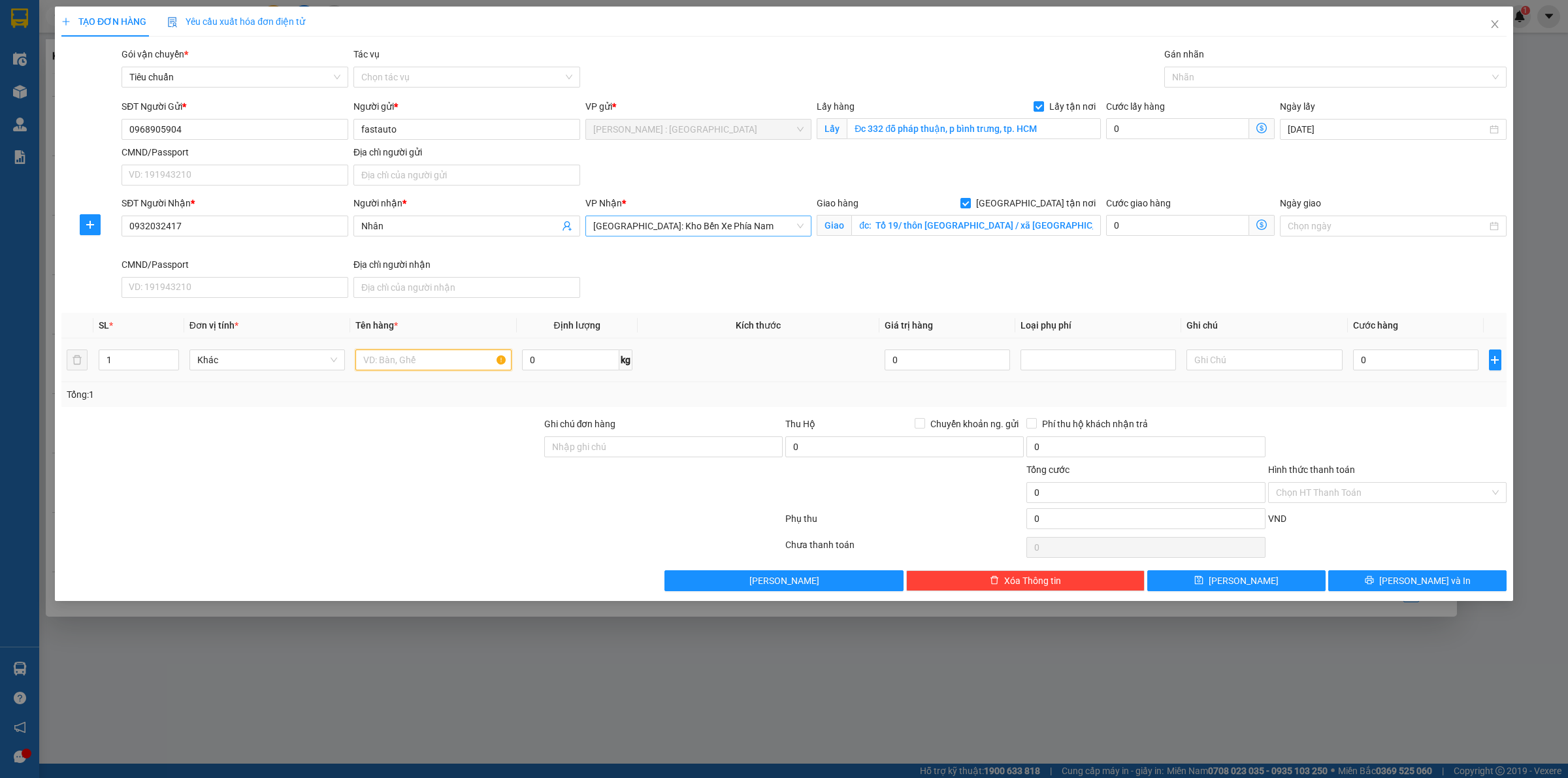
click at [460, 360] on input "text" at bounding box center [433, 360] width 155 height 21
type input "1 kiện anhh tùng"
click at [268, 132] on input "0968905904" at bounding box center [234, 129] width 227 height 21
drag, startPoint x: 268, startPoint y: 132, endPoint x: 883, endPoint y: 275, distance: 631.4
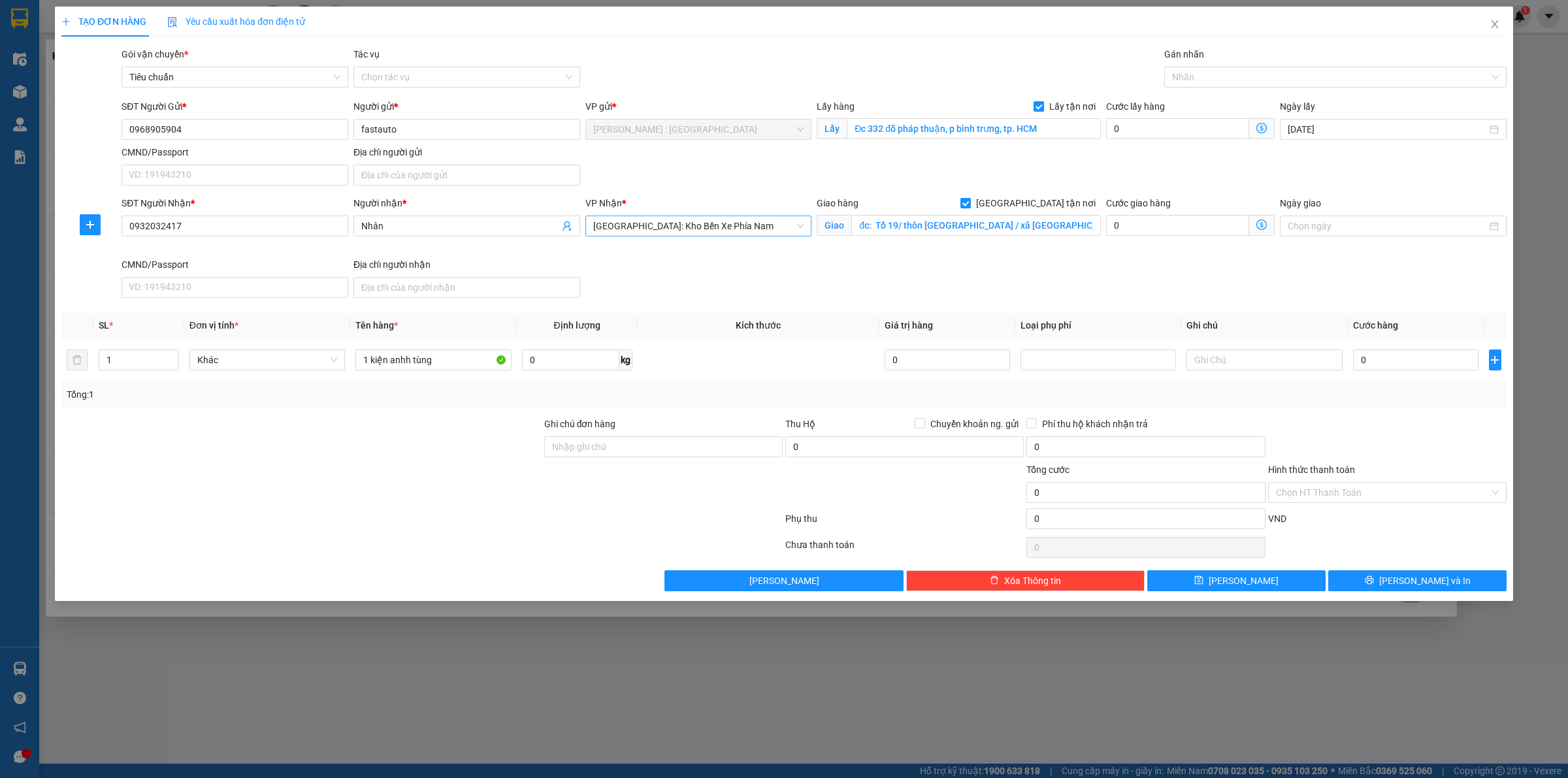
click at [883, 275] on div "SĐT Người Nhận * 0932032417 Người nhận * Nhân VP Nhận * Nha Trang: Kho Bến Xe P…" at bounding box center [814, 249] width 1390 height 107
click at [309, 129] on input "0968905904" at bounding box center [234, 129] width 227 height 21
click at [1407, 362] on input "0" at bounding box center [1415, 360] width 126 height 21
type input "1"
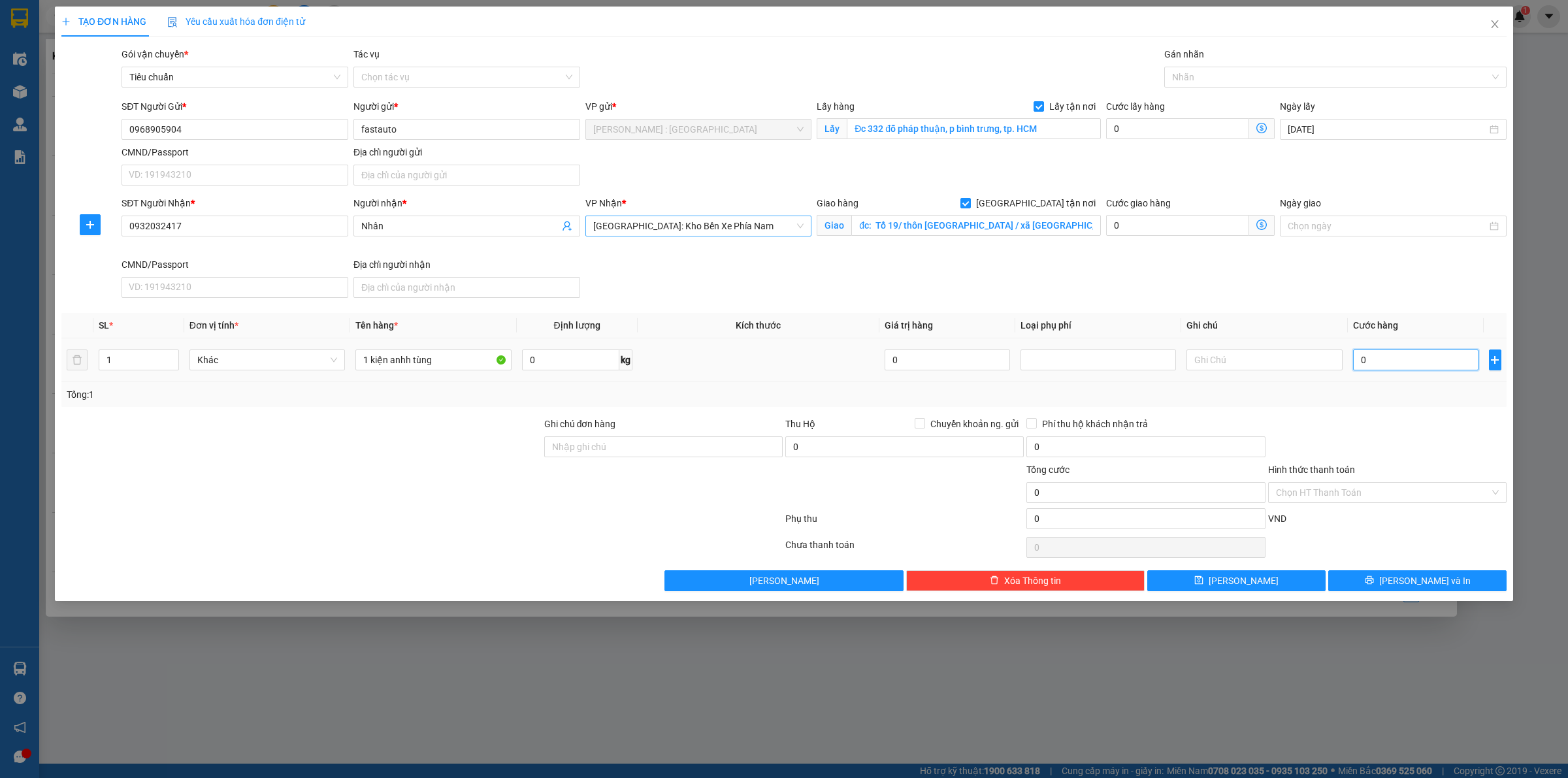
type input "1"
type input "1.000"
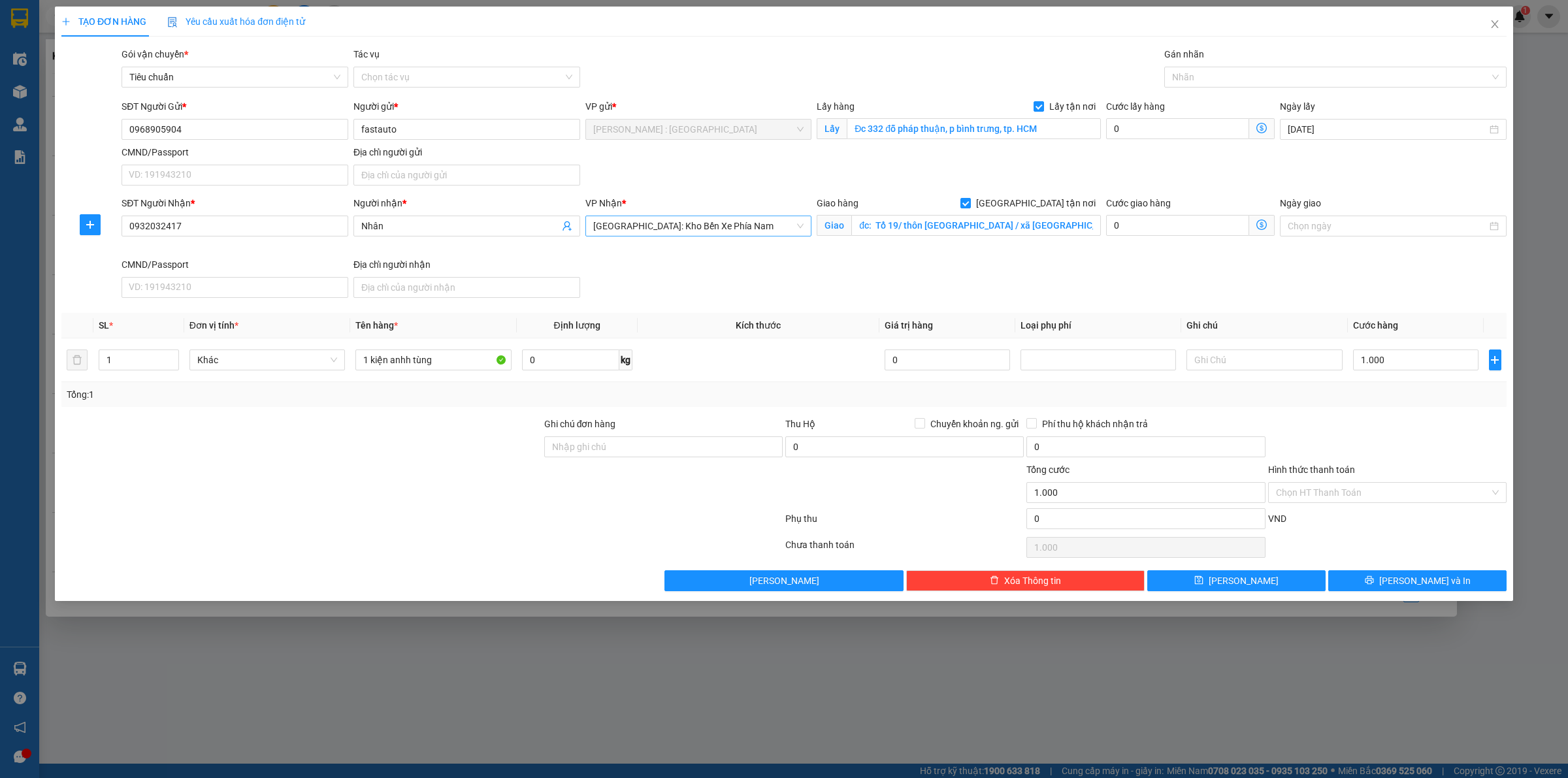
click at [1387, 423] on div at bounding box center [1388, 440] width 241 height 46
click at [1179, 127] on input "0" at bounding box center [1178, 128] width 143 height 21
type input "6"
type input "1.006"
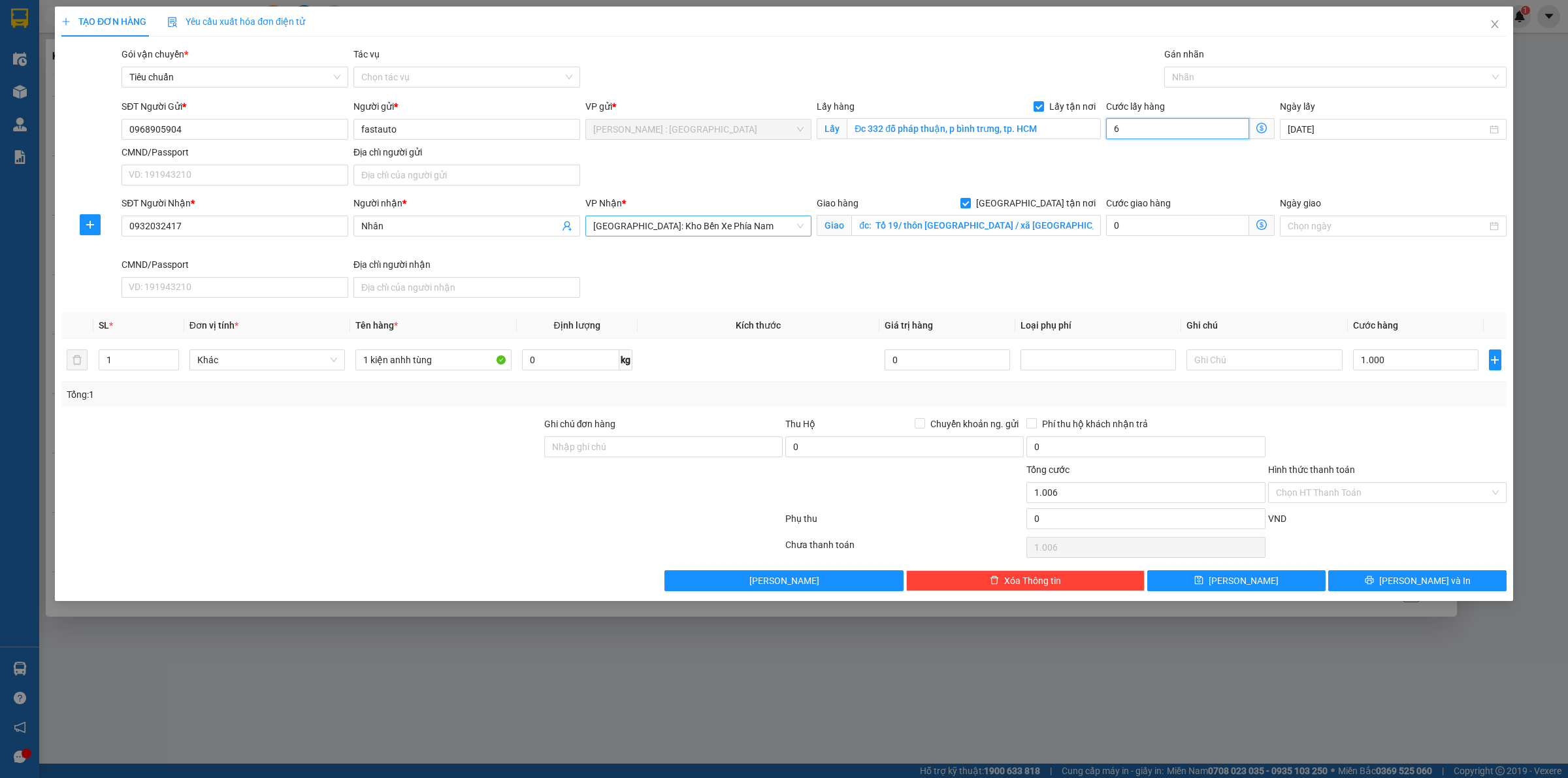
type input "65"
type input "1.065"
type input "65.000"
type input "66.000"
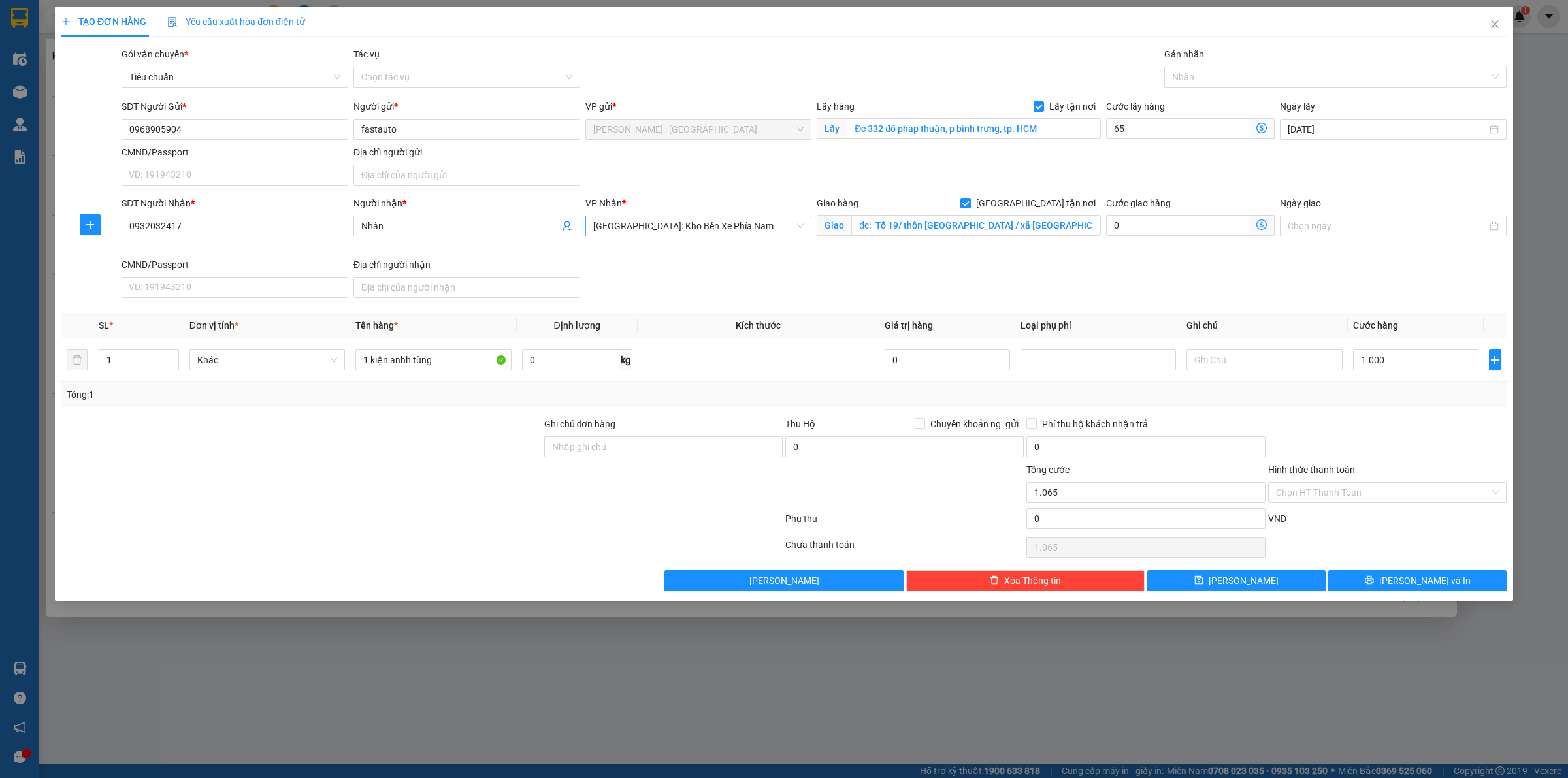
type input "66.000"
click at [1266, 280] on div "SĐT Người Nhận * 0932032417 Người nhận * Nhân VP Nhận * Nha Trang: Kho Bến Xe P…" at bounding box center [814, 249] width 1390 height 107
click at [1272, 583] on button "Lưu" at bounding box center [1237, 581] width 179 height 21
checkbox input "false"
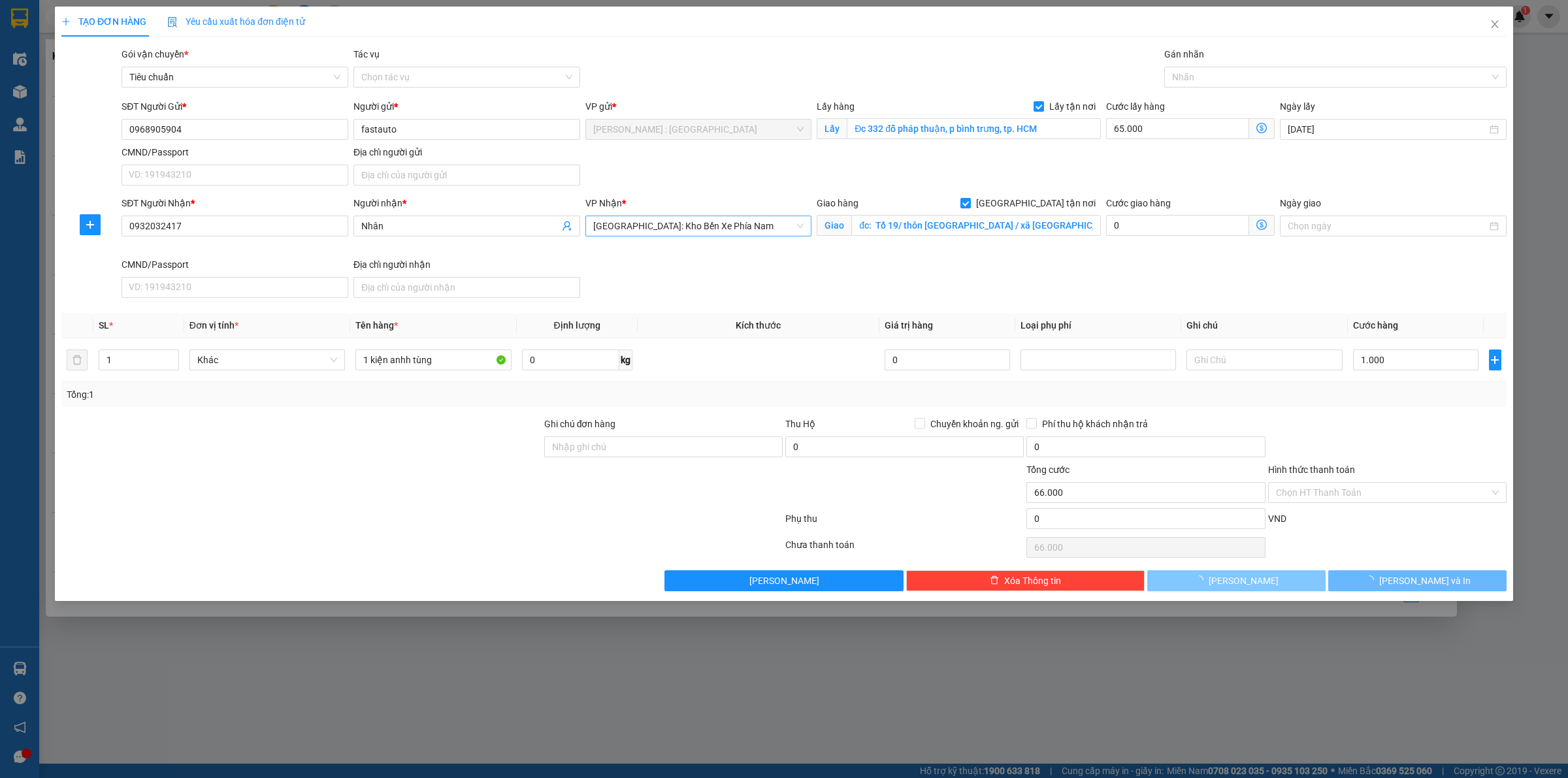
type input "0"
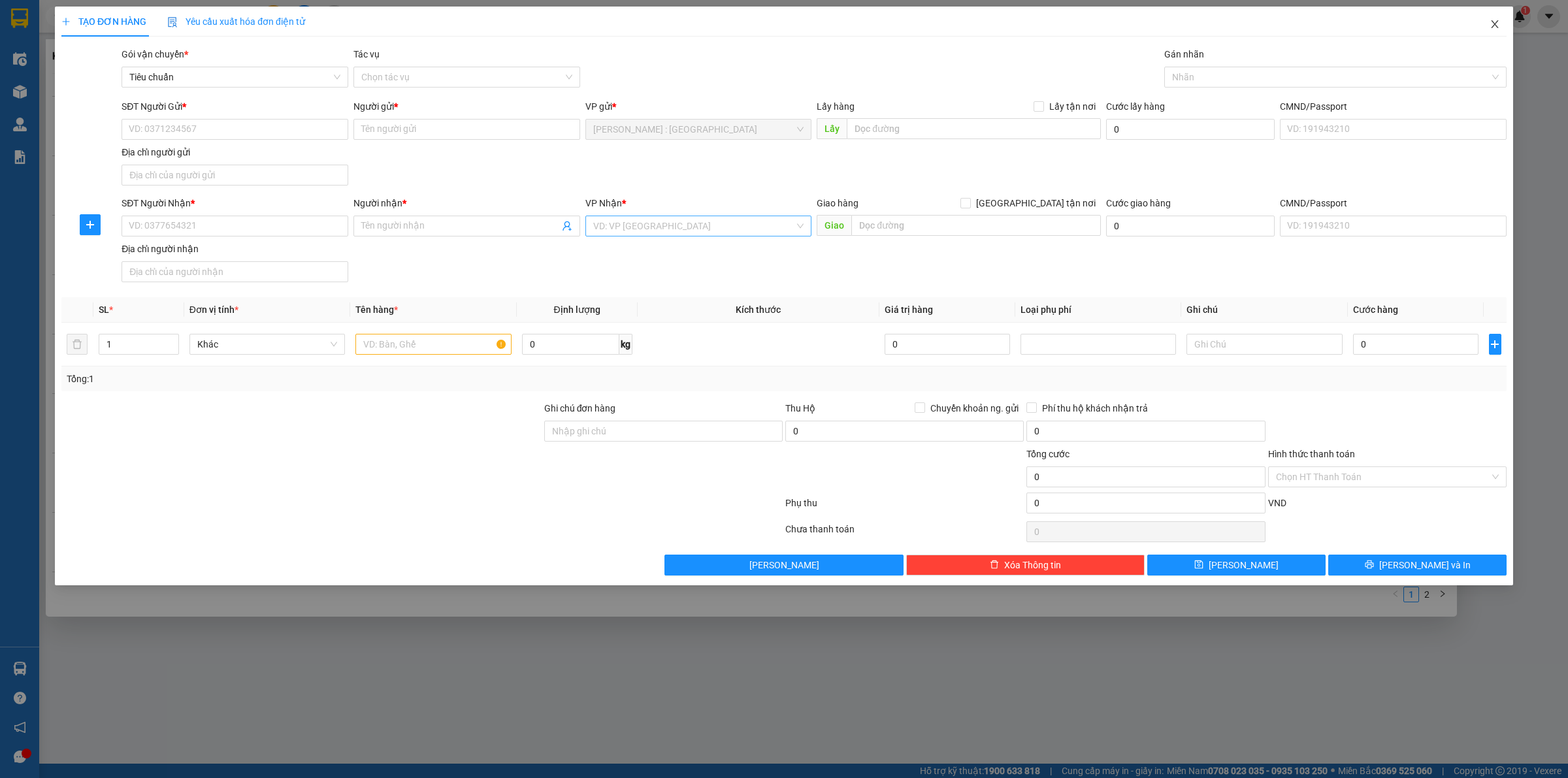
click at [1495, 24] on icon "close" at bounding box center [1495, 24] width 8 height 8
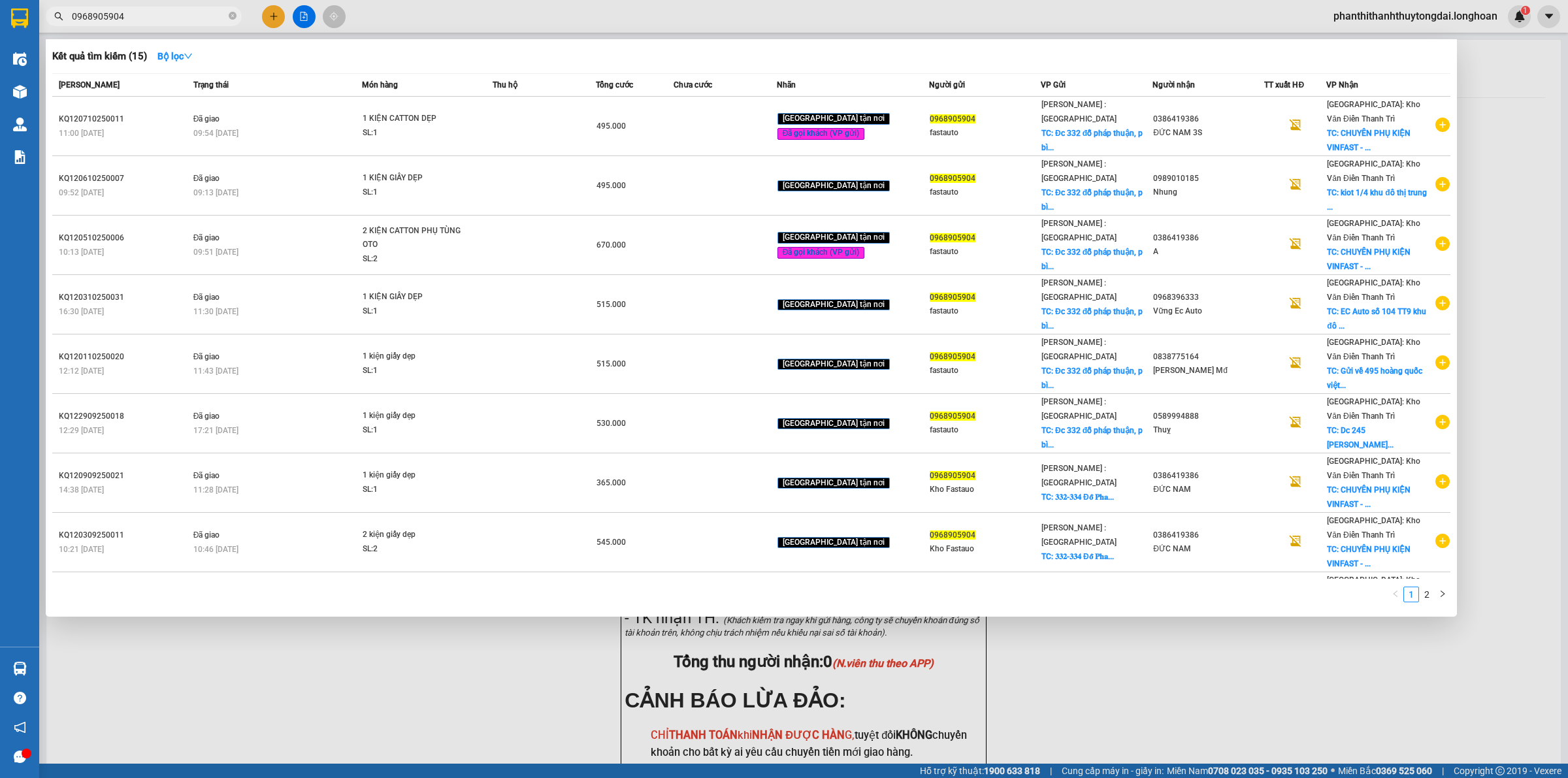
click at [212, 16] on input "0968905904" at bounding box center [148, 16] width 154 height 14
paste input "82569680"
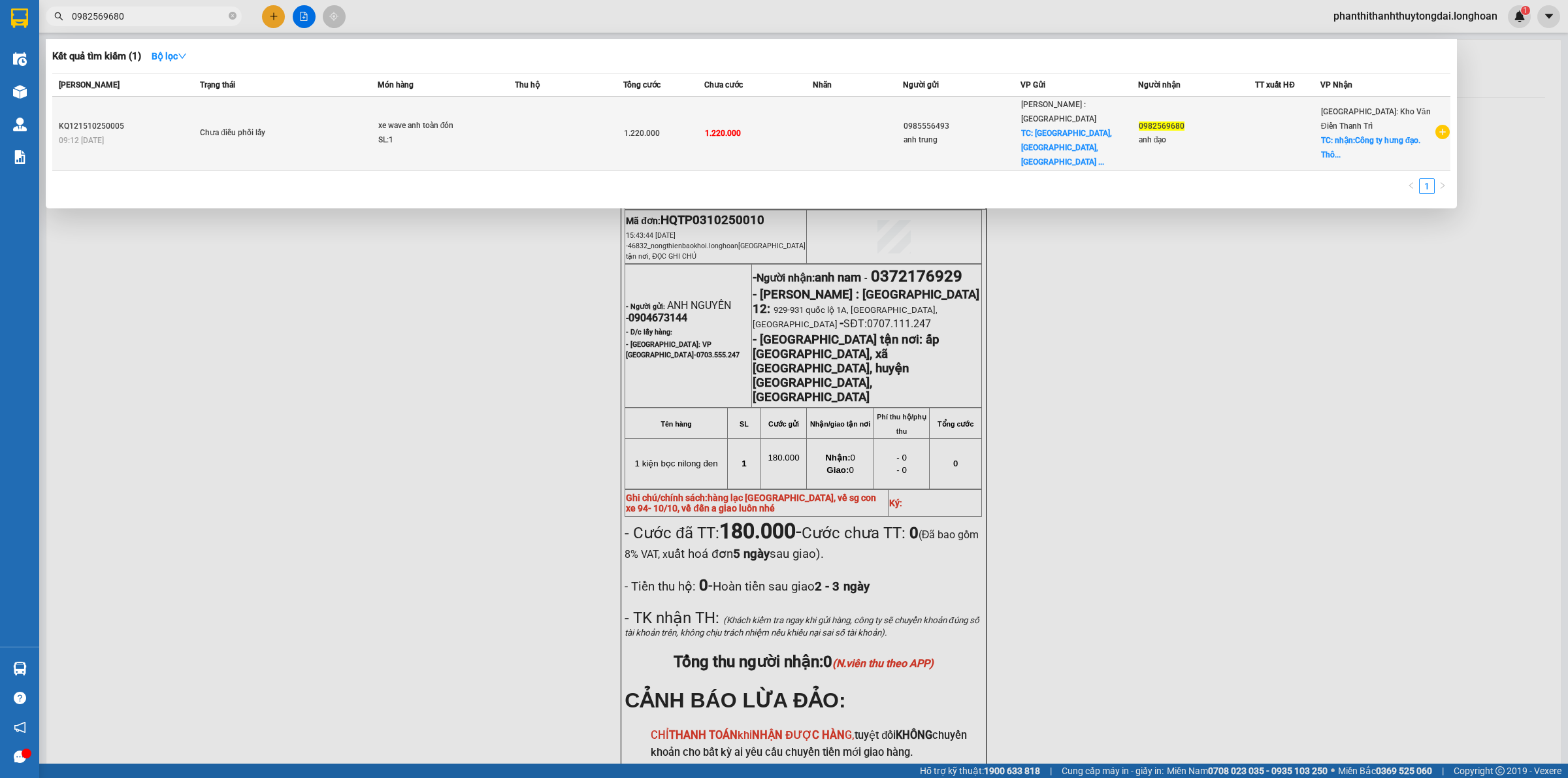
type input "0982569680"
click at [318, 128] on span "Chưa điều phối lấy" at bounding box center [287, 133] width 176 height 14
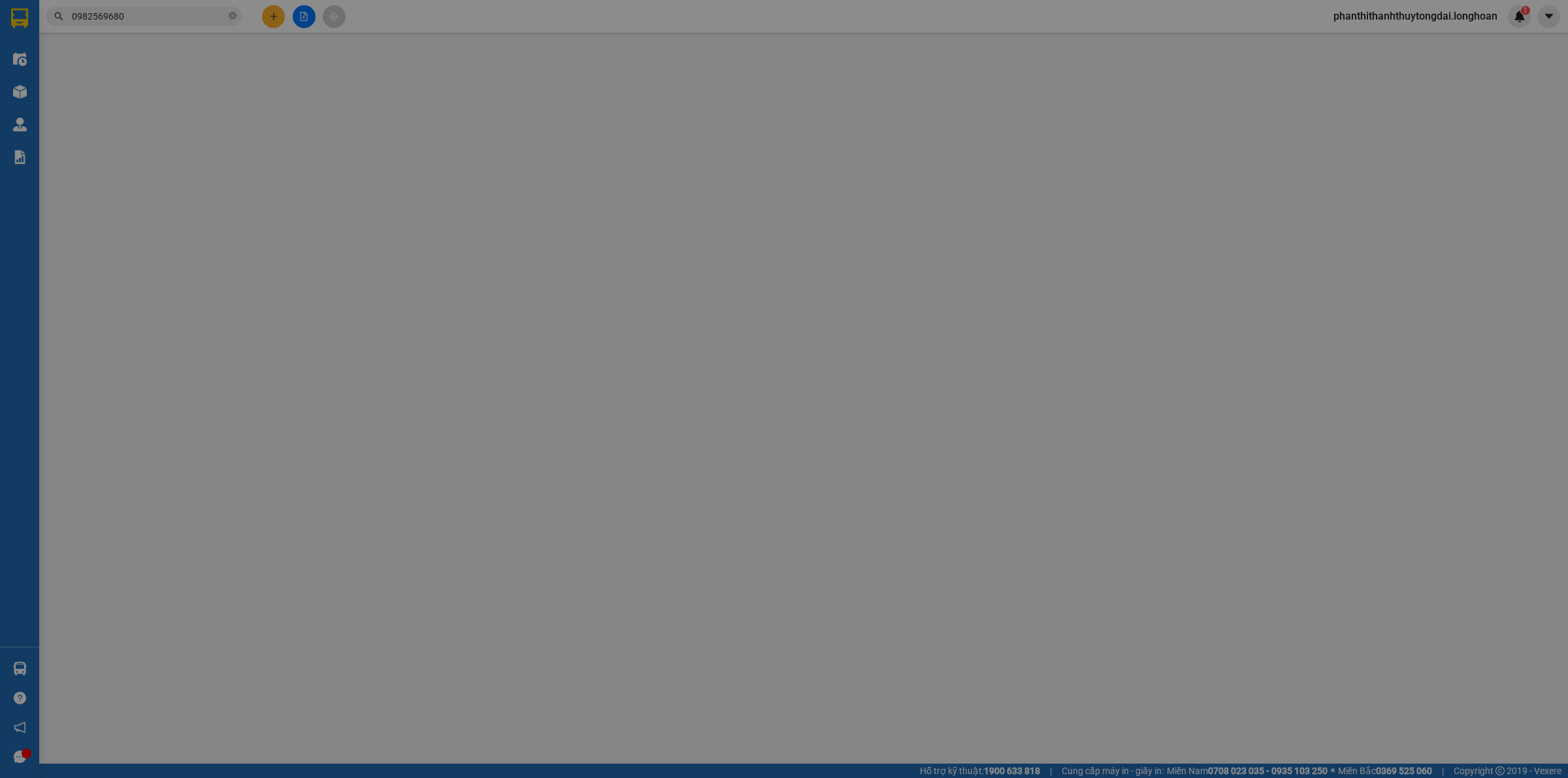
type input "0985556493"
type input "anh trung"
checkbox input "true"
type input "Phú Mỹ, Tân Thành, Ba Ria - Vung Tau, Vietnam"
type input "0982569680"
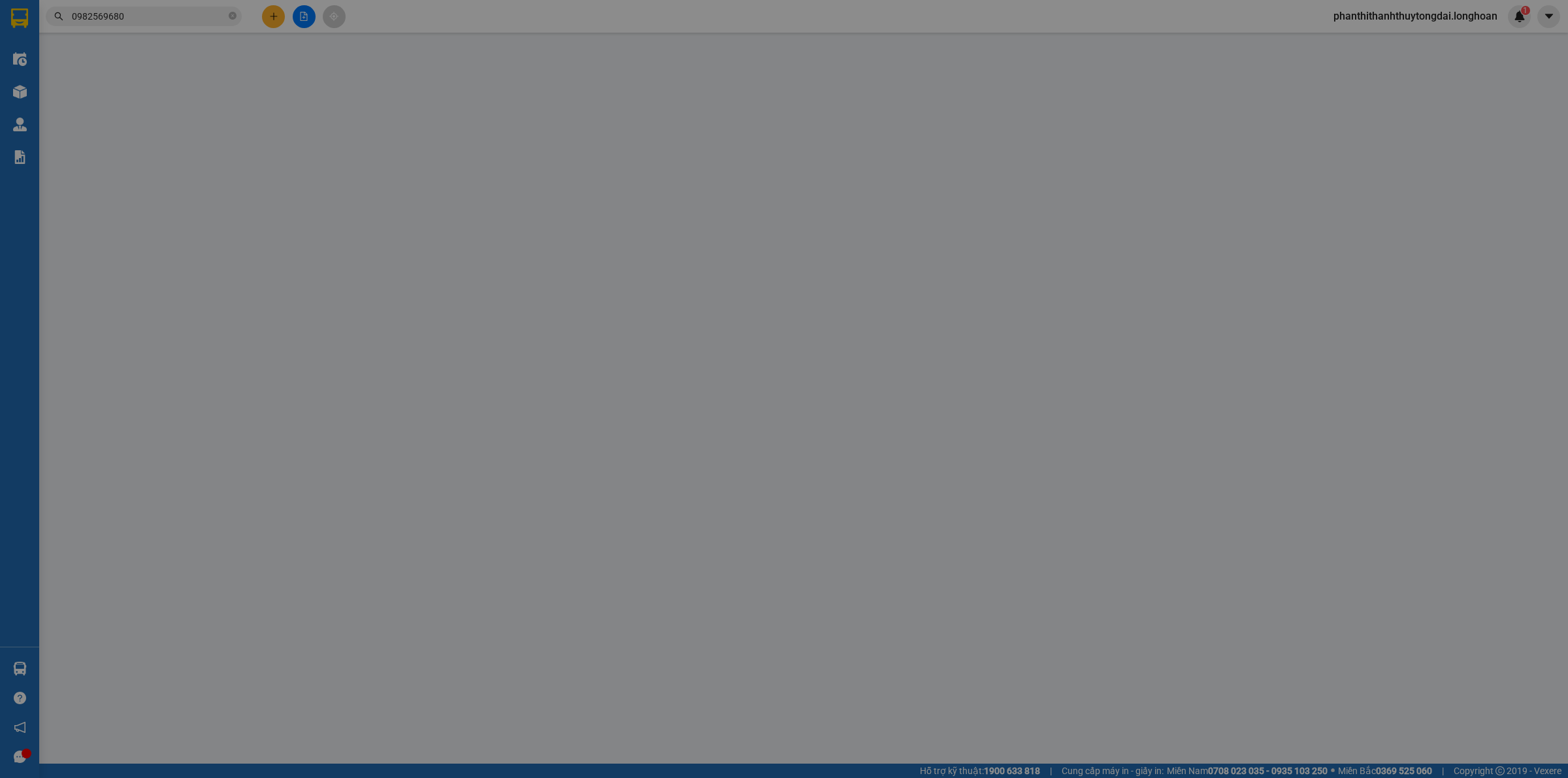
type input "anh đạo"
checkbox input "true"
type input "nhận:Công ty hưng đạo. Thôn an hạ. Anh khánh . Hà nội"
type input "0"
type input "1.220.000"
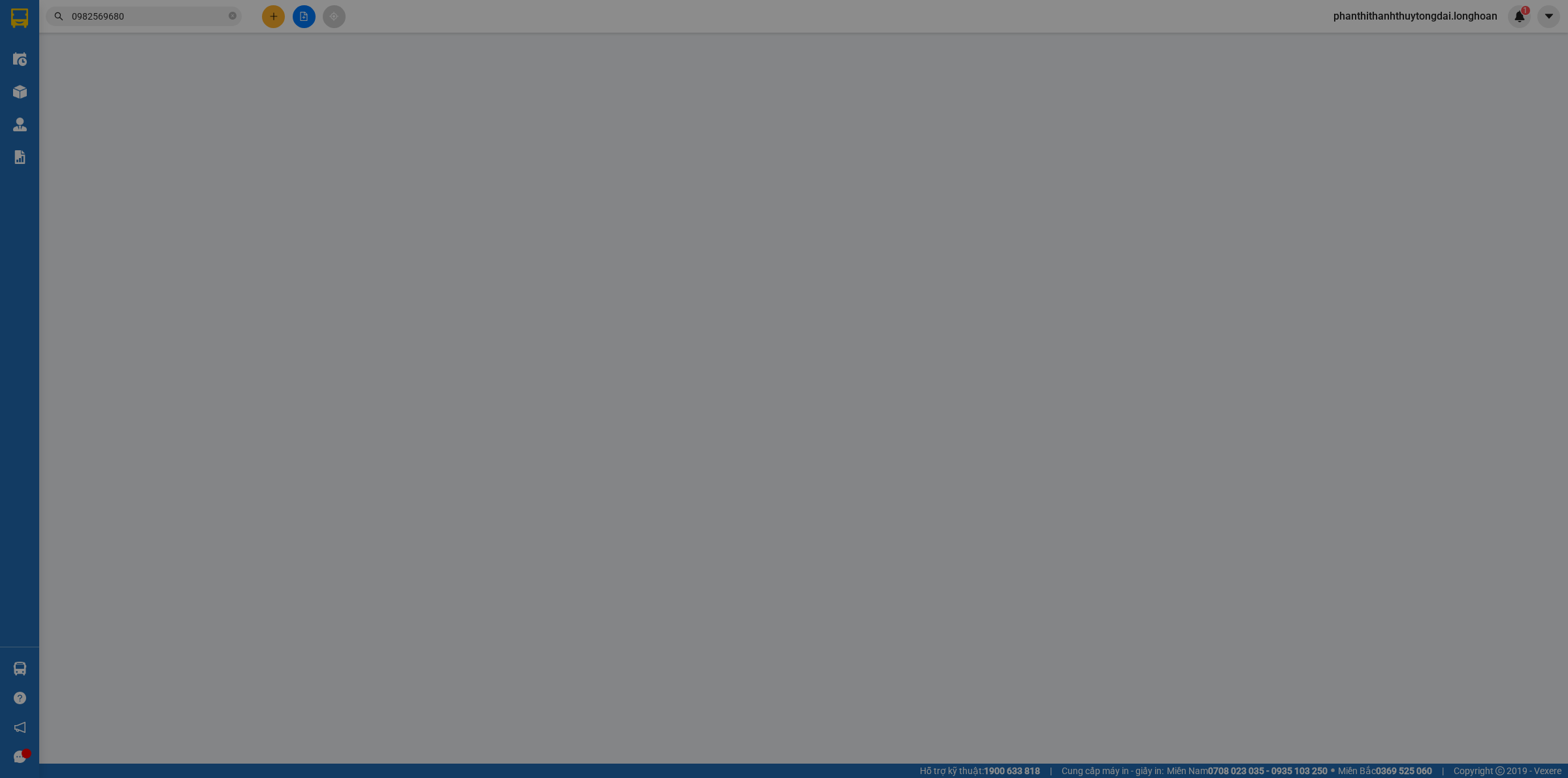
type input "1.220.000"
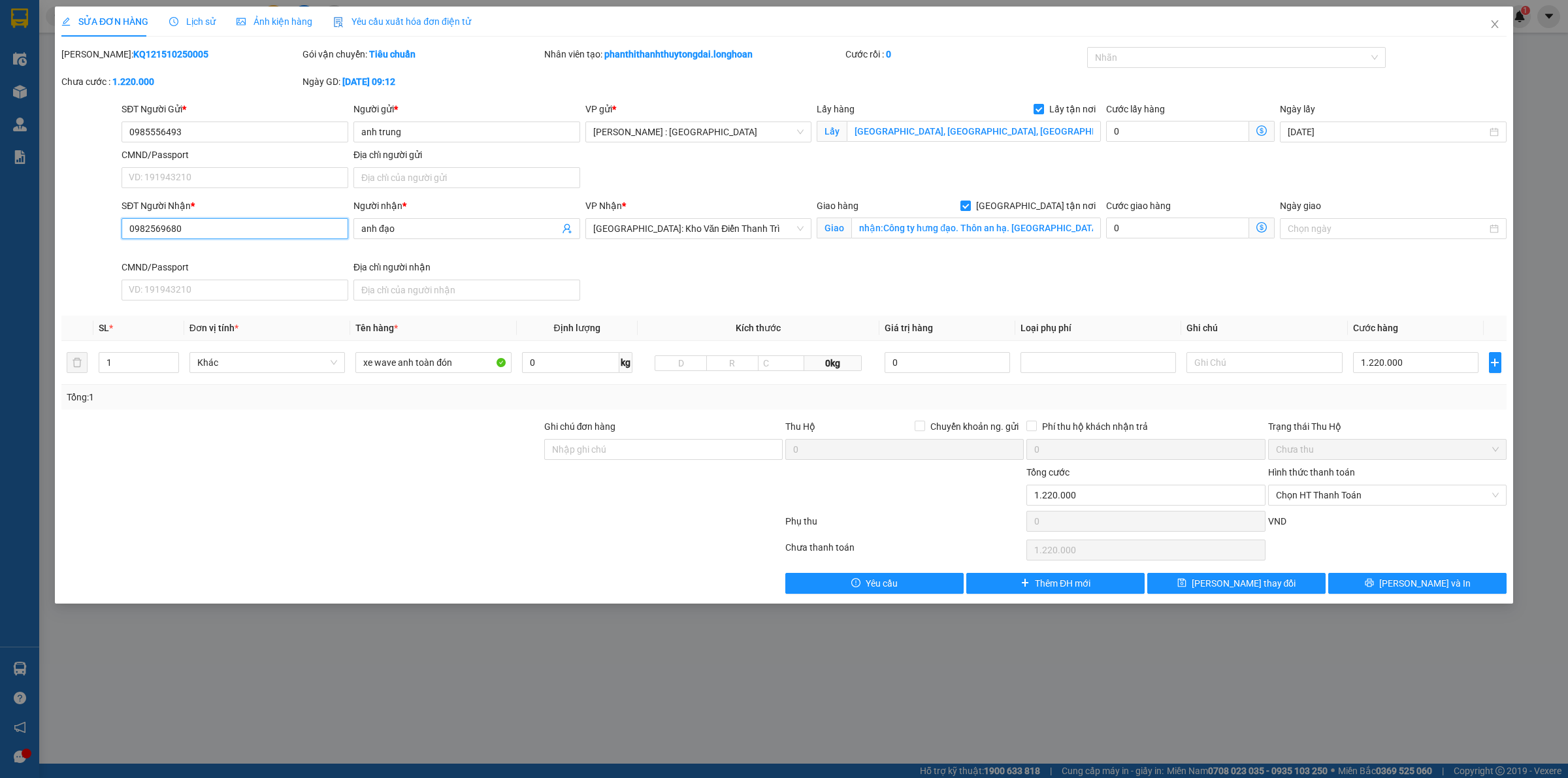
click at [285, 227] on input "0982569680" at bounding box center [234, 228] width 227 height 21
click at [287, 227] on input "0982569680" at bounding box center [234, 228] width 227 height 21
paste input "408363"
type input "0984083630"
click at [484, 223] on input "anh đạo" at bounding box center [460, 228] width 198 height 14
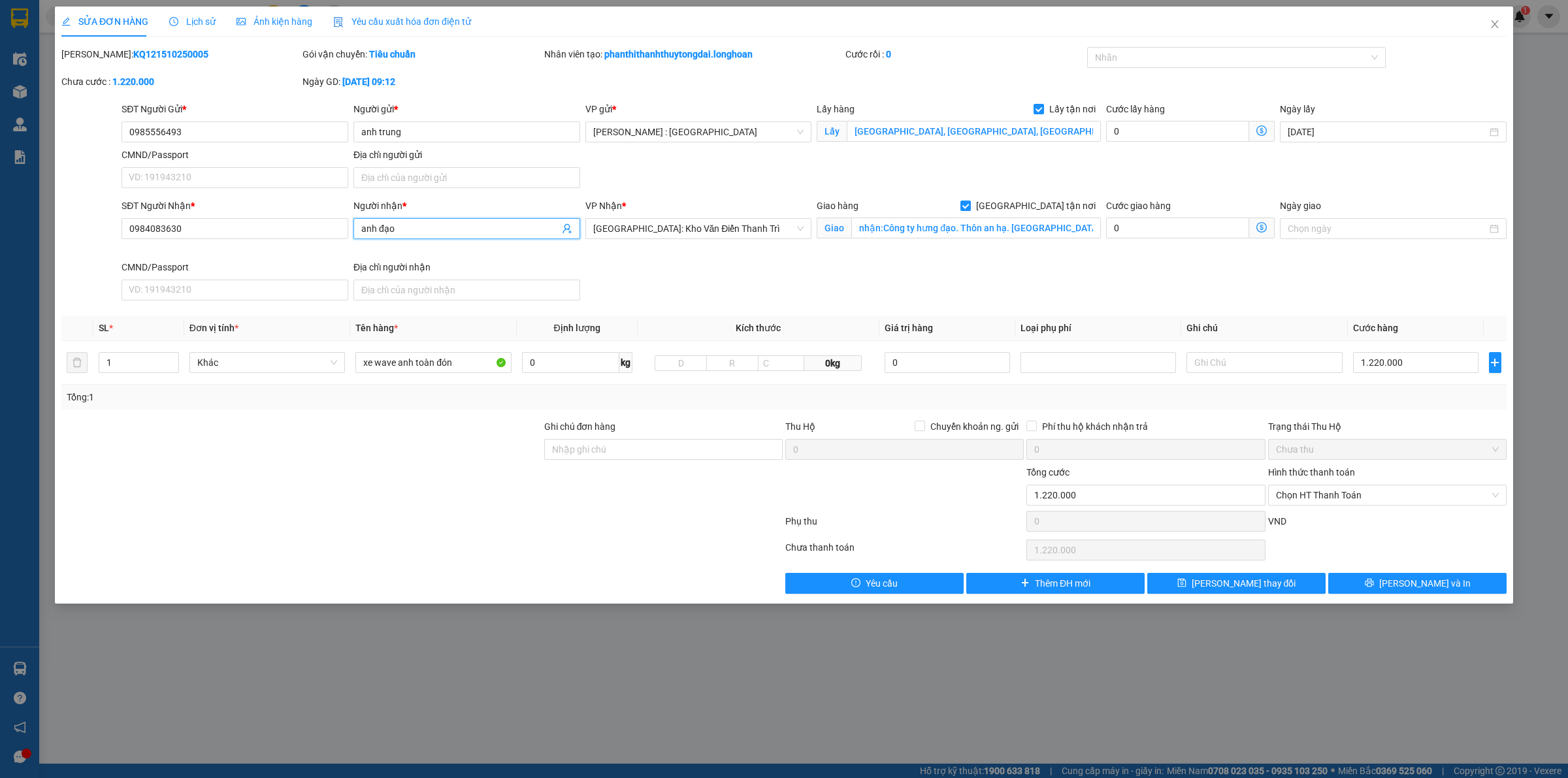
click at [484, 223] on input "anh đạo" at bounding box center [460, 228] width 198 height 14
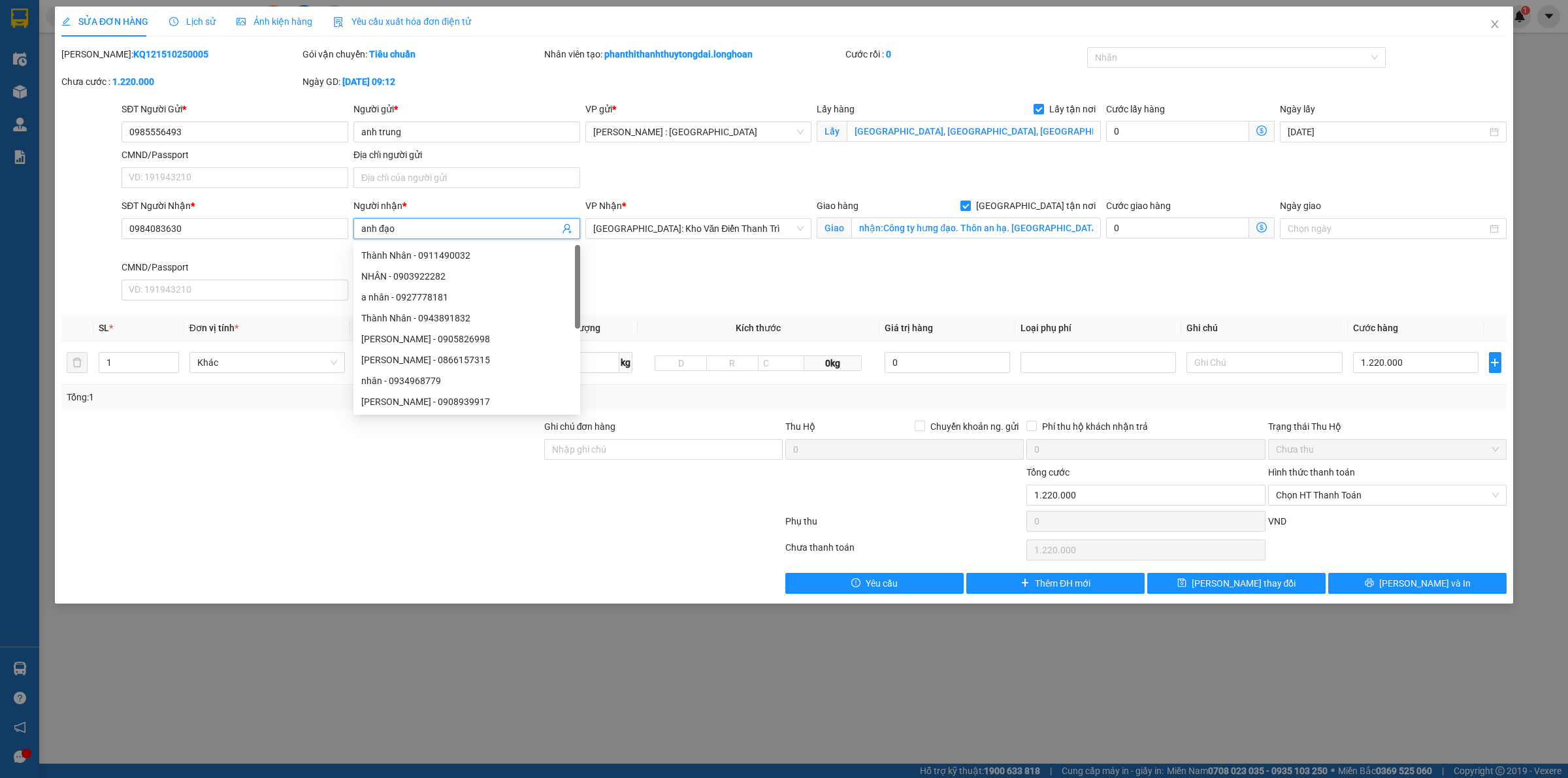
paste input "A Anh"
type input "A Anh"
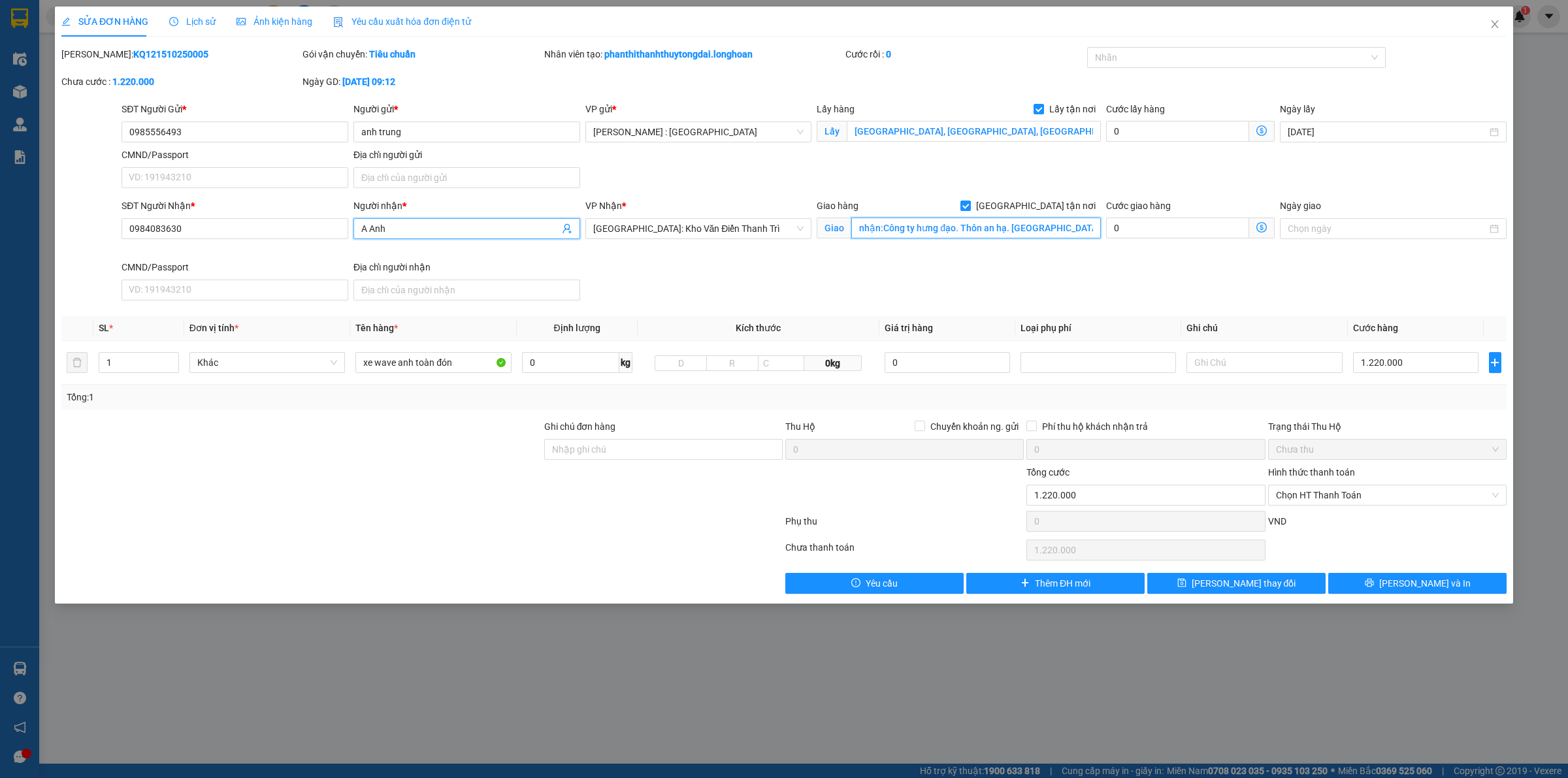
click at [921, 232] on input "nhận:Công ty hưng đạo. Thôn an hạ. Anh khánh . Hà nội" at bounding box center [976, 228] width 250 height 21
paste input "Ngã ba kho muối .xã ninh dân .thanh ba .Phú thọ"
type input "Ngã ba kho muối .xã ninh dân .thanh ba .Phú thọ"
click at [1443, 363] on input "1.220.000" at bounding box center [1415, 362] width 126 height 21
type input "0"
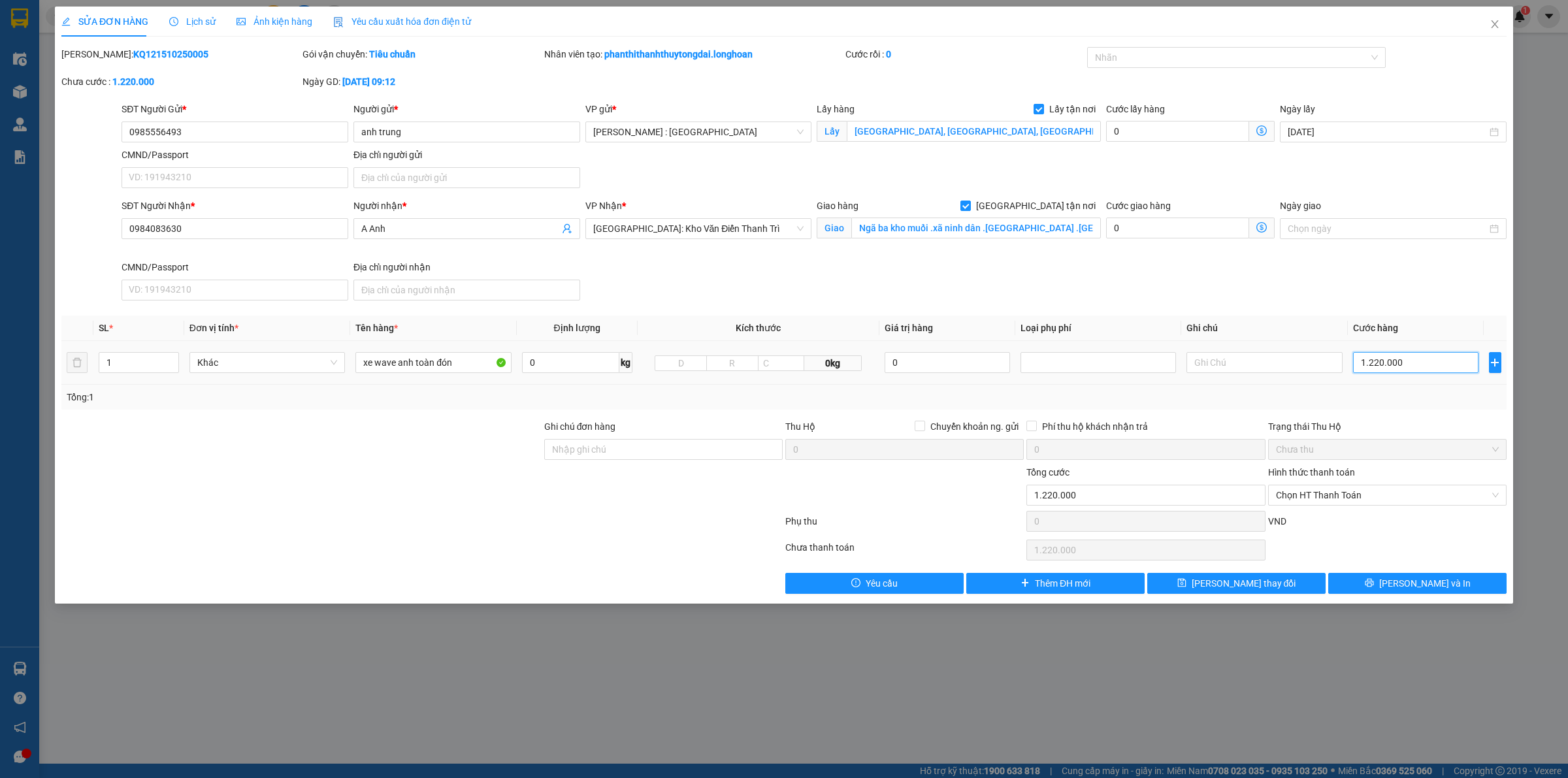
type input "0"
type input "1"
type input "01"
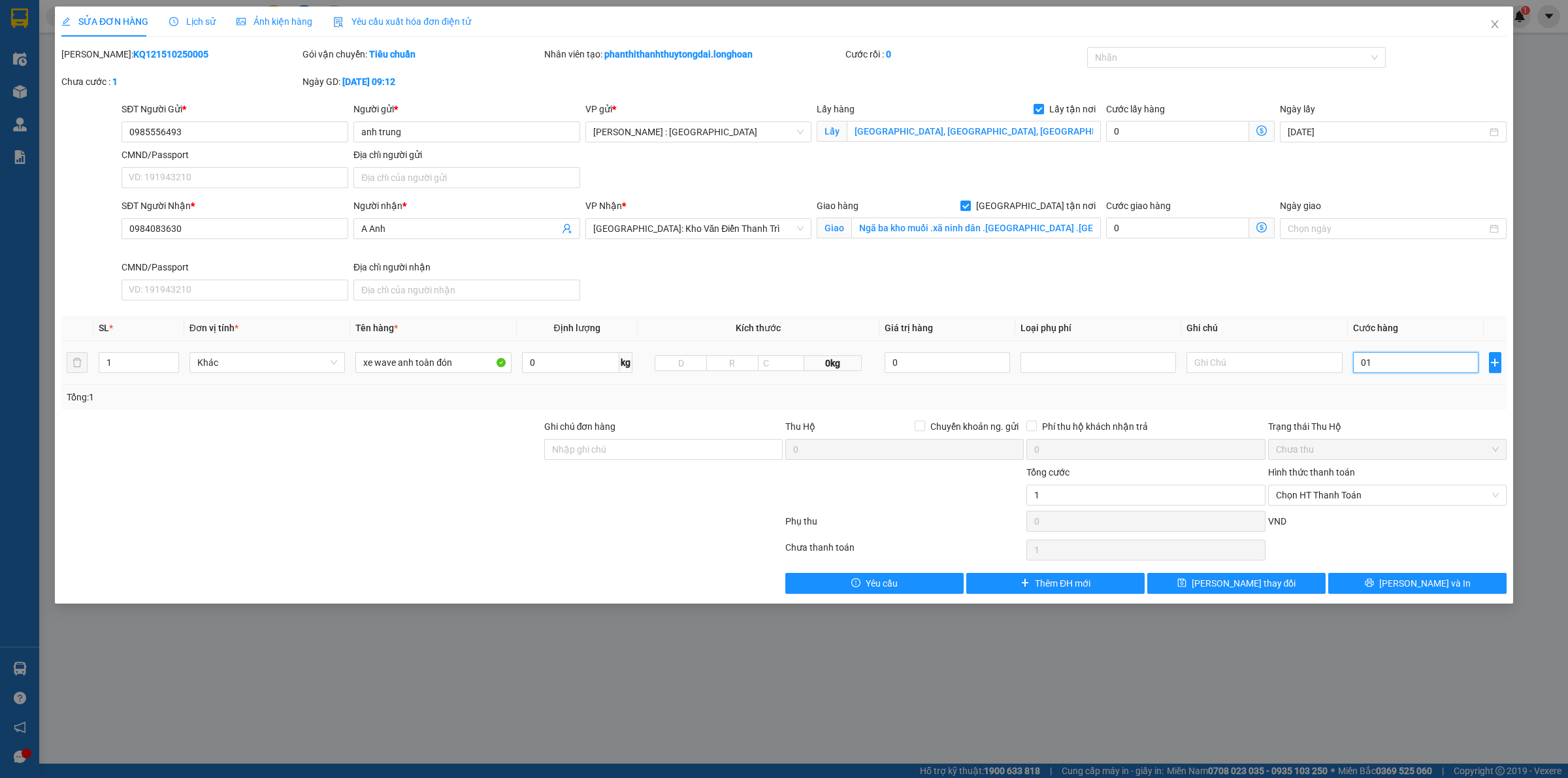
type input "14"
type input "014"
type input "140"
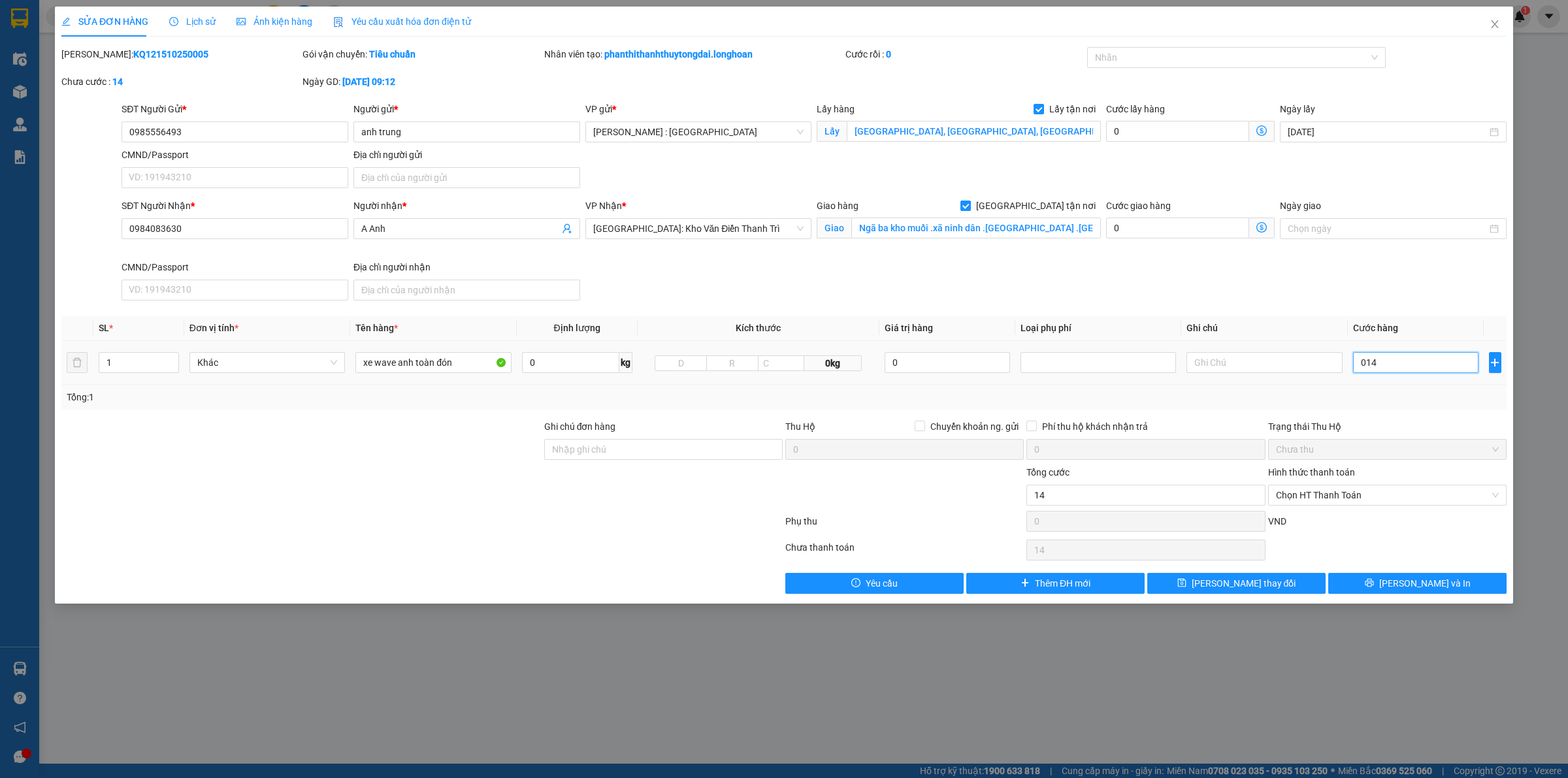
type input "0.140"
type input "1.400"
type input "01.400"
type input "1.400.000"
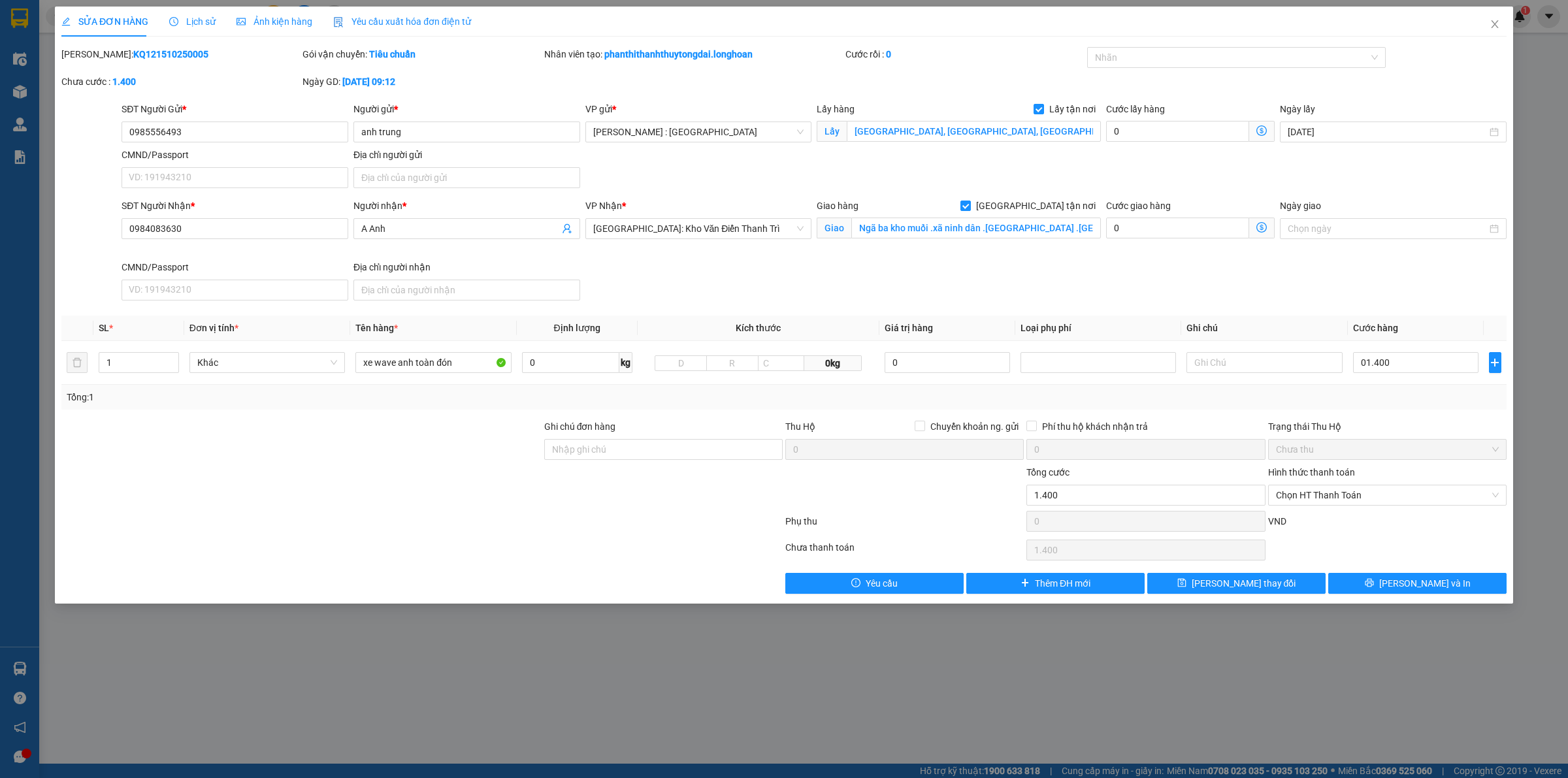
type input "1.400.000"
click at [1303, 287] on div "SĐT Người Nhận * 0984083630 Người nhận * A Anh VP Nhận * Hà Nội: Kho Văn Điển T…" at bounding box center [814, 252] width 1390 height 107
click at [1286, 577] on button "[PERSON_NAME] thay đổi" at bounding box center [1237, 583] width 179 height 21
